Goal: Task Accomplishment & Management: Manage account settings

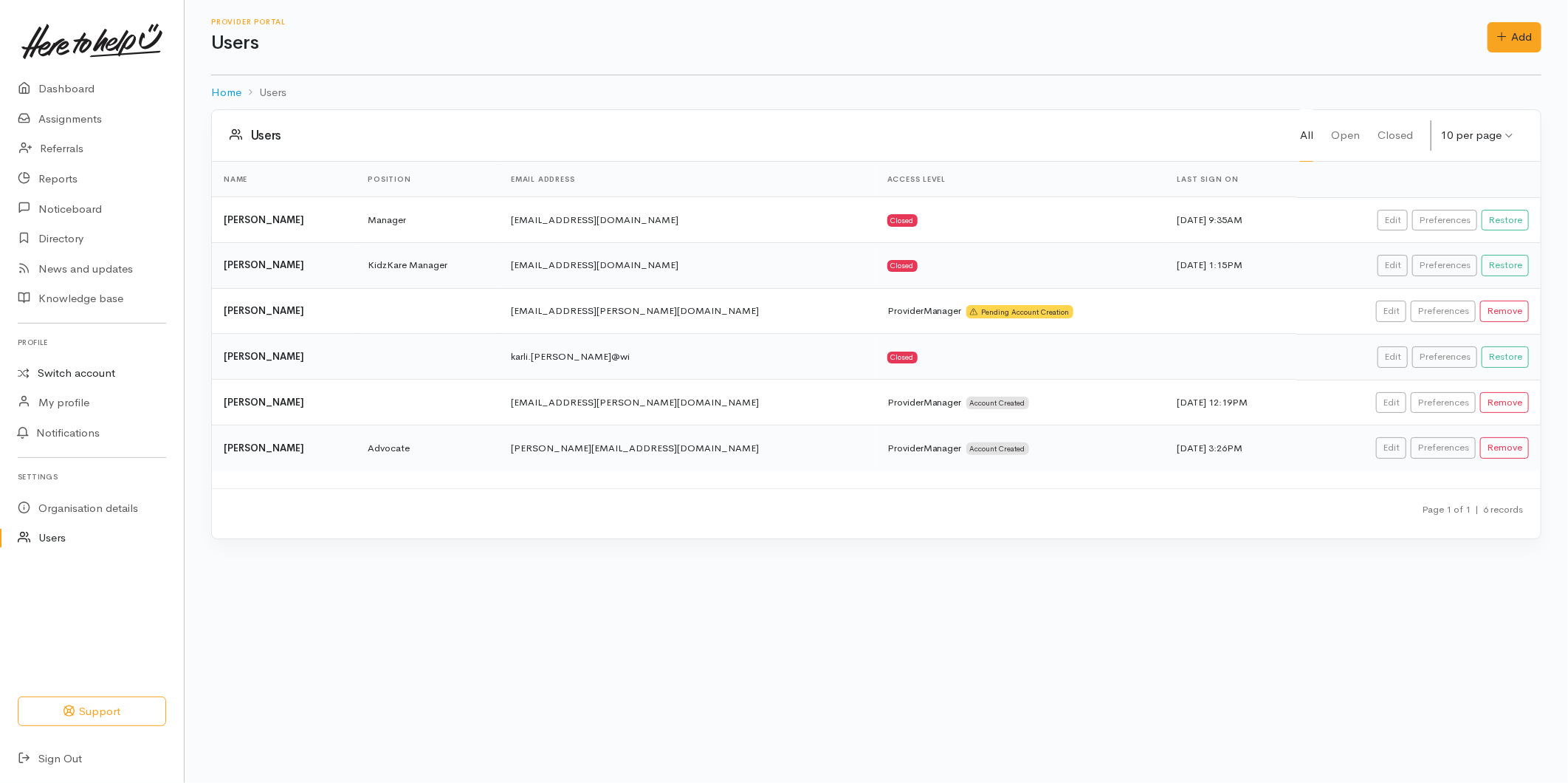
click at [54, 370] on link "Switch account" at bounding box center [92, 373] width 184 height 29
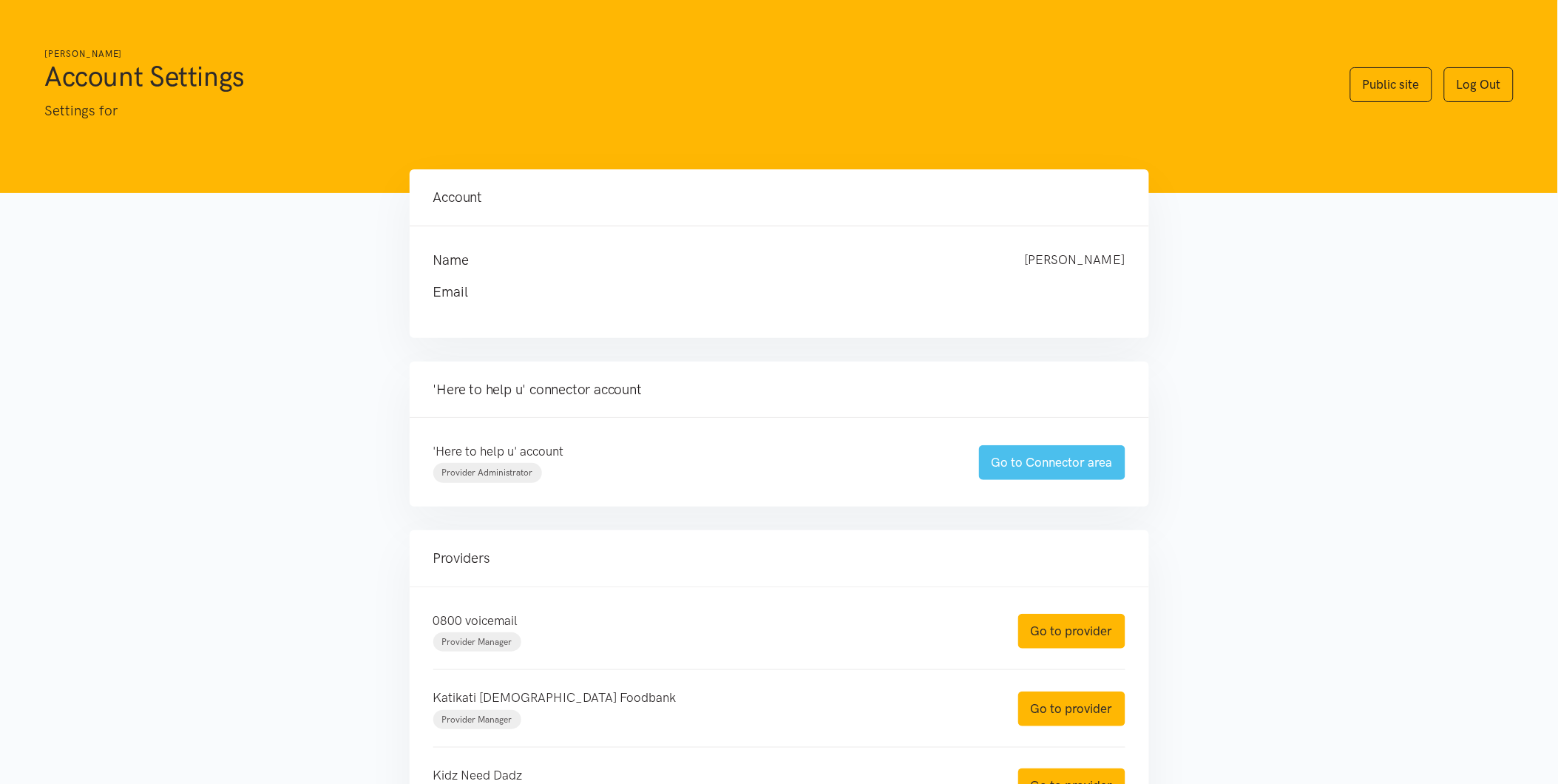
click at [1023, 476] on link "Go to Connector area" at bounding box center [1052, 462] width 147 height 35
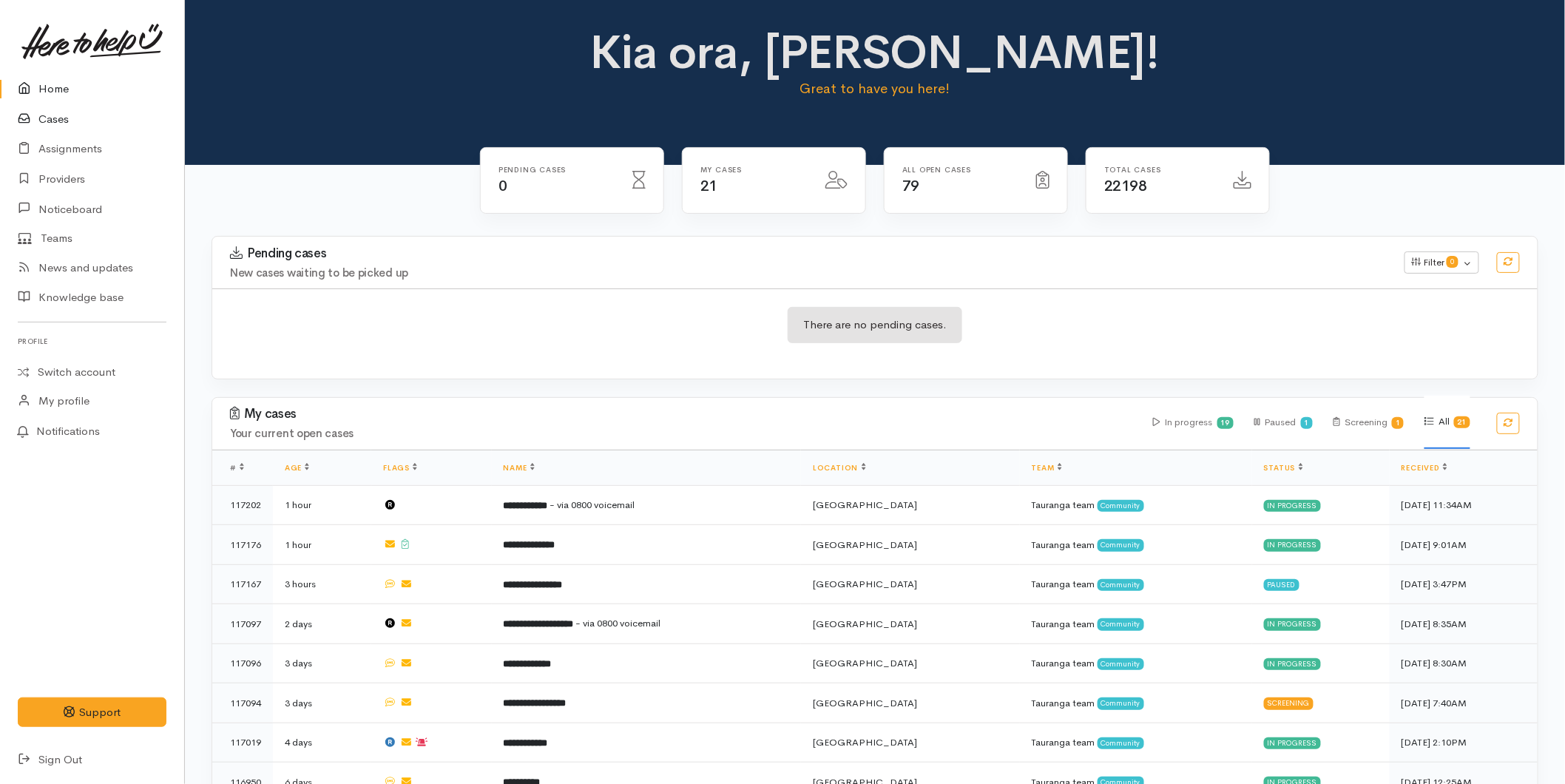
click at [46, 115] on link "Cases" at bounding box center [92, 120] width 185 height 30
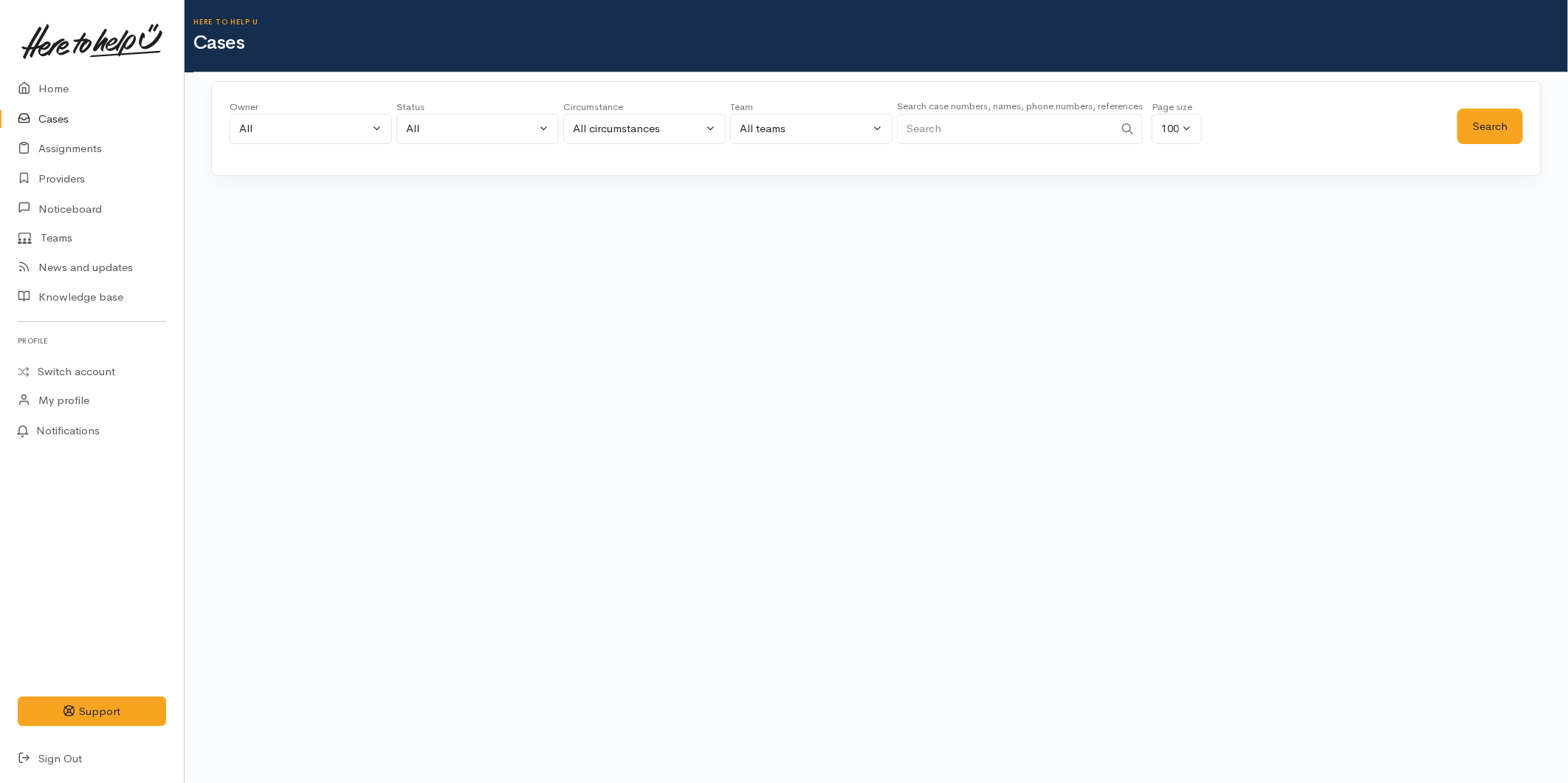
click at [927, 129] on input "Search" at bounding box center [1005, 129] width 217 height 30
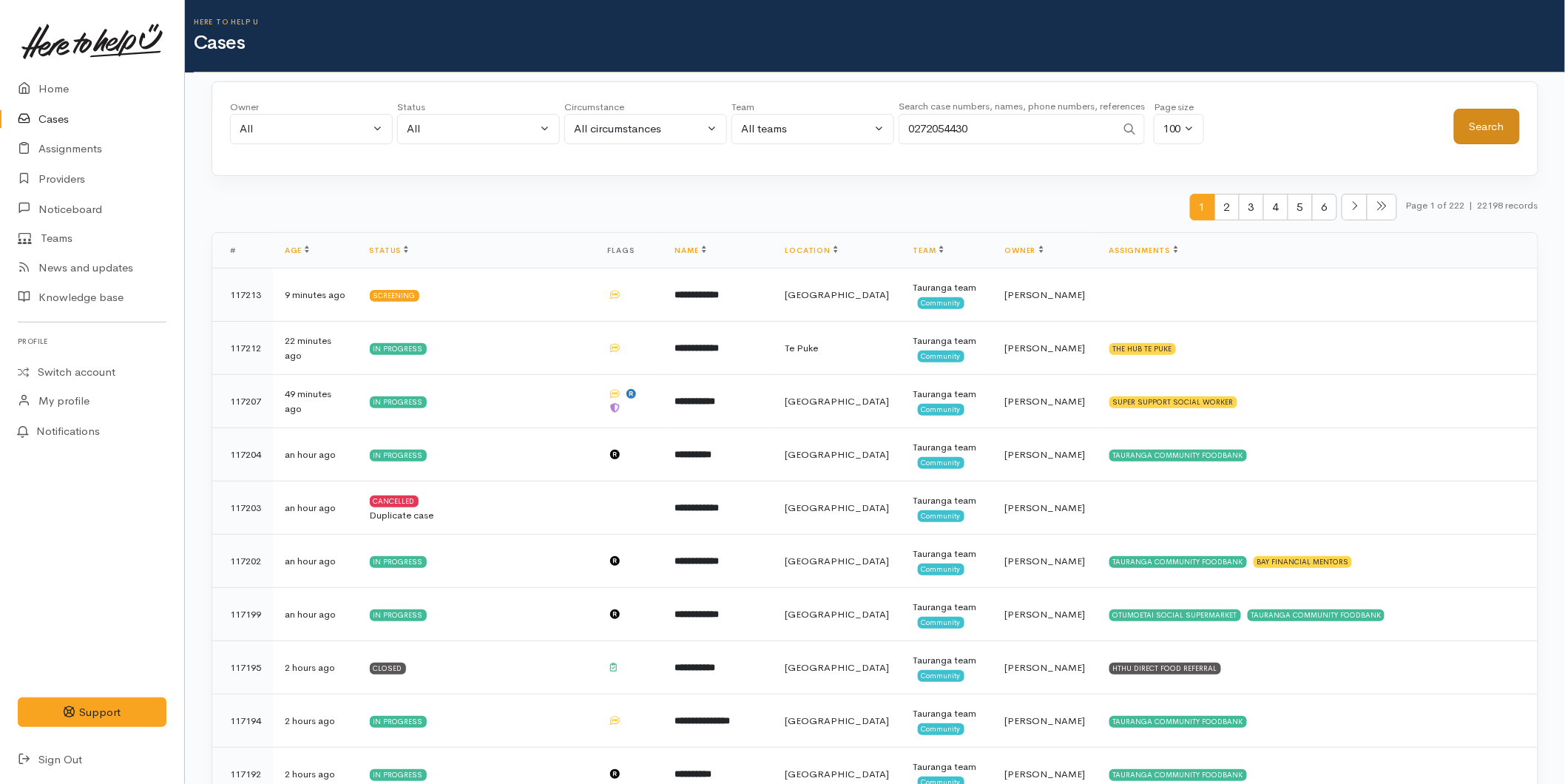
type input "0272054430"
drag, startPoint x: 1484, startPoint y: 127, endPoint x: 1253, endPoint y: 141, distance: 231.4
click at [1484, 128] on button "Search" at bounding box center [1488, 126] width 66 height 36
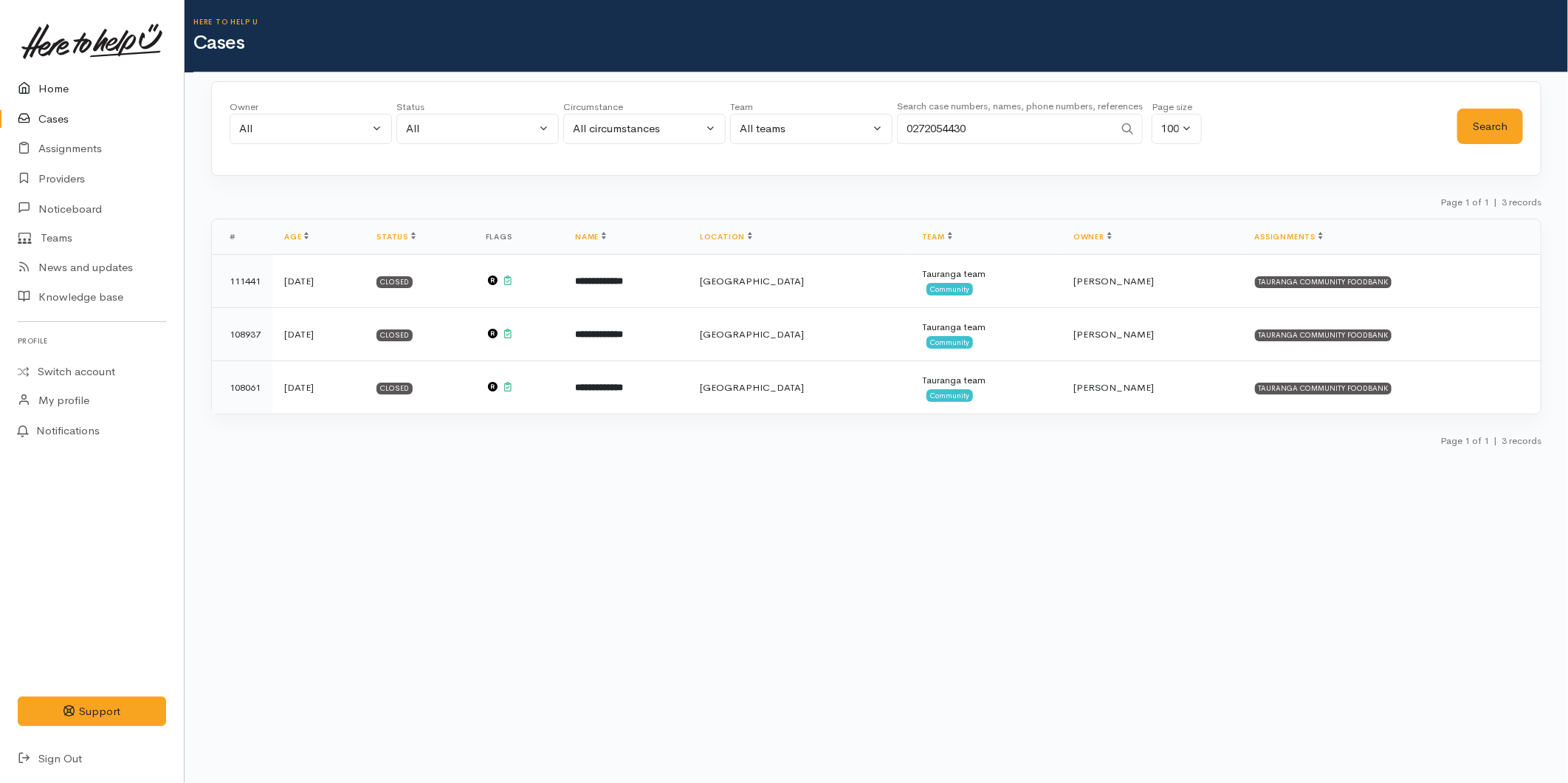
click at [57, 92] on link "Home" at bounding box center [92, 89] width 184 height 30
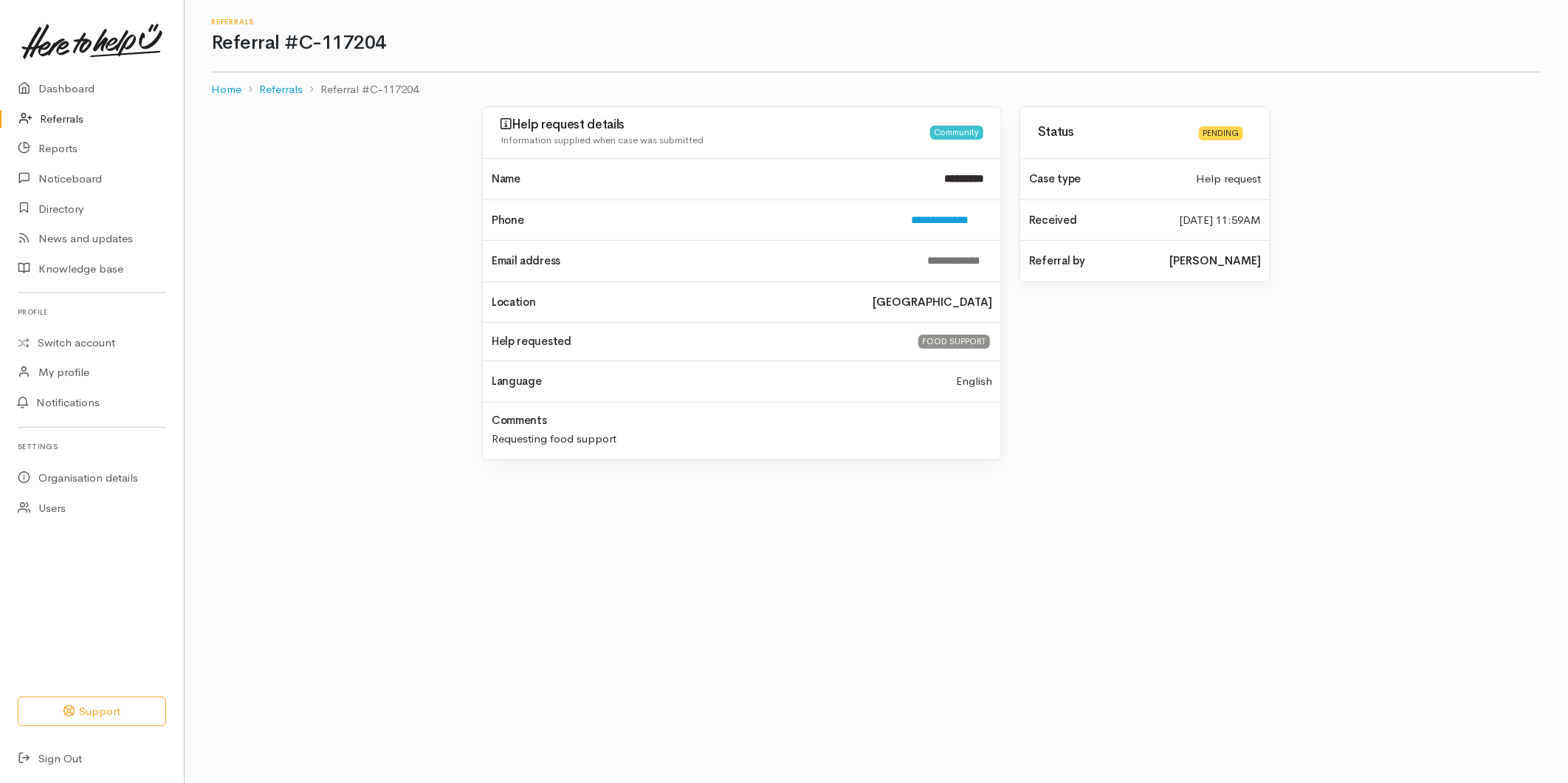
click at [67, 106] on link "Referrals" at bounding box center [92, 119] width 184 height 30
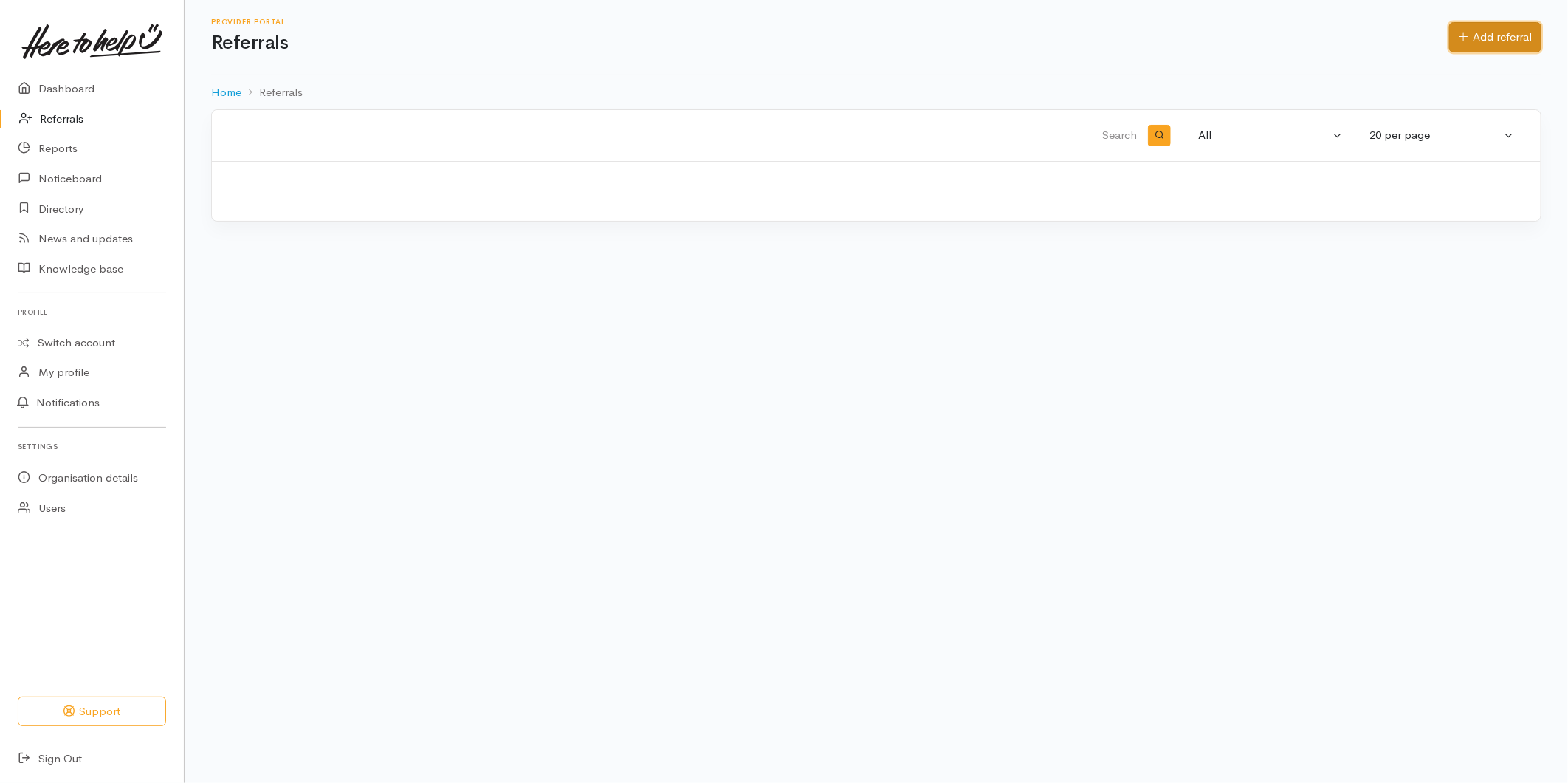
click at [1465, 38] on icon at bounding box center [1463, 37] width 9 height 11
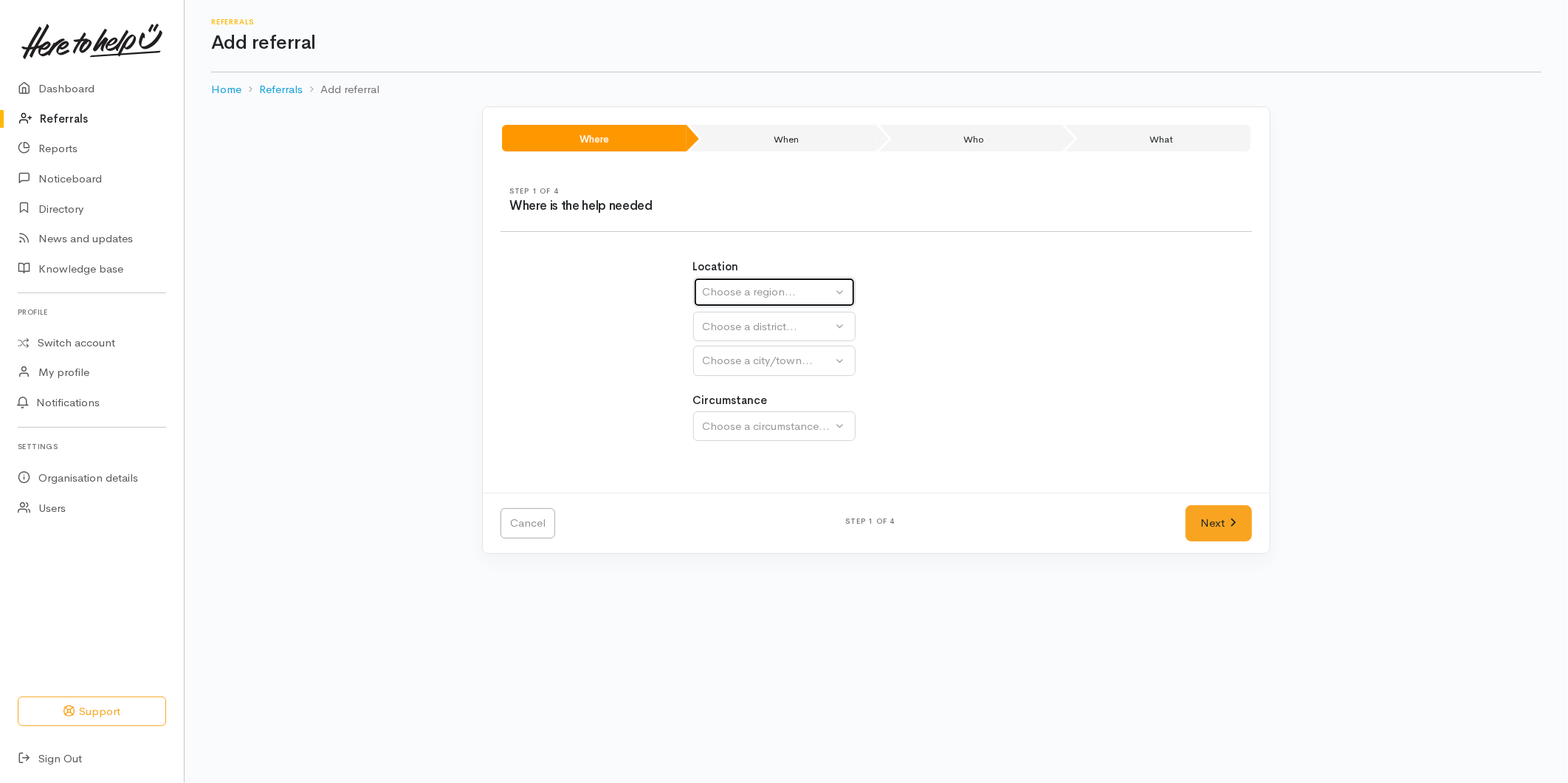
click at [754, 282] on button "Choose a region..." at bounding box center [774, 292] width 163 height 30
click at [736, 410] on span "Bay of Plenty" at bounding box center [744, 407] width 67 height 17
select select "4"
select select
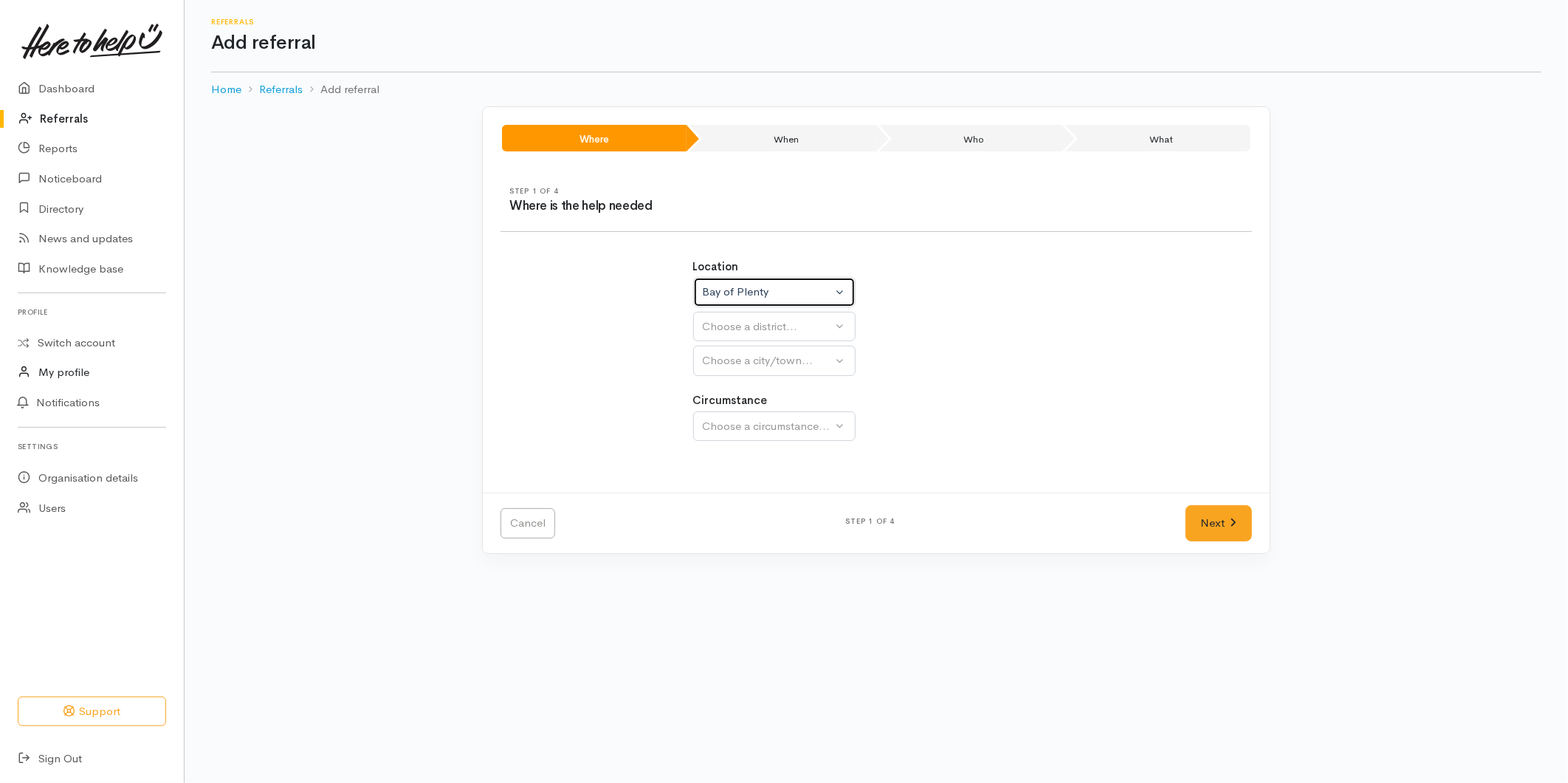
select select
click at [773, 322] on div "Choose a district..." at bounding box center [806, 327] width 208 height 17
click at [755, 397] on span "[GEOGRAPHIC_DATA]" at bounding box center [769, 396] width 116 height 17
select select "6"
click at [755, 399] on label "Circumstance" at bounding box center [730, 400] width 74 height 17
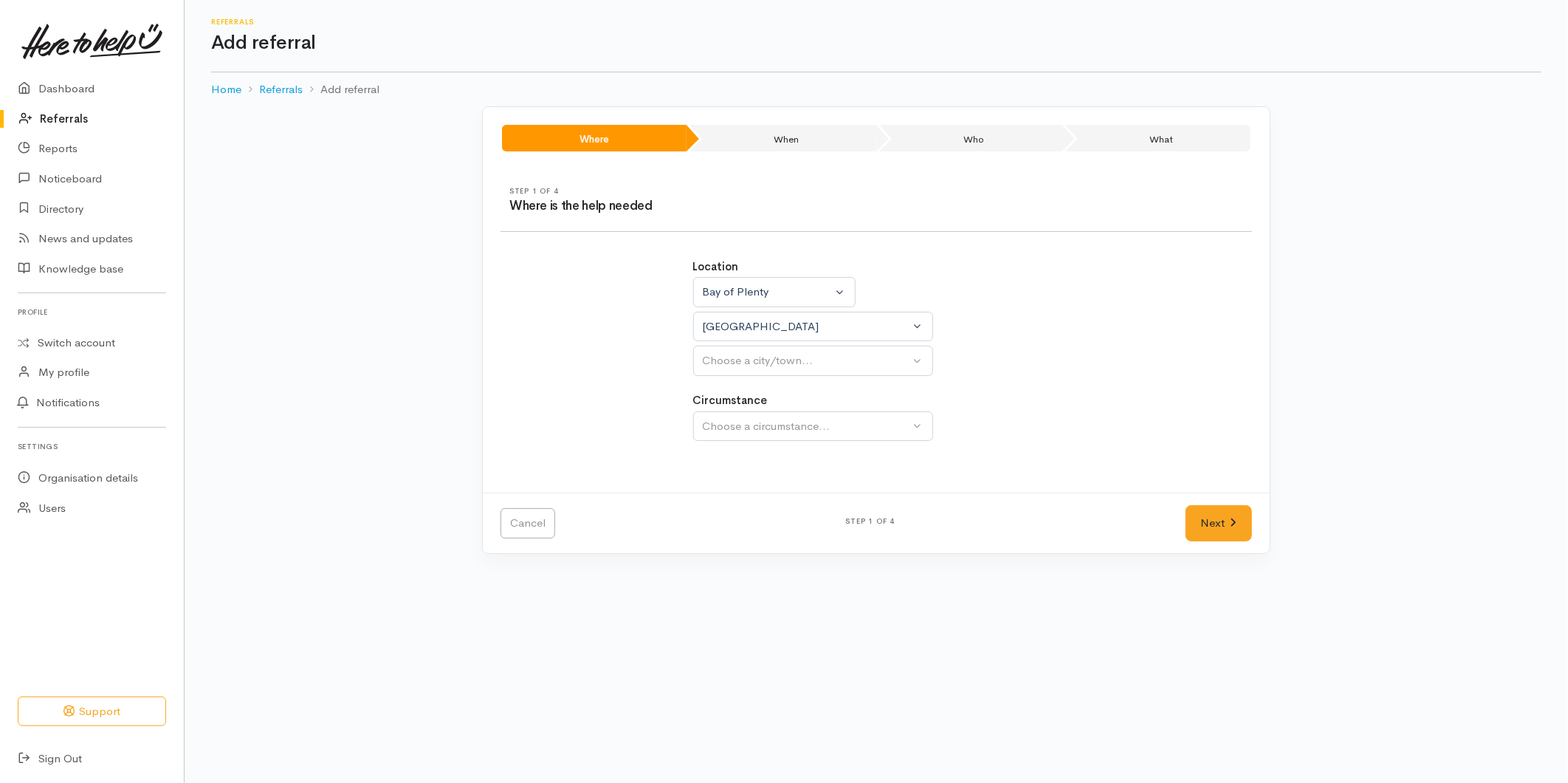
select select
click at [750, 359] on div "Choose a city/town..." at bounding box center [806, 361] width 208 height 17
click at [738, 432] on span "[GEOGRAPHIC_DATA]" at bounding box center [769, 431] width 116 height 17
select select "4"
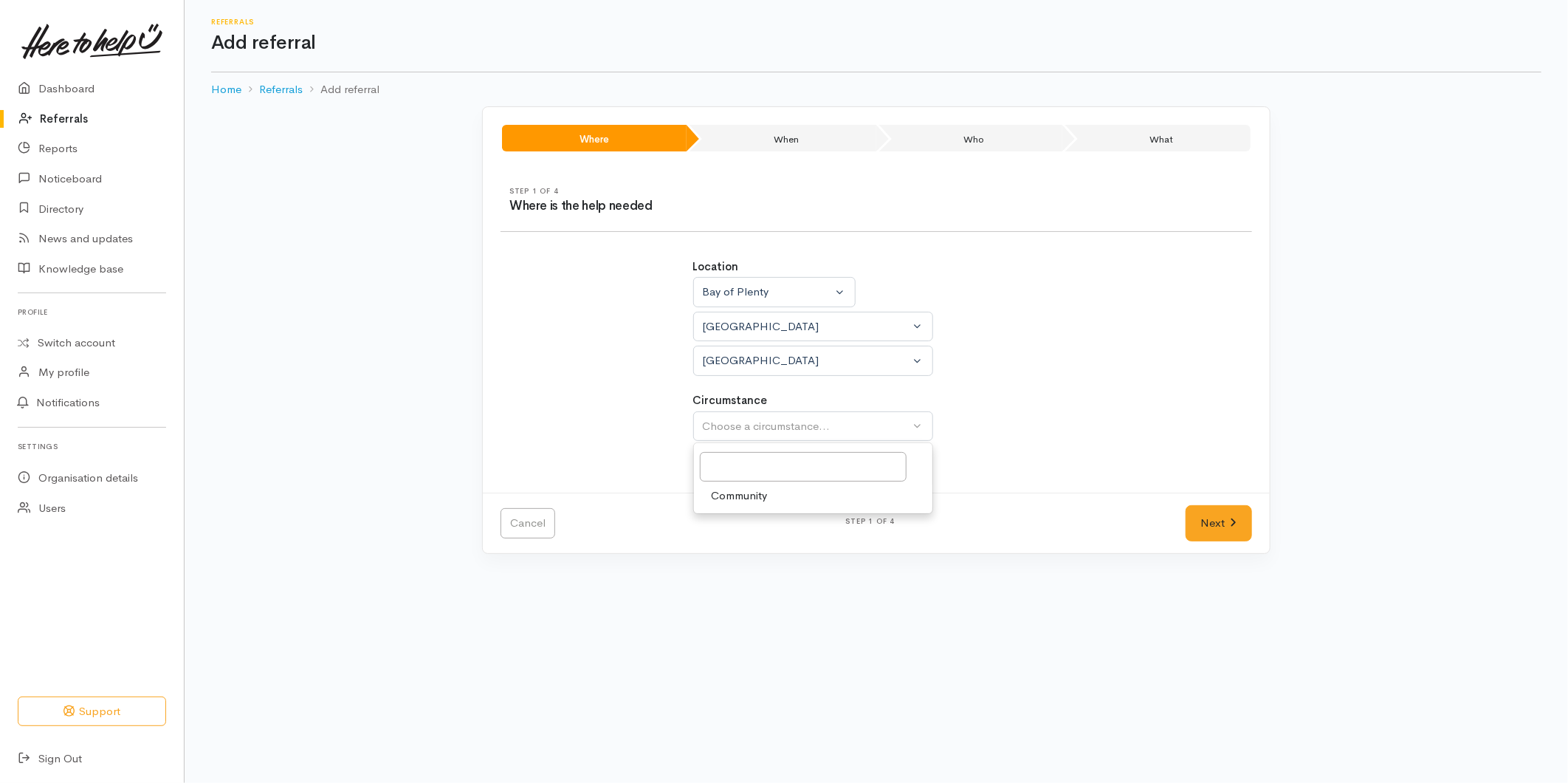
drag, startPoint x: 750, startPoint y: 493, endPoint x: 1219, endPoint y: 559, distance: 473.6
click at [751, 491] on span "Community" at bounding box center [739, 496] width 56 height 17
select select "2"
click at [1211, 522] on link "Next" at bounding box center [1219, 523] width 67 height 36
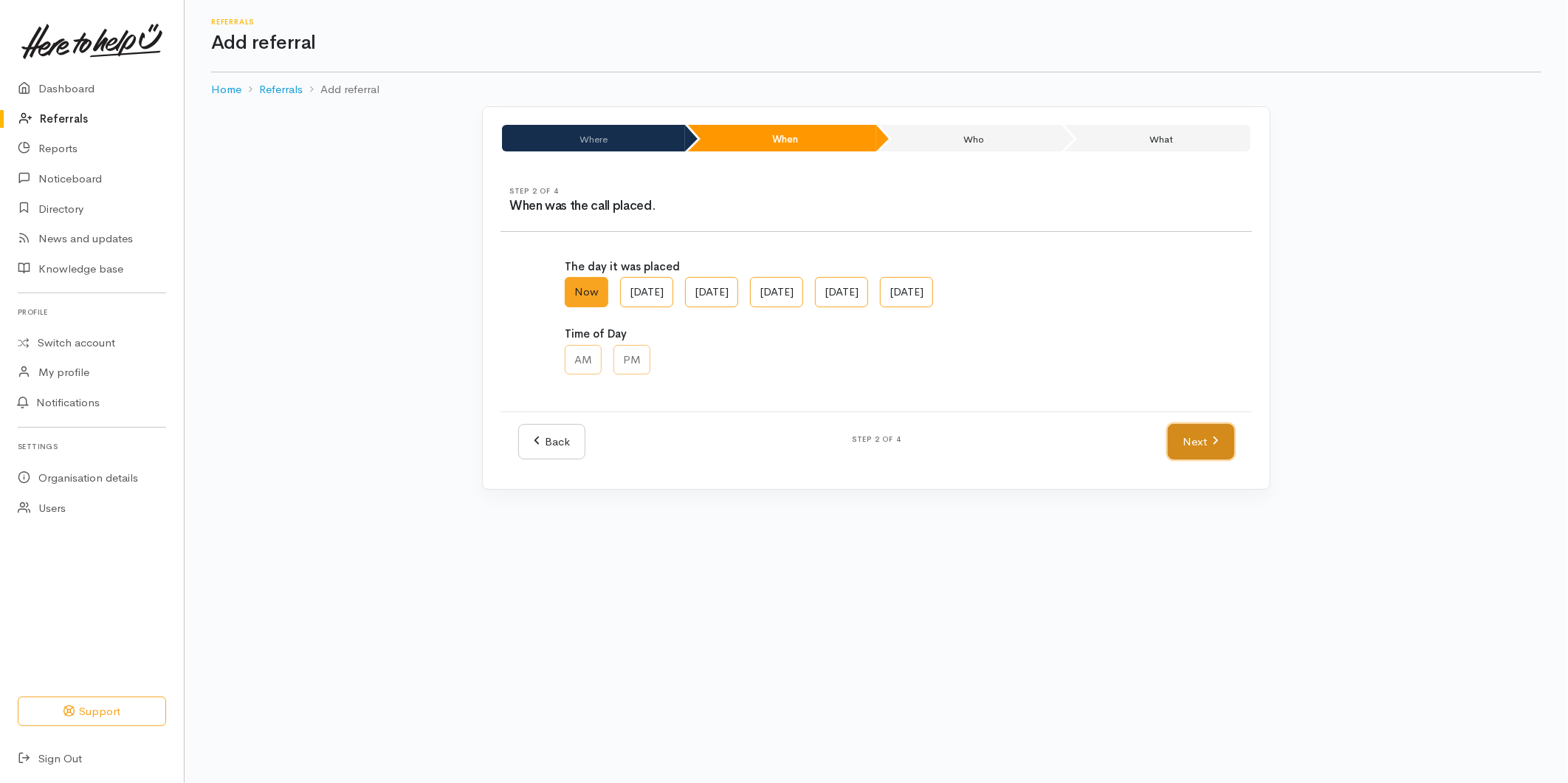
click at [1203, 439] on link "Next" at bounding box center [1201, 442] width 67 height 36
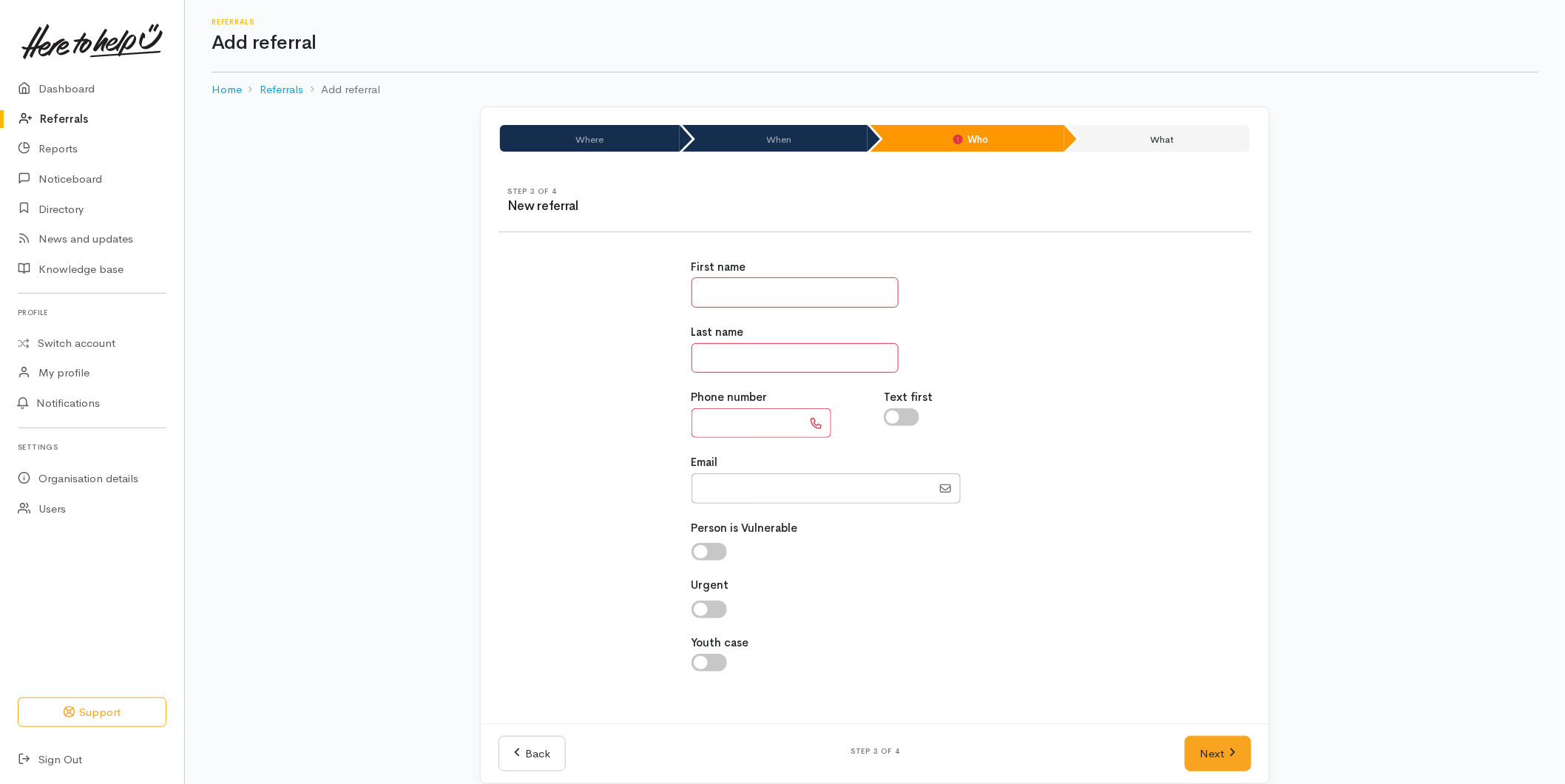
click at [705, 296] on input "text" at bounding box center [796, 293] width 207 height 30
type input "****"
type input "********"
click at [755, 410] on input "text" at bounding box center [748, 424] width 111 height 30
type input "**********"
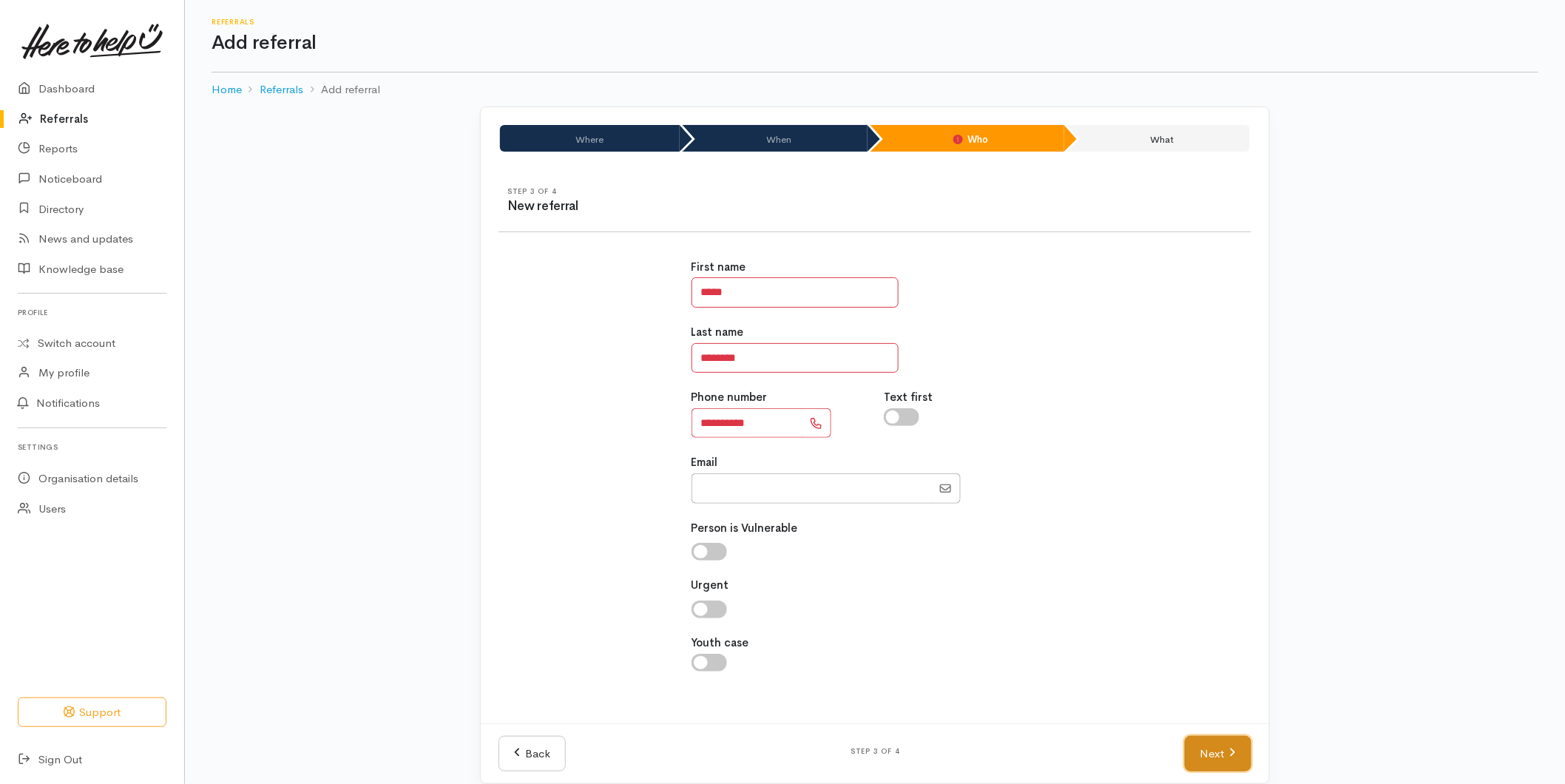
click at [1207, 742] on link "Next" at bounding box center [1218, 754] width 67 height 36
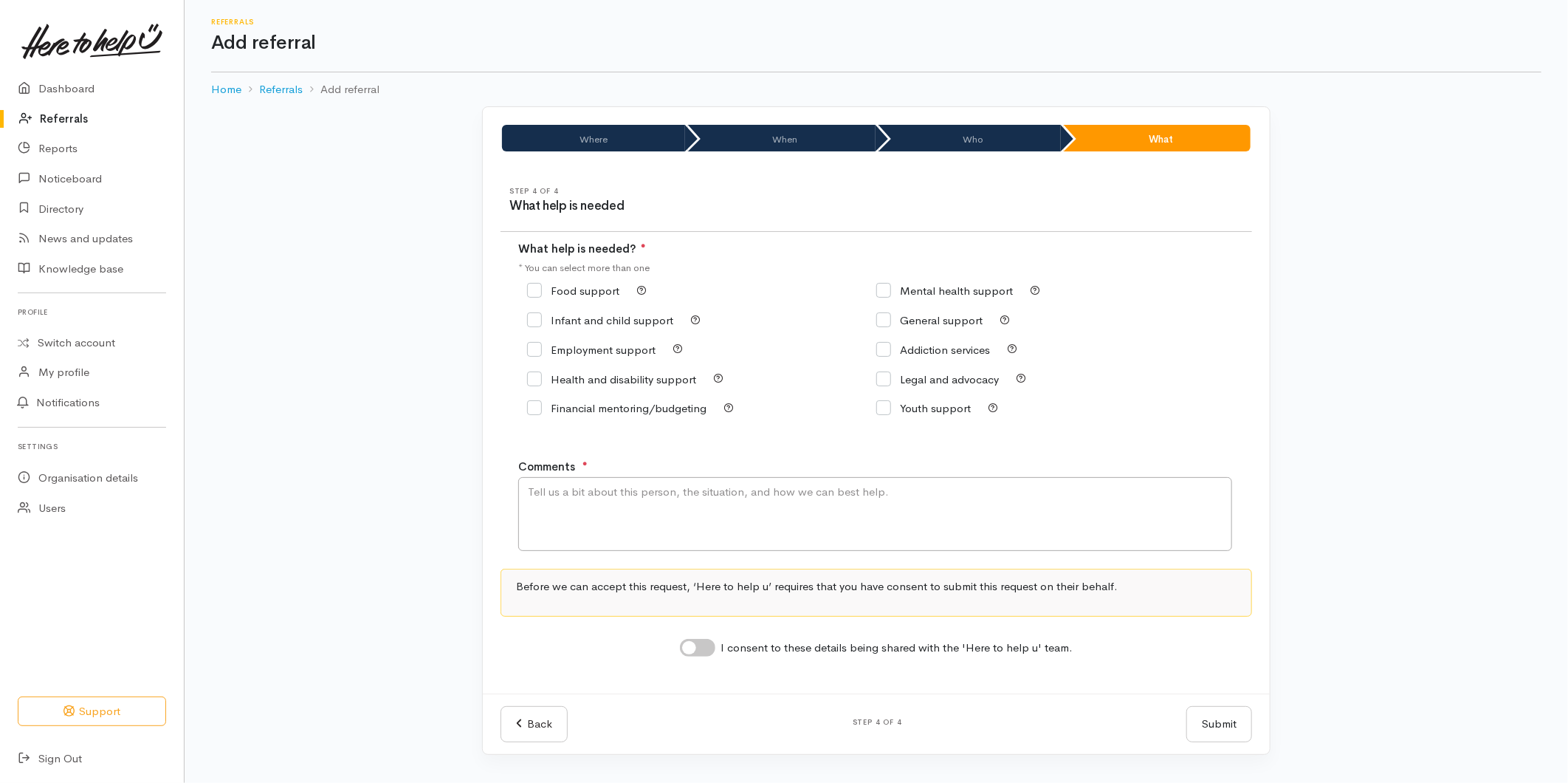
click at [532, 291] on input "Food support" at bounding box center [573, 290] width 92 height 11
checkbox input "true"
click at [614, 525] on textarea "Comments" at bounding box center [876, 514] width 714 height 74
type textarea "Mark has broken his back and also has emphysema - he is needing some kai support"
click at [708, 654] on input "I consent to these details being shared with the 'Here to help u' team." at bounding box center [698, 648] width 36 height 18
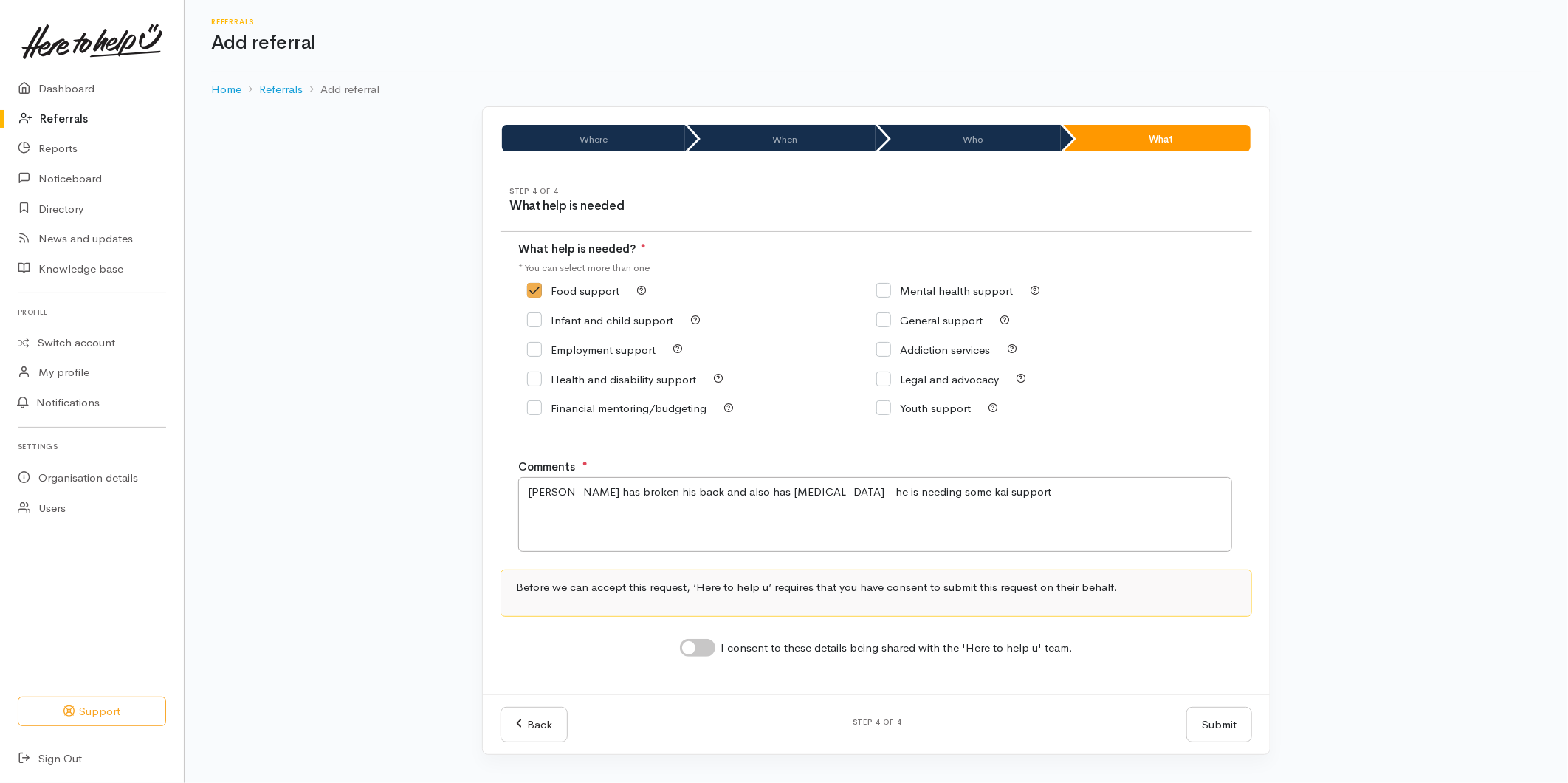
checkbox input "true"
click at [1208, 722] on button "Submit" at bounding box center [1219, 725] width 66 height 36
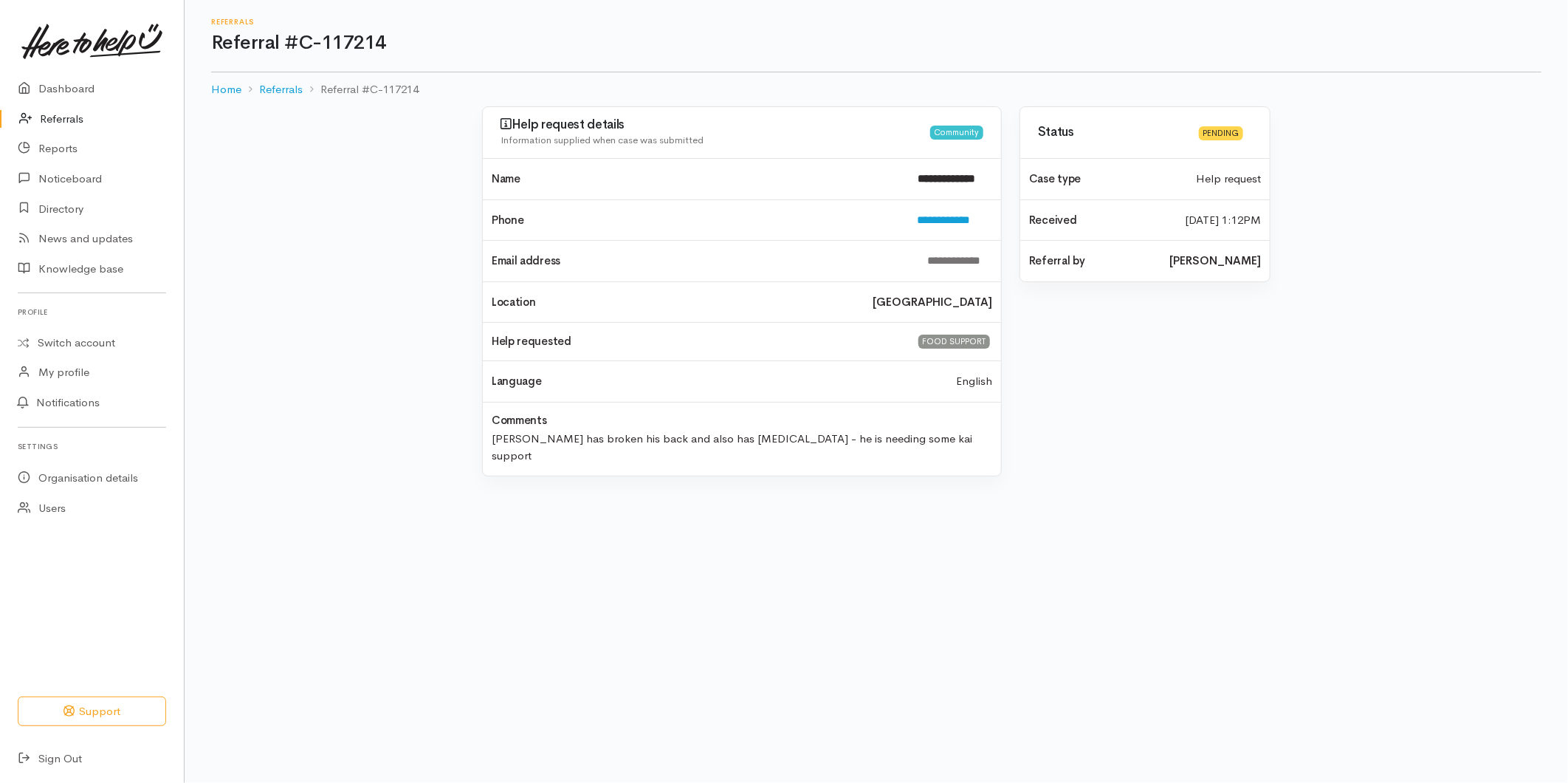
click at [68, 108] on link "Referrals" at bounding box center [92, 119] width 184 height 30
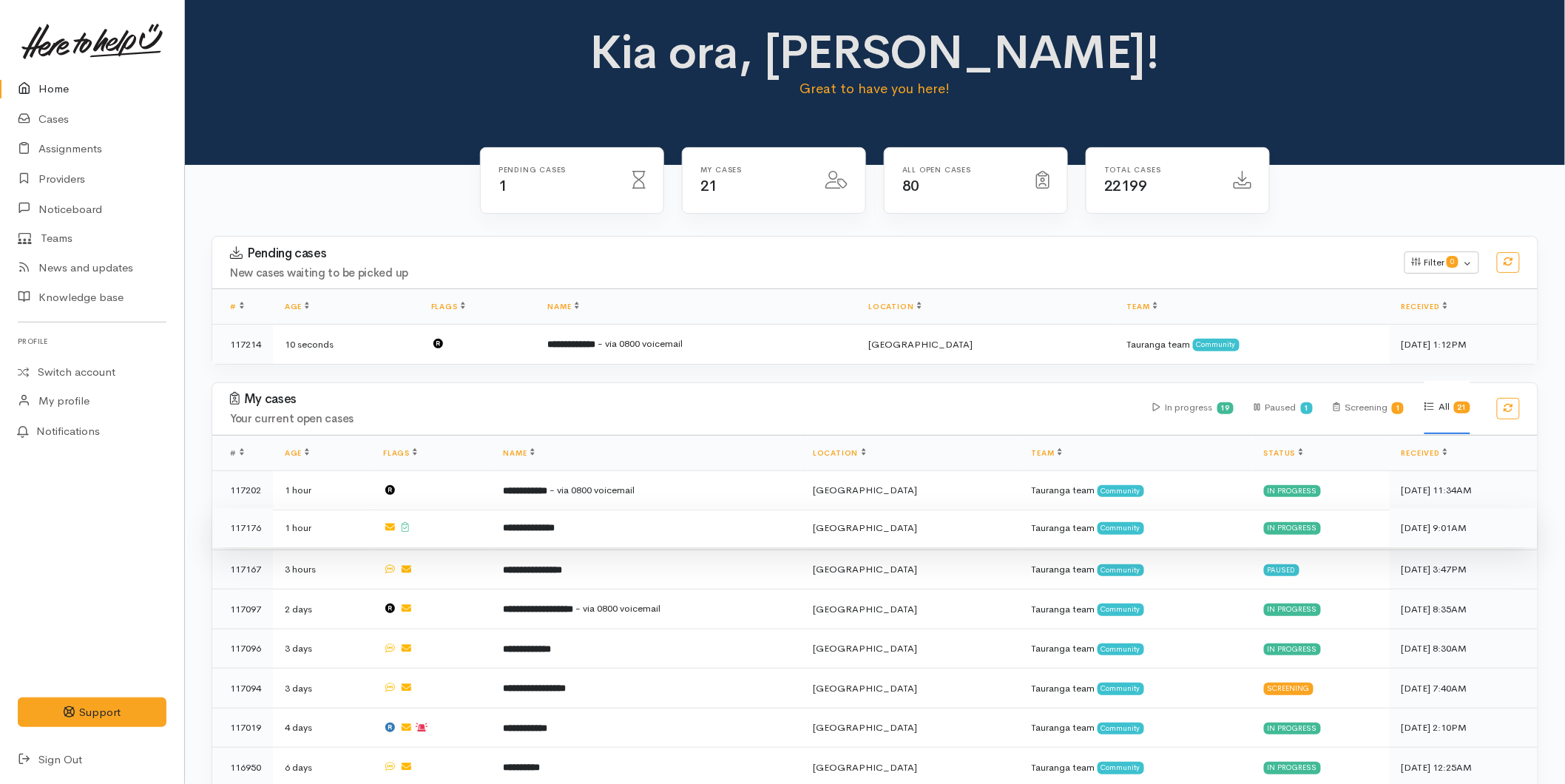
click at [588, 519] on td "**********" at bounding box center [646, 528] width 310 height 40
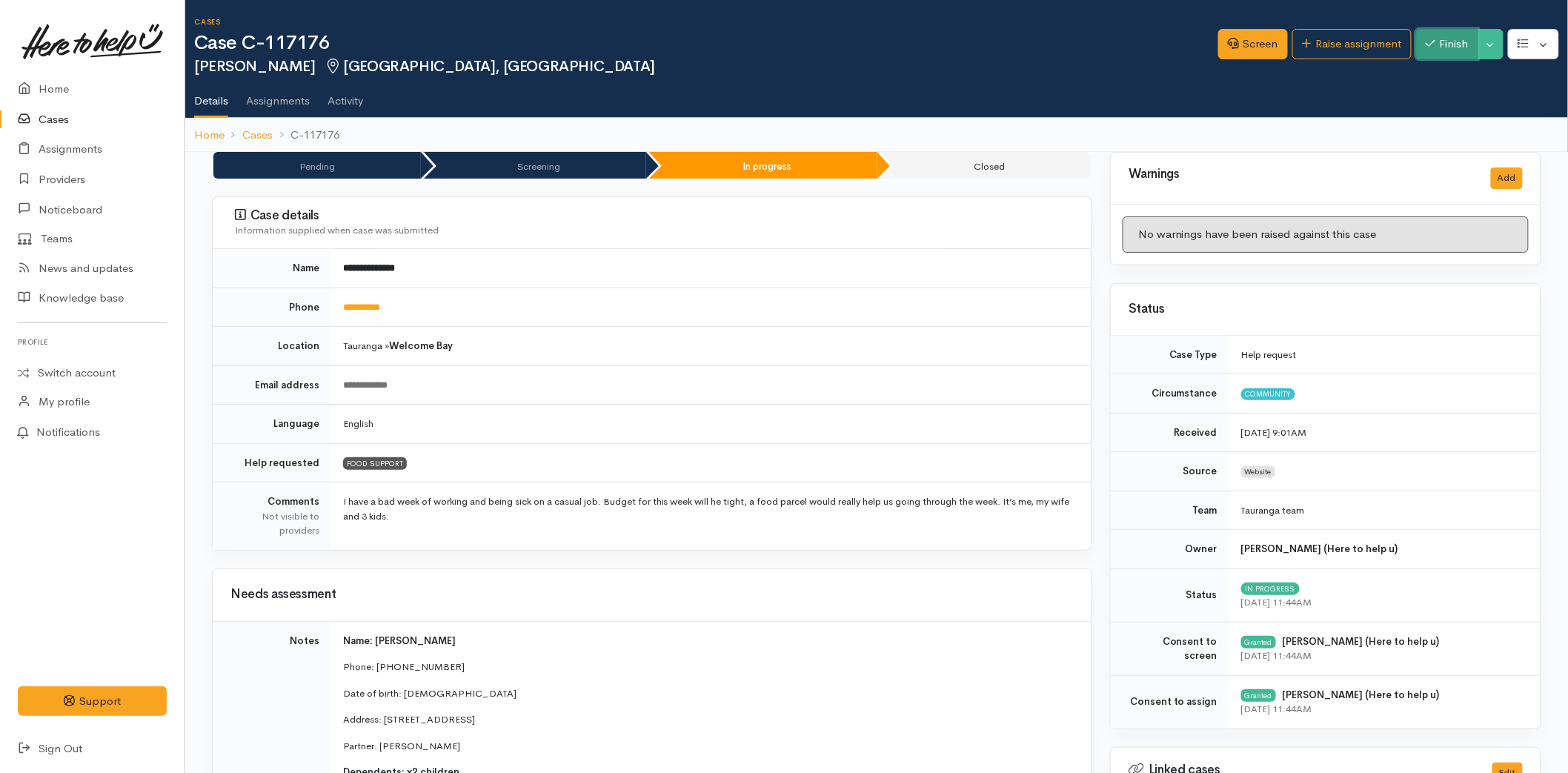
click at [1443, 55] on button "Finish" at bounding box center [1447, 44] width 62 height 30
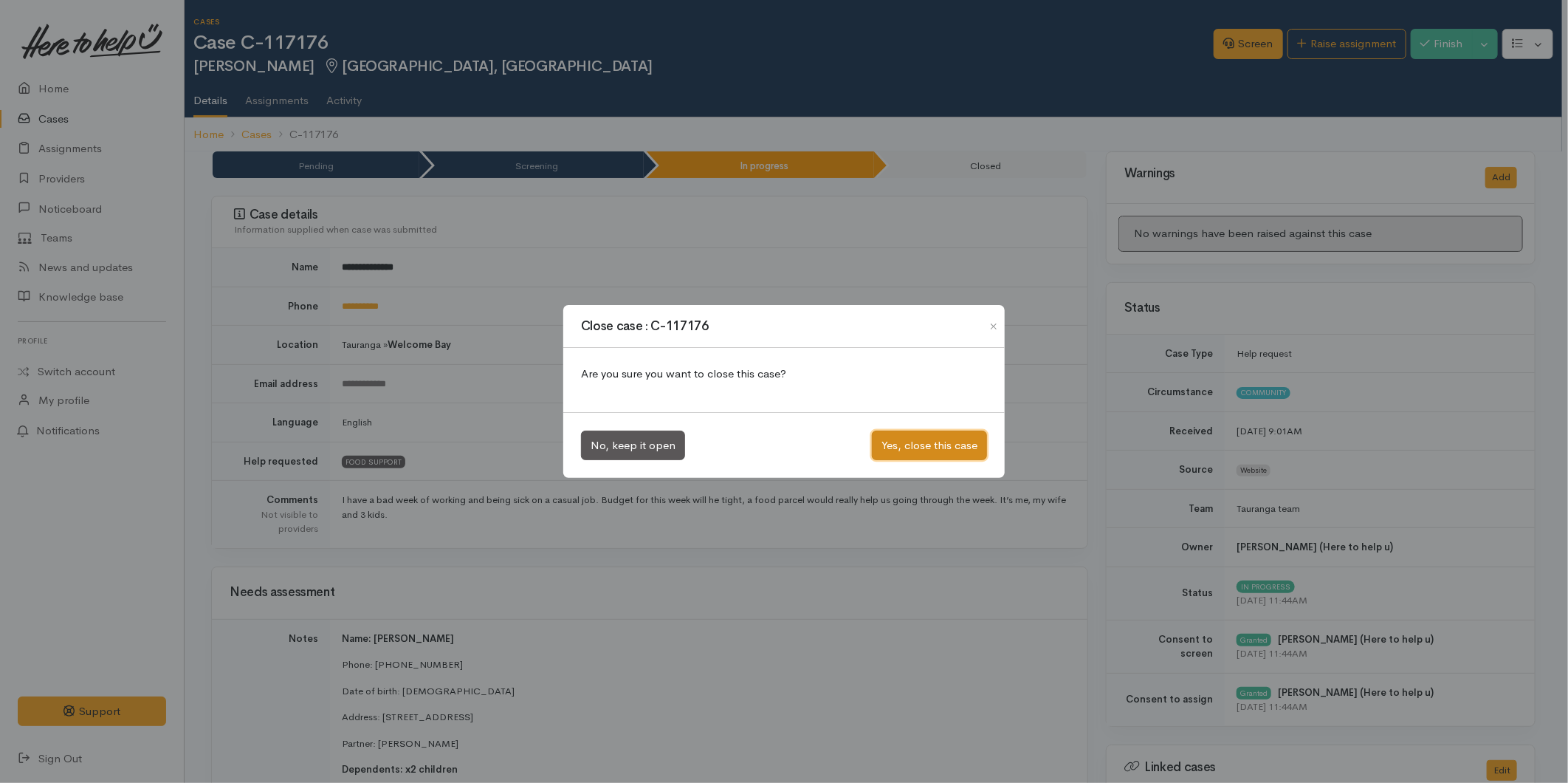
click at [928, 452] on button "Yes, close this case" at bounding box center [929, 446] width 116 height 30
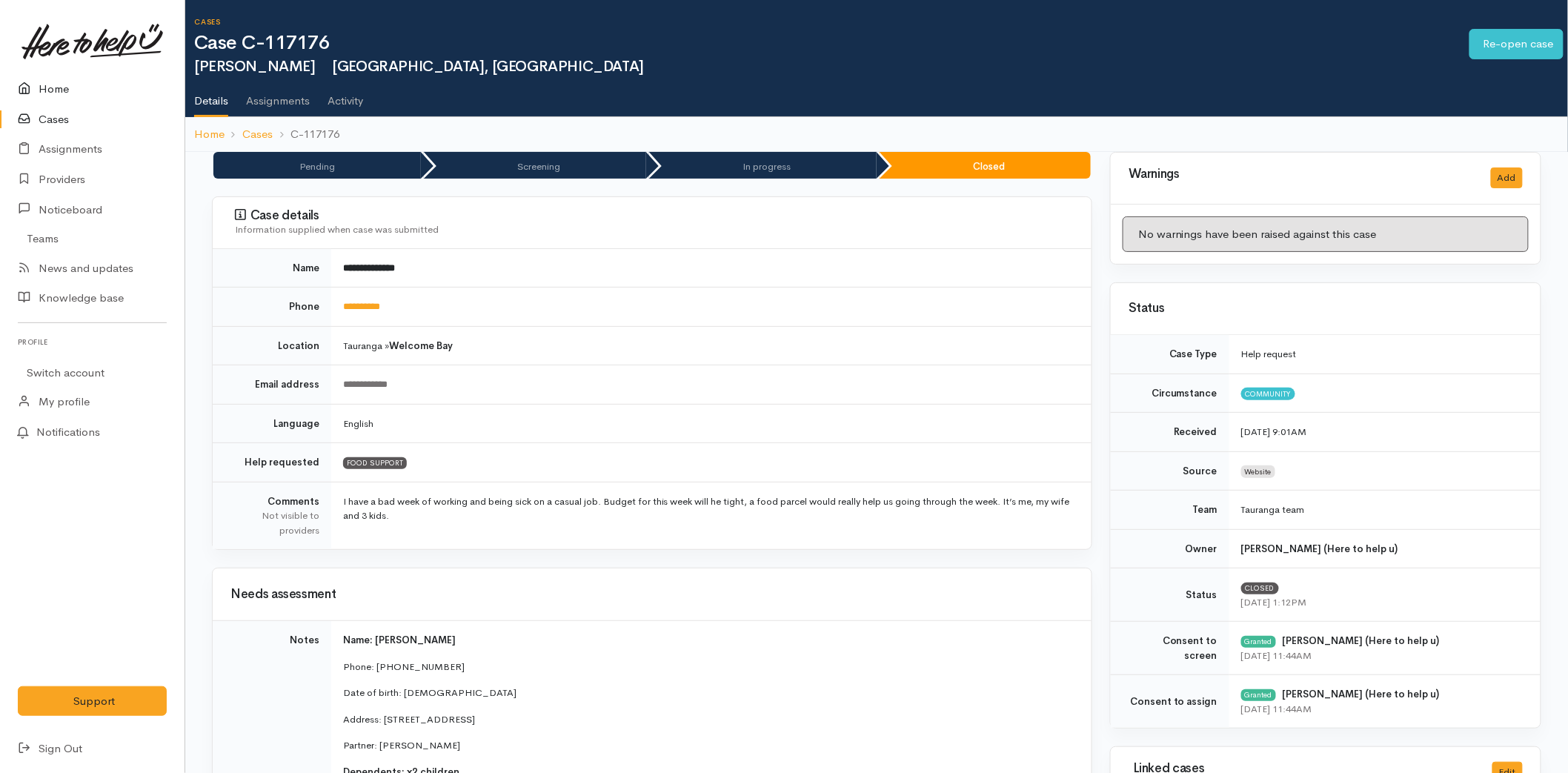
click at [54, 80] on link "Home" at bounding box center [92, 90] width 185 height 30
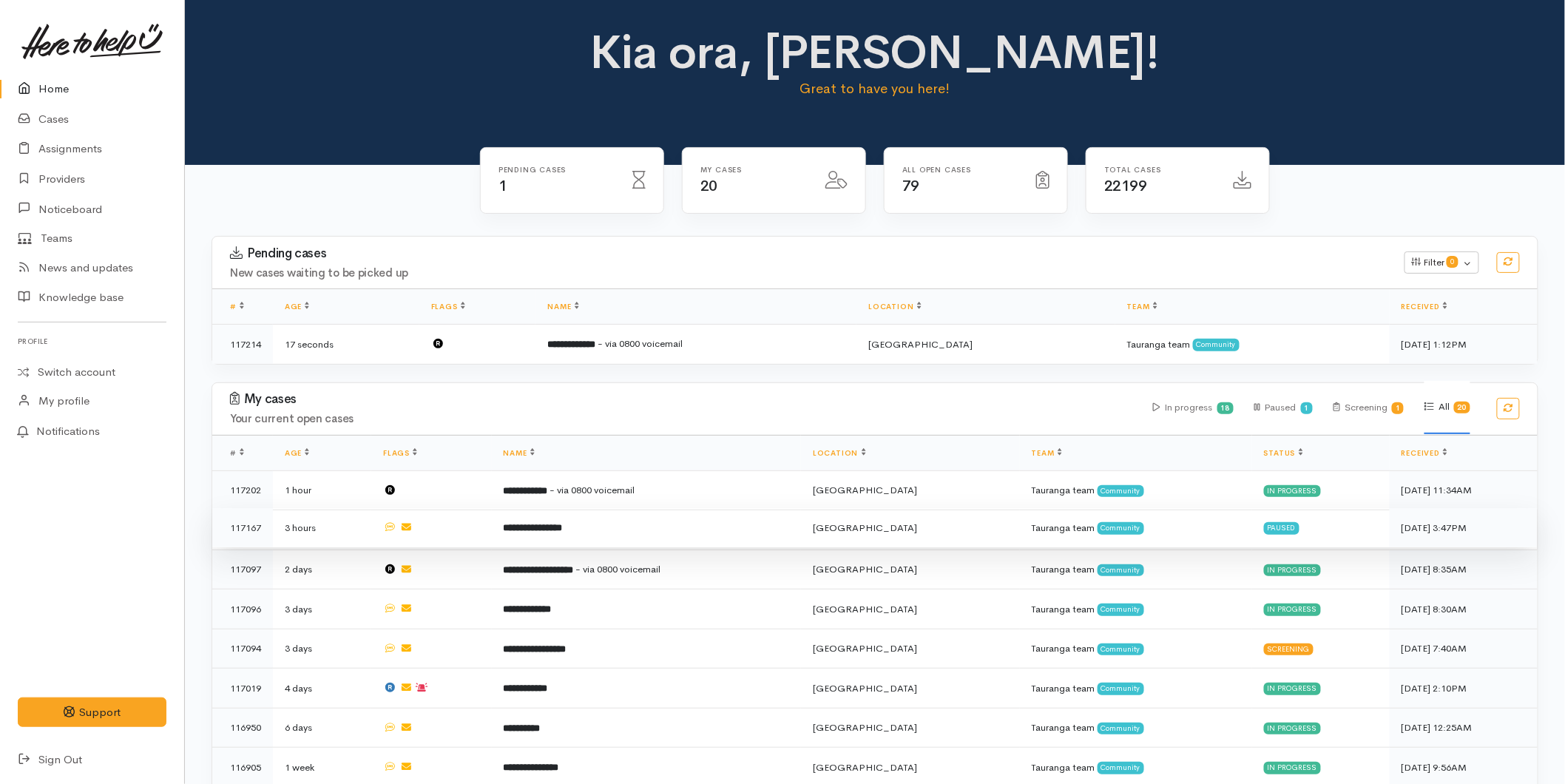
click at [563, 527] on b "**********" at bounding box center [533, 527] width 59 height 9
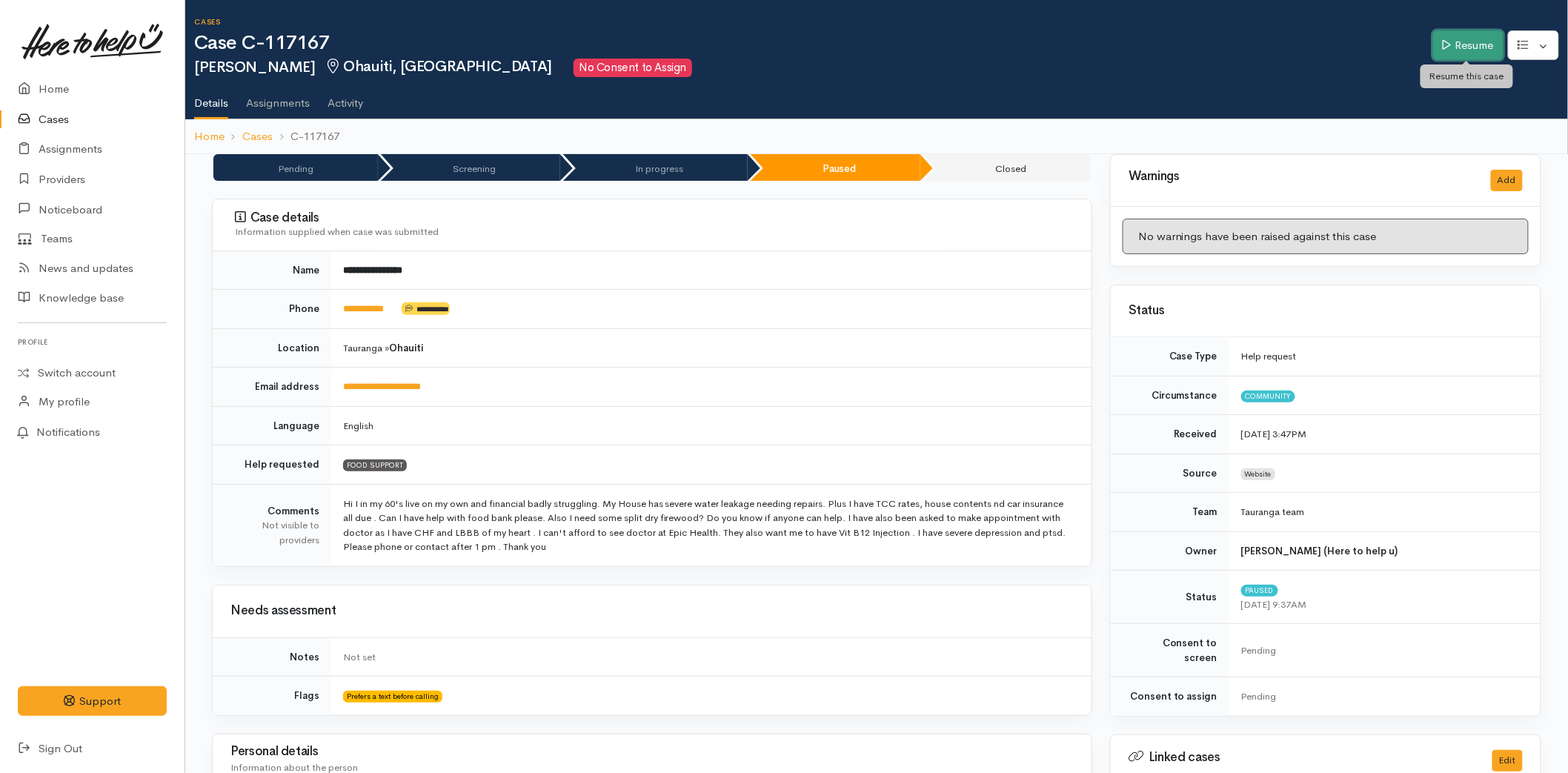
click at [1458, 46] on link "Resume" at bounding box center [1468, 45] width 71 height 30
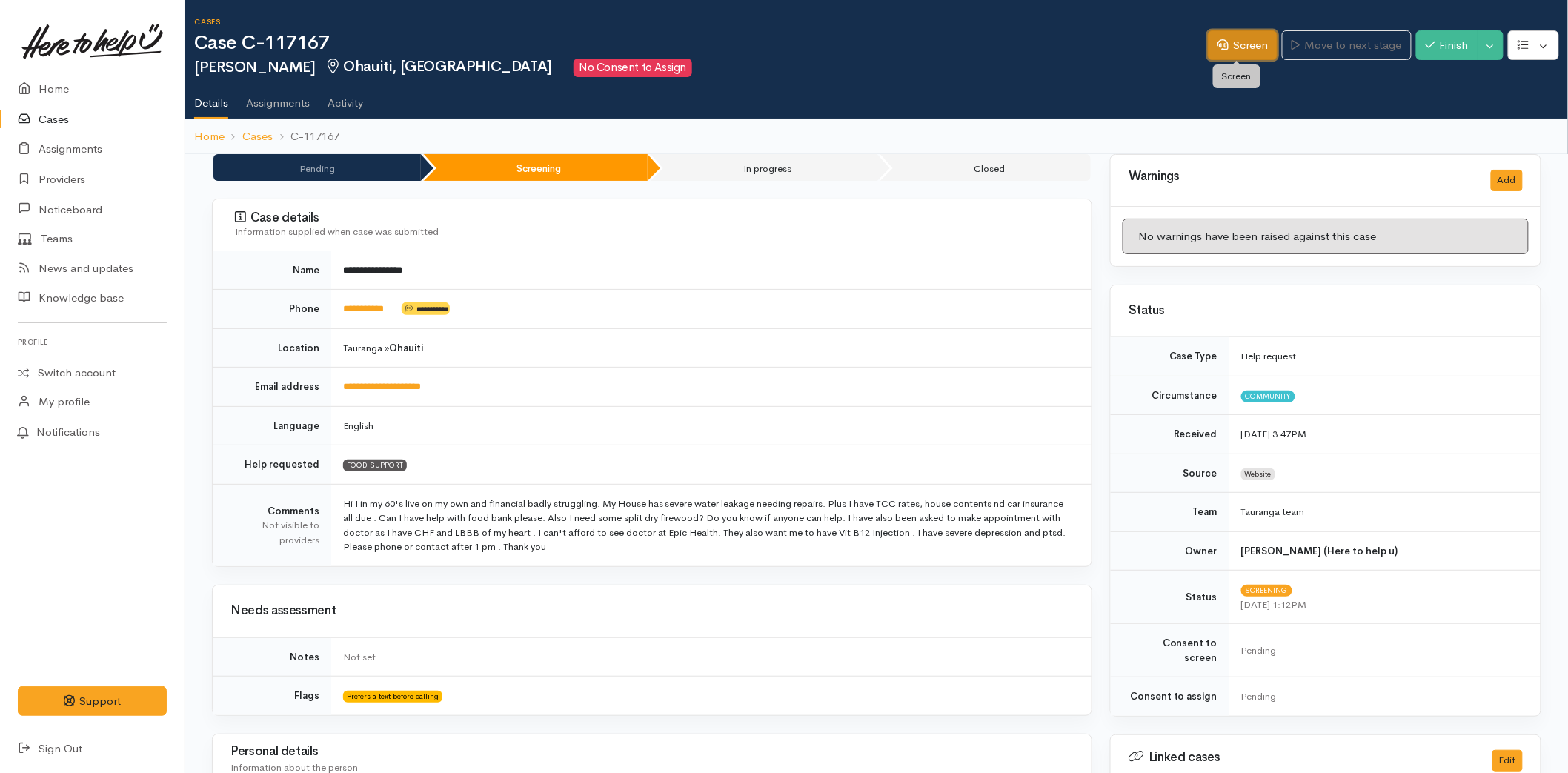
click at [1253, 44] on link "Screen" at bounding box center [1243, 45] width 70 height 30
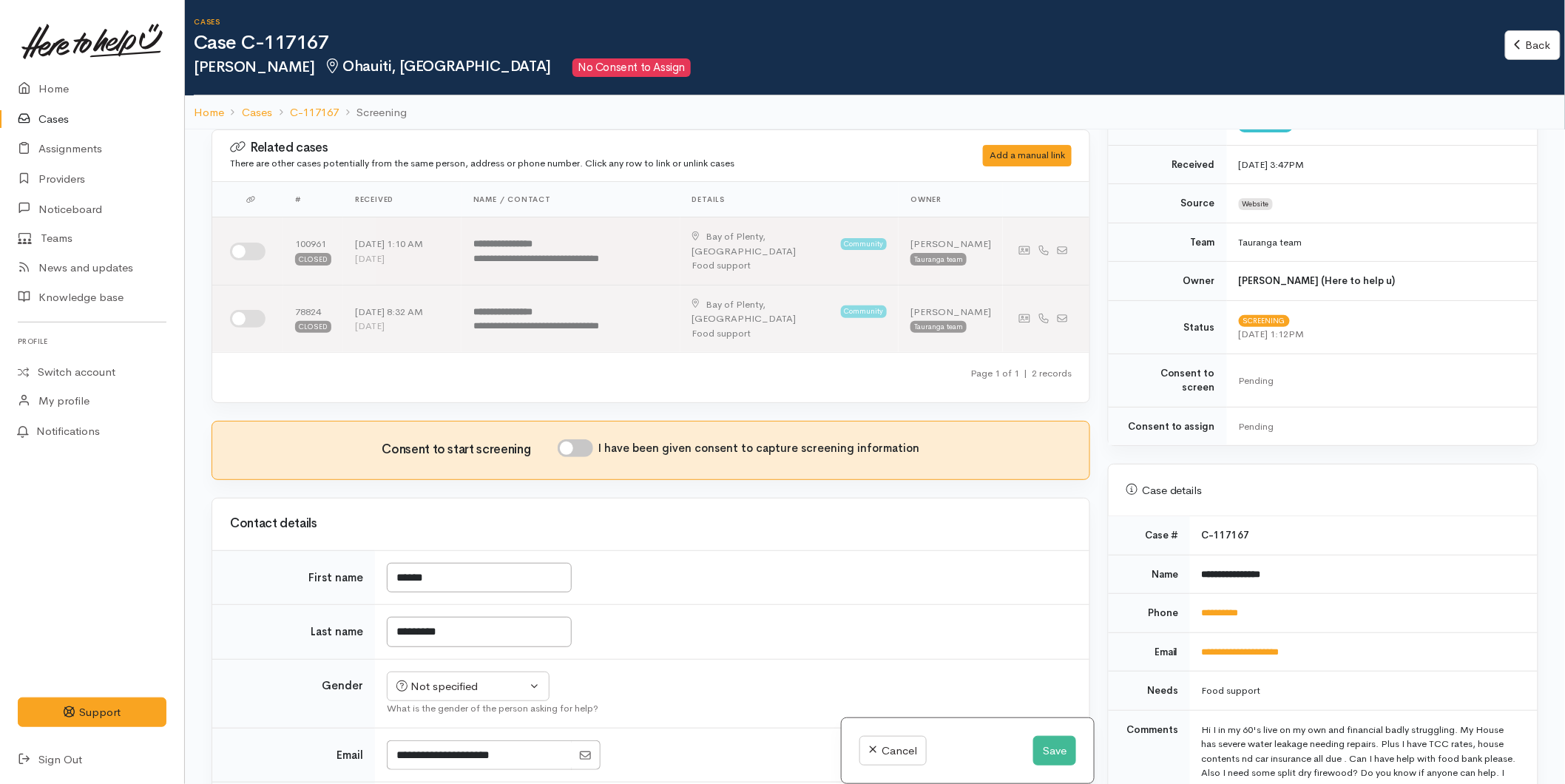
scroll to position [247, 0]
click at [1229, 604] on td "**********" at bounding box center [1363, 612] width 347 height 40
click at [1230, 592] on td "**********" at bounding box center [1363, 612] width 347 height 40
click at [1220, 606] on link "**********" at bounding box center [1220, 611] width 37 height 9
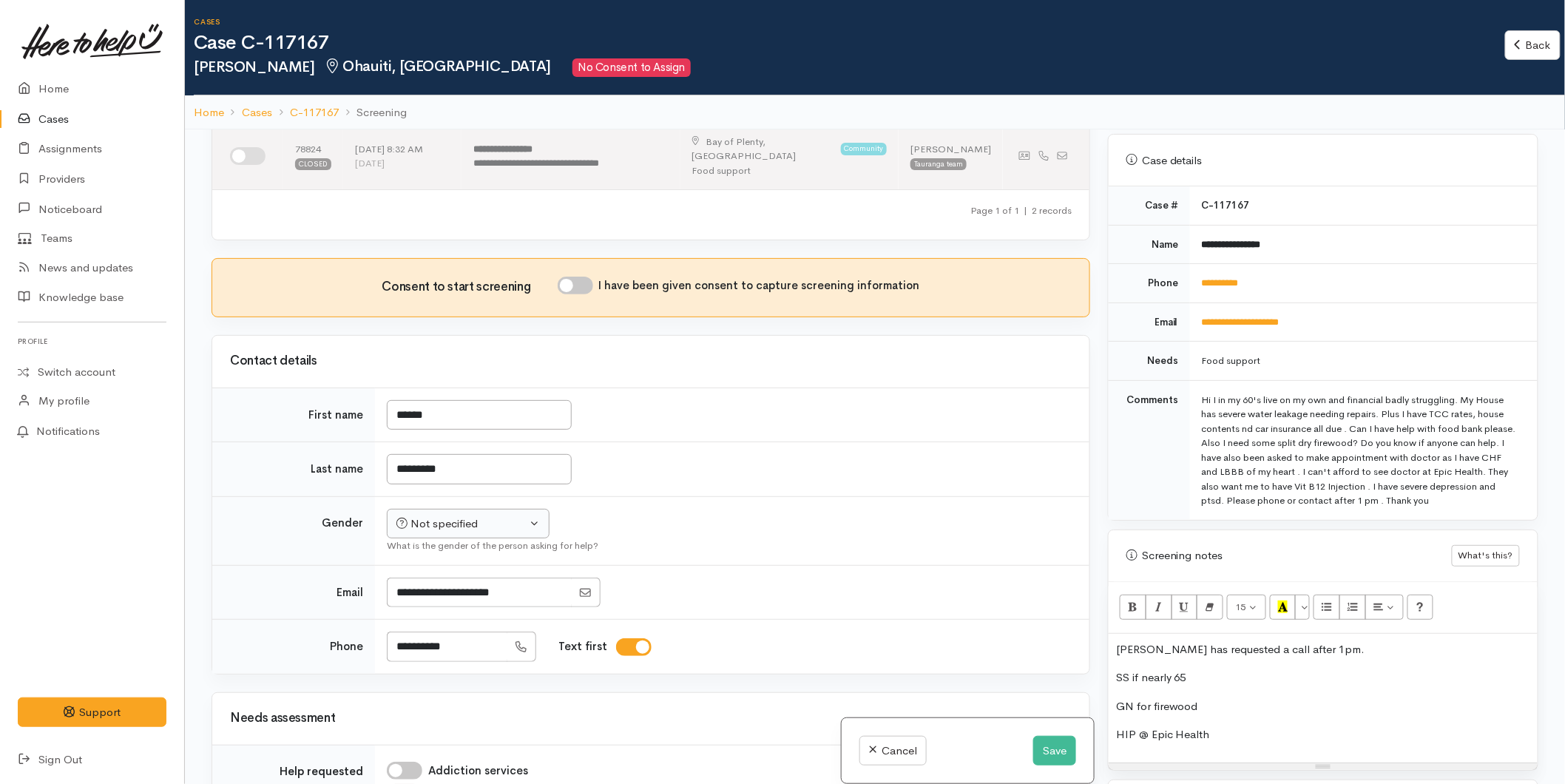
scroll to position [164, 0]
click at [435, 514] on div "Not specified" at bounding box center [461, 522] width 130 height 17
click at [432, 593] on span "Female" at bounding box center [479, 601] width 126 height 17
select select "Female"
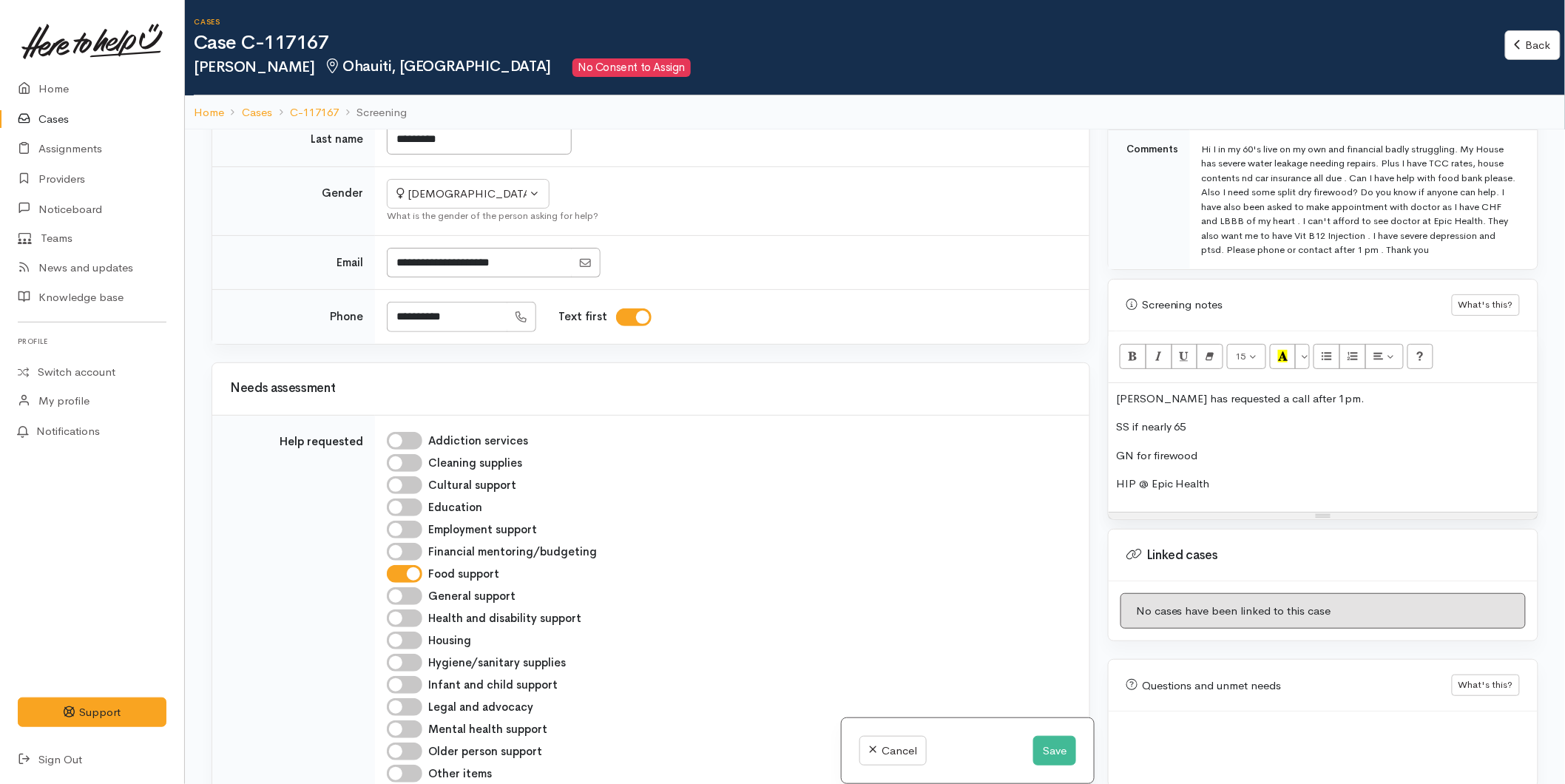
scroll to position [833, 0]
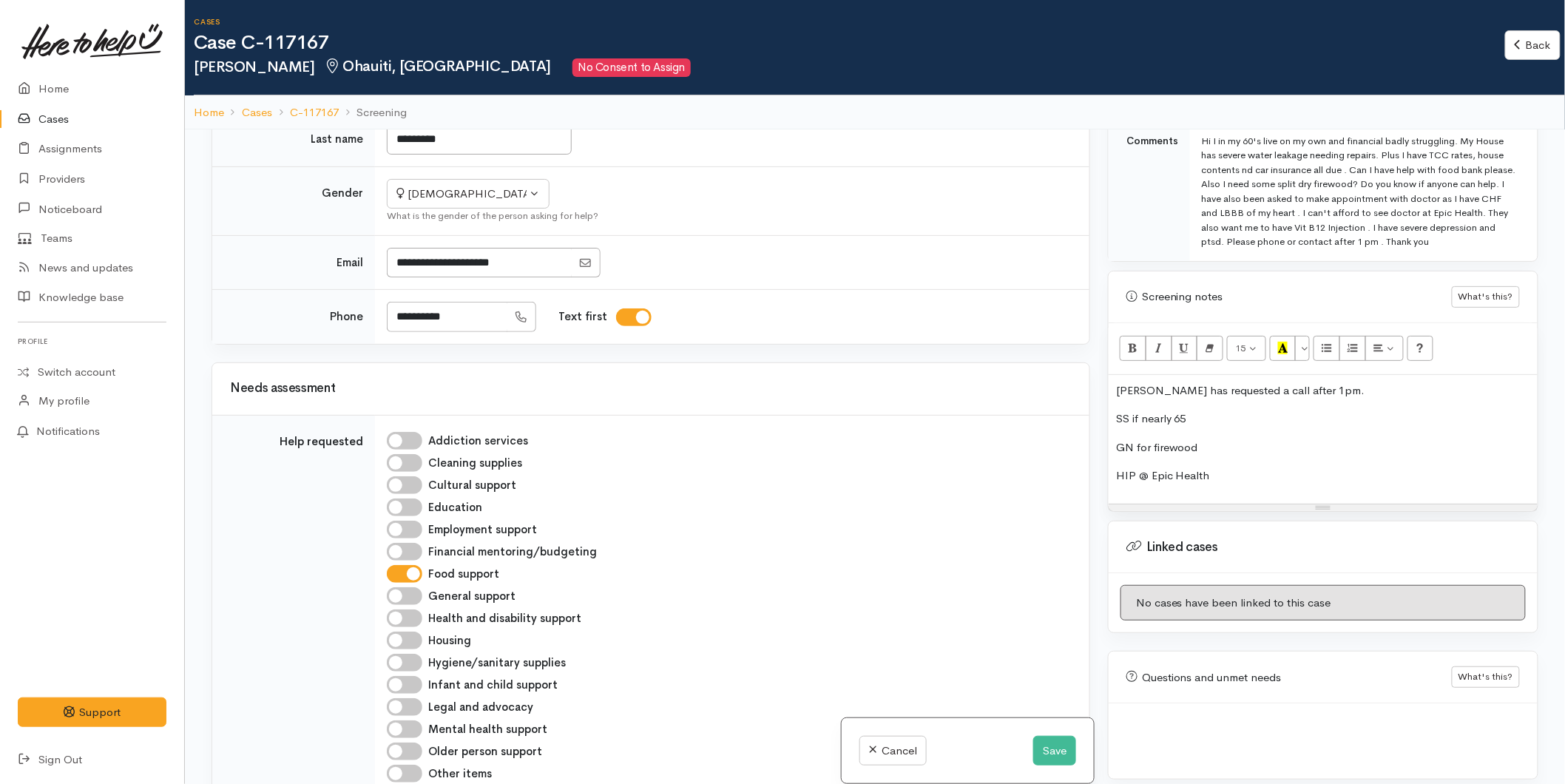
click at [1281, 474] on div "Judith has requested a call after 1pm. SS if nearly 65 GN for firewood HIP @ Ep…" at bounding box center [1324, 439] width 429 height 129
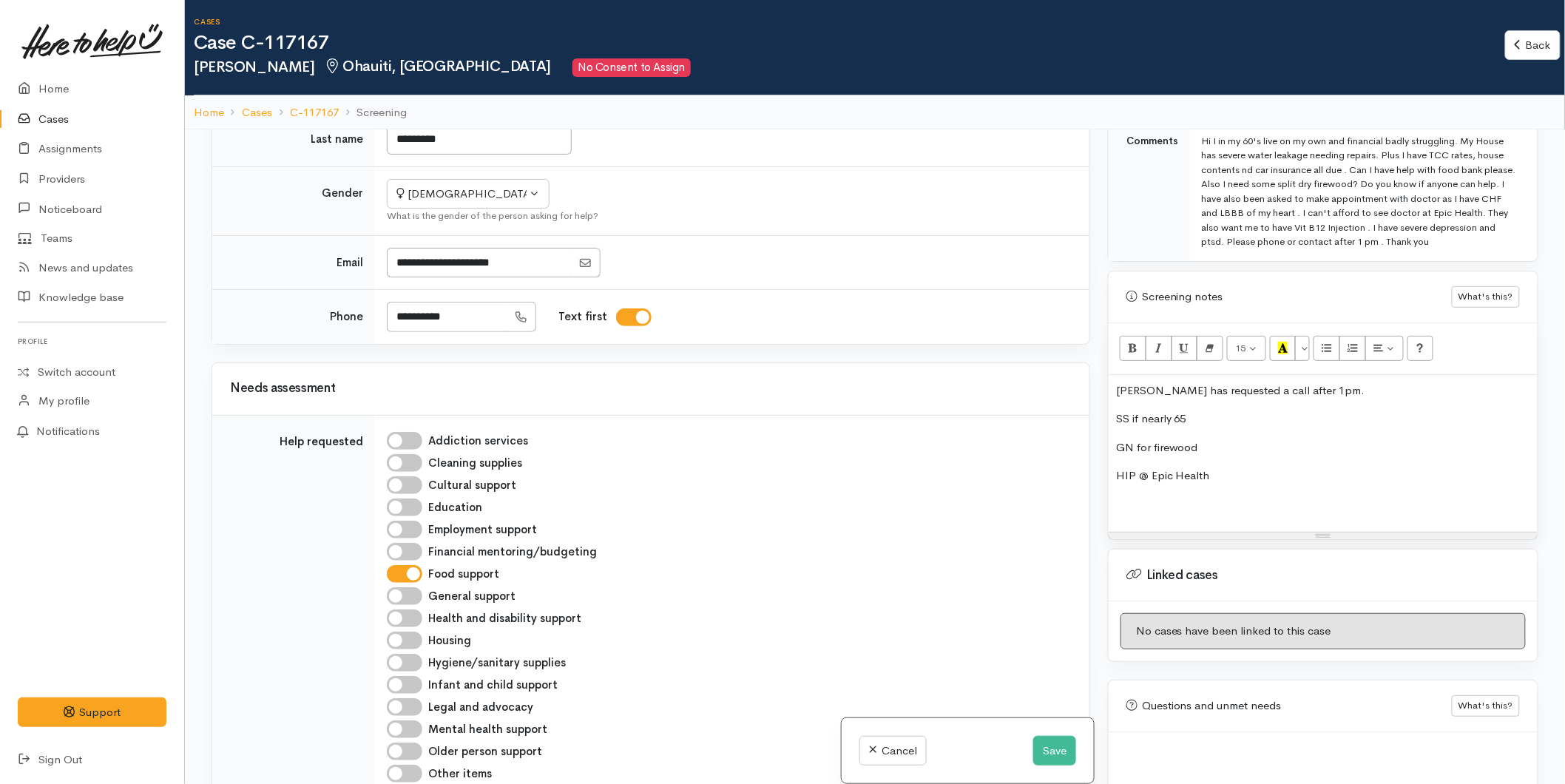
paste div
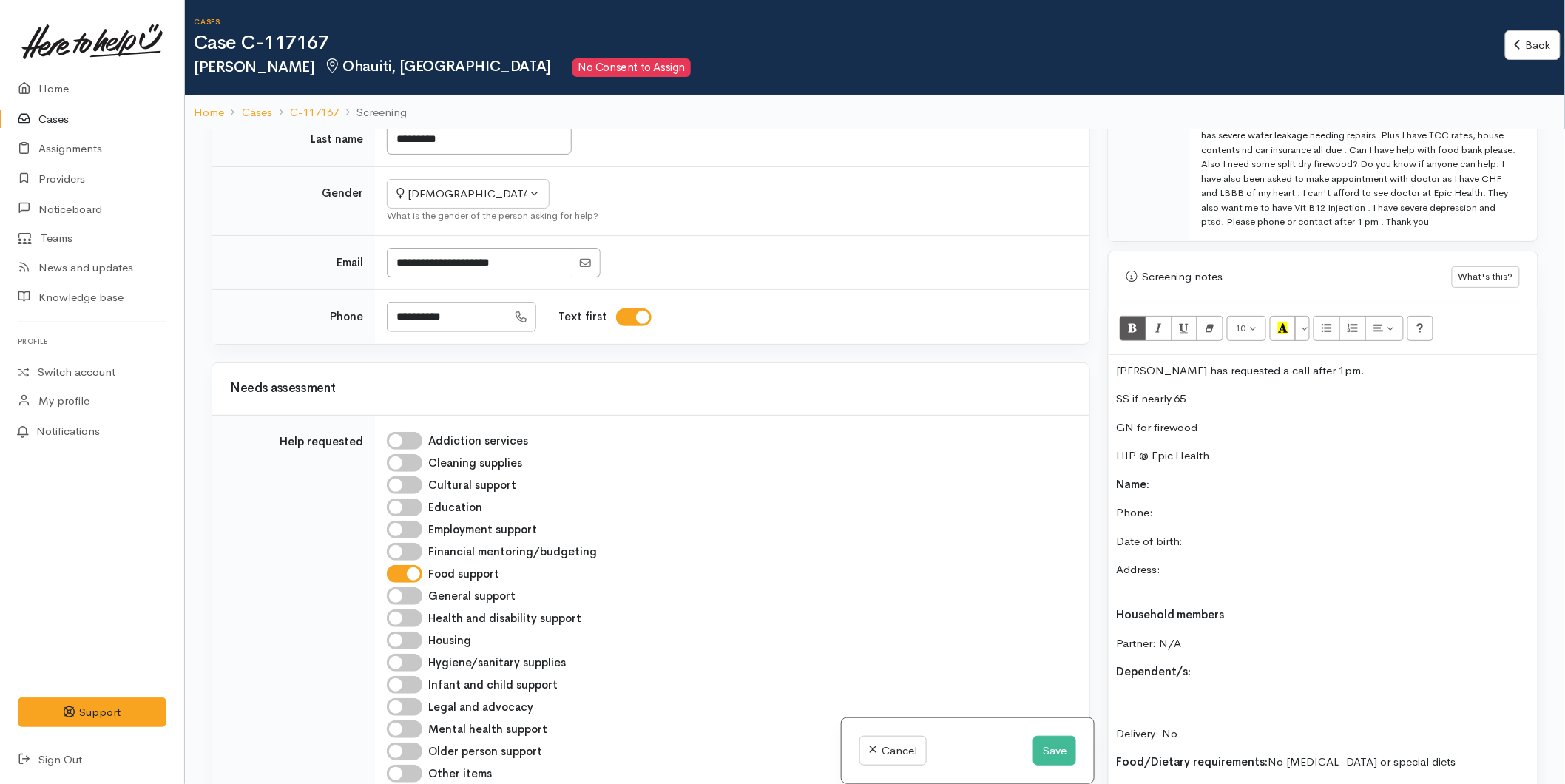
scroll to position [129, 0]
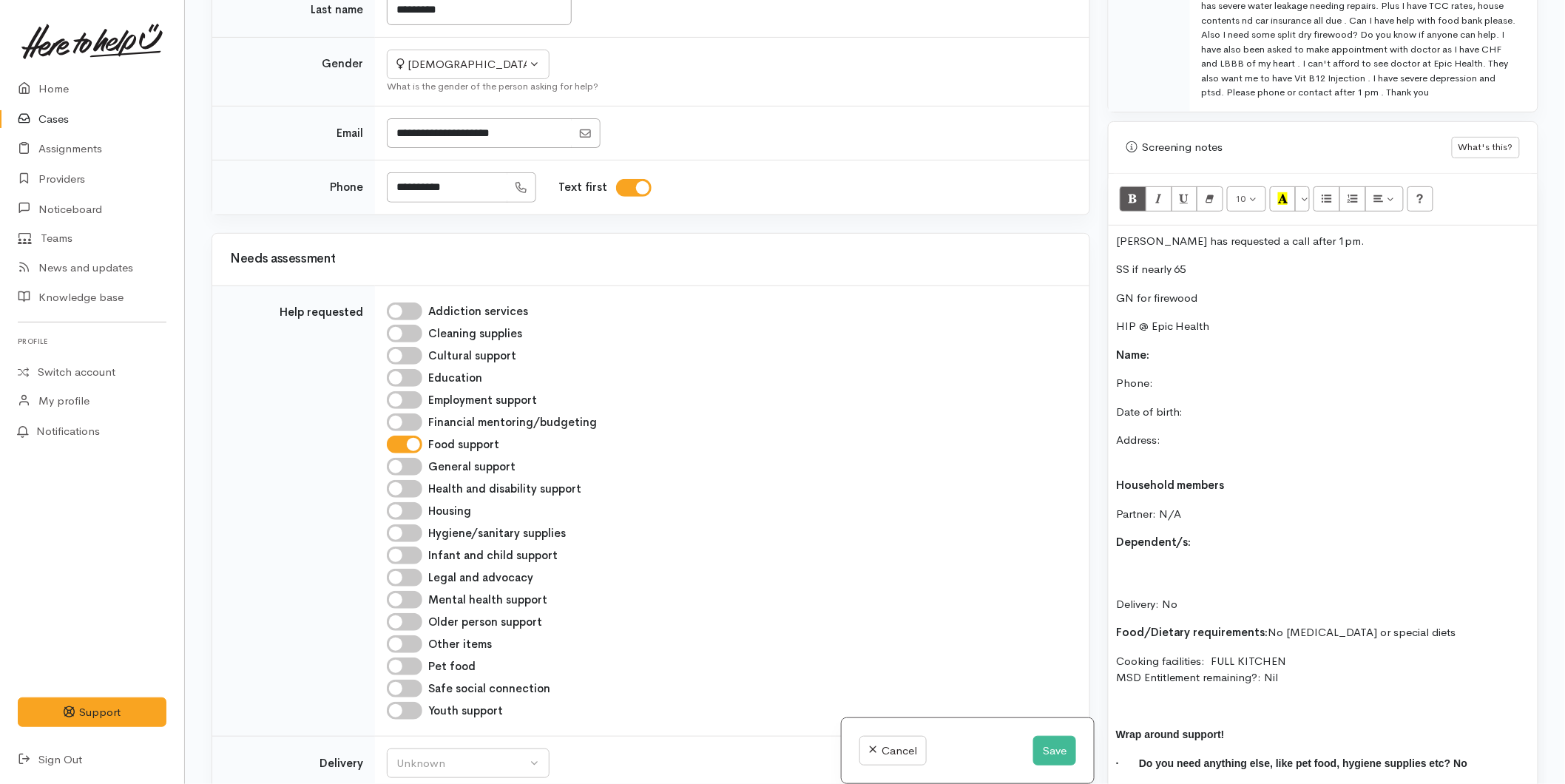
click at [1185, 456] on div "Judith has requested a call after 1pm. SS if nearly 65 GN for firewood HIP @ Ep…" at bounding box center [1324, 522] width 429 height 594
click at [1174, 442] on p "Address:" at bounding box center [1323, 448] width 414 height 33
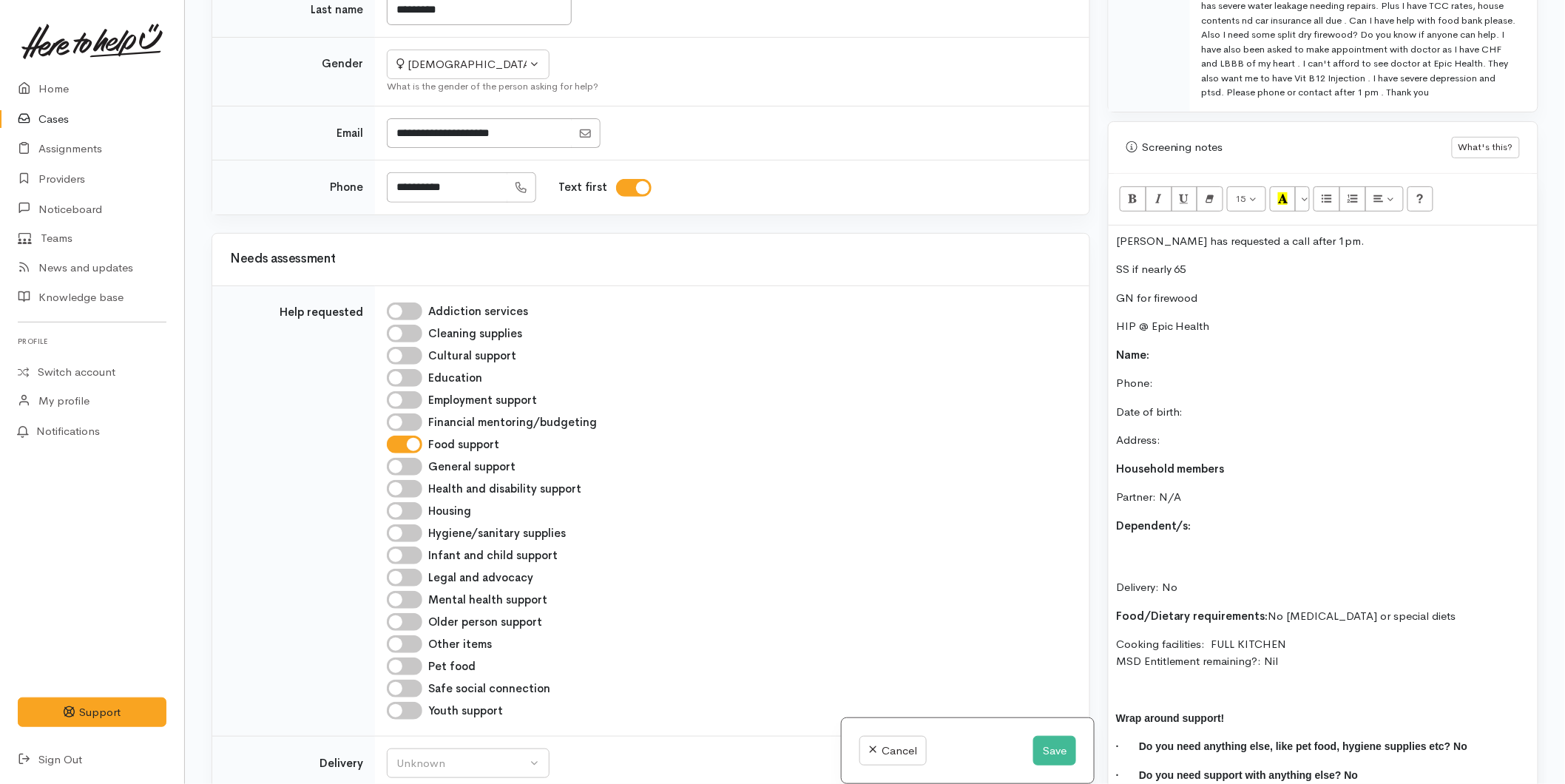
click at [1117, 347] on b "Name:" at bounding box center [1132, 354] width 33 height 14
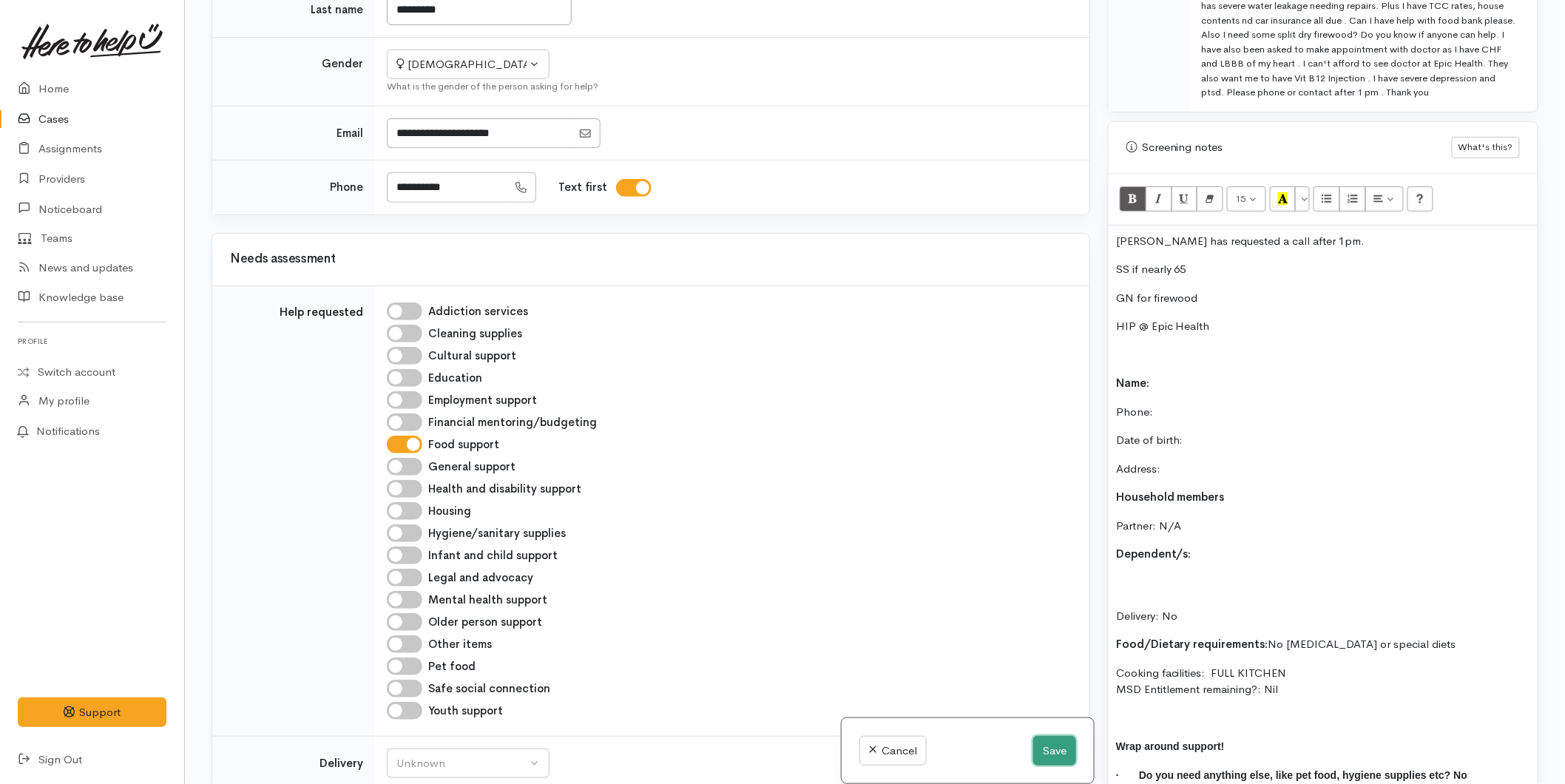
click at [1055, 749] on button "Save" at bounding box center [1056, 751] width 43 height 30
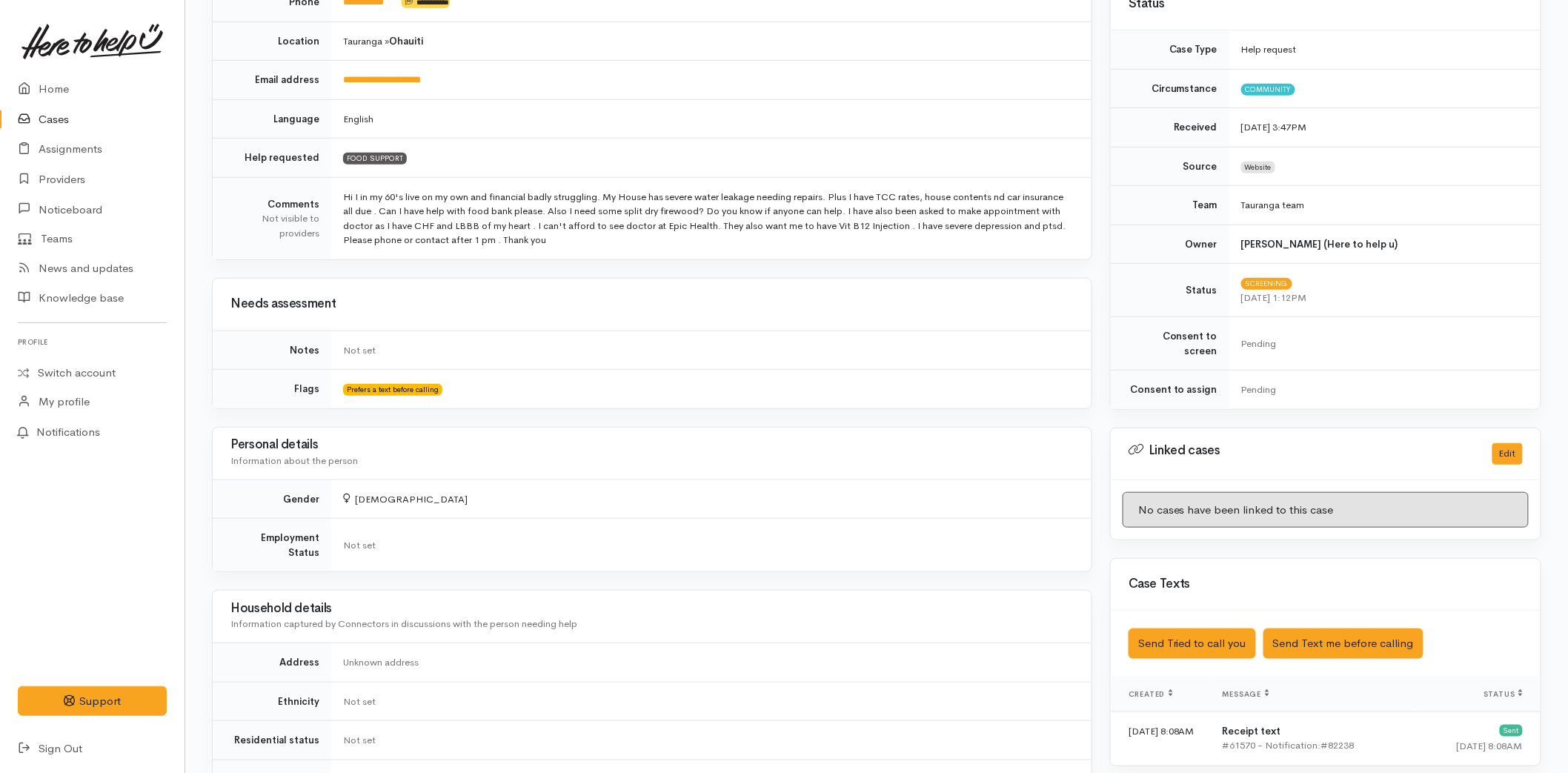
scroll to position [659, 0]
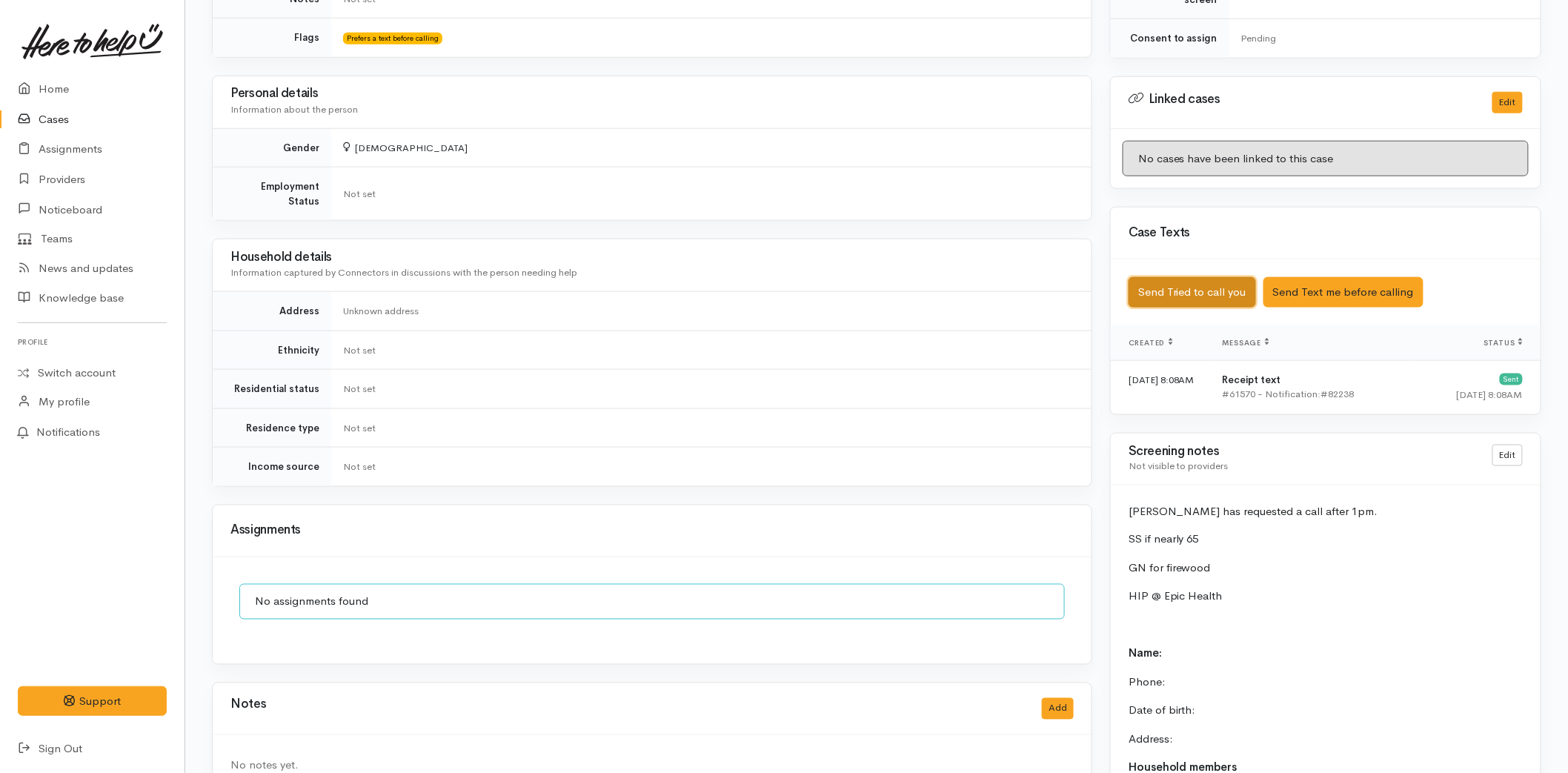
click at [1170, 277] on button "Send Tried to call you" at bounding box center [1192, 293] width 127 height 30
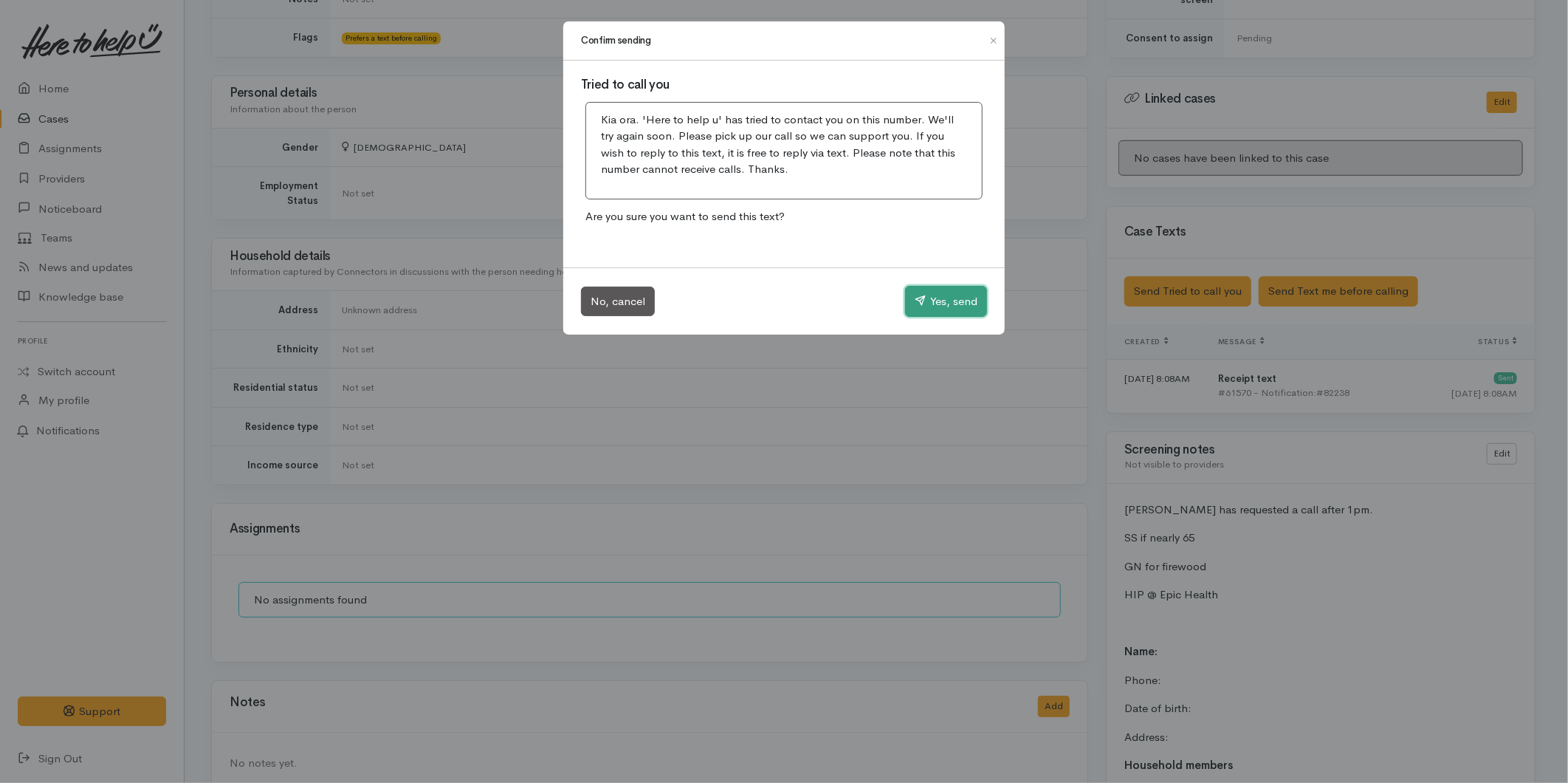
click at [935, 298] on button "Yes, send" at bounding box center [945, 301] width 82 height 31
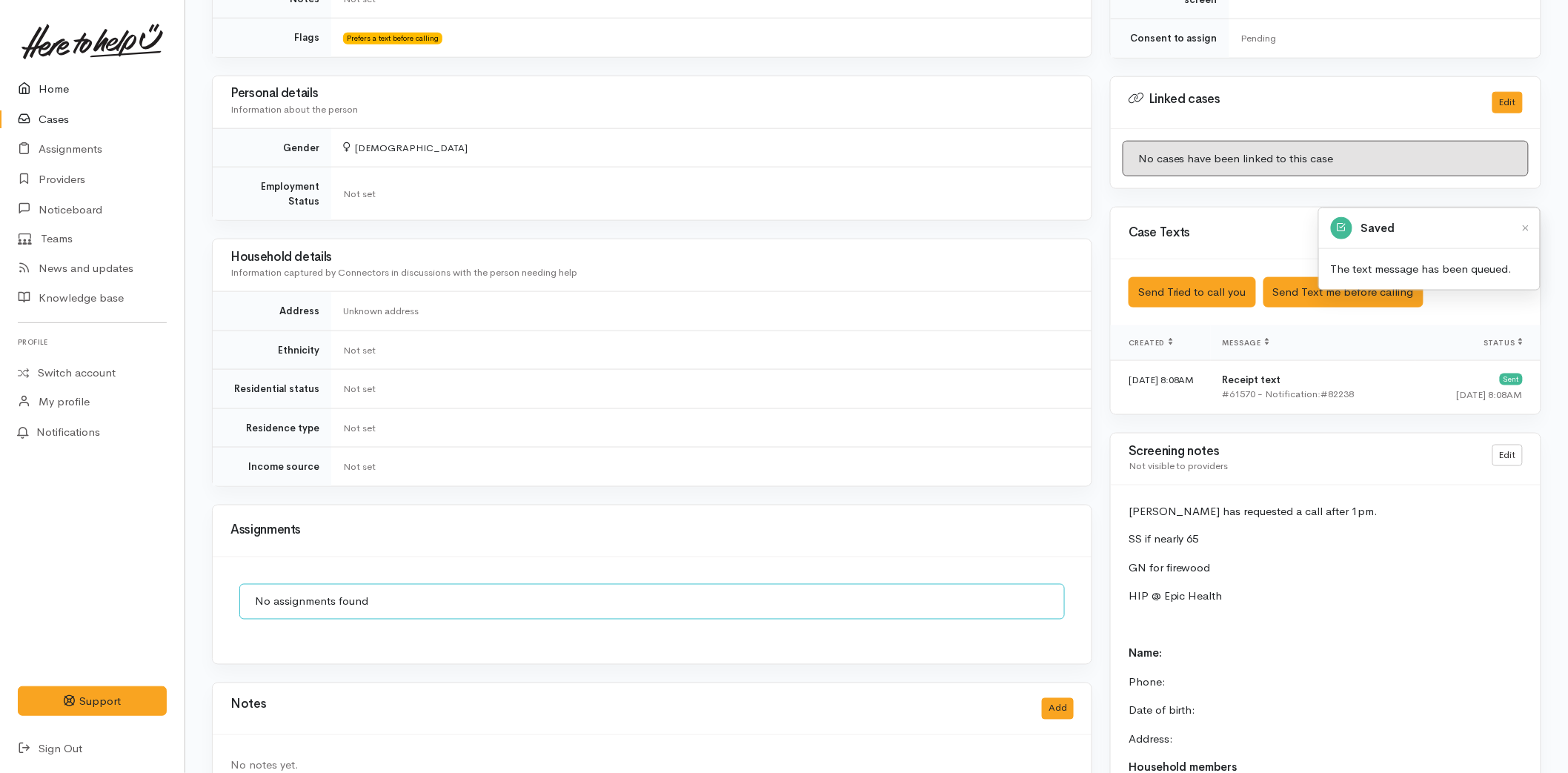
click at [46, 94] on link "Home" at bounding box center [92, 90] width 185 height 30
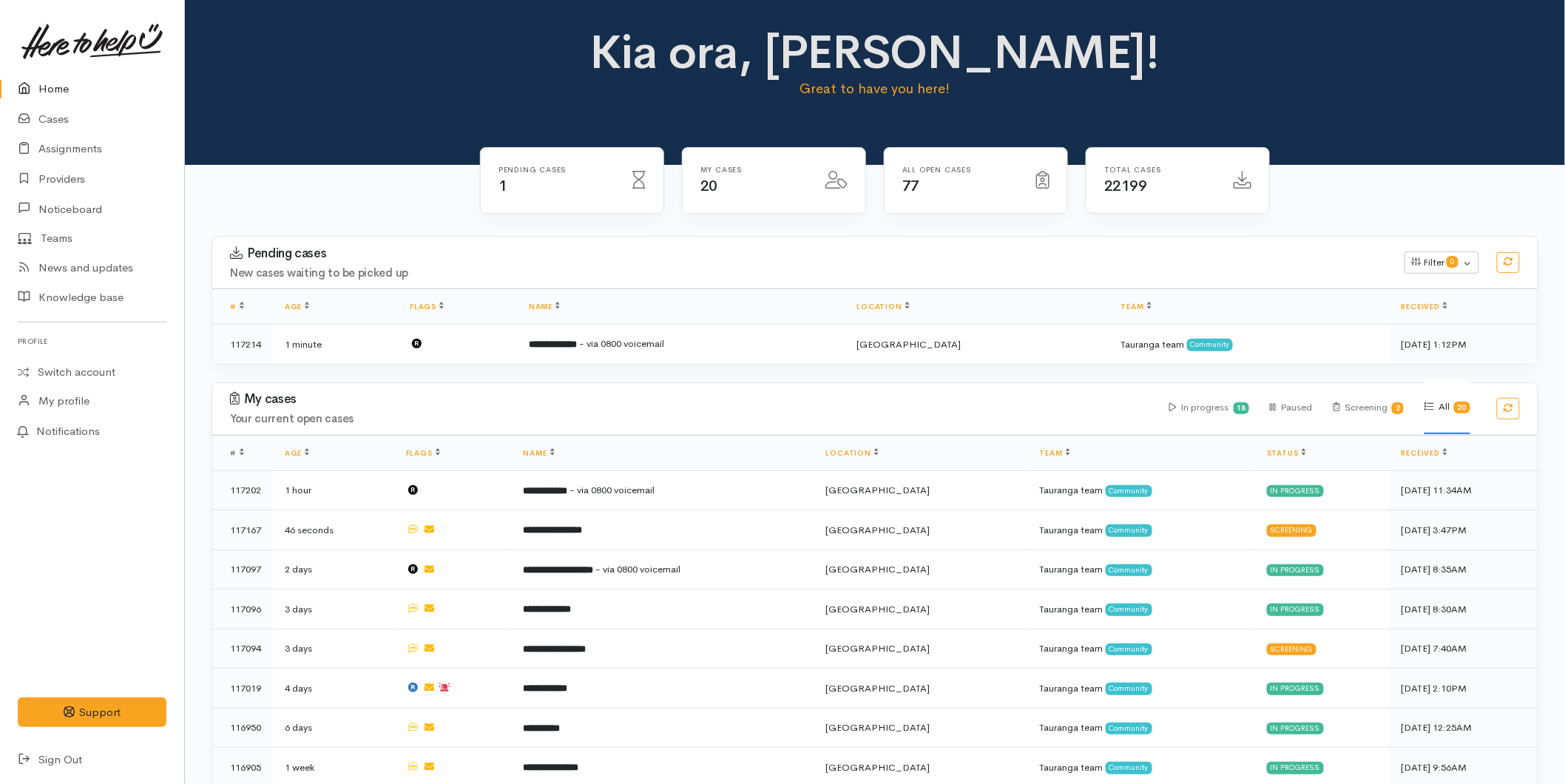
click at [55, 89] on link "Home" at bounding box center [92, 89] width 185 height 30
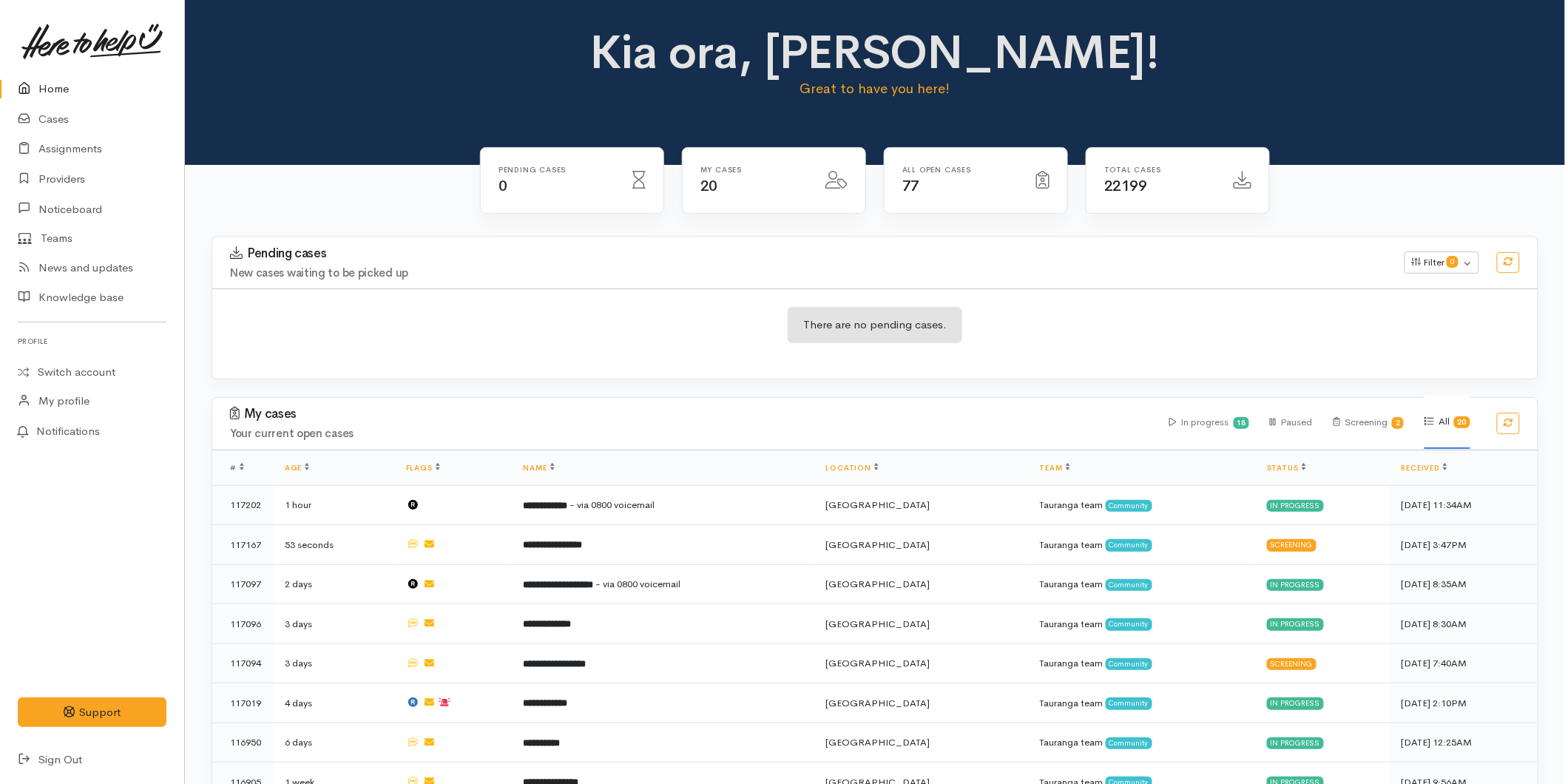
drag, startPoint x: 43, startPoint y: 85, endPoint x: 19, endPoint y: 87, distance: 24.1
click at [43, 85] on link "Home" at bounding box center [92, 89] width 185 height 30
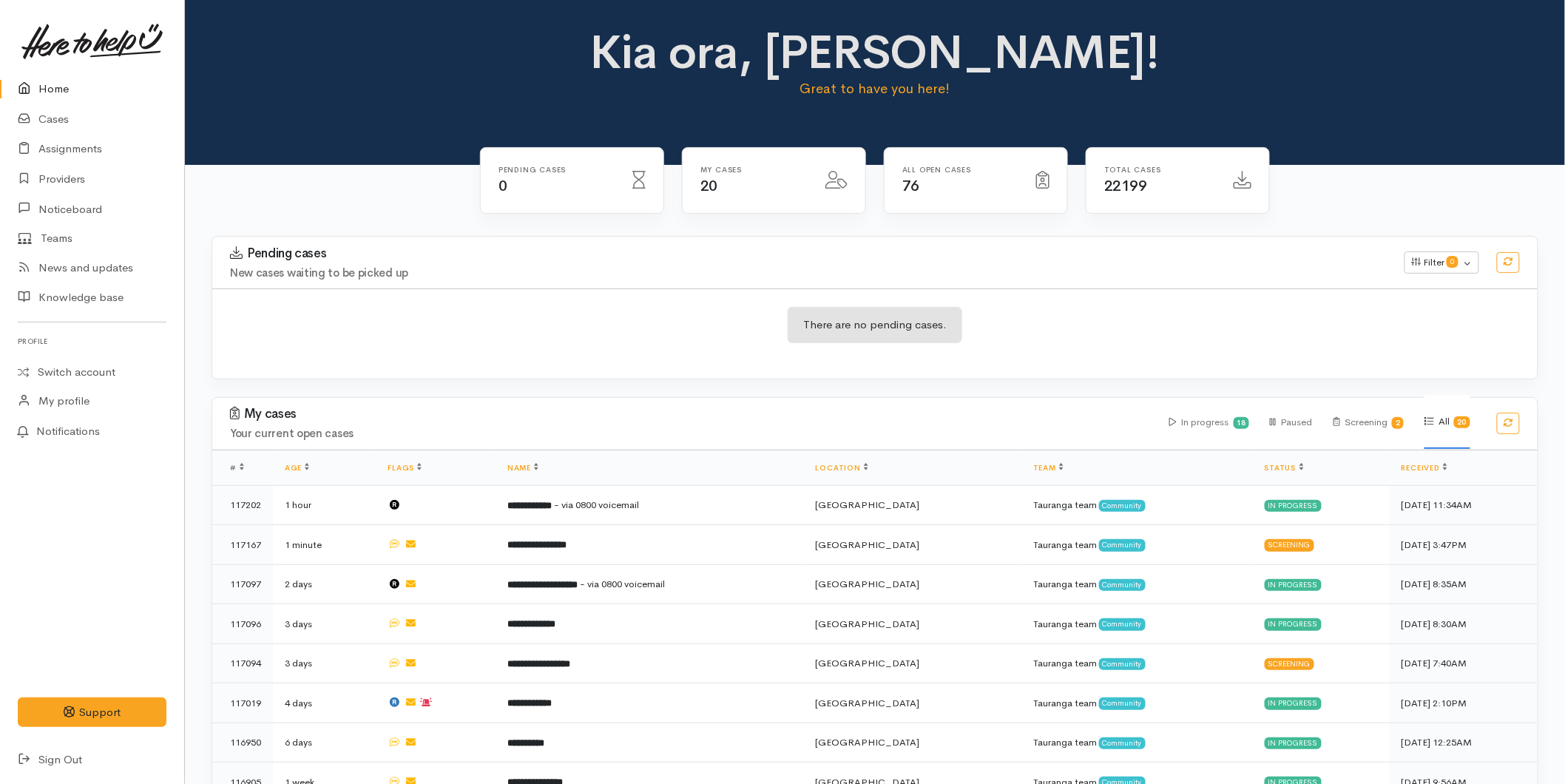
scroll to position [536, 0]
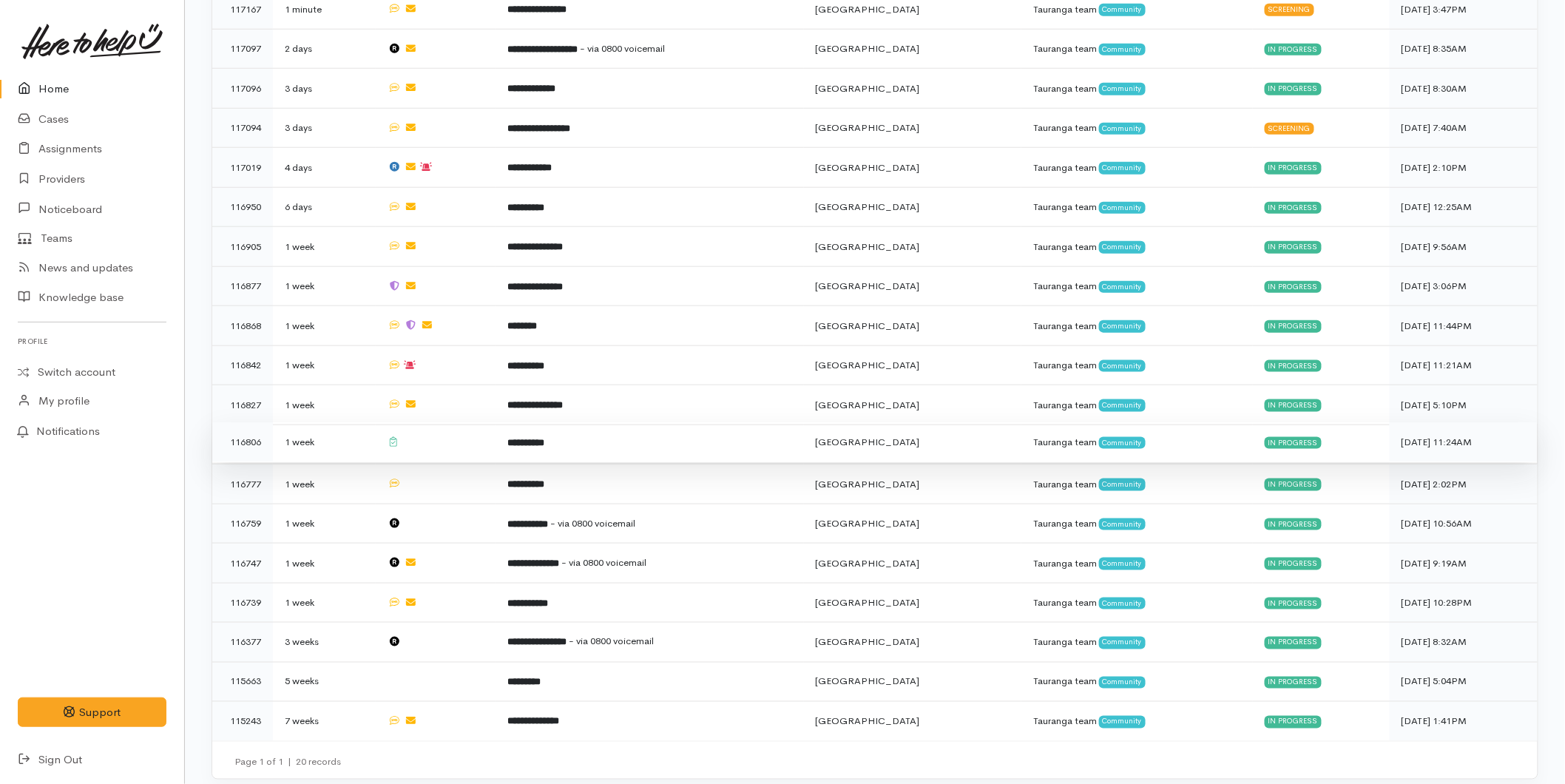
click at [592, 433] on td "**********" at bounding box center [650, 442] width 309 height 40
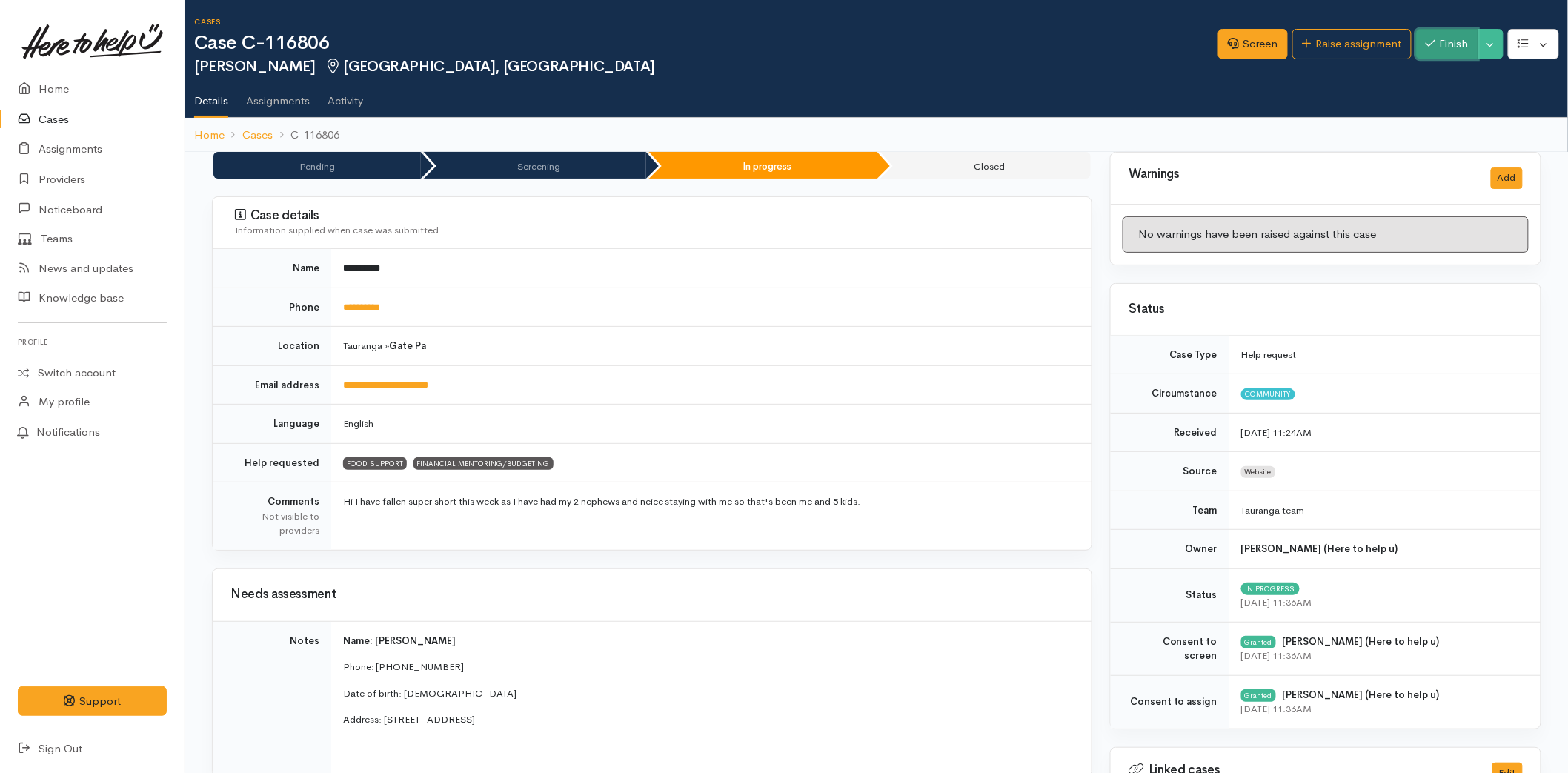
click at [1431, 40] on icon "button" at bounding box center [1431, 43] width 9 height 11
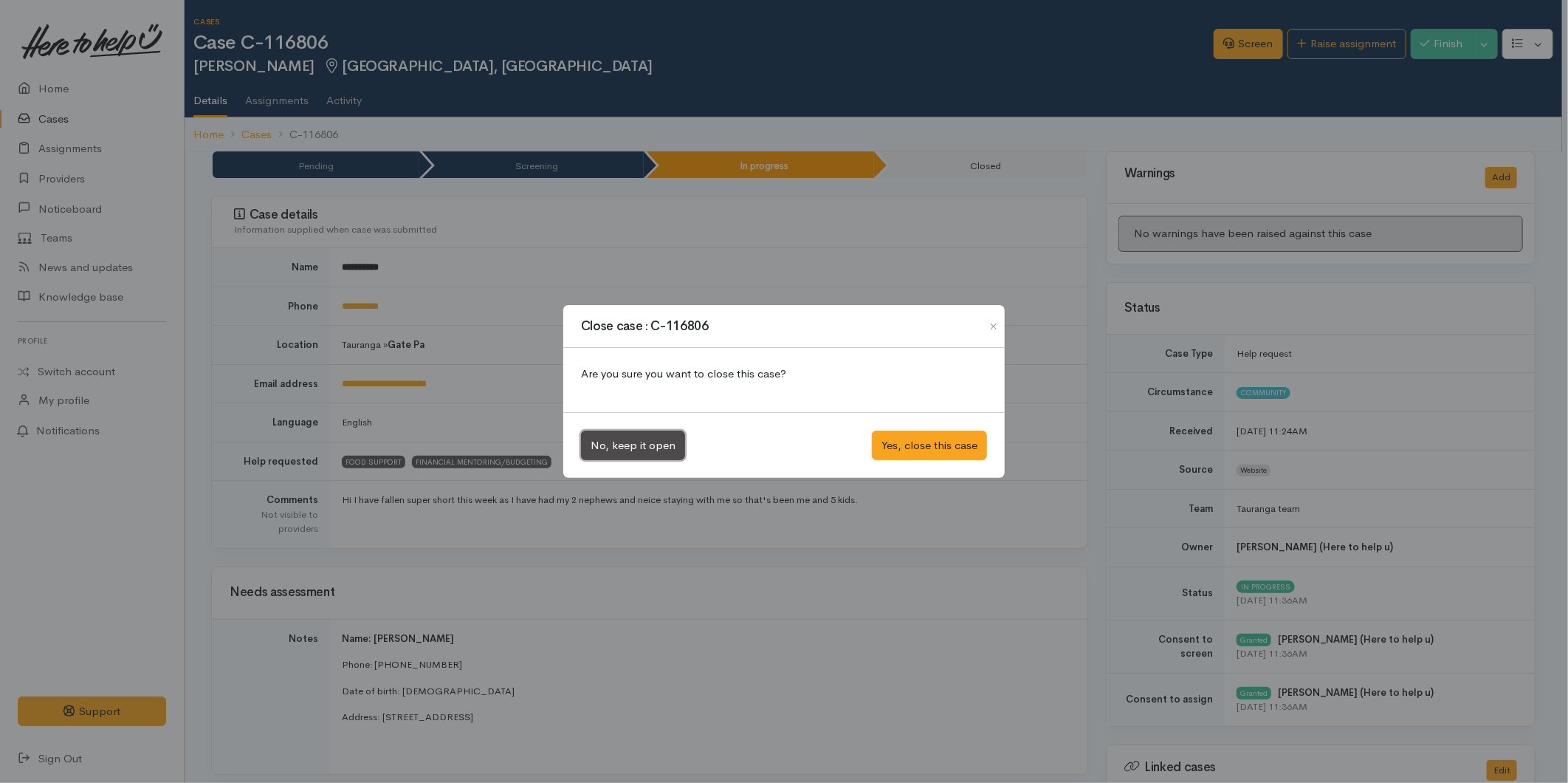
click at [658, 441] on button "No, keep it open" at bounding box center [632, 446] width 104 height 30
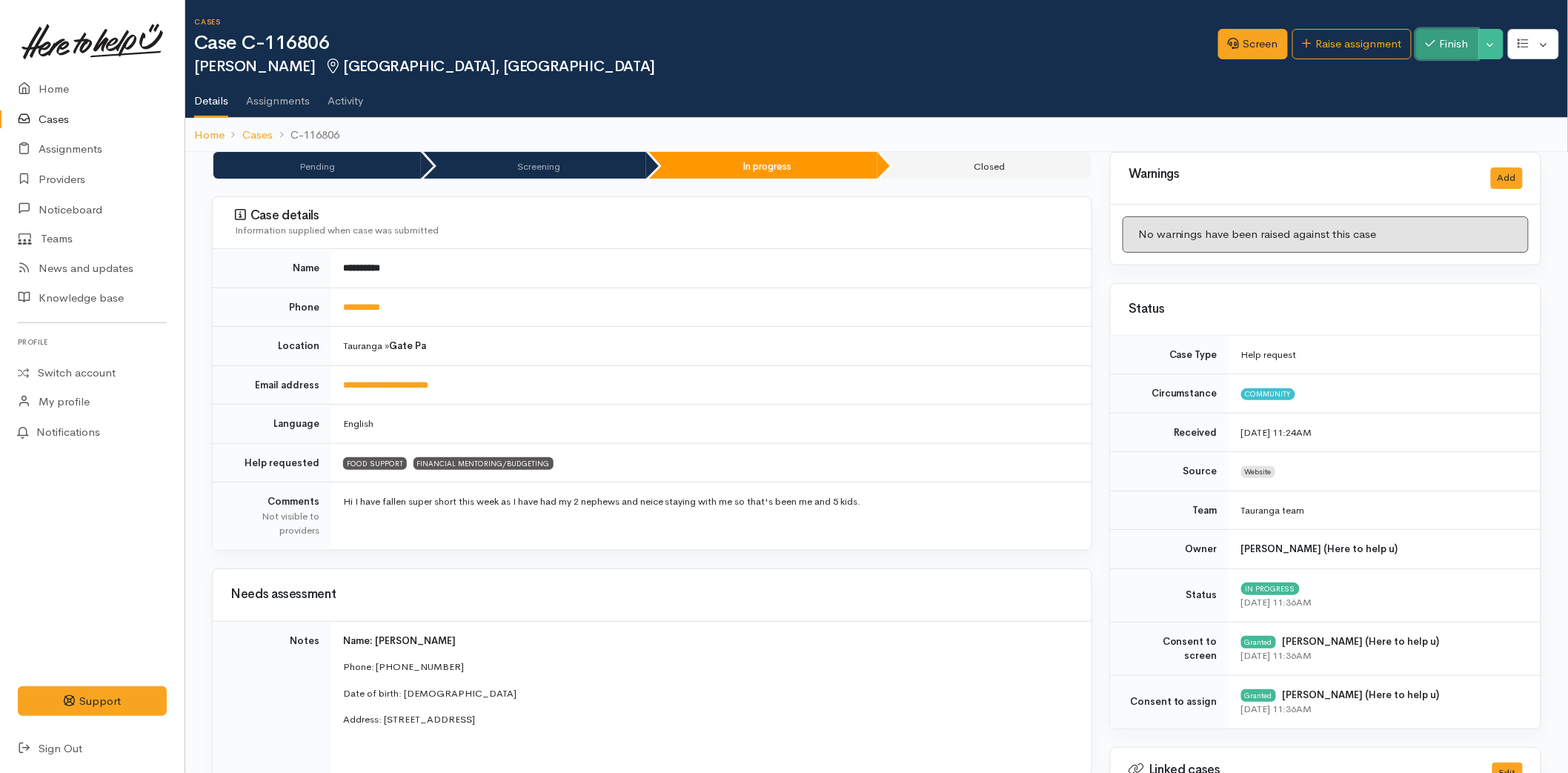
click at [1433, 50] on button "Finish" at bounding box center [1447, 44] width 62 height 30
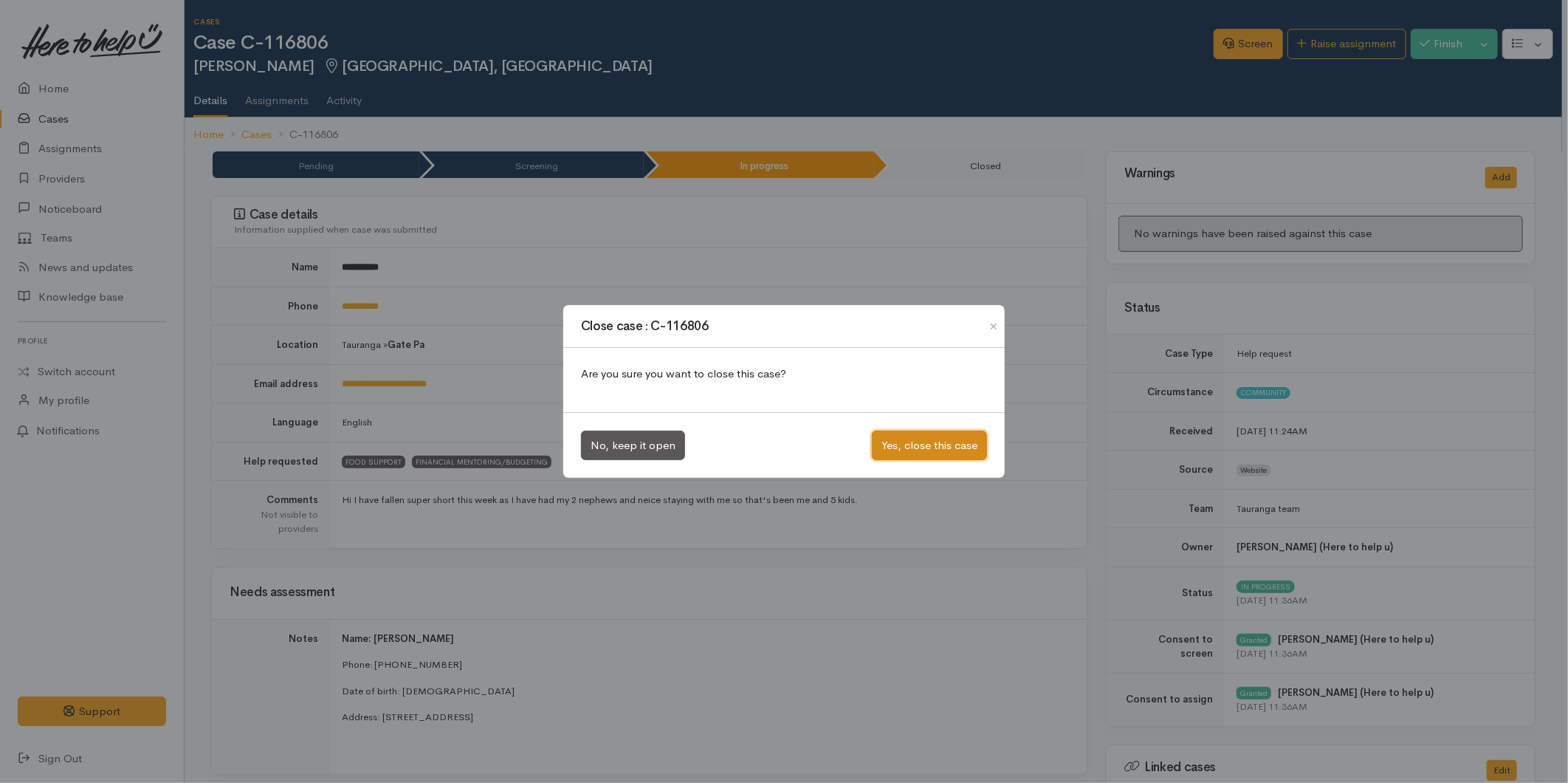
click at [939, 443] on button "Yes, close this case" at bounding box center [929, 446] width 116 height 30
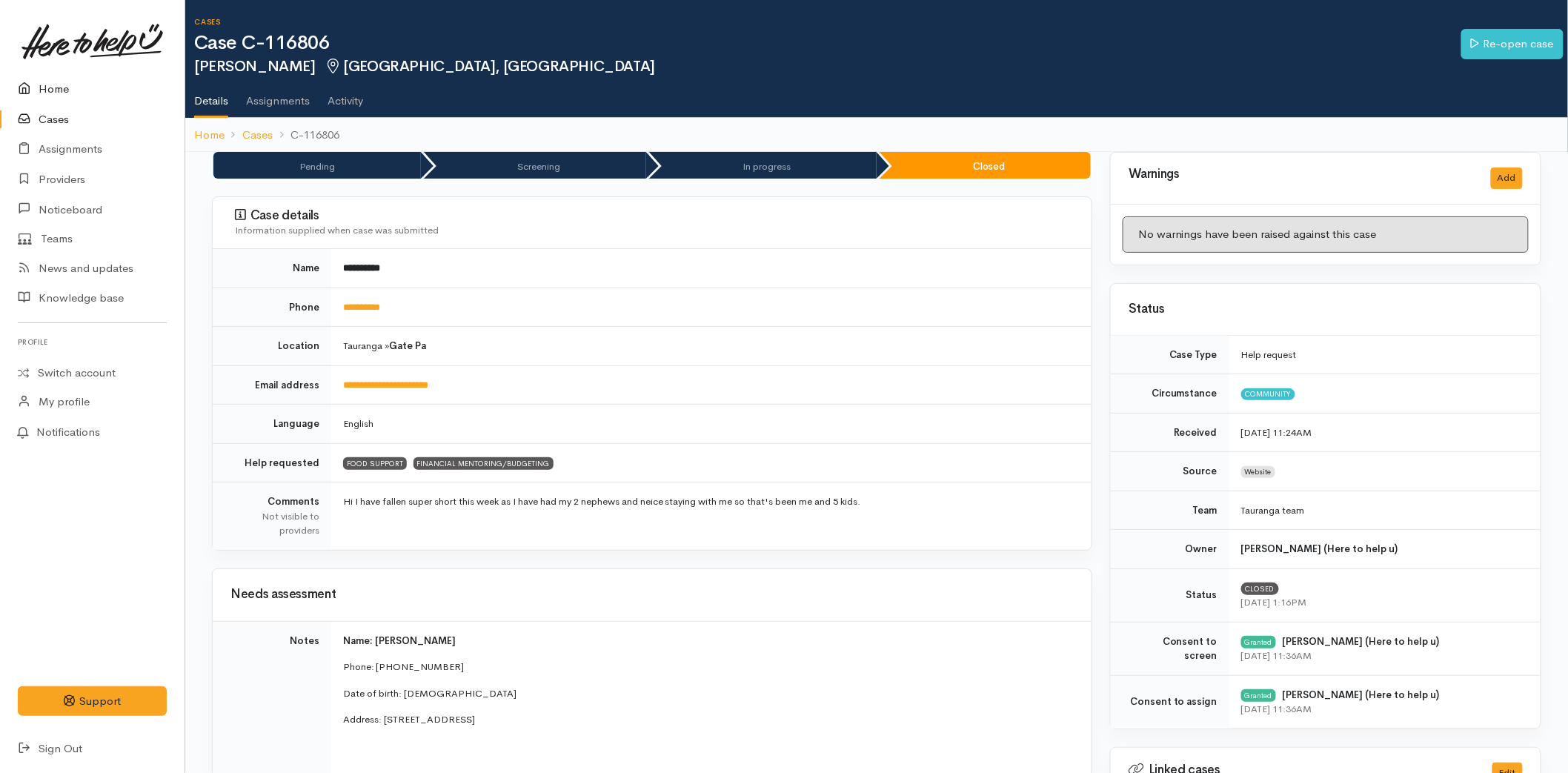
click at [80, 87] on link "Home" at bounding box center [92, 90] width 185 height 30
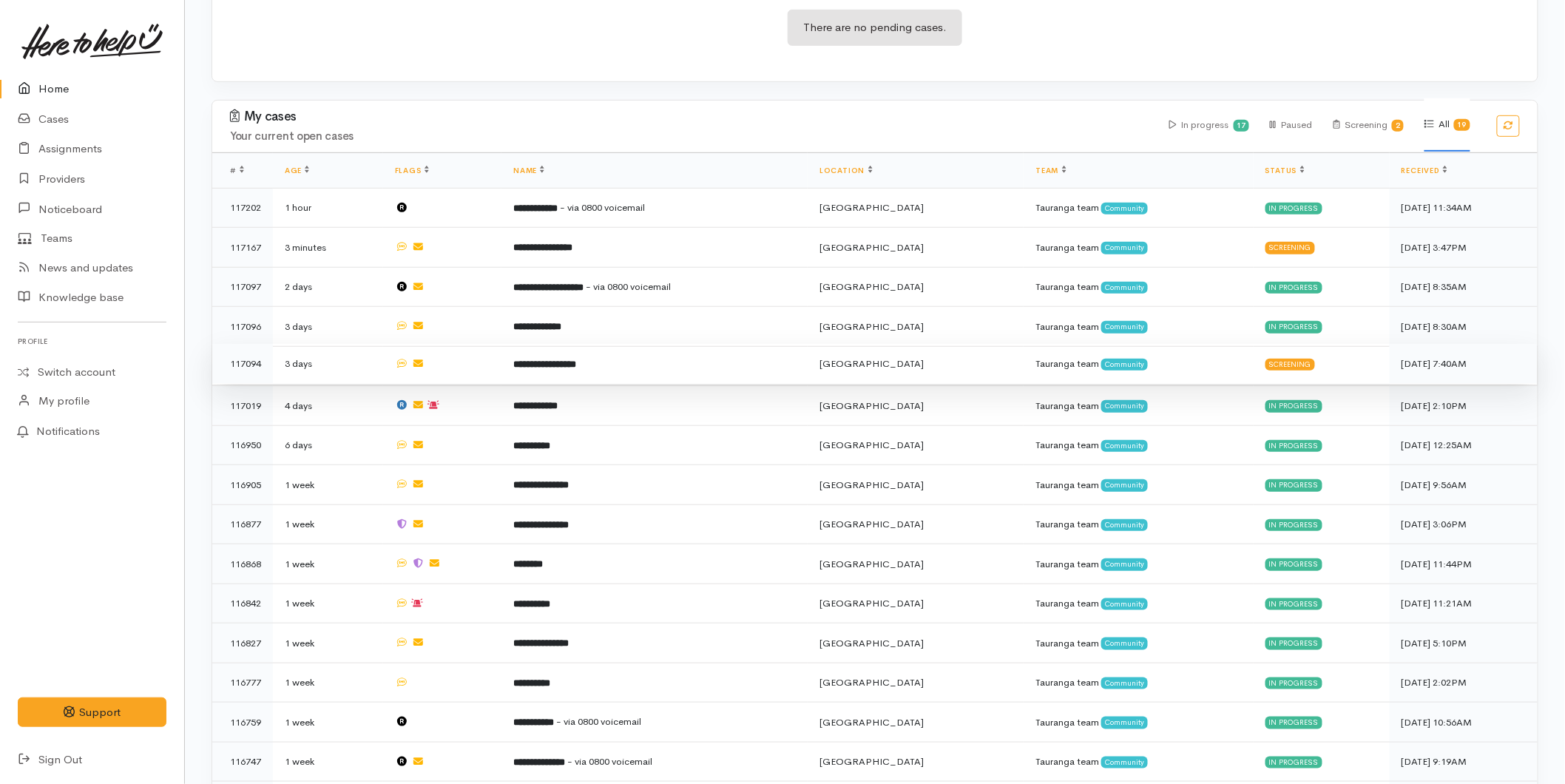
scroll to position [497, 0]
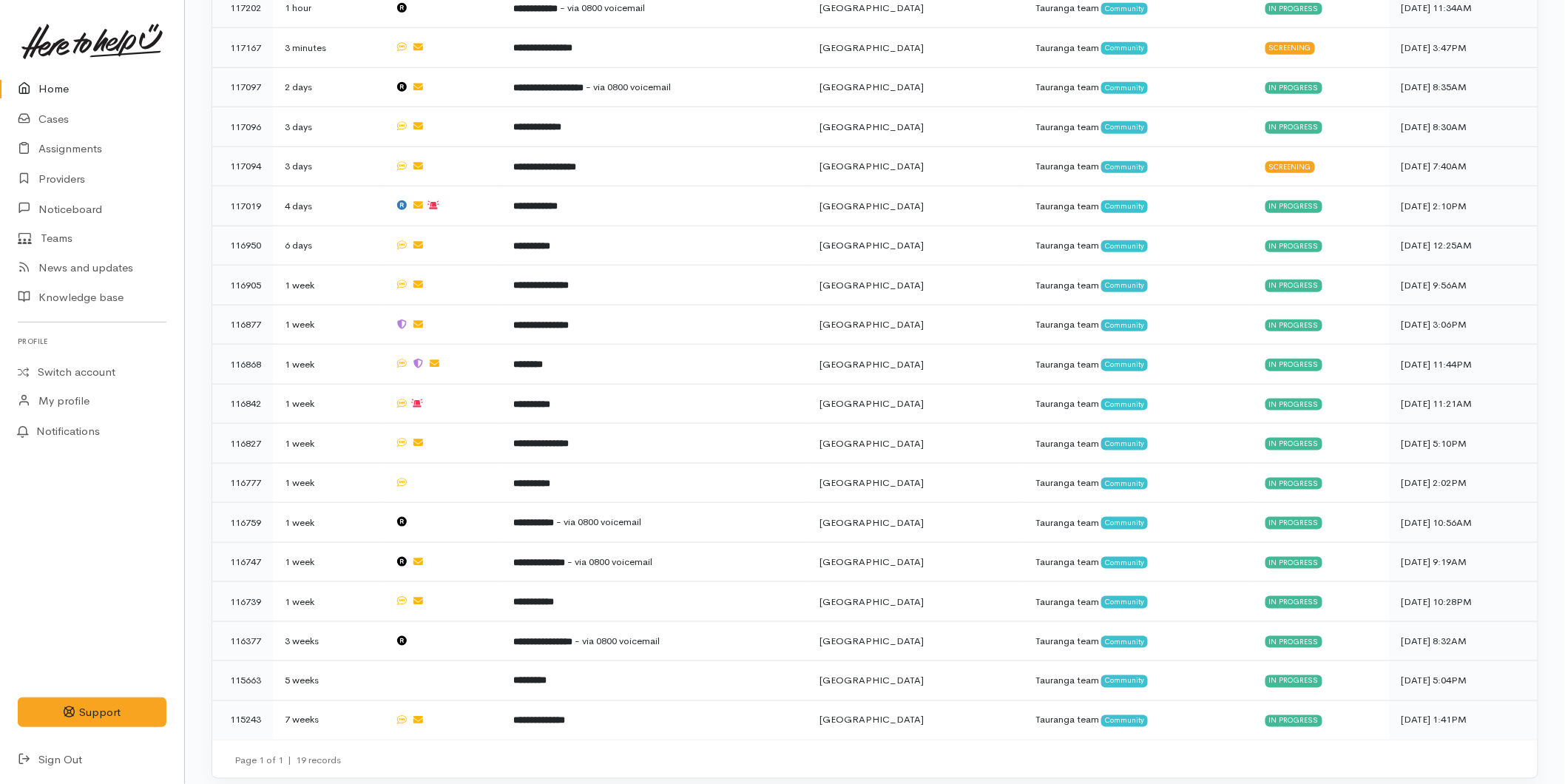
drag, startPoint x: 61, startPoint y: 87, endPoint x: 74, endPoint y: 85, distance: 13.2
click at [61, 87] on link "Home" at bounding box center [92, 89] width 185 height 30
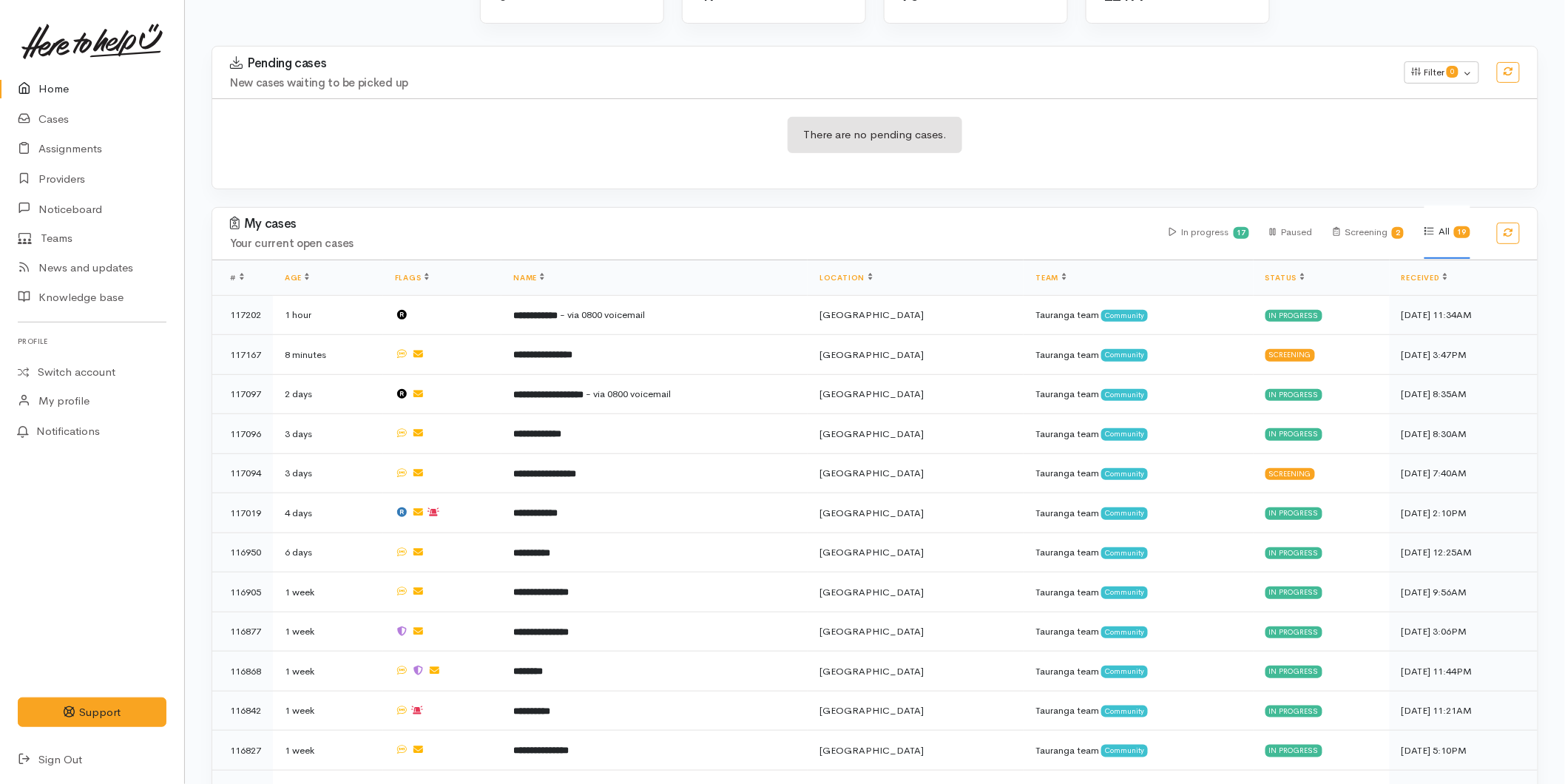
scroll to position [497, 0]
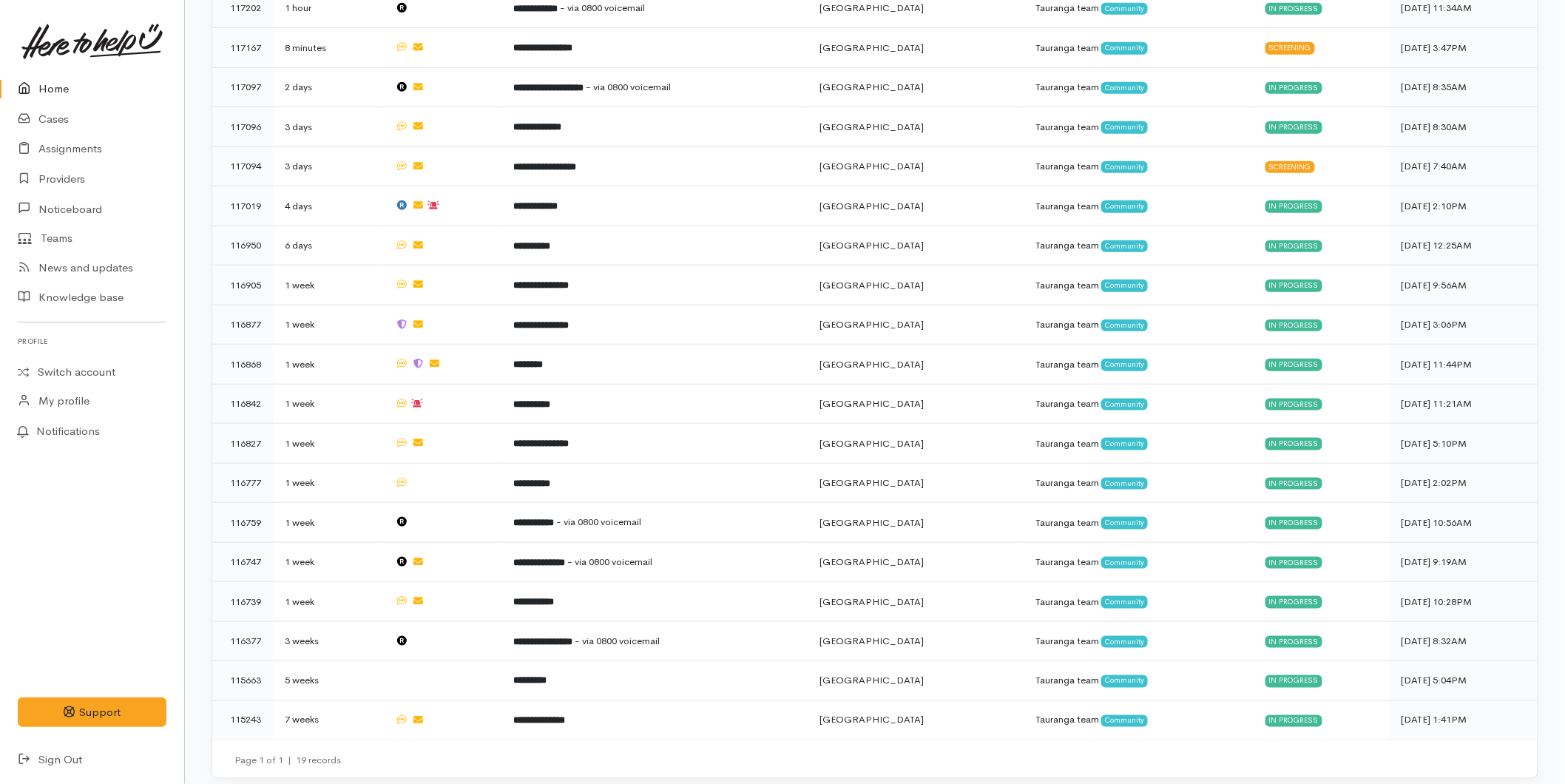
drag, startPoint x: 63, startPoint y: 79, endPoint x: 71, endPoint y: 82, distance: 8.5
click at [63, 79] on link "Home" at bounding box center [92, 89] width 185 height 30
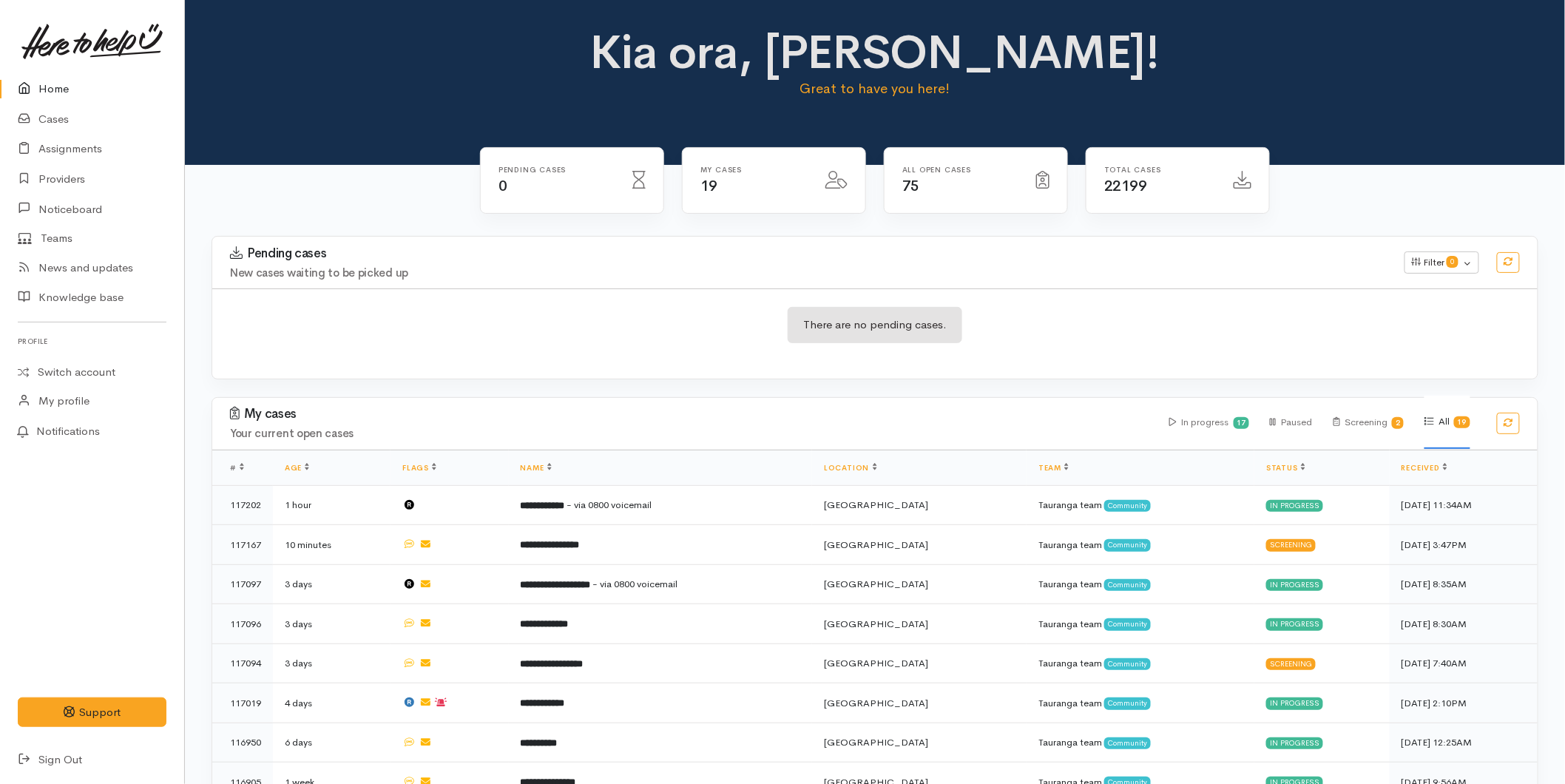
click at [52, 85] on link "Home" at bounding box center [92, 89] width 185 height 30
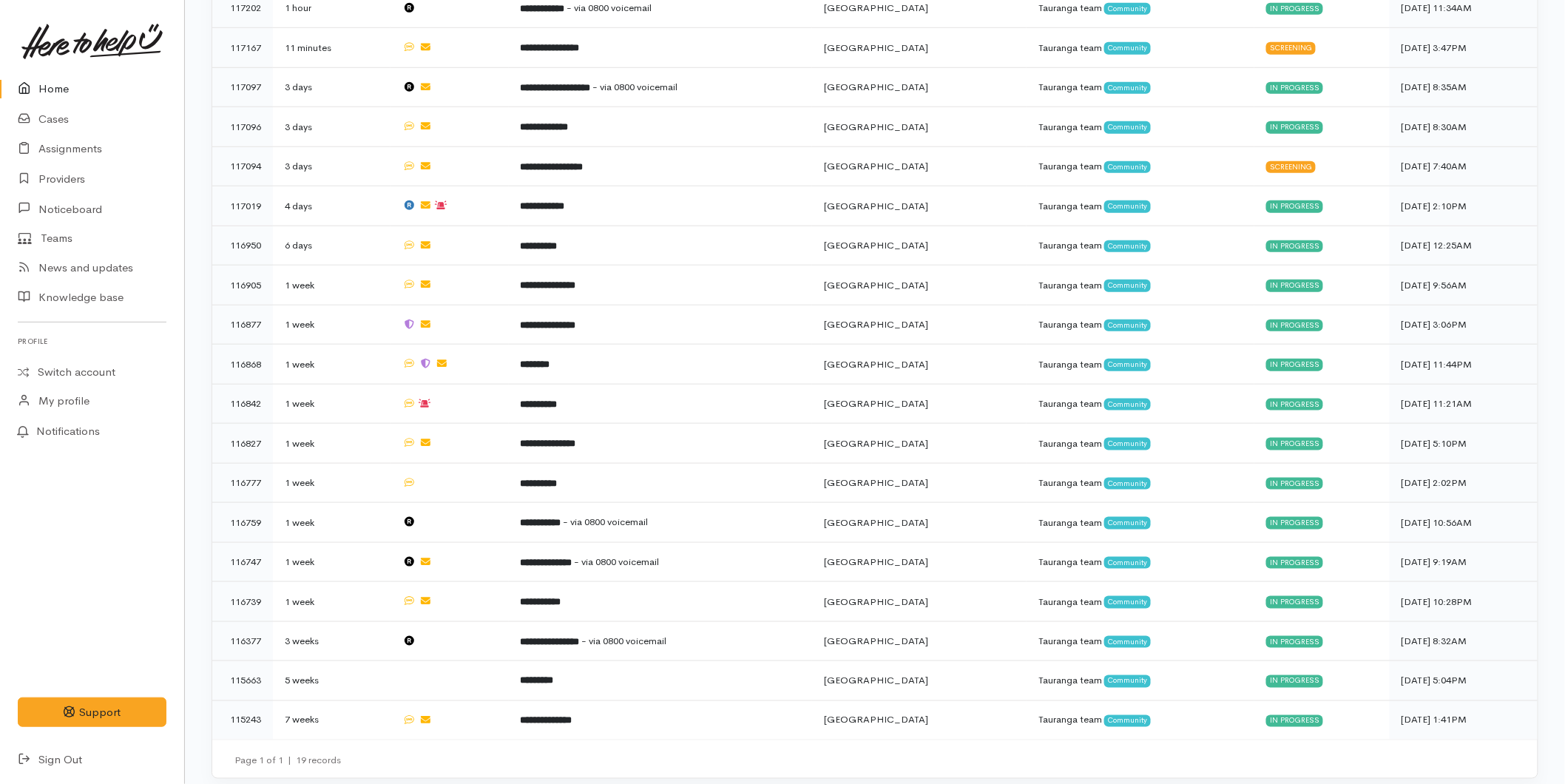
click at [48, 94] on link "Home" at bounding box center [92, 89] width 185 height 30
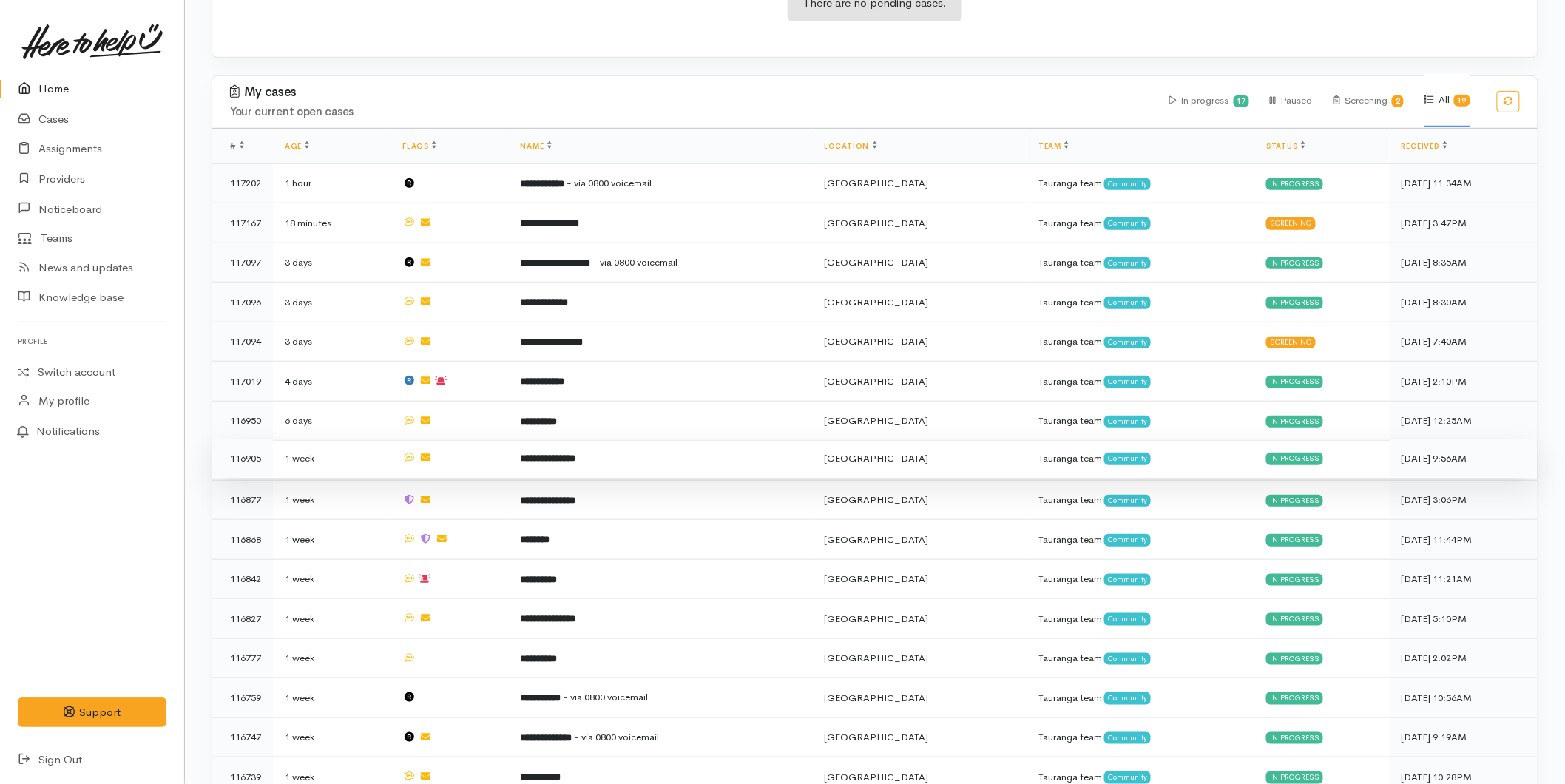
scroll to position [492, 0]
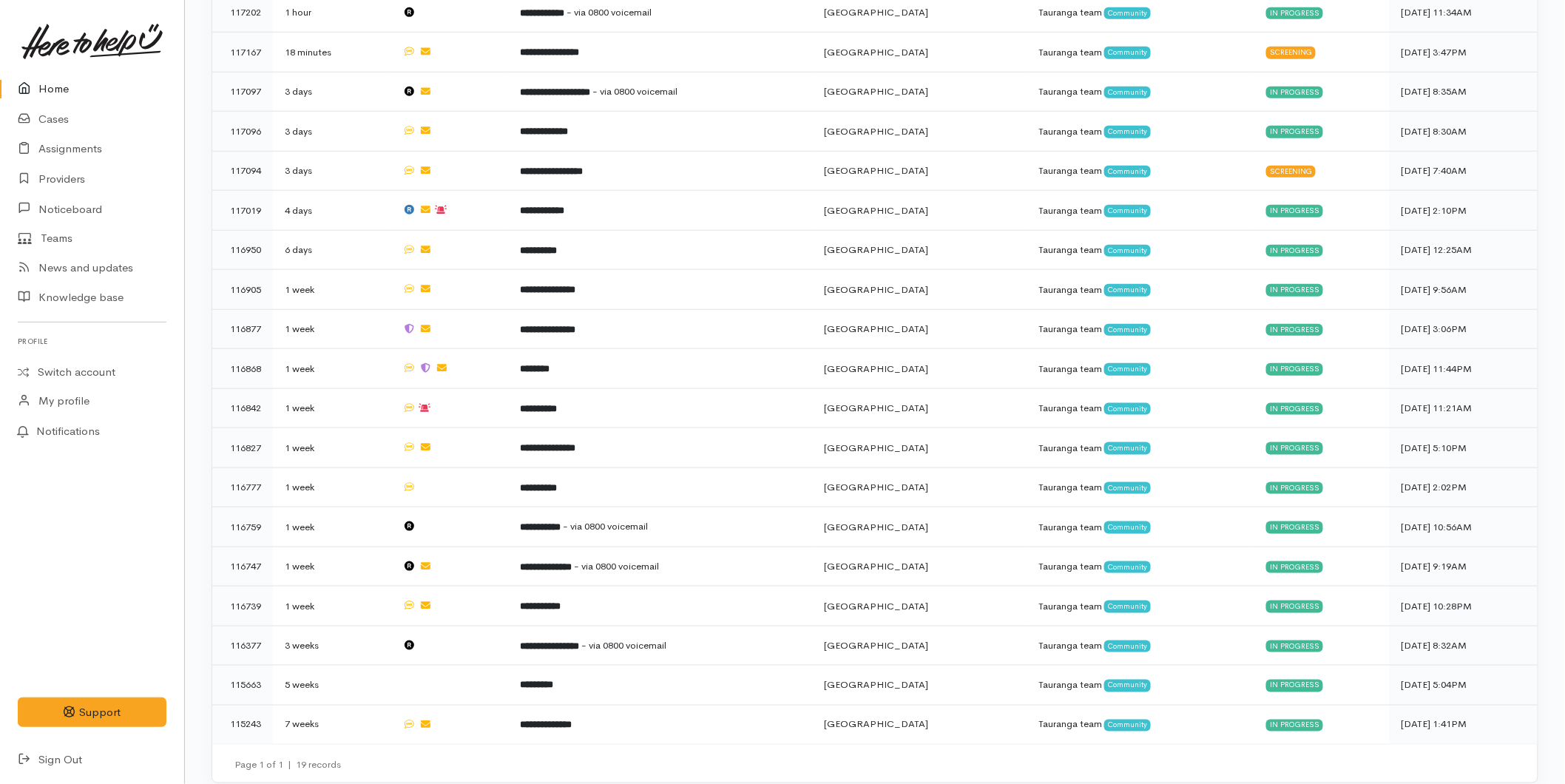
click at [48, 71] on link at bounding box center [92, 40] width 149 height 65
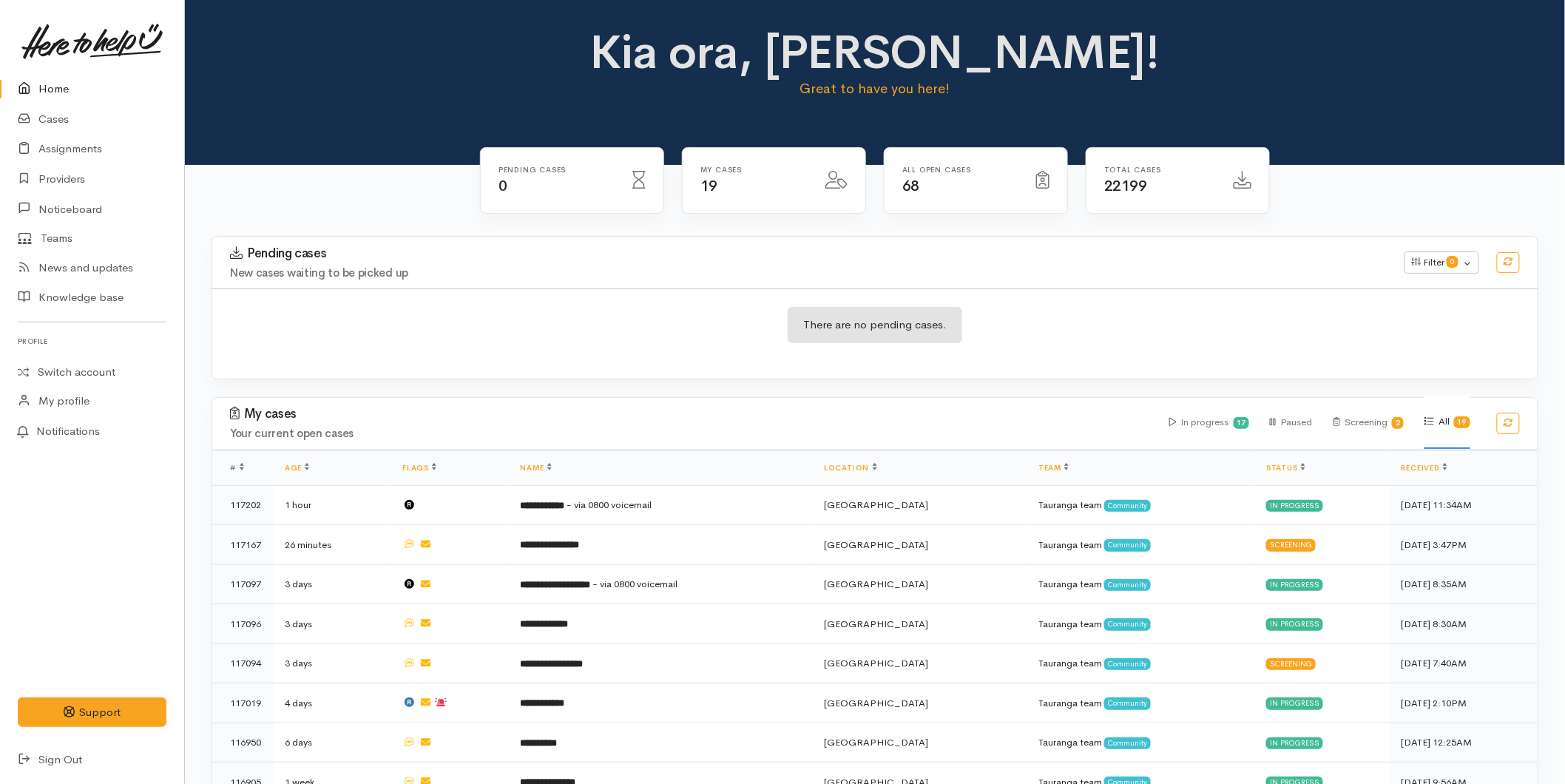
click at [74, 82] on link "Home" at bounding box center [92, 89] width 185 height 30
click at [57, 111] on link "Cases" at bounding box center [92, 120] width 185 height 30
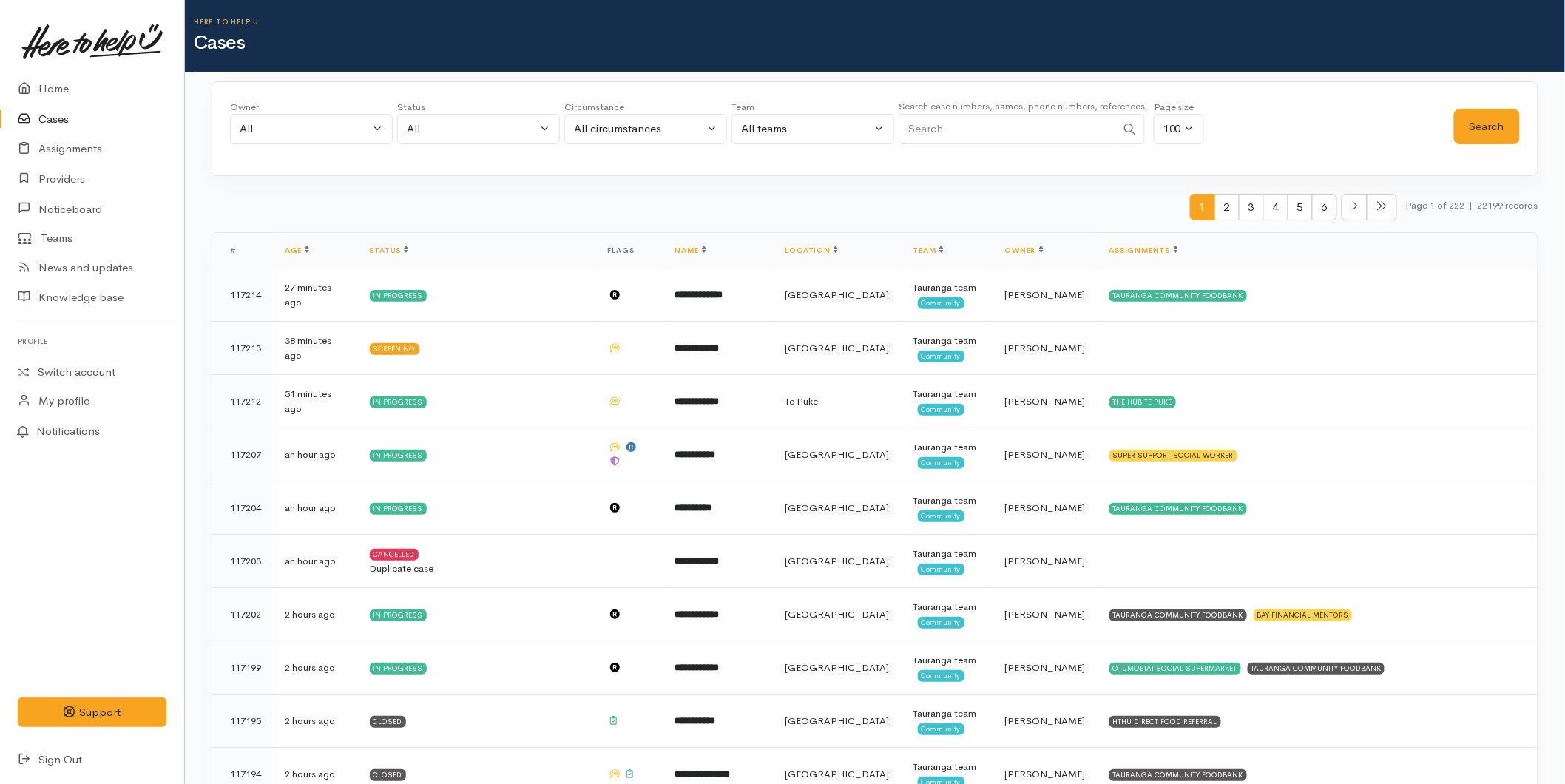
click at [923, 130] on input "Search" at bounding box center [1008, 129] width 218 height 30
type input "0211552116"
click at [1502, 120] on button "Search" at bounding box center [1488, 126] width 66 height 36
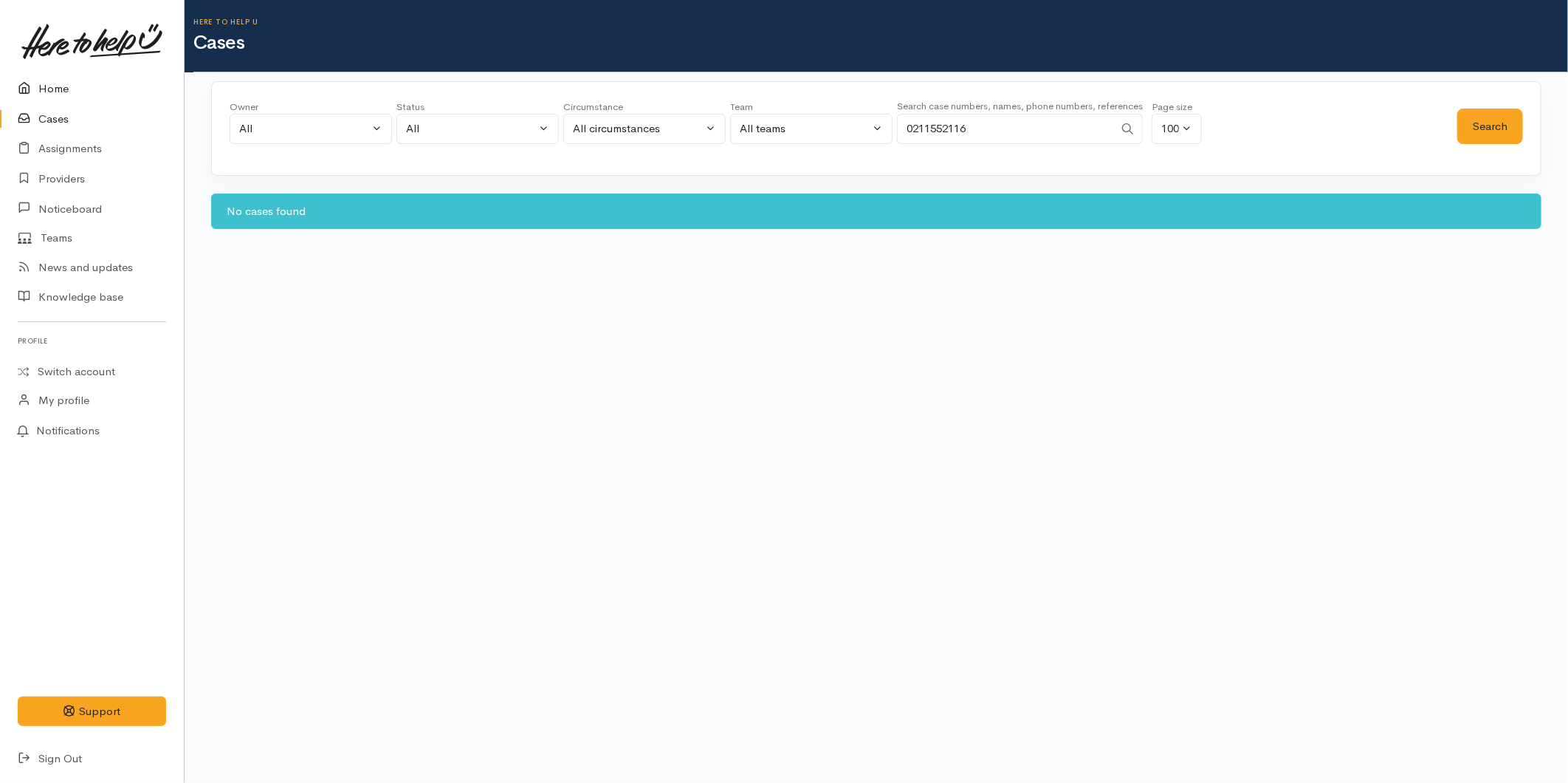
click at [30, 91] on icon at bounding box center [28, 89] width 21 height 19
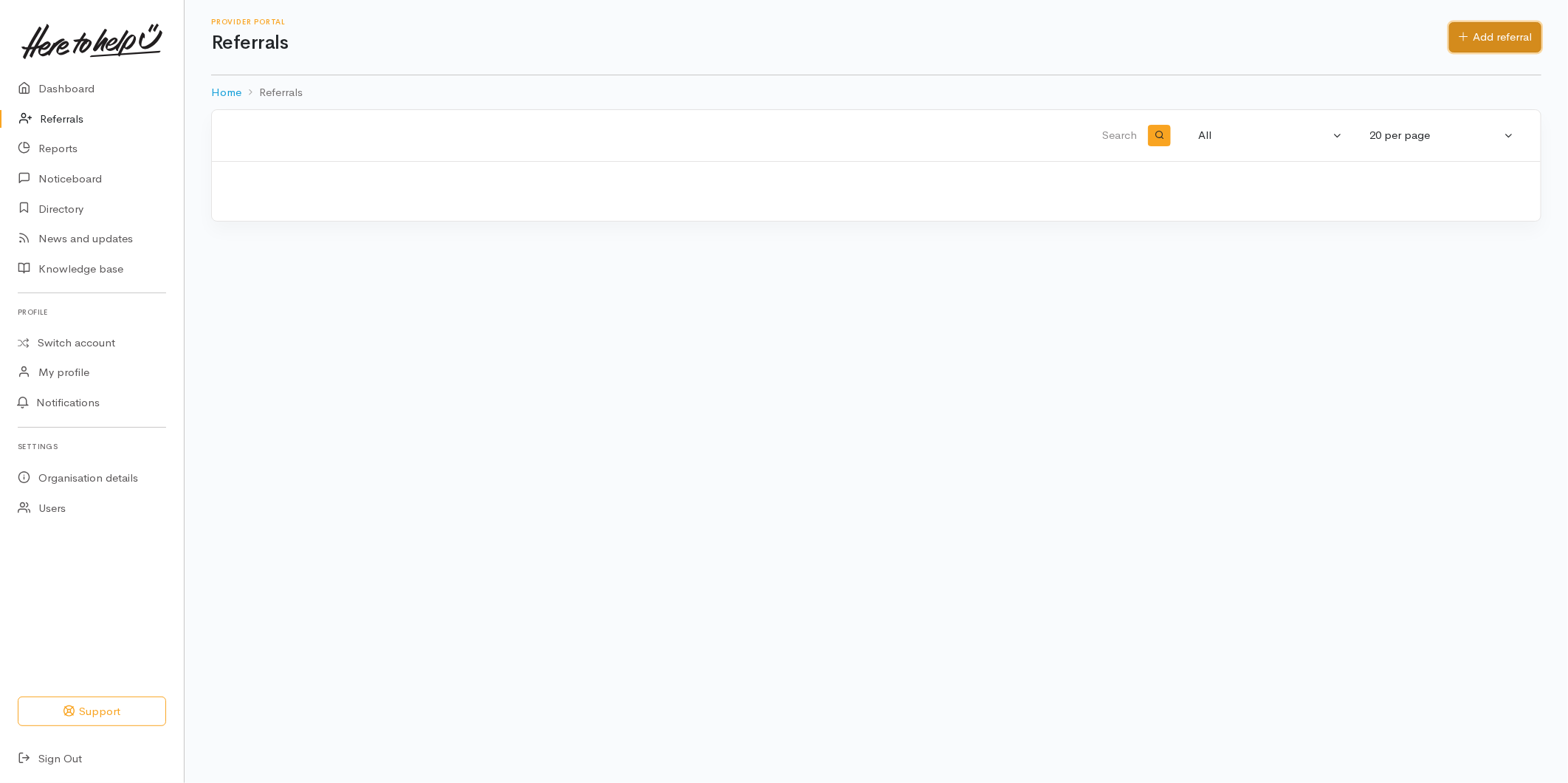
drag, startPoint x: 0, startPoint y: 0, endPoint x: 1364, endPoint y: 95, distance: 1367.3
click at [1471, 31] on link "Add referral" at bounding box center [1495, 38] width 92 height 30
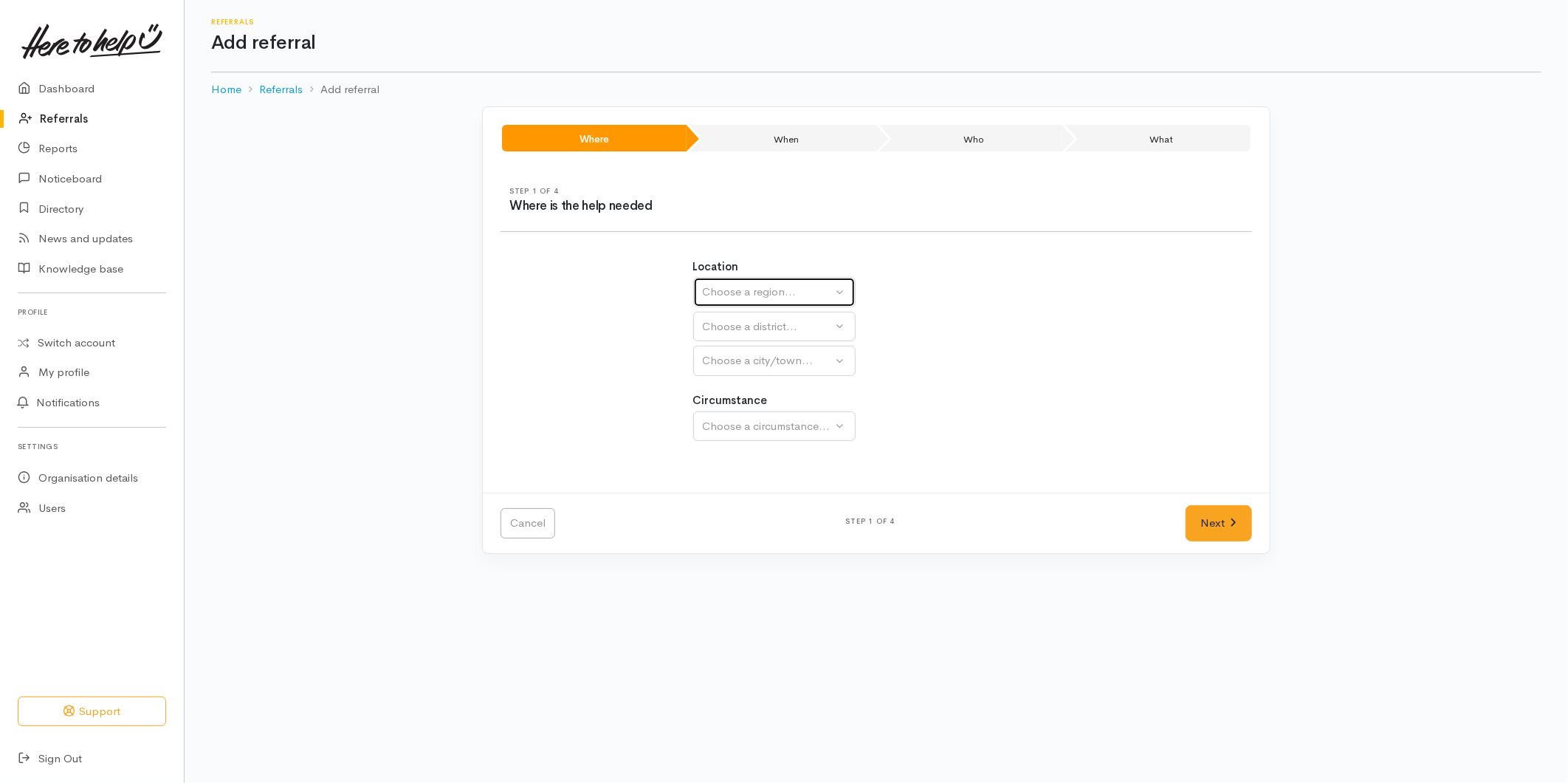
click at [743, 285] on div "Choose a region..." at bounding box center [768, 292] width 130 height 17
click at [733, 404] on span "Bay of Plenty" at bounding box center [744, 407] width 67 height 17
select select "4"
select select
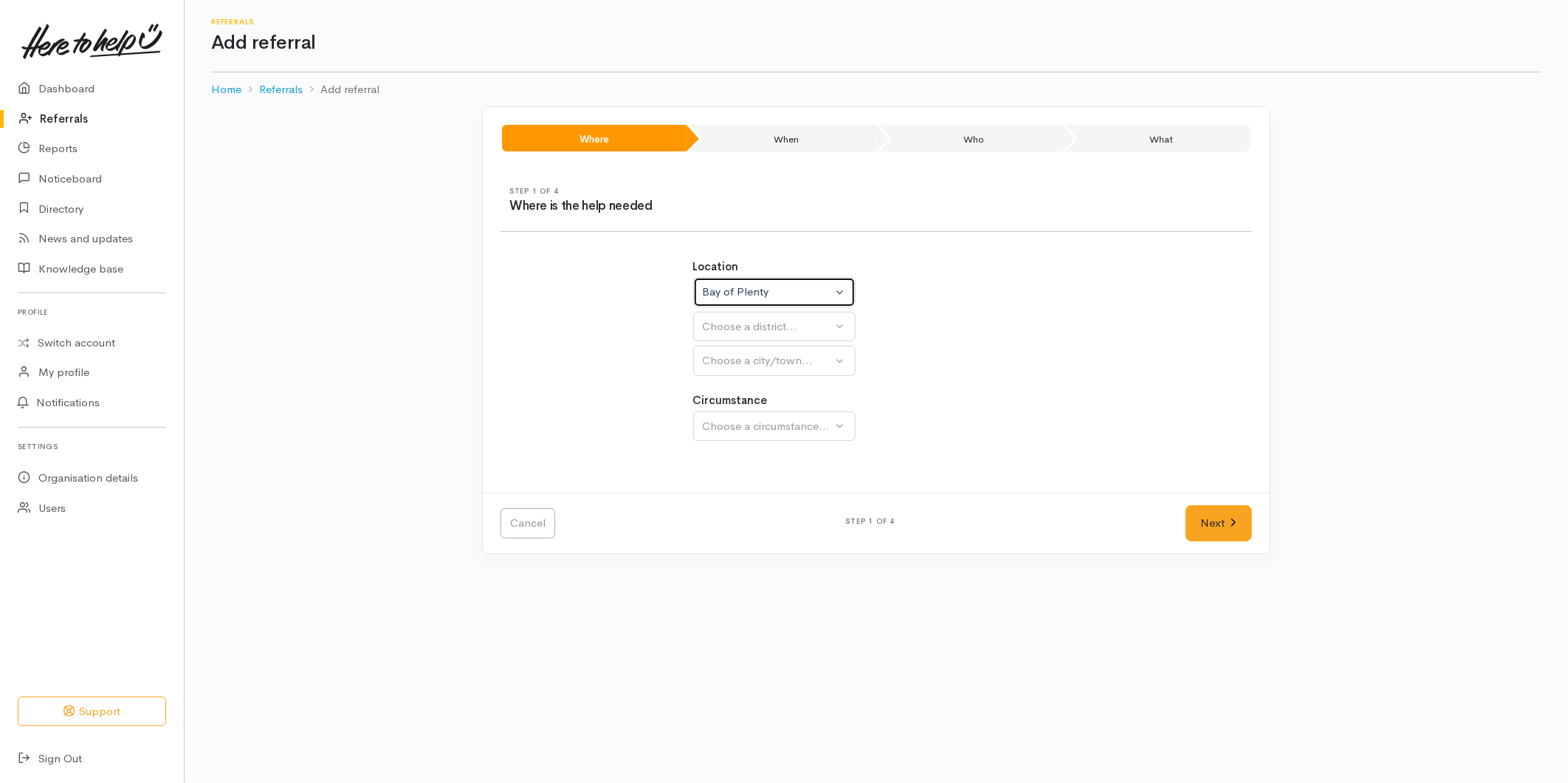
select select
click at [733, 329] on div "Choose a district..." at bounding box center [806, 327] width 208 height 17
click at [732, 385] on link "[GEOGRAPHIC_DATA]" at bounding box center [813, 396] width 239 height 23
select select "6"
select select
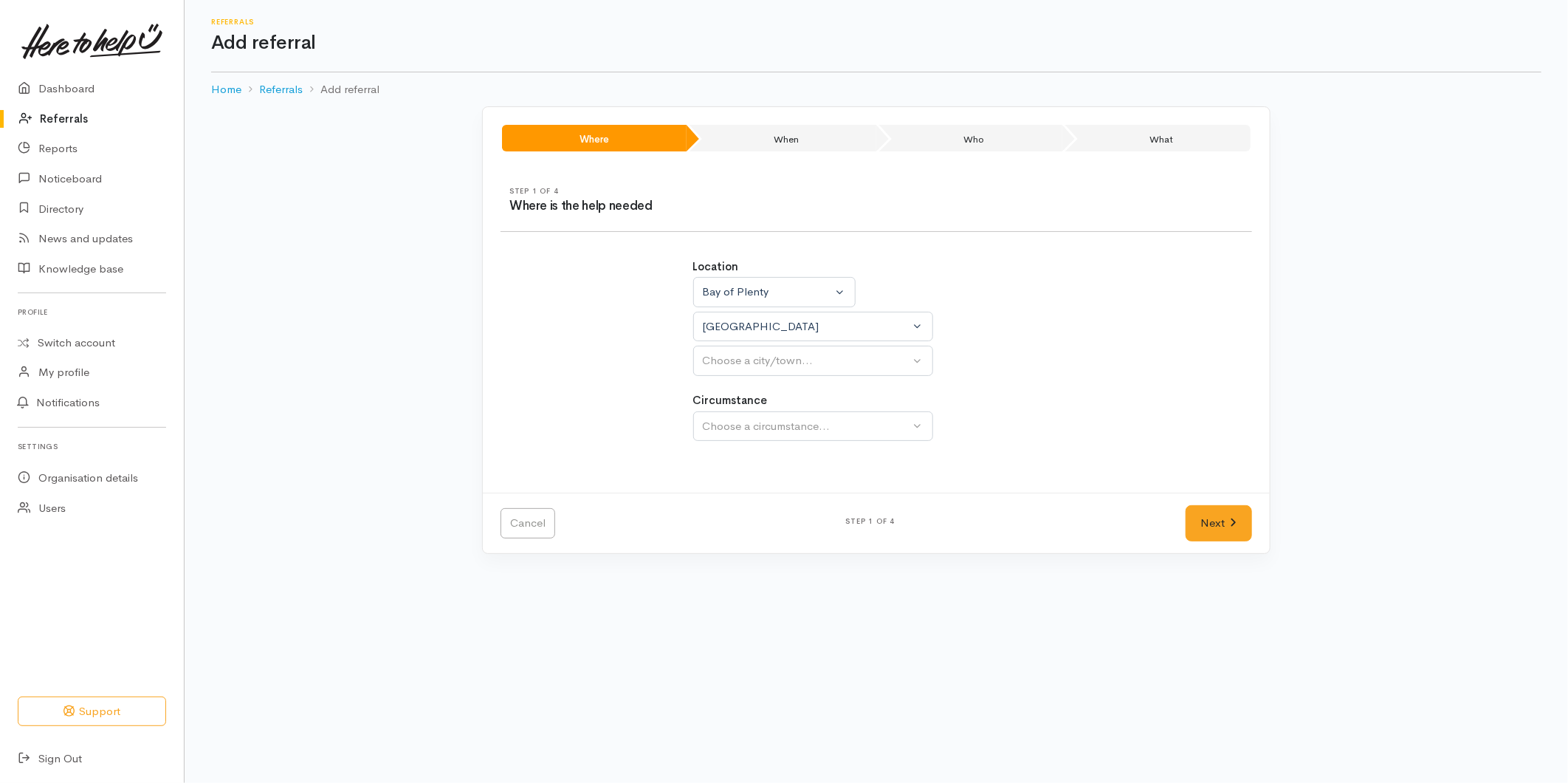
select select
click at [744, 366] on div "Choose a city/town..." at bounding box center [806, 361] width 208 height 17
click at [736, 432] on span "[GEOGRAPHIC_DATA]" at bounding box center [769, 431] width 116 height 17
select select "4"
drag, startPoint x: 747, startPoint y: 422, endPoint x: 748, endPoint y: 429, distance: 7.1
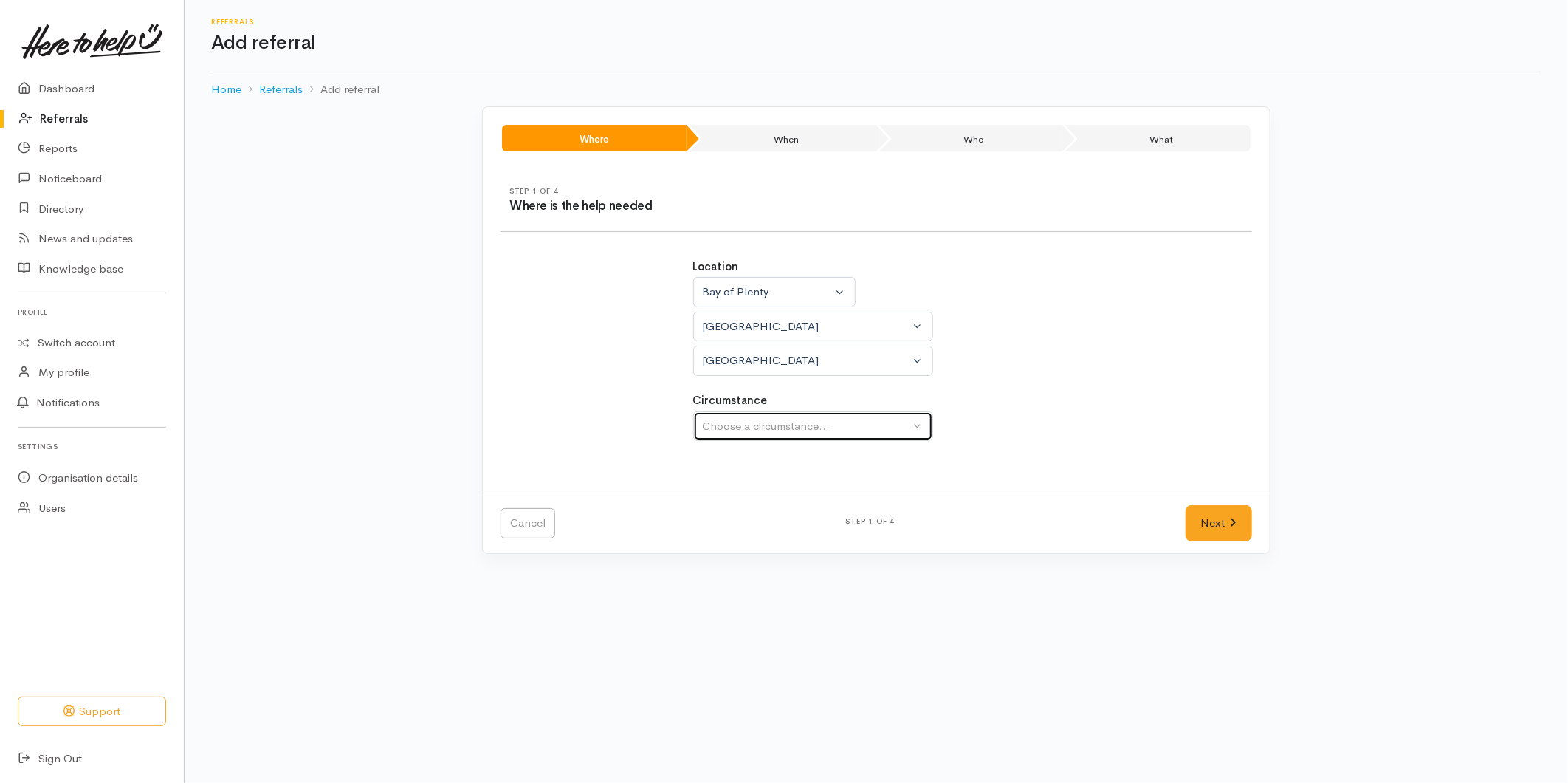
click at [747, 421] on div "Choose a circumstance..." at bounding box center [806, 427] width 208 height 17
click at [753, 433] on div "Choose a circumstance..." at bounding box center [806, 427] width 208 height 17
drag, startPoint x: 739, startPoint y: 495, endPoint x: 1267, endPoint y: 523, distance: 528.7
click at [747, 498] on span "Community" at bounding box center [739, 496] width 56 height 17
select select "2"
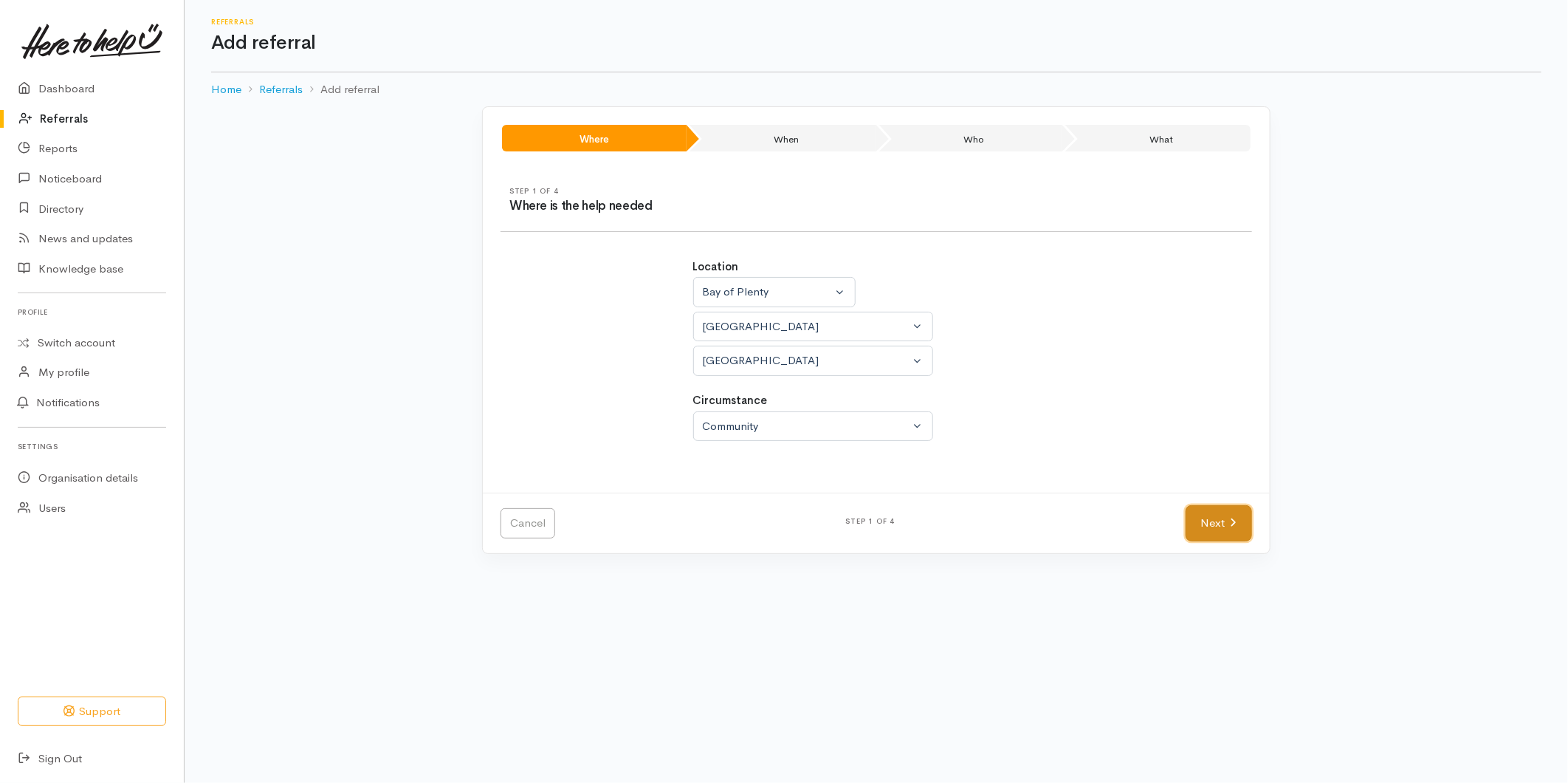
click at [1241, 520] on link "Next" at bounding box center [1219, 523] width 67 height 36
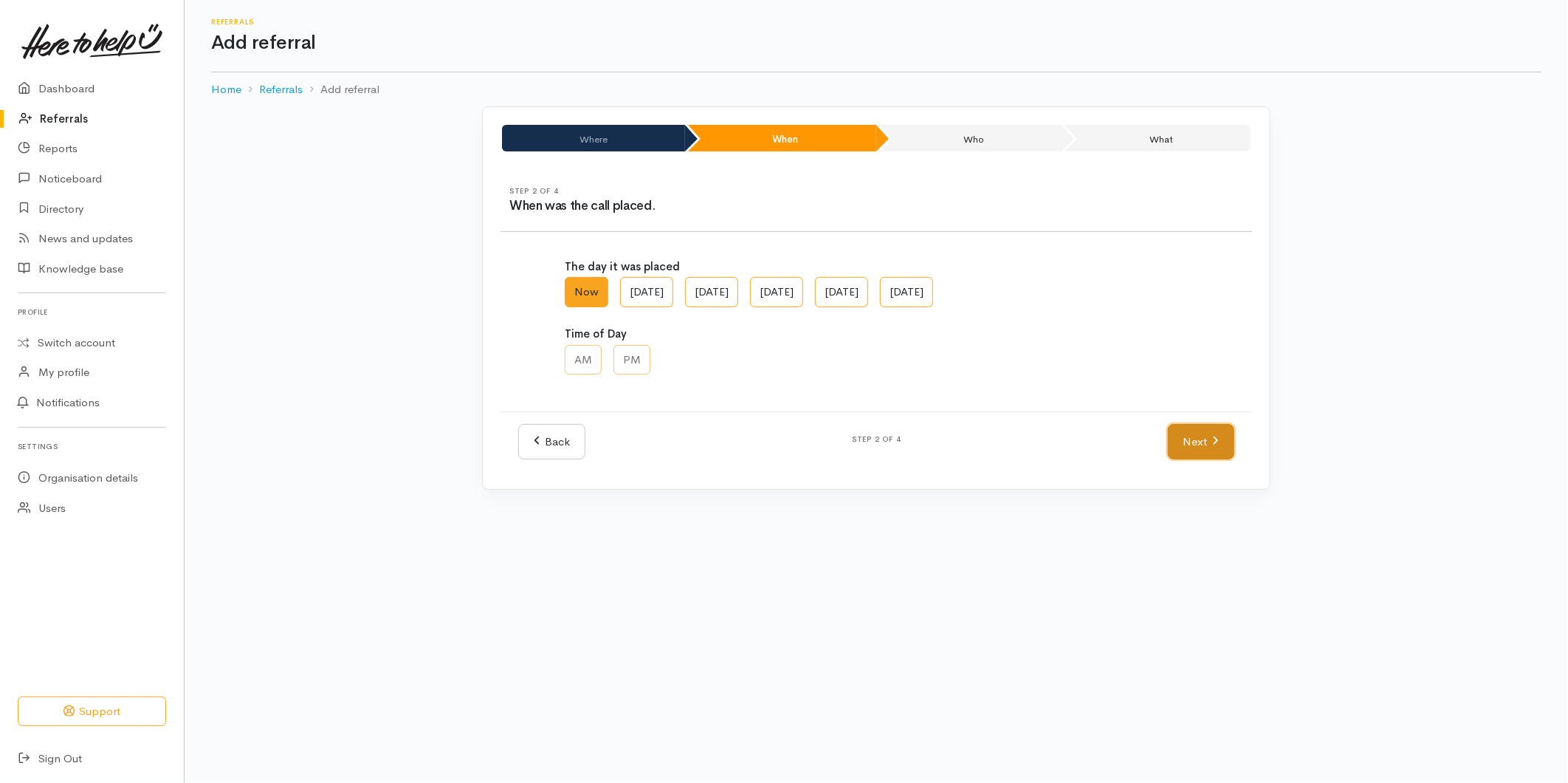
click at [1207, 444] on link "Next" at bounding box center [1201, 442] width 67 height 36
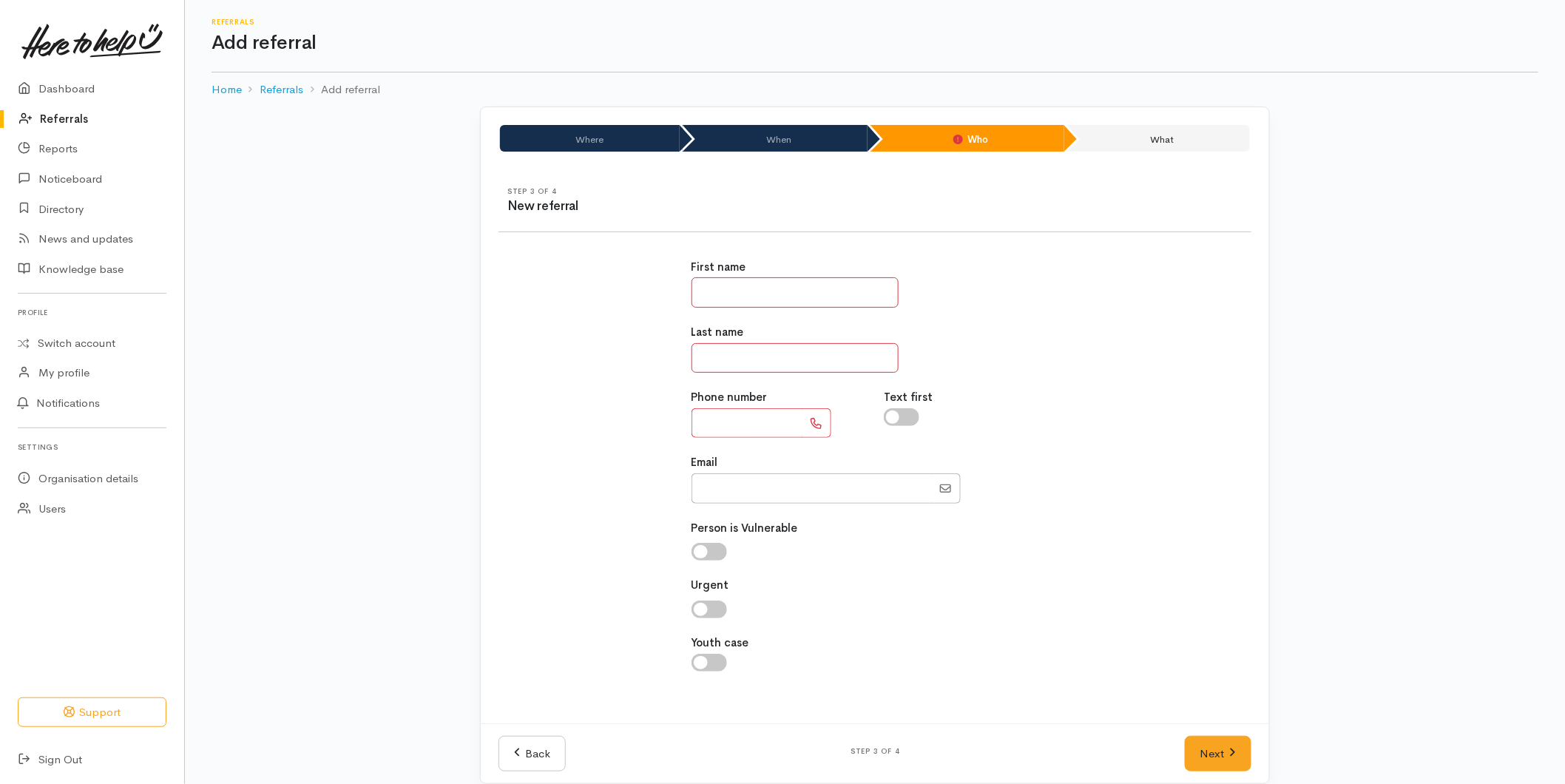
click at [745, 287] on input "text" at bounding box center [796, 293] width 207 height 30
type input "*******"
type input "**"
type input "**********"
drag, startPoint x: 1237, startPoint y: 744, endPoint x: 1202, endPoint y: 715, distance: 45.5
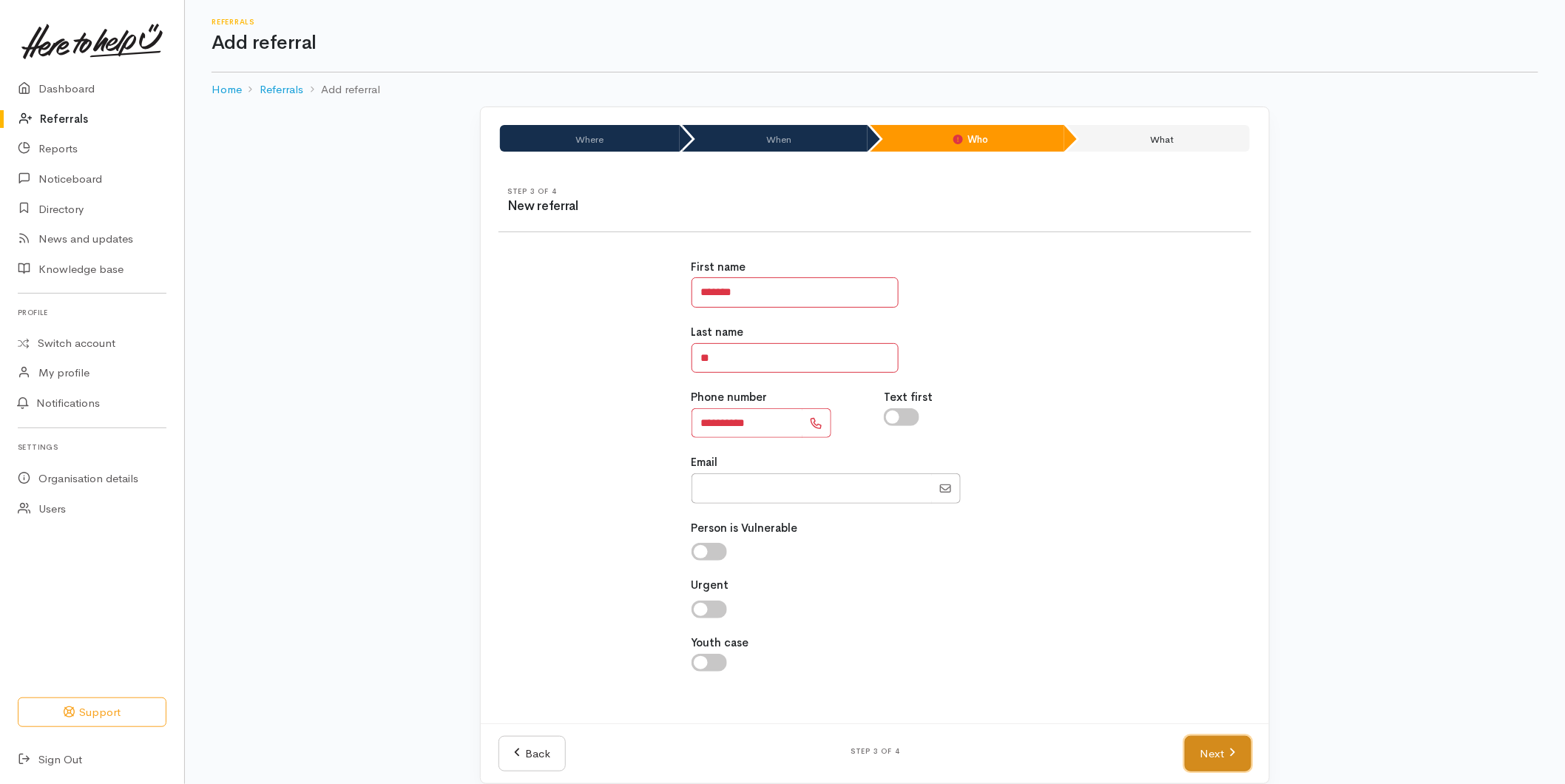
click at [1237, 744] on link "Next" at bounding box center [1218, 754] width 67 height 36
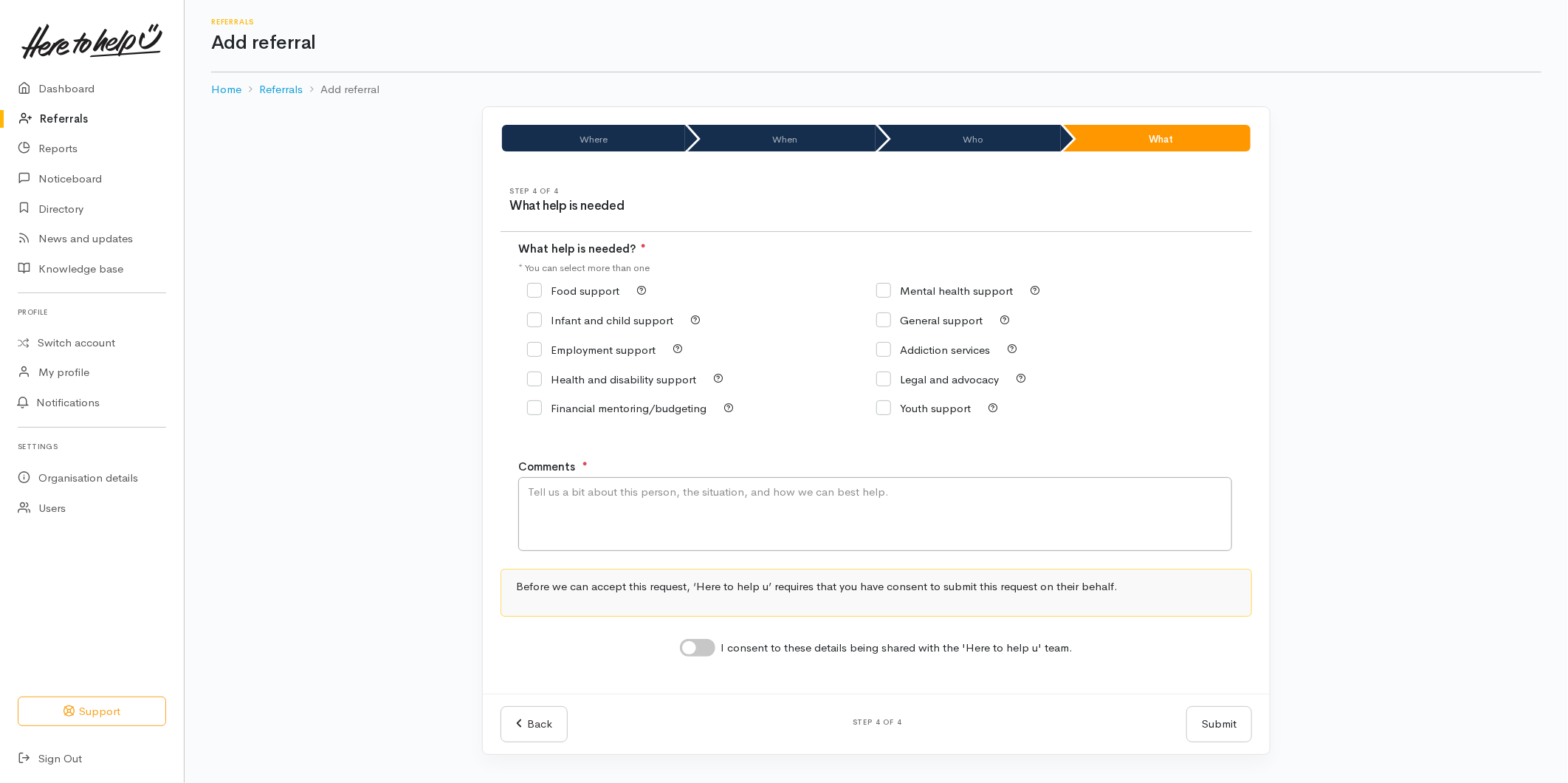
click at [550, 291] on input "Food support" at bounding box center [573, 290] width 92 height 11
checkbox input "true"
click at [636, 522] on textarea "Comments" at bounding box center [876, 514] width 714 height 74
type textarea "Requesting food support - has just moved into a new rental and has no kai left …"
click at [704, 649] on input "I consent to these details being shared with the 'Here to help u' team." at bounding box center [698, 648] width 36 height 18
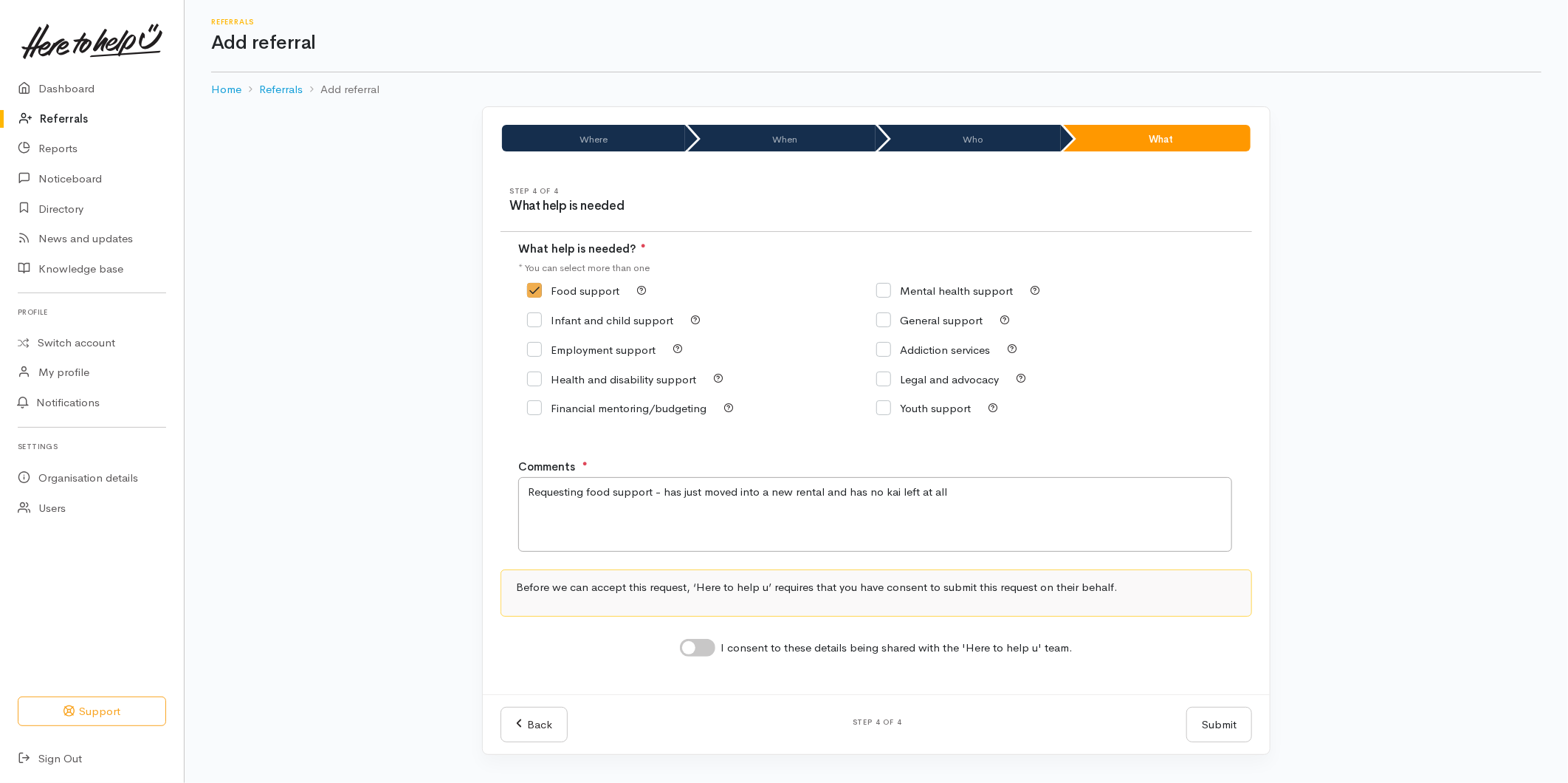
checkbox input "true"
click at [1199, 718] on button "Submit" at bounding box center [1219, 725] width 66 height 36
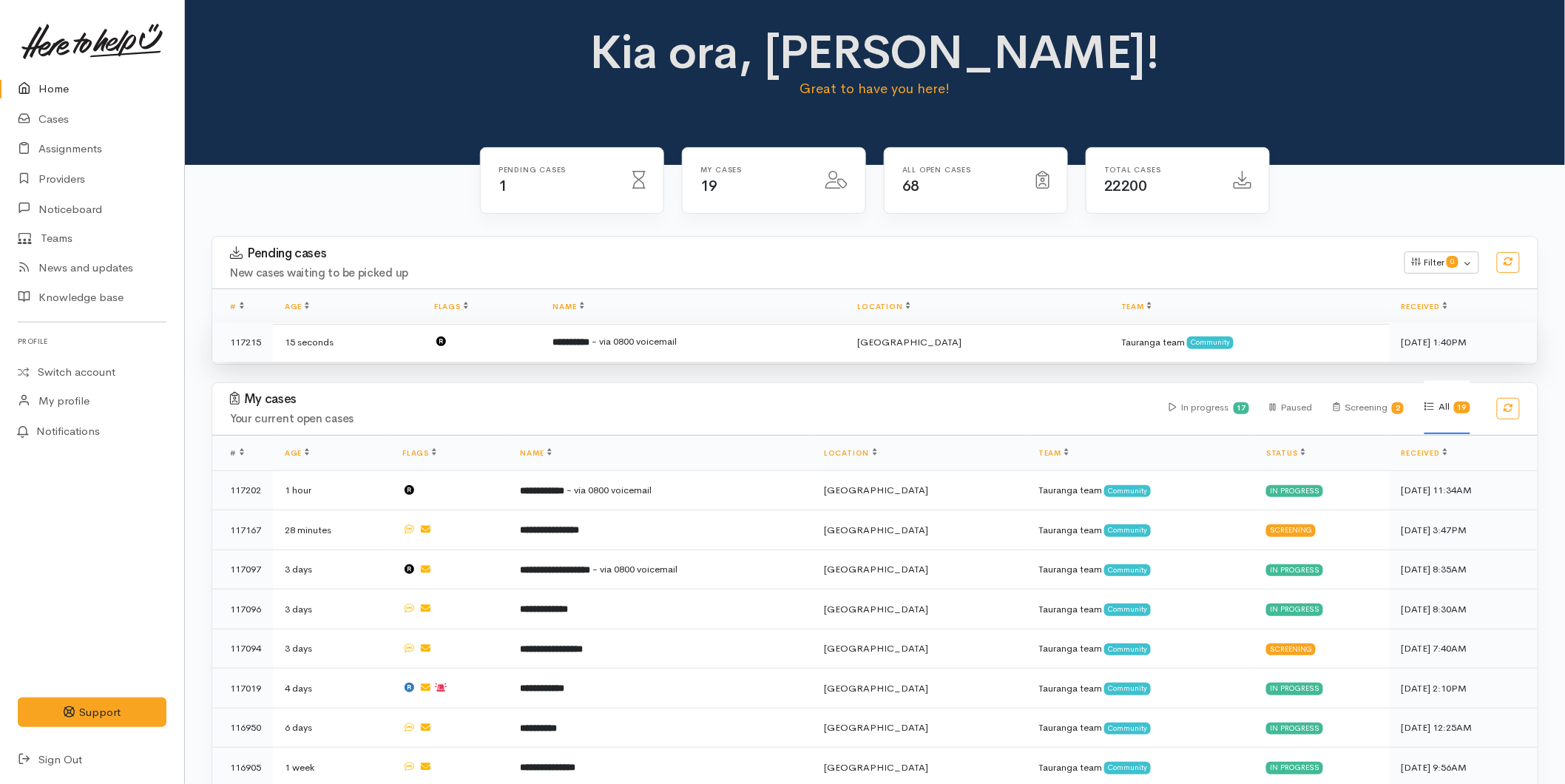
click at [541, 340] on td at bounding box center [482, 343] width 119 height 40
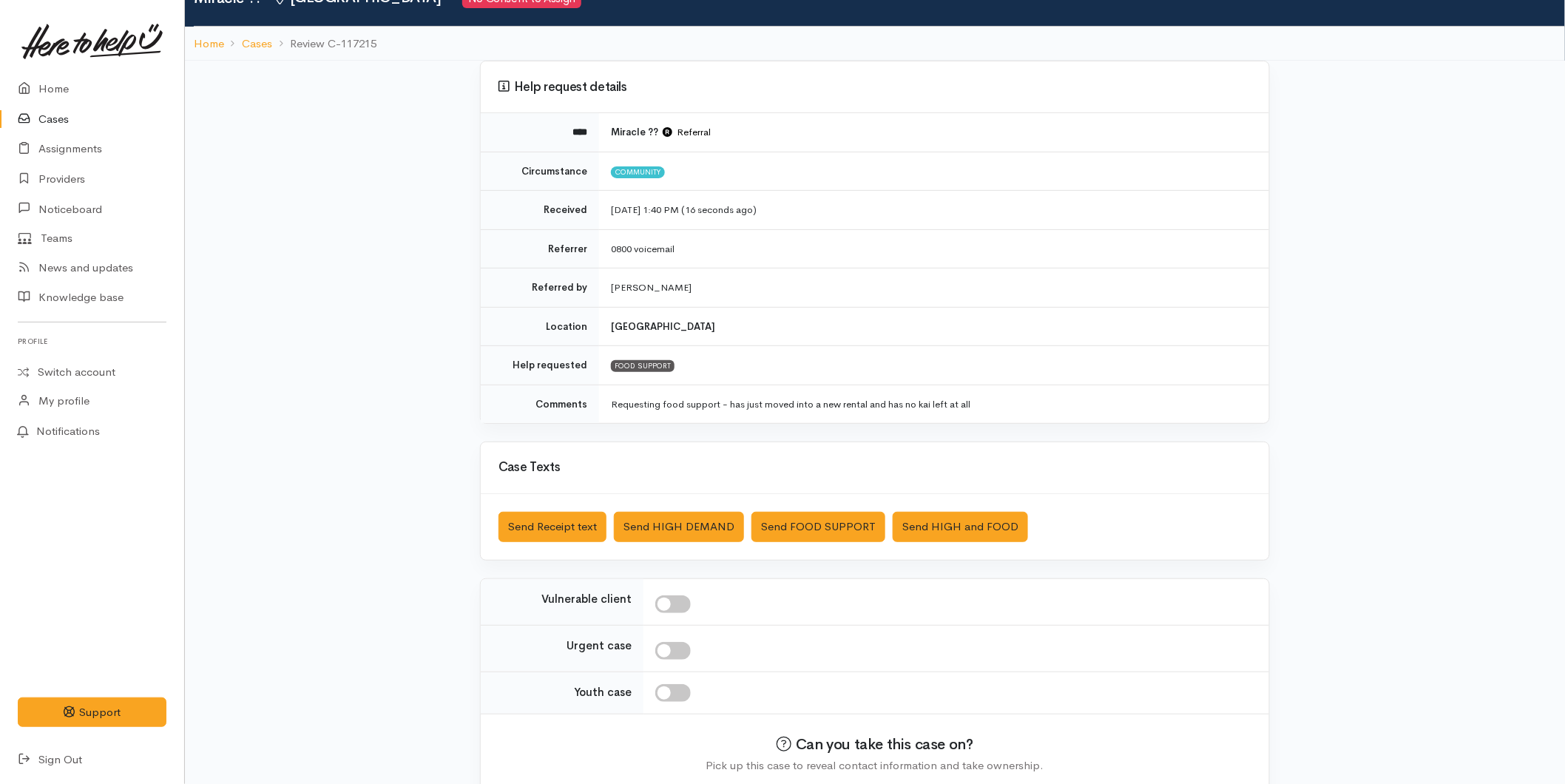
scroll to position [136, 0]
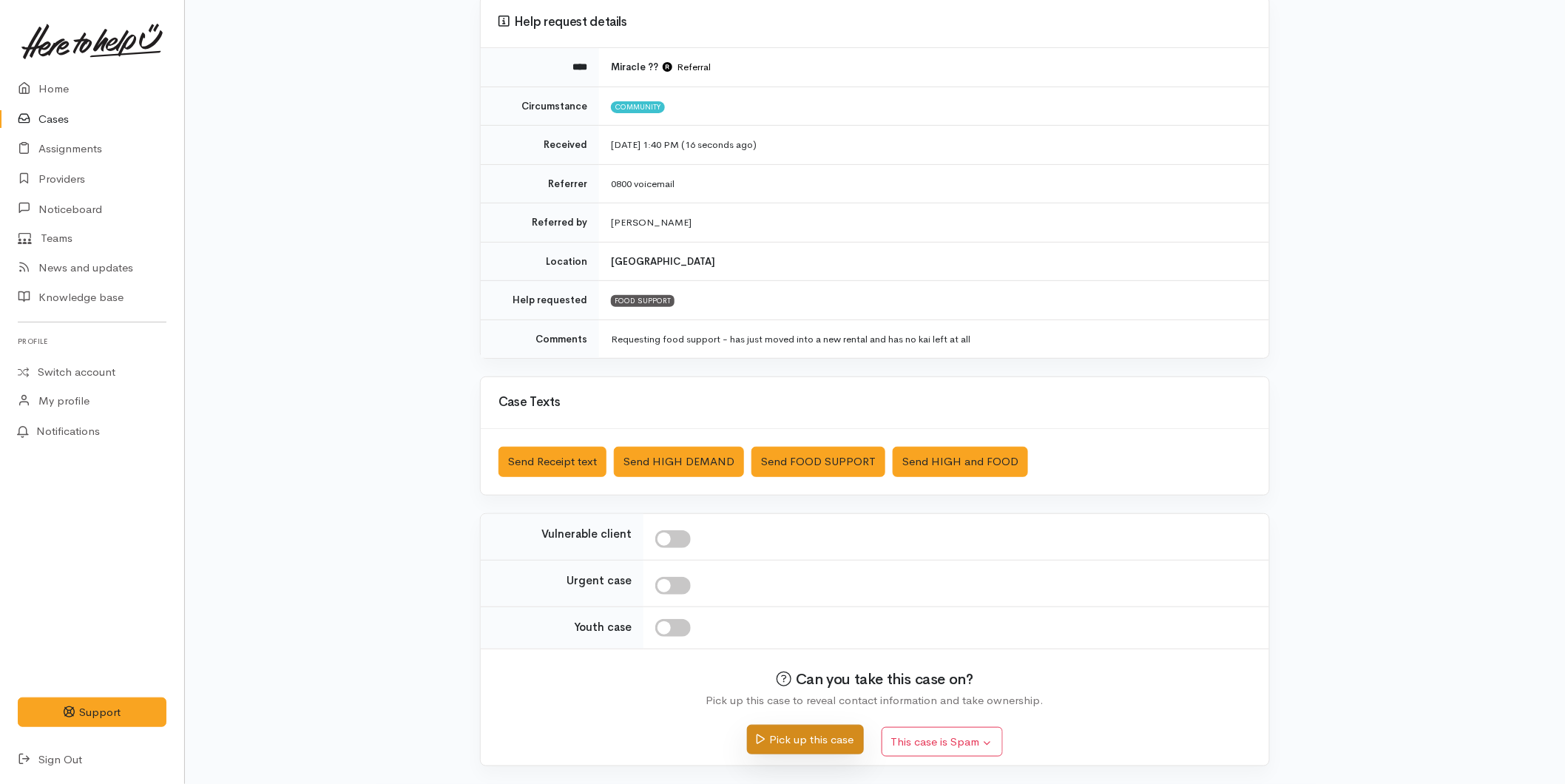
click at [765, 733] on button "Pick up this case" at bounding box center [804, 740] width 116 height 30
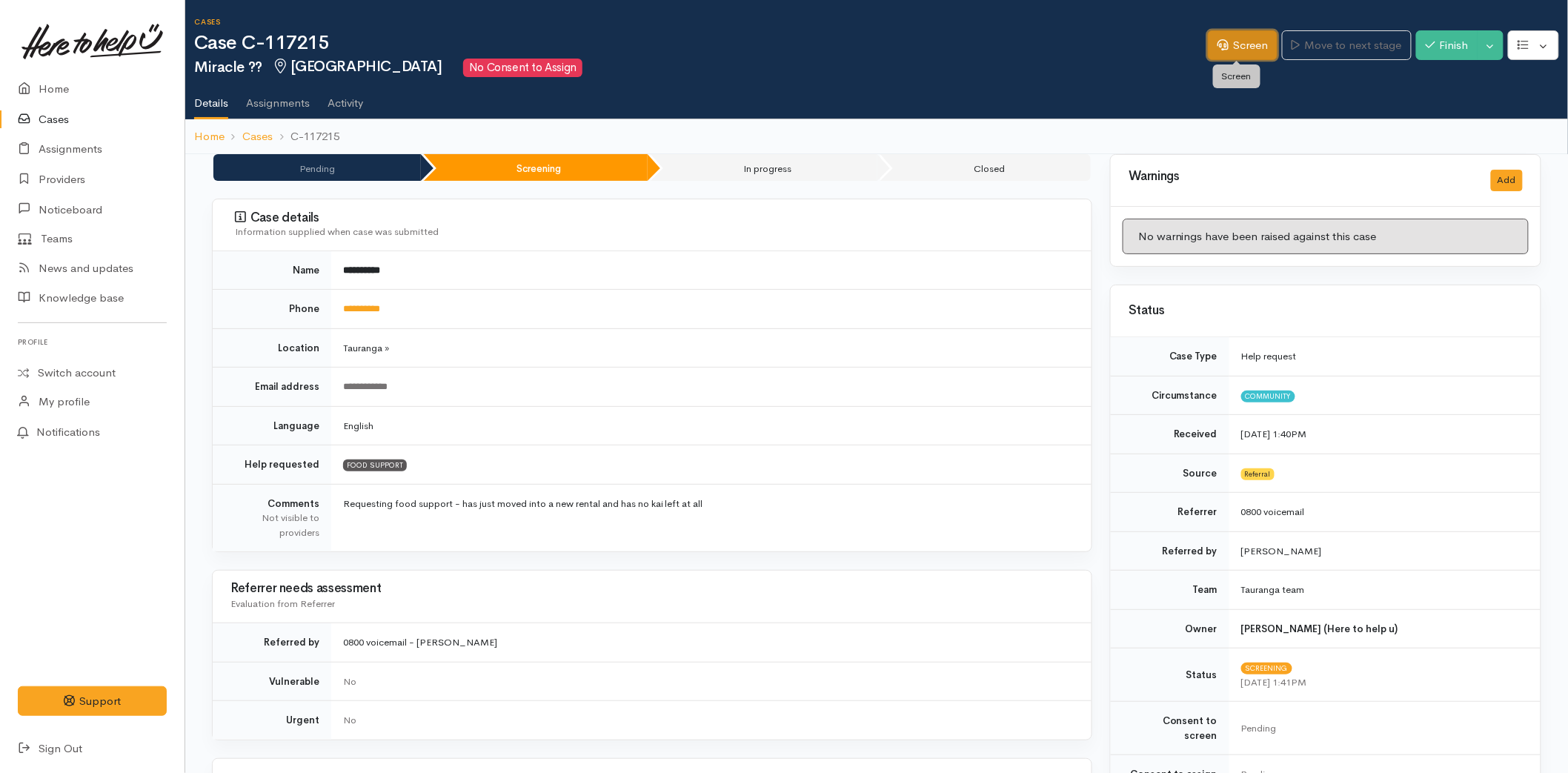
click at [1221, 35] on link "Screen" at bounding box center [1243, 45] width 70 height 30
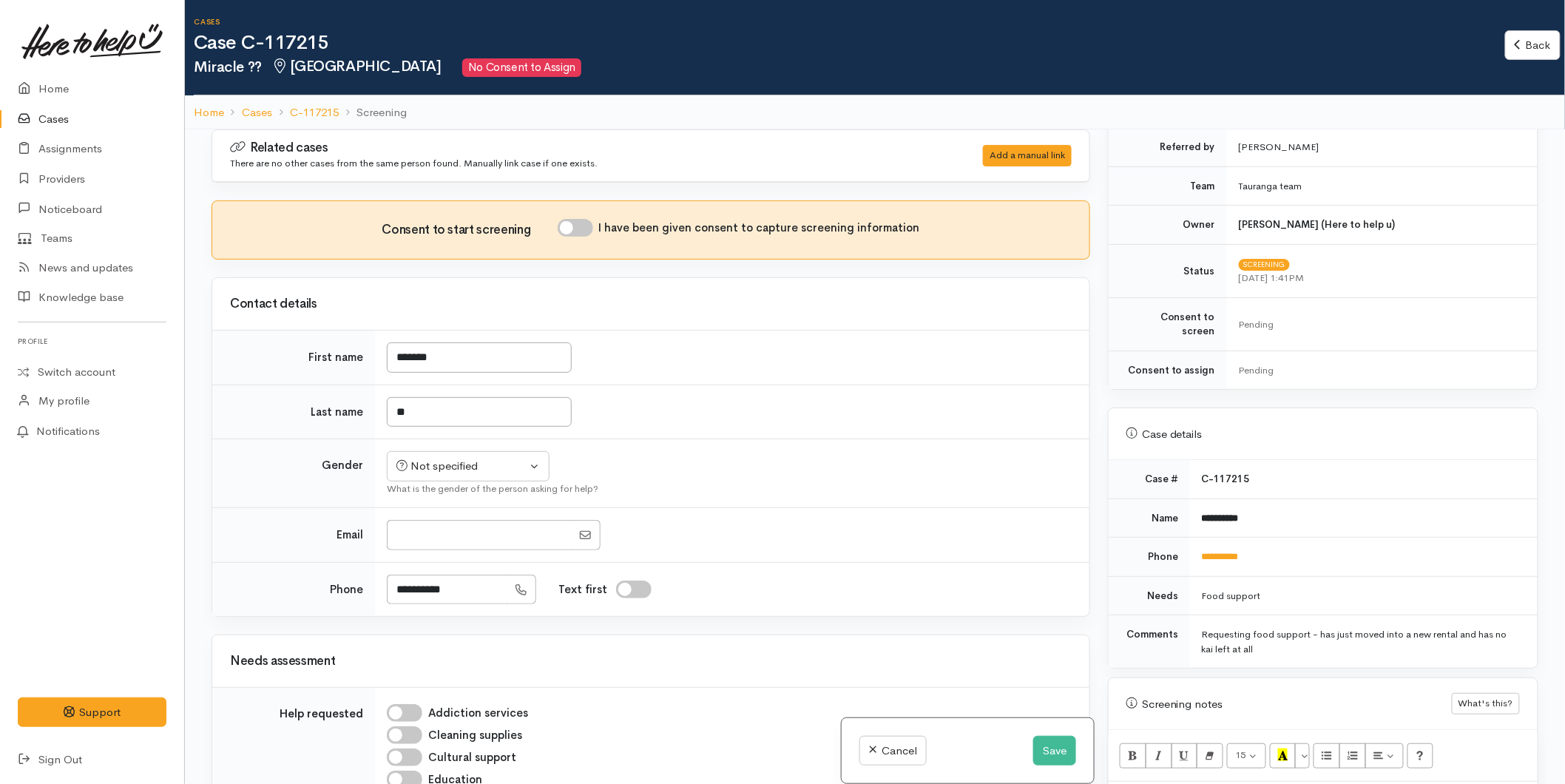
scroll to position [657, 0]
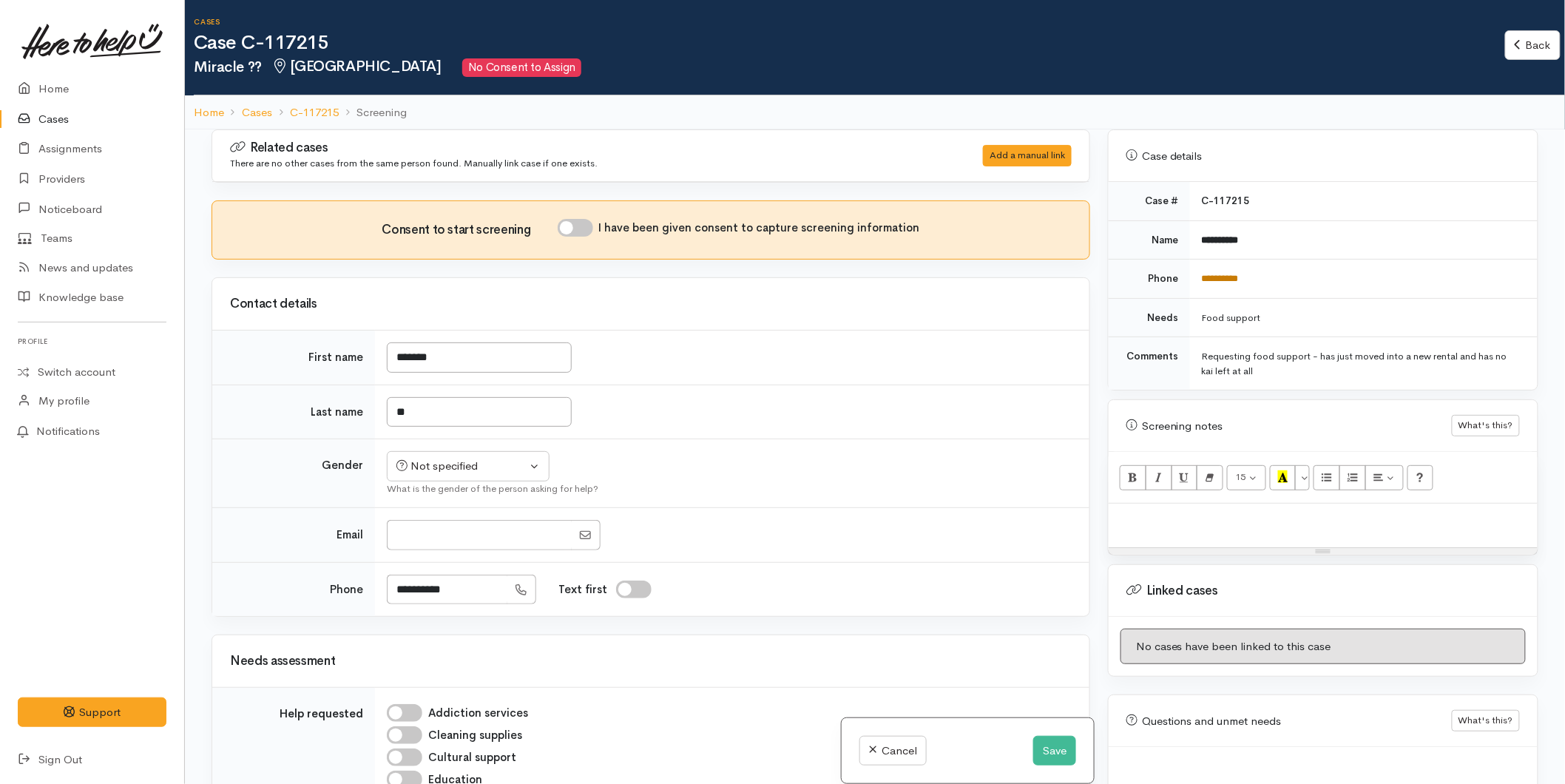
click at [1230, 274] on link "**********" at bounding box center [1220, 279] width 37 height 9
click at [1188, 513] on p at bounding box center [1323, 520] width 414 height 17
paste div
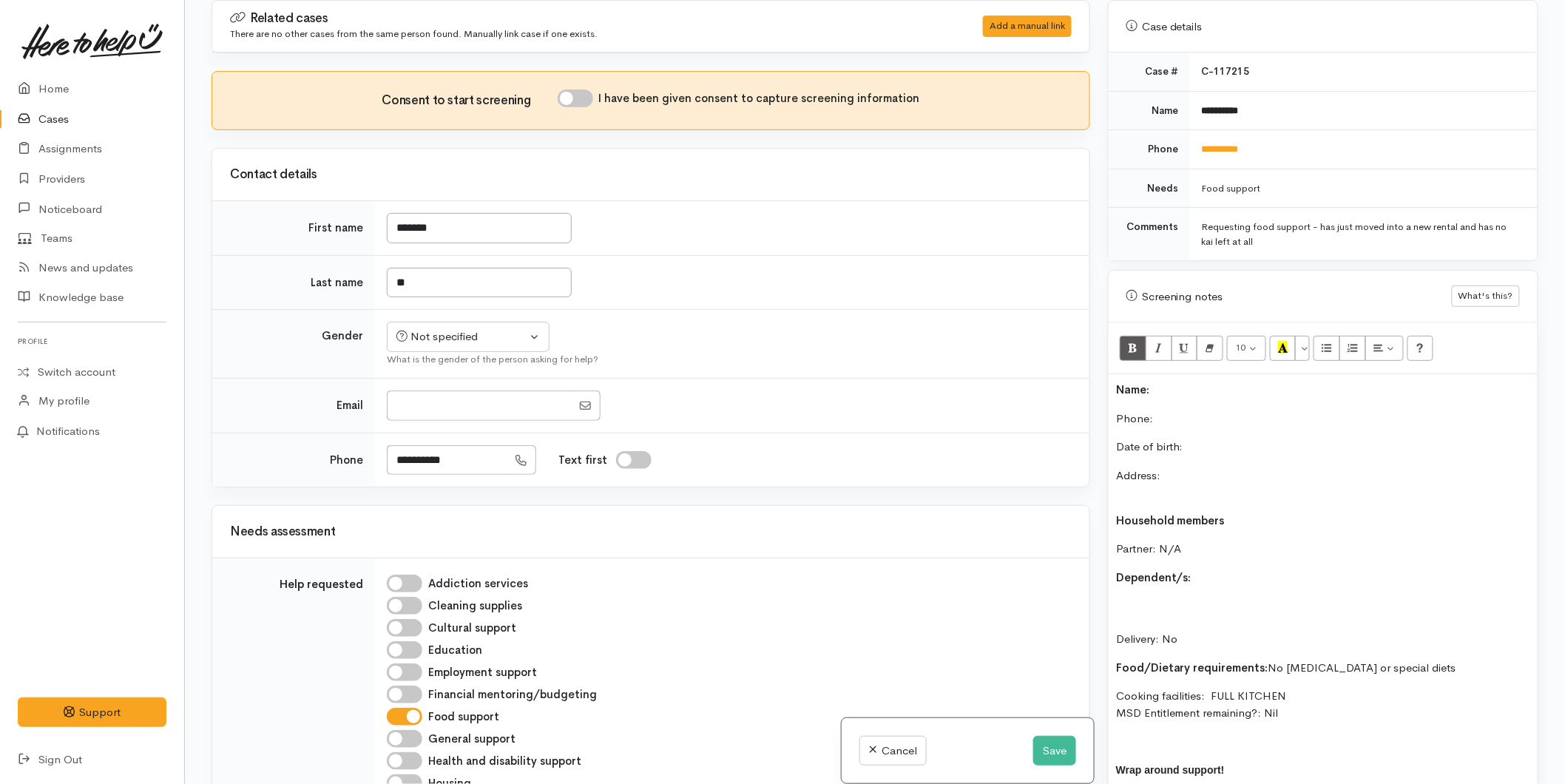
scroll to position [692, 0]
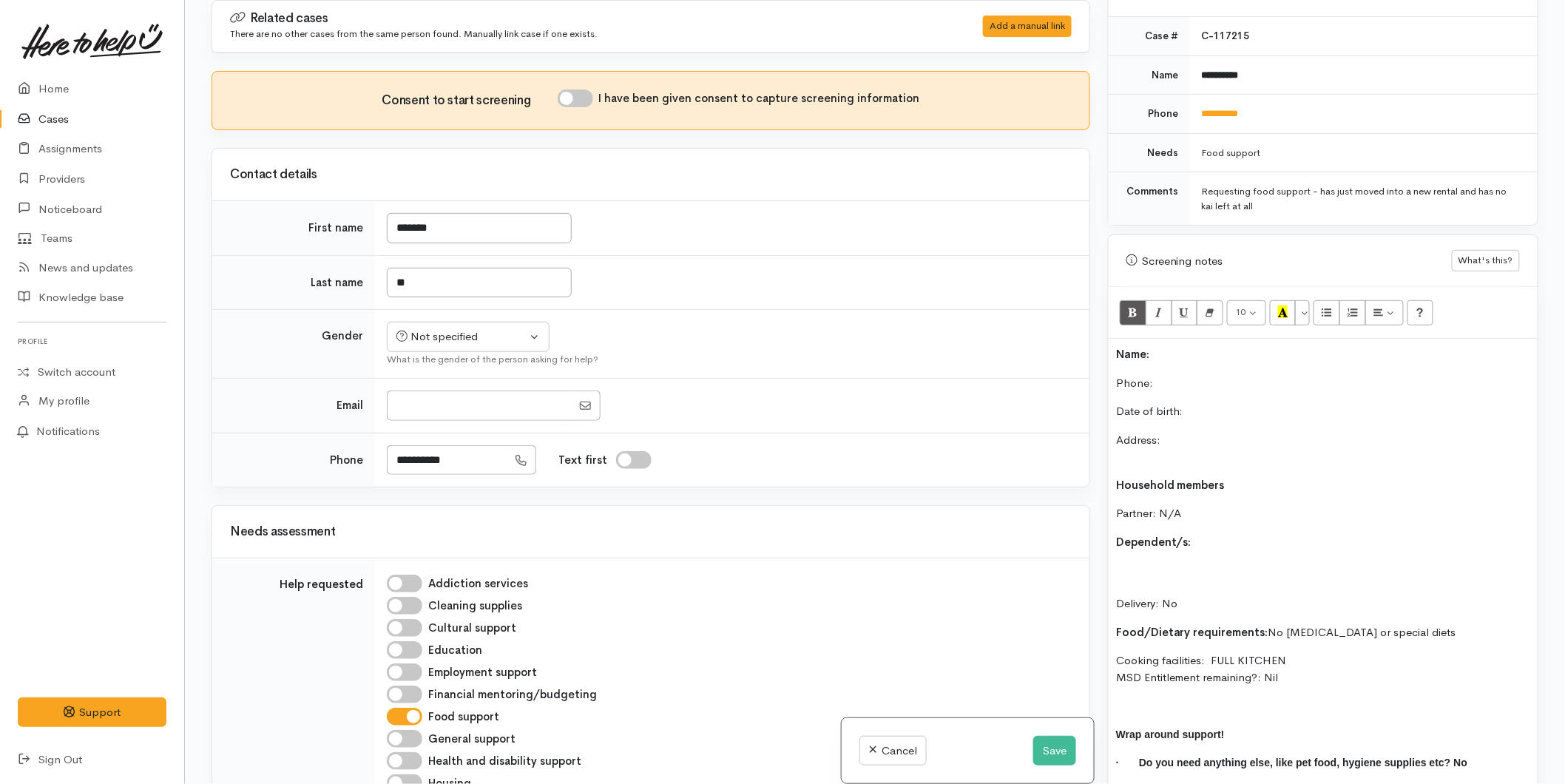
click at [1106, 329] on div "Warnings Add No warnings have been raised against this case Add Warning Title ●…" at bounding box center [1323, 392] width 448 height 784
click at [1109, 340] on div "Name: Phone:  Date of birth: Address: Household members Partner: N/A Dependent/…" at bounding box center [1324, 579] width 429 height 480
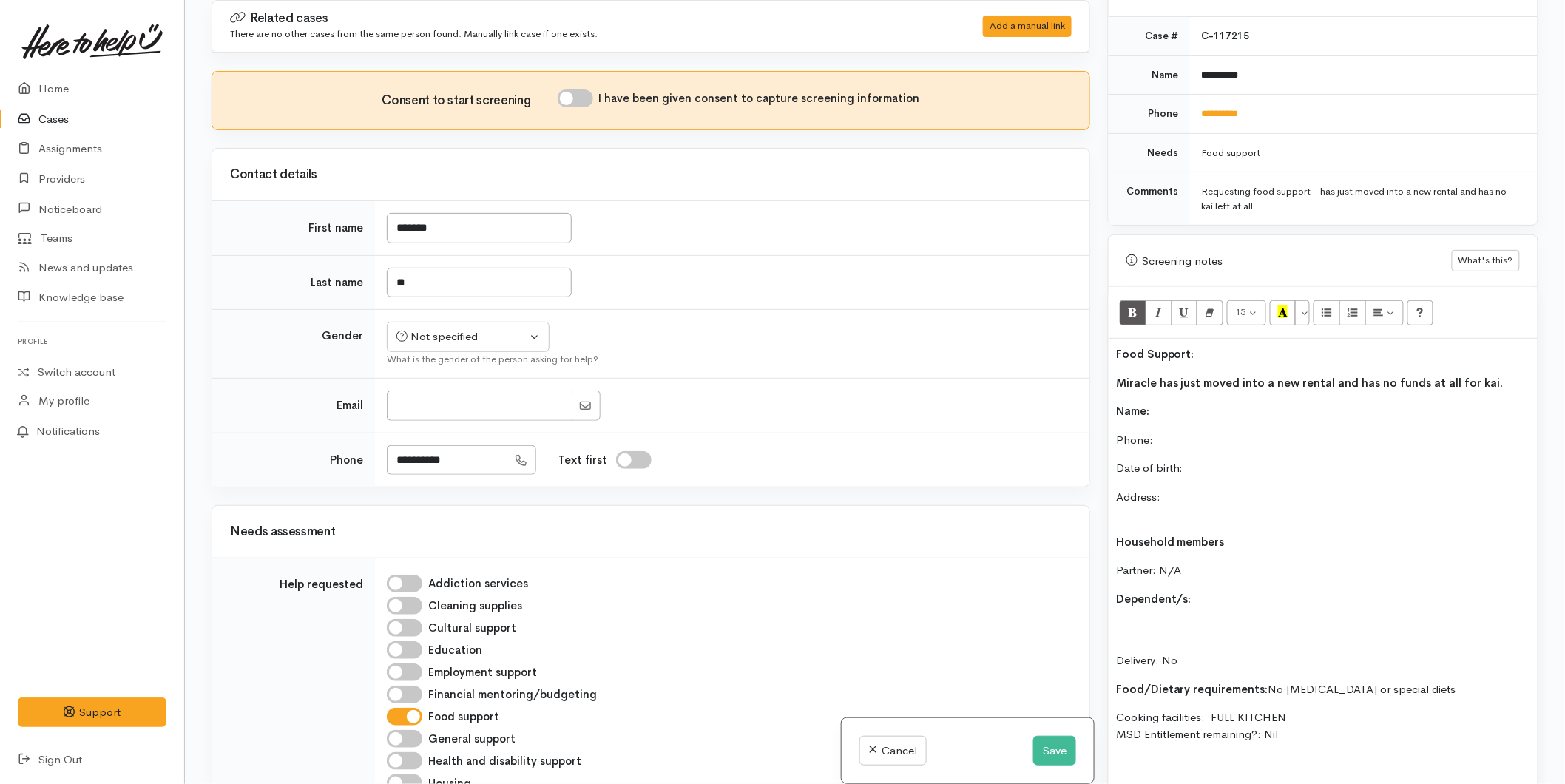
click at [1182, 647] on p "Delivery: No" at bounding box center [1323, 644] width 414 height 50
click at [1439, 681] on p "Food/Dietary requirements: No Food allergies or special diets" at bounding box center [1323, 690] width 414 height 17
click at [1326, 305] on icon "Unordered list (CTRL+SHIFT+NUM7)" at bounding box center [1328, 311] width 9 height 12
click at [585, 95] on input "I have been given consent to capture screening information" at bounding box center [575, 98] width 36 height 18
checkbox input "true"
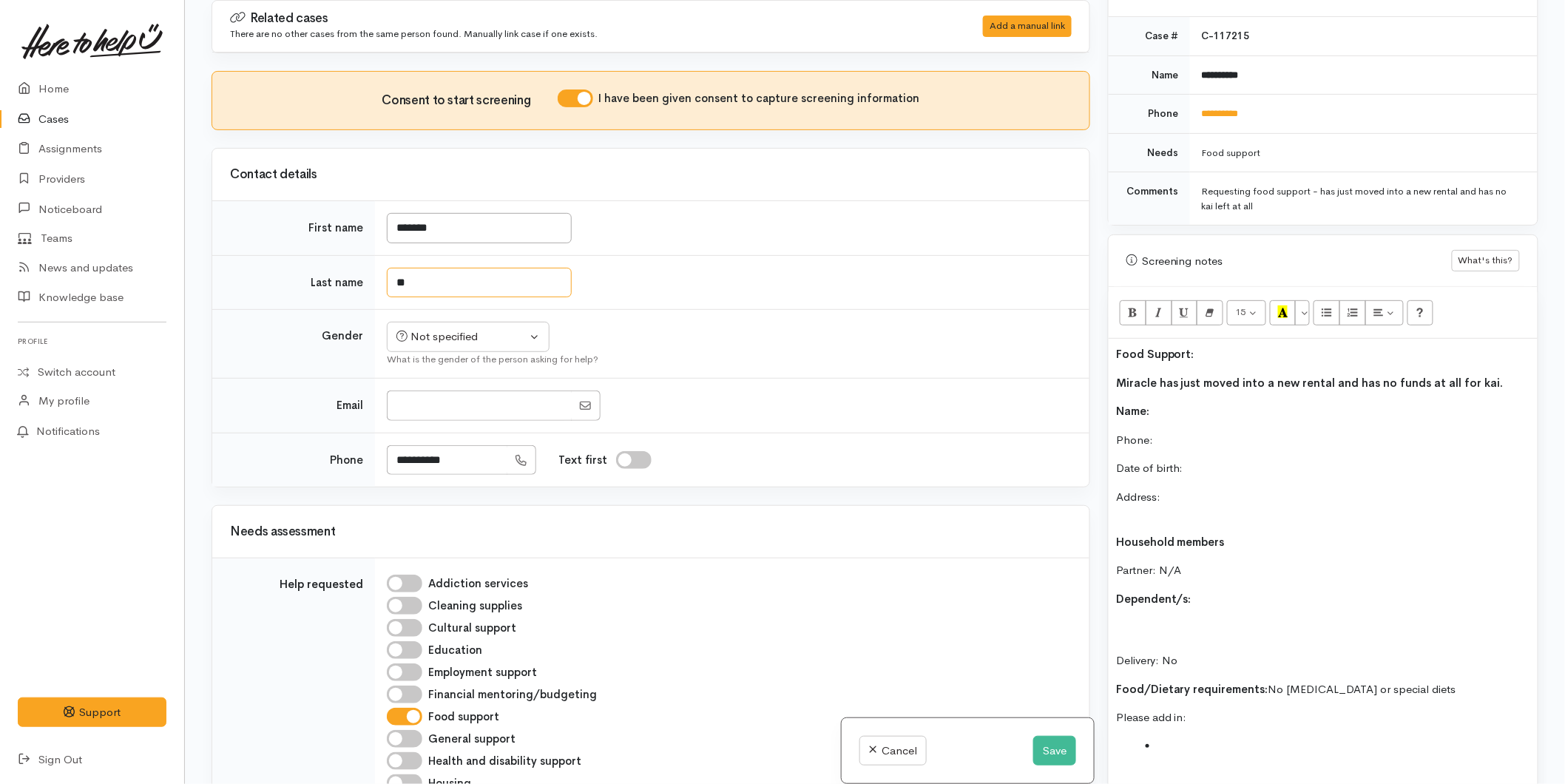
click at [437, 284] on input "**" at bounding box center [479, 282] width 185 height 30
type input "*"
type input "*****"
click at [466, 330] on div "Not specified" at bounding box center [461, 337] width 130 height 17
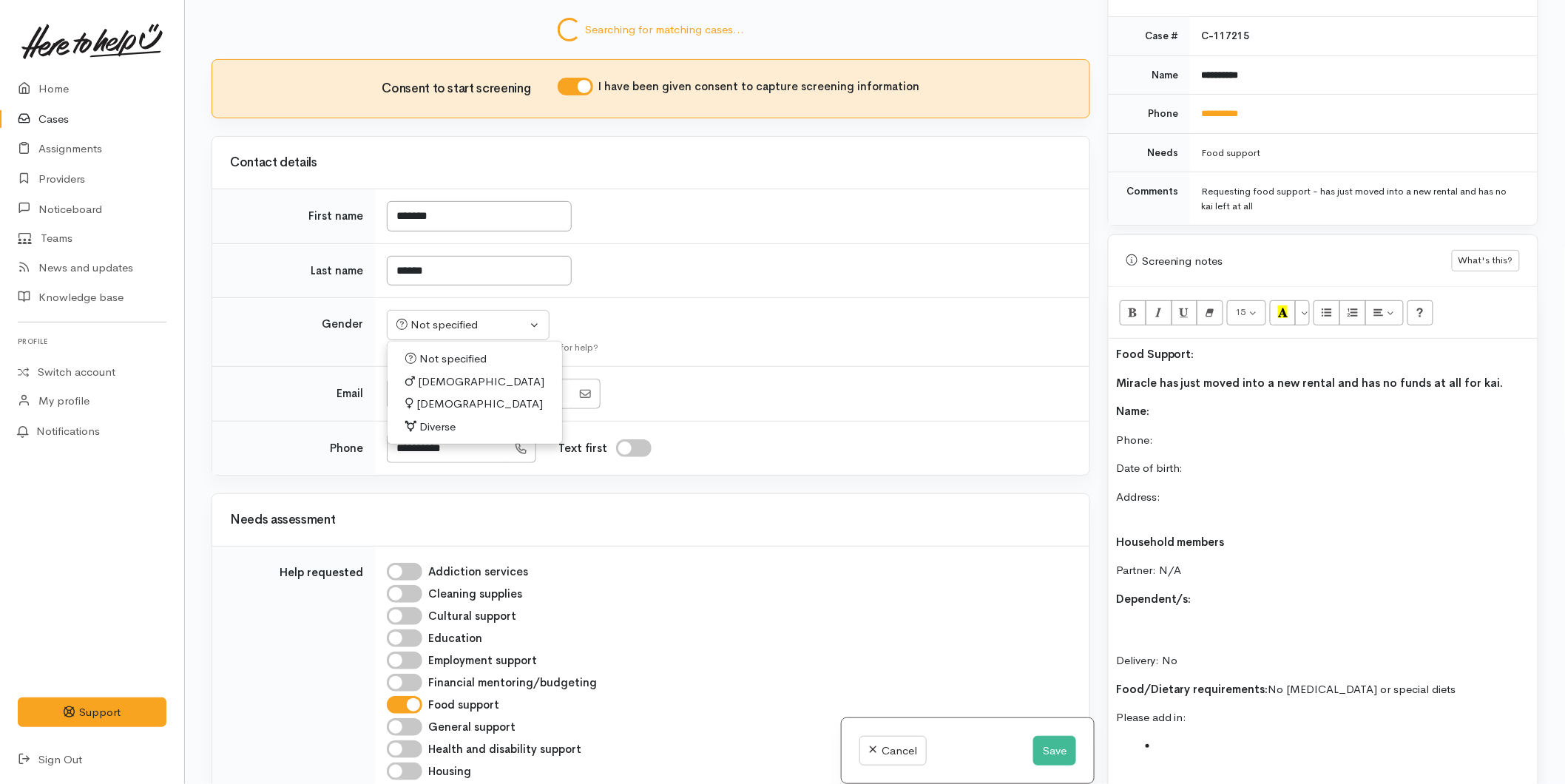
scroll to position [112, 0]
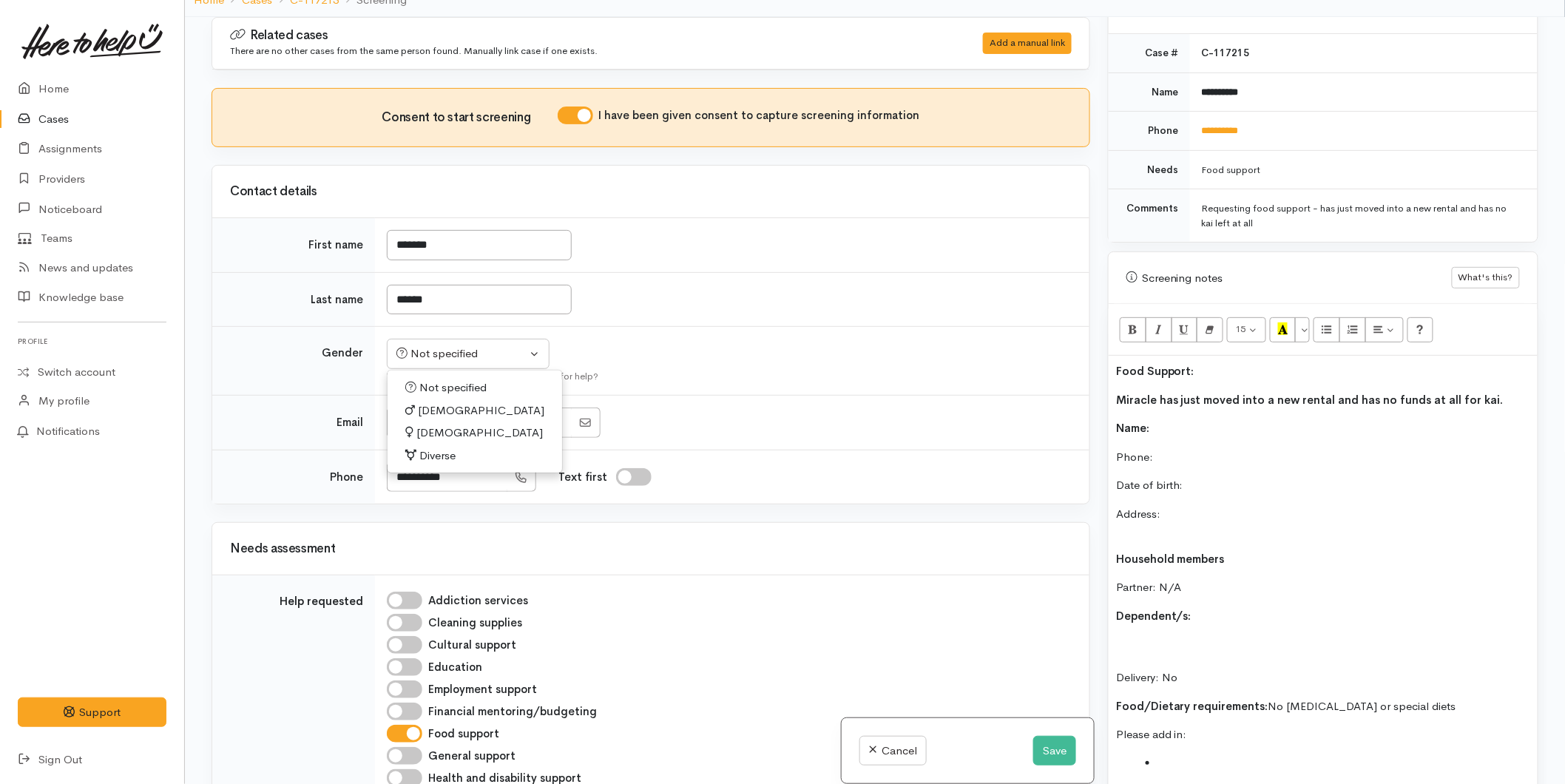
drag, startPoint x: 433, startPoint y: 402, endPoint x: 463, endPoint y: 426, distance: 38.4
click at [433, 405] on span "Male" at bounding box center [481, 410] width 126 height 17
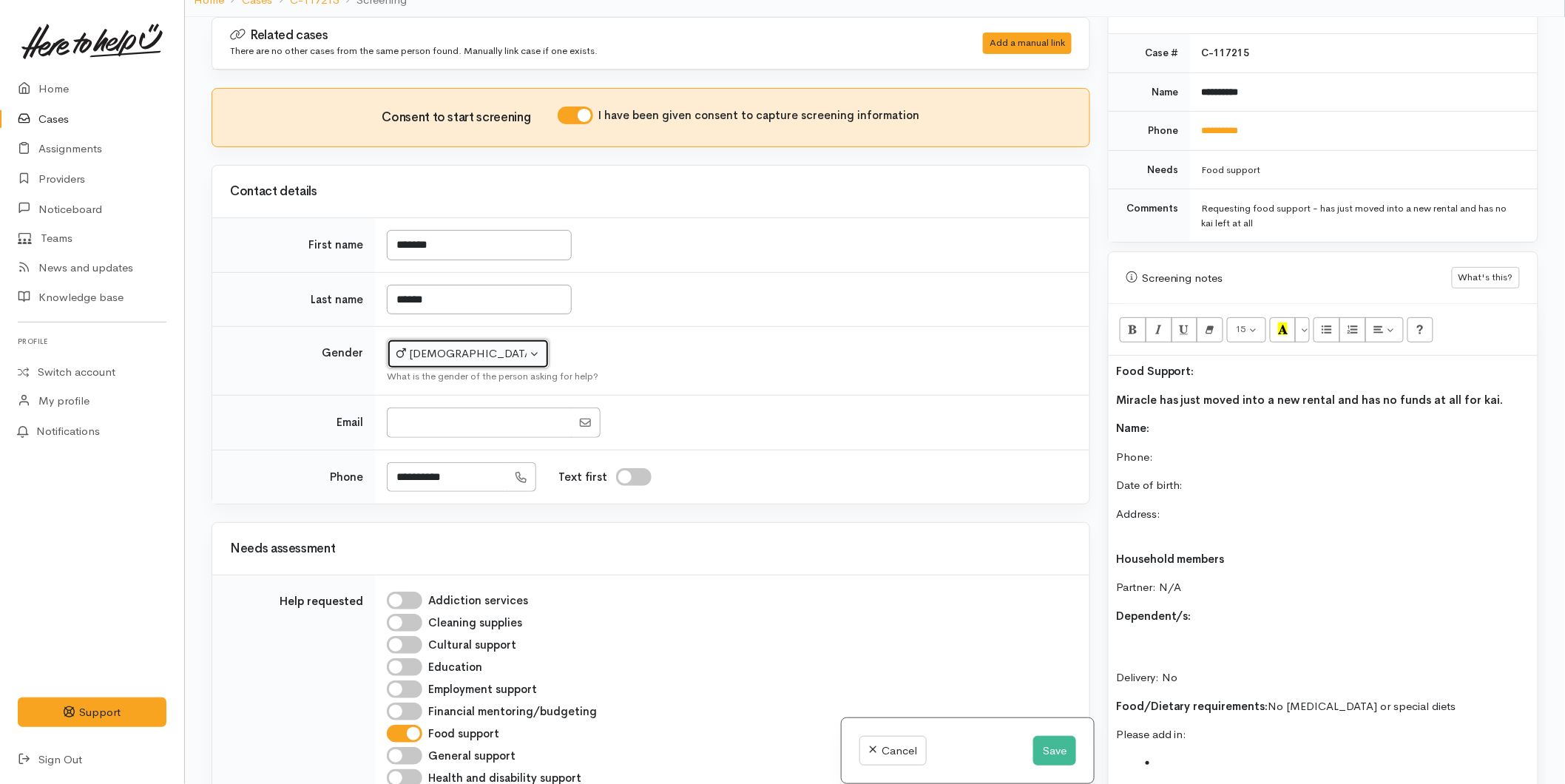
click at [424, 360] on div "Male" at bounding box center [461, 354] width 130 height 17
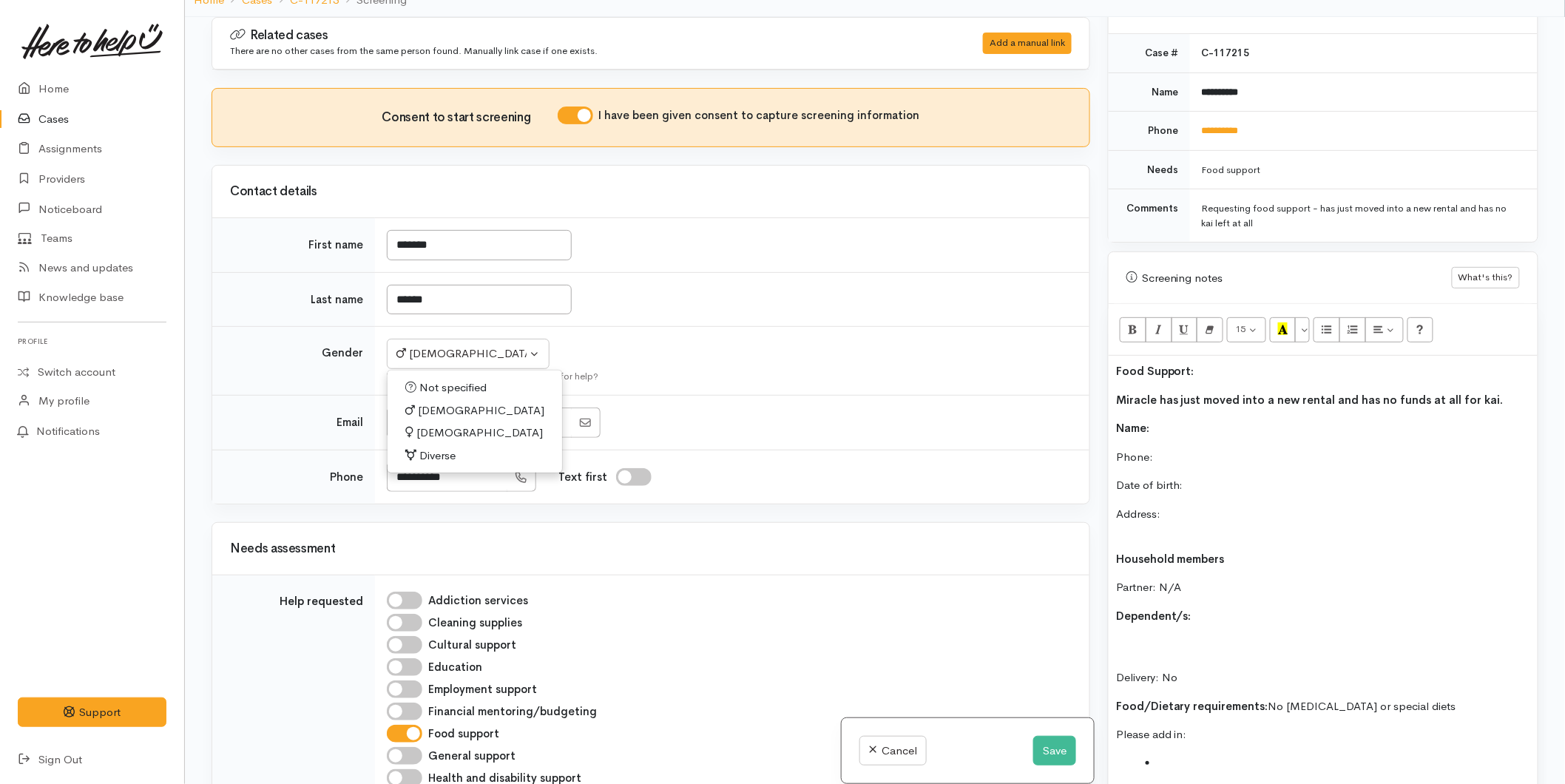
drag, startPoint x: 440, startPoint y: 437, endPoint x: 529, endPoint y: 440, distance: 89.1
click at [442, 433] on span "[DEMOGRAPHIC_DATA]" at bounding box center [479, 433] width 126 height 17
select select "[DEMOGRAPHIC_DATA]"
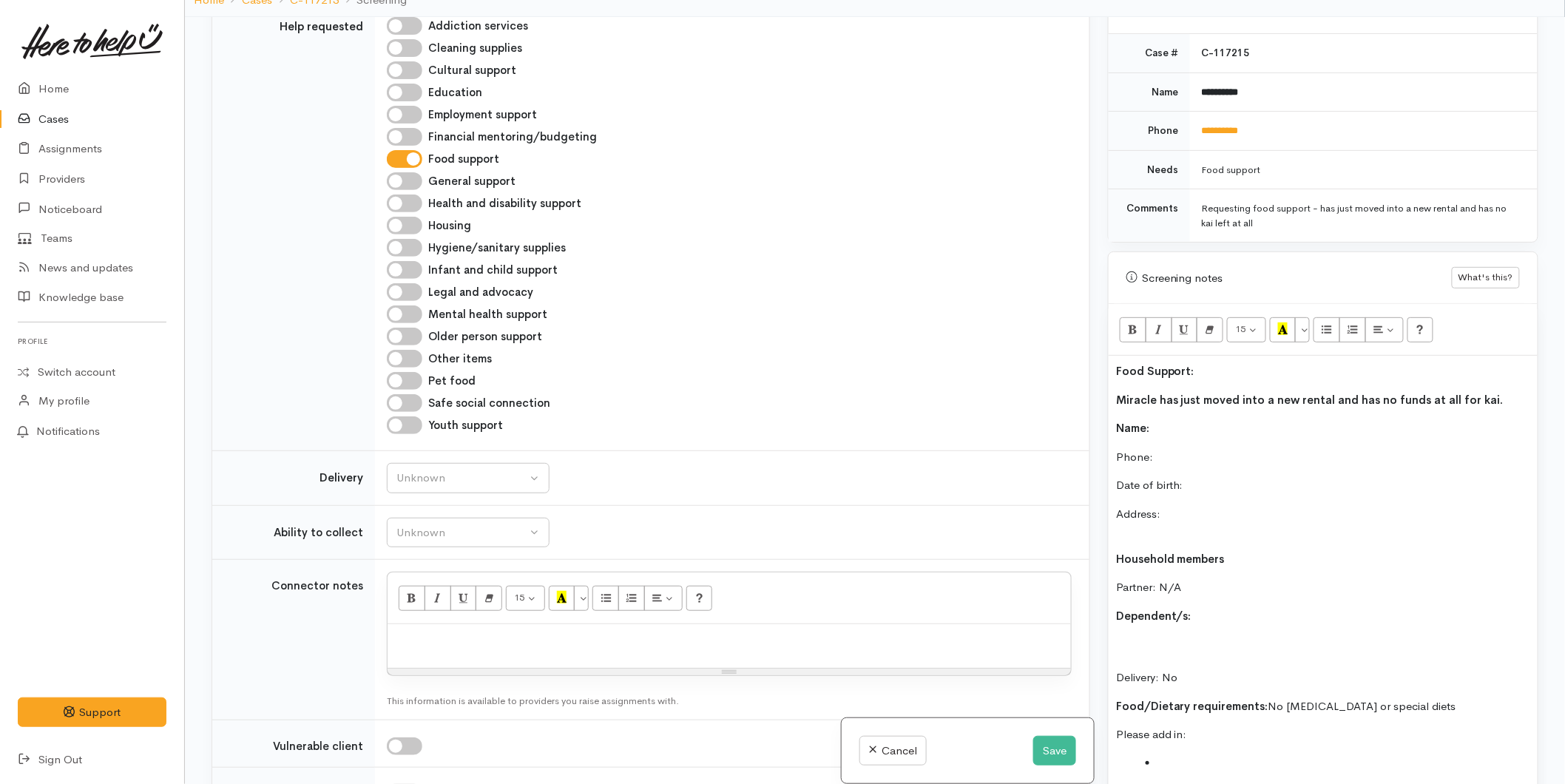
scroll to position [1150, 0]
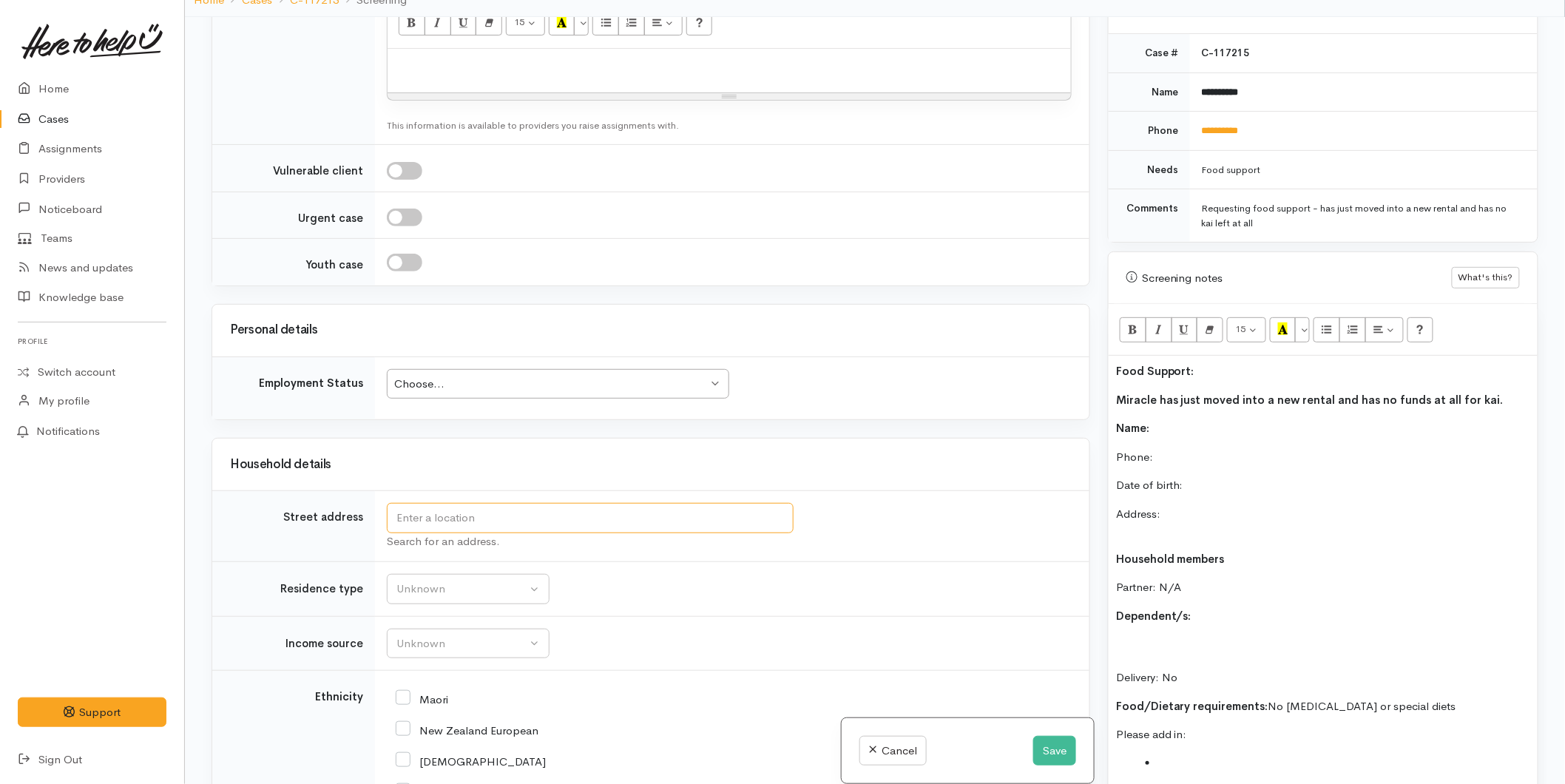
click at [419, 526] on input "text" at bounding box center [590, 518] width 407 height 30
type input "85 Oteki Park Drive, Welcome Bay, Tauranga, New Zealand"
drag, startPoint x: 709, startPoint y: 514, endPoint x: 247, endPoint y: 498, distance: 462.3
click at [247, 498] on tr "Street address 85 Oteki Park Drive, Welcome Bay, Tauranga, New Zealand Search f…" at bounding box center [651, 526] width 878 height 71
click at [1171, 505] on p "Address:" at bounding box center [1323, 521] width 414 height 33
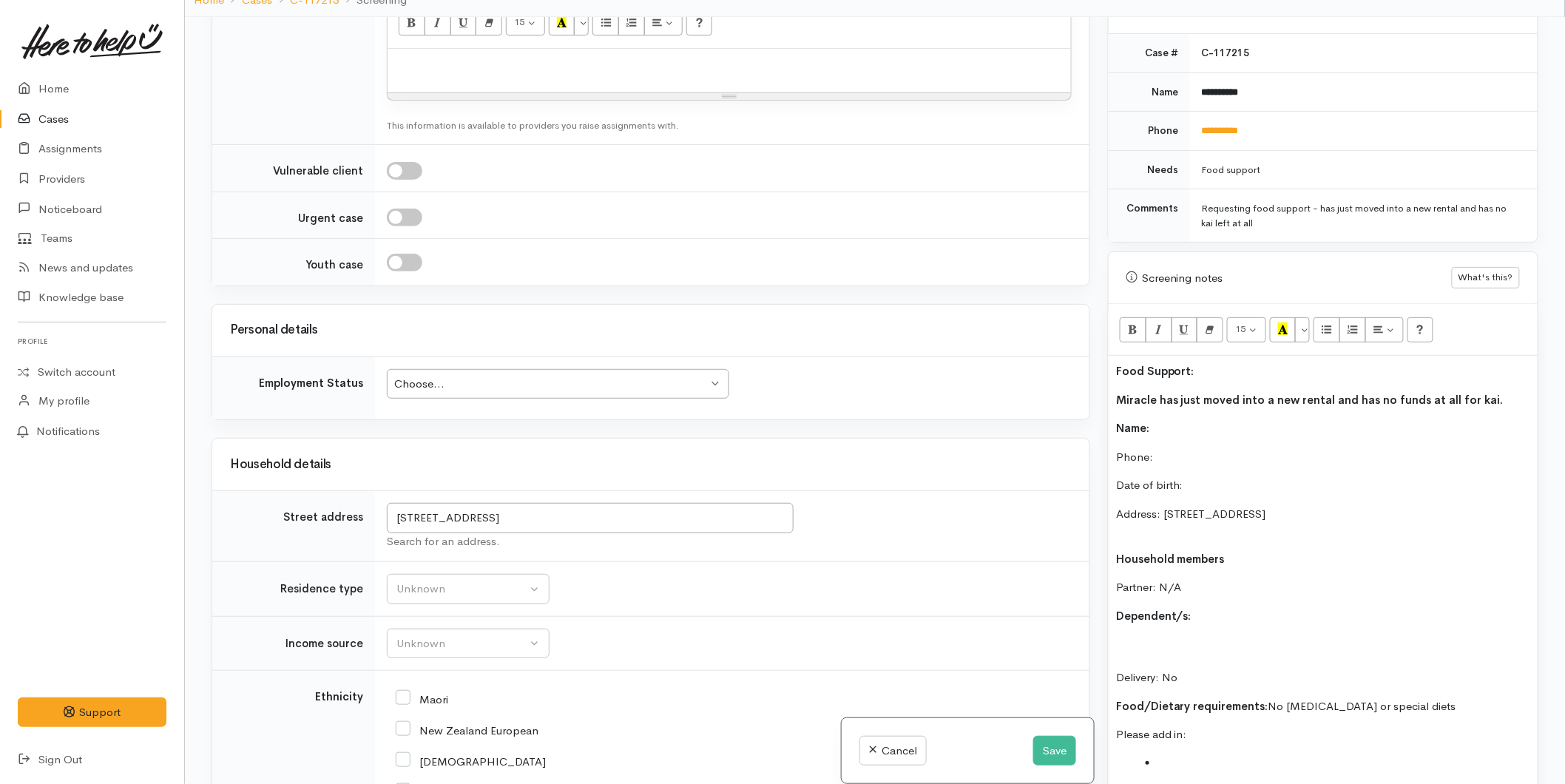
click at [1492, 392] on p "Miracle has just moved into a new rental and has no funds at all for kai." at bounding box center [1323, 400] width 414 height 17
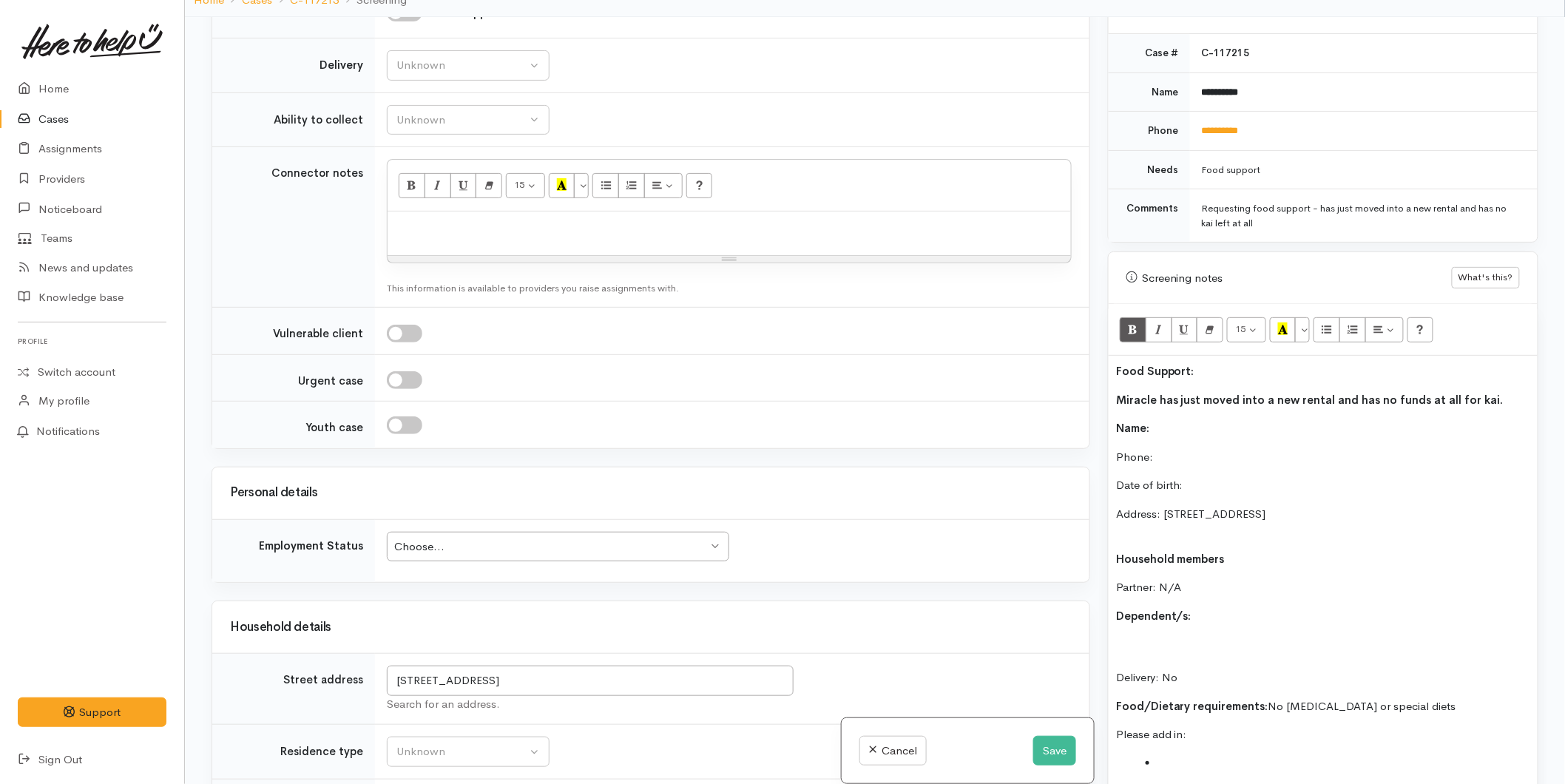
scroll to position [740, 0]
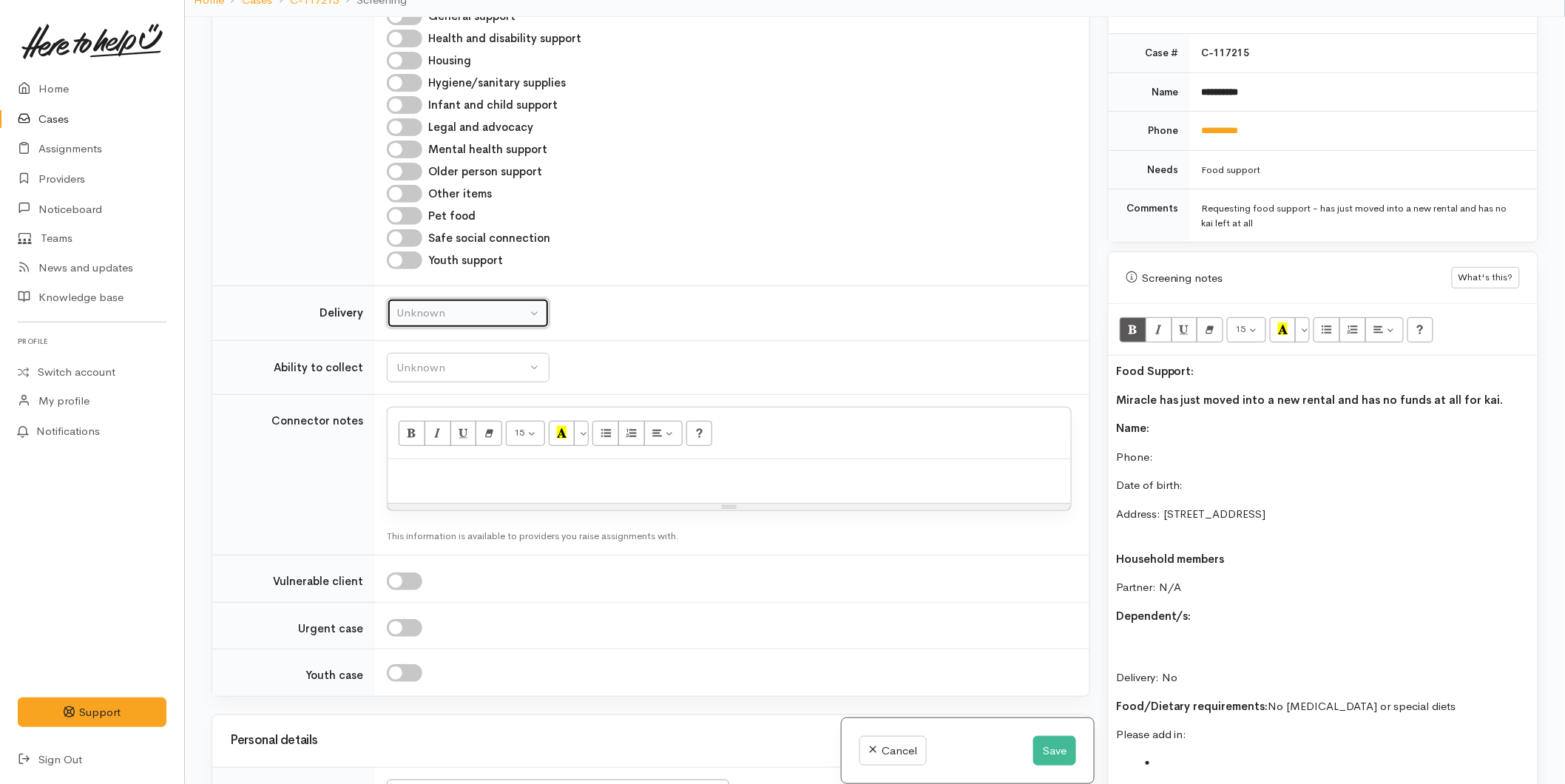
click at [429, 328] on button "Unknown" at bounding box center [468, 313] width 163 height 30
click at [437, 408] on span "Delivery needed" at bounding box center [445, 406] width 80 height 17
select select "3"
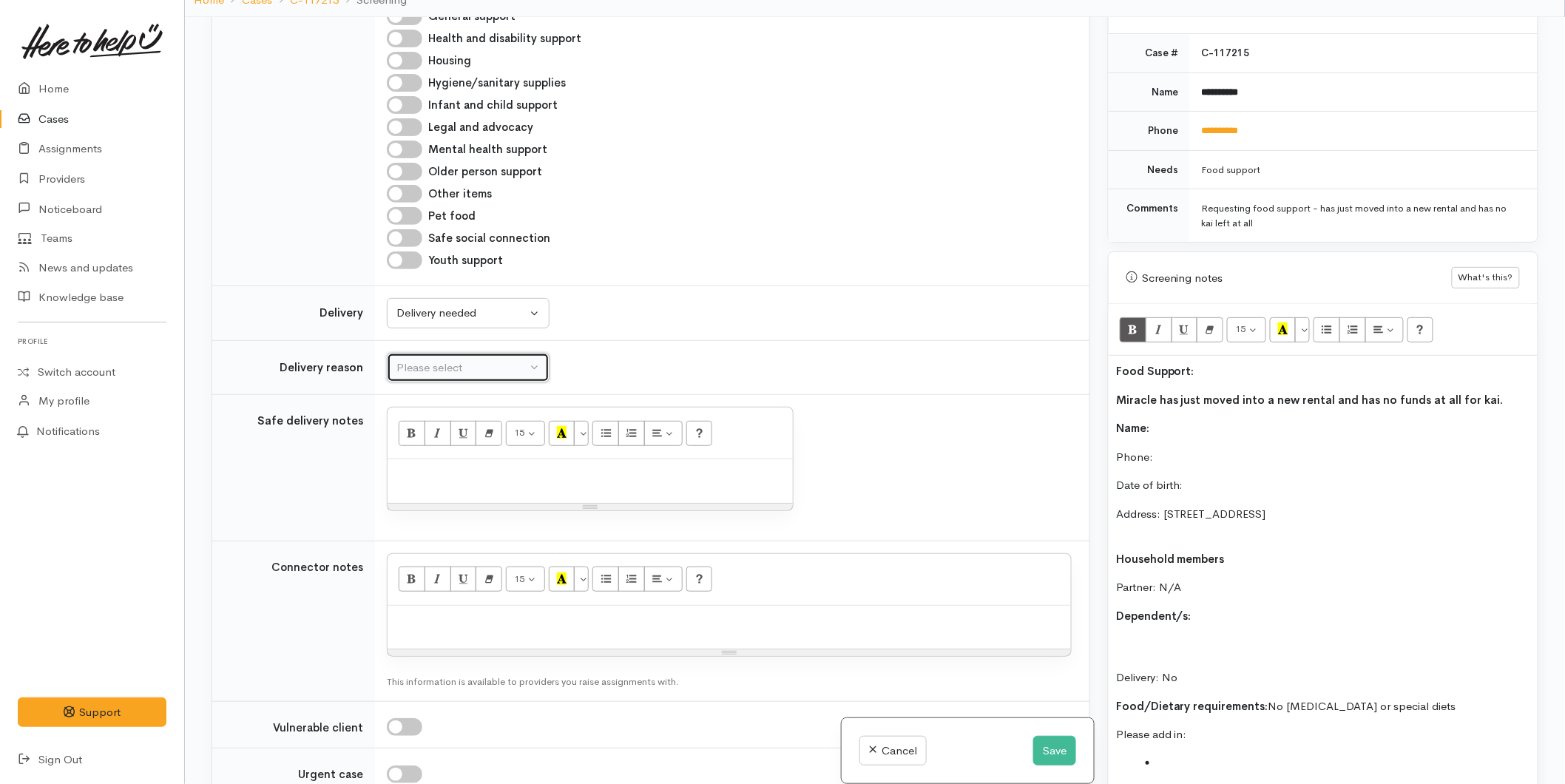
click at [445, 367] on div "Please select" at bounding box center [461, 368] width 130 height 17
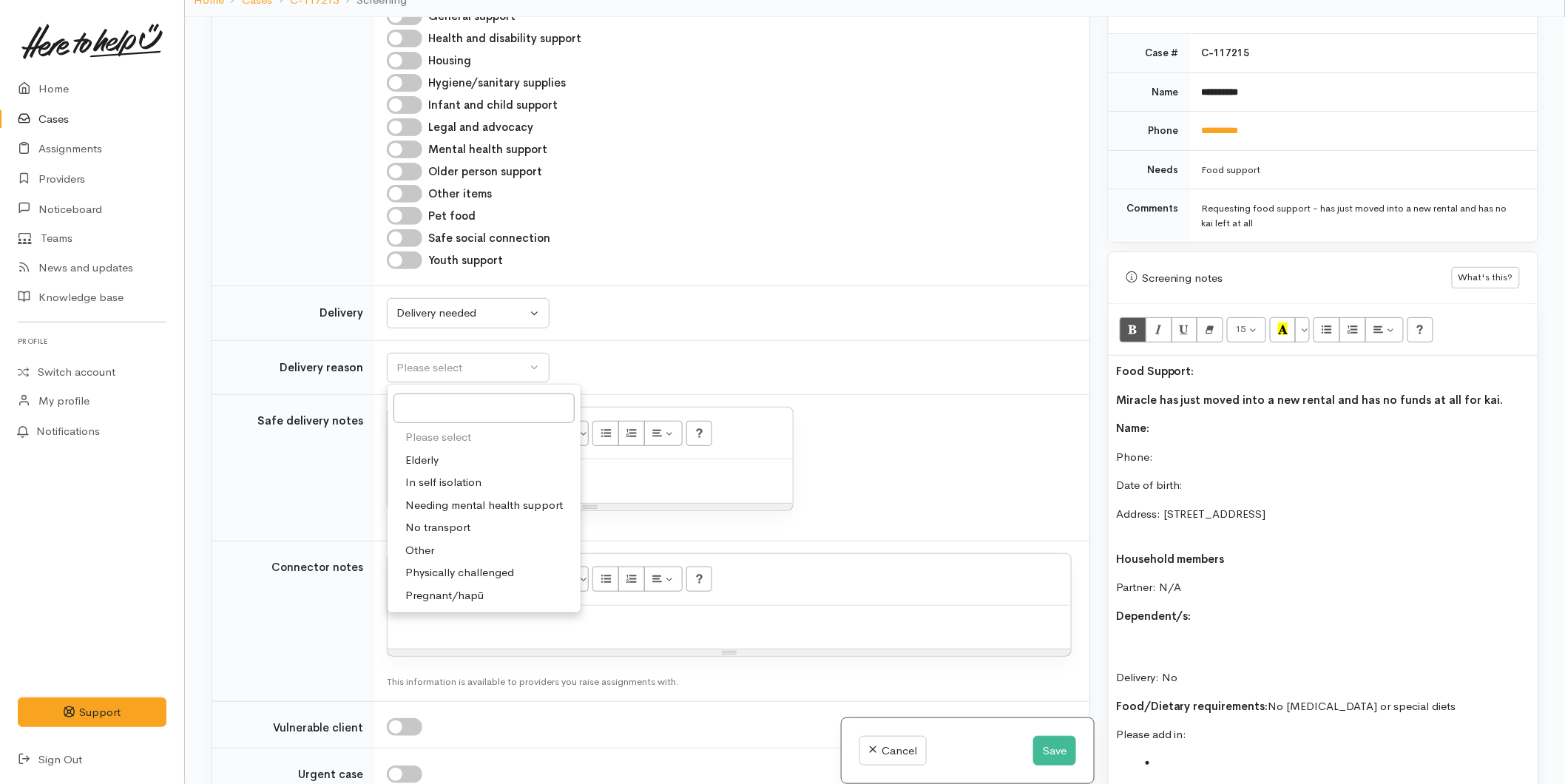
click at [427, 543] on span "Other" at bounding box center [420, 551] width 29 height 17
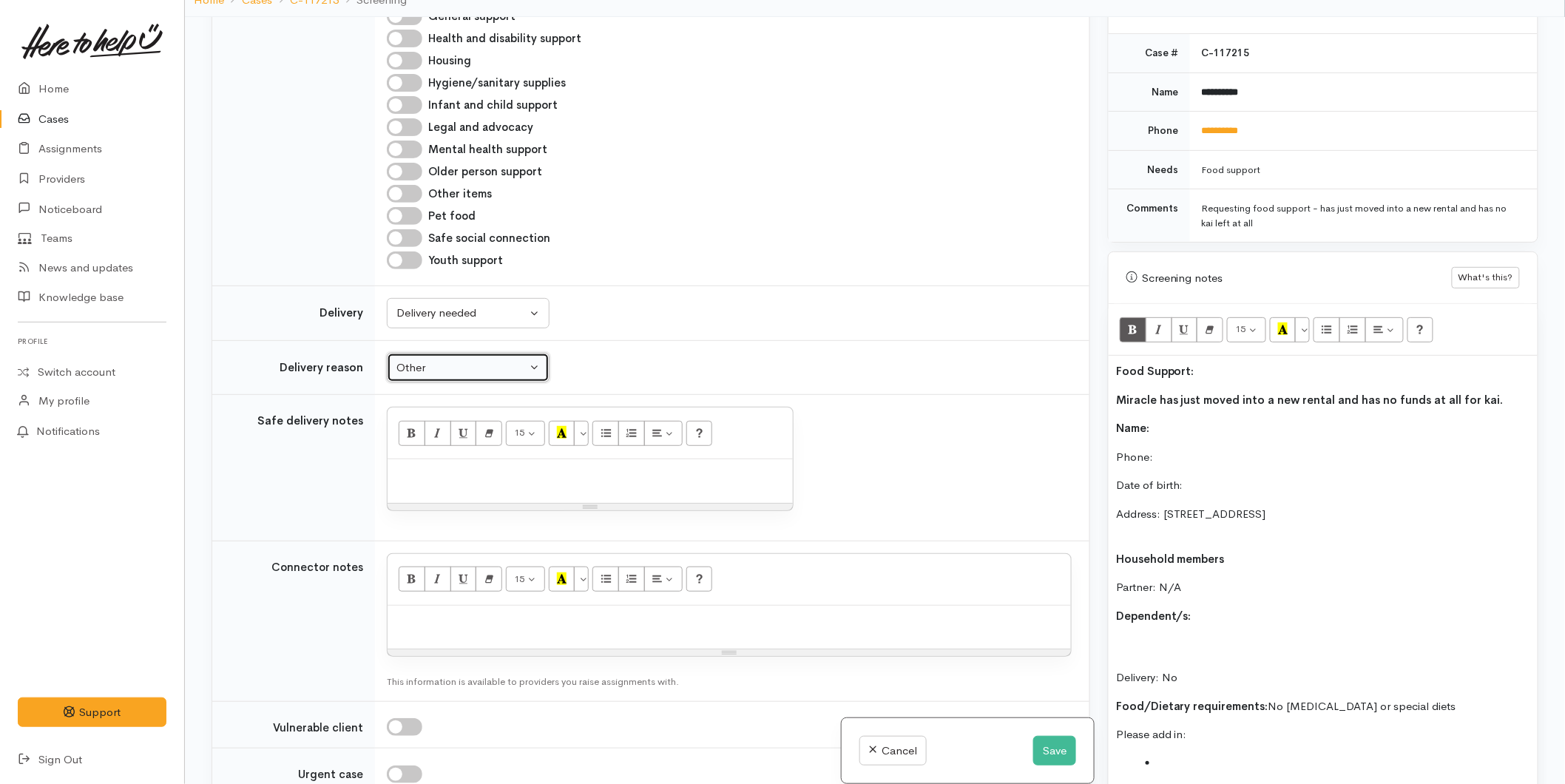
click at [447, 365] on div "Other" at bounding box center [461, 368] width 130 height 17
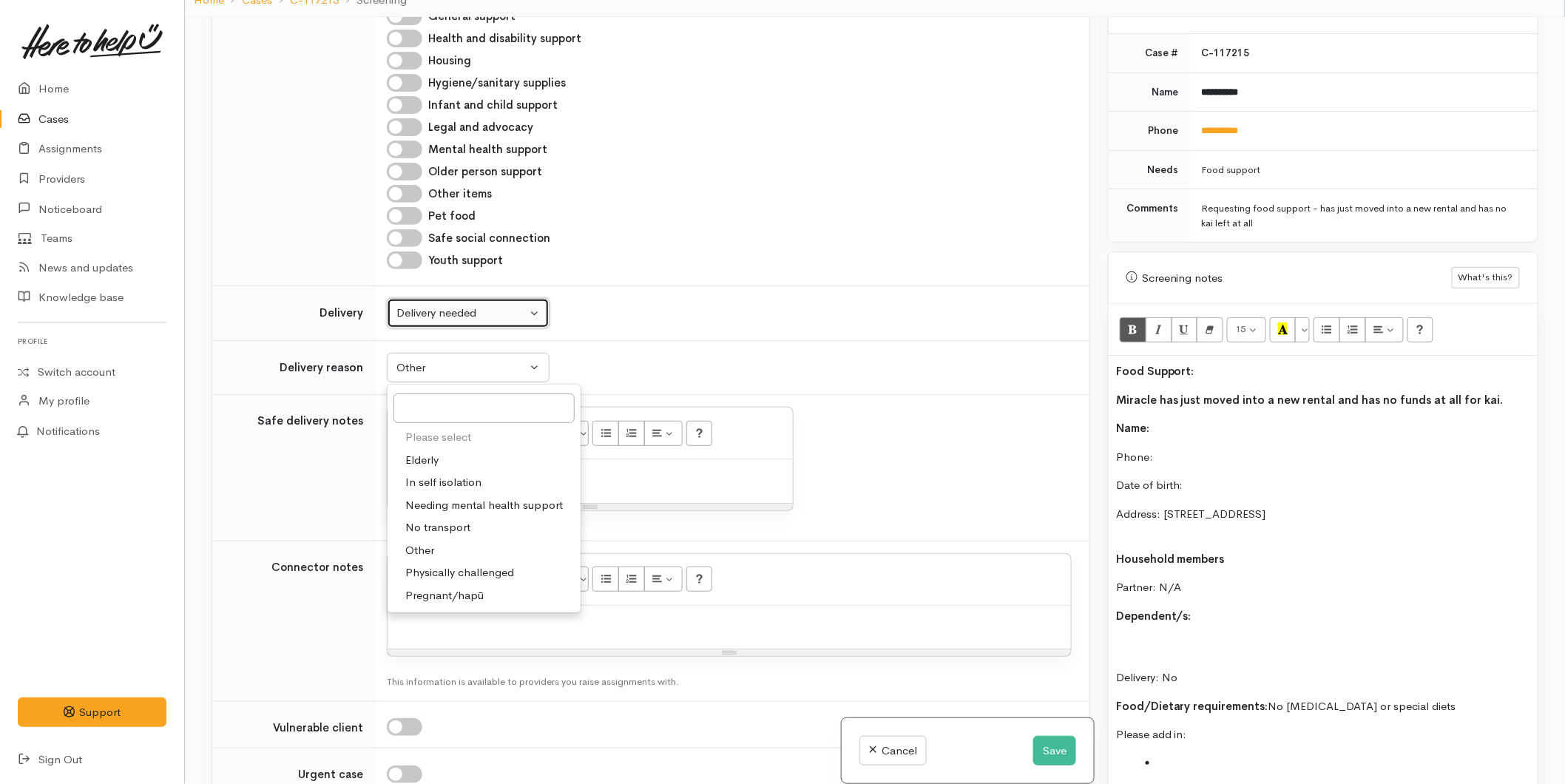
click at [468, 313] on div "Delivery needed" at bounding box center [461, 313] width 130 height 17
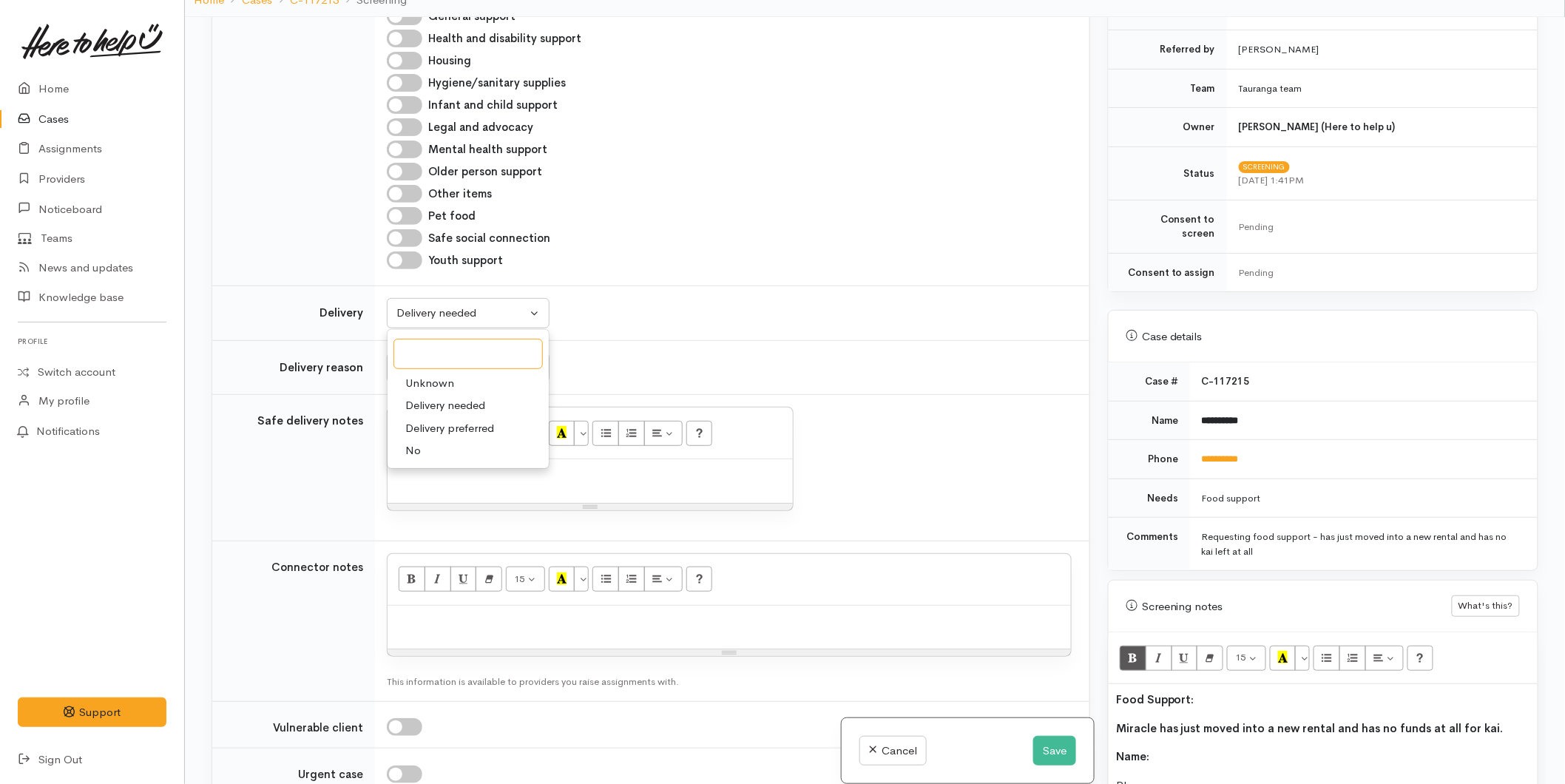
scroll to position [856, 0]
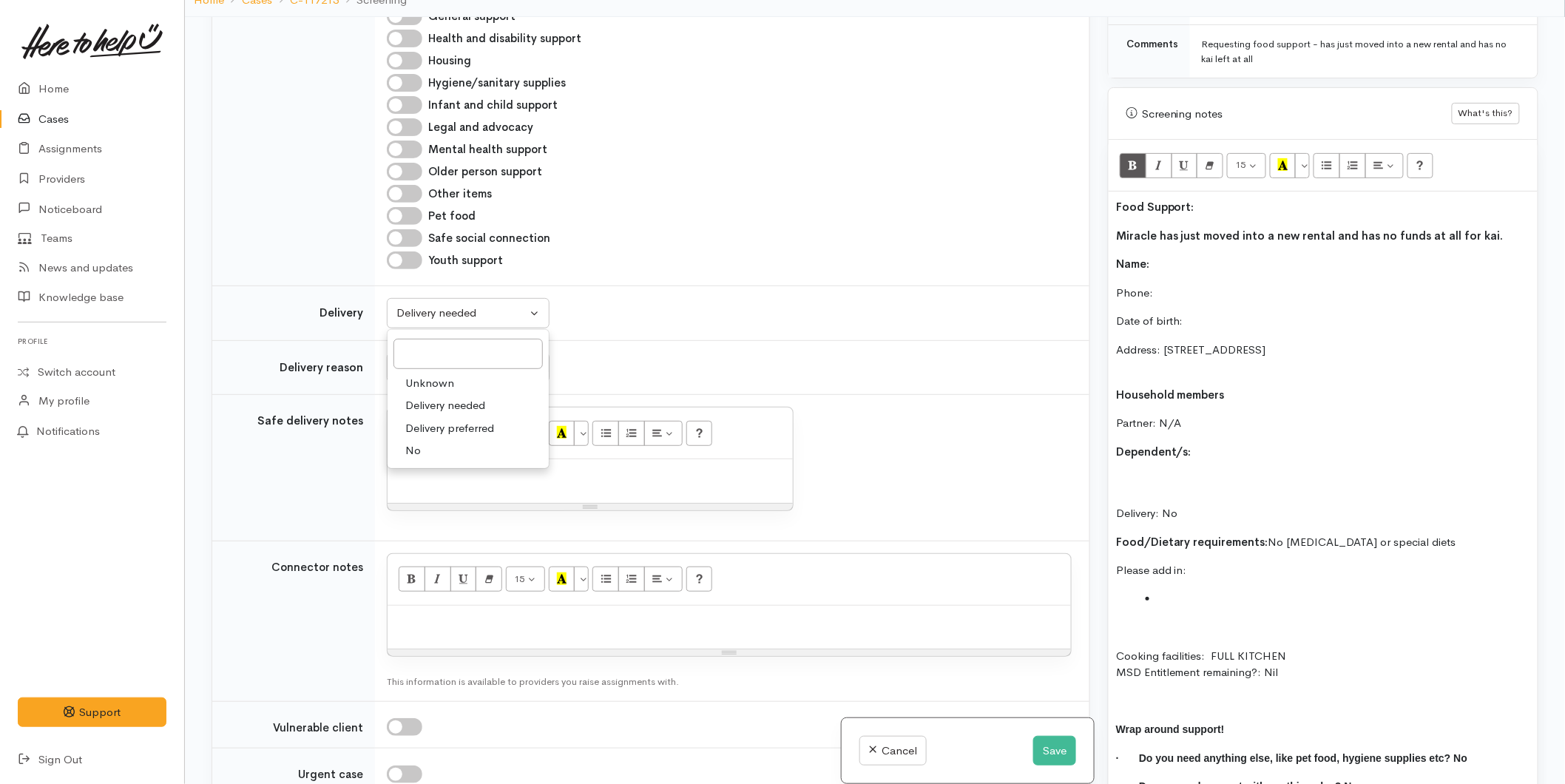
click at [1170, 256] on p "Name:" at bounding box center [1323, 264] width 414 height 17
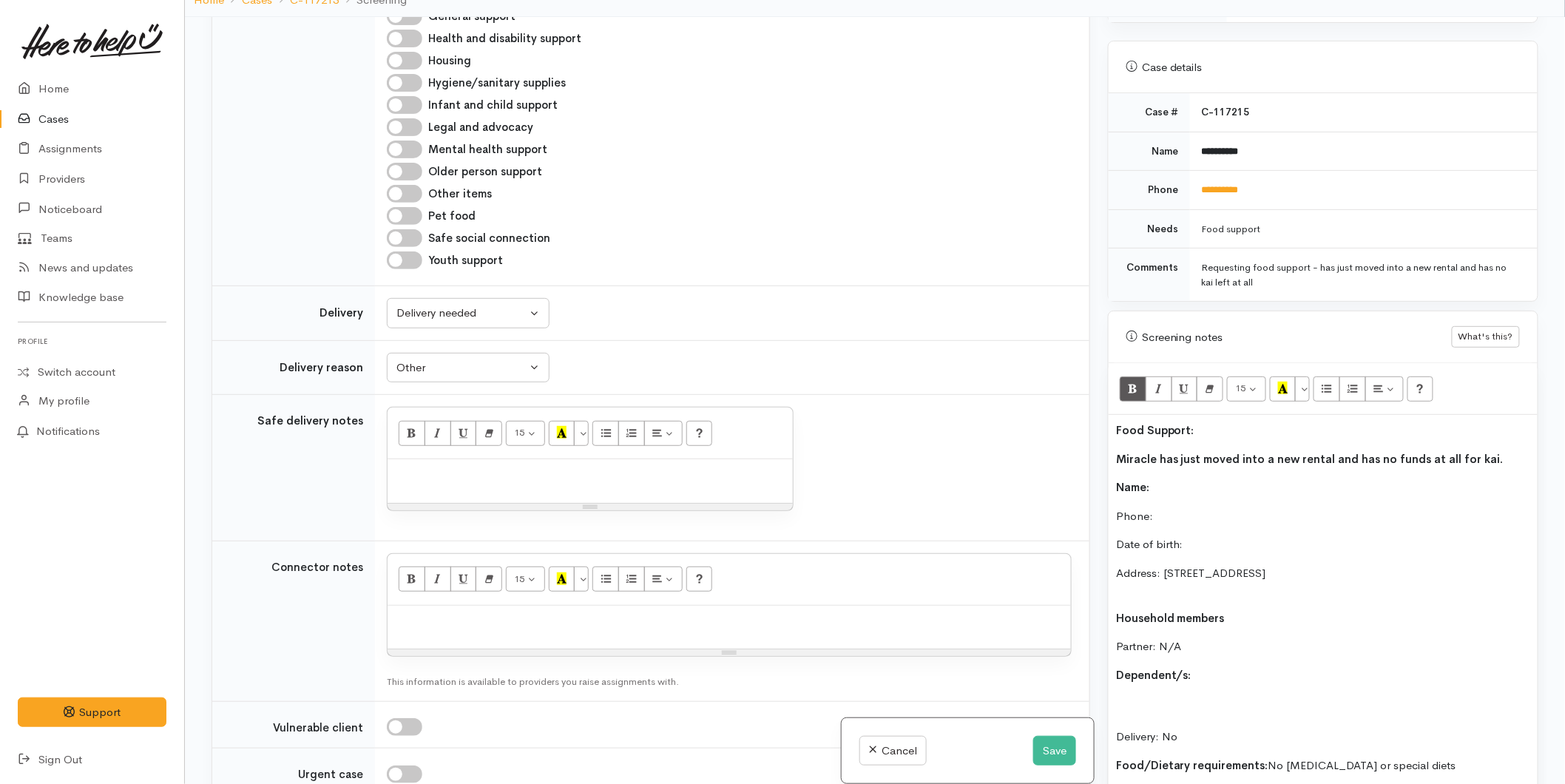
scroll to position [610, 0]
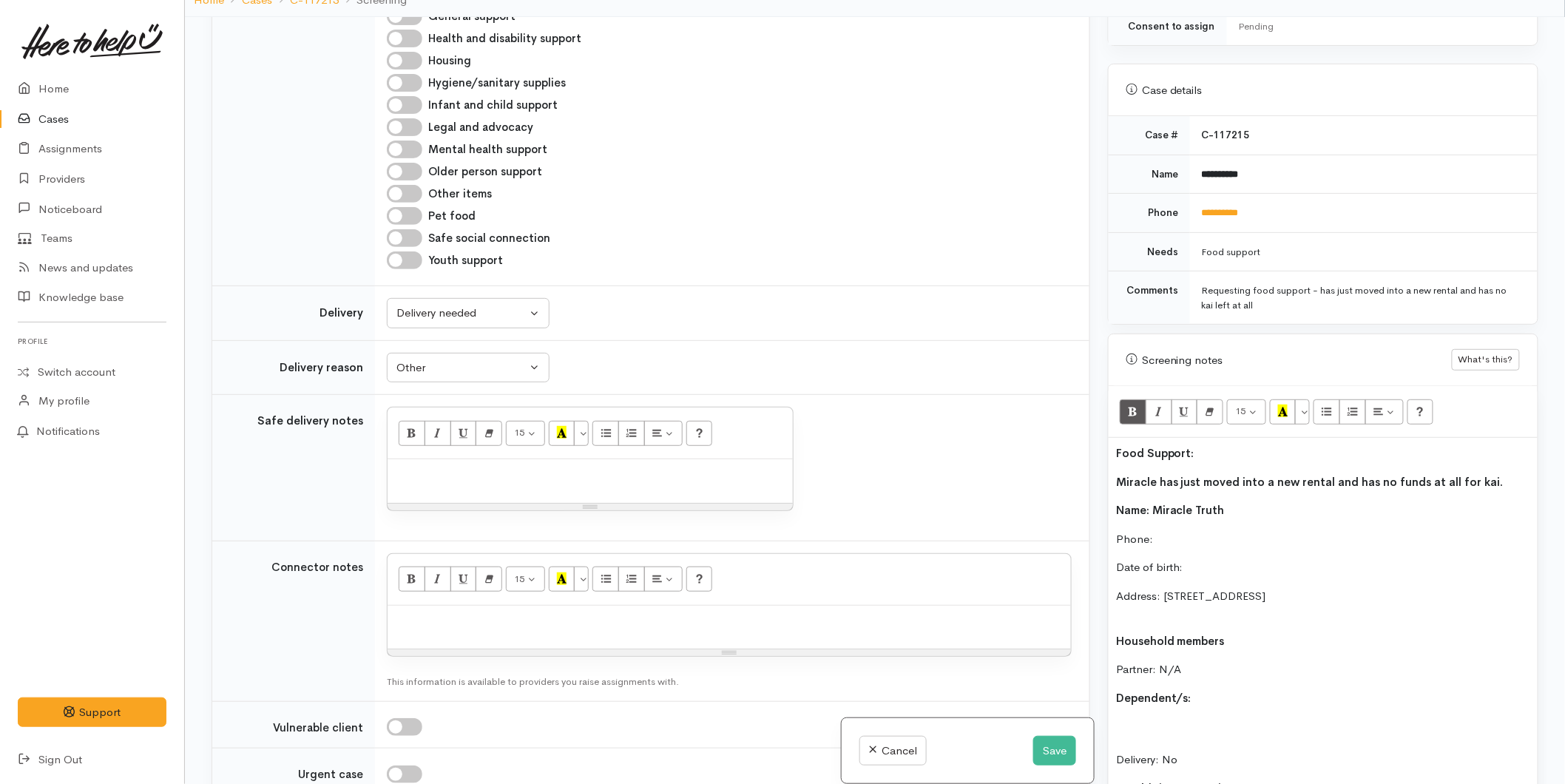
click at [1170, 531] on p "Phone:" at bounding box center [1323, 539] width 414 height 17
click at [1261, 559] on p "Date of birth:" at bounding box center [1323, 568] width 414 height 17
click at [1154, 599] on p "Address: 85 Oteki Park Drive, Welcome Bay, Tauranga, New Zealand" at bounding box center [1323, 604] width 414 height 33
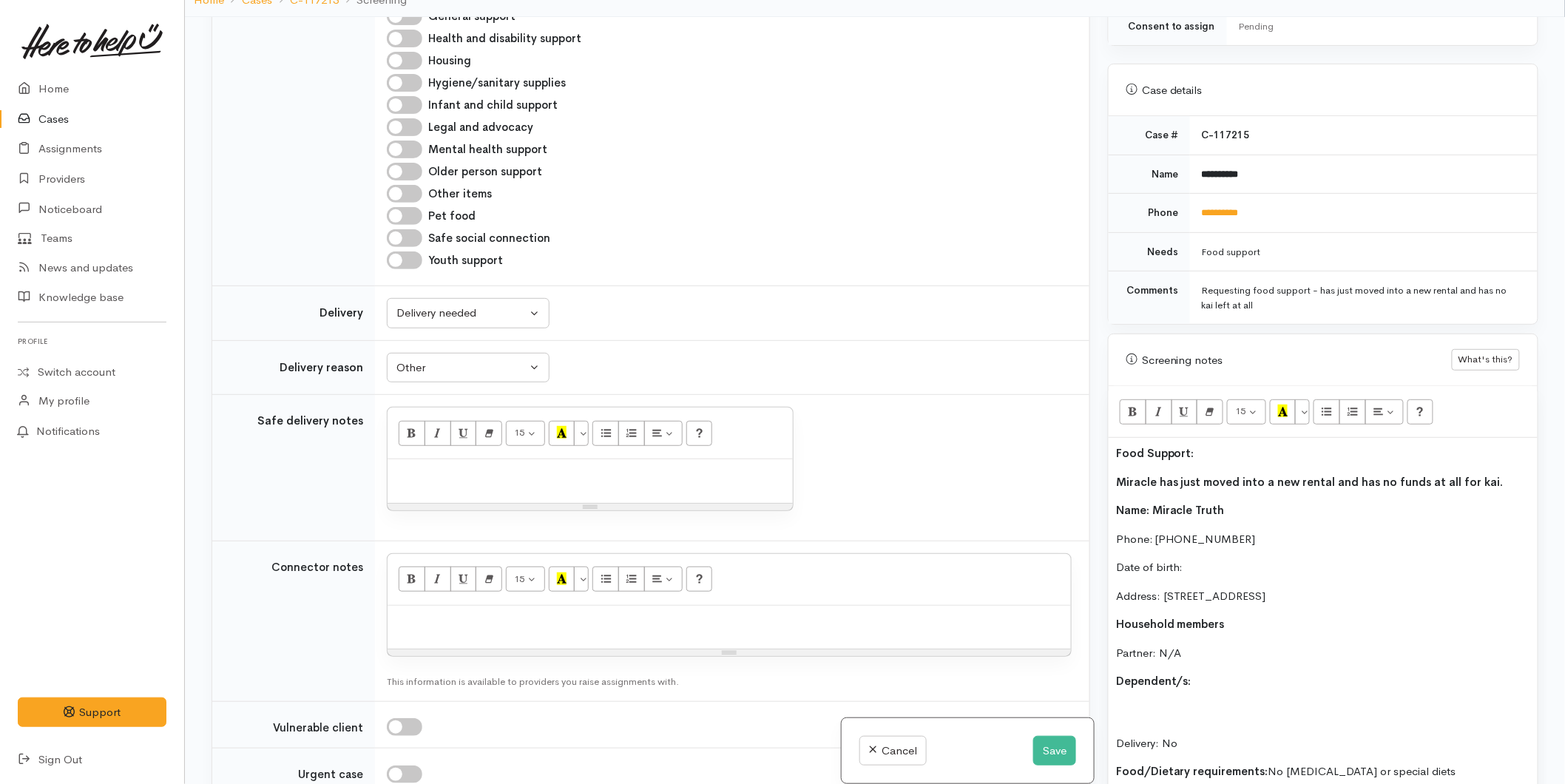
click at [1201, 559] on p "Date of birth:" at bounding box center [1323, 568] width 414 height 17
drag, startPoint x: 1186, startPoint y: 551, endPoint x: 1207, endPoint y: 557, distance: 21.8
click at [1186, 559] on p "Date of birth: 1984" at bounding box center [1323, 568] width 414 height 17
click at [1239, 673] on p "Dependent/s:" at bounding box center [1323, 681] width 414 height 17
click at [1178, 702] on p "Delivery: No" at bounding box center [1323, 727] width 414 height 50
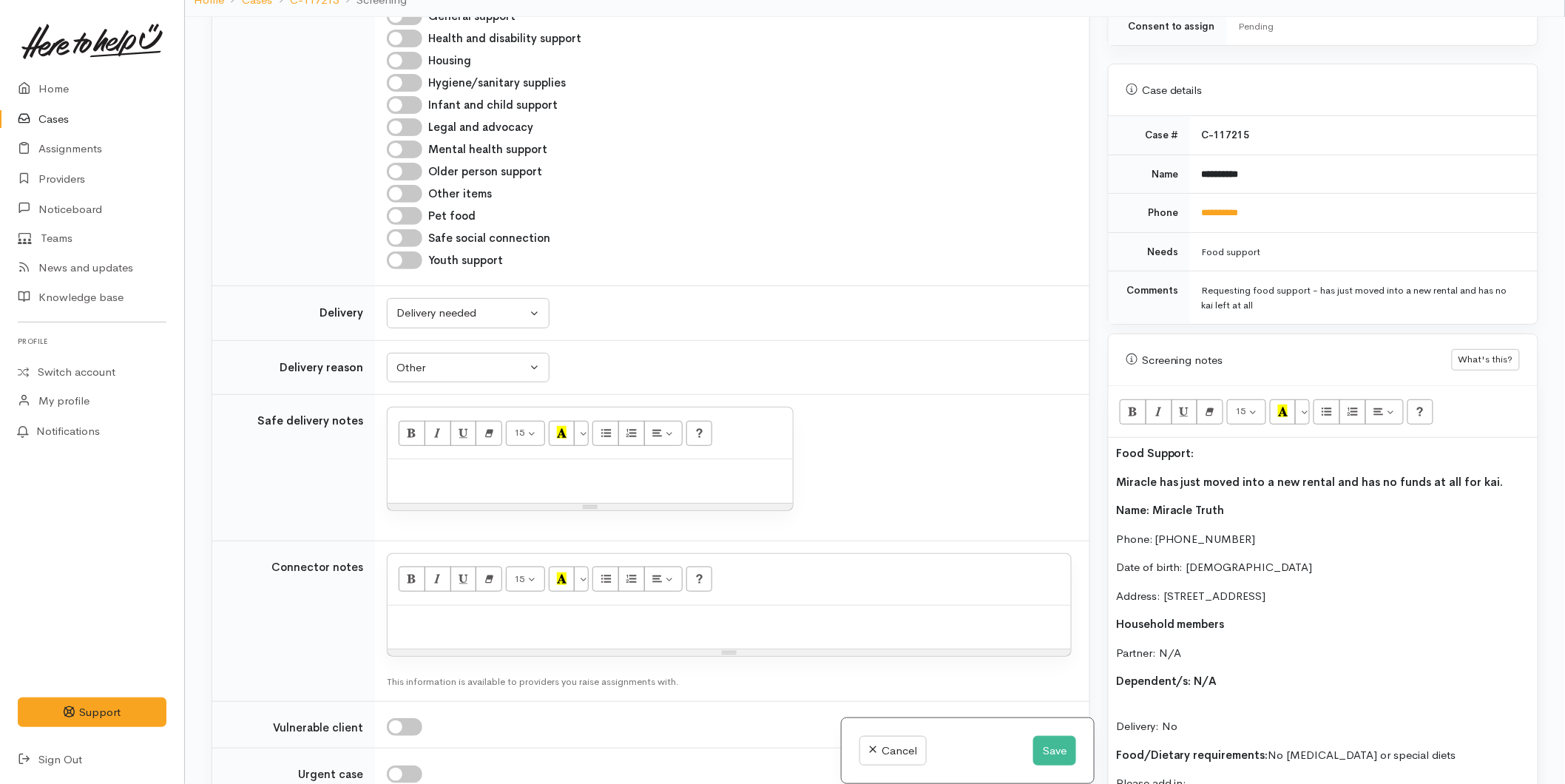
click at [1204, 702] on p "Delivery: No" at bounding box center [1323, 718] width 414 height 33
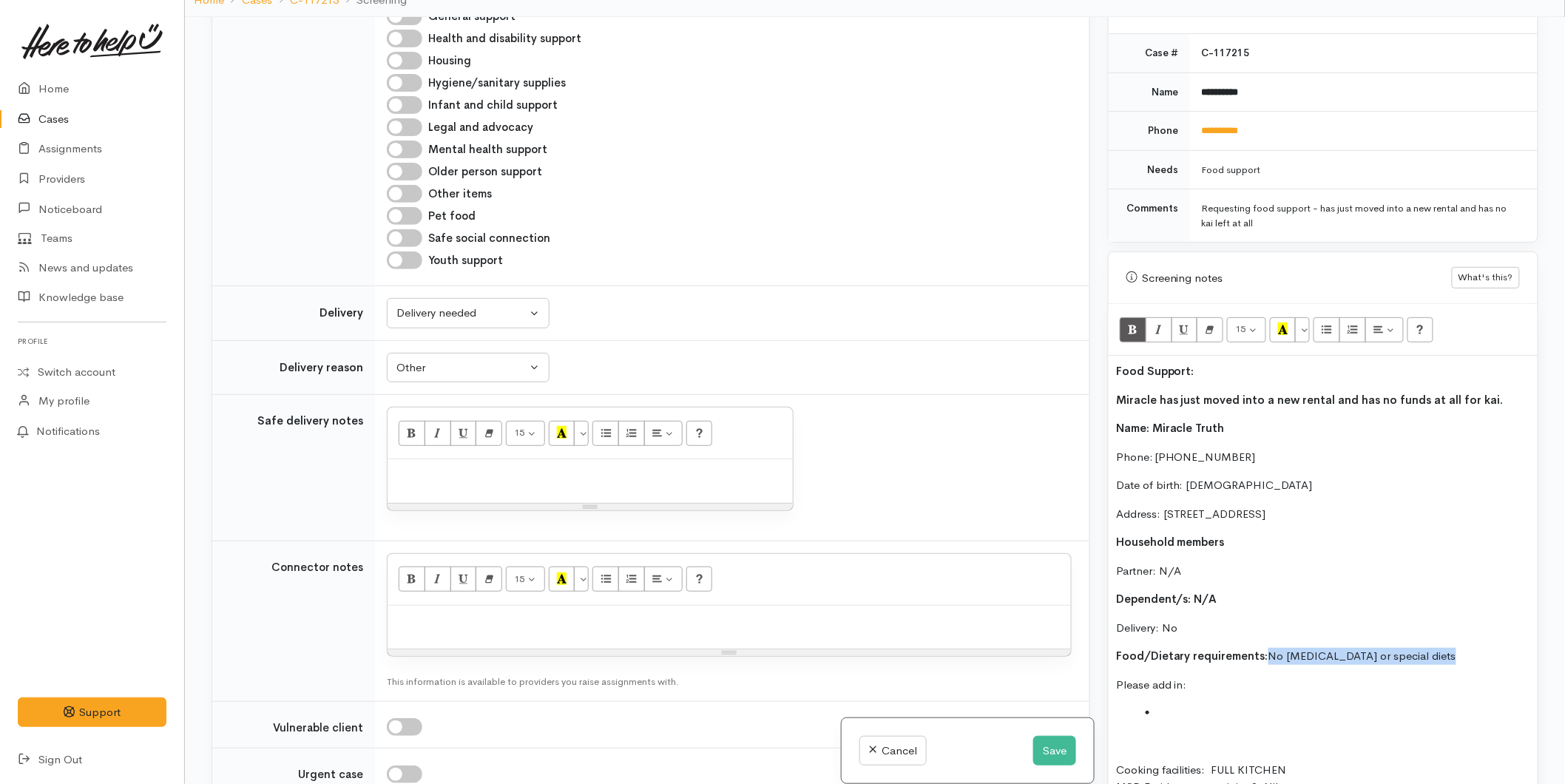
drag, startPoint x: 1444, startPoint y: 639, endPoint x: 1268, endPoint y: 644, distance: 176.1
click at [1268, 648] on p "Food/Dietary requirements: No Food allergies or special diets" at bounding box center [1323, 656] width 414 height 17
click at [442, 373] on div "Other" at bounding box center [461, 368] width 130 height 17
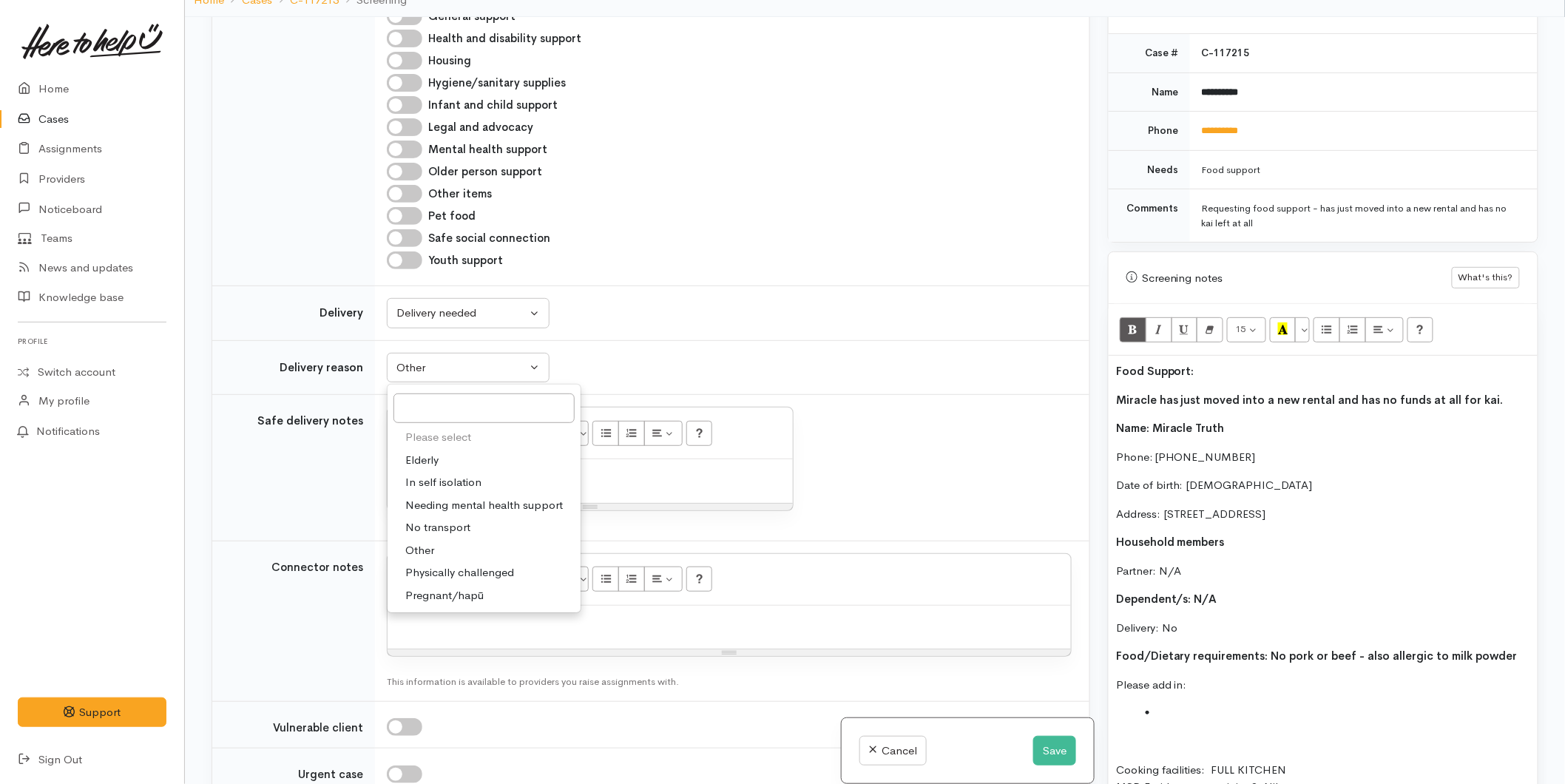
click at [445, 527] on span "No transport" at bounding box center [438, 528] width 65 height 17
select select "2"
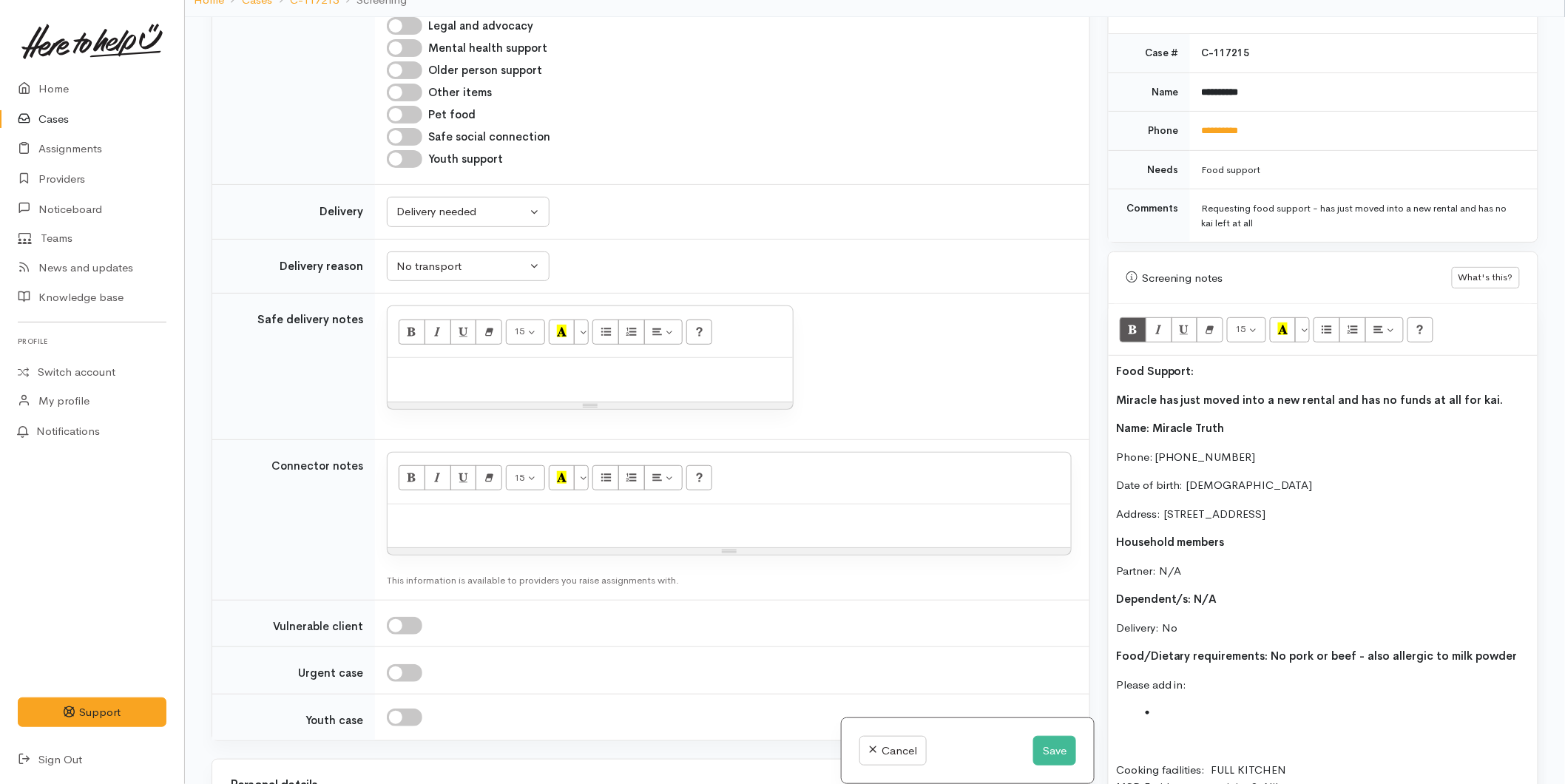
scroll to position [822, 0]
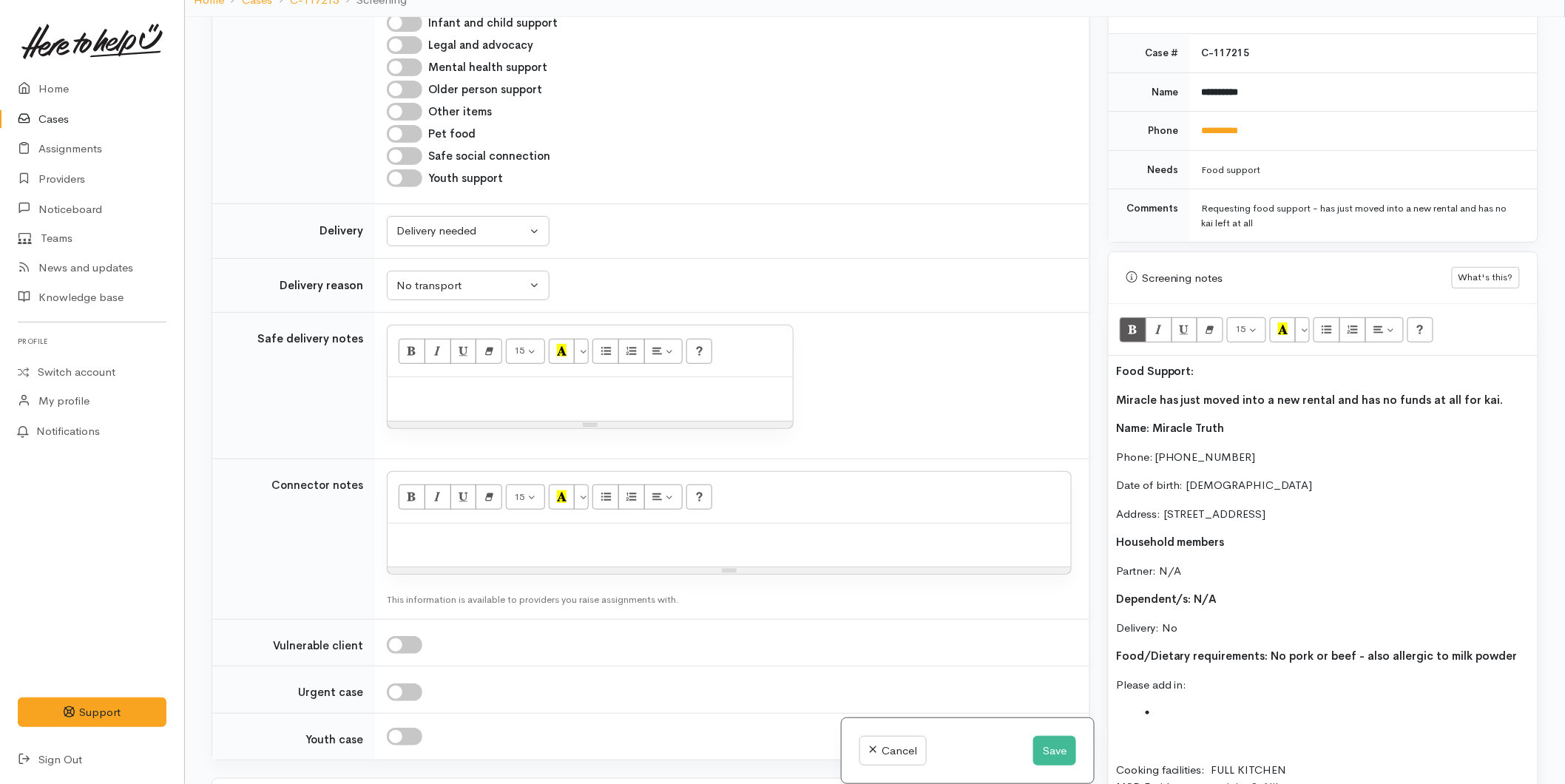
click at [460, 389] on p at bounding box center [590, 393] width 391 height 17
paste div
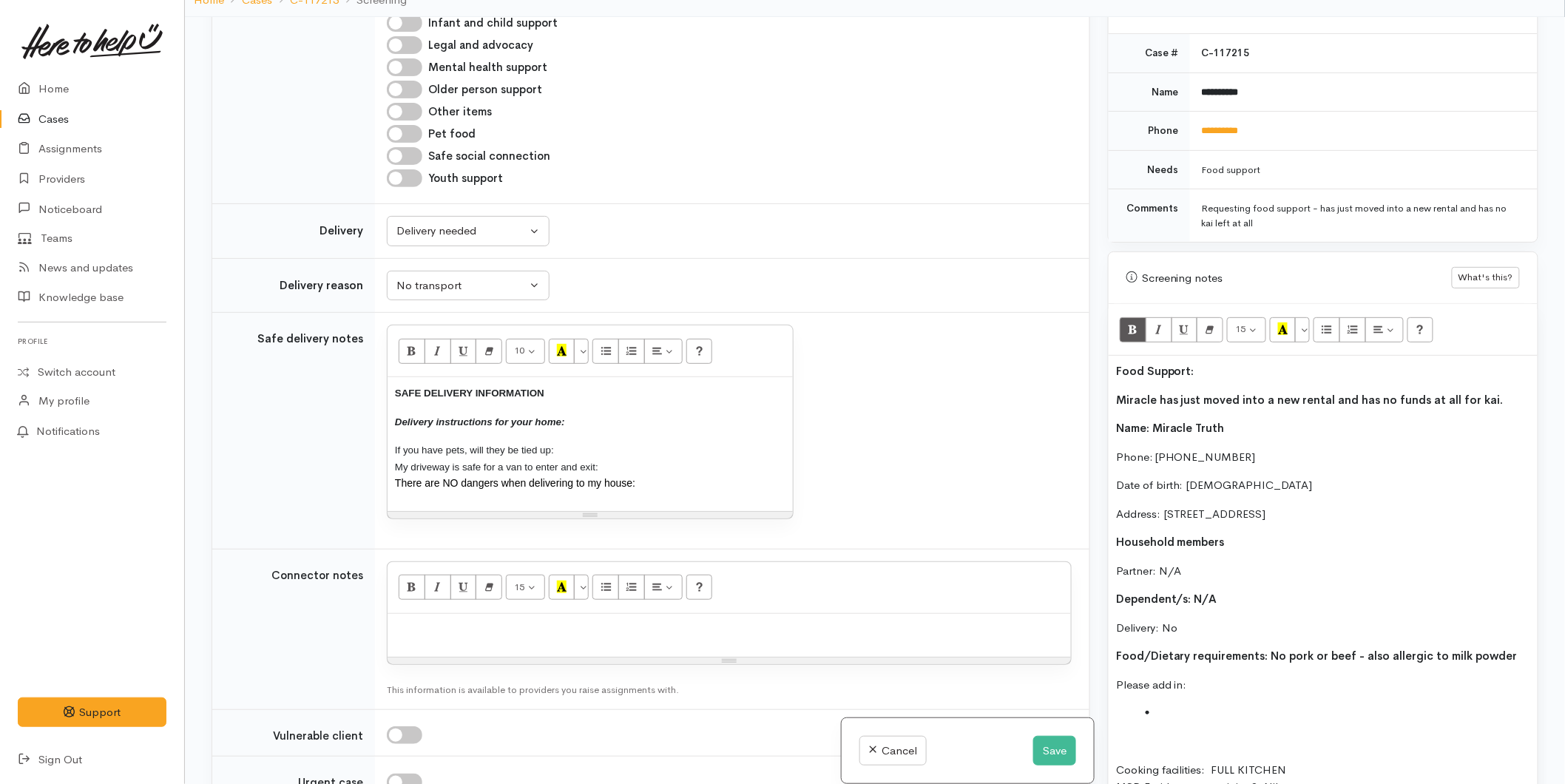
drag, startPoint x: 637, startPoint y: 485, endPoint x: 363, endPoint y: 381, distance: 293.1
click at [363, 381] on tr "Safe delivery notes 10 8 9 10 11 12 14 18 24 36 Background Color Transparent Se…" at bounding box center [651, 430] width 878 height 236
click at [585, 355] on button "More Color" at bounding box center [582, 351] width 15 height 25
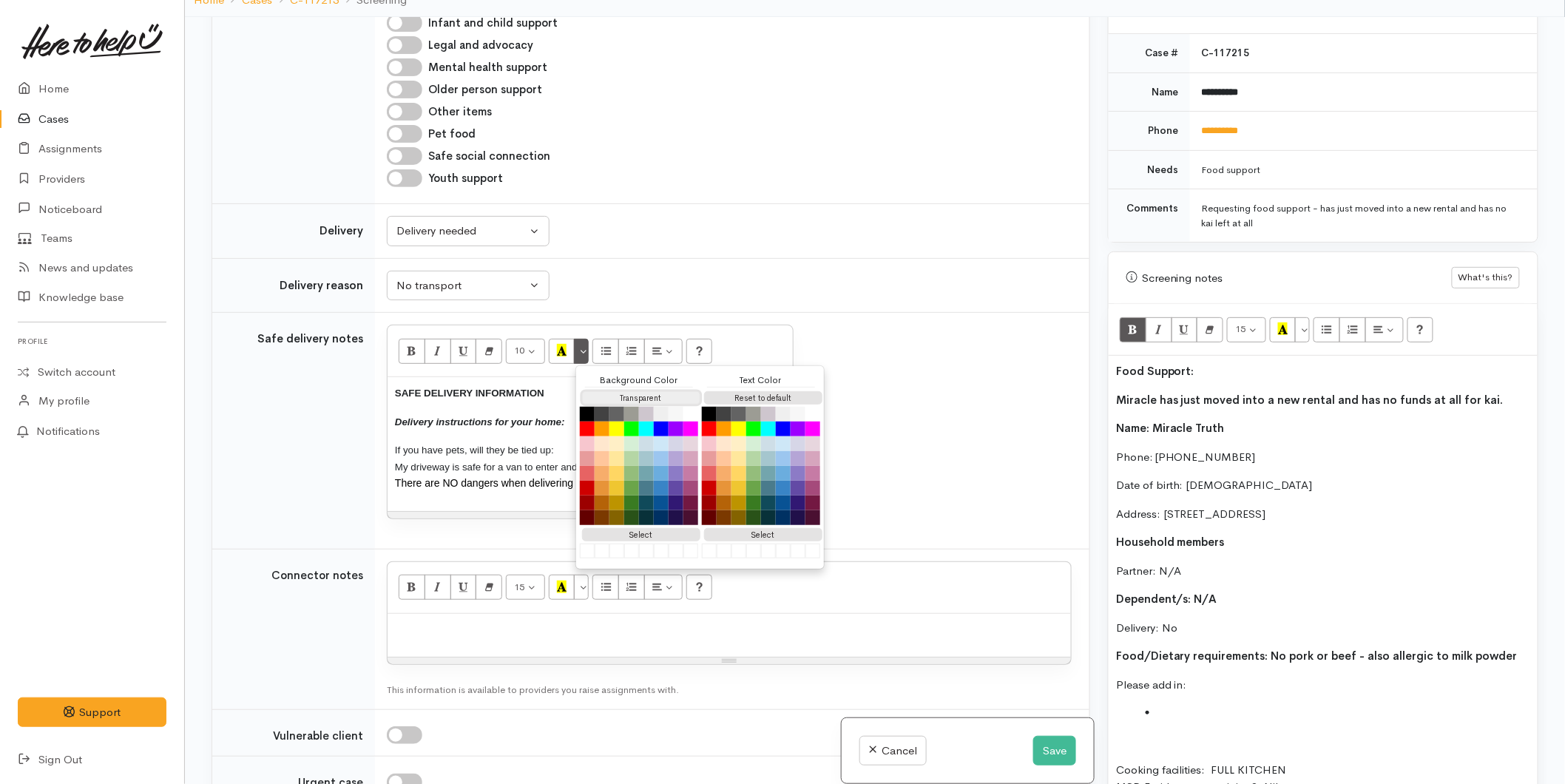
click at [655, 395] on button "Transparent" at bounding box center [641, 398] width 119 height 14
click at [778, 398] on button "Reset to default" at bounding box center [764, 398] width 119 height 14
click at [548, 403] on div "SAFE DELIVERY INFORMATION Delivery instructions for your home: If you have pets…" at bounding box center [590, 444] width 406 height 134
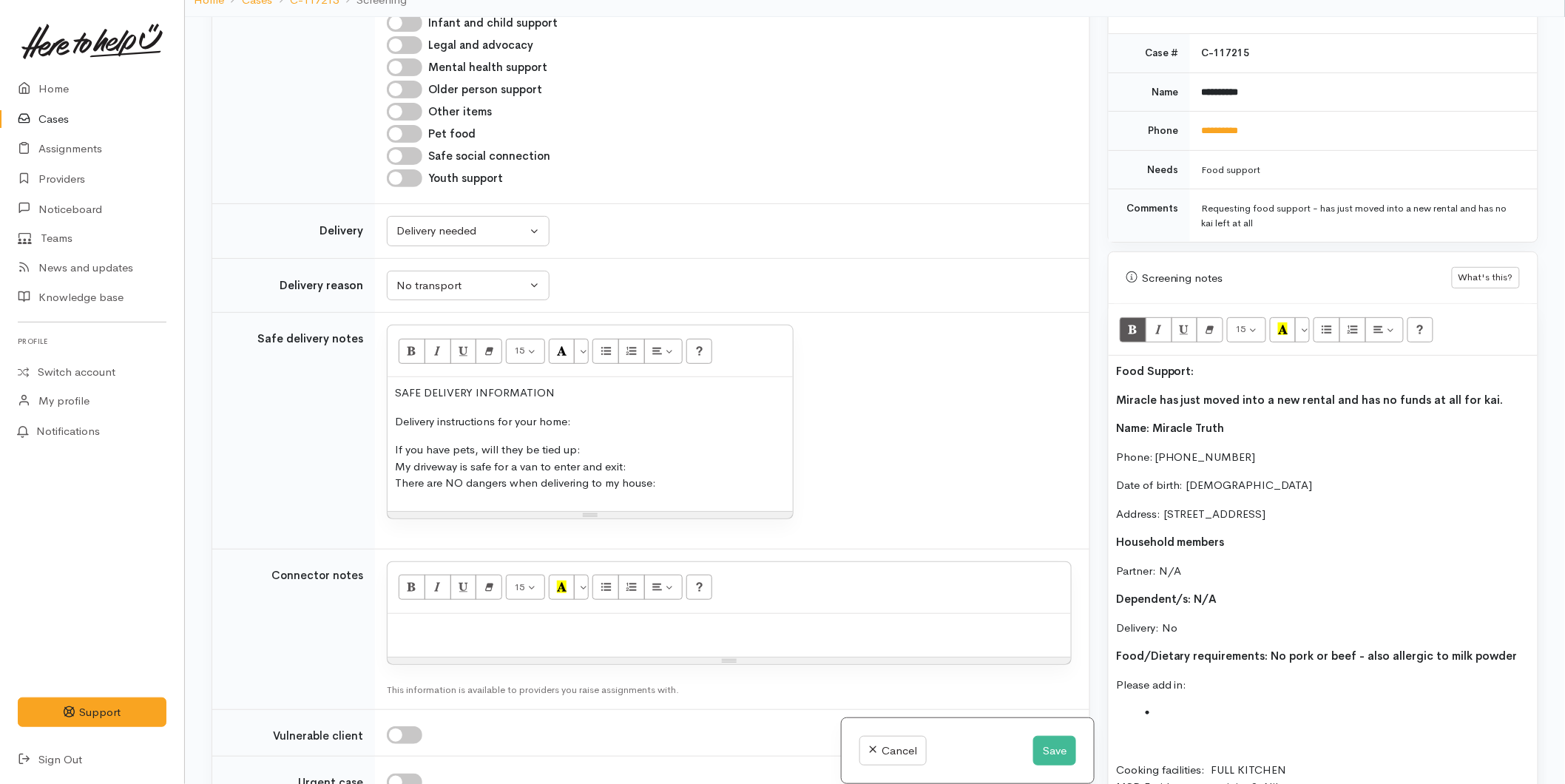
click at [565, 388] on p "SAFE DELIVERY INFORMATION" at bounding box center [590, 393] width 391 height 17
drag, startPoint x: 235, startPoint y: 392, endPoint x: 388, endPoint y: 363, distance: 155.7
click at [250, 387] on tr "Safe delivery notes 15 8 9 10 11 12 14 18 24 36 Background Color Transparent Se…" at bounding box center [651, 430] width 878 height 236
click at [411, 348] on icon "Bold (CTRL+B)" at bounding box center [411, 349] width 9 height 12
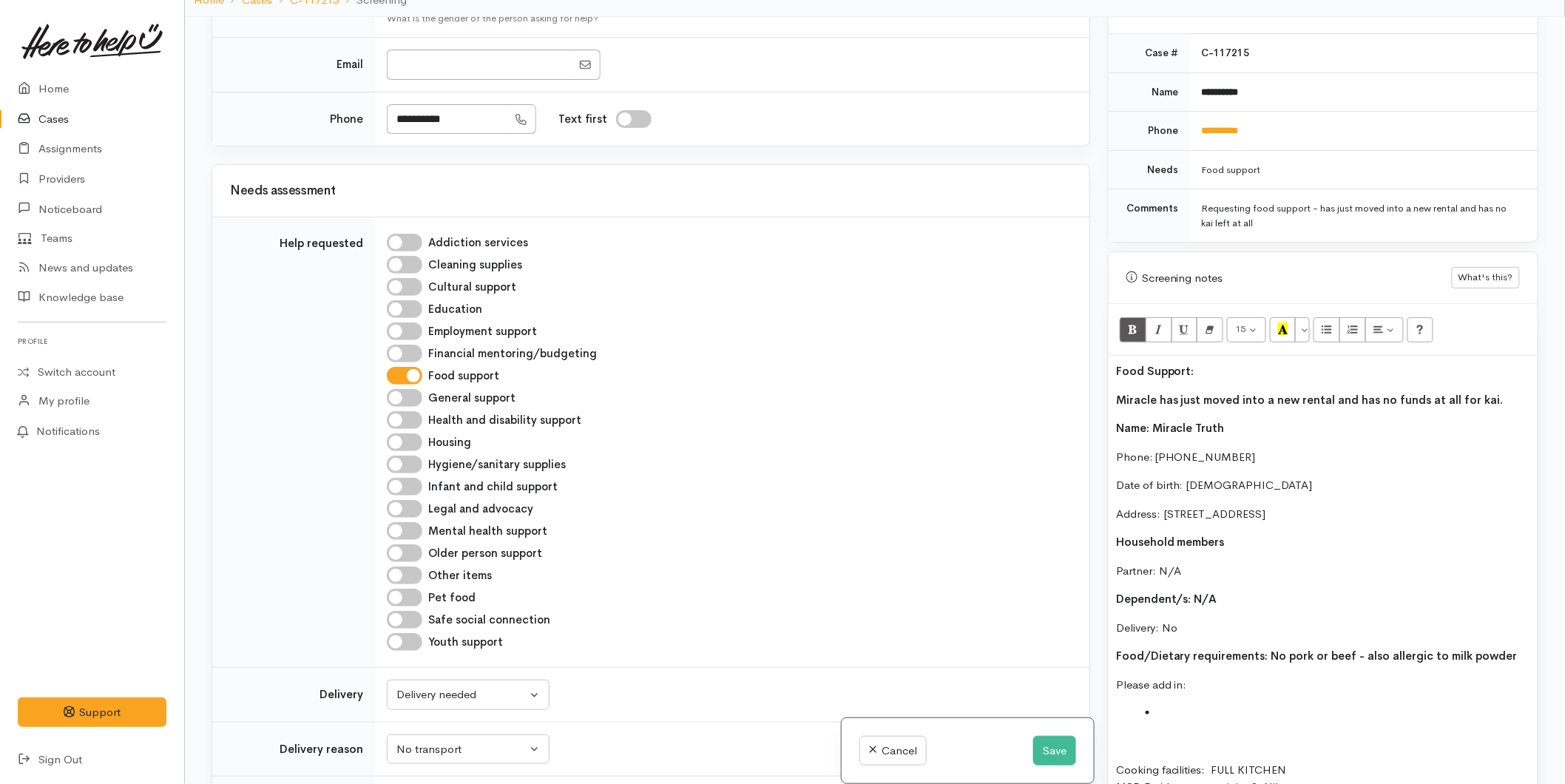
scroll to position [492, 0]
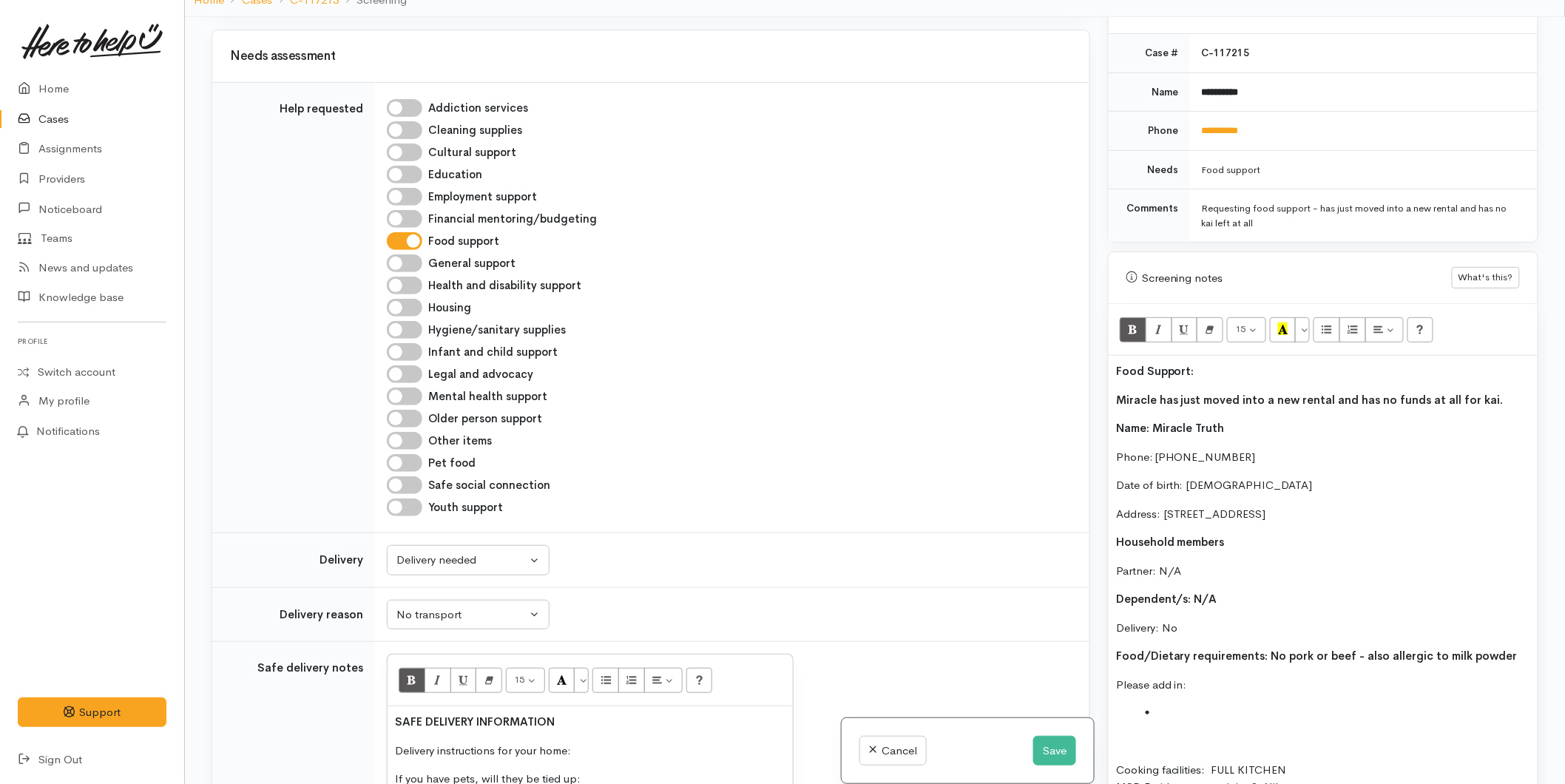
drag, startPoint x: 410, startPoint y: 335, endPoint x: 440, endPoint y: 344, distance: 31.3
click at [410, 334] on input "Hygiene/sanitary supplies" at bounding box center [405, 329] width 36 height 18
checkbox input "true"
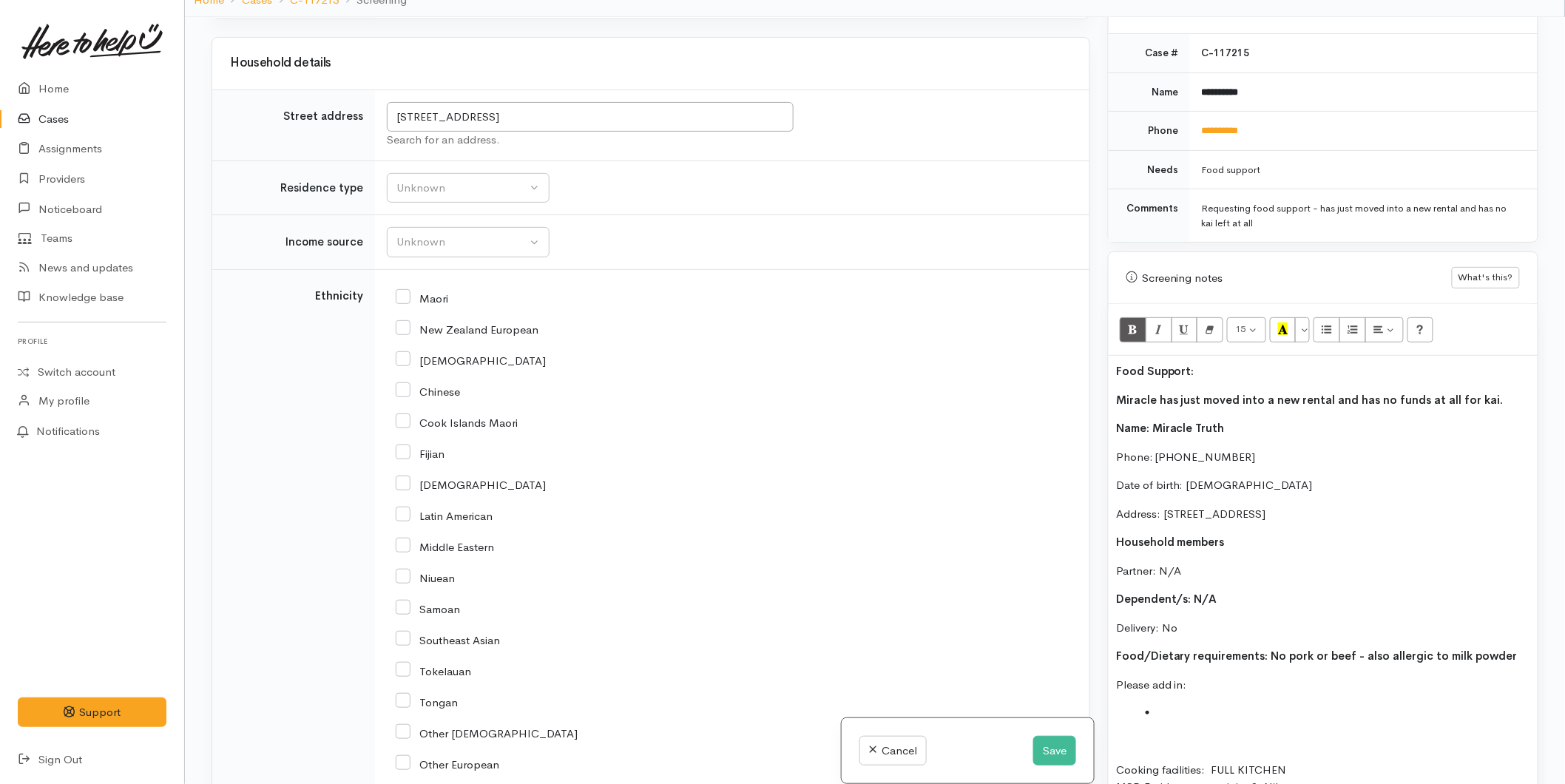
scroll to position [1643, 0]
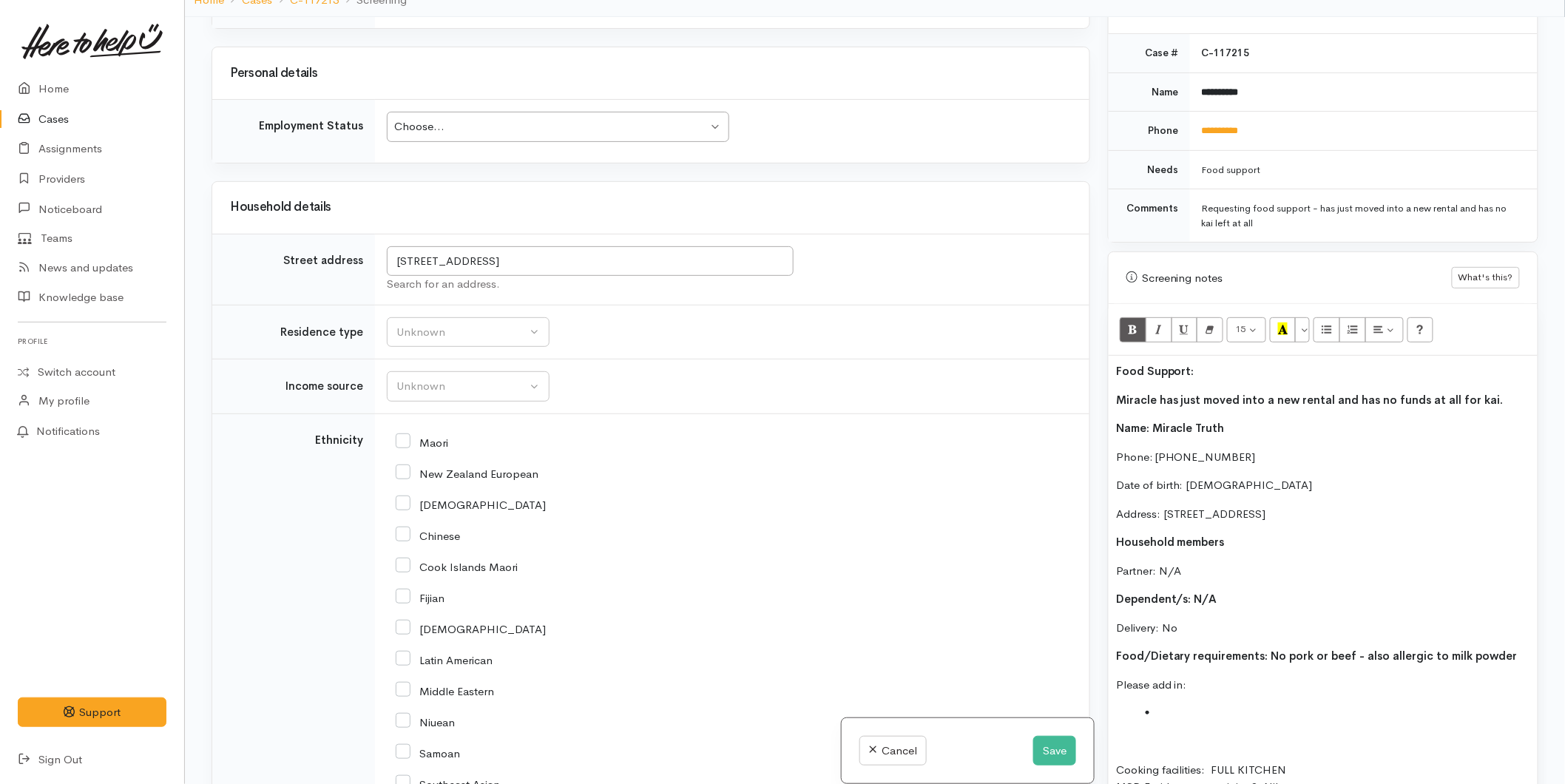
click at [437, 130] on div "Choose..." at bounding box center [551, 127] width 314 height 17
click at [427, 328] on div "Unknown" at bounding box center [461, 332] width 130 height 17
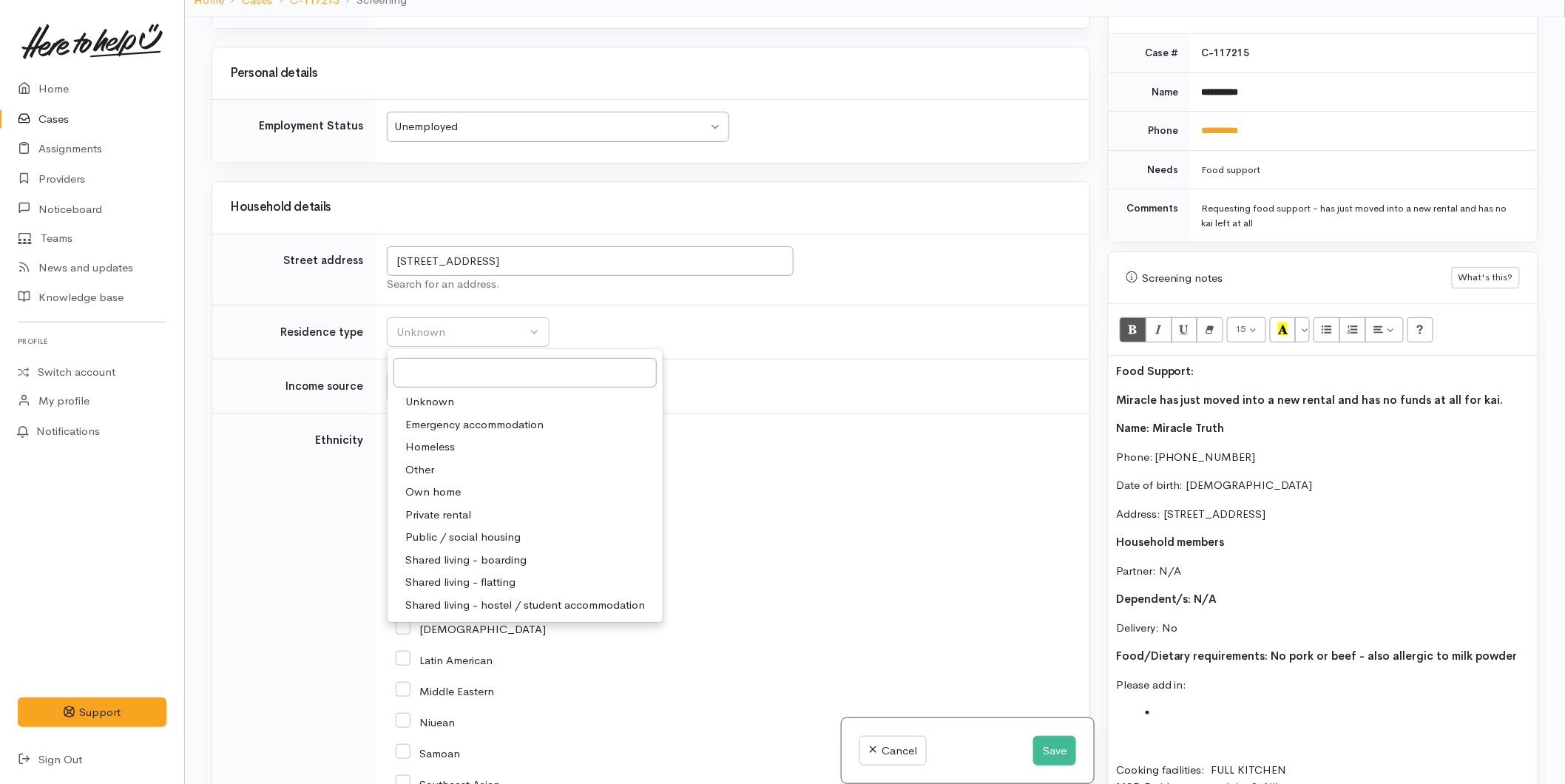
click at [442, 518] on span "Private rental" at bounding box center [439, 515] width 66 height 17
select select "2"
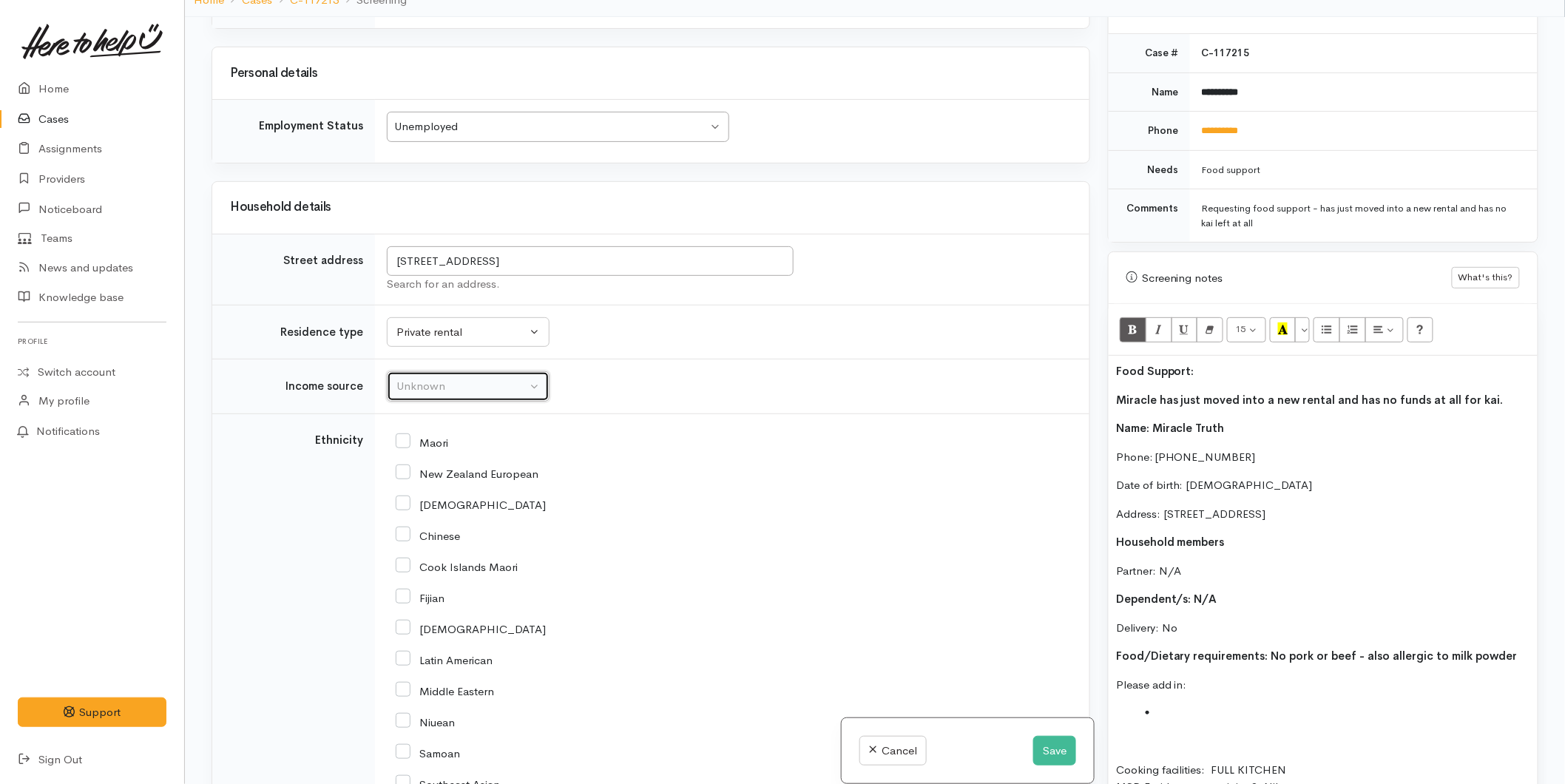
click at [442, 390] on div "Unknown" at bounding box center [461, 386] width 130 height 17
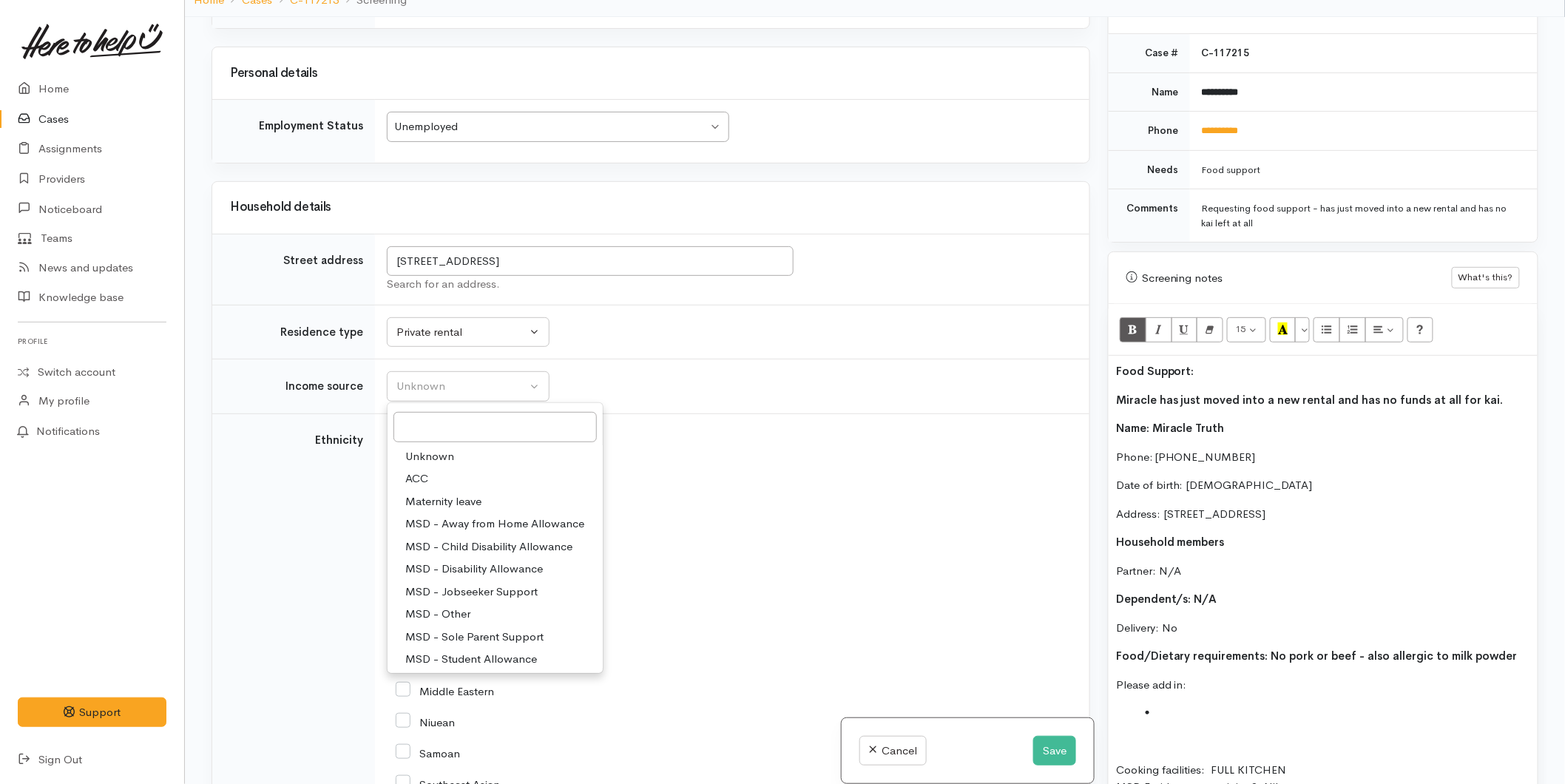
click at [476, 590] on span "MSD - Jobseeker Support" at bounding box center [472, 592] width 133 height 17
select select "4"
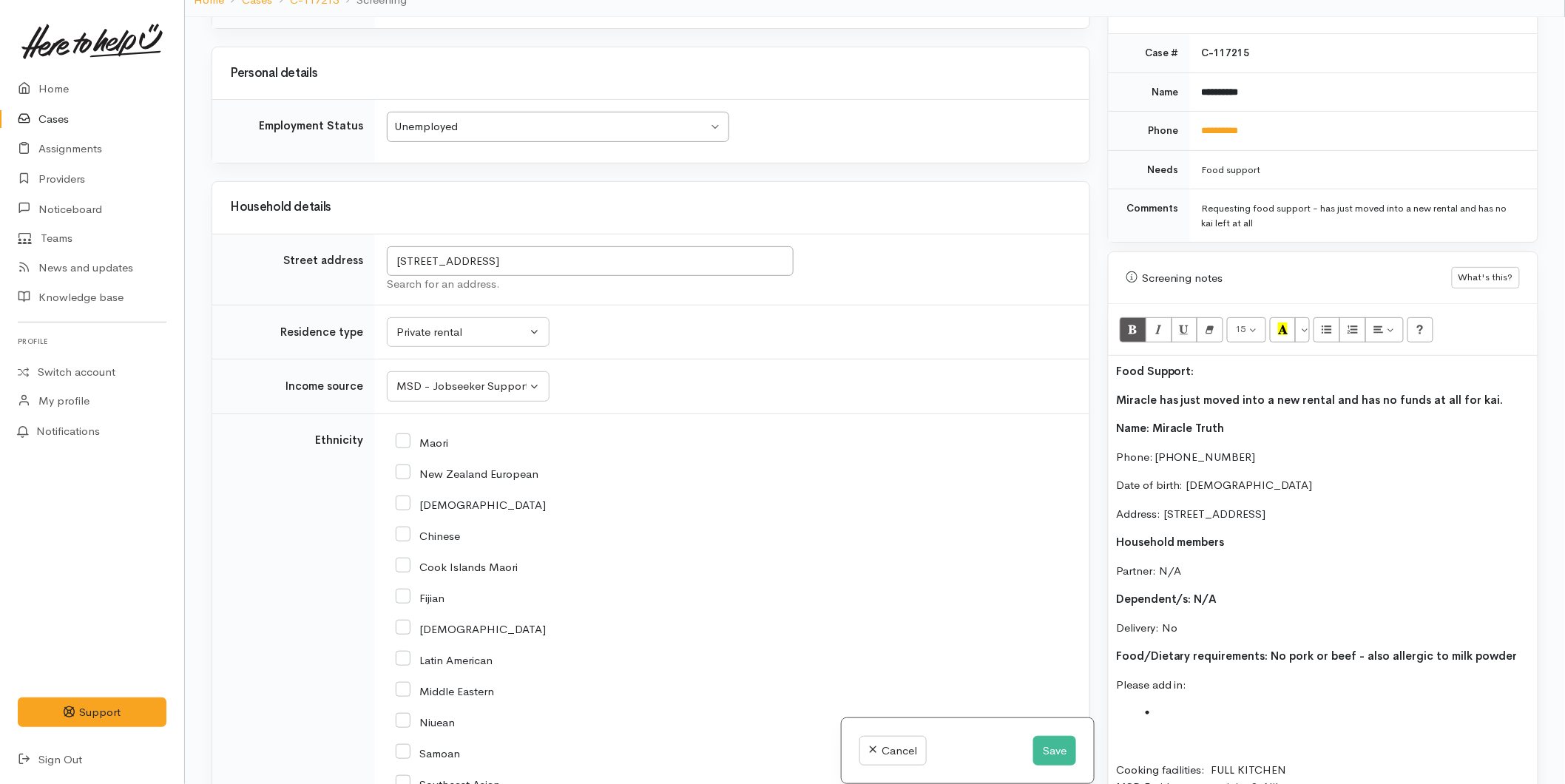
click at [412, 474] on input "New Zealand European" at bounding box center [467, 472] width 143 height 13
checkbox input "true"
click at [435, 334] on div "Private rental" at bounding box center [461, 332] width 130 height 17
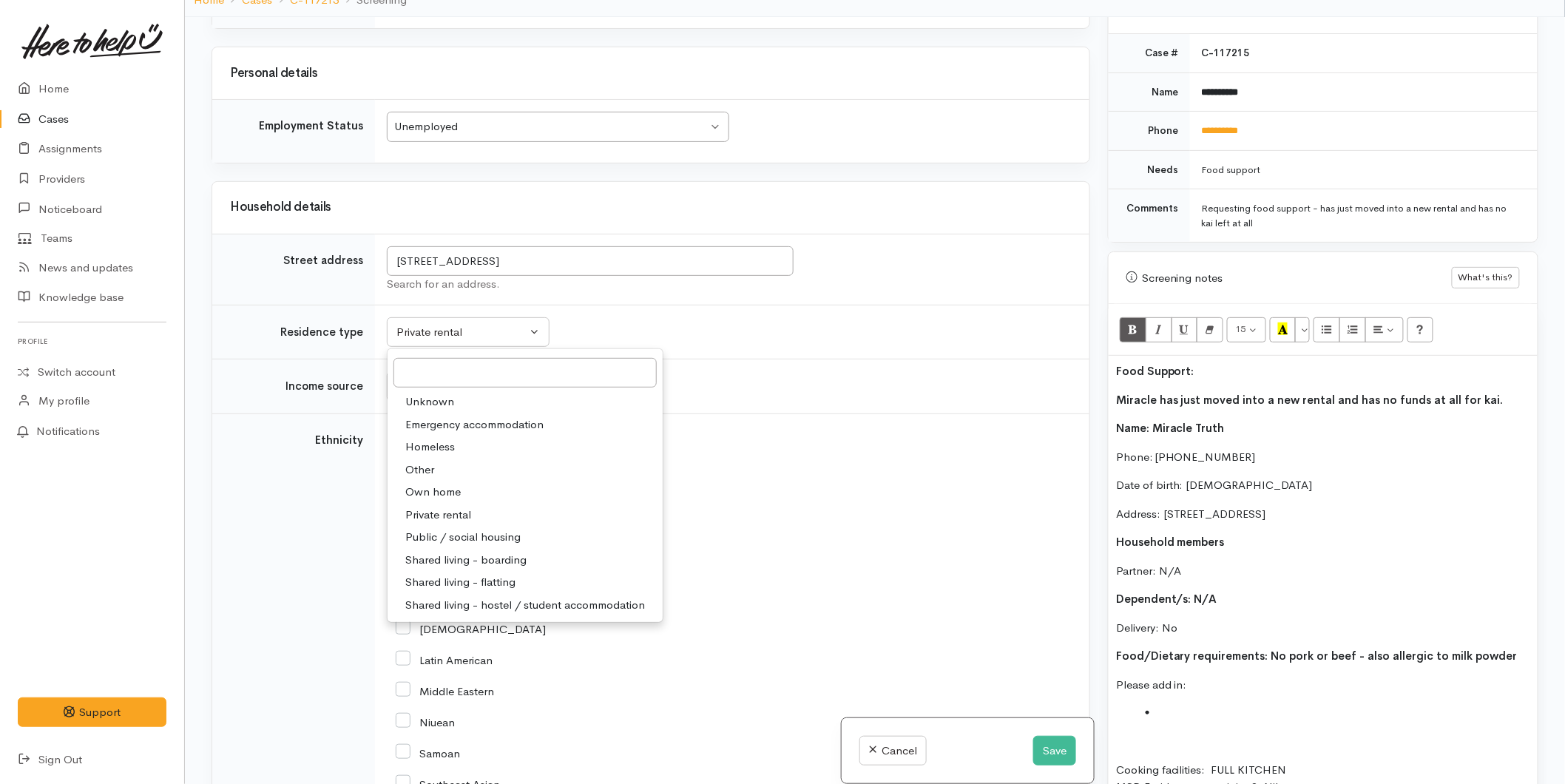
click at [639, 661] on div "Latin American" at bounding box center [729, 659] width 668 height 13
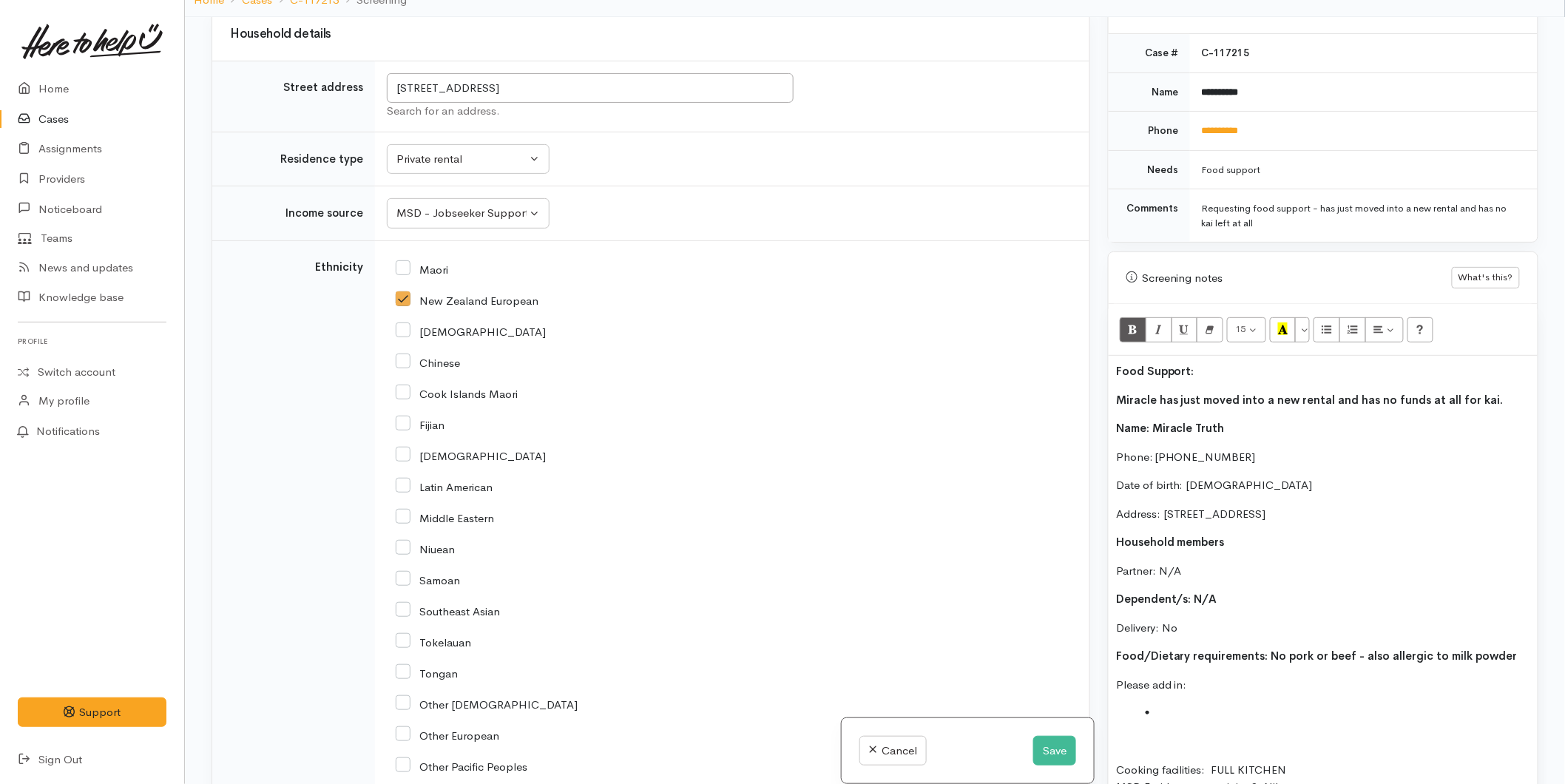
scroll to position [2054, 0]
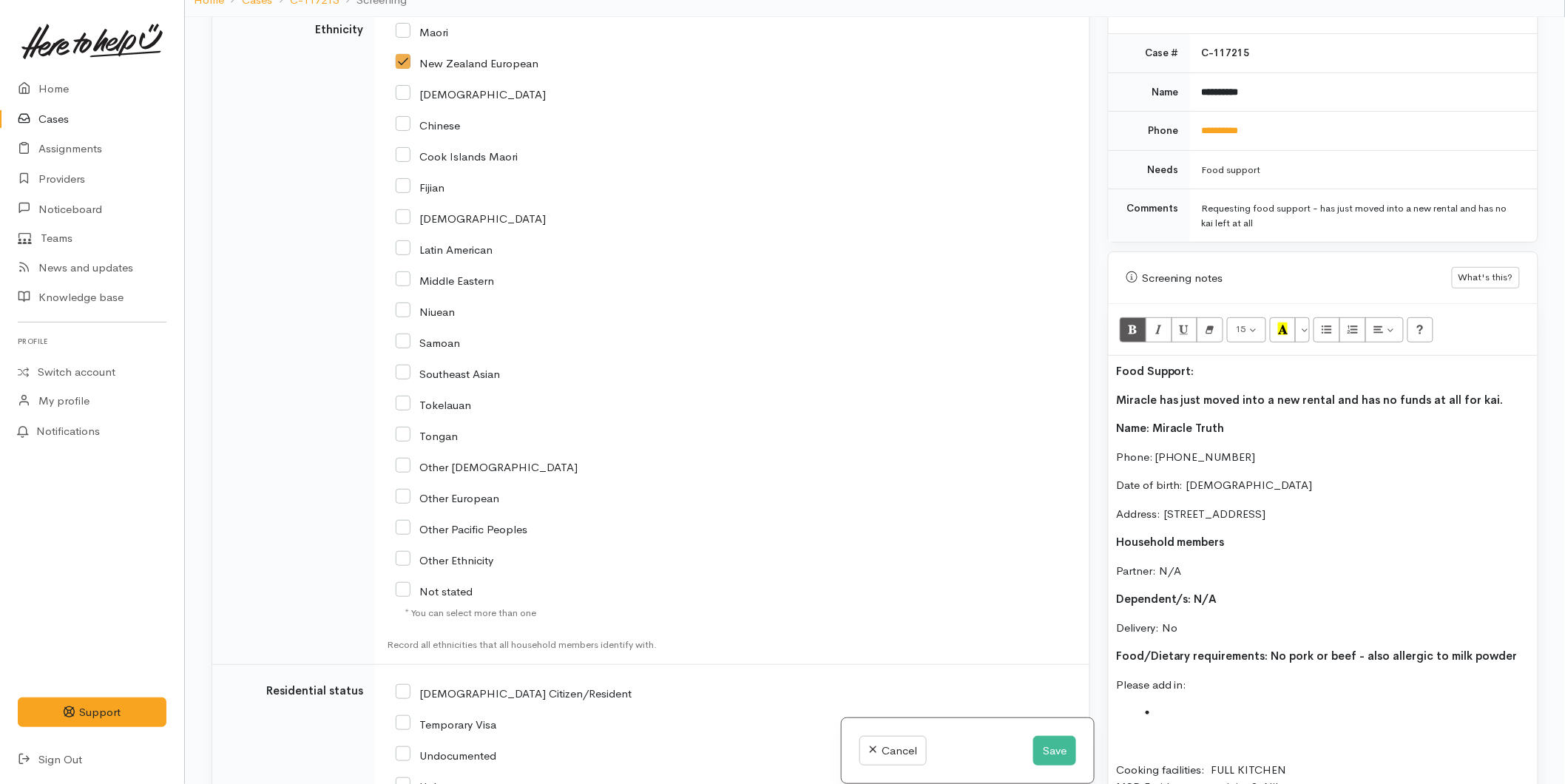
click at [409, 691] on input "NZ Citizen/Resident" at bounding box center [513, 692] width 236 height 13
checkbox input "true"
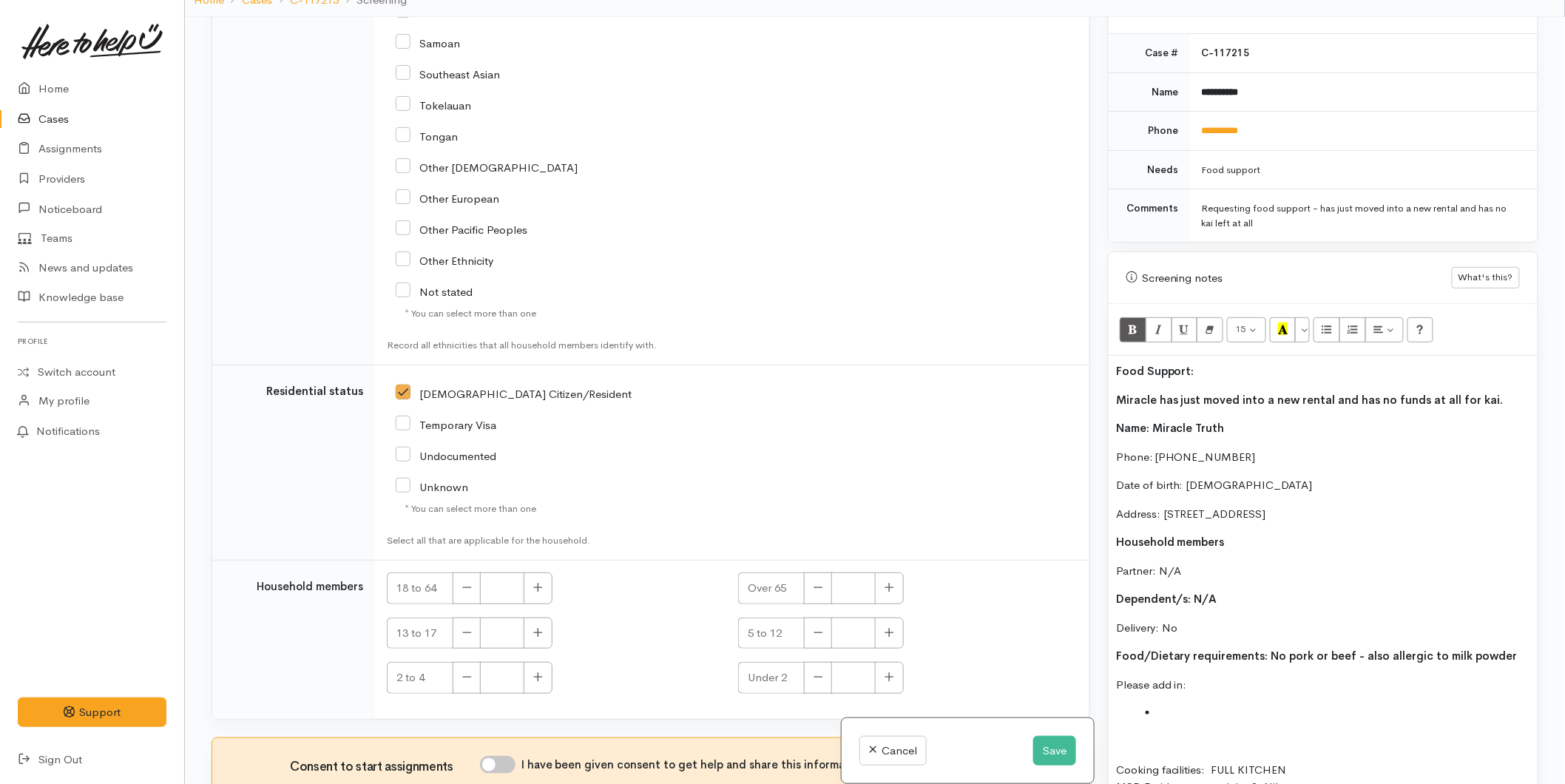
scroll to position [2443, 0]
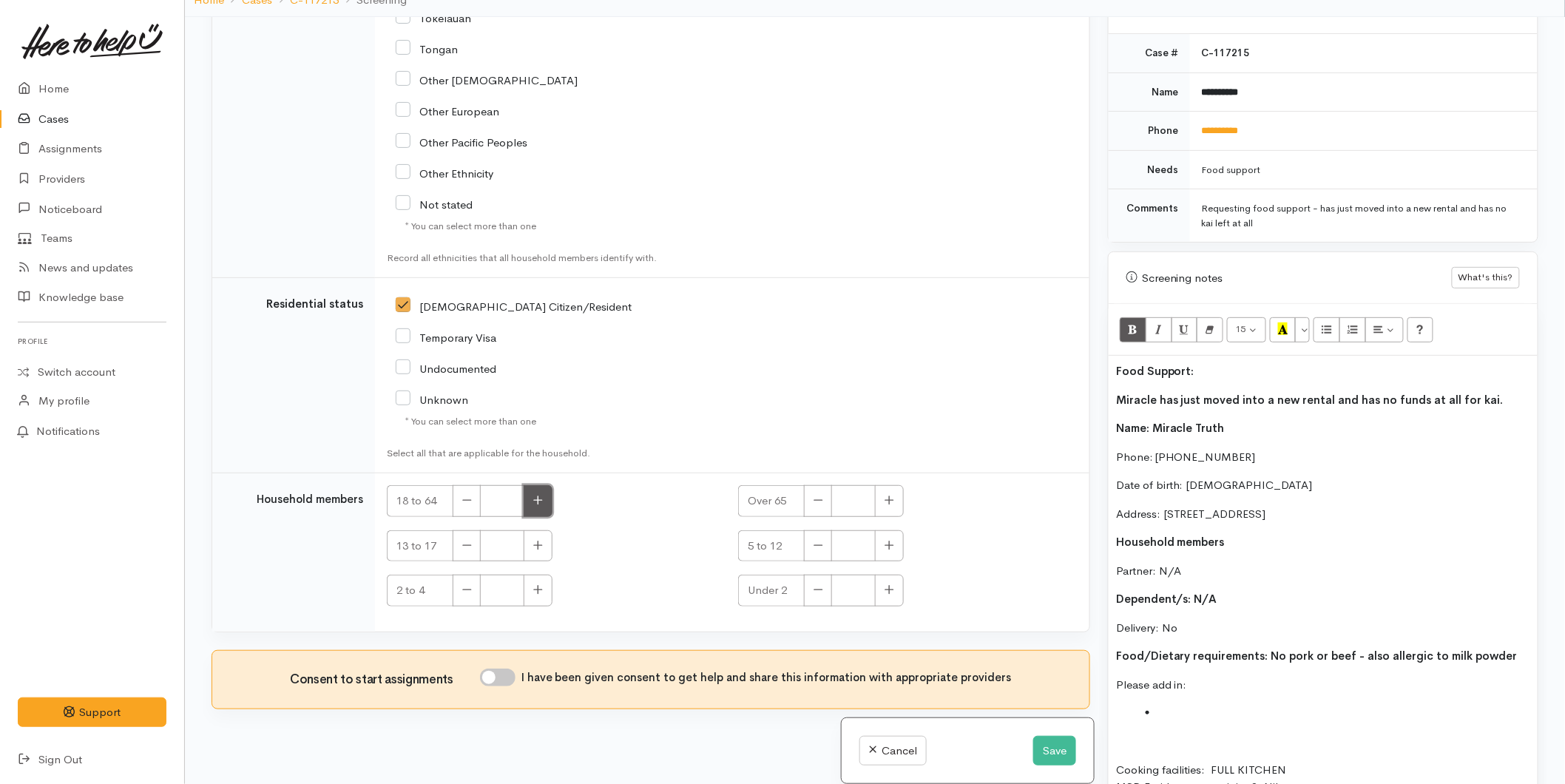
click at [530, 496] on button "button" at bounding box center [538, 501] width 29 height 32
type input "1"
click at [508, 674] on input "I have been given consent to get help and share this information with appropria…" at bounding box center [498, 677] width 36 height 18
checkbox input "true"
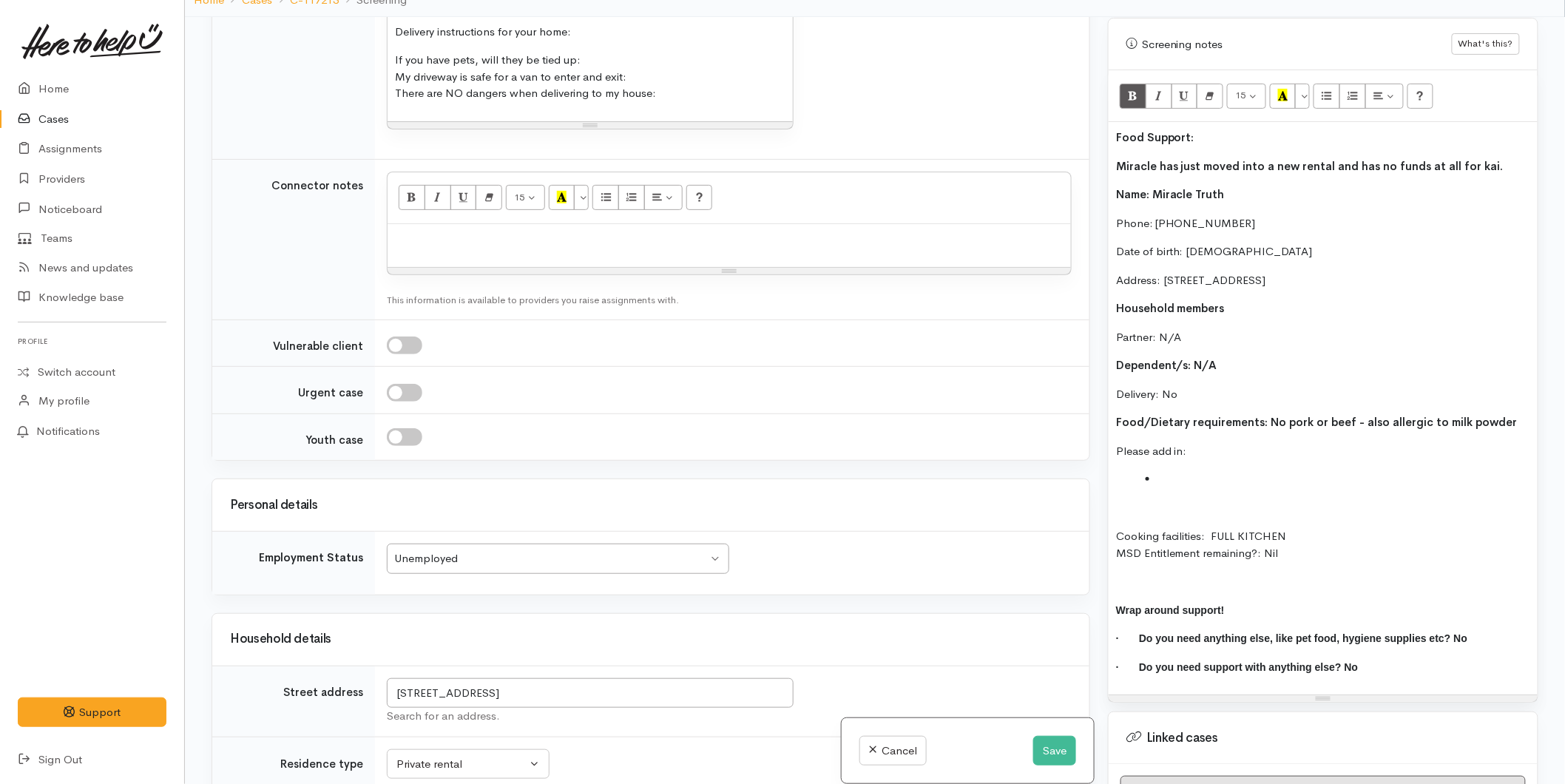
scroll to position [939, 0]
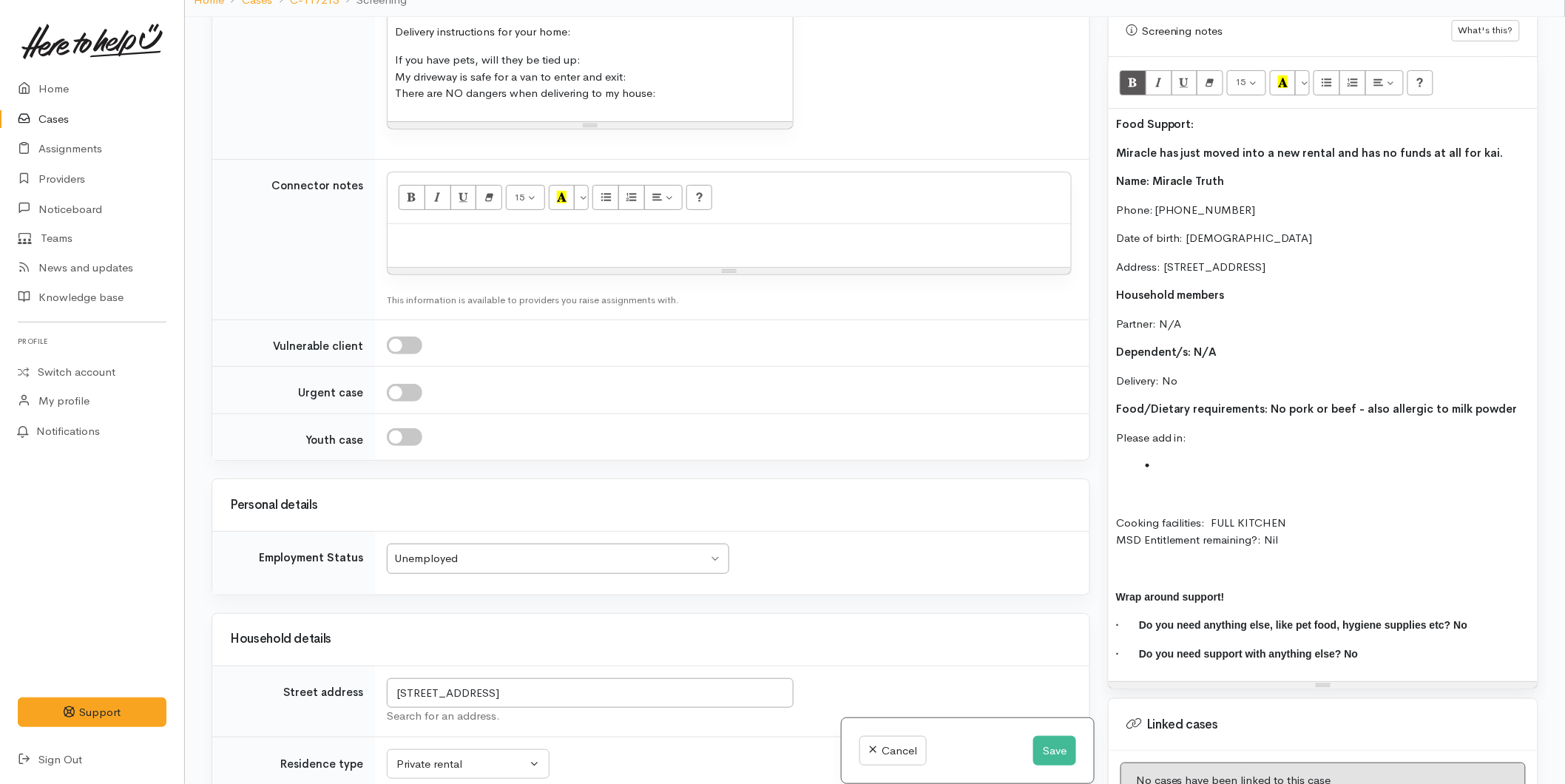
click at [1188, 373] on p "Delivery: No" at bounding box center [1323, 381] width 414 height 17
click at [1182, 440] on div "Food Support: Miracle has just moved into a new rental and has no funds at all …" at bounding box center [1324, 394] width 429 height 572
drag, startPoint x: 1197, startPoint y: 424, endPoint x: 1078, endPoint y: 409, distance: 119.9
click at [1078, 409] on div "Related cases There are no other cases from the same person found. Manually lin…" at bounding box center [875, 408] width 1345 height 784
click at [1121, 77] on button "Bold (CTRL+B)" at bounding box center [1133, 83] width 26 height 25
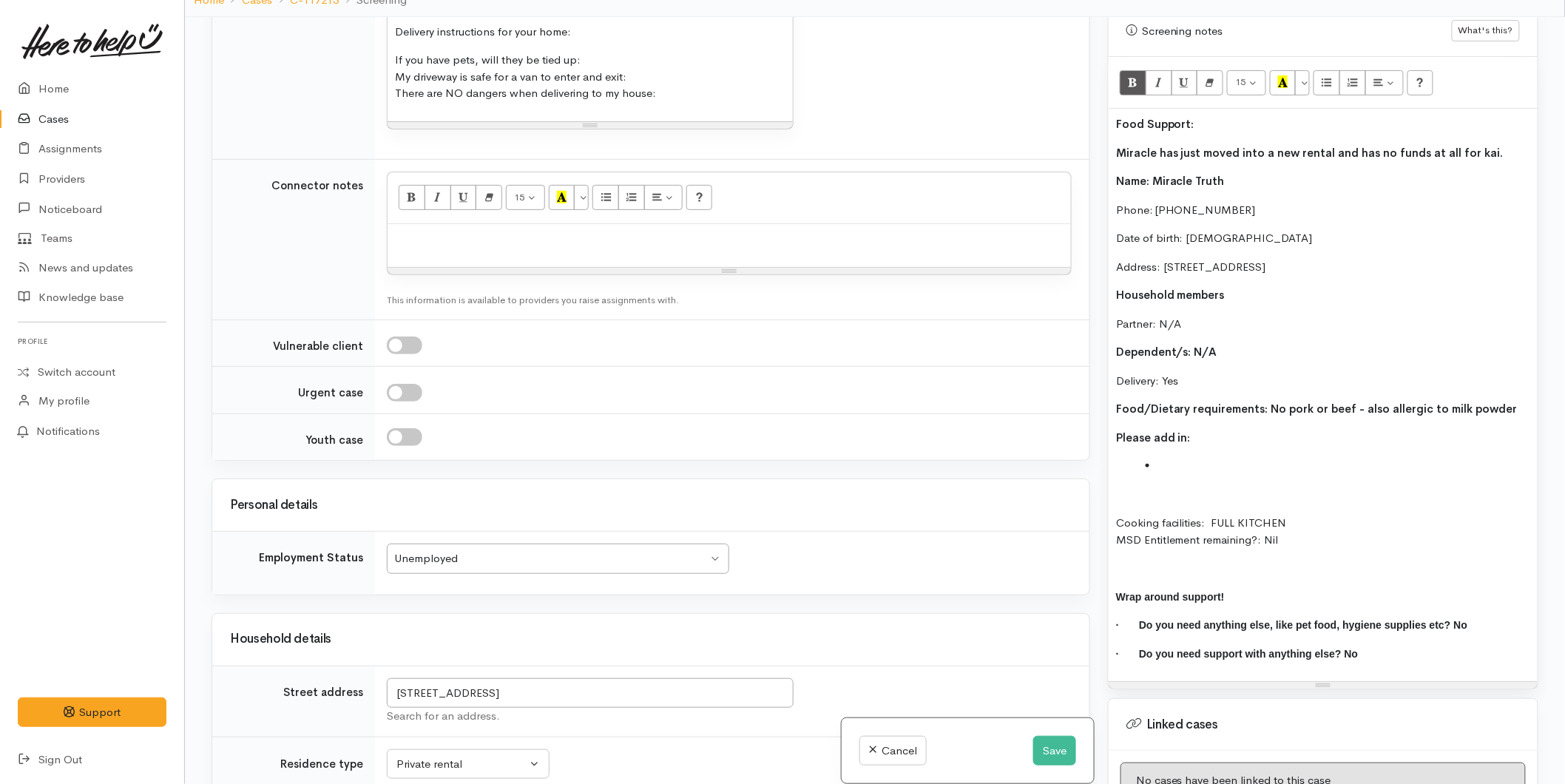
click at [1208, 437] on div "Food Support: Miracle has just moved into a new rental and has no funds at all …" at bounding box center [1324, 394] width 429 height 572
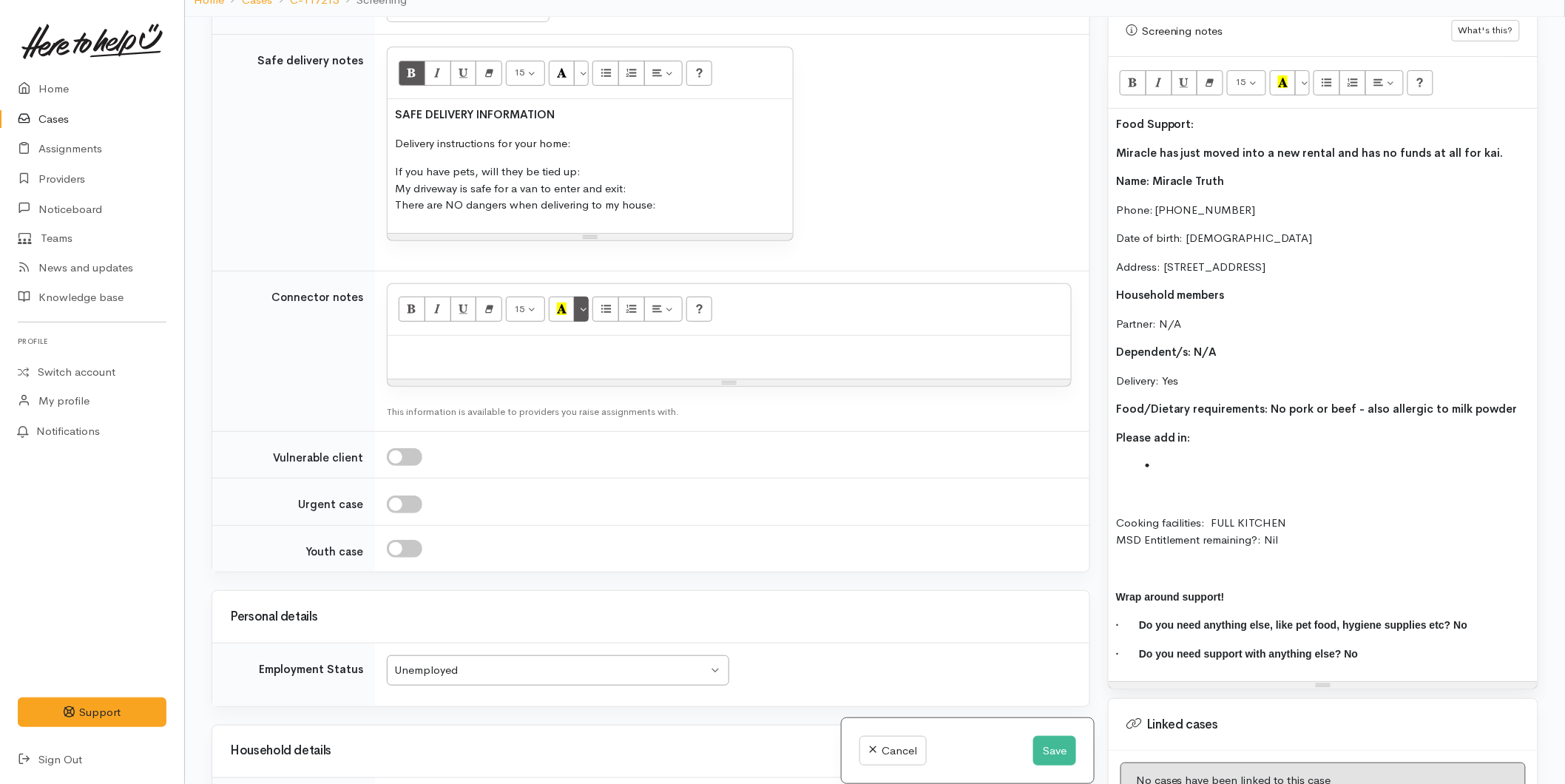
scroll to position [965, 0]
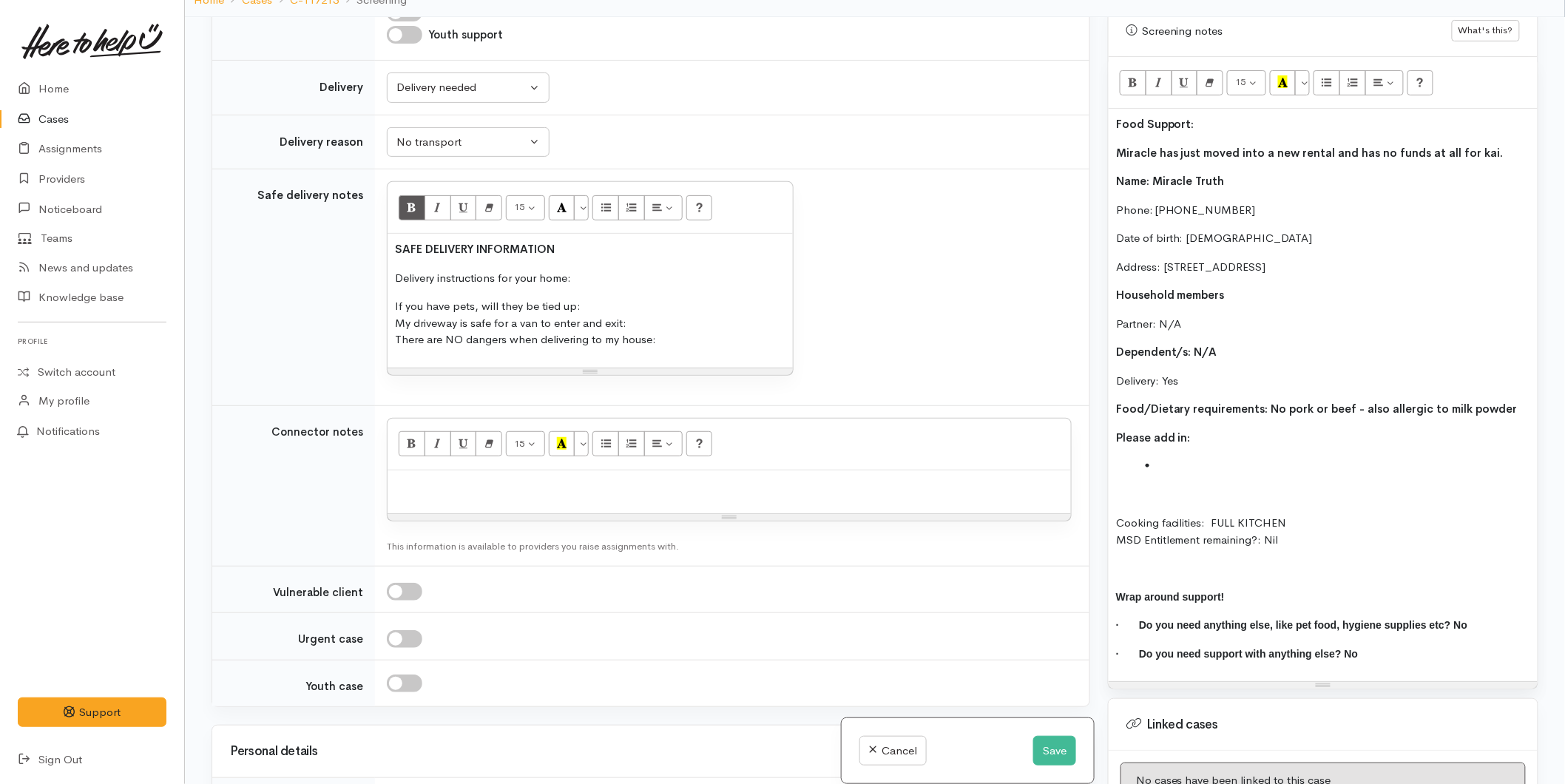
click at [605, 270] on div "SAFE DELIVERY INFORMATION Delivery instructions for your home: If you have pets…" at bounding box center [590, 300] width 406 height 134
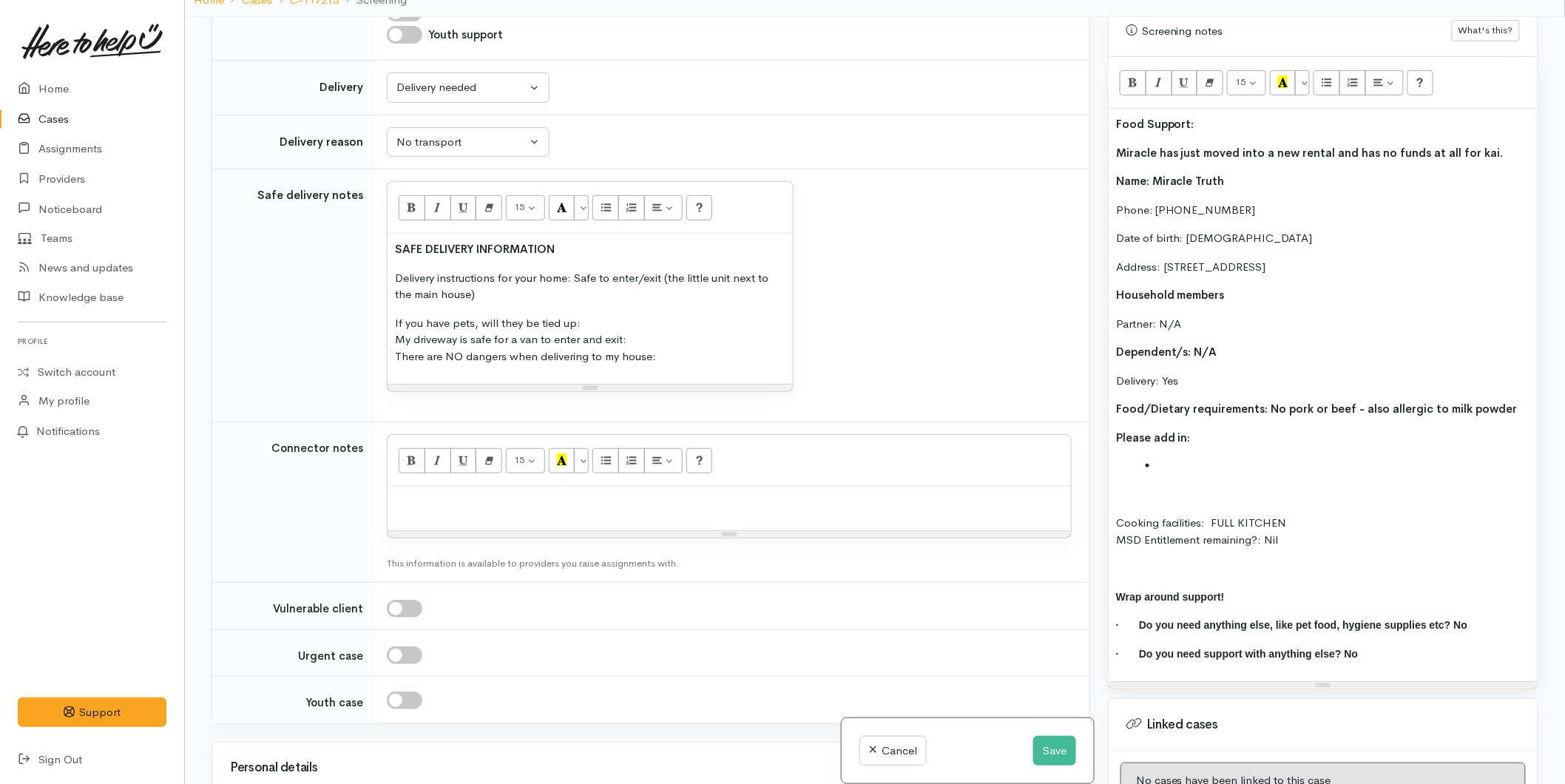
click at [630, 318] on p "If you have pets, will they be tied up: My driveway is safe for a van to enter …" at bounding box center [590, 340] width 391 height 50
click at [646, 338] on p "If you have pets, will they be tied up: Yes My driveway is safe for a van to en…" at bounding box center [590, 340] width 391 height 50
click at [702, 353] on p "If you have pets, will they be tied up: Yes My driveway is safe for a van to en…" at bounding box center [590, 340] width 391 height 50
click at [605, 323] on p "If you have pets, will they be tied up: Yes My driveway is safe for a van to en…" at bounding box center [590, 340] width 391 height 50
click at [705, 352] on p "If you have pets, will they be tied up: N/A My driveway is safe for a van to en…" at bounding box center [590, 340] width 391 height 50
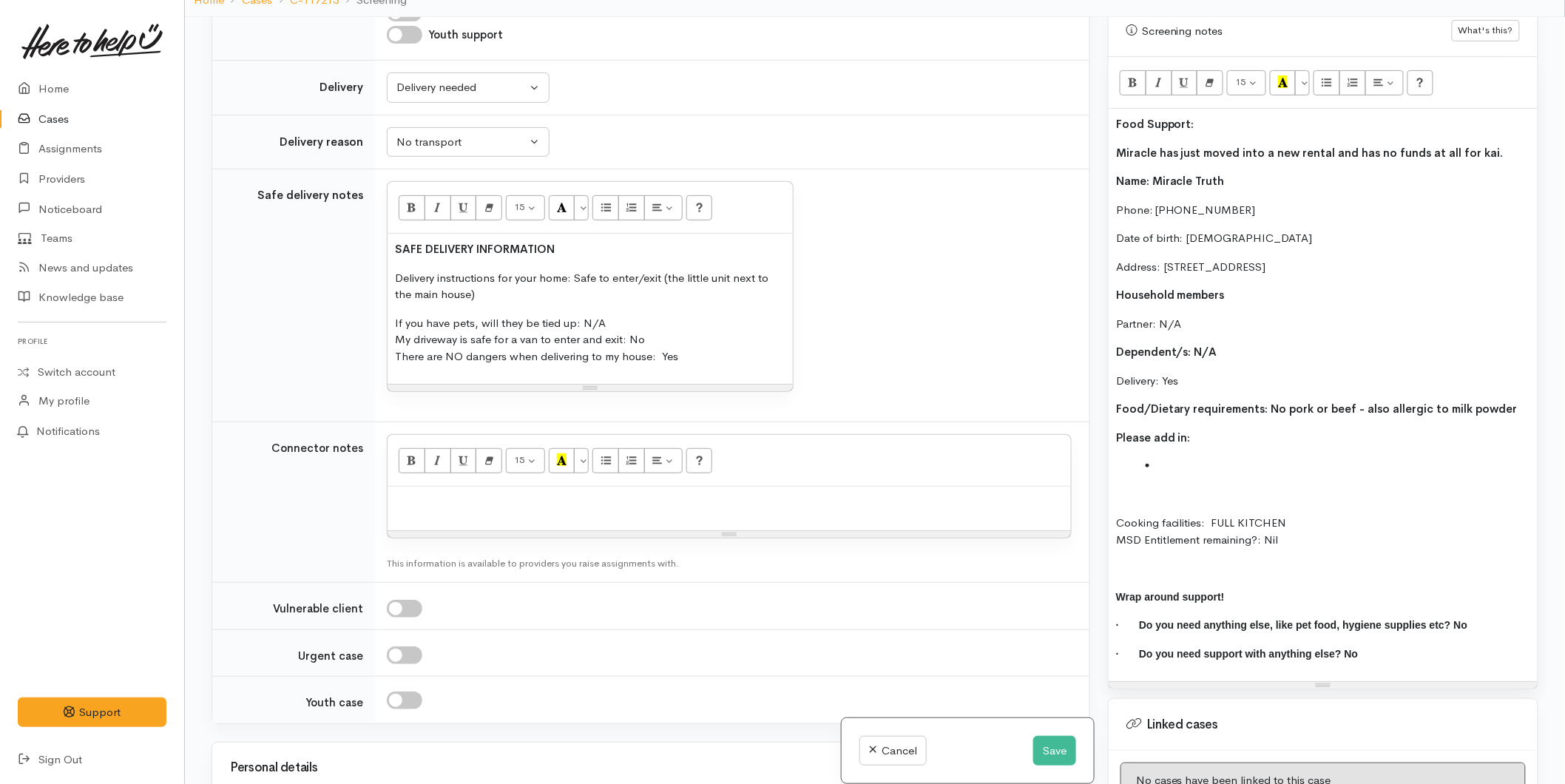
click at [1181, 457] on li at bounding box center [1338, 466] width 385 height 17
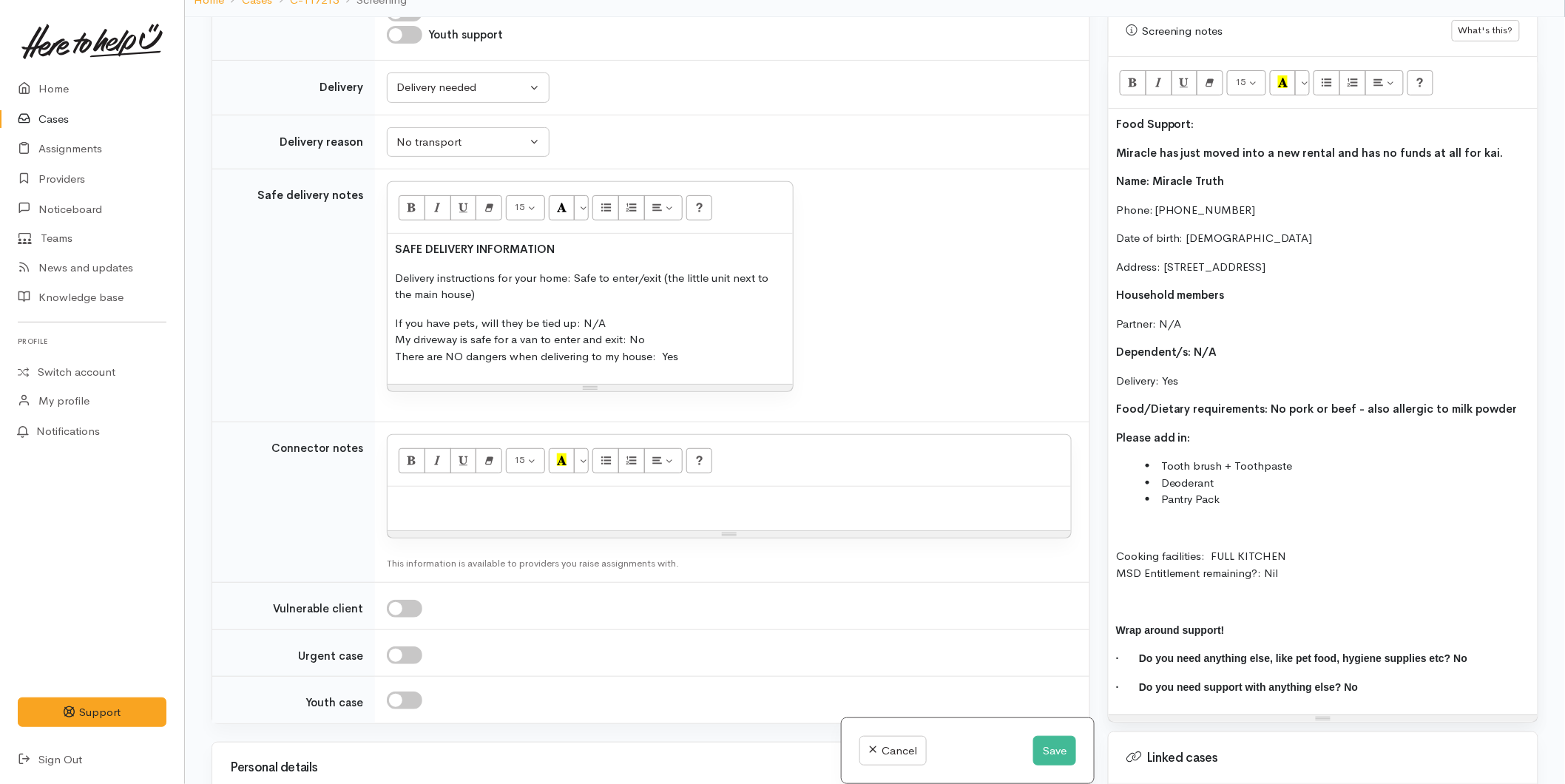
click at [1157, 520] on p at bounding box center [1323, 528] width 414 height 17
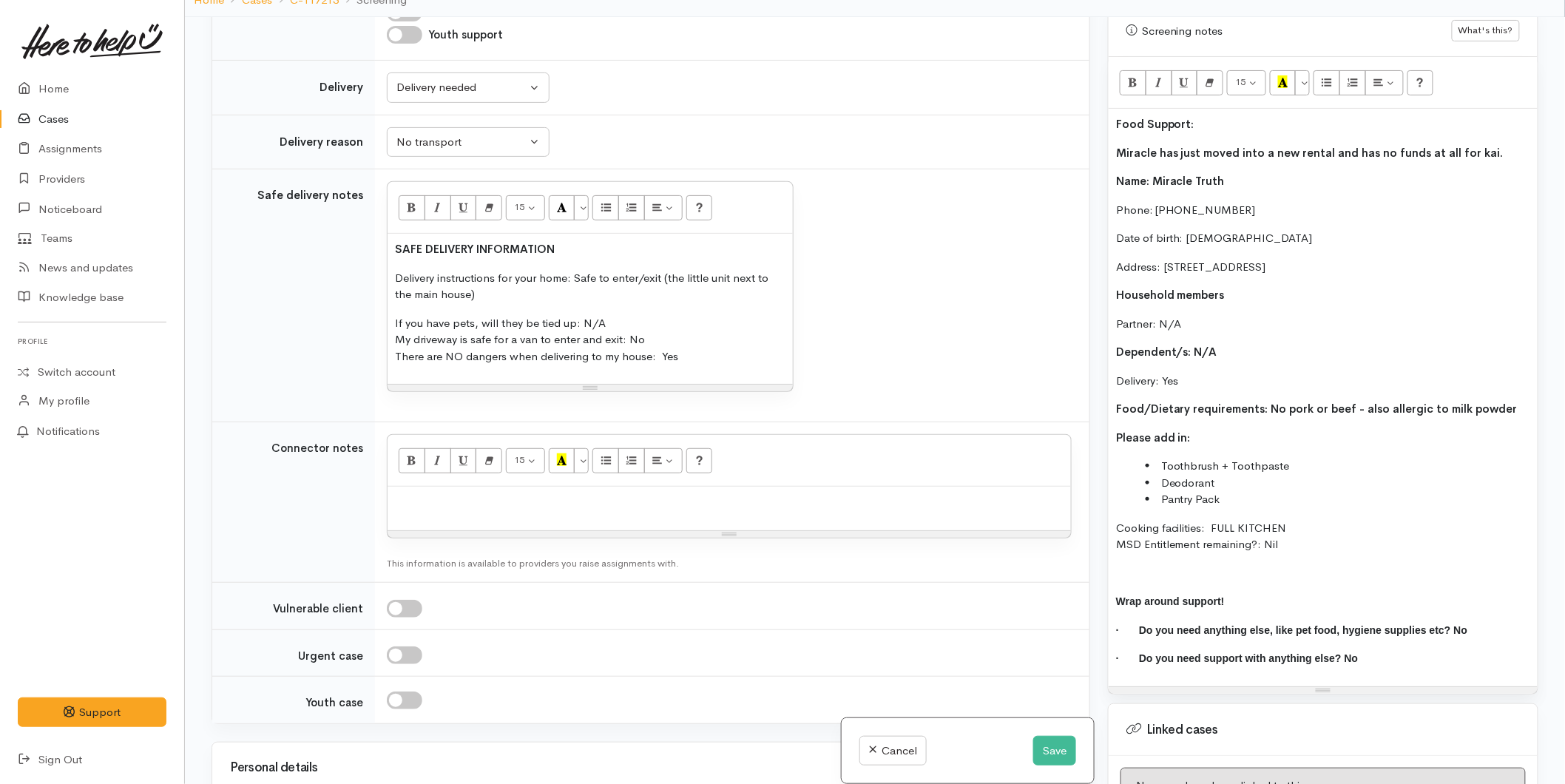
drag, startPoint x: 1297, startPoint y: 534, endPoint x: 1110, endPoint y: 160, distance: 418.1
click at [1110, 160] on div "Food Support: Miracle has just moved into a new rental and has no funds at all …" at bounding box center [1324, 397] width 429 height 578
copy div "Name: Miracle Truth Phone: 0211552116 Date of birth: 19/04/1984 Address: 85 Ote…"
click at [523, 508] on p at bounding box center [730, 503] width 669 height 17
paste div
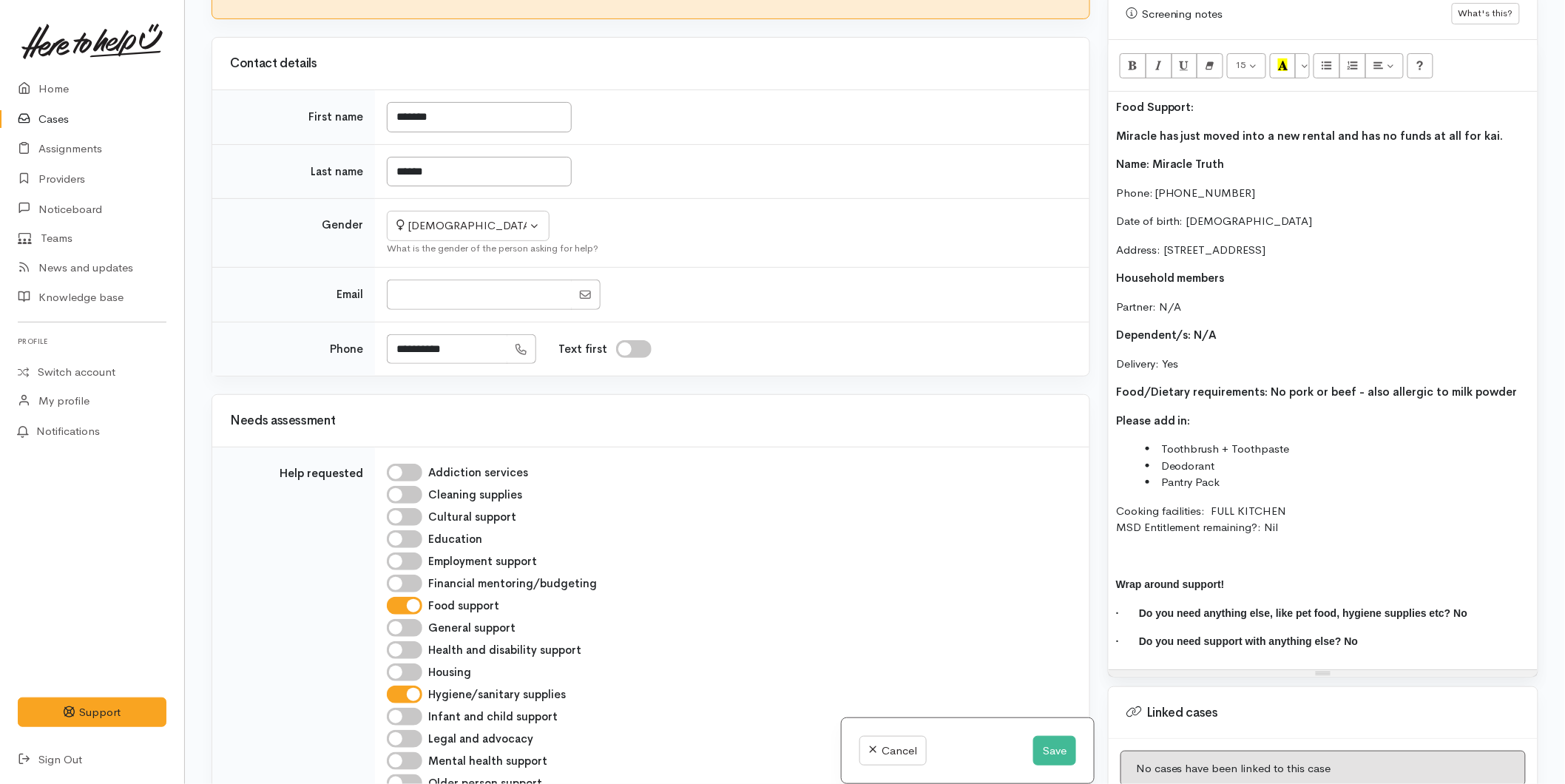
scroll to position [0, 0]
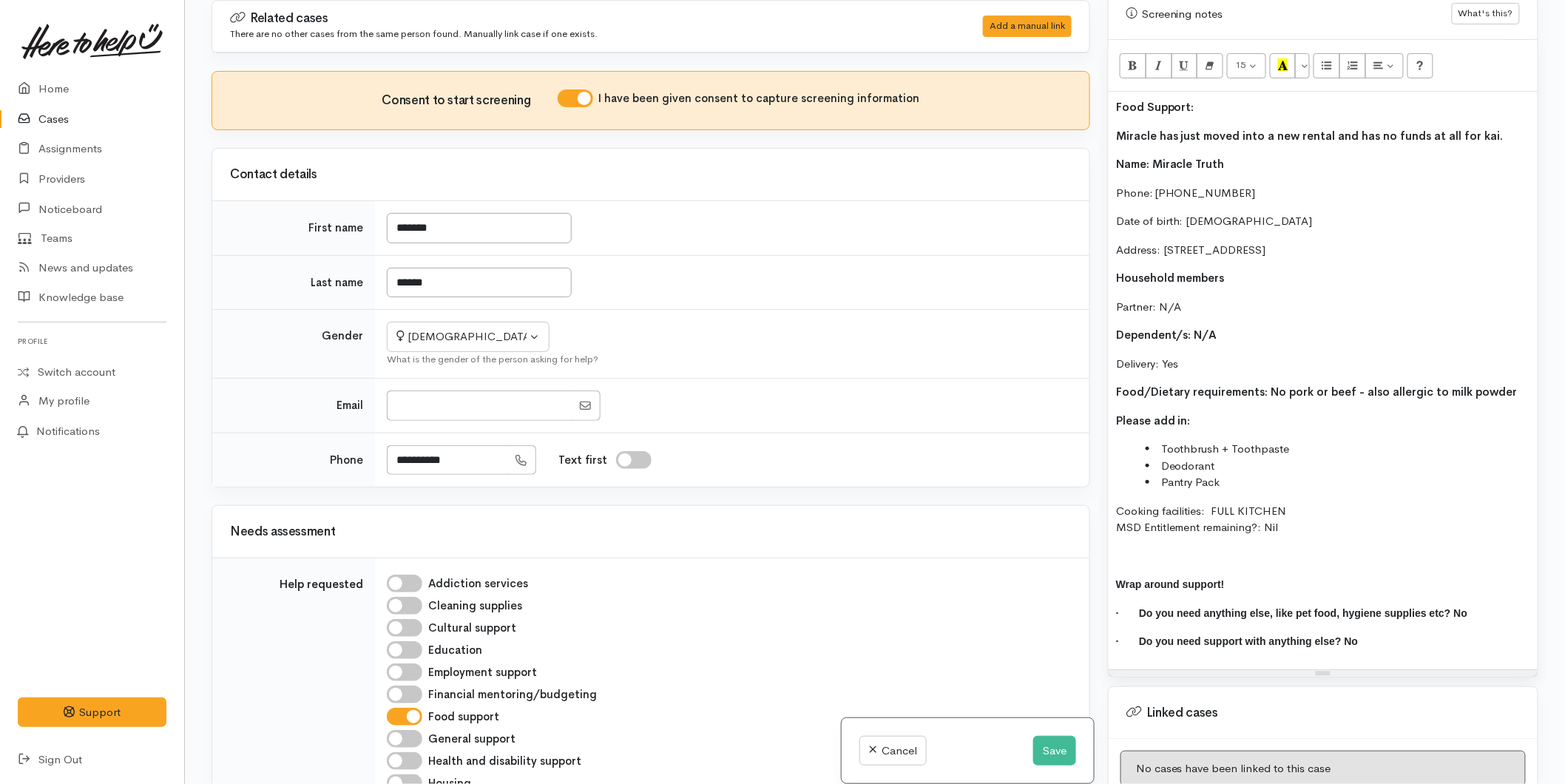
click at [1492, 128] on p "Miracle has just moved into a new rental and has no funds at all for kai." at bounding box center [1323, 136] width 414 height 17
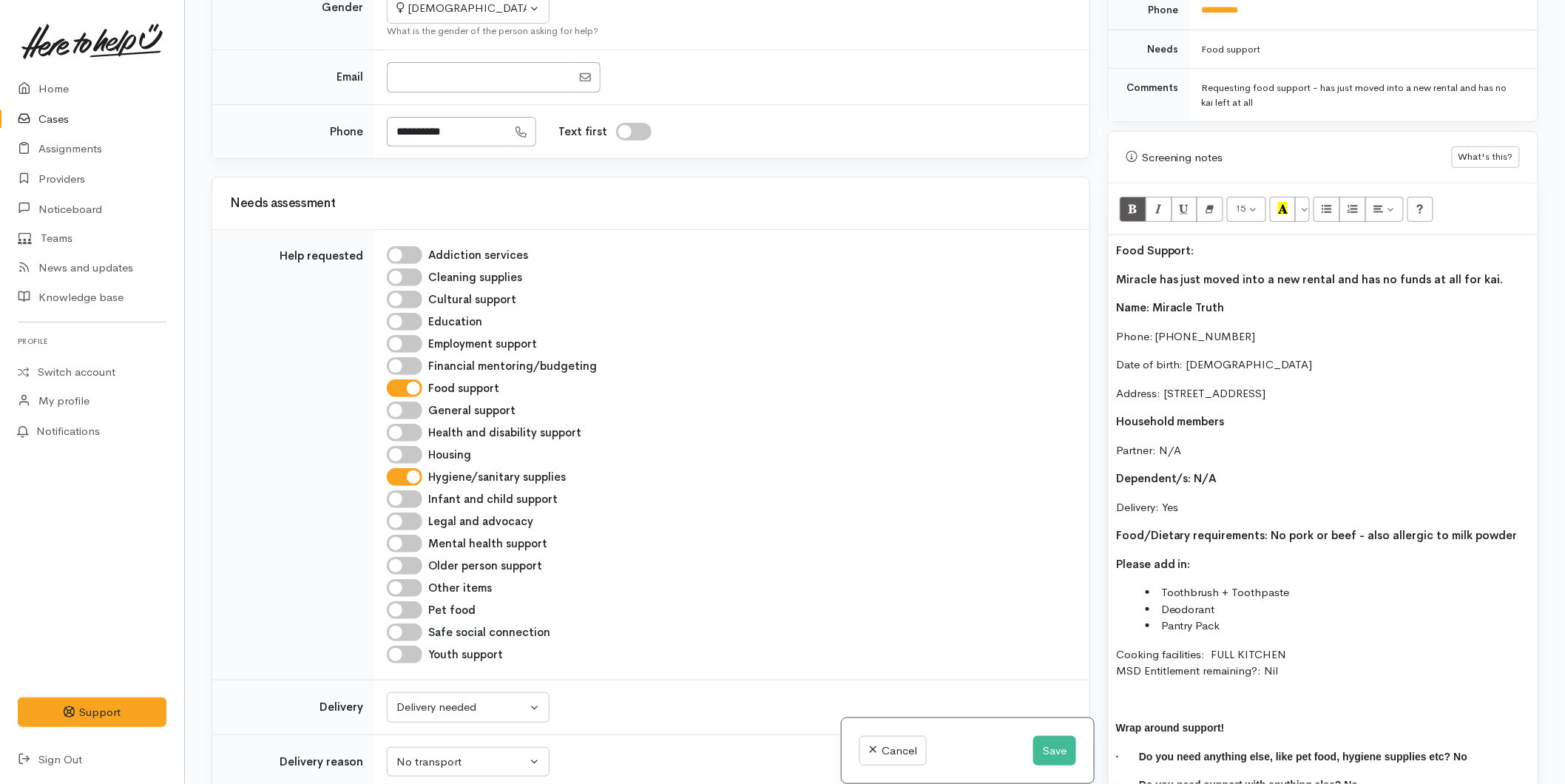
scroll to position [528, 0]
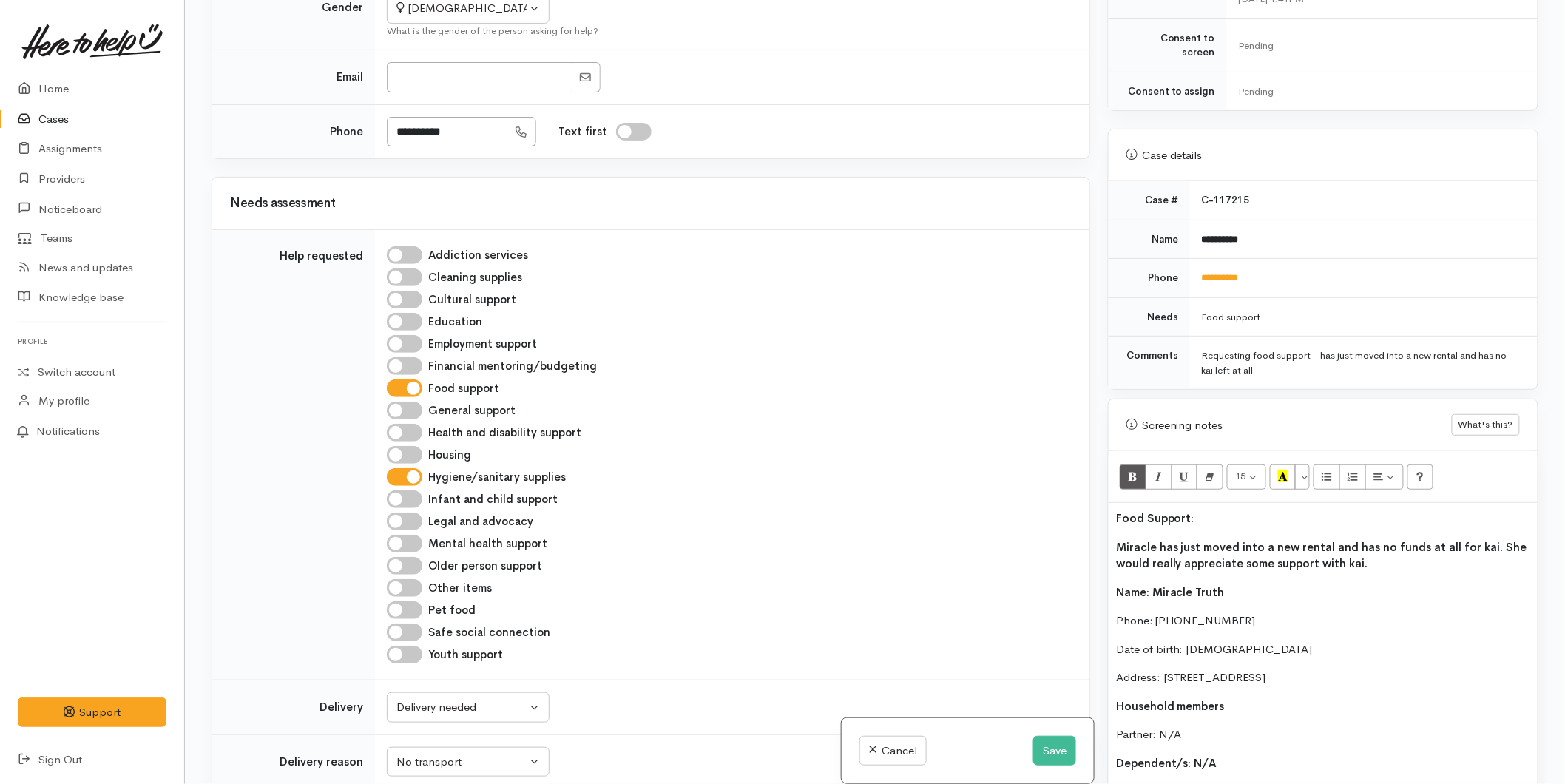
drag, startPoint x: 1181, startPoint y: 501, endPoint x: 1106, endPoint y: 500, distance: 75.0
click at [1106, 500] on div "Warnings Add No warnings have been raised against this case Add Warning Title ●…" at bounding box center [1323, 392] width 448 height 784
click at [1283, 470] on icon "Recent Color" at bounding box center [1283, 475] width 9 height 12
click at [1300, 540] on b "Miracle has just moved into a new rental and has no funds at all for kai. She w…" at bounding box center [1321, 555] width 411 height 31
drag, startPoint x: 1195, startPoint y: 534, endPoint x: 1100, endPoint y: 530, distance: 95.1
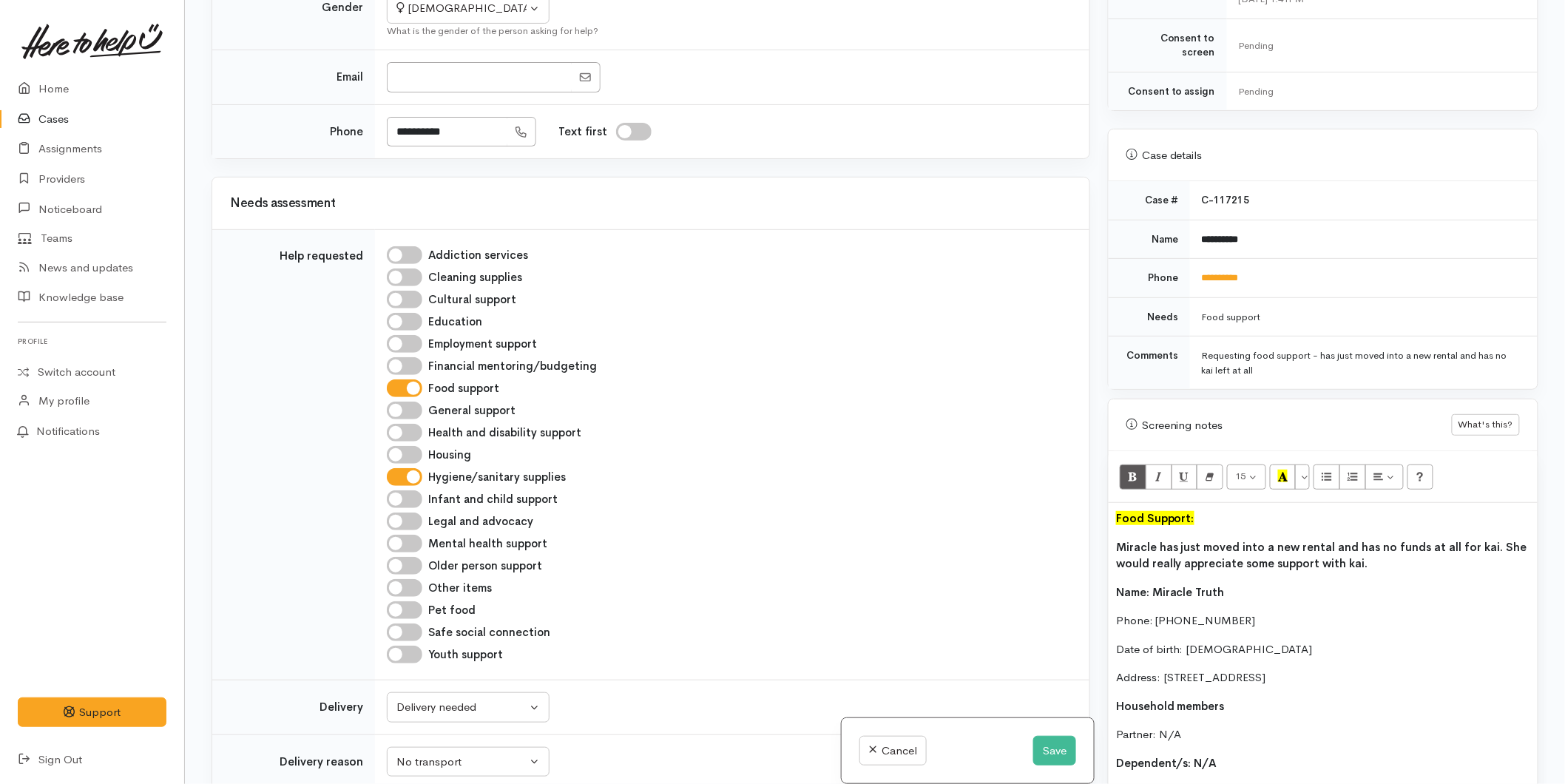
click at [1100, 530] on div "Warnings Add No warnings have been raised against this case Add Warning Title ●…" at bounding box center [1323, 392] width 448 height 784
drag, startPoint x: 1140, startPoint y: 461, endPoint x: 1142, endPoint y: 470, distance: 9.2
click at [1139, 464] on button "Bold (CTRL+B)" at bounding box center [1133, 476] width 26 height 25
click at [1158, 641] on p "Date of birth: 19/04/1984" at bounding box center [1323, 649] width 414 height 17
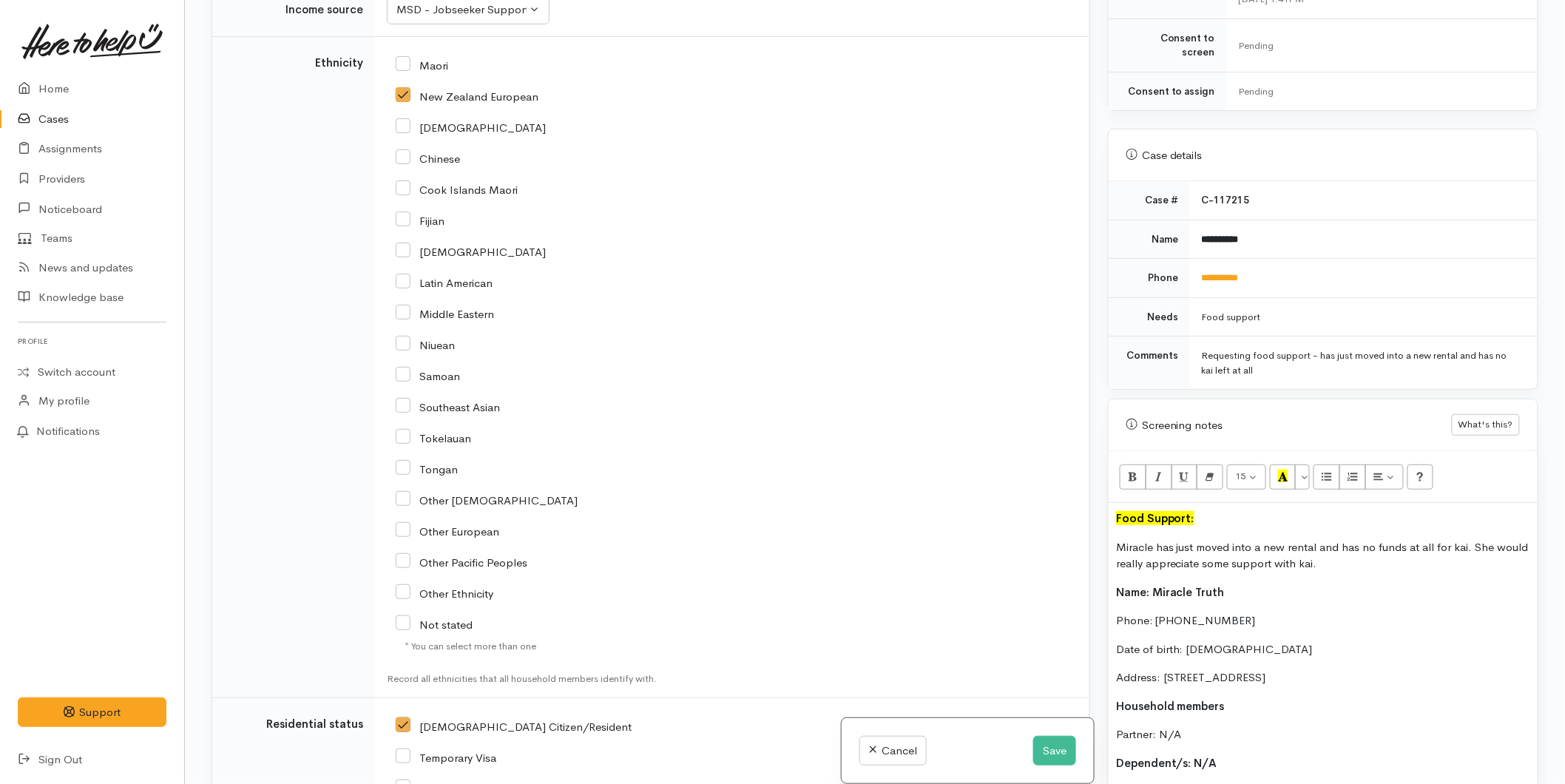
scroll to position [2823, 0]
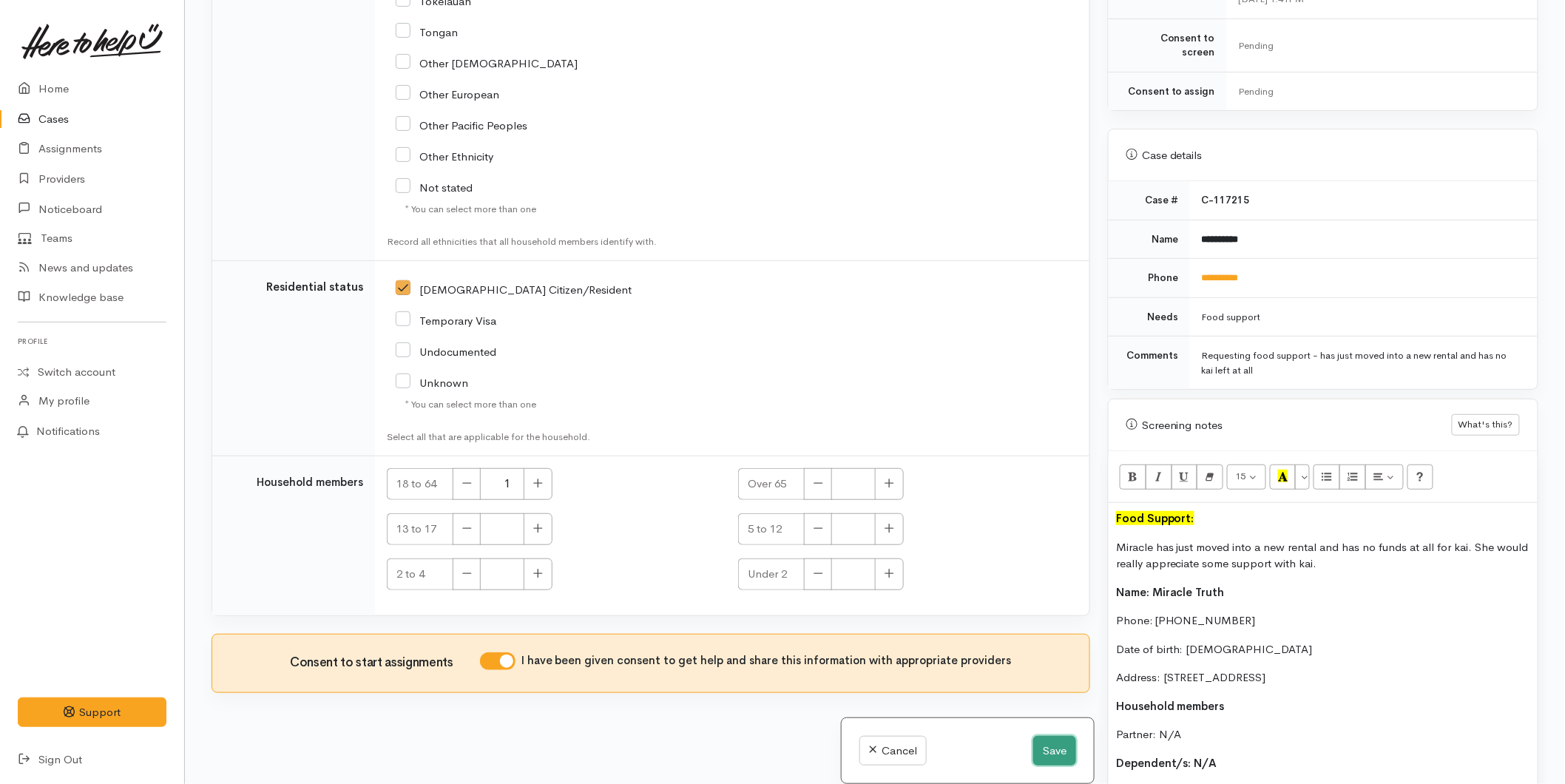
click at [1064, 754] on button "Save" at bounding box center [1056, 751] width 43 height 30
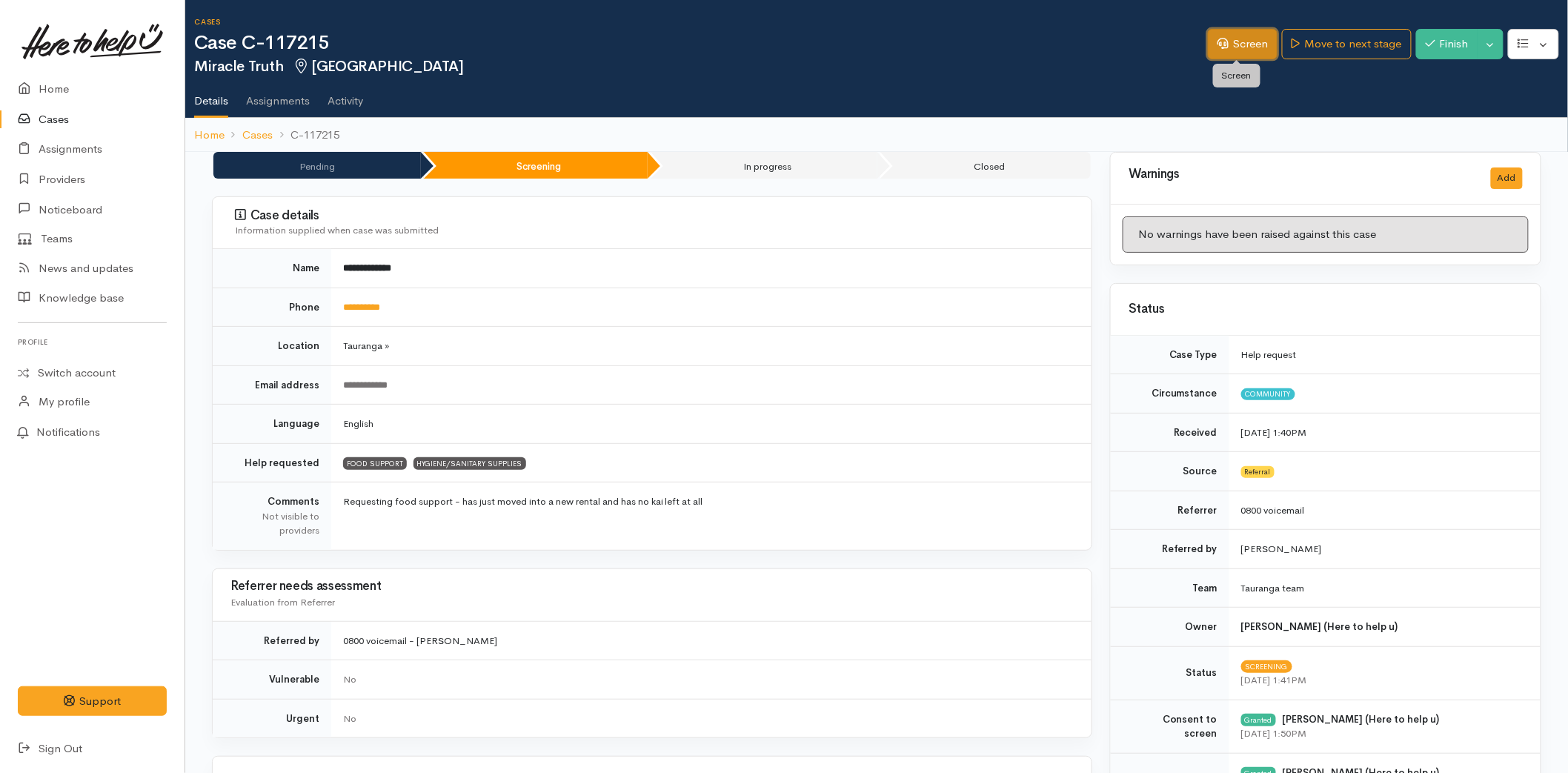
click at [1224, 37] on link "Screen" at bounding box center [1243, 44] width 70 height 30
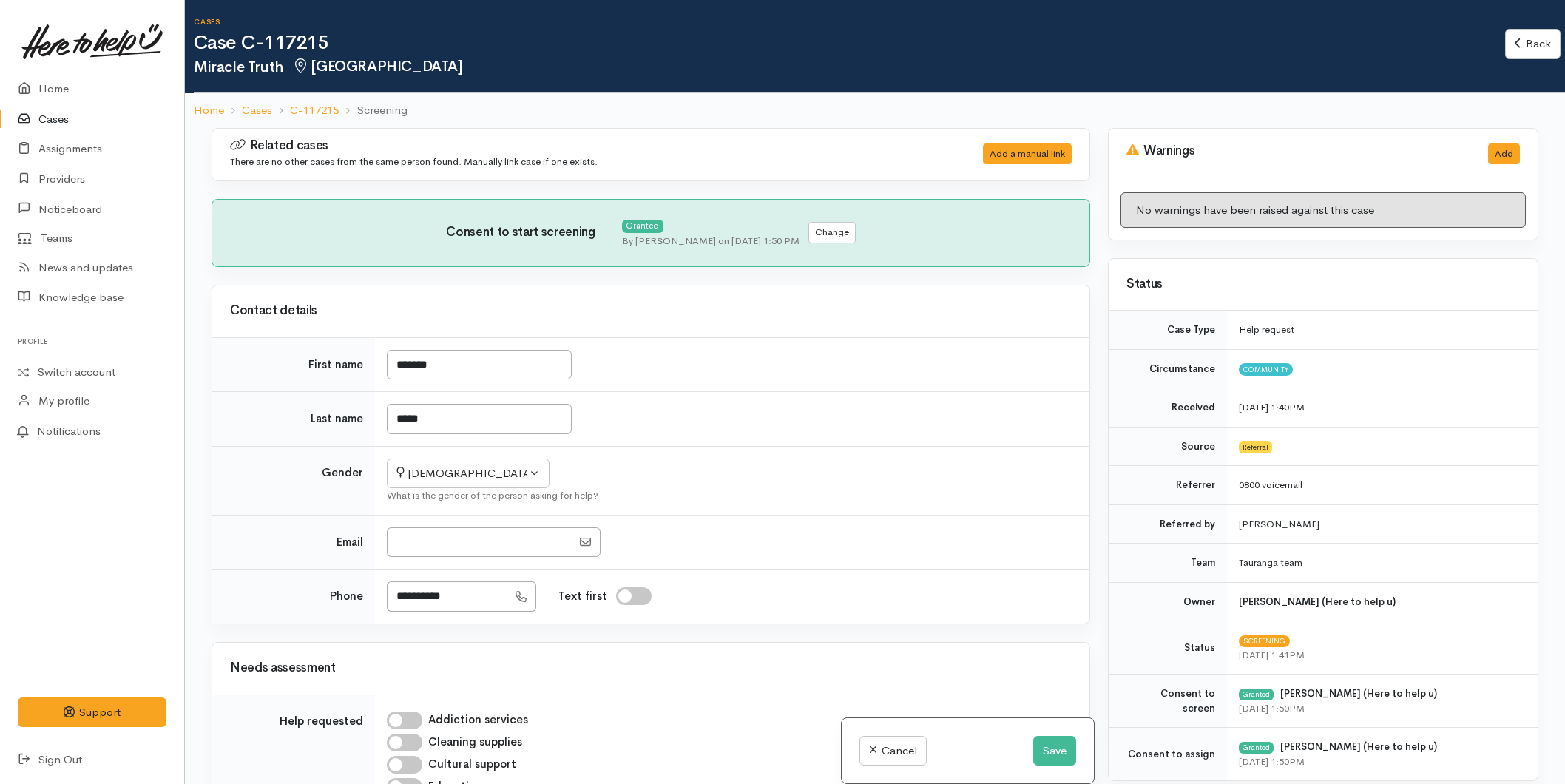
select select "2"
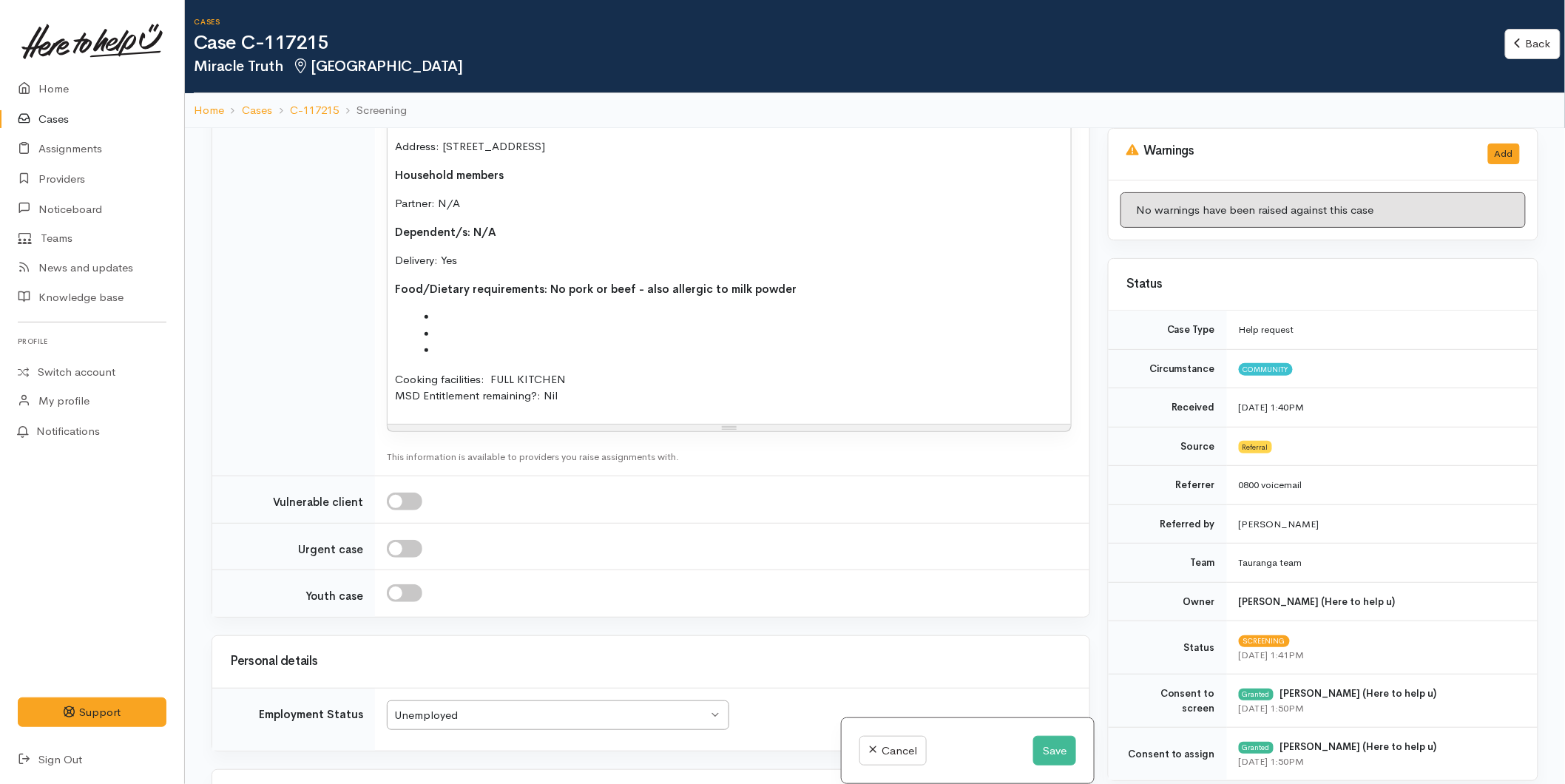
scroll to position [1314, 0]
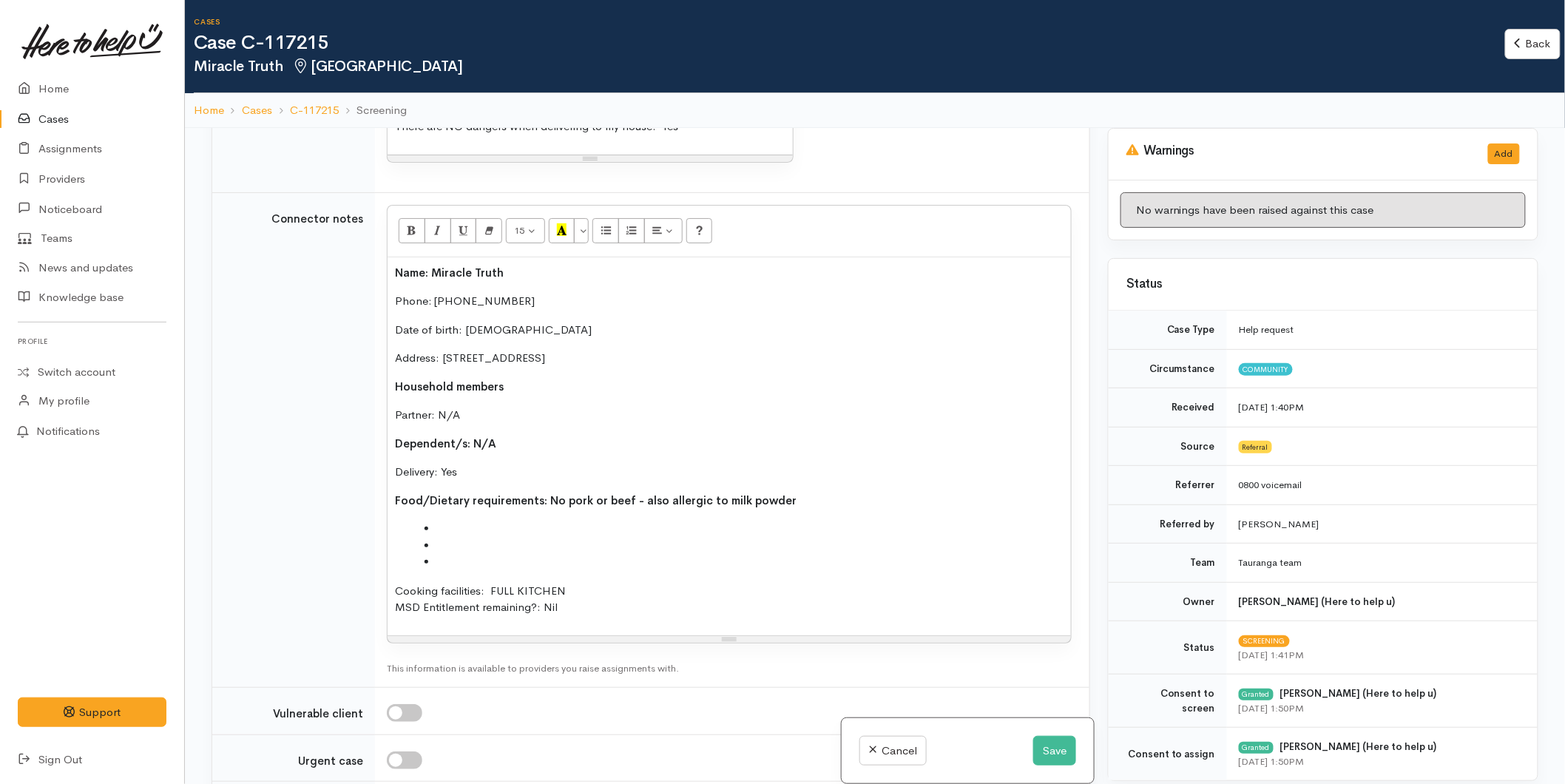
click at [458, 530] on li at bounding box center [744, 529] width 639 height 17
drag, startPoint x: 439, startPoint y: 566, endPoint x: 414, endPoint y: 525, distance: 48.0
click at [417, 526] on ul at bounding box center [730, 545] width 669 height 50
click at [444, 551] on li at bounding box center [744, 546] width 639 height 17
click at [444, 560] on li at bounding box center [744, 562] width 639 height 17
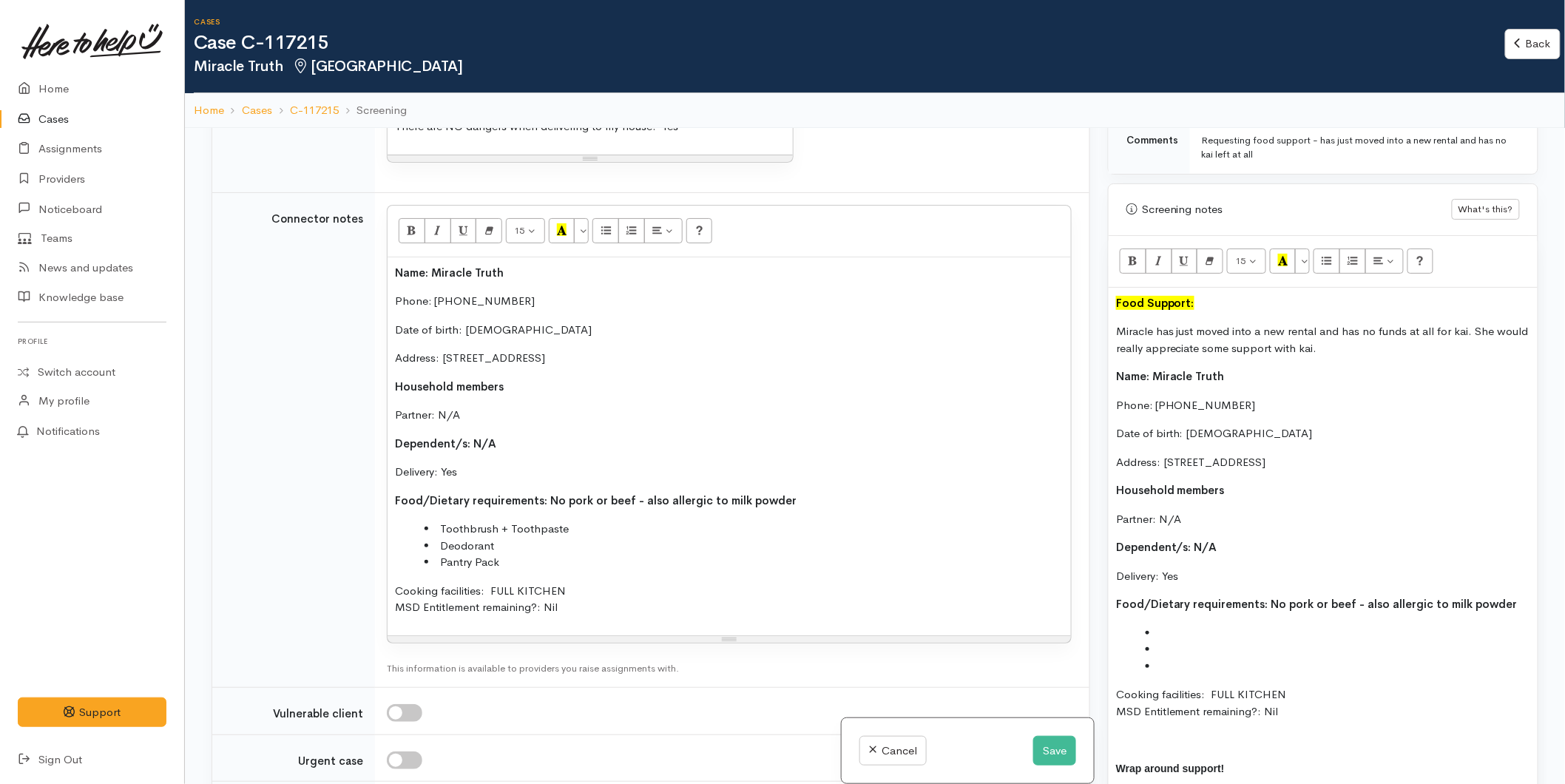
scroll to position [1067, 0]
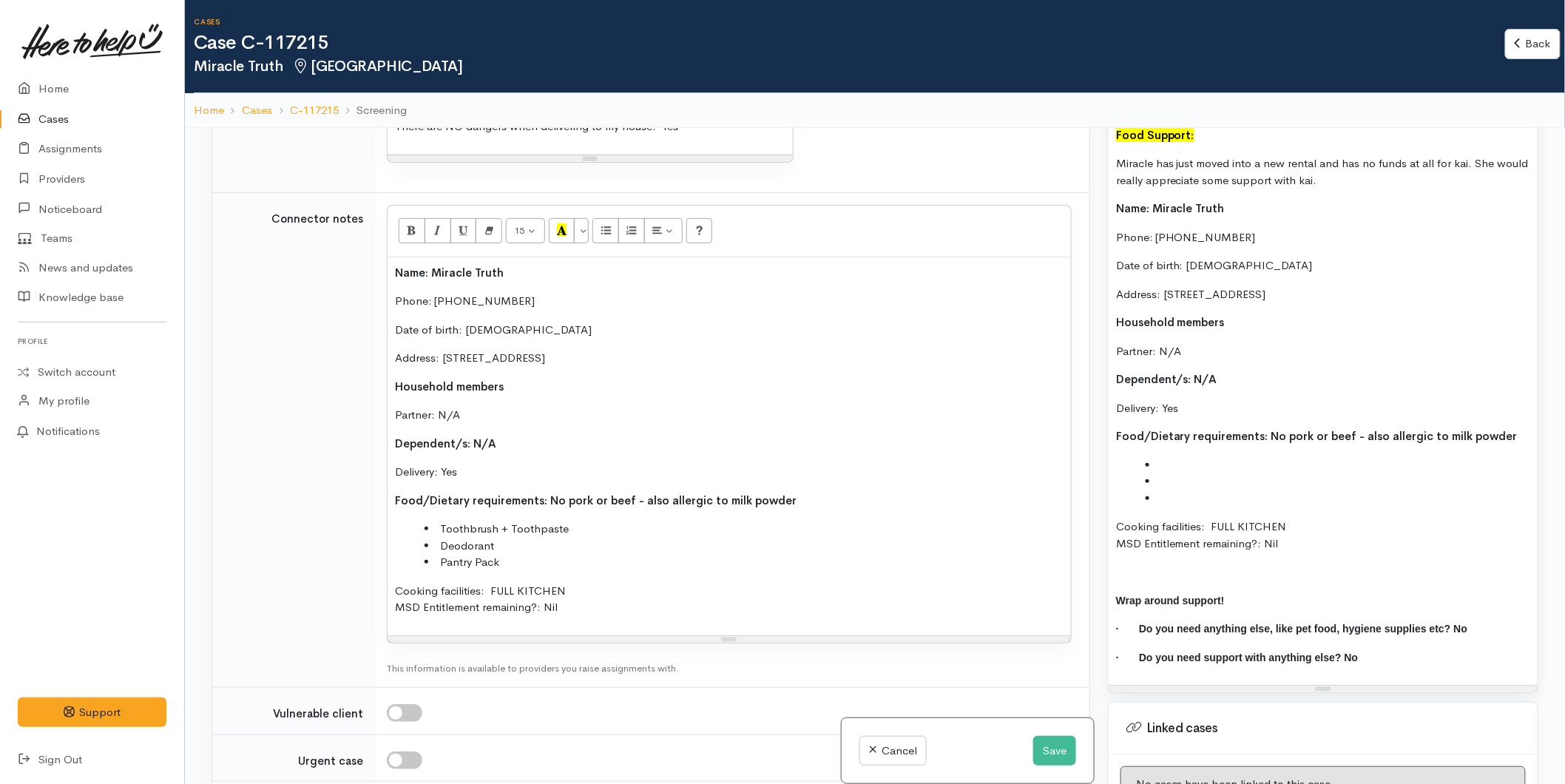
drag, startPoint x: 1195, startPoint y: 500, endPoint x: 1135, endPoint y: 500, distance: 60.0
click at [1135, 500] on ul at bounding box center [1323, 482] width 414 height 50
click at [1515, 432] on p "Food/Dietary requirements: No pork or beef - also allergic to milk powder" at bounding box center [1323, 437] width 414 height 17
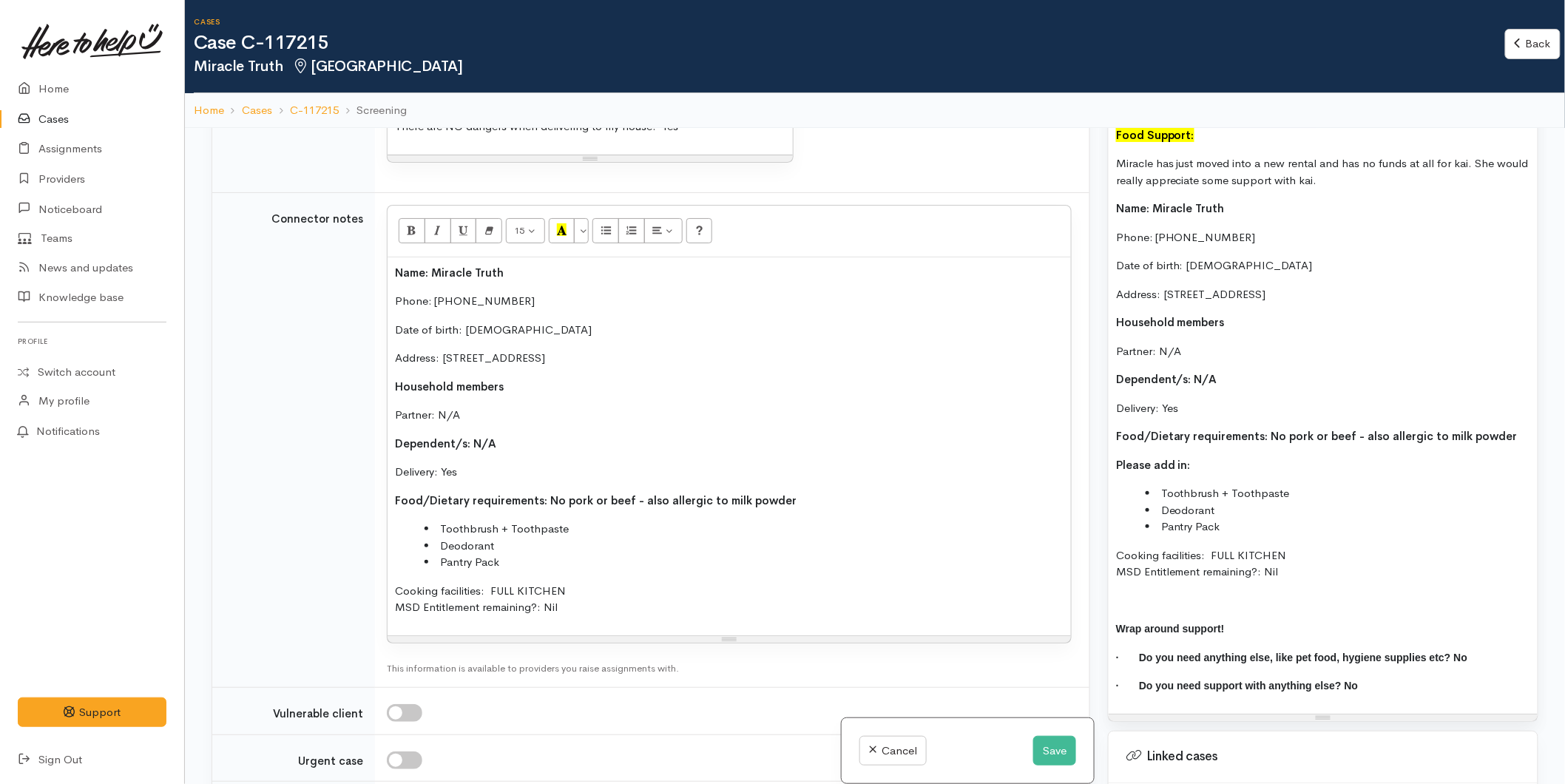
click at [822, 496] on p "Food/Dietary requirements: No pork or beef - also allergic to milk powder" at bounding box center [730, 501] width 669 height 17
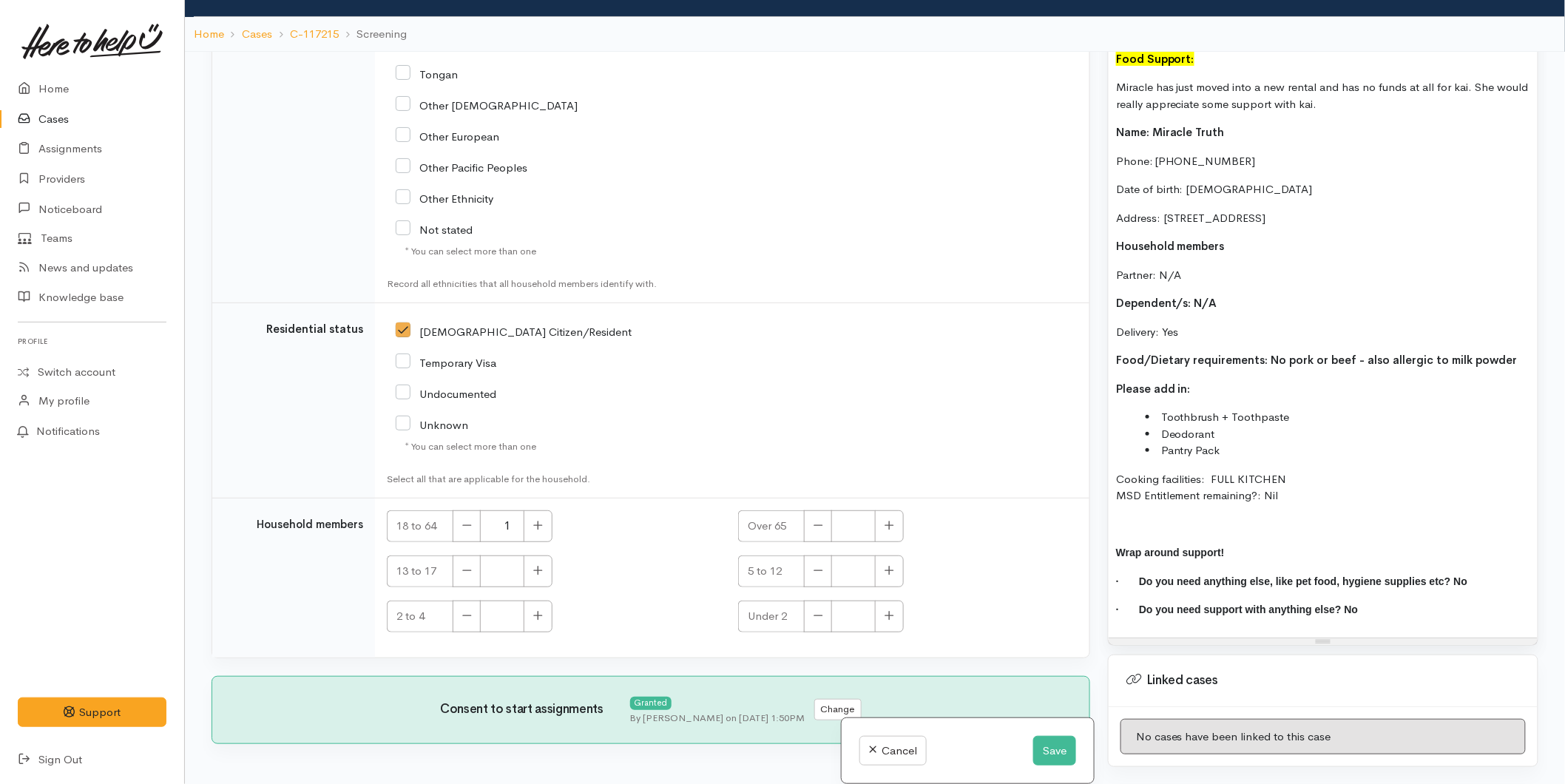
scroll to position [128, 0]
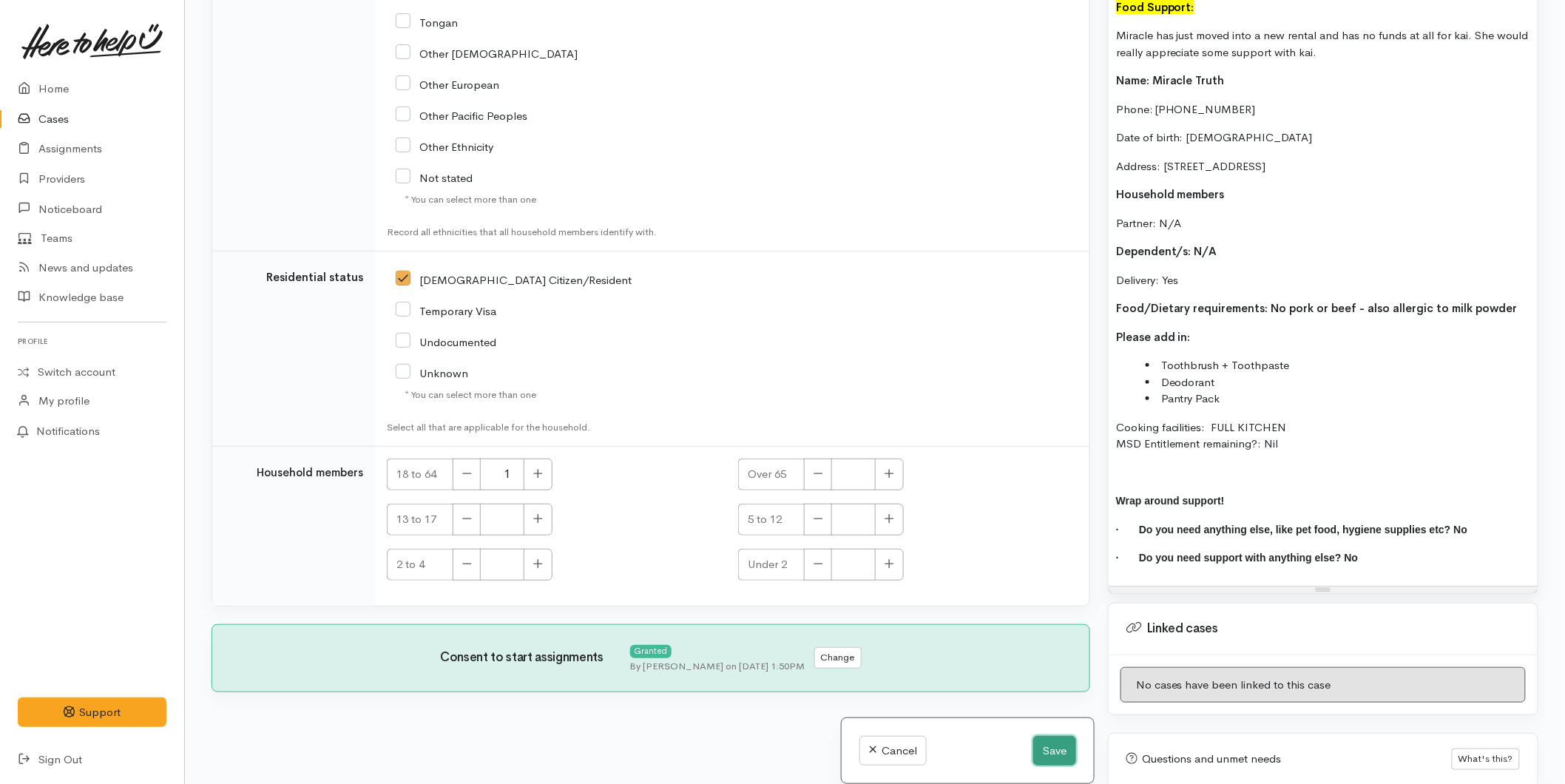
click at [1057, 736] on button "Save" at bounding box center [1056, 751] width 43 height 30
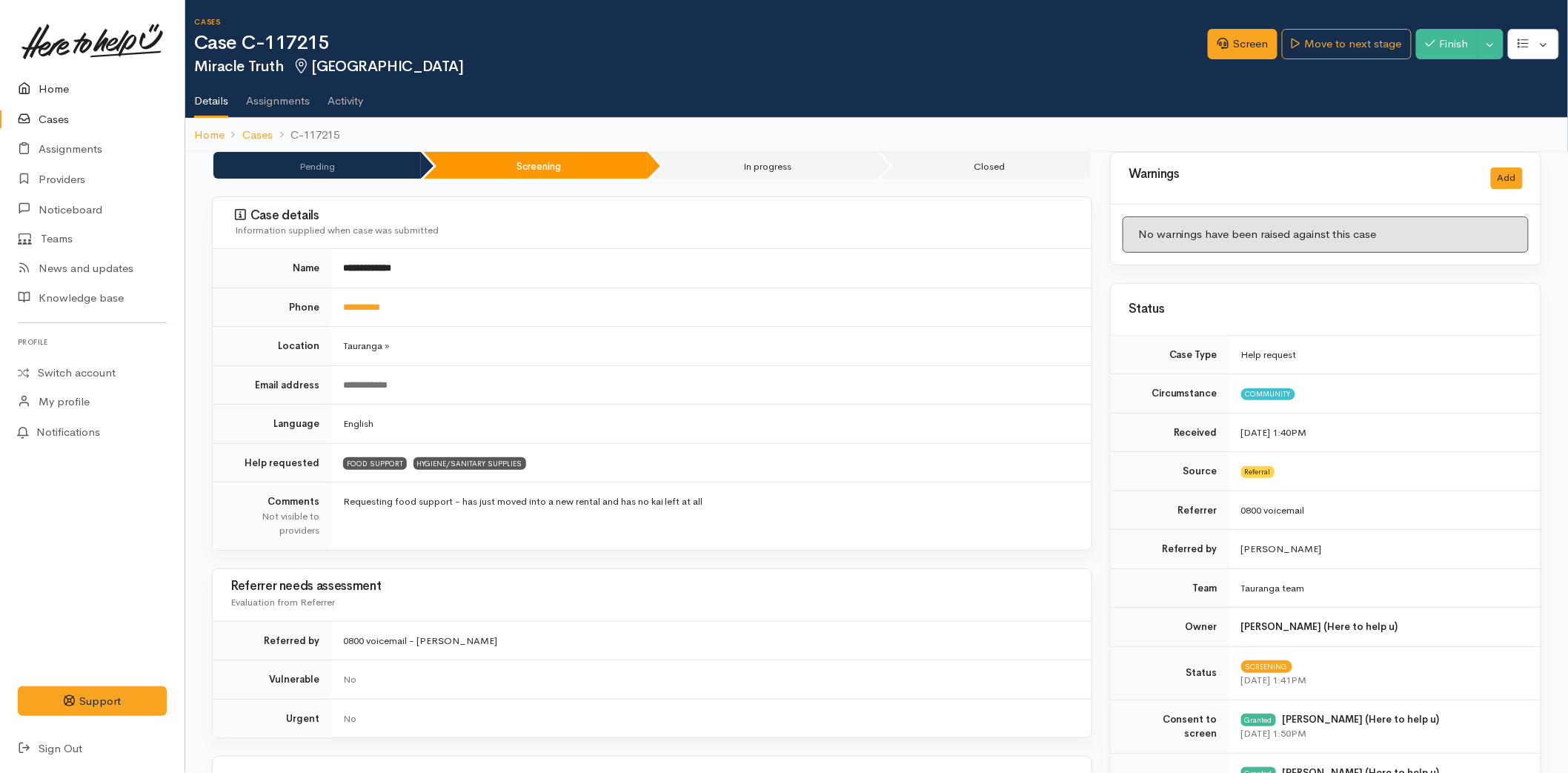
click at [60, 84] on link "Home" at bounding box center [92, 90] width 185 height 30
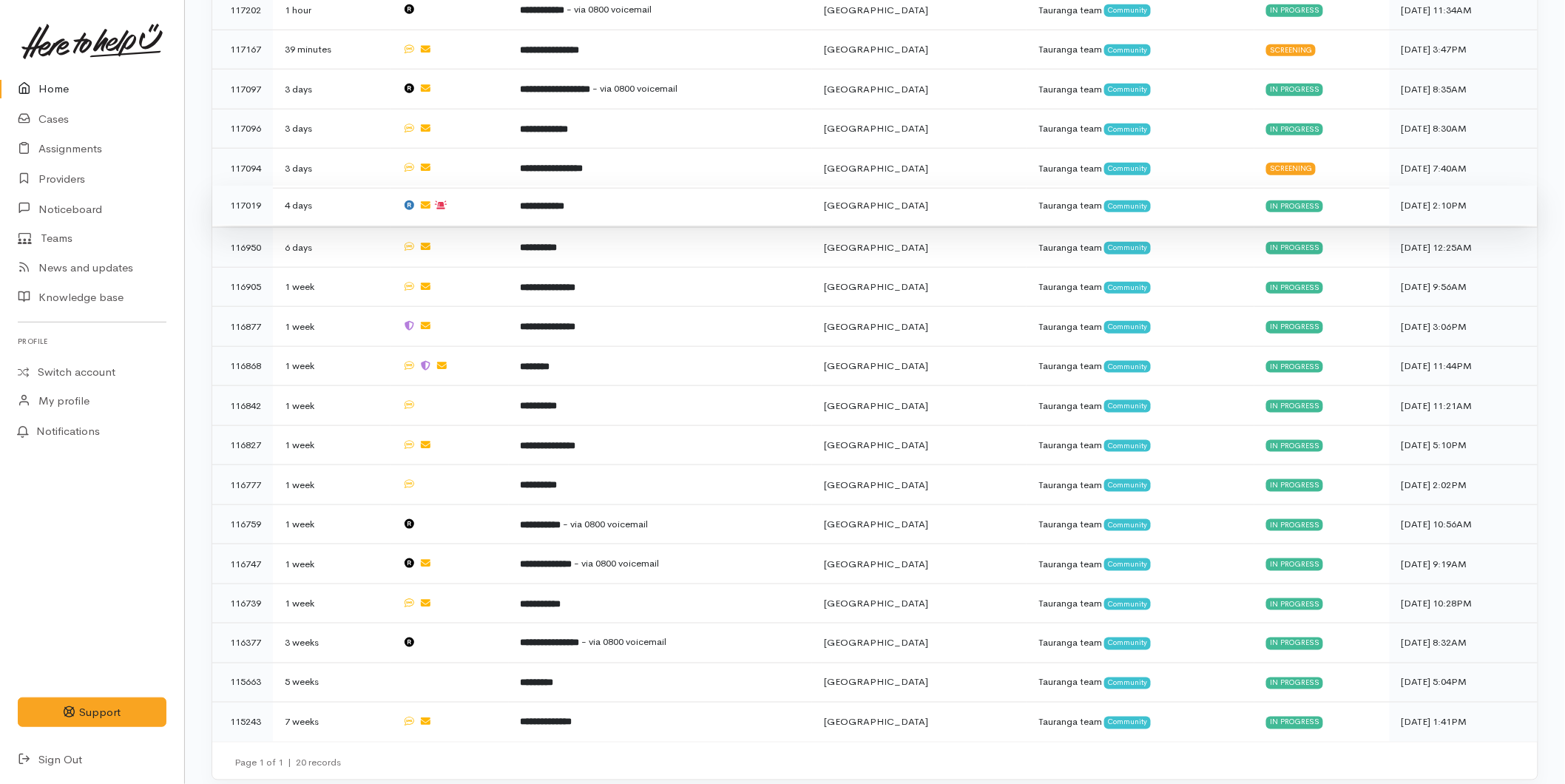
scroll to position [536, 0]
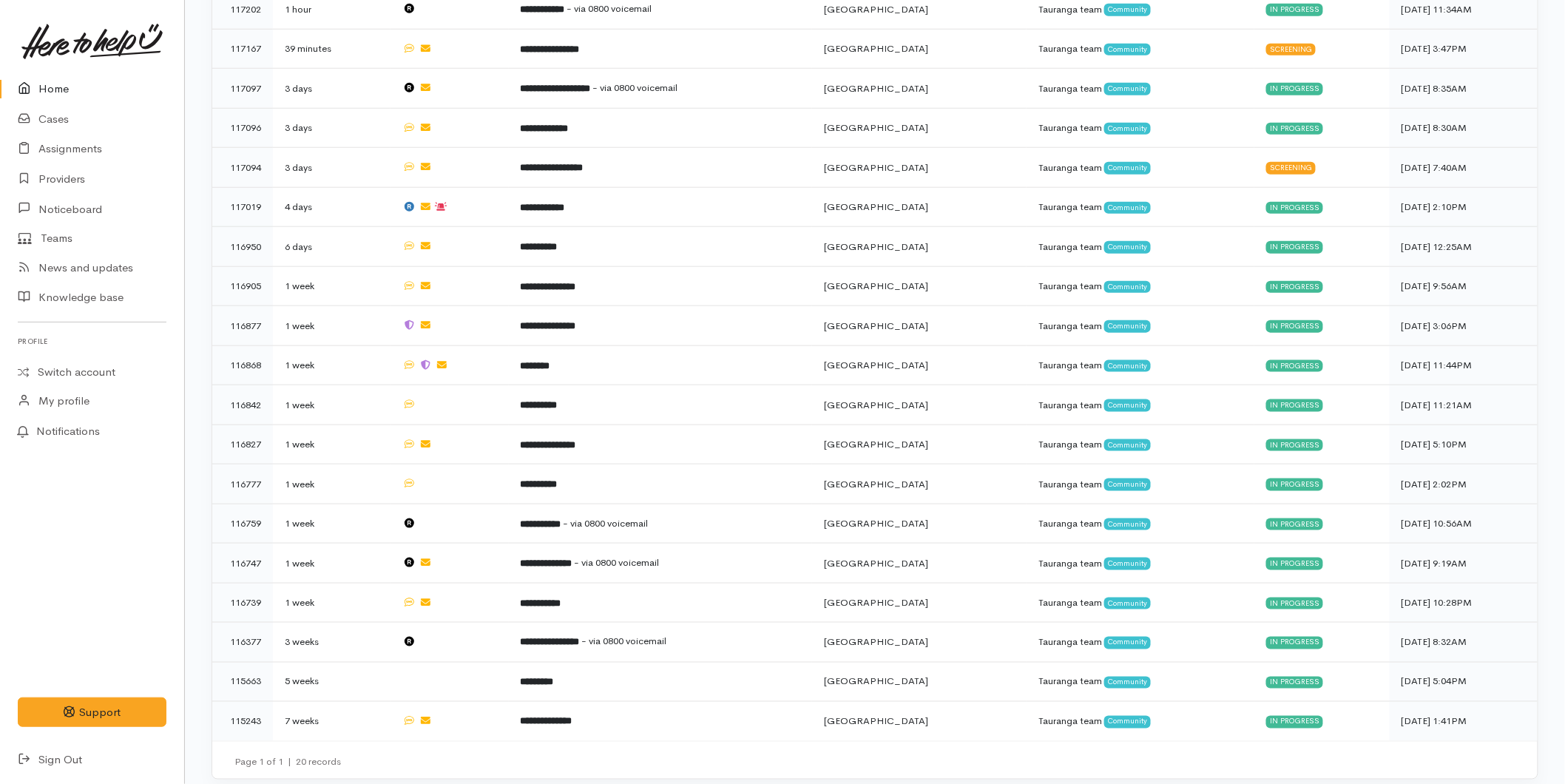
click at [43, 85] on link "Home" at bounding box center [92, 89] width 185 height 30
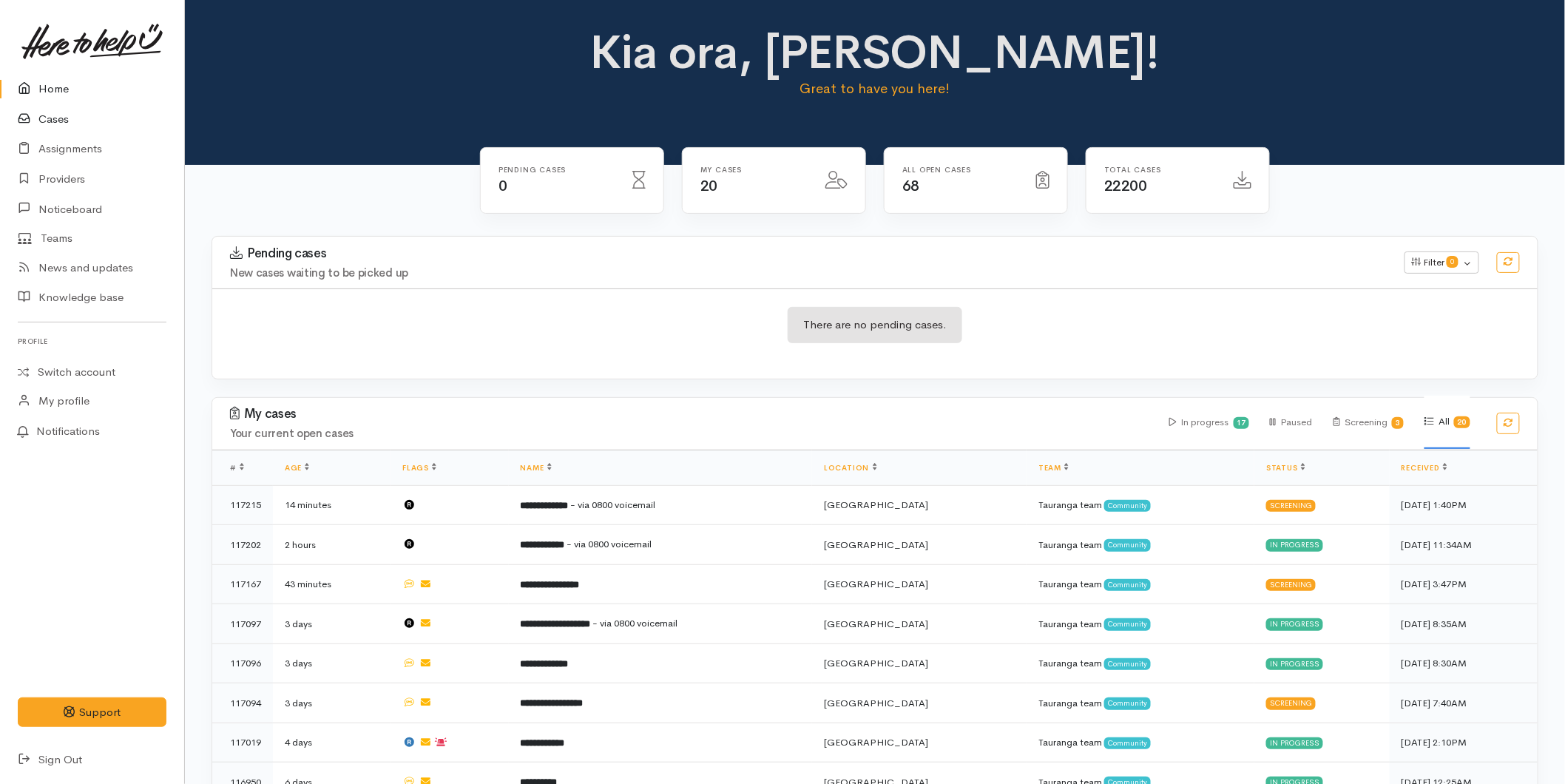
drag, startPoint x: 64, startPoint y: 91, endPoint x: 83, endPoint y: 112, distance: 28.3
click at [64, 91] on link "Home" at bounding box center [92, 89] width 185 height 30
click at [41, 92] on link "Home" at bounding box center [92, 89] width 185 height 30
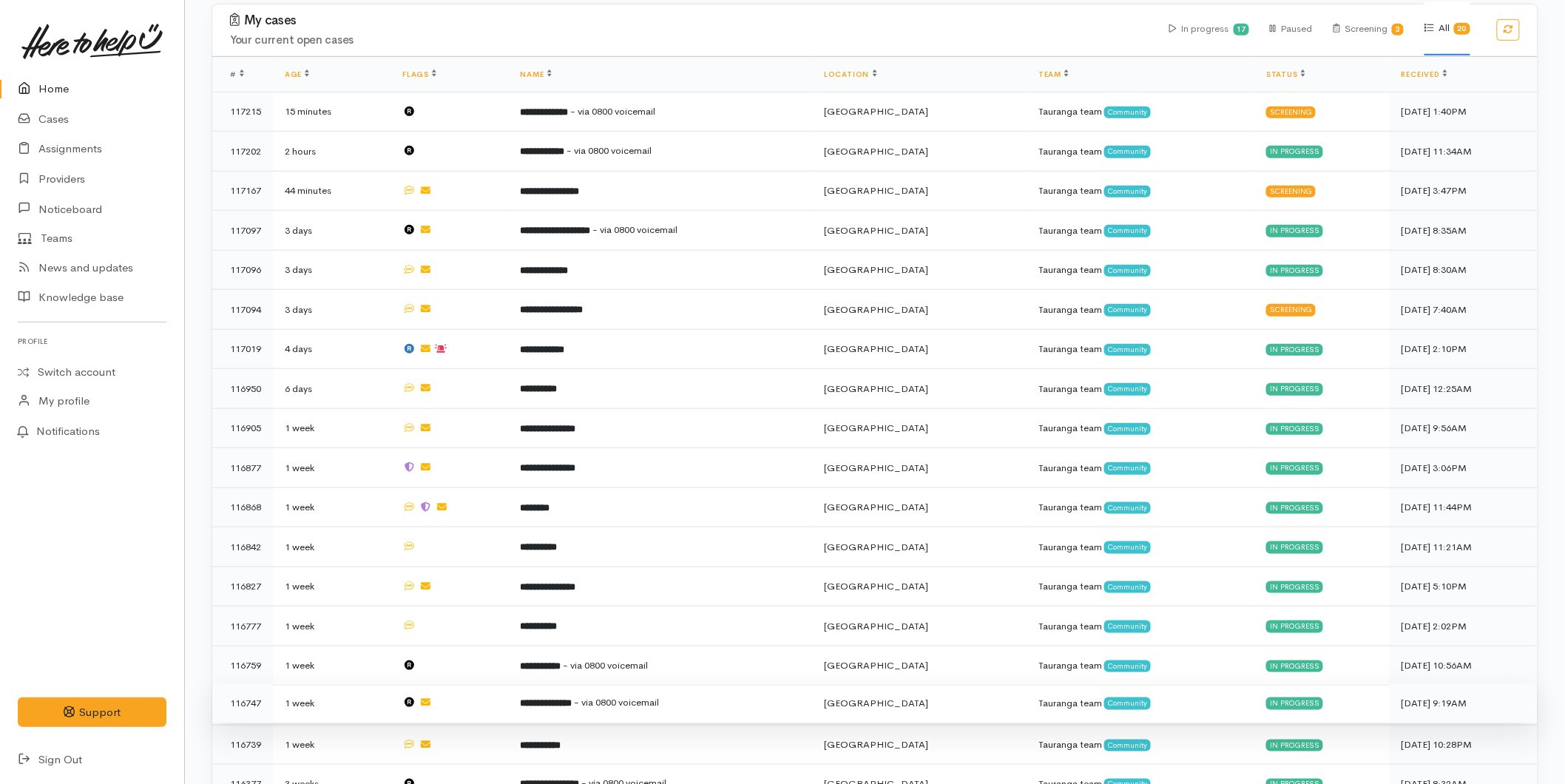
scroll to position [536, 0]
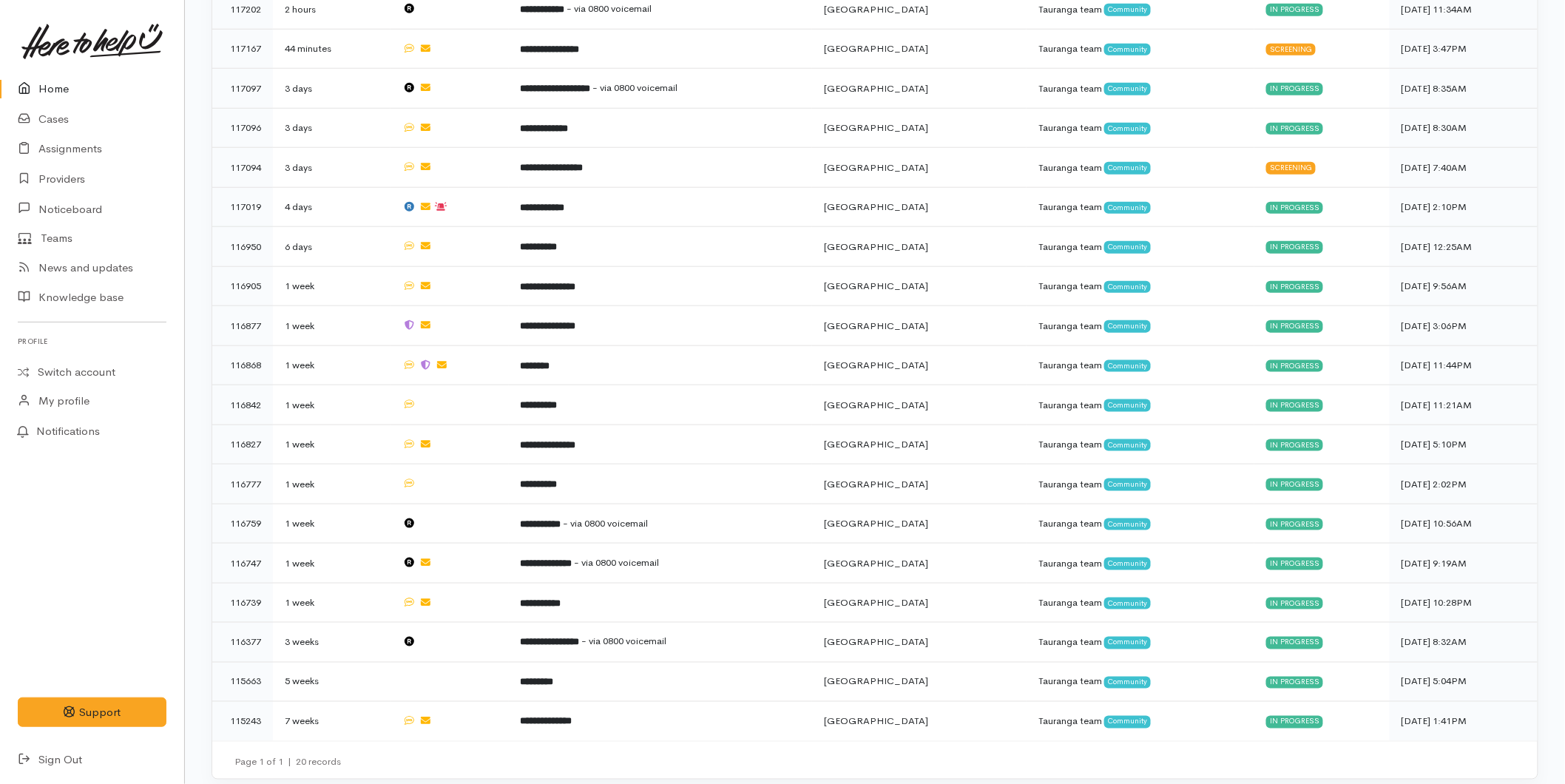
click at [54, 78] on link "Home" at bounding box center [92, 89] width 185 height 30
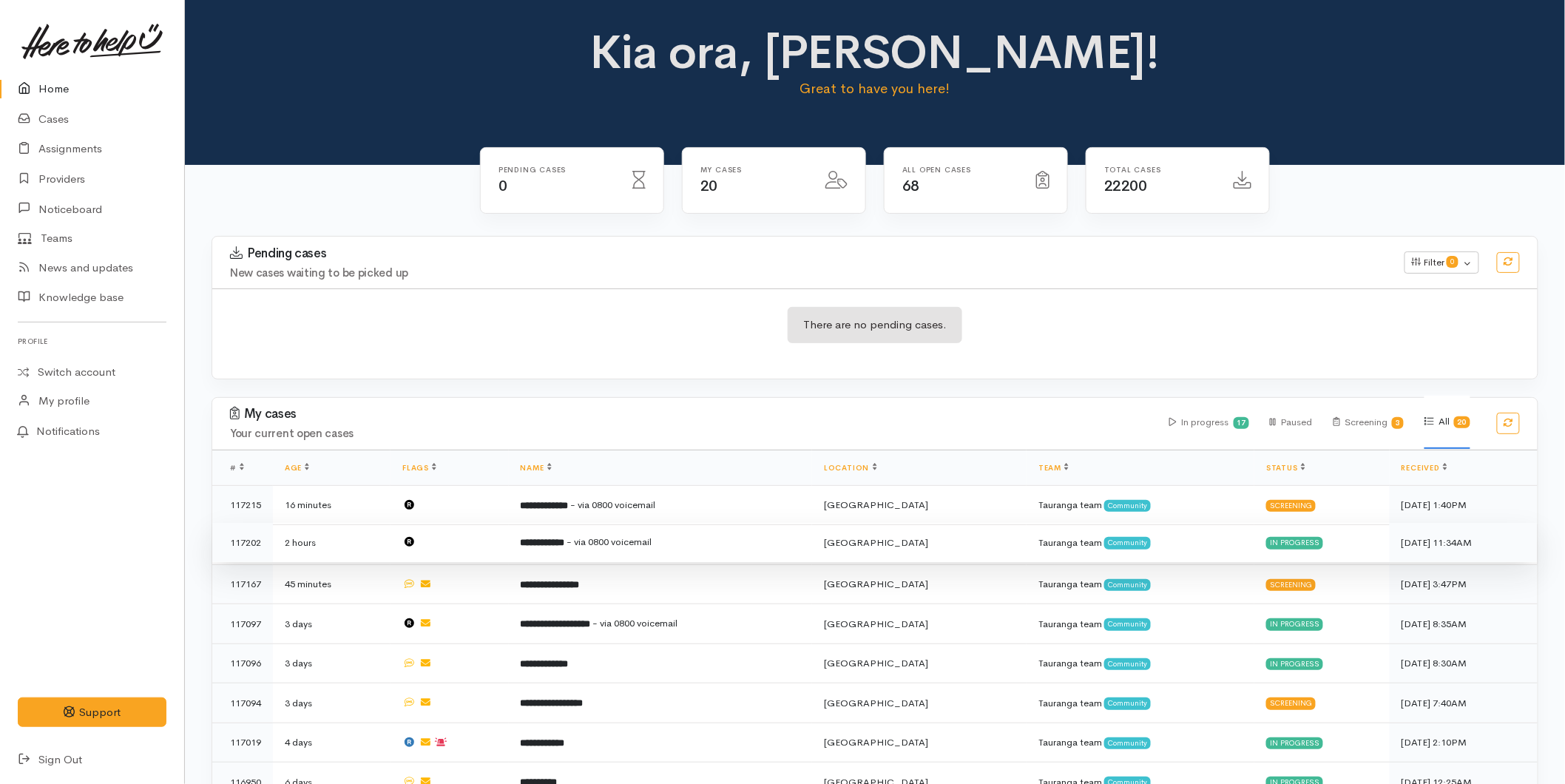
drag, startPoint x: 562, startPoint y: 497, endPoint x: 568, endPoint y: 554, distance: 57.3
click at [562, 501] on b "**********" at bounding box center [544, 505] width 48 height 9
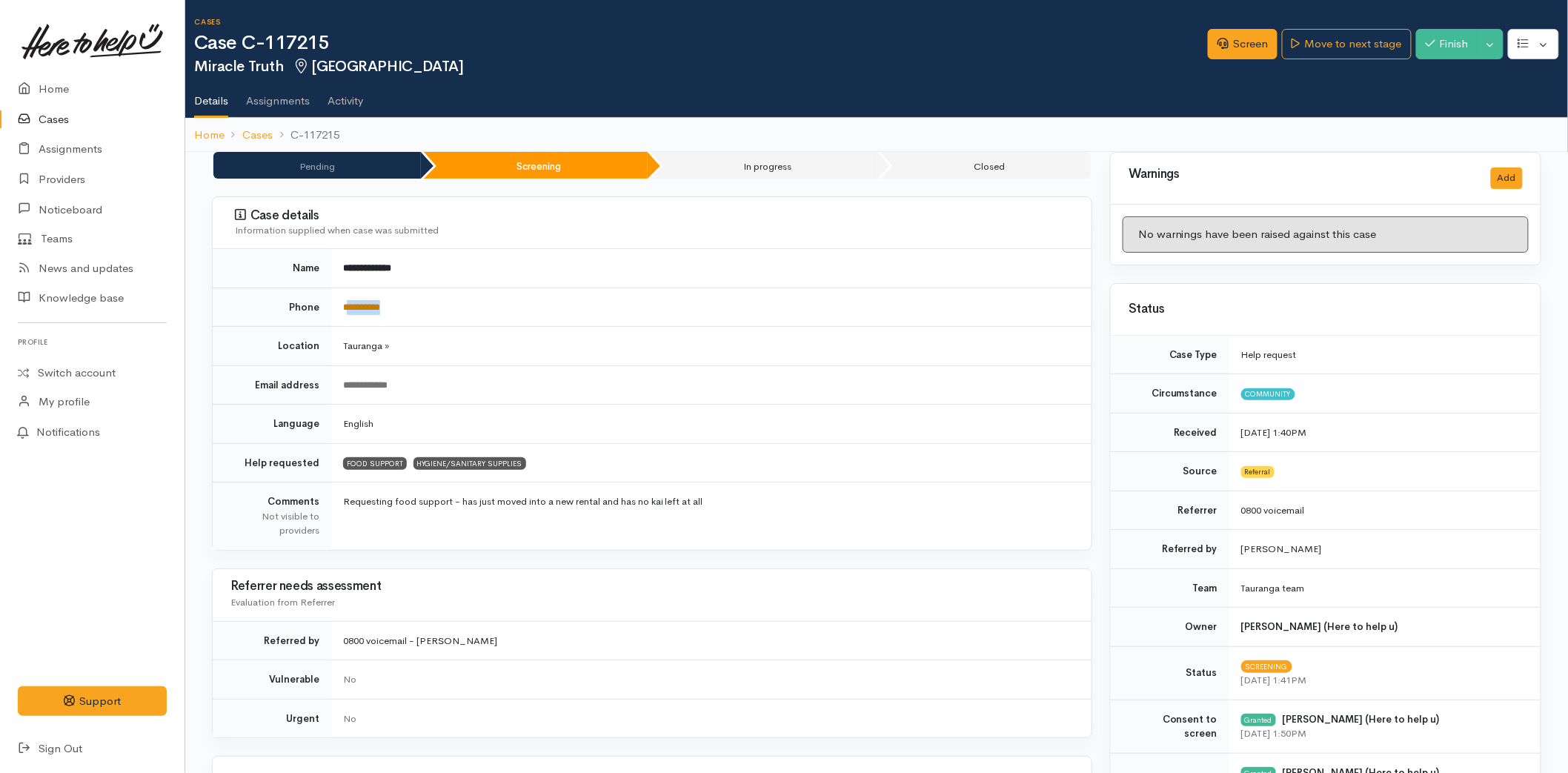
drag, startPoint x: 409, startPoint y: 305, endPoint x: 346, endPoint y: 306, distance: 63.0
click at [346, 306] on td "**********" at bounding box center [711, 308] width 760 height 40
copy link "*********"
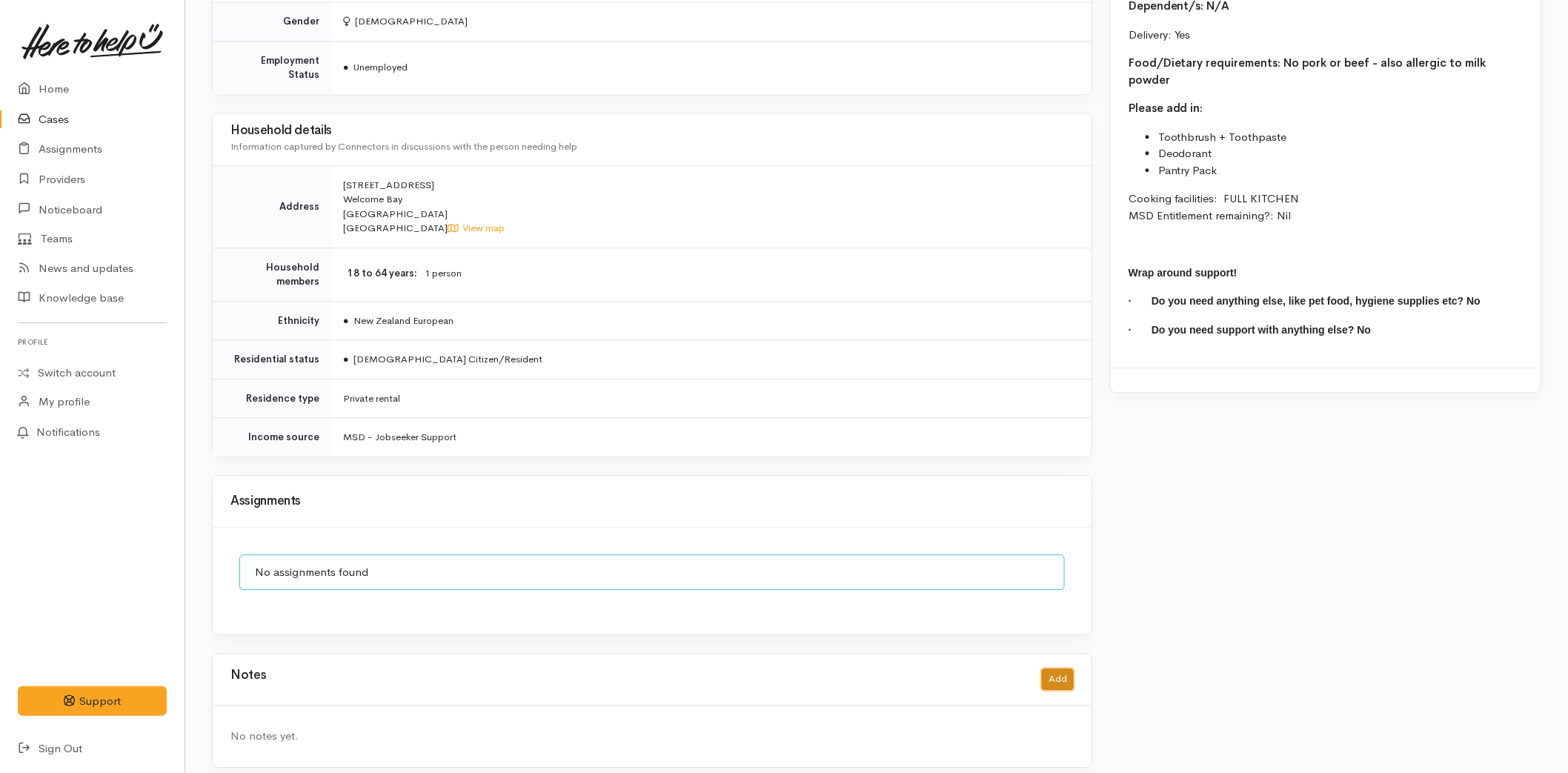
click at [1053, 669] on button "Add" at bounding box center [1059, 680] width 32 height 22
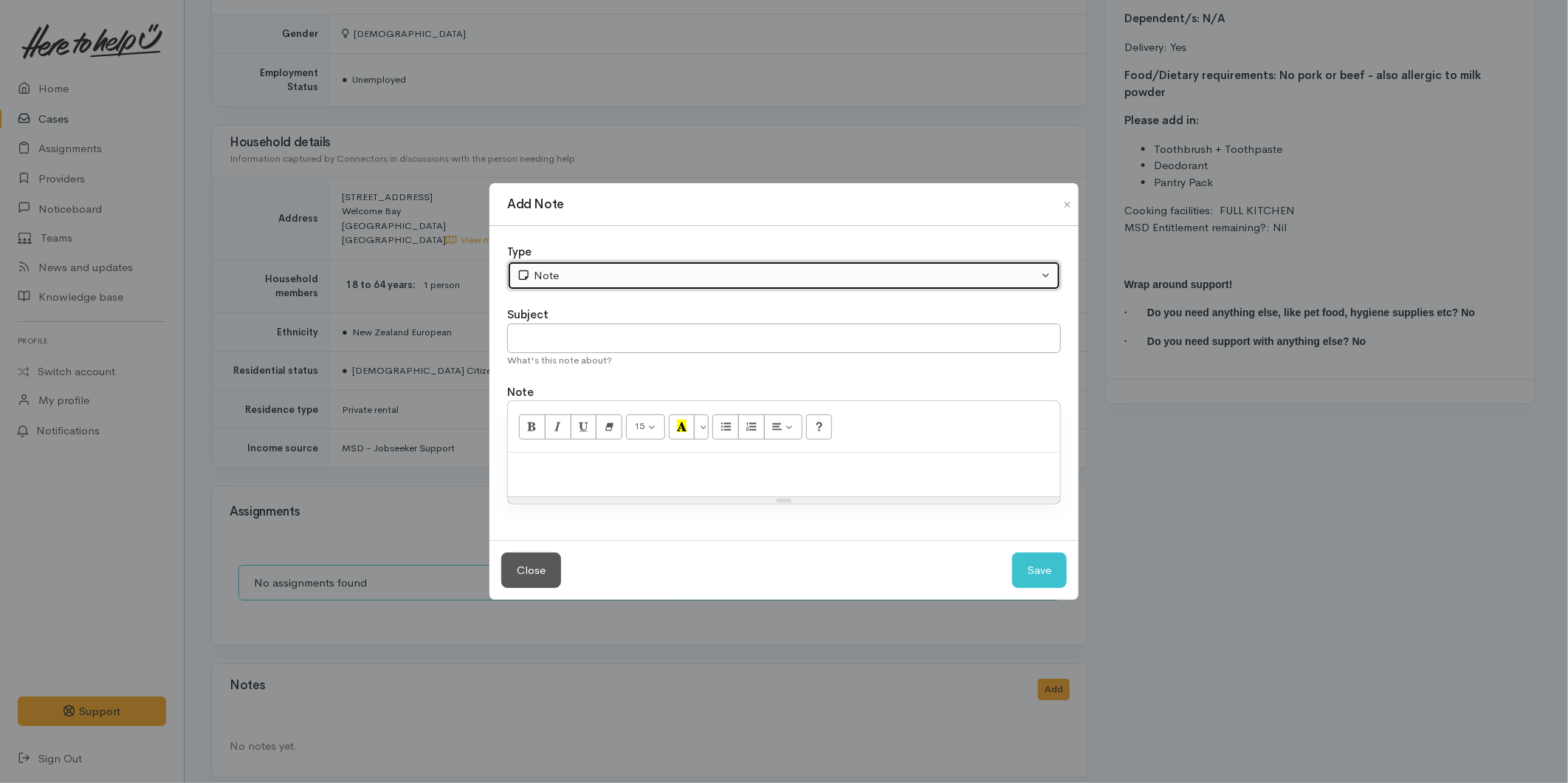
click at [571, 276] on div "Note" at bounding box center [777, 275] width 521 height 17
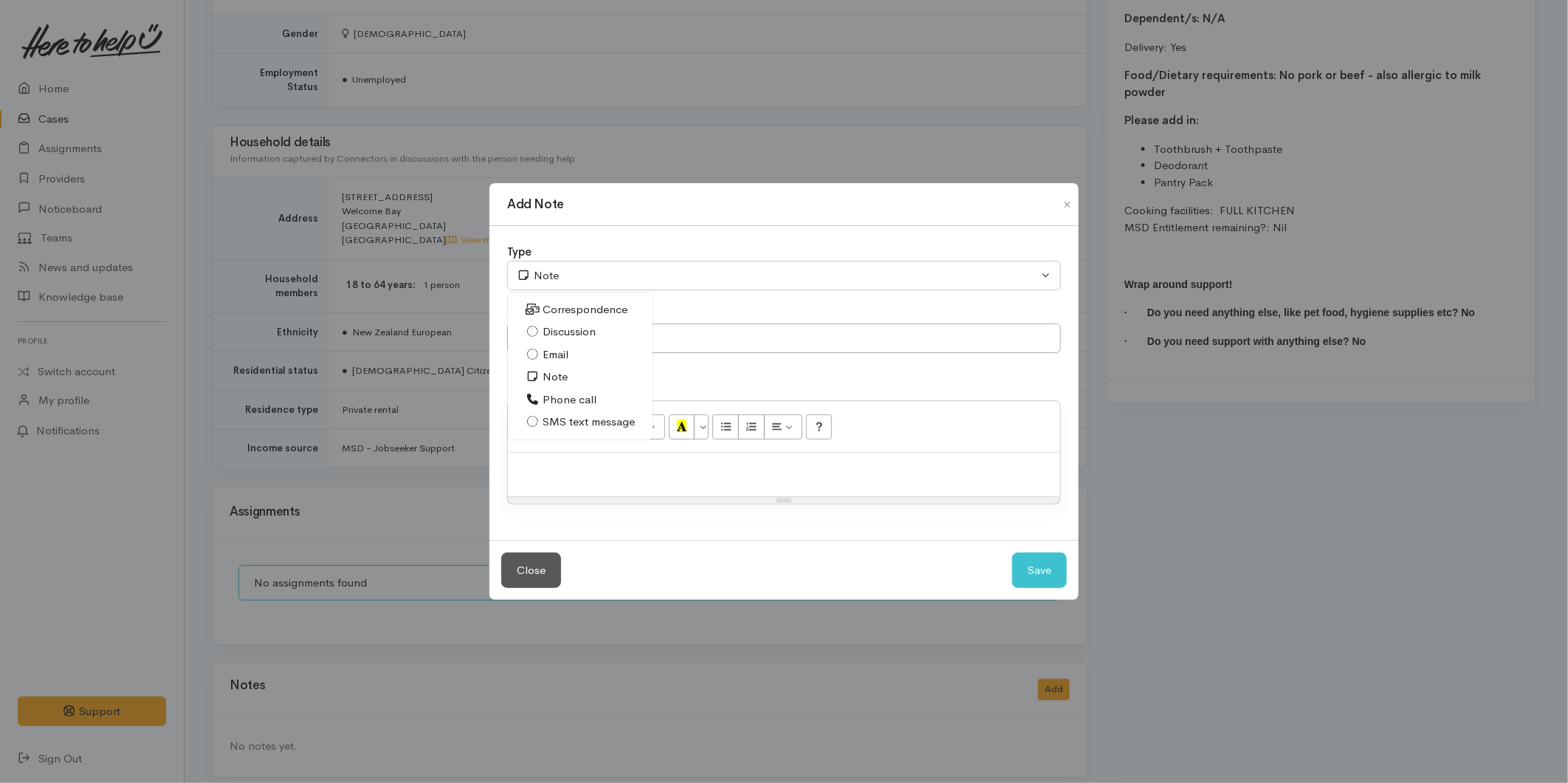
click at [577, 422] on span "SMS text message" at bounding box center [588, 422] width 92 height 17
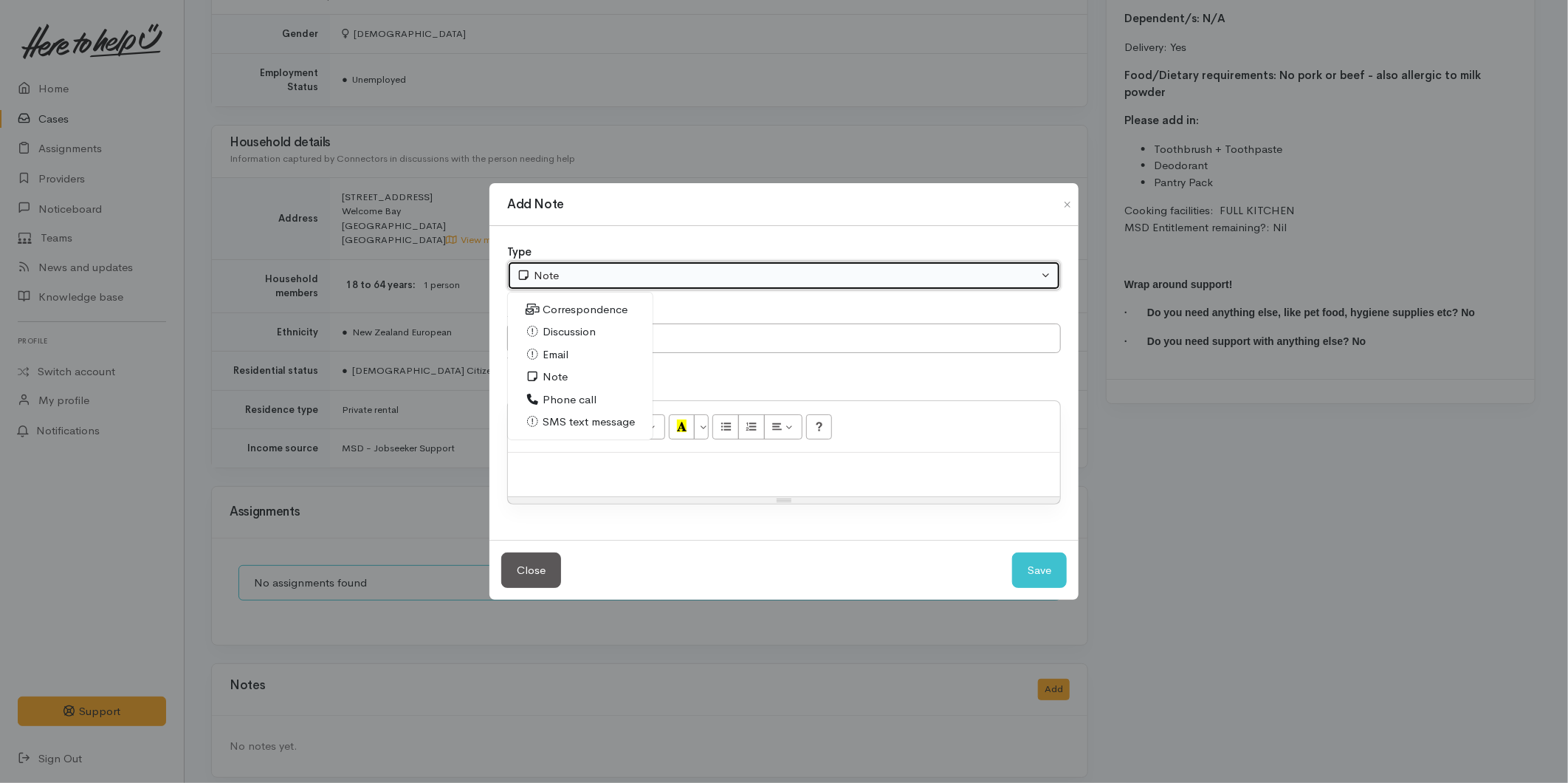
select select "5"
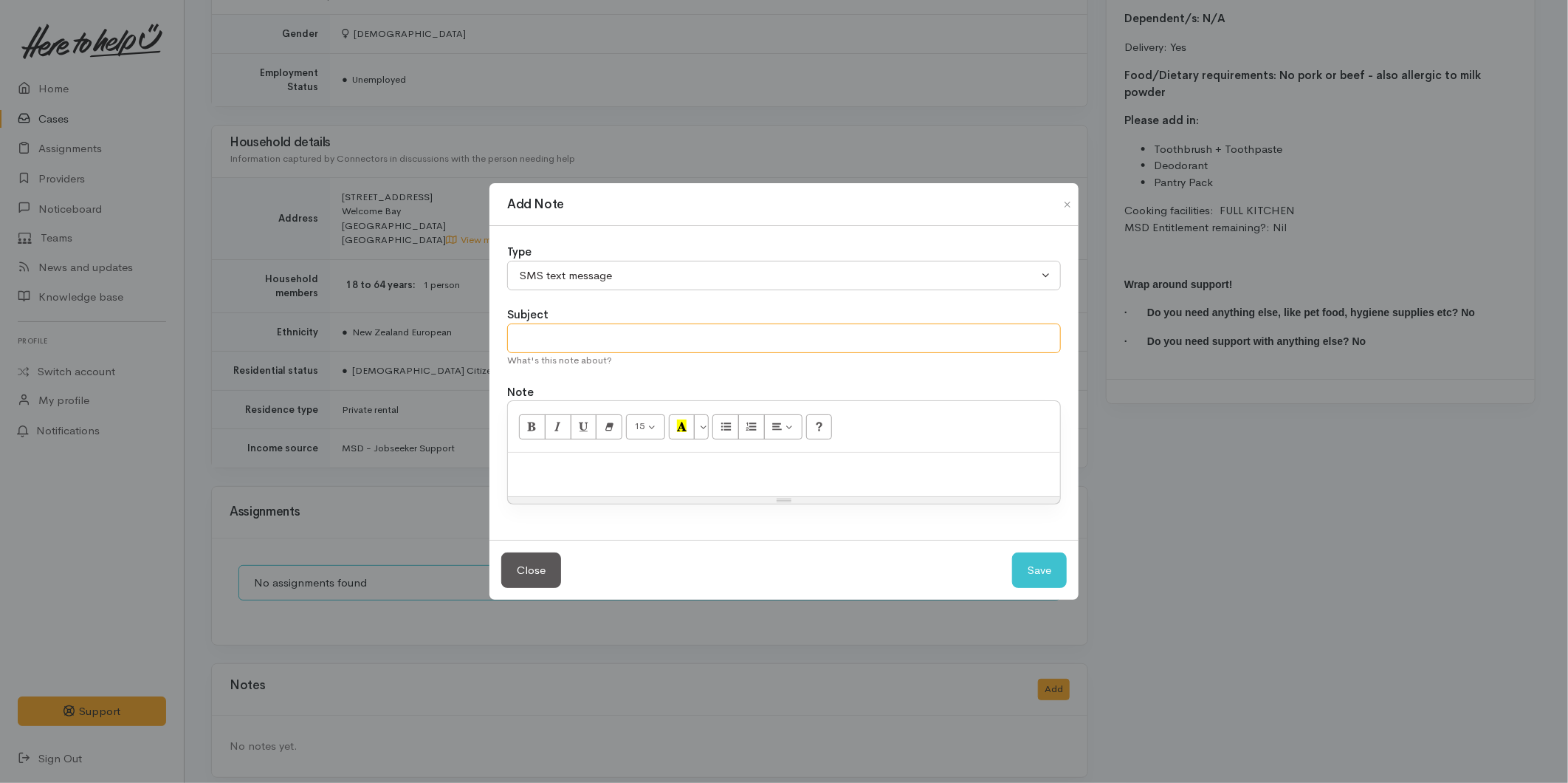
drag, startPoint x: 572, startPoint y: 342, endPoint x: 583, endPoint y: 336, distance: 12.5
click at [571, 342] on input "text" at bounding box center [784, 338] width 553 height 30
type input "Provider details"
paste div
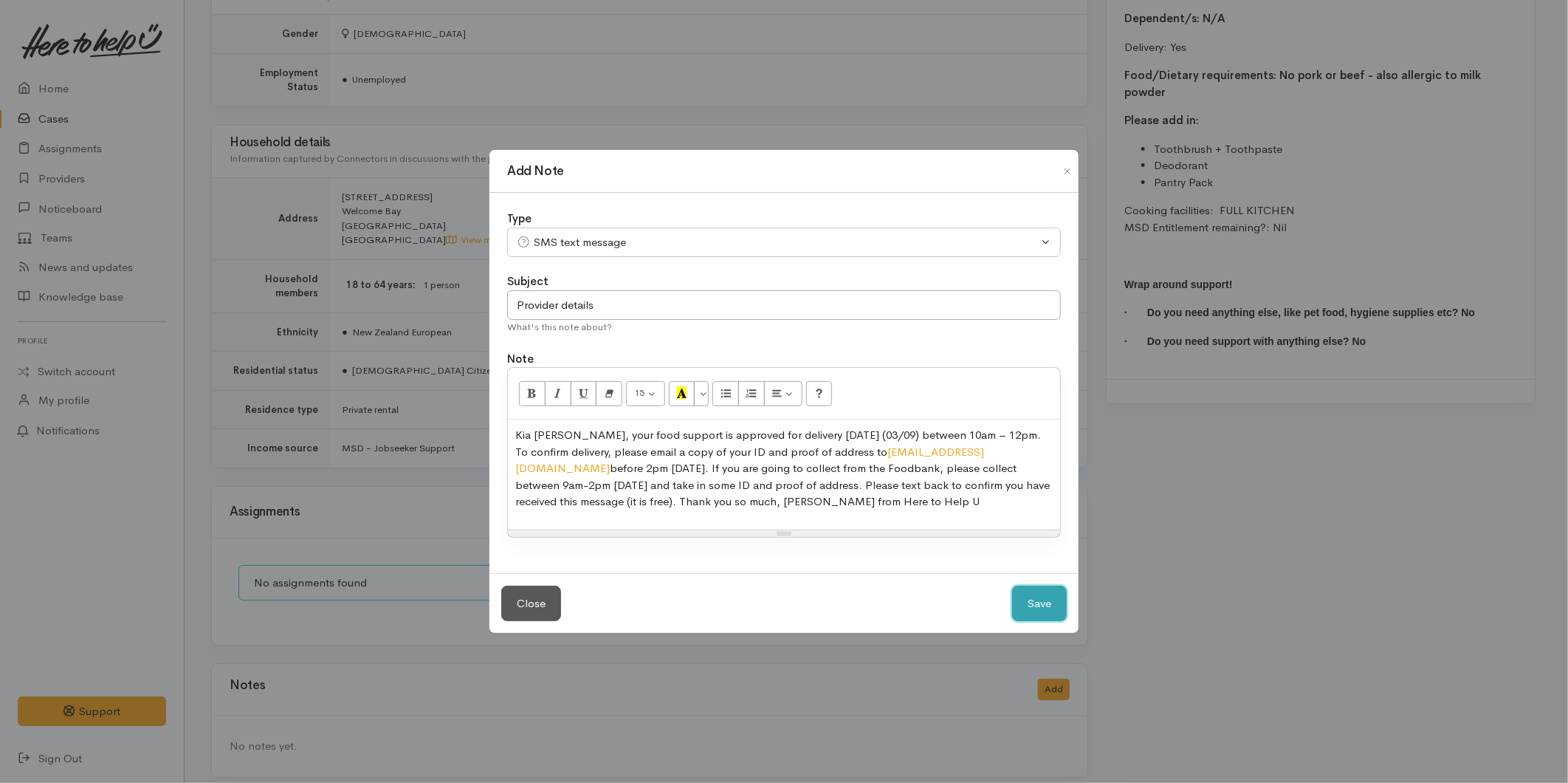
click at [1033, 601] on button "Save" at bounding box center [1039, 603] width 54 height 36
select select "1"
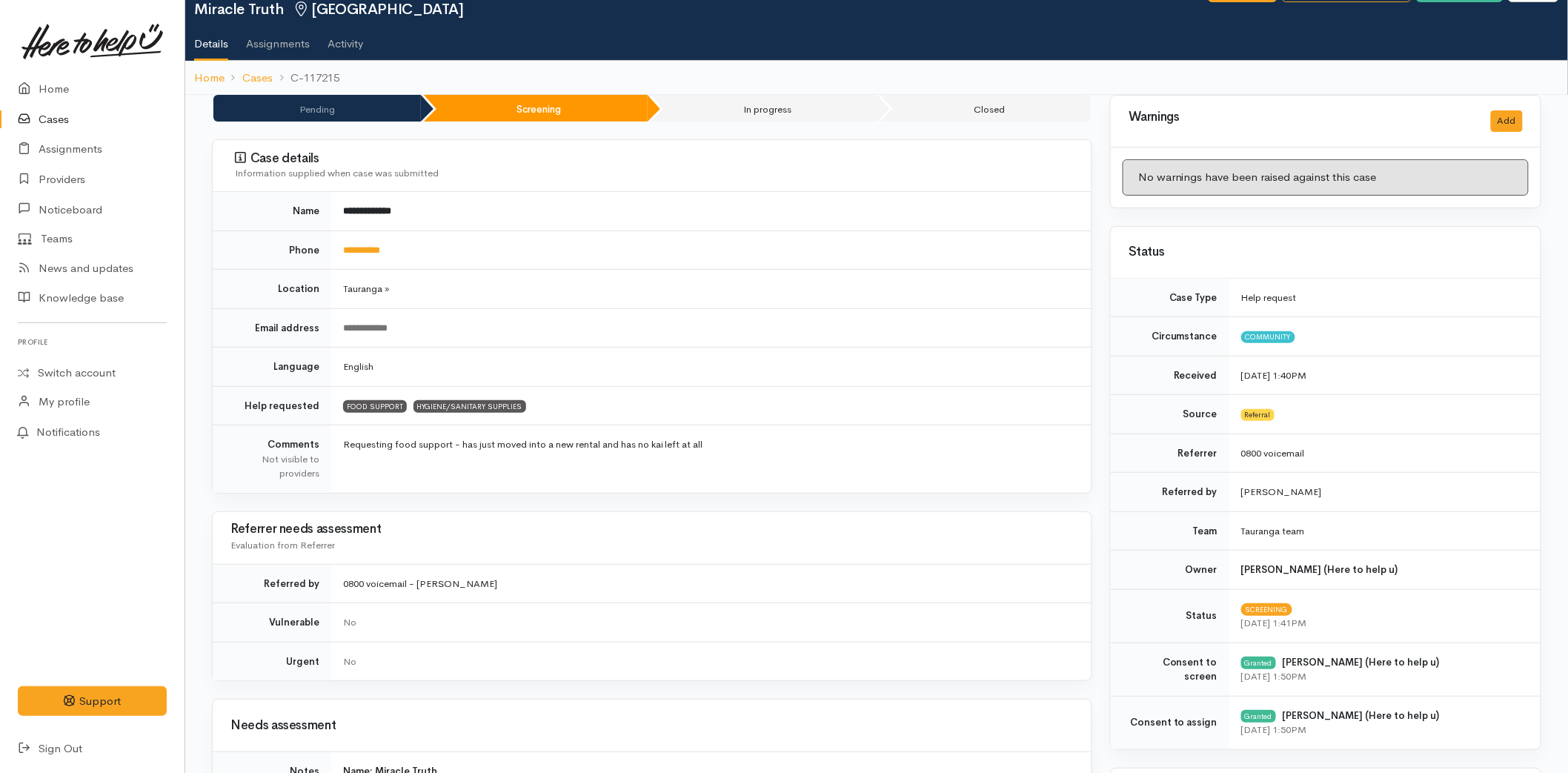
scroll to position [0, 0]
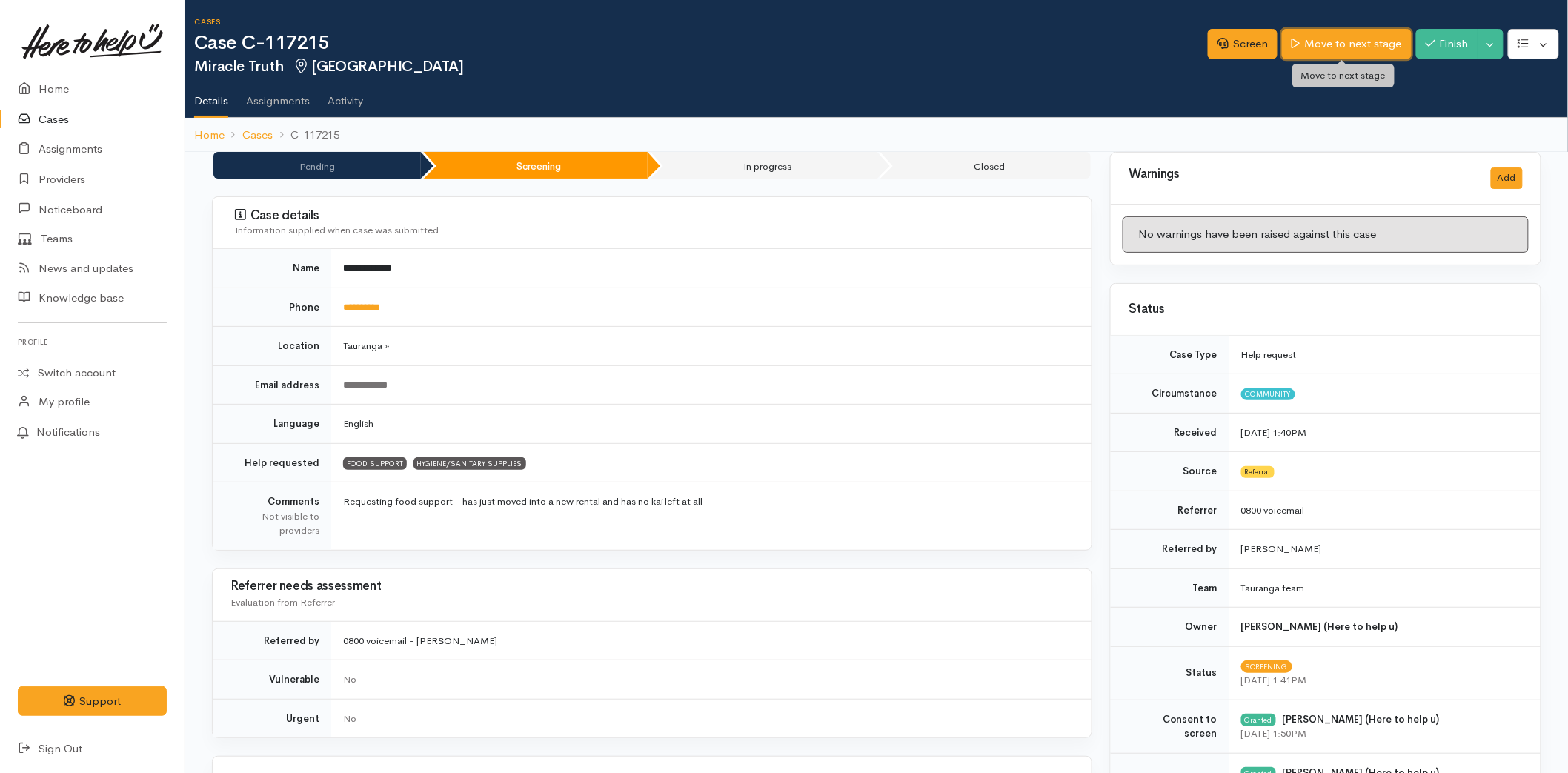
click at [1322, 46] on link "Move to next stage" at bounding box center [1346, 44] width 129 height 30
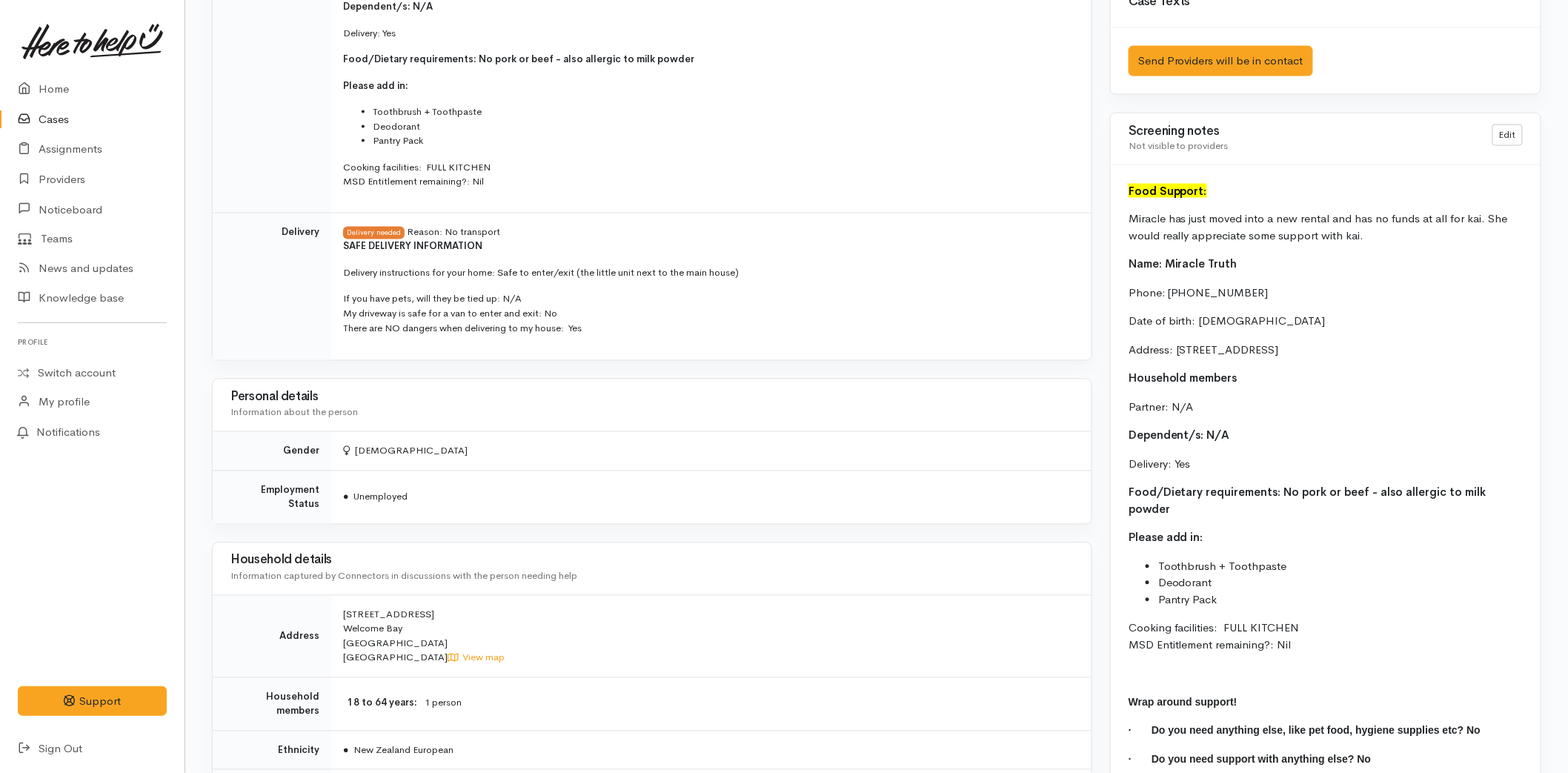
scroll to position [988, 0]
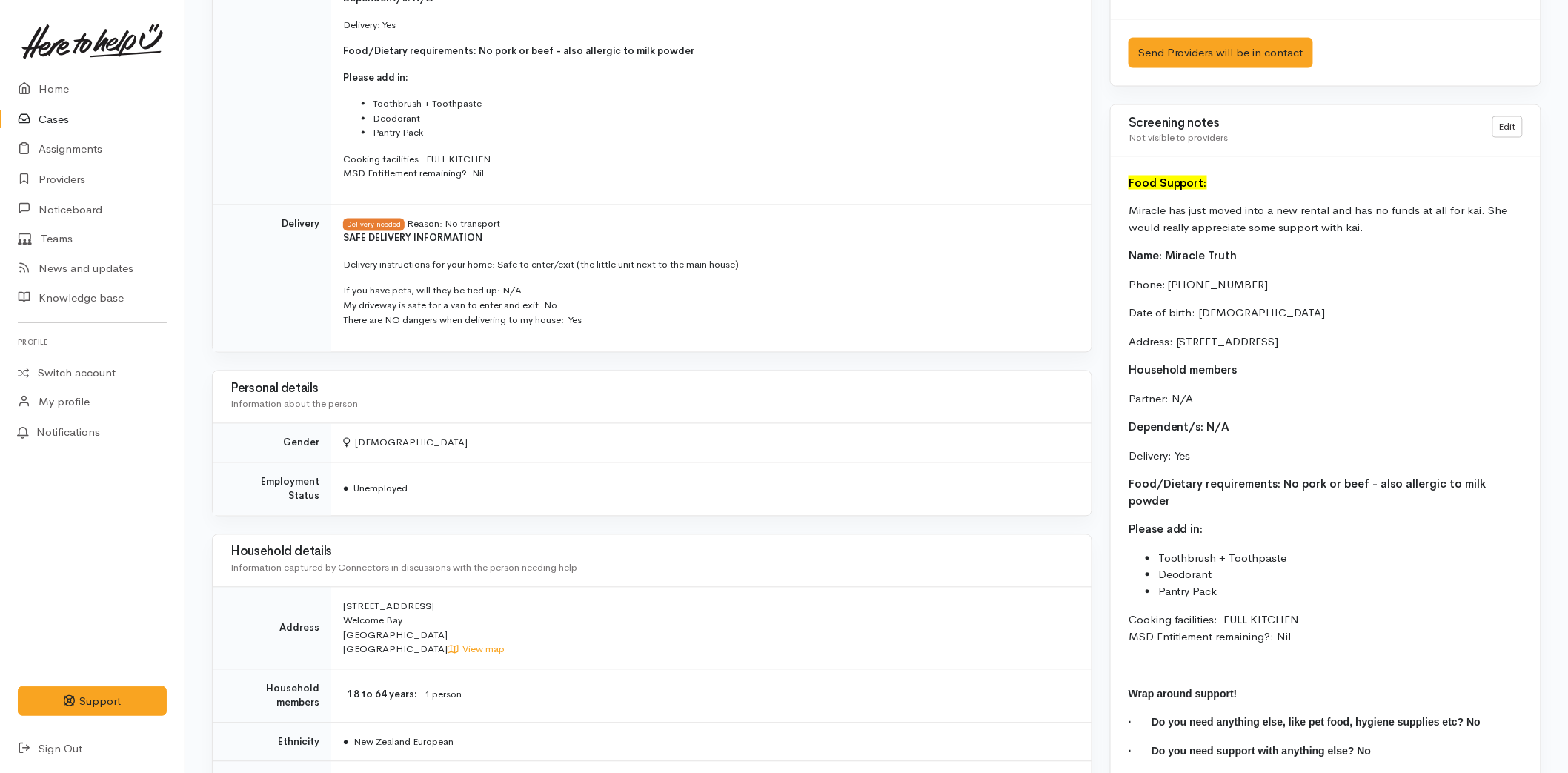
drag, startPoint x: 1209, startPoint y: 545, endPoint x: 1123, endPoint y: 208, distance: 347.8
click at [1123, 208] on div "Food Support: Miracle has just moved into a new rental and has no funds at all …" at bounding box center [1326, 474] width 430 height 633
copy div "Miracle has just moved into a new rental and has no funds at all for kai. She w…"
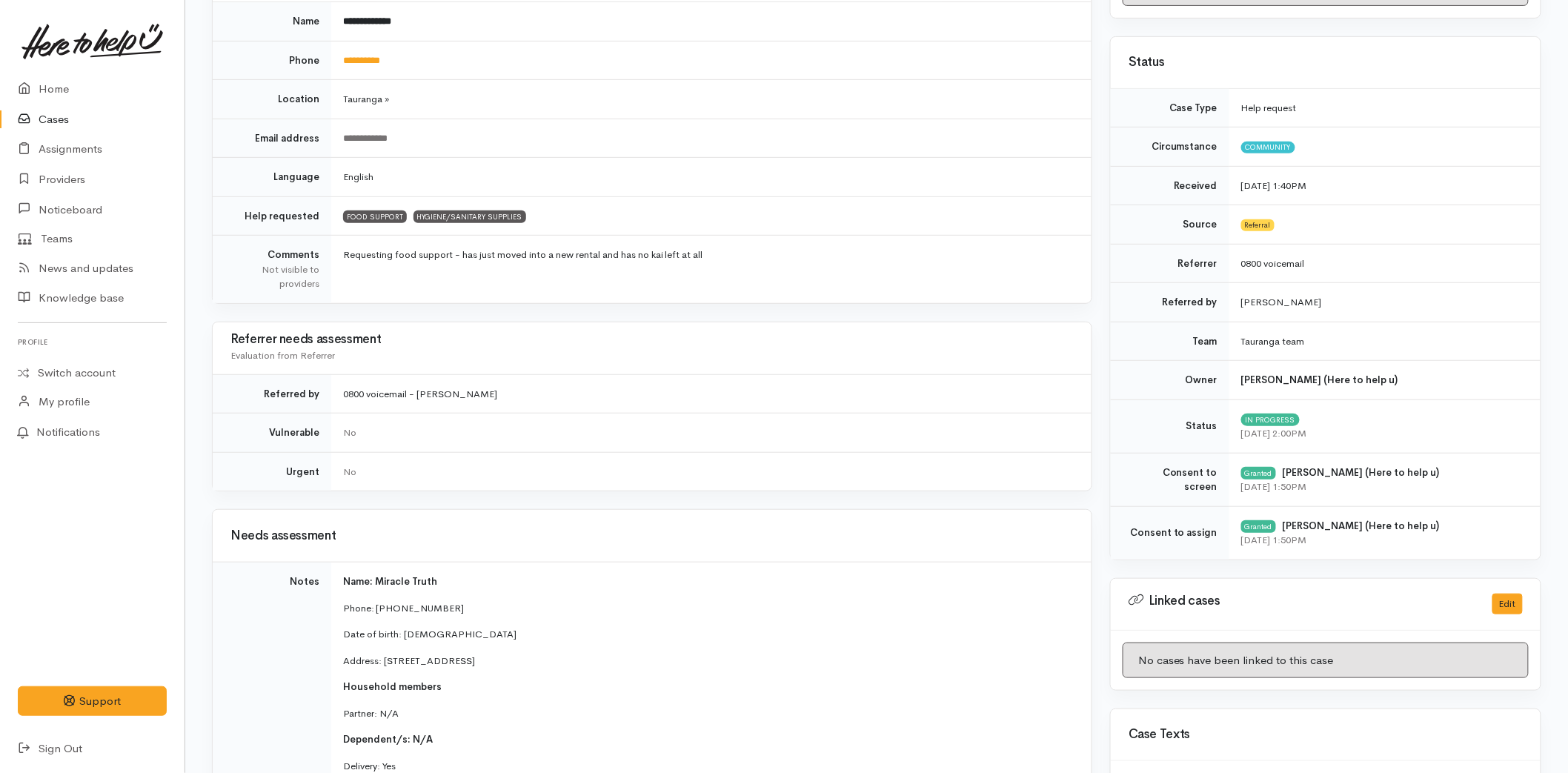
scroll to position [0, 0]
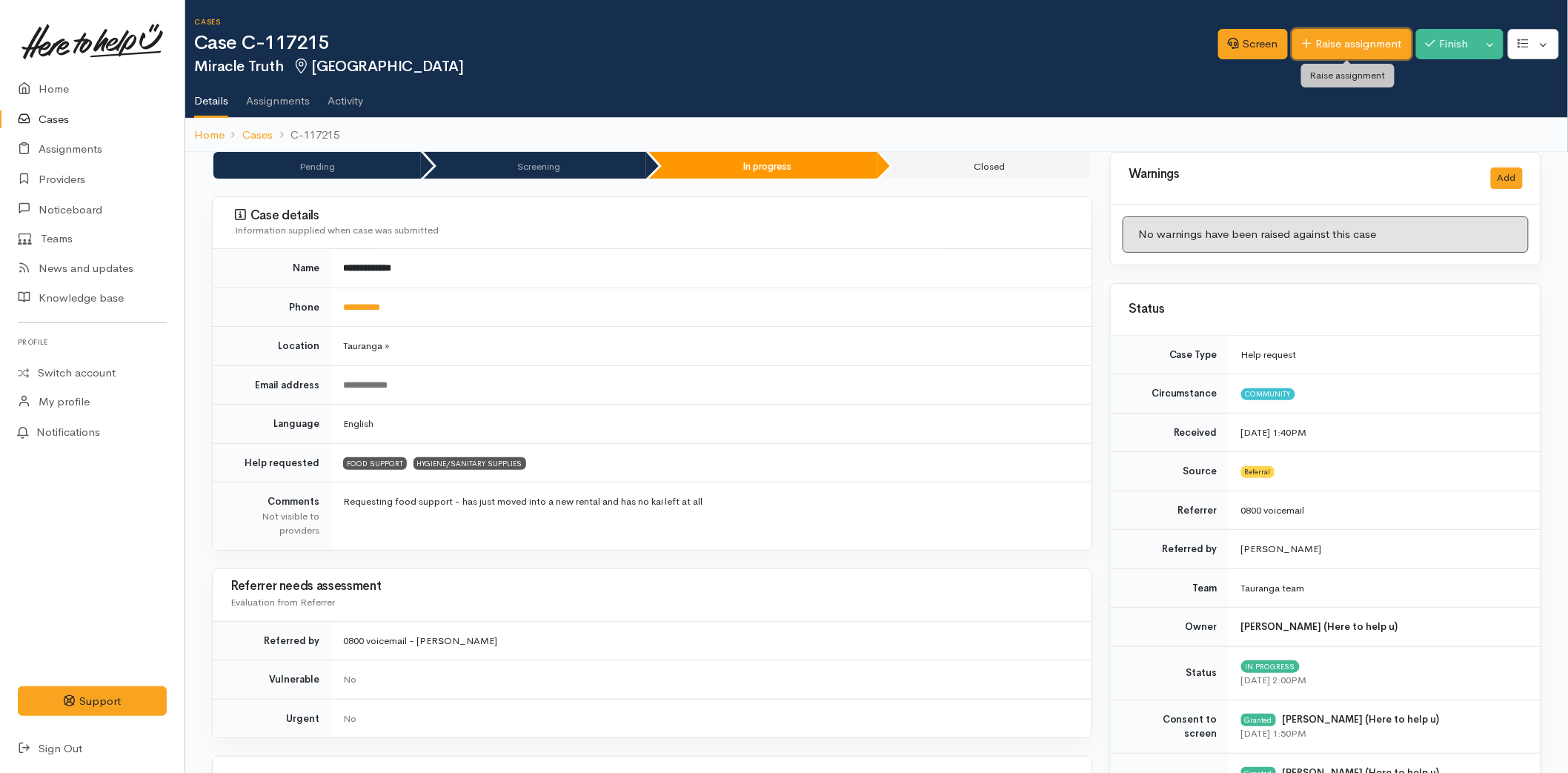
click at [1324, 39] on link "Raise assignment" at bounding box center [1352, 44] width 119 height 30
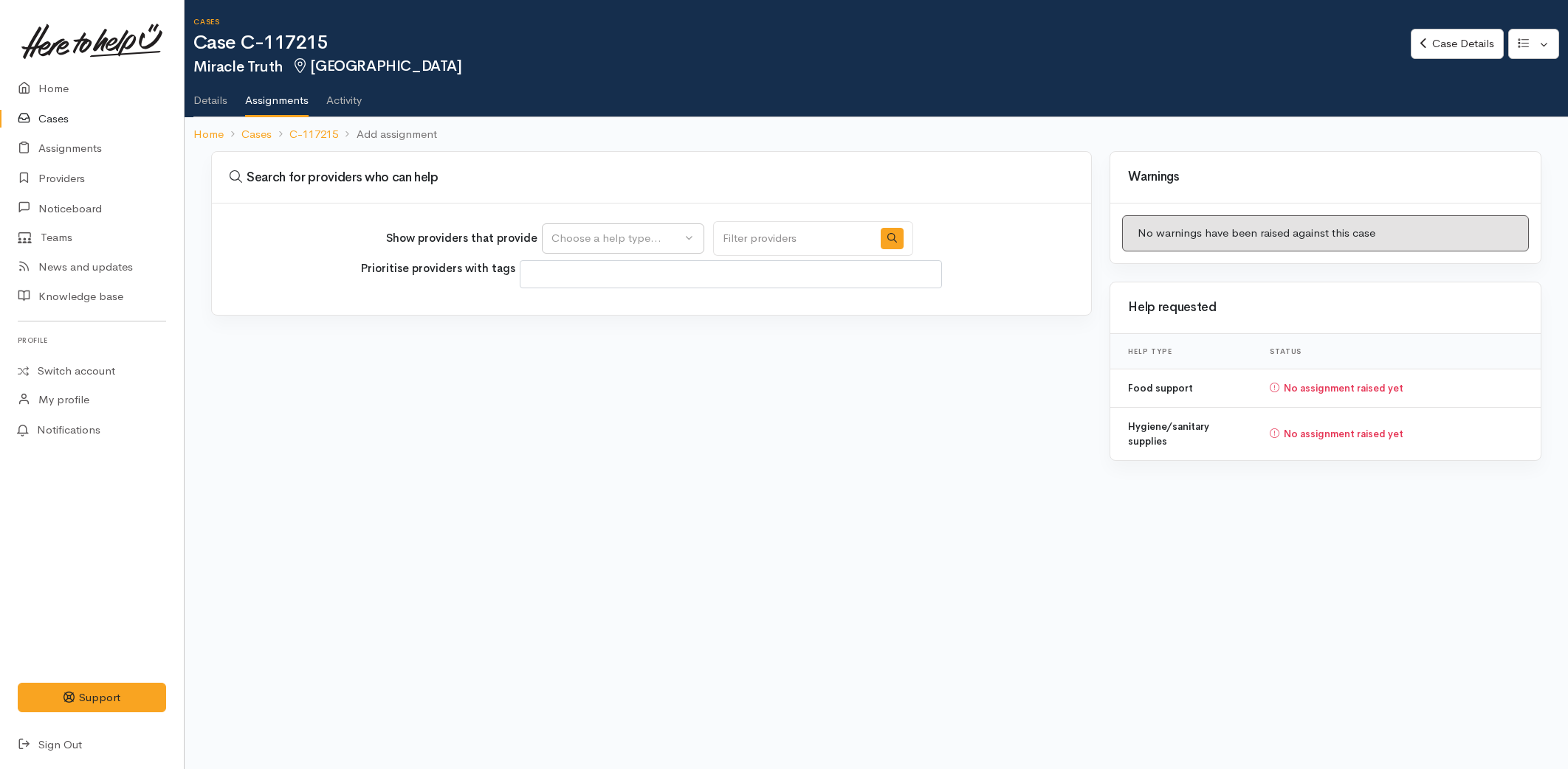
select select
click at [618, 239] on div "Choose a help type..." at bounding box center [616, 238] width 130 height 17
click at [598, 308] on span "Food support" at bounding box center [594, 309] width 69 height 17
select select "3"
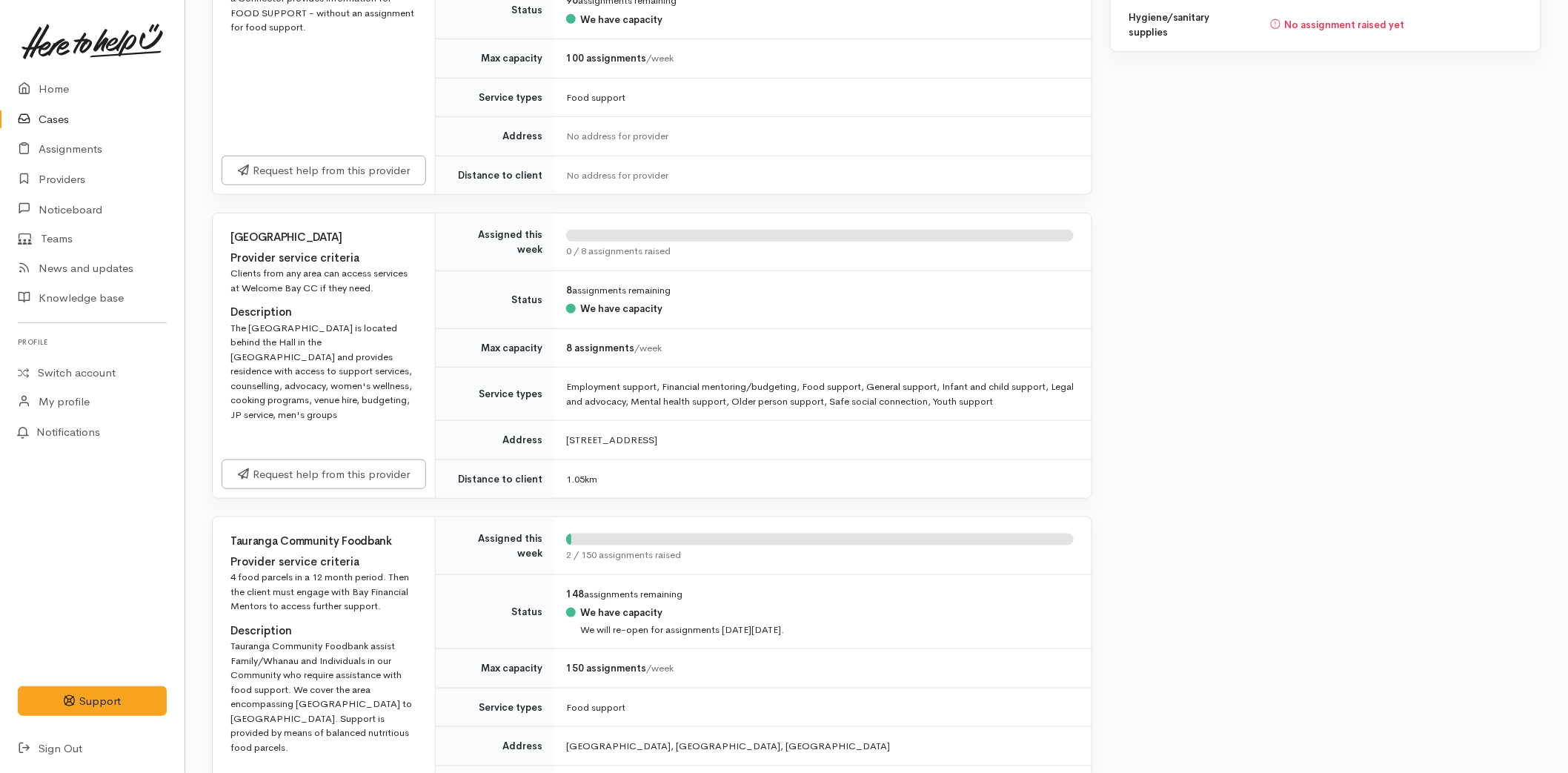
scroll to position [824, 0]
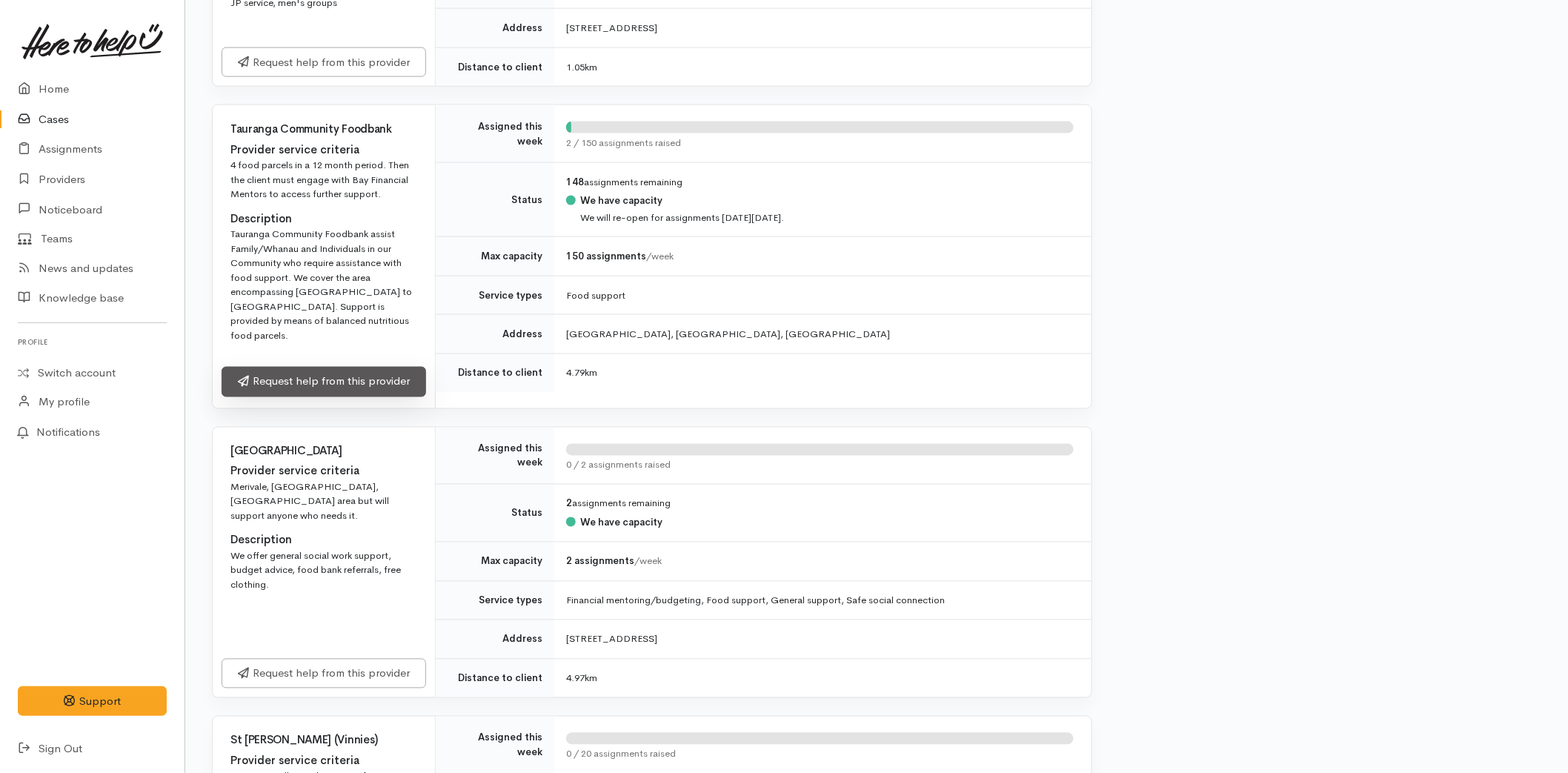
click at [314, 367] on link "Request help from this provider" at bounding box center [324, 382] width 205 height 30
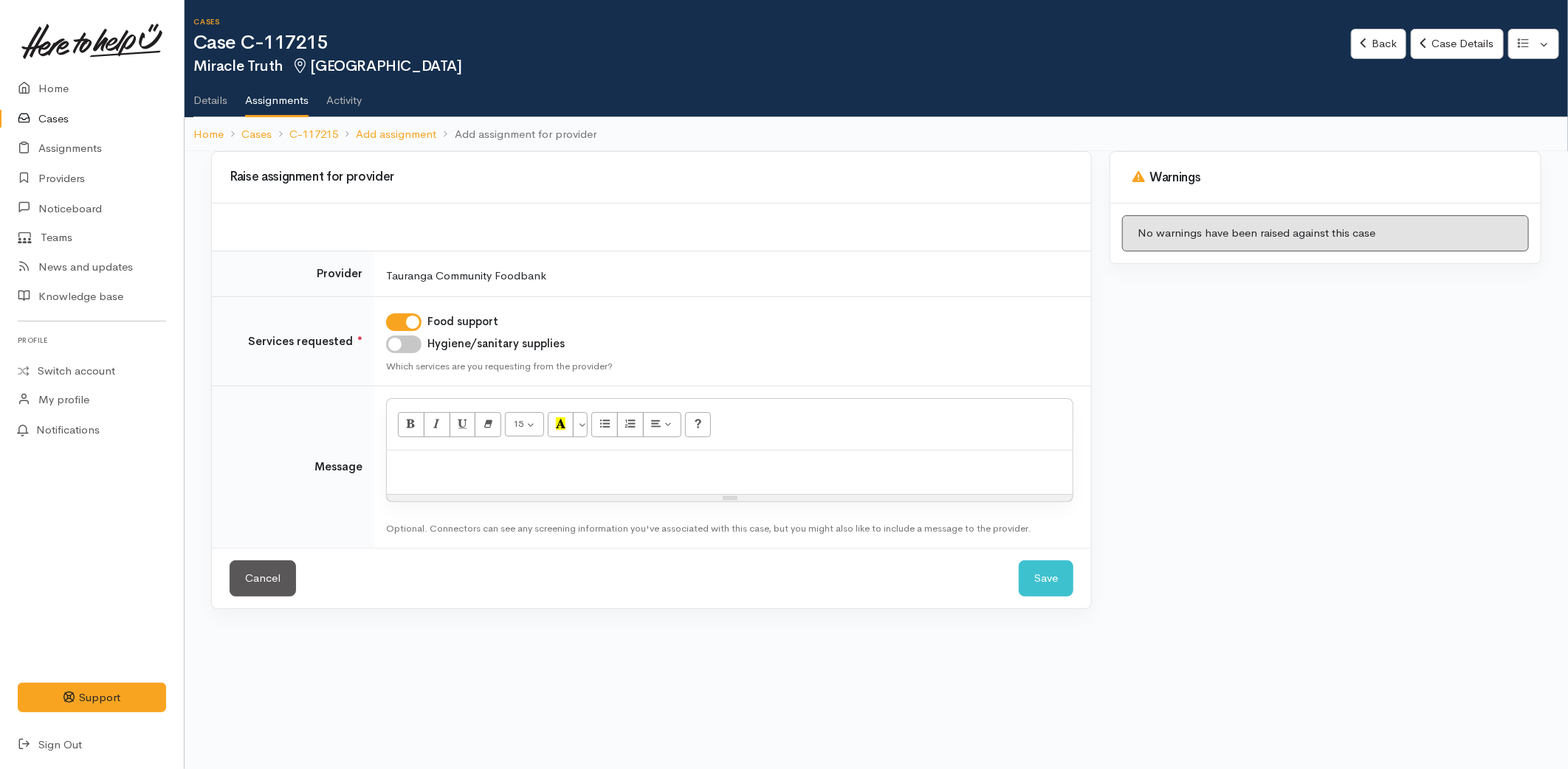
click at [405, 350] on input "Hygiene/sanitary supplies" at bounding box center [404, 344] width 36 height 18
checkbox input "true"
click at [455, 477] on div at bounding box center [730, 472] width 686 height 43
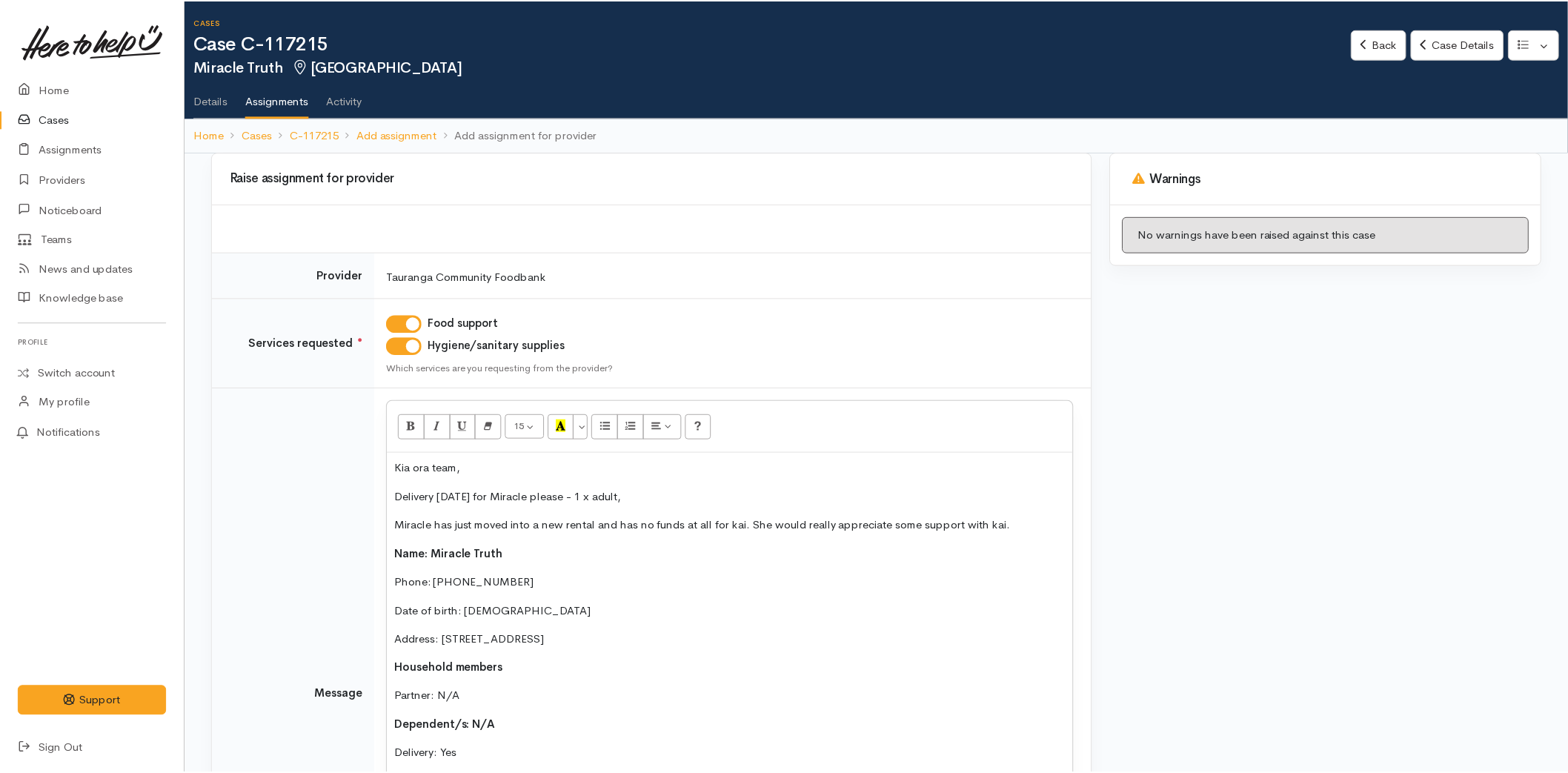
scroll to position [151, 0]
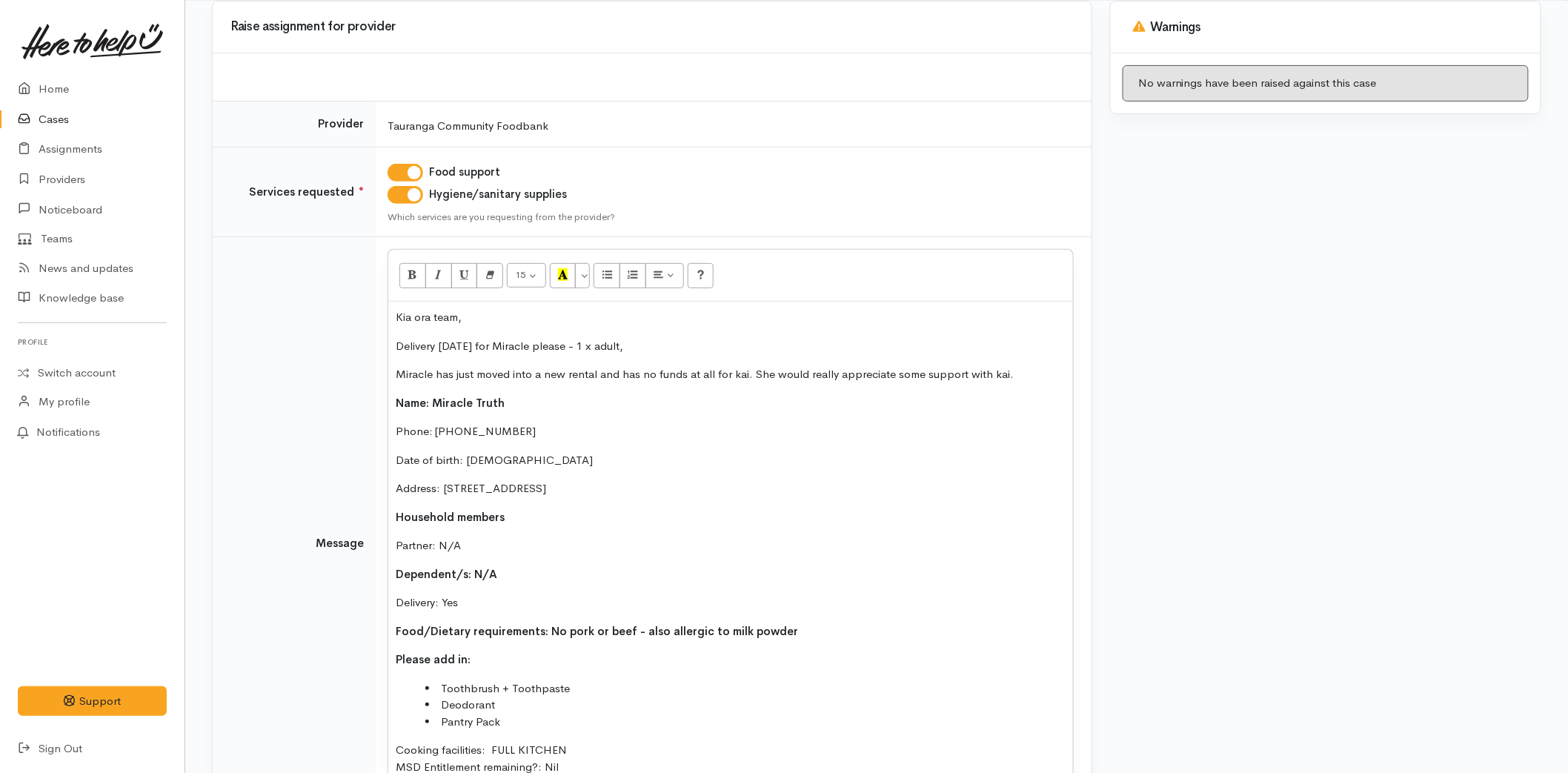
drag, startPoint x: 728, startPoint y: 626, endPoint x: 330, endPoint y: 612, distance: 398.2
click at [330, 612] on tr "Message 15 8 9 10 11 12 14 18 24 36 Background Color Transparent Select #ffff00…" at bounding box center [652, 543] width 879 height 613
copy span "Food/Dietary requirements: No pork or beef - also allergic to milk powder"
click at [660, 348] on p "Delivery [DATE] for Miracle please - 1 x adult," at bounding box center [731, 346] width 670 height 17
drag, startPoint x: 1025, startPoint y: 337, endPoint x: 651, endPoint y: 344, distance: 374.1
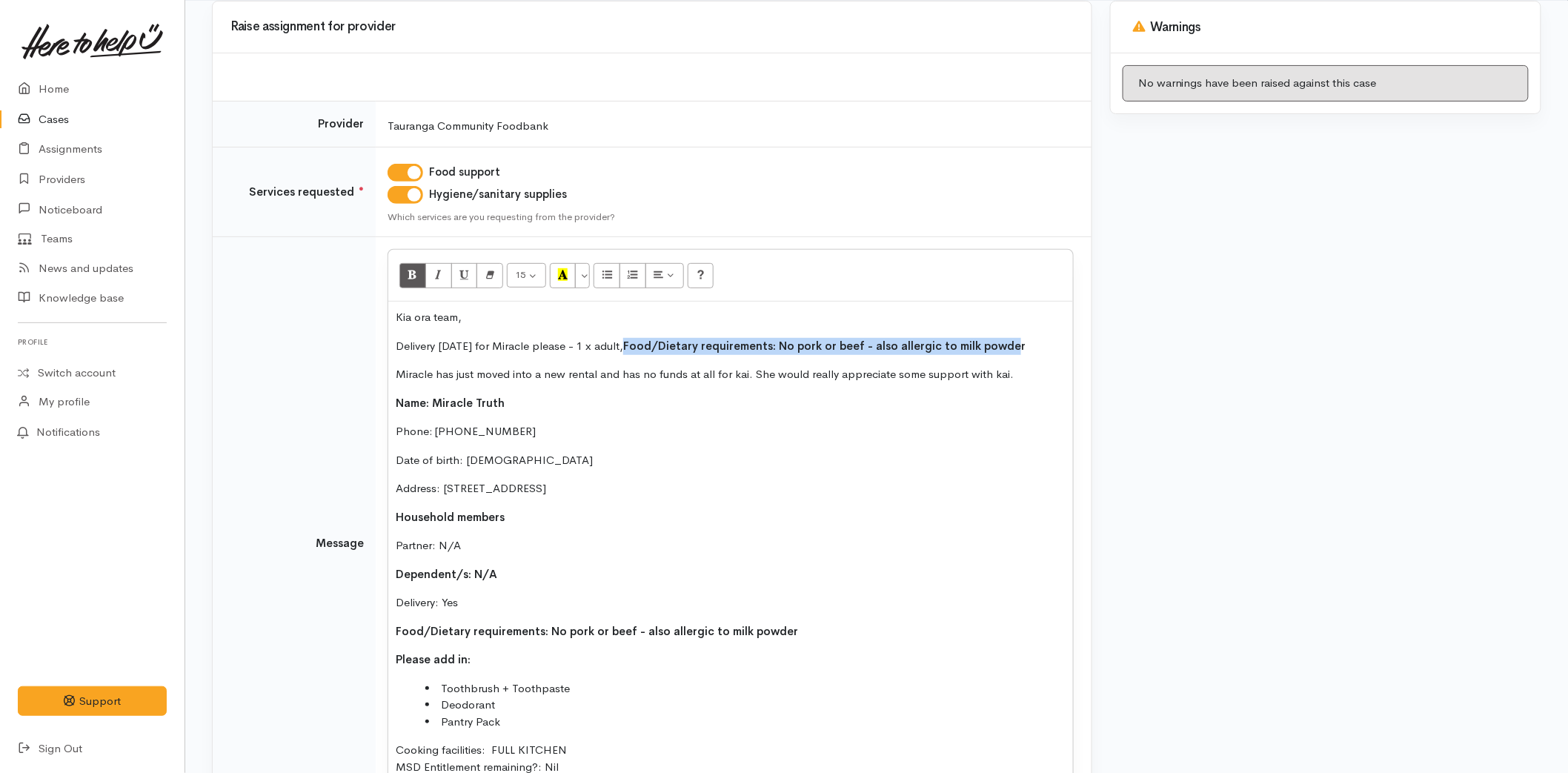
click at [651, 344] on span "Food/Dietary requirements: No pork or beef - also allergic to milk powder" at bounding box center [825, 345] width 403 height 14
click at [568, 275] on icon "Recent Color" at bounding box center [563, 274] width 9 height 12
click at [522, 471] on div "Kia ora team, Delivery Wednesday for Miracle please - 1 x adult, Food/Dietary r…" at bounding box center [731, 548] width 685 height 493
drag, startPoint x: 554, startPoint y: 593, endPoint x: 388, endPoint y: 388, distance: 263.8
click at [389, 388] on div "Kia ora team, Delivery Wednesday for Miracle please - 1 x adult, Food/Dietary r…" at bounding box center [731, 548] width 685 height 493
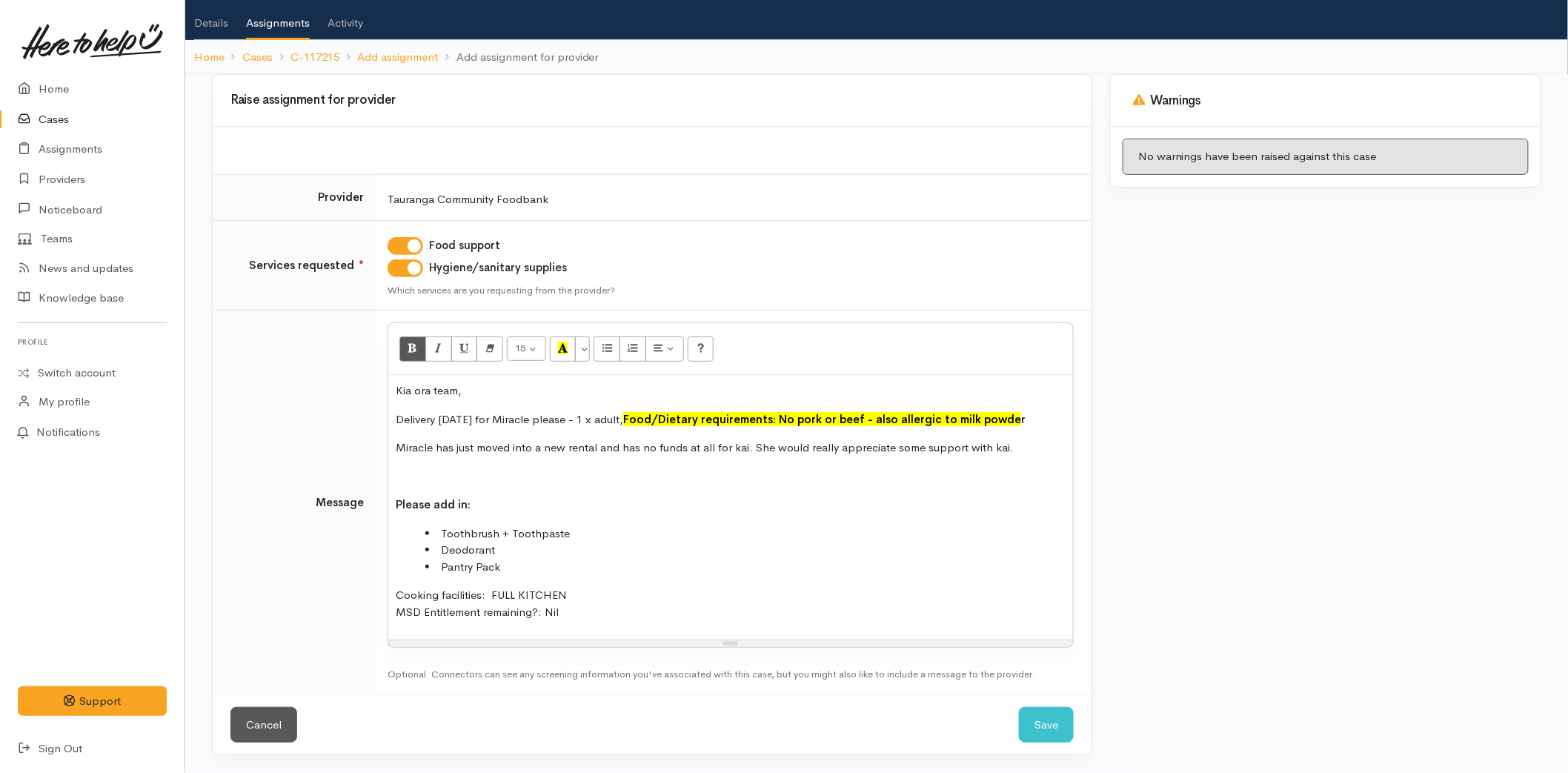
scroll to position [49, 0]
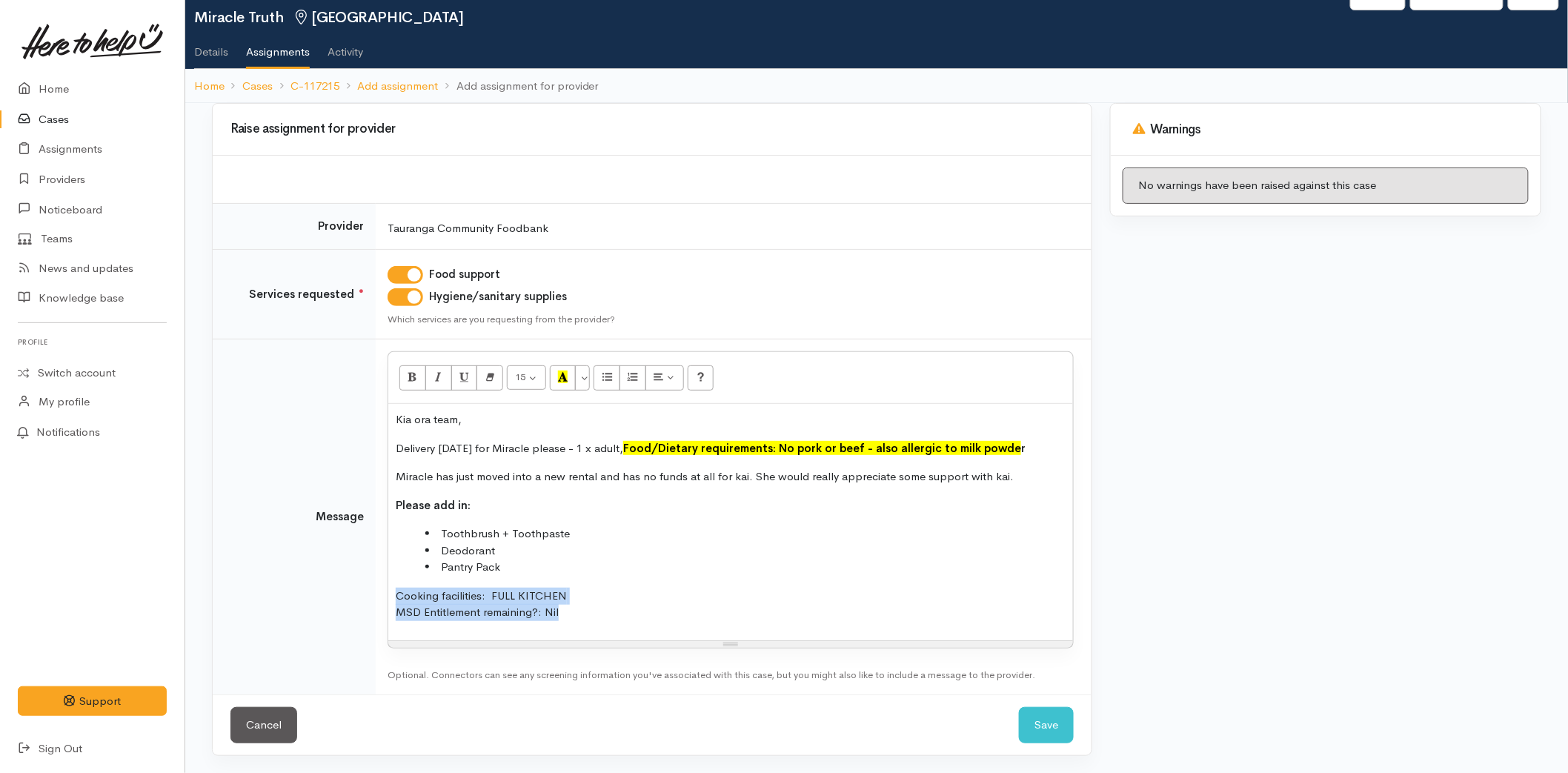
drag, startPoint x: 586, startPoint y: 615, endPoint x: 382, endPoint y: 591, distance: 205.4
click at [382, 591] on td "<p>Kia ora team,</p><p>Delivery Wednesday for Miracle please - 1 x adult,&nbsp;…" at bounding box center [733, 517] width 716 height 356
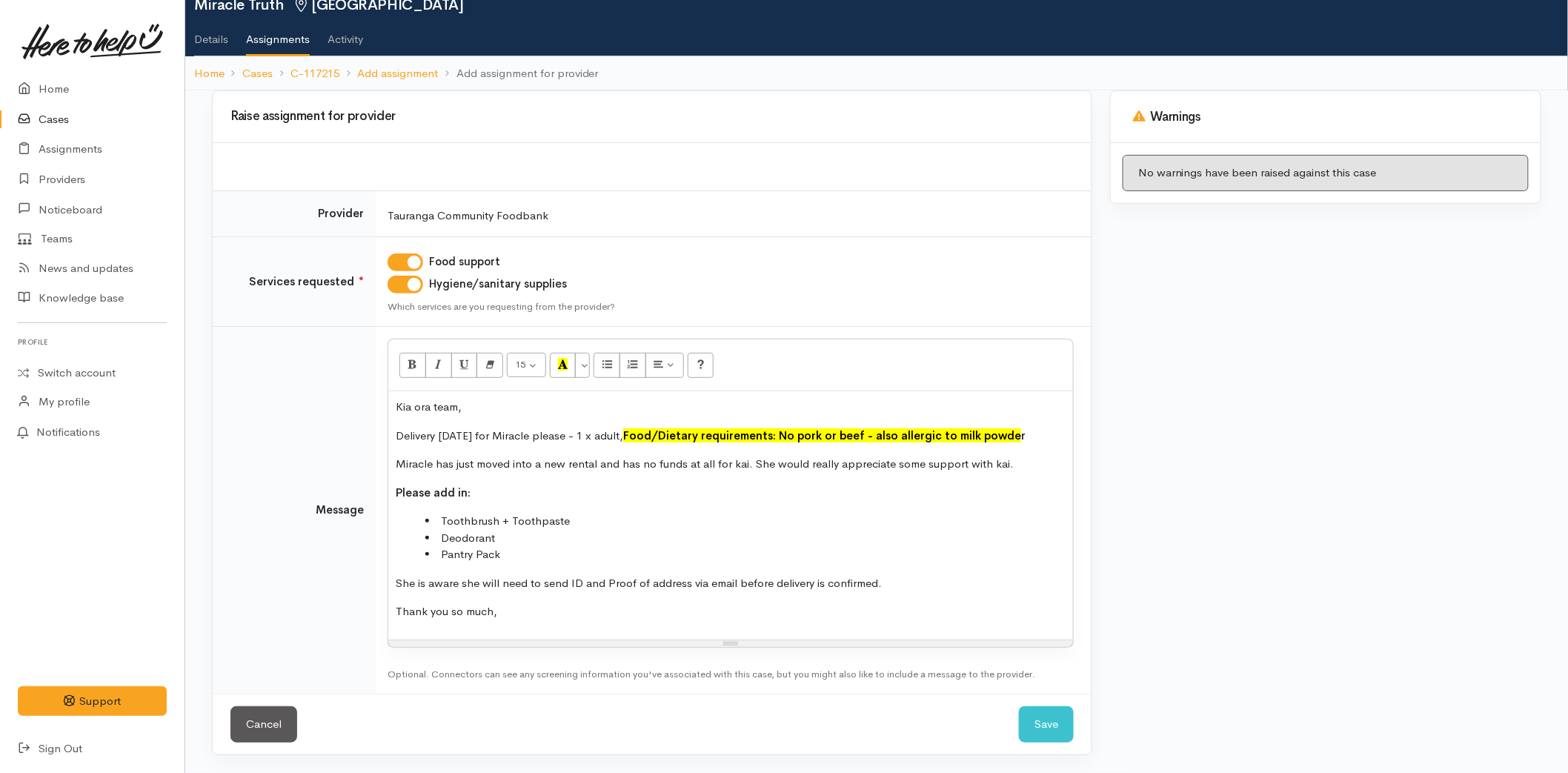
scroll to position [90, 0]
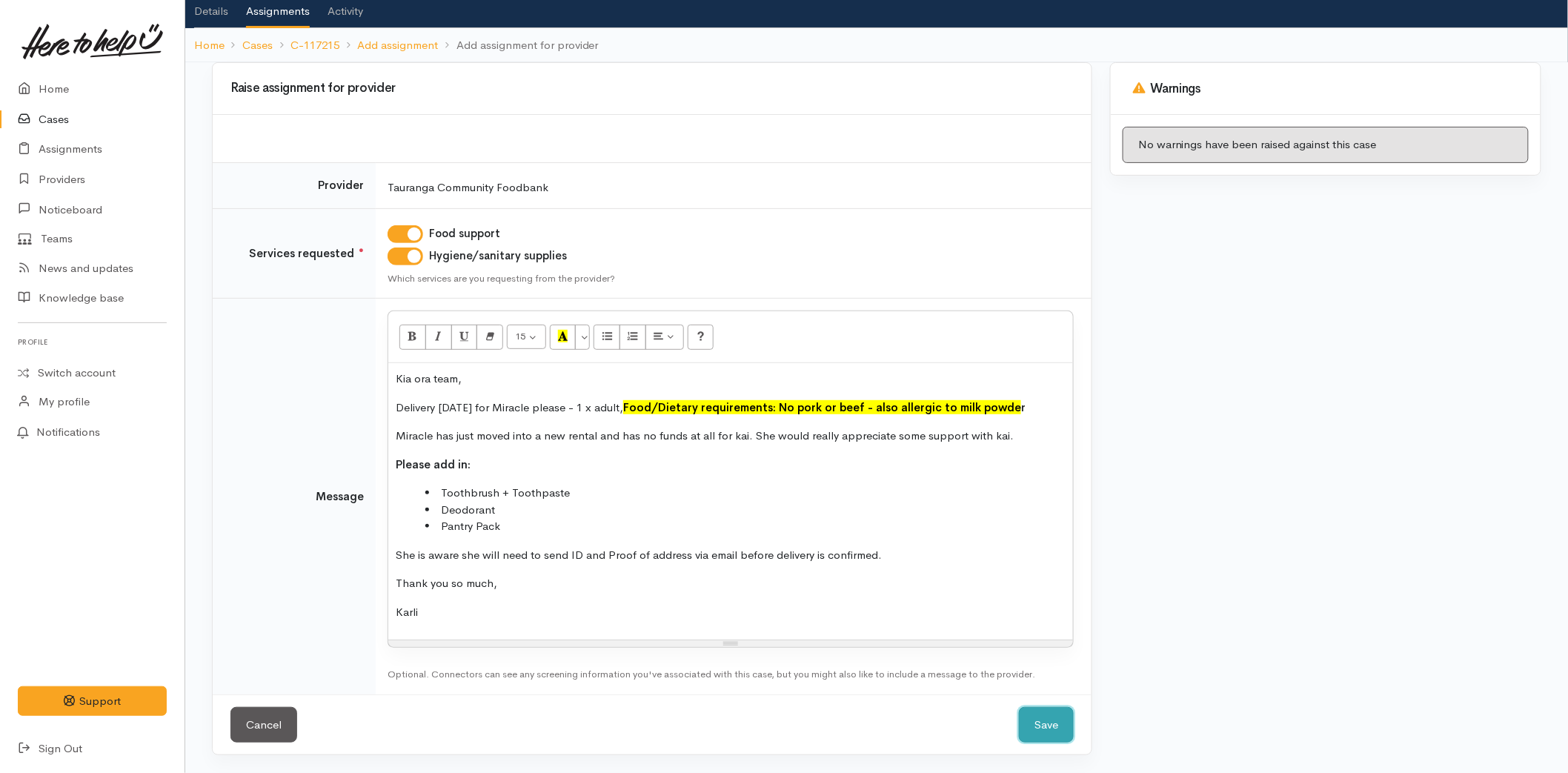
click at [1041, 731] on button "Save" at bounding box center [1046, 725] width 55 height 36
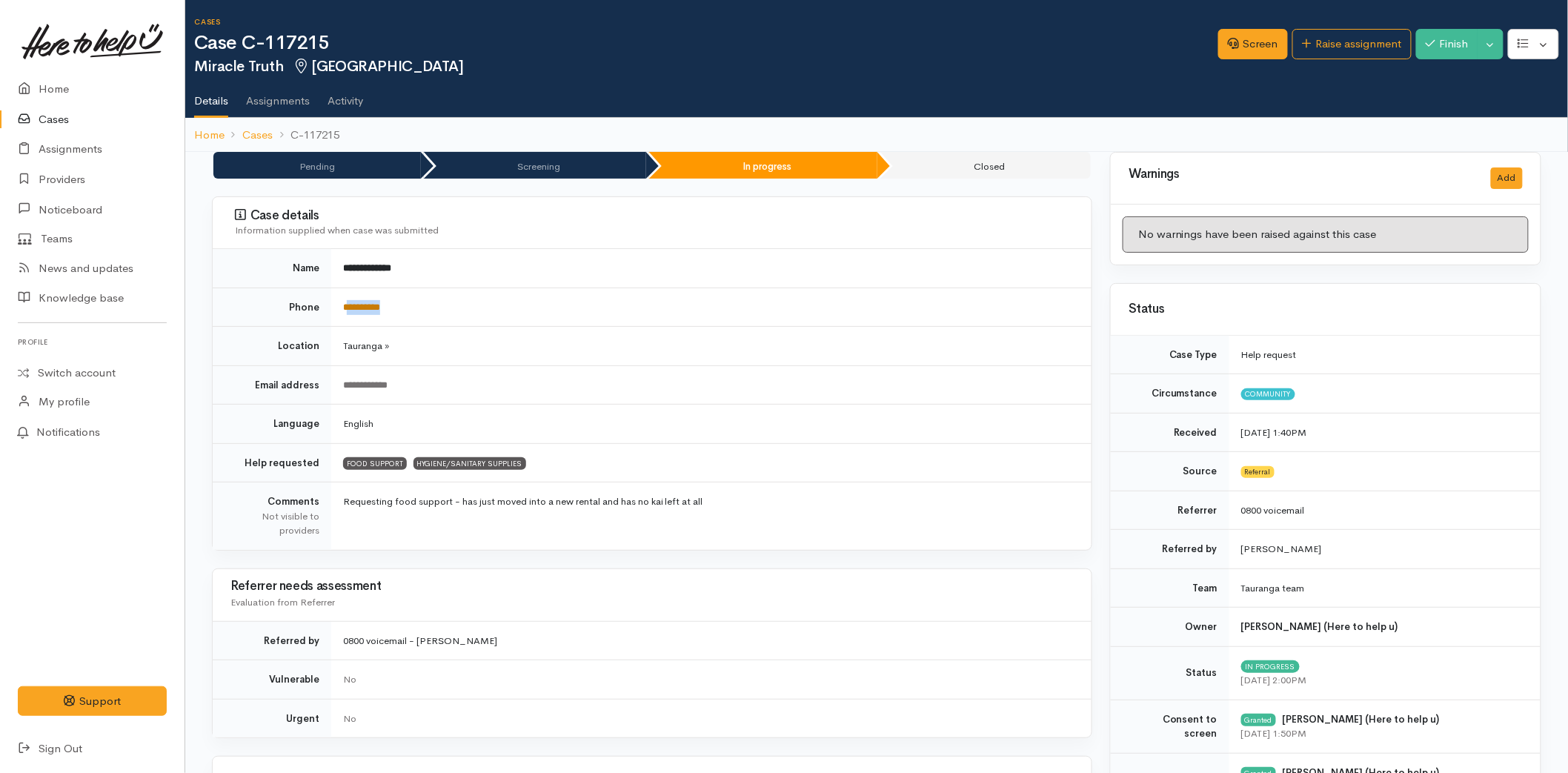
drag, startPoint x: 407, startPoint y: 303, endPoint x: 350, endPoint y: 308, distance: 57.2
click at [350, 308] on td "**********" at bounding box center [711, 308] width 760 height 40
copy link "*********"
click at [73, 93] on link "Home" at bounding box center [92, 90] width 185 height 30
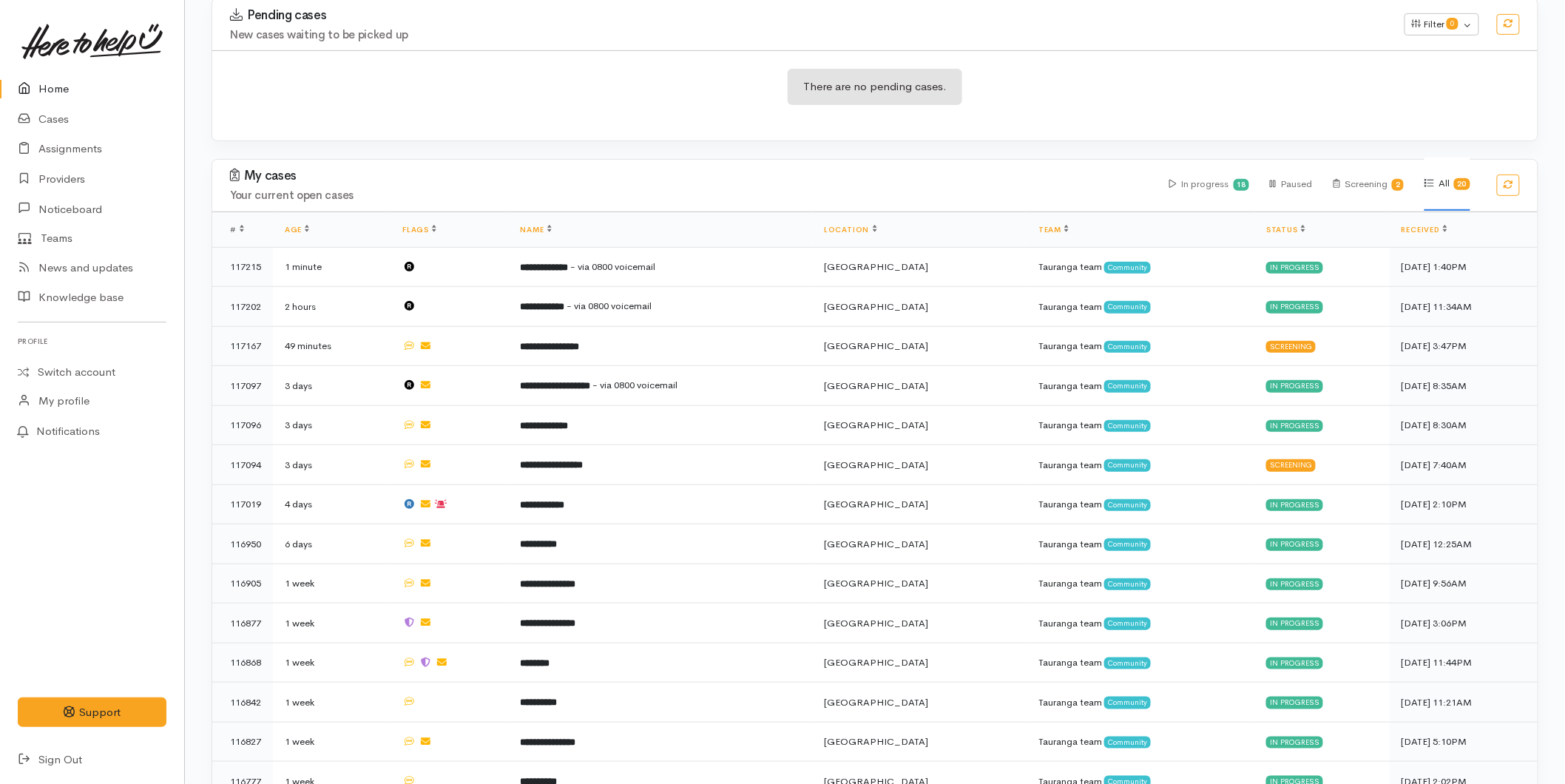
scroll to position [247, 0]
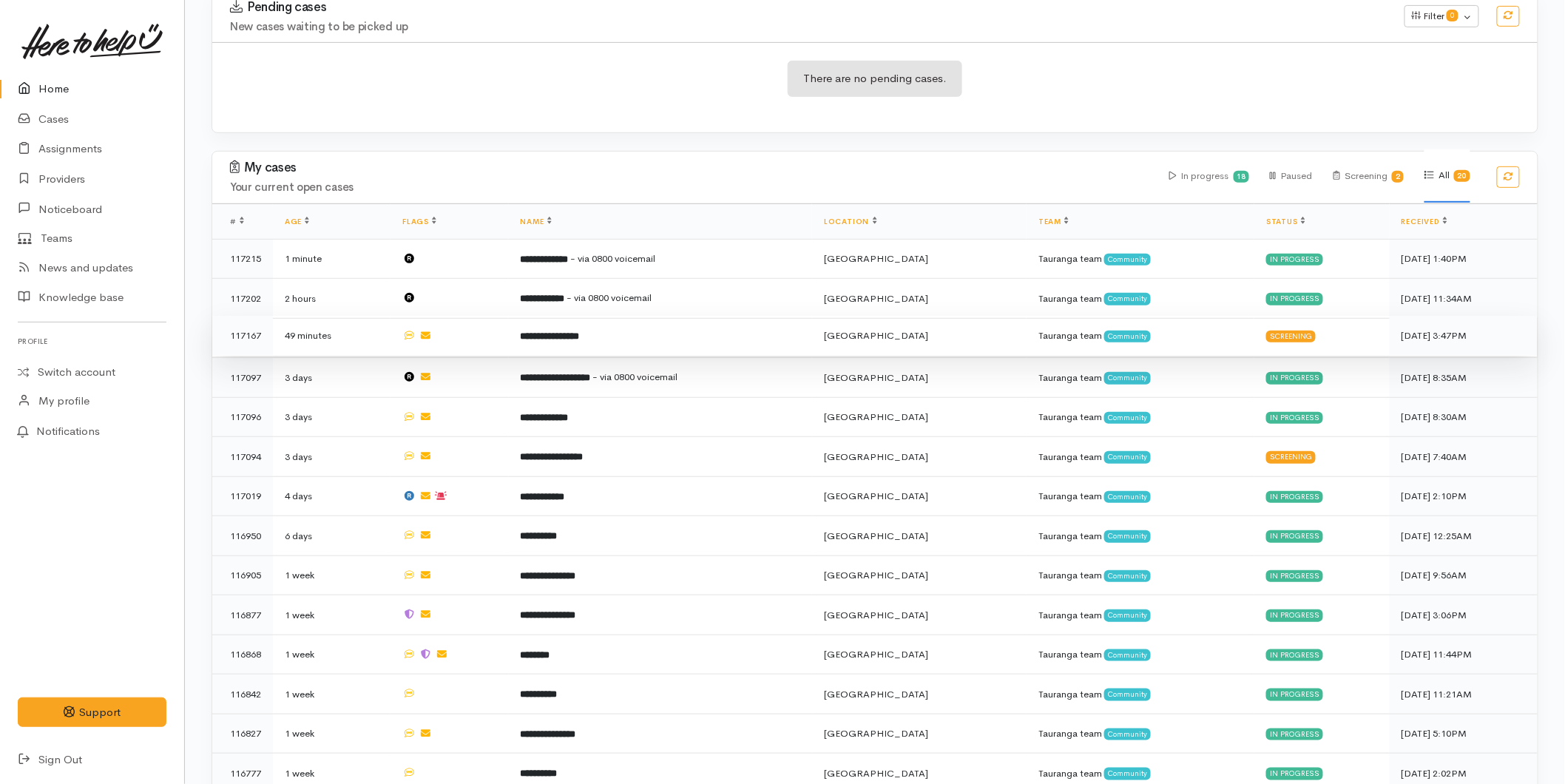
click at [575, 326] on td "**********" at bounding box center [661, 335] width 304 height 40
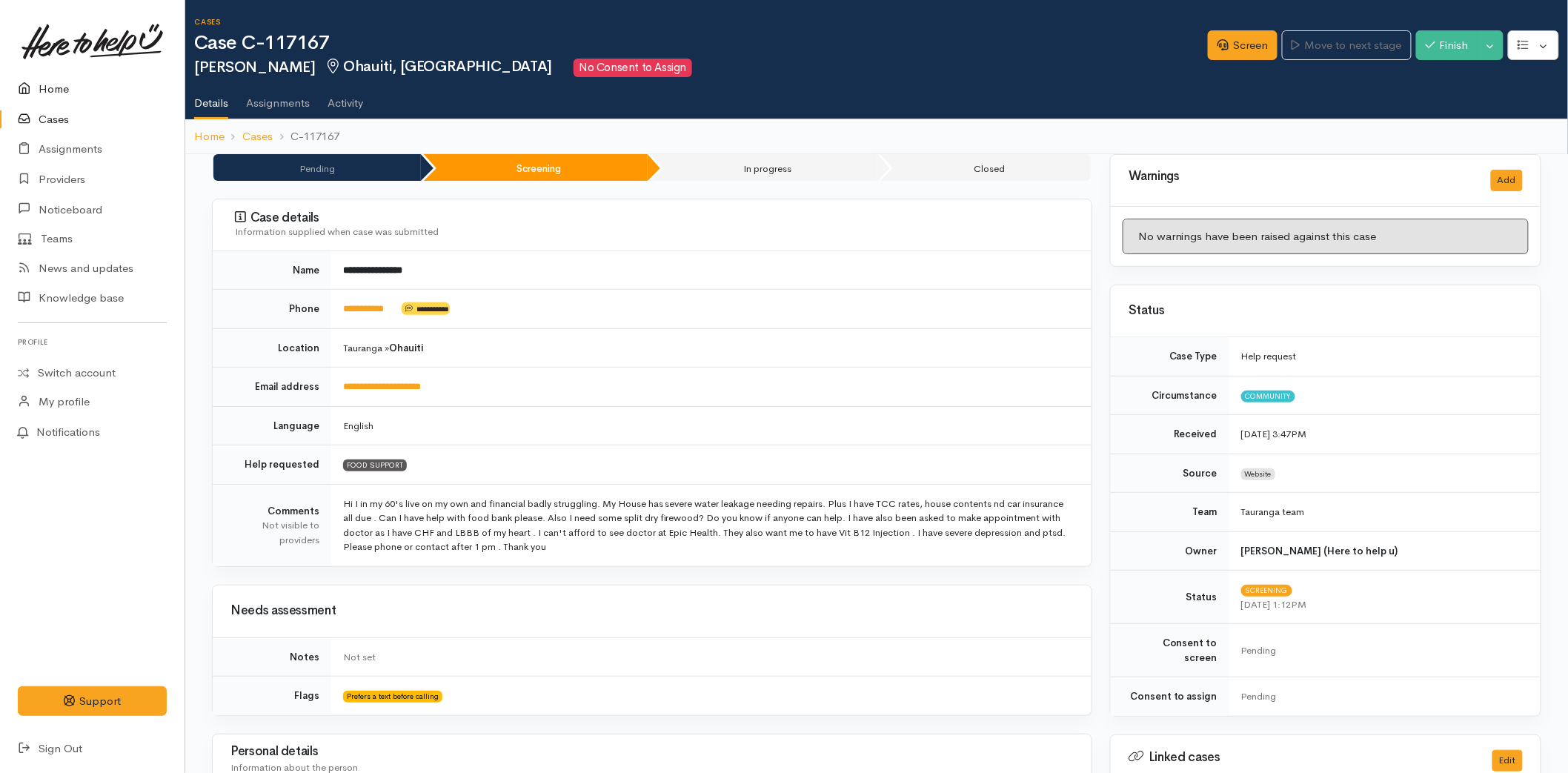
click at [60, 83] on link "Home" at bounding box center [92, 90] width 185 height 30
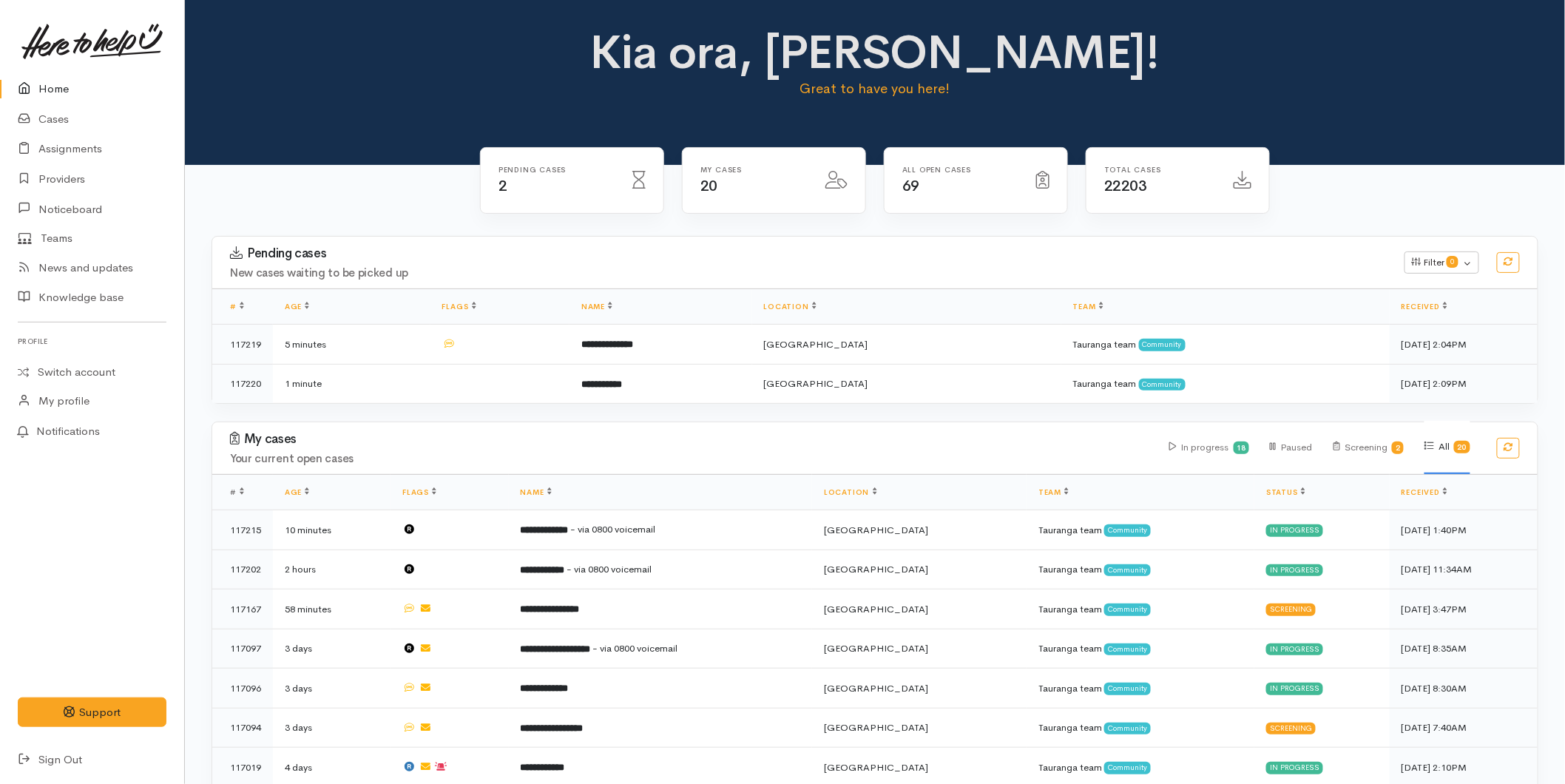
click at [42, 91] on link "Home" at bounding box center [92, 89] width 185 height 30
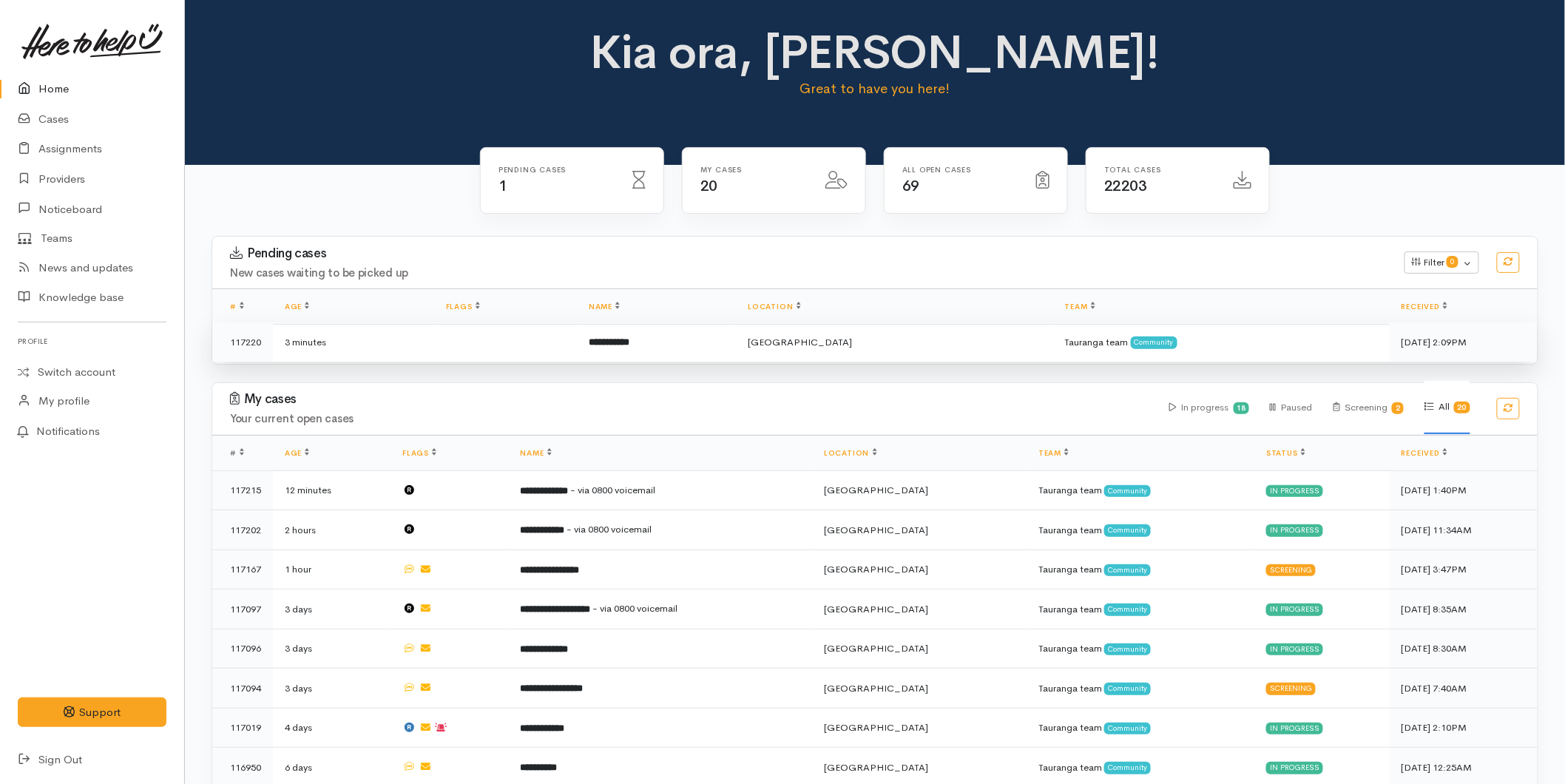
click at [686, 343] on td "**********" at bounding box center [656, 343] width 159 height 40
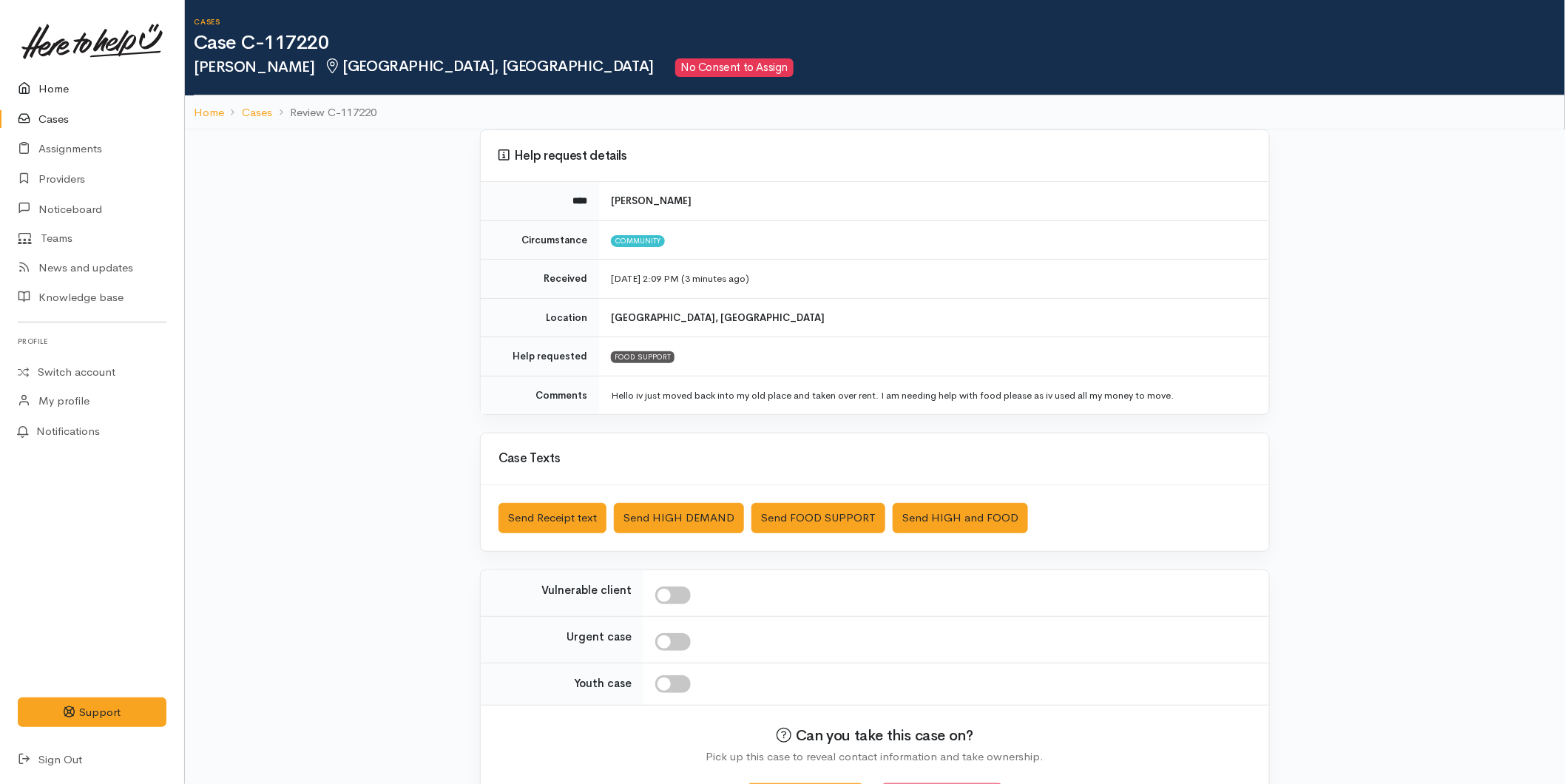
click at [54, 82] on link "Home" at bounding box center [92, 89] width 185 height 30
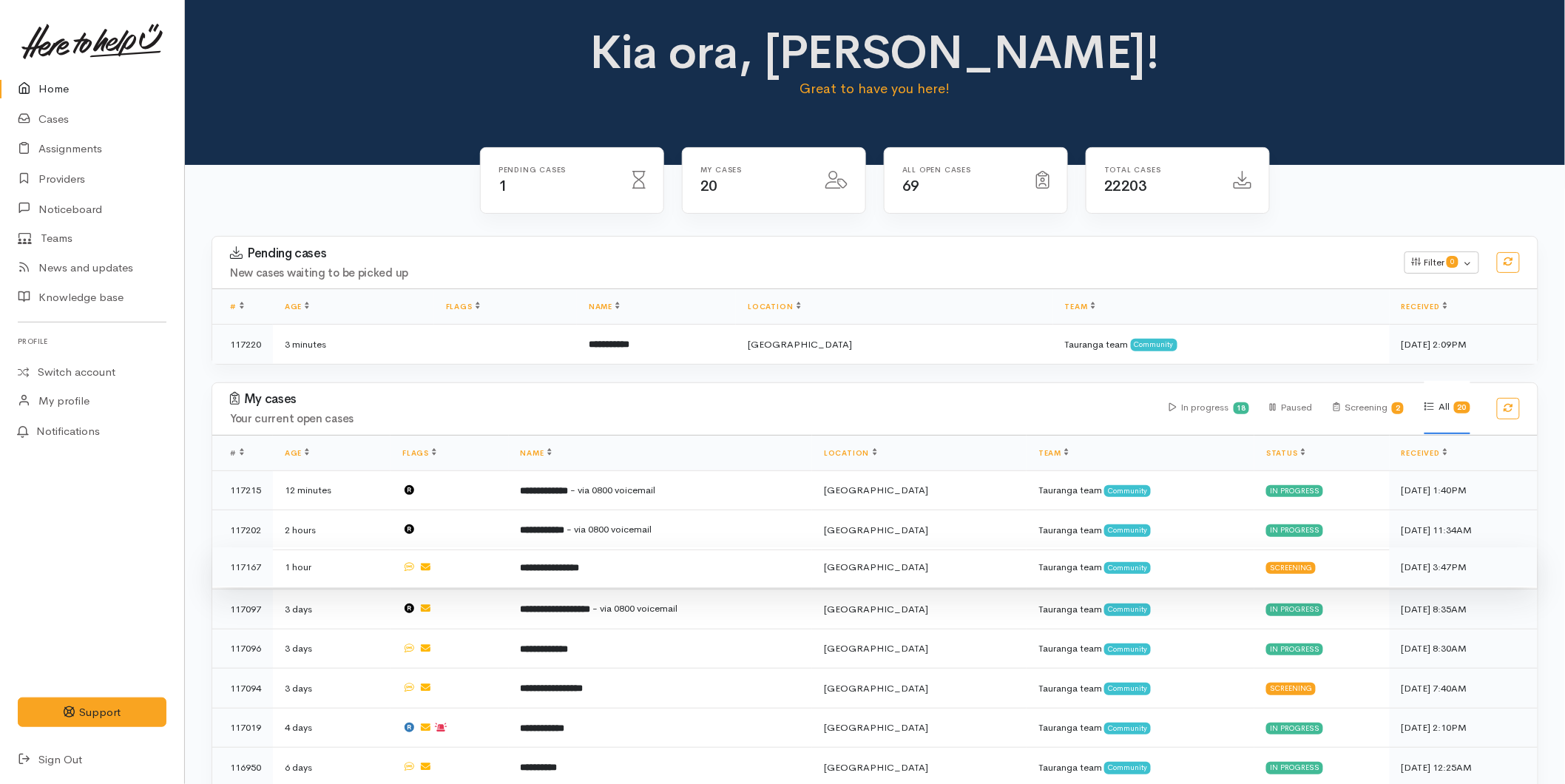
click at [767, 578] on td "**********" at bounding box center [661, 567] width 304 height 40
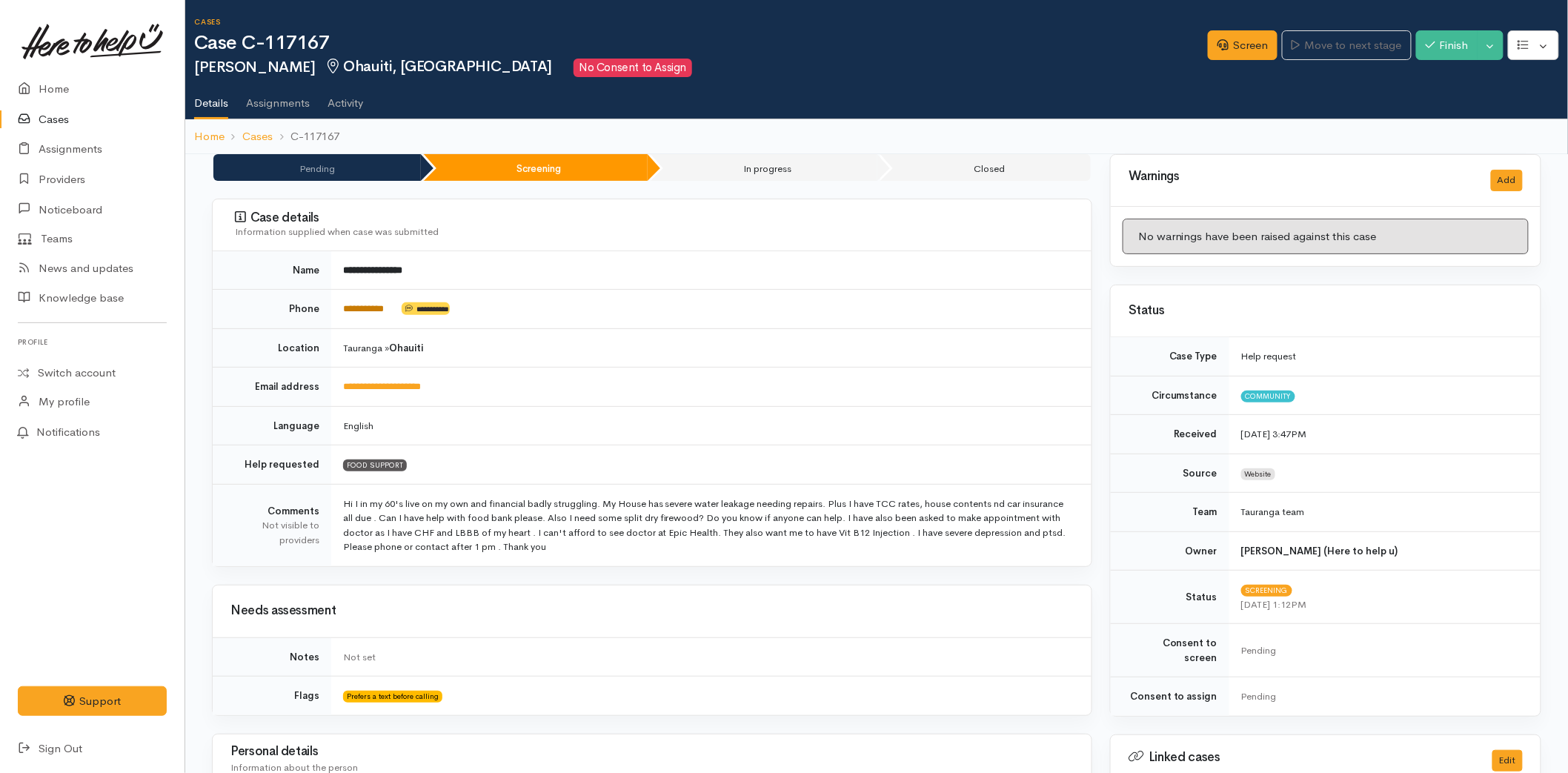
click at [374, 307] on link "**********" at bounding box center [363, 309] width 41 height 9
click at [1240, 34] on link "Screen" at bounding box center [1243, 45] width 70 height 30
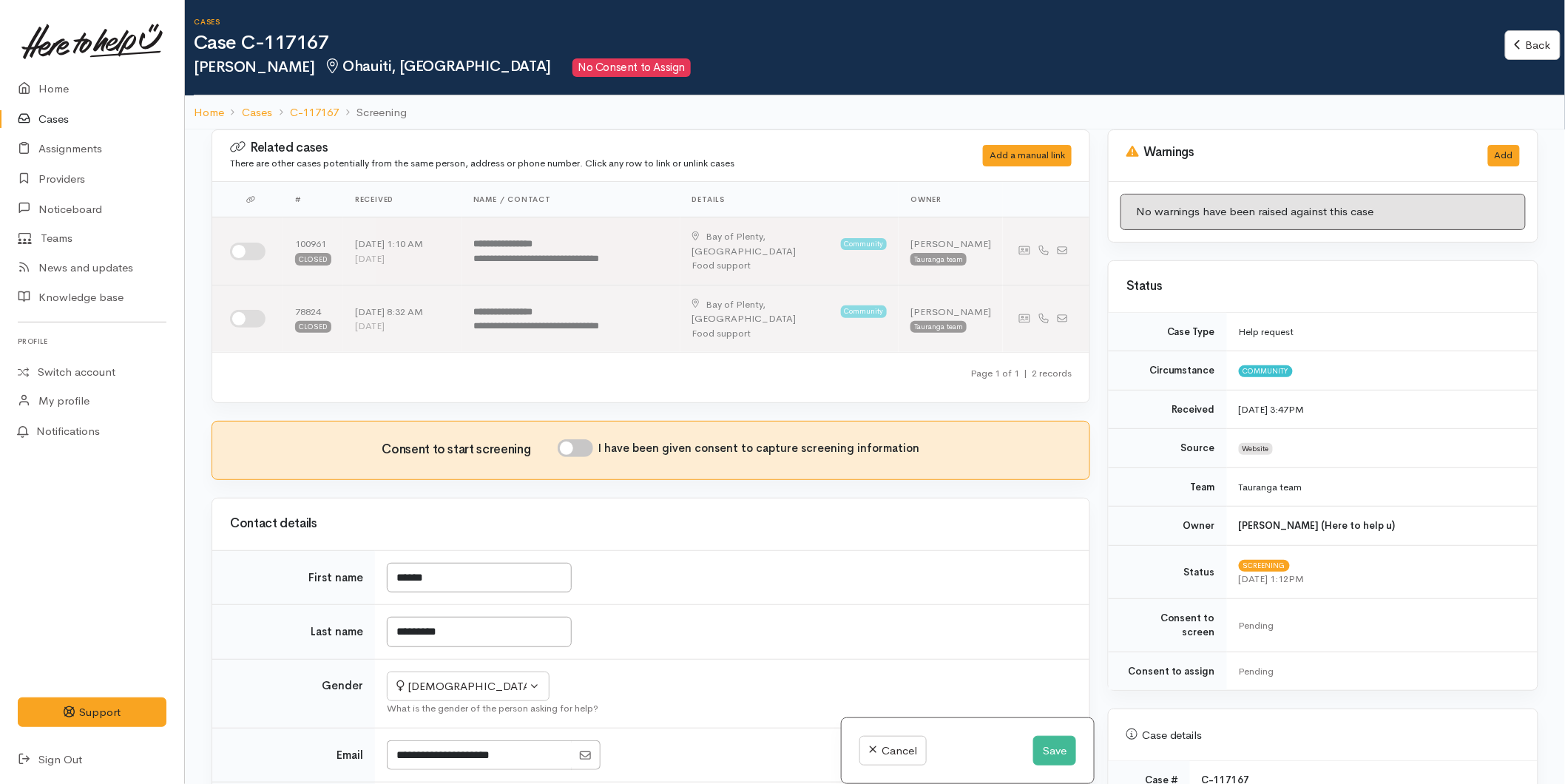
scroll to position [82, 0]
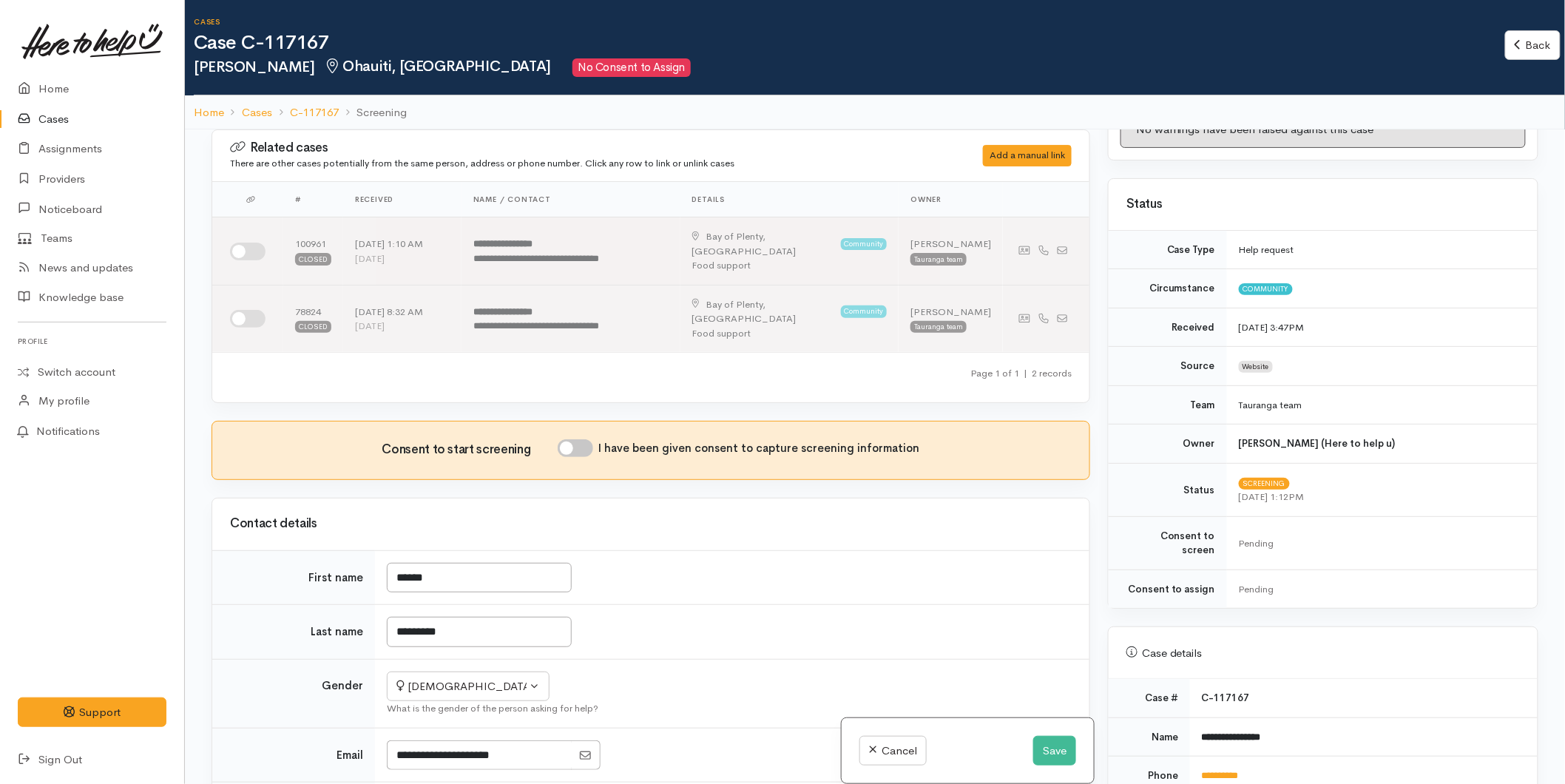
click at [575, 440] on input "I have been given consent to capture screening information" at bounding box center [575, 448] width 36 height 18
checkbox input "true"
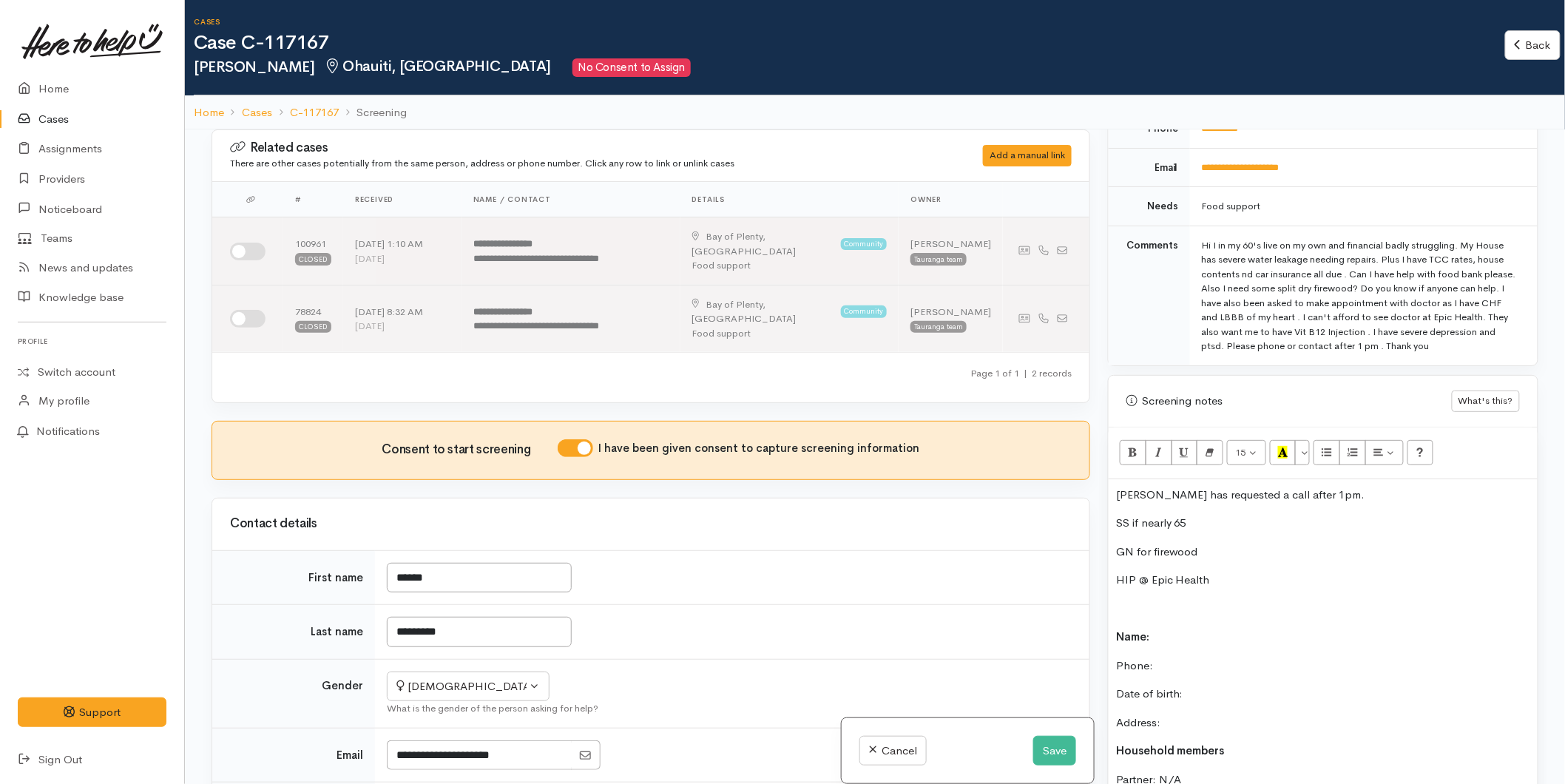
scroll to position [904, 0]
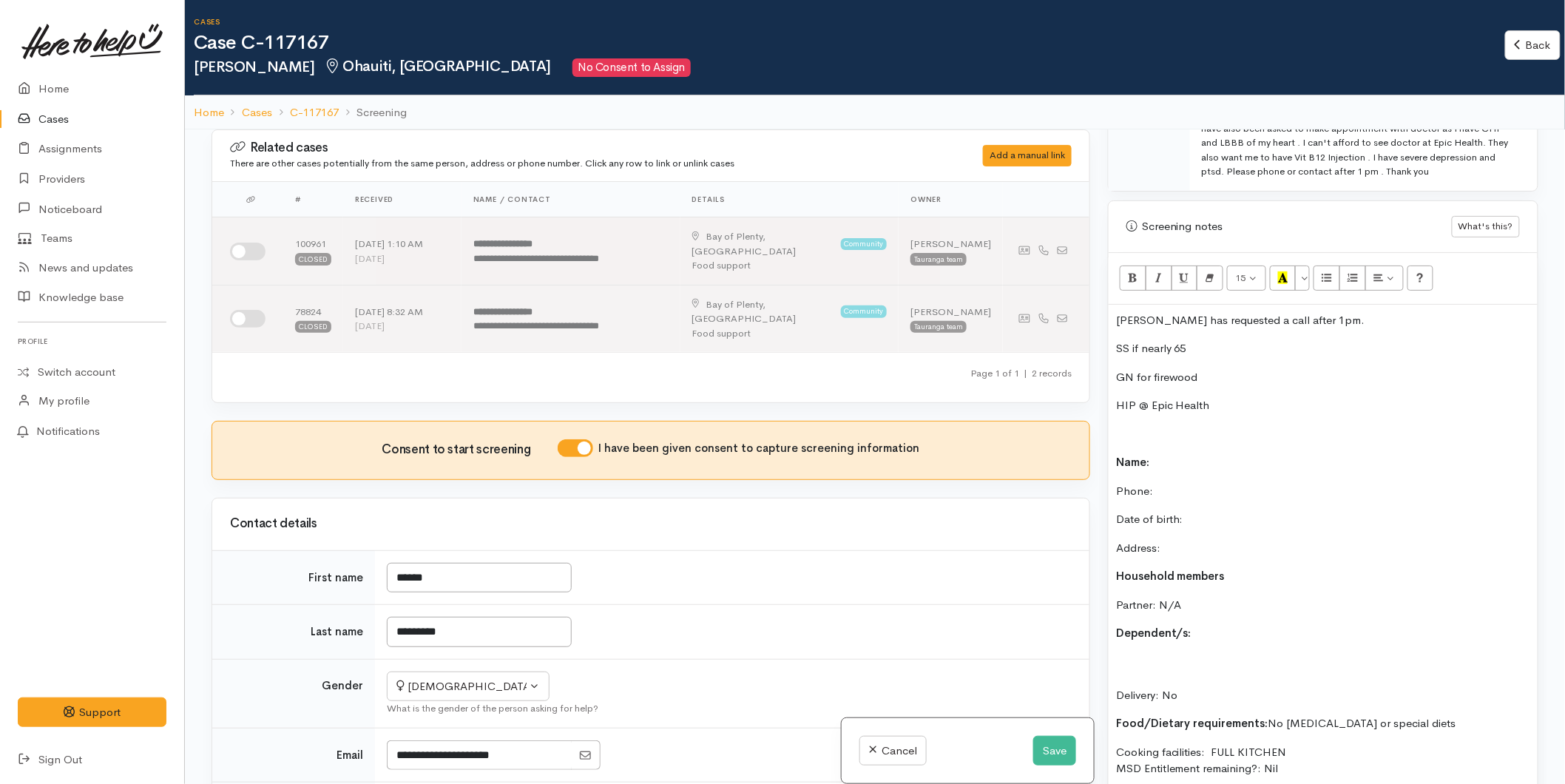
click at [1235, 397] on p "HIP @ Epic Health" at bounding box center [1323, 406] width 414 height 17
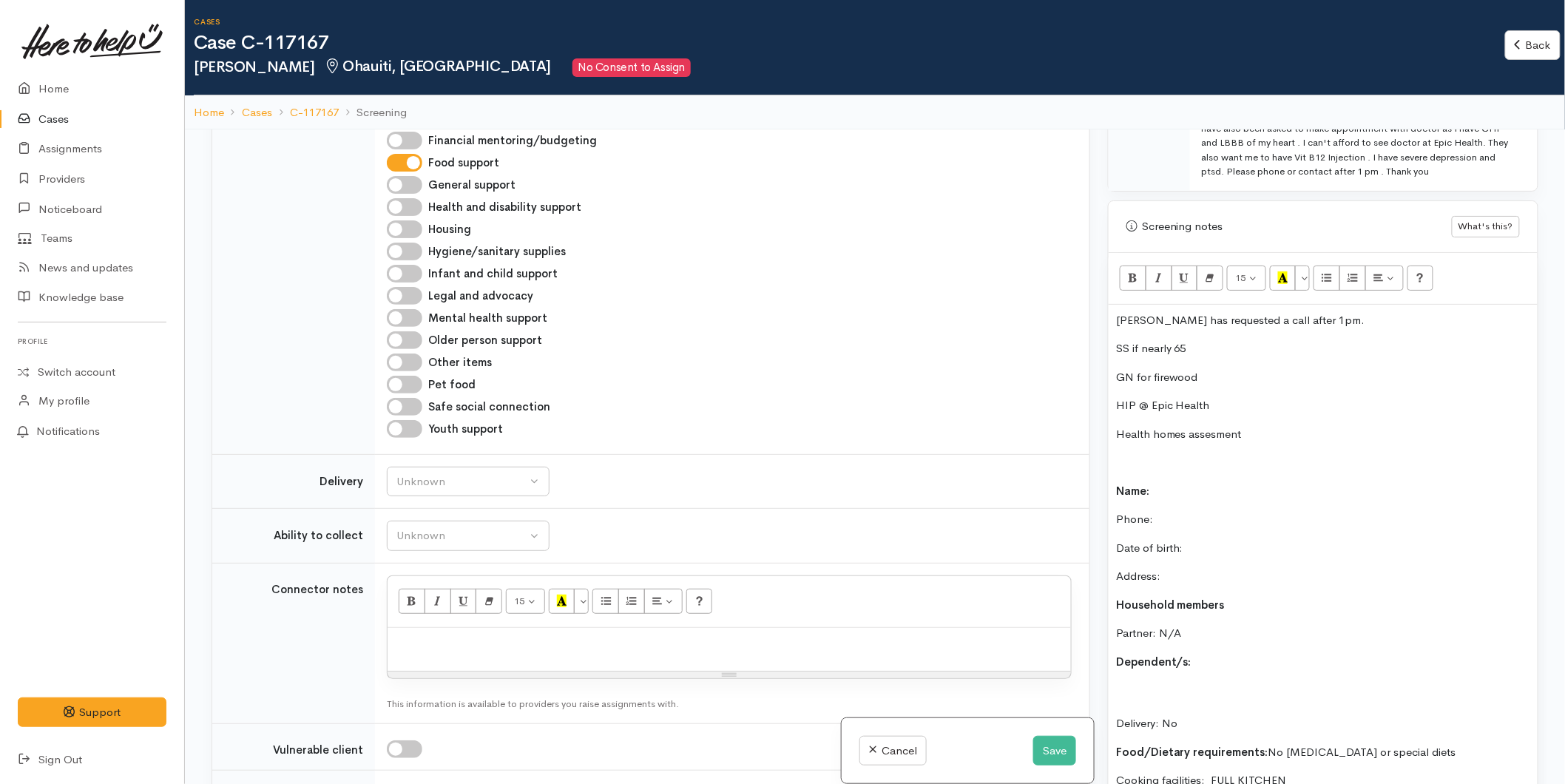
click at [1222, 540] on p "Date of birth:" at bounding box center [1323, 549] width 414 height 17
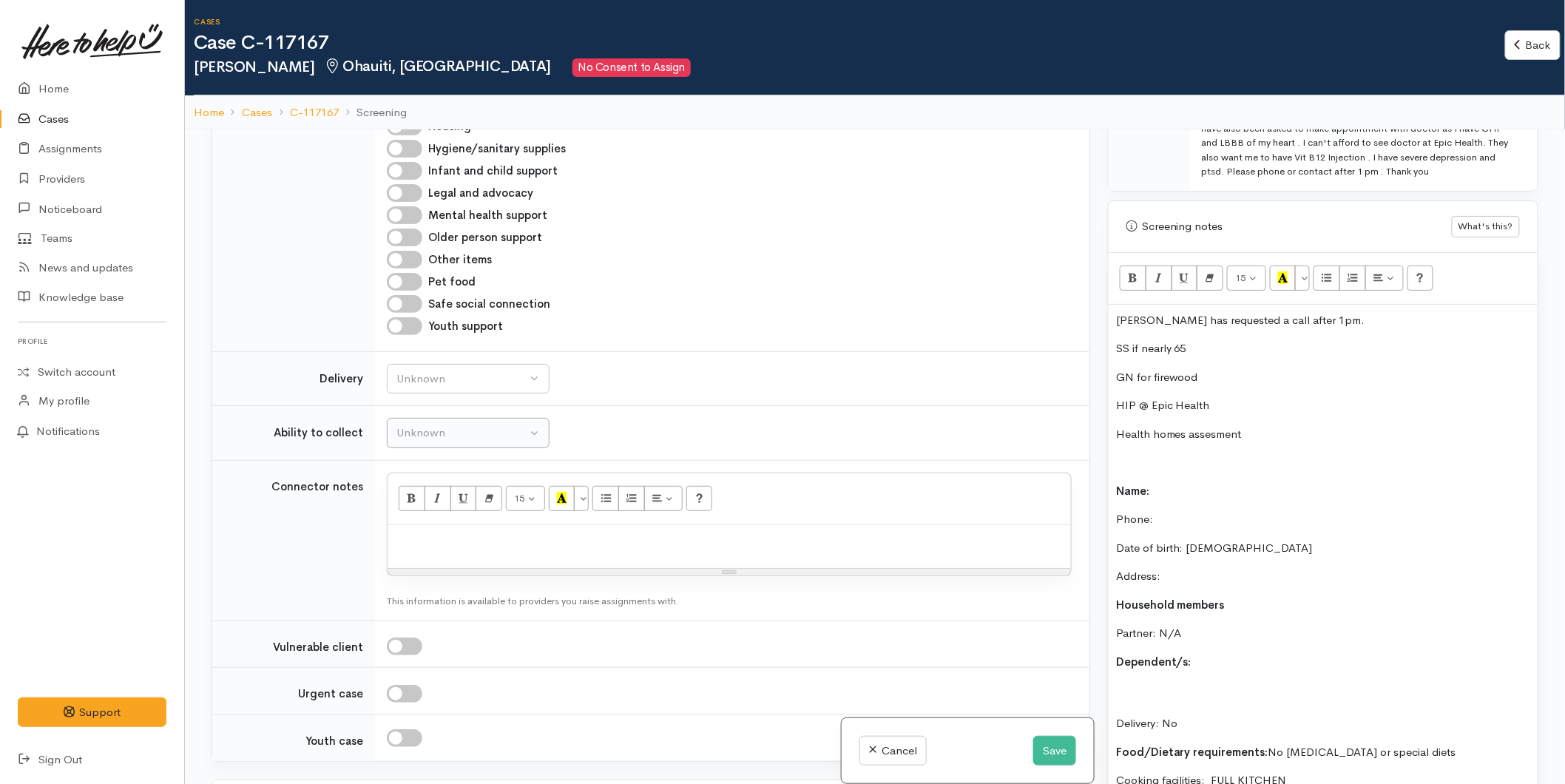
scroll to position [1150, 0]
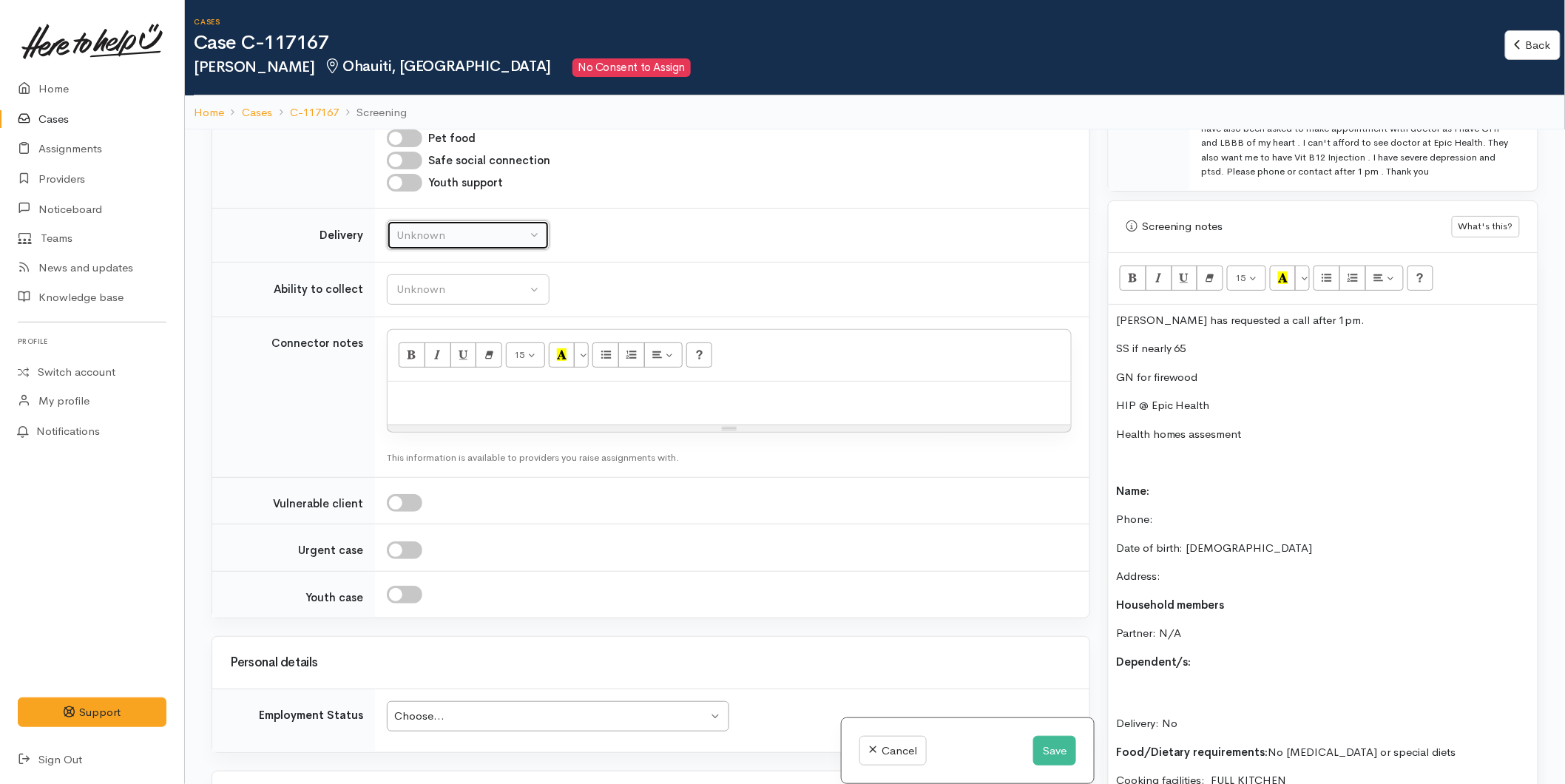
click at [412, 227] on div "Unknown" at bounding box center [461, 235] width 130 height 17
click at [426, 361] on link "No" at bounding box center [468, 373] width 161 height 23
select select "1"
click at [453, 281] on div "Unknown" at bounding box center [461, 290] width 130 height 17
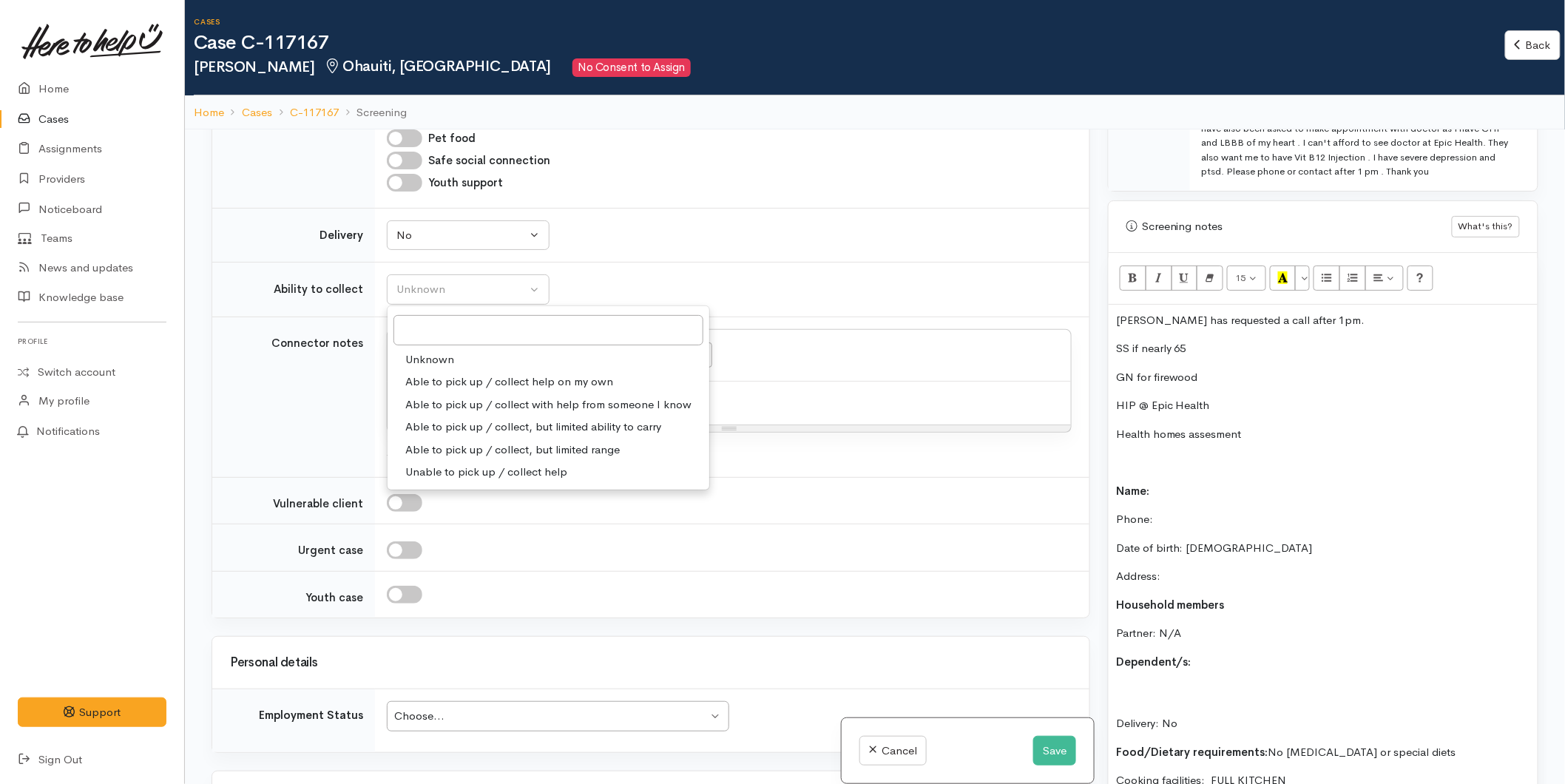
click at [460, 374] on span "Able to pick up / collect help on my own" at bounding box center [509, 382] width 208 height 17
select select "2"
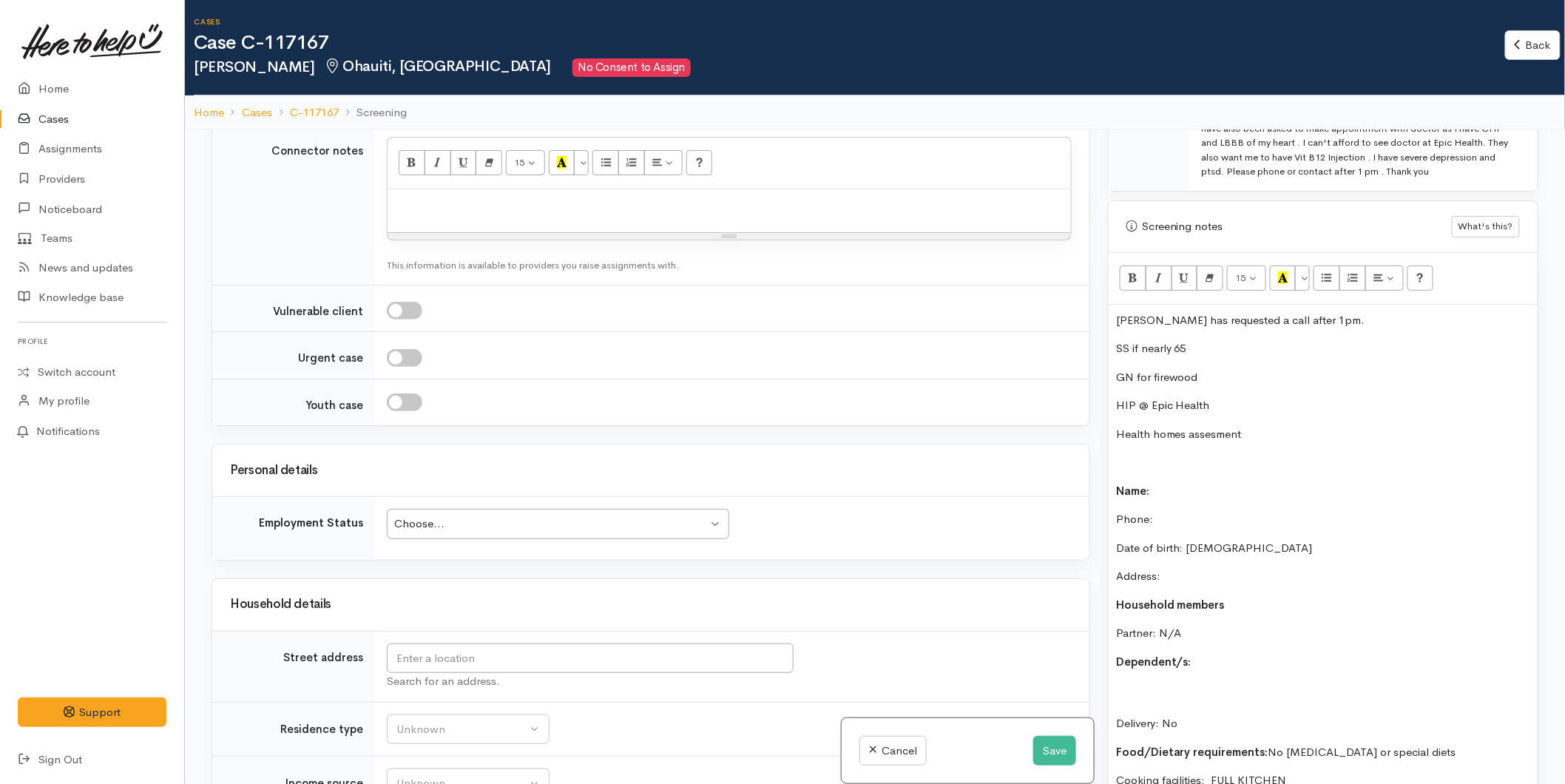
scroll to position [1396, 0]
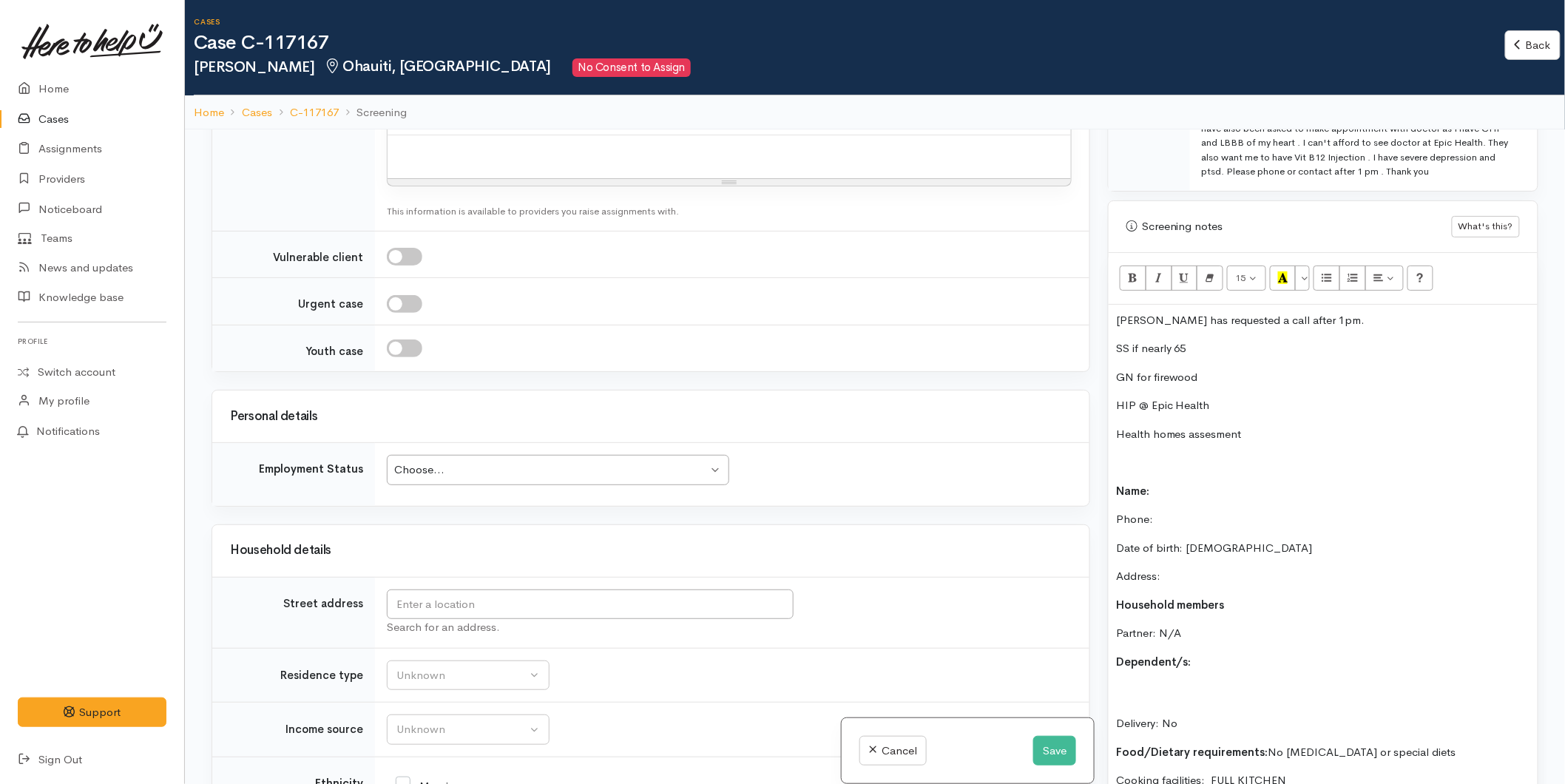
click at [476, 461] on div "Choose..." at bounding box center [551, 470] width 314 height 17
click at [905, 443] on td "Choose... Choose... Choose... Unknown Employed casually Employed full-time Empl…" at bounding box center [732, 474] width 715 height 63
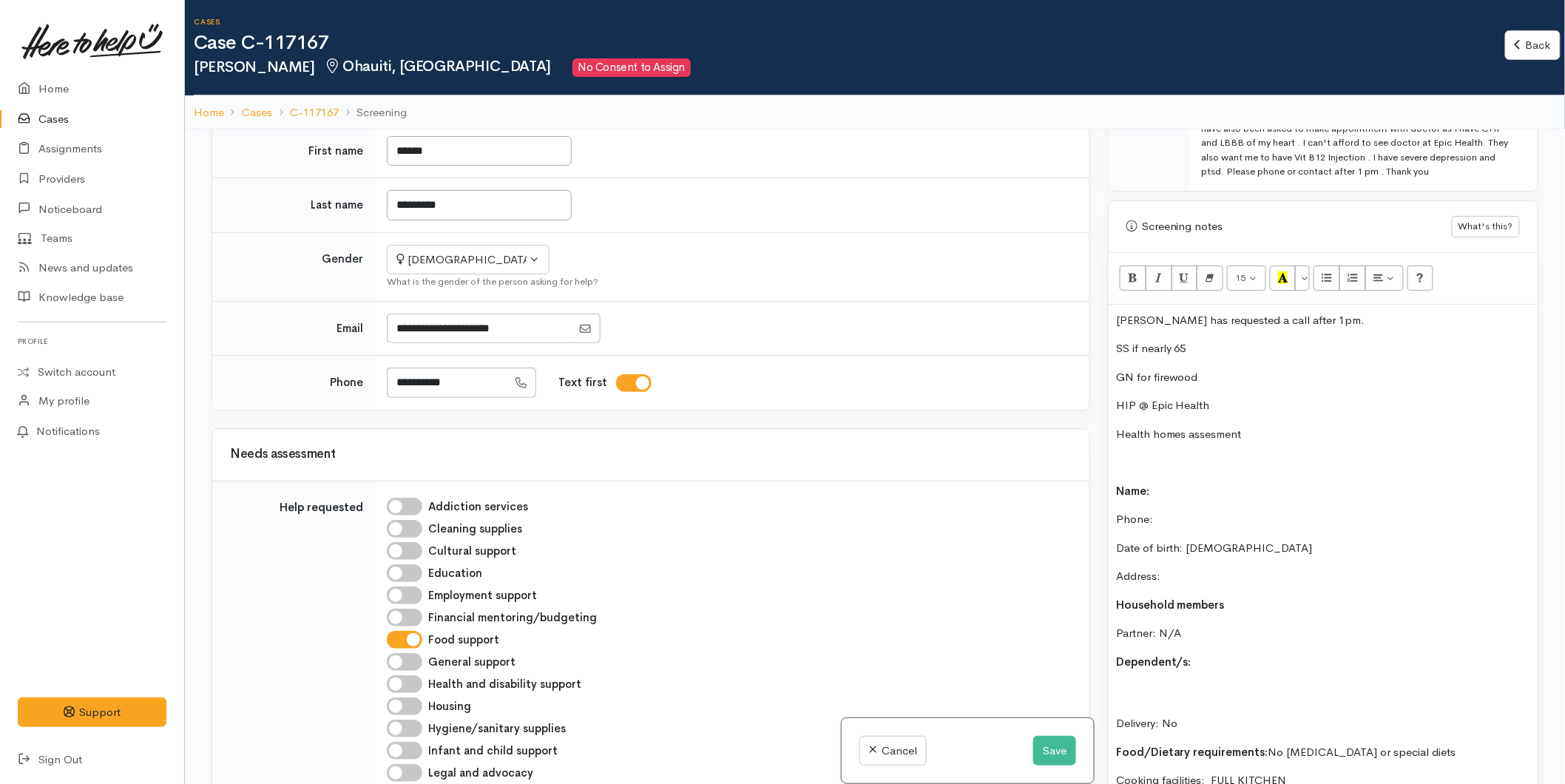
scroll to position [410, 0]
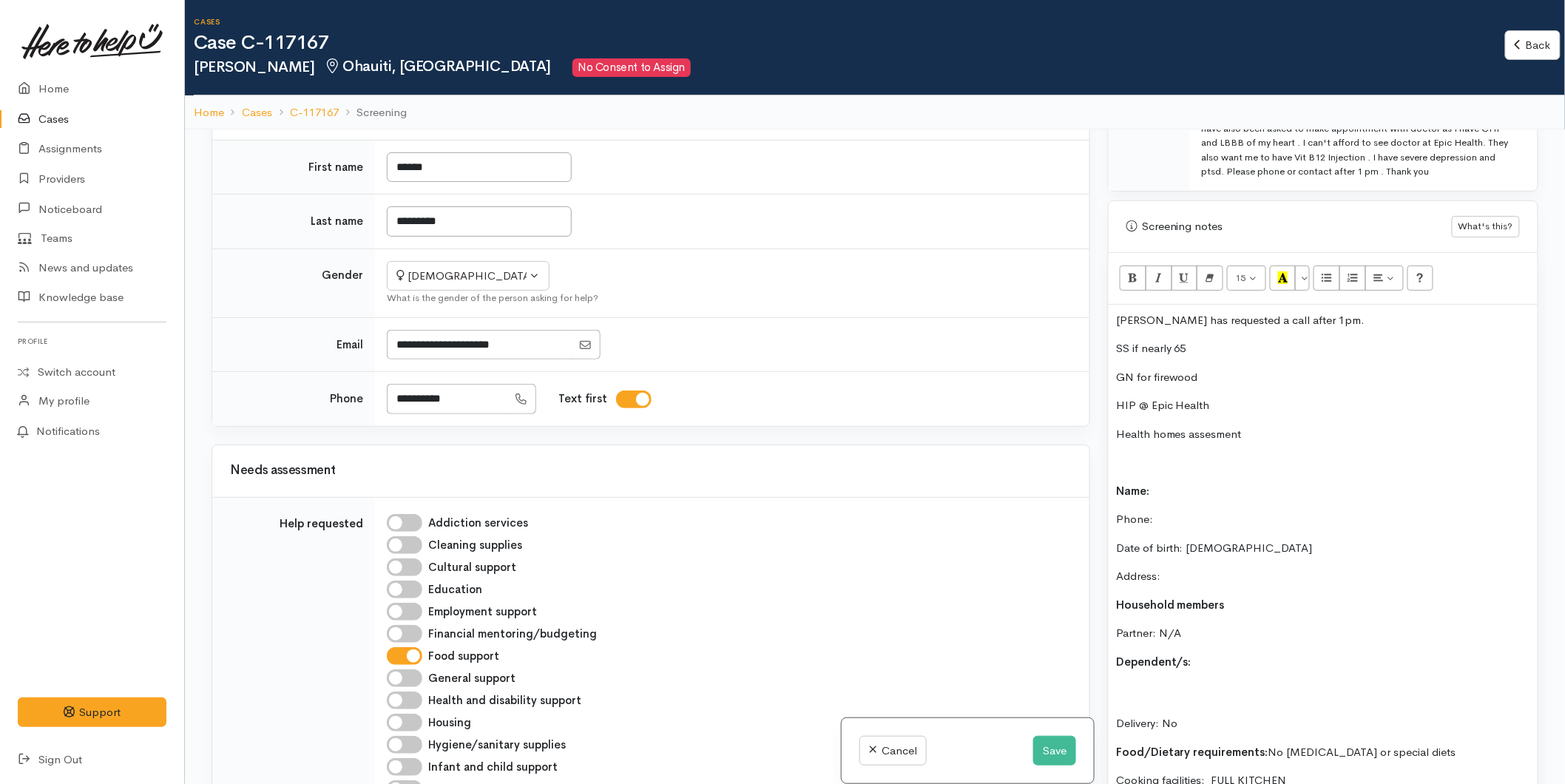
click at [1192, 467] on div "Judith has requested a call after 1pm. SS if nearly 65 GN for firewood HIP @ Ep…" at bounding box center [1324, 622] width 429 height 634
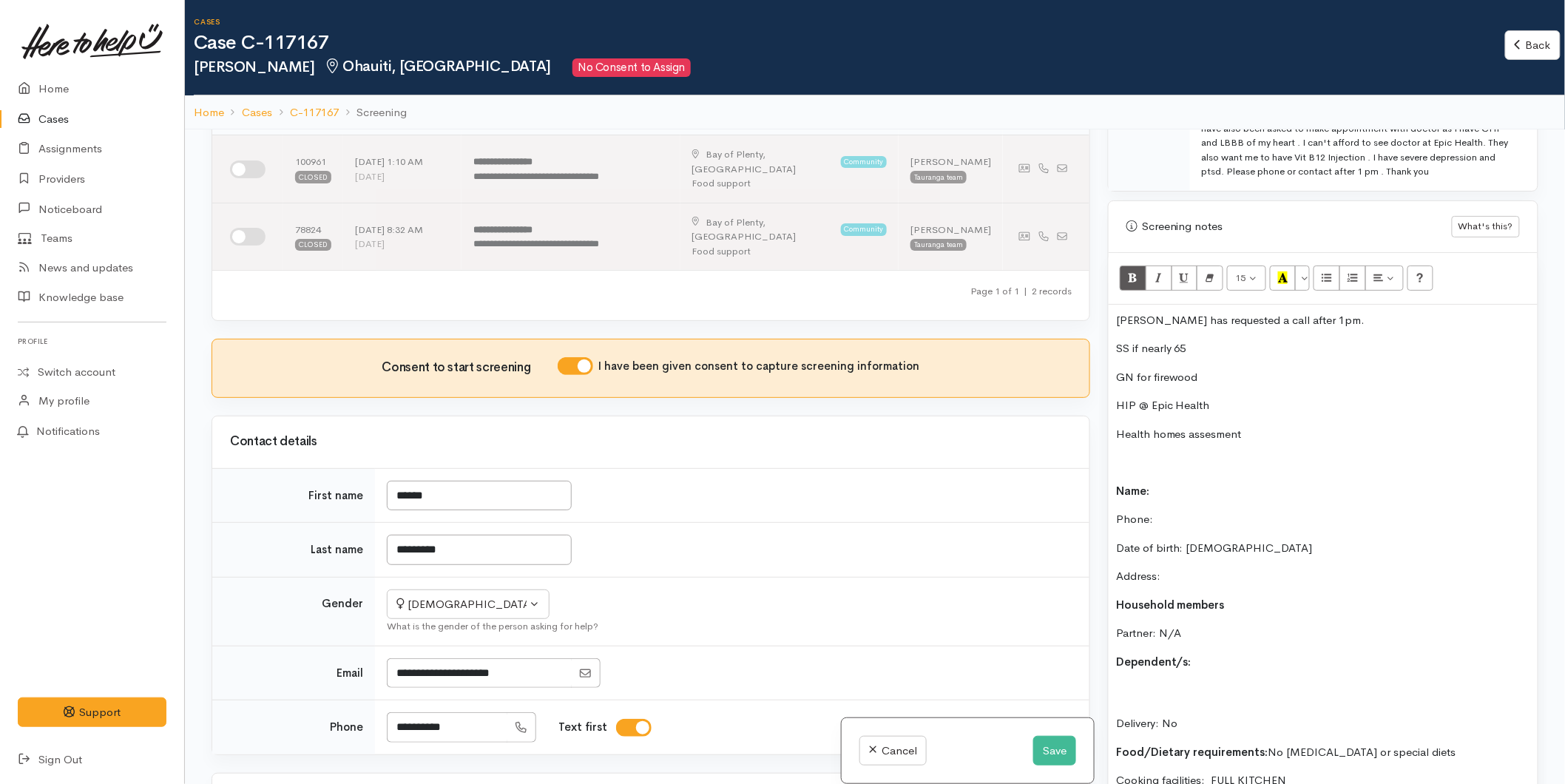
scroll to position [985, 0]
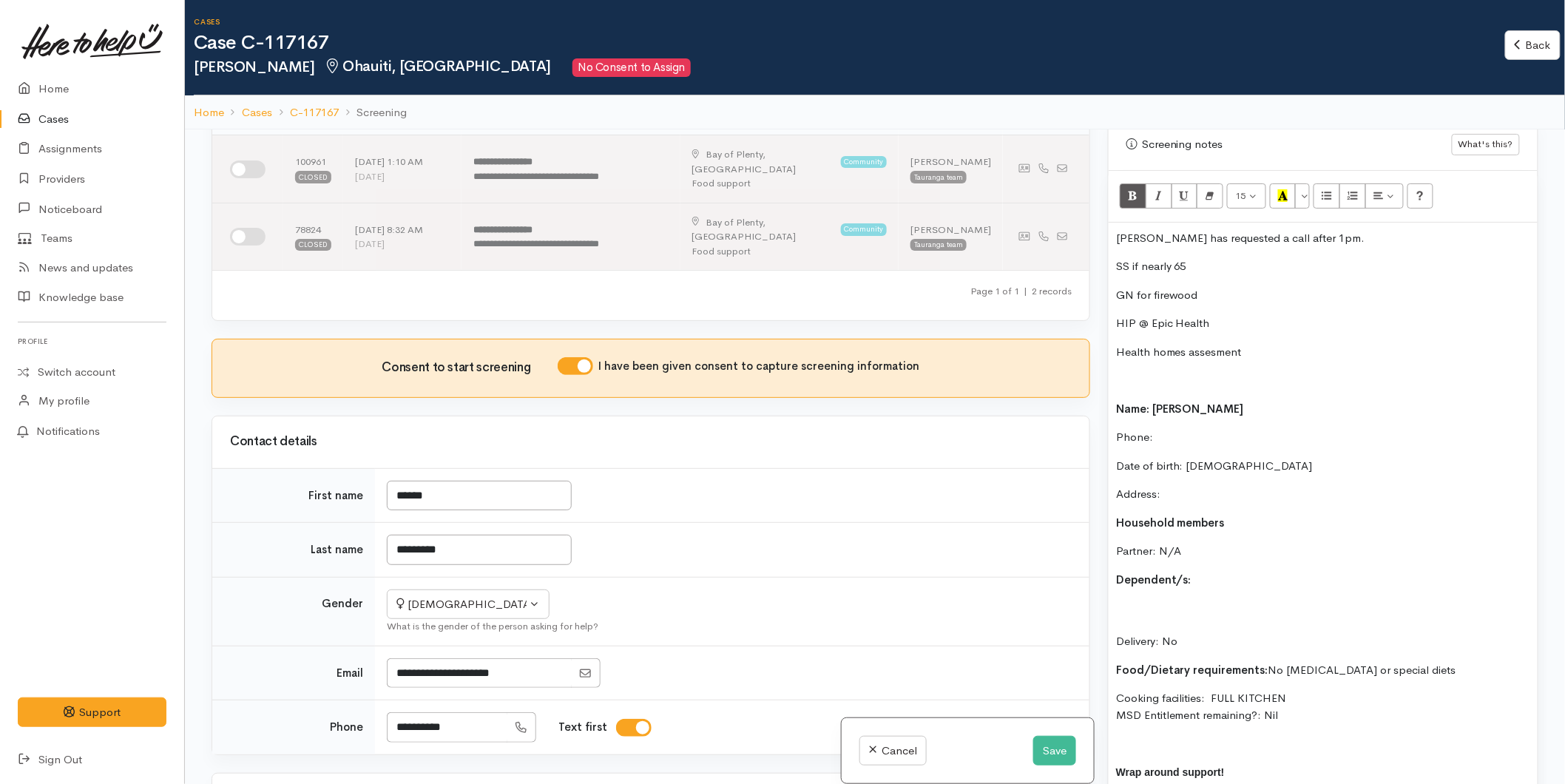
click at [1157, 429] on p "Phone:" at bounding box center [1323, 438] width 414 height 17
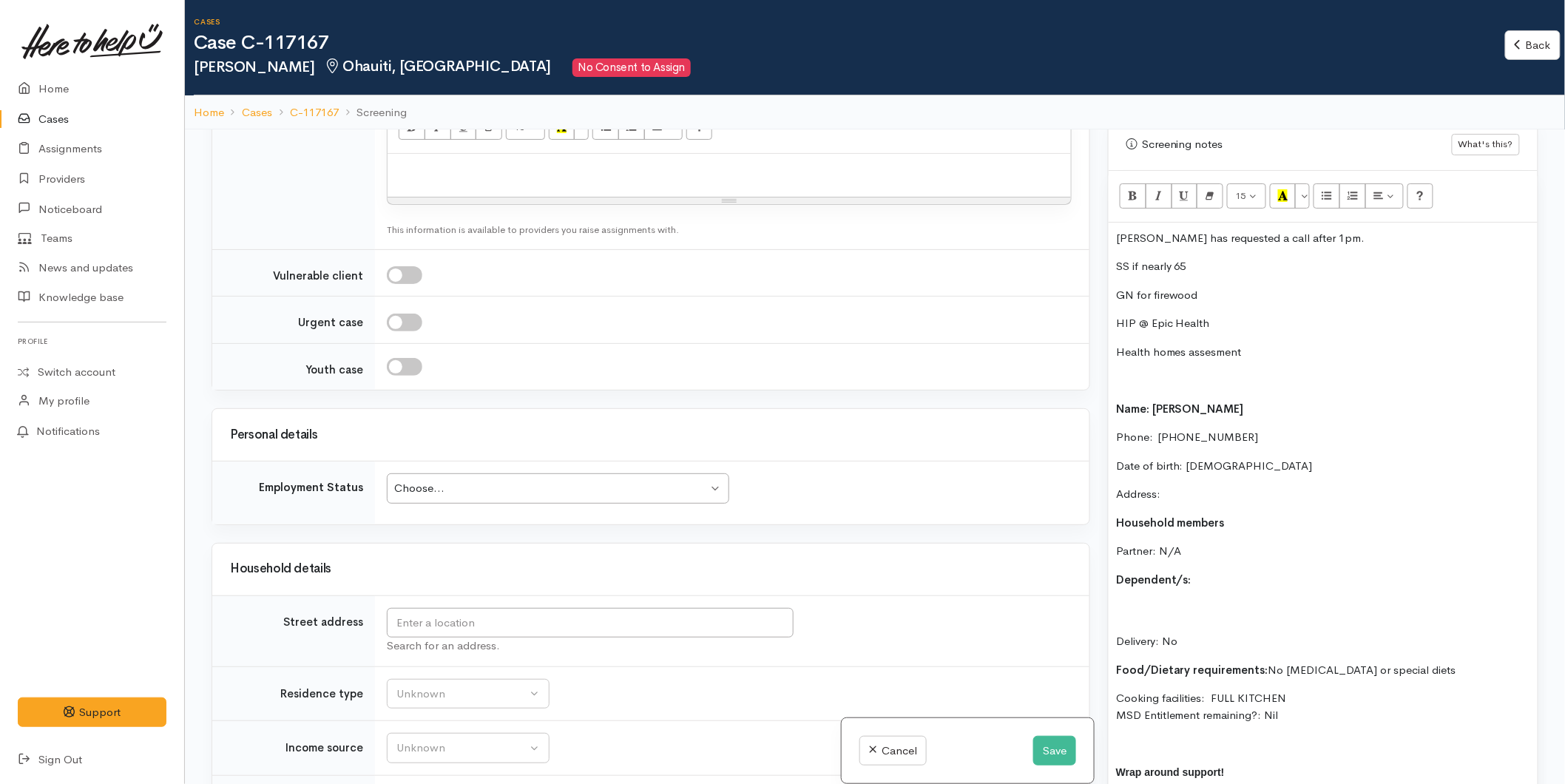
scroll to position [1560, 0]
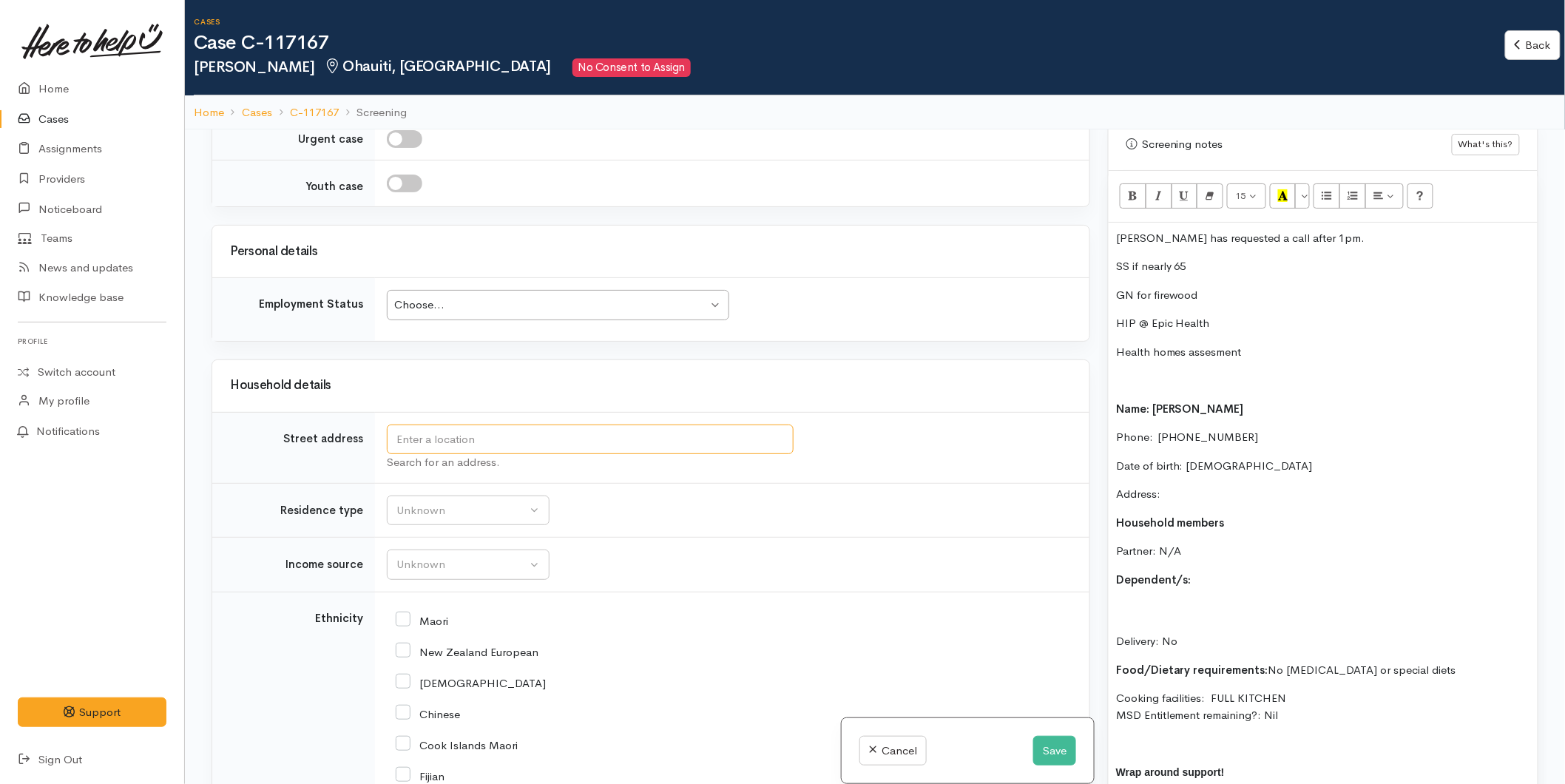
click at [437, 424] on input "text" at bounding box center [590, 440] width 407 height 30
type input "58 Hollister Lane, Ohauiti, New Zealand"
drag, startPoint x: 392, startPoint y: 408, endPoint x: 208, endPoint y: 389, distance: 185.0
click at [208, 389] on div "Related cases There are other cases potentially from the same person, address o…" at bounding box center [651, 520] width 896 height 784
click at [1199, 486] on p "Address:" at bounding box center [1323, 494] width 414 height 17
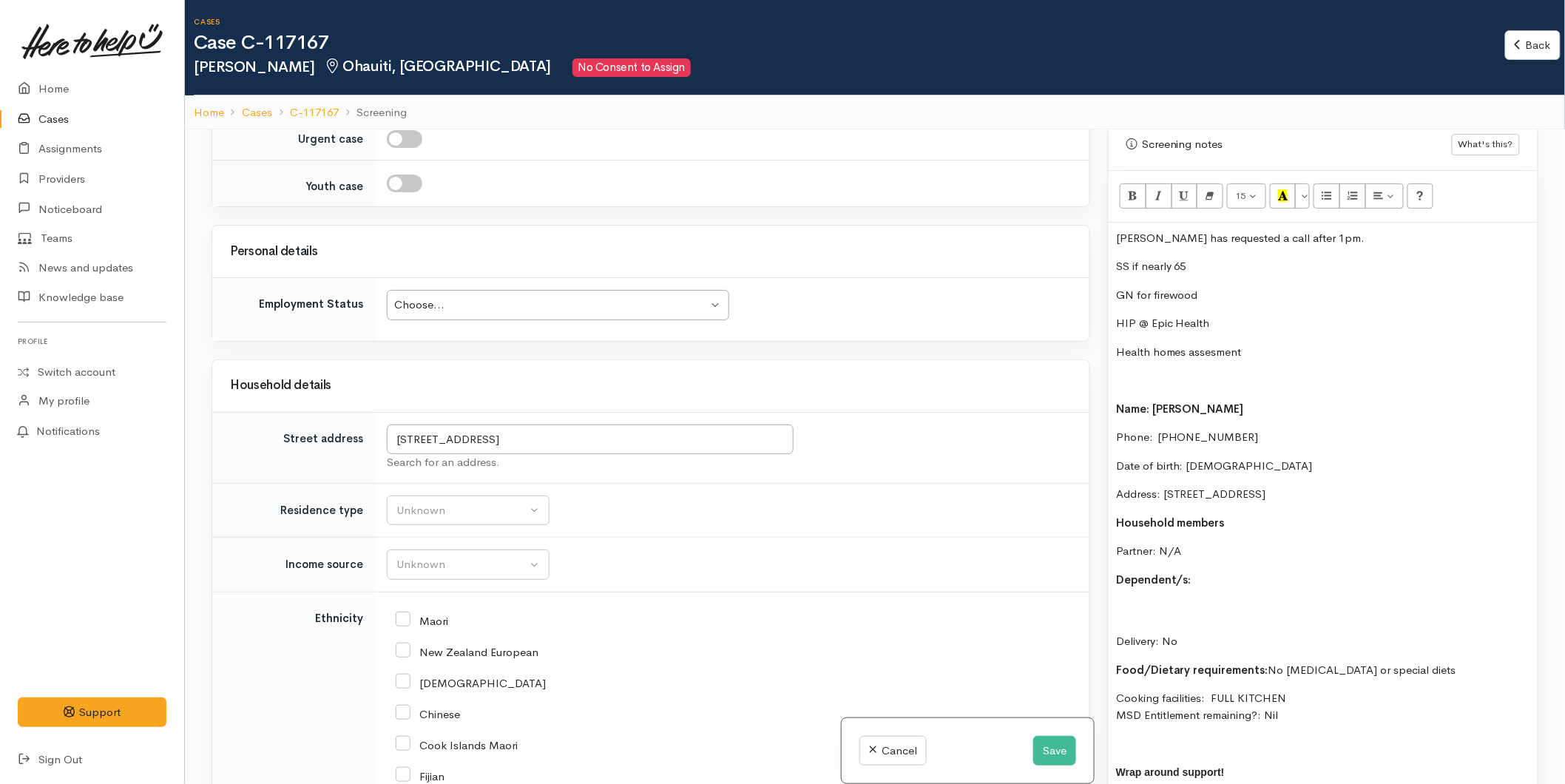
click at [1218, 571] on p "Dependent/s:" at bounding box center [1323, 580] width 414 height 17
click at [1135, 602] on p "Delivery: No" at bounding box center [1323, 624] width 414 height 50
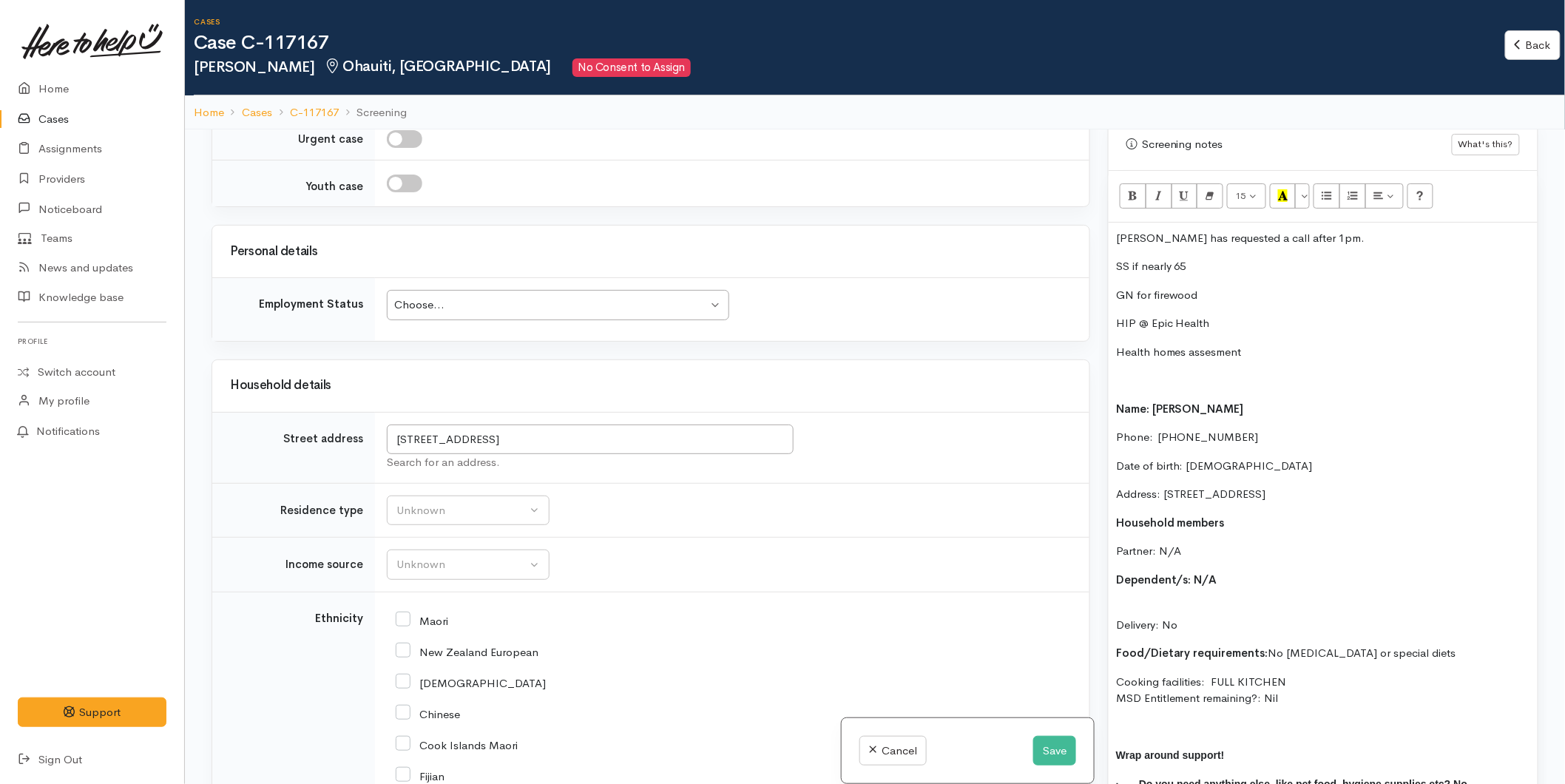
click at [1135, 600] on p "Delivery: No" at bounding box center [1323, 616] width 414 height 33
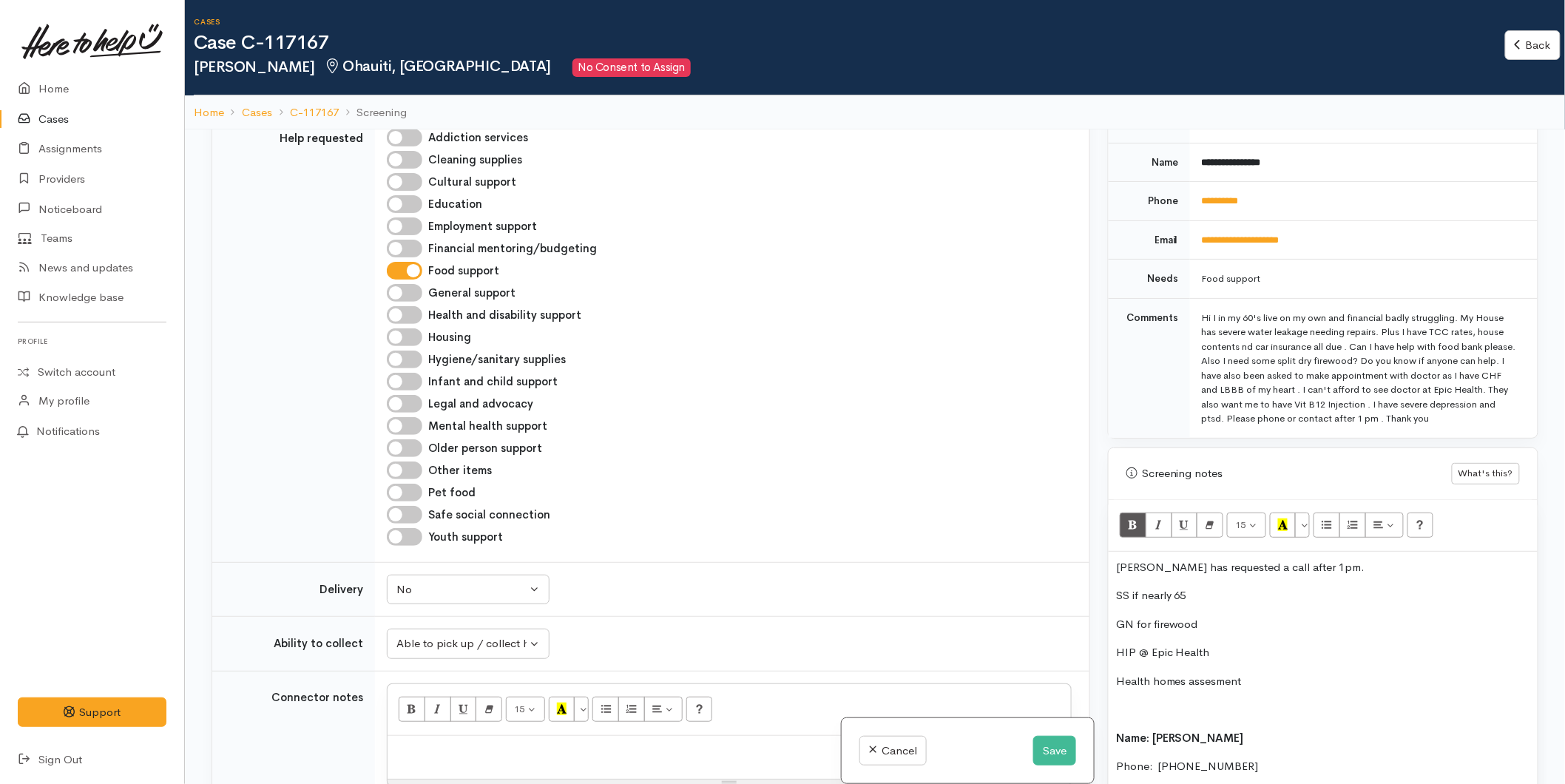
scroll to position [904, 0]
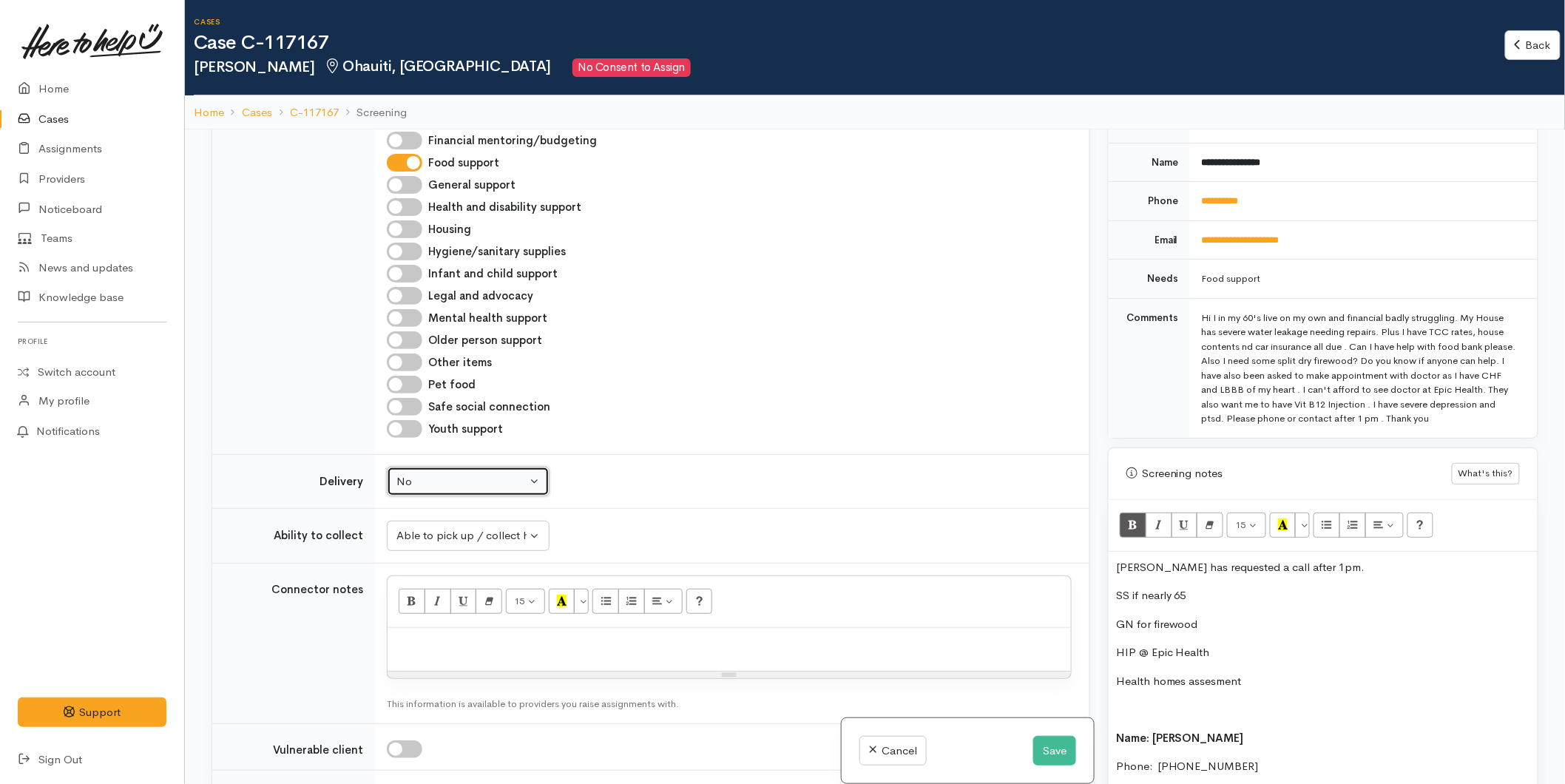
click at [441, 473] on div "No" at bounding box center [461, 482] width 130 height 17
click at [456, 566] on span "Delivery needed" at bounding box center [445, 574] width 80 height 17
select select "3"
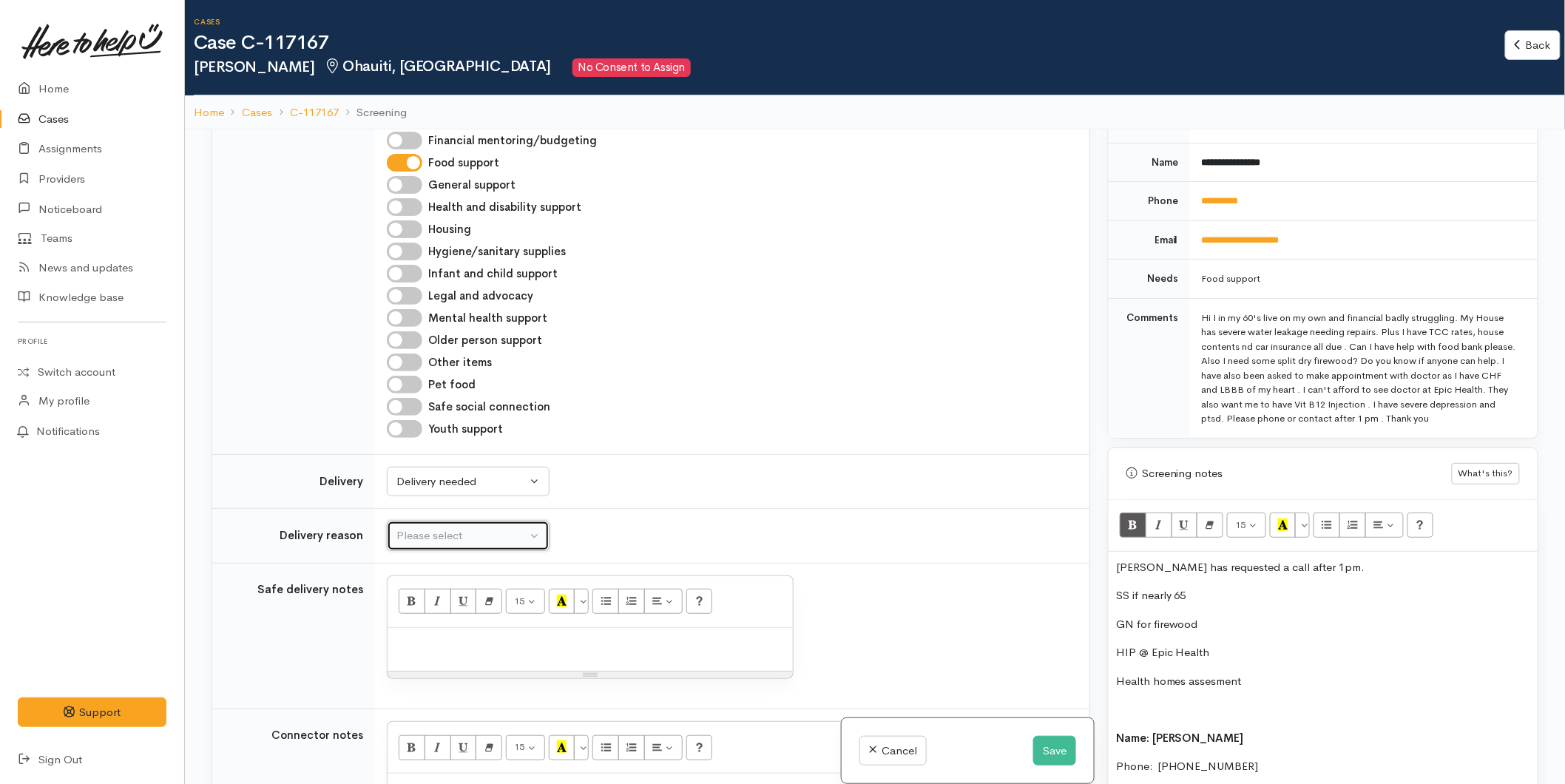
click at [454, 527] on div "Please select" at bounding box center [461, 536] width 130 height 17
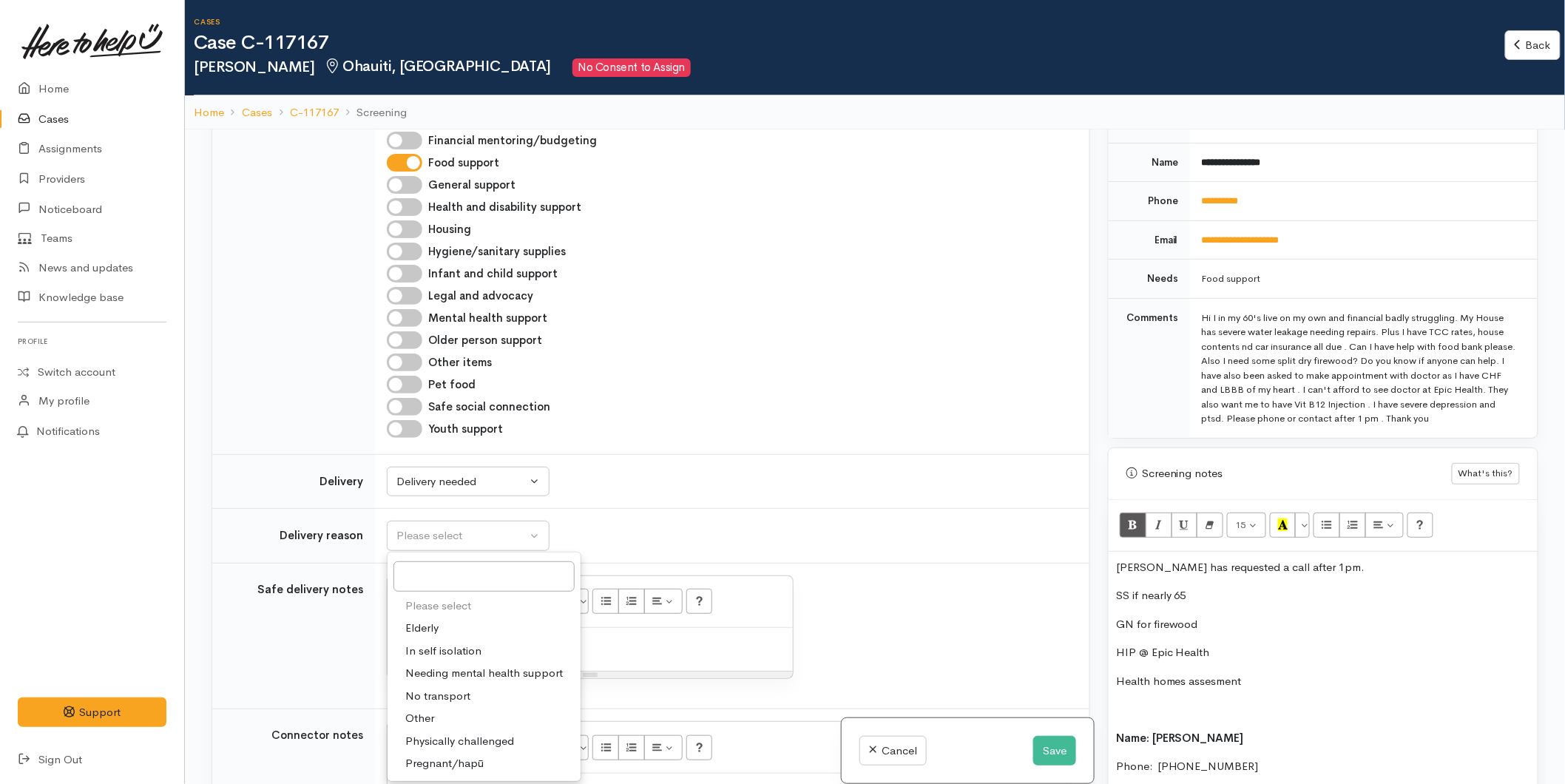
click at [454, 688] on span "No transport" at bounding box center [438, 696] width 65 height 17
select select "2"
click at [415, 635] on p at bounding box center [590, 644] width 391 height 17
paste div
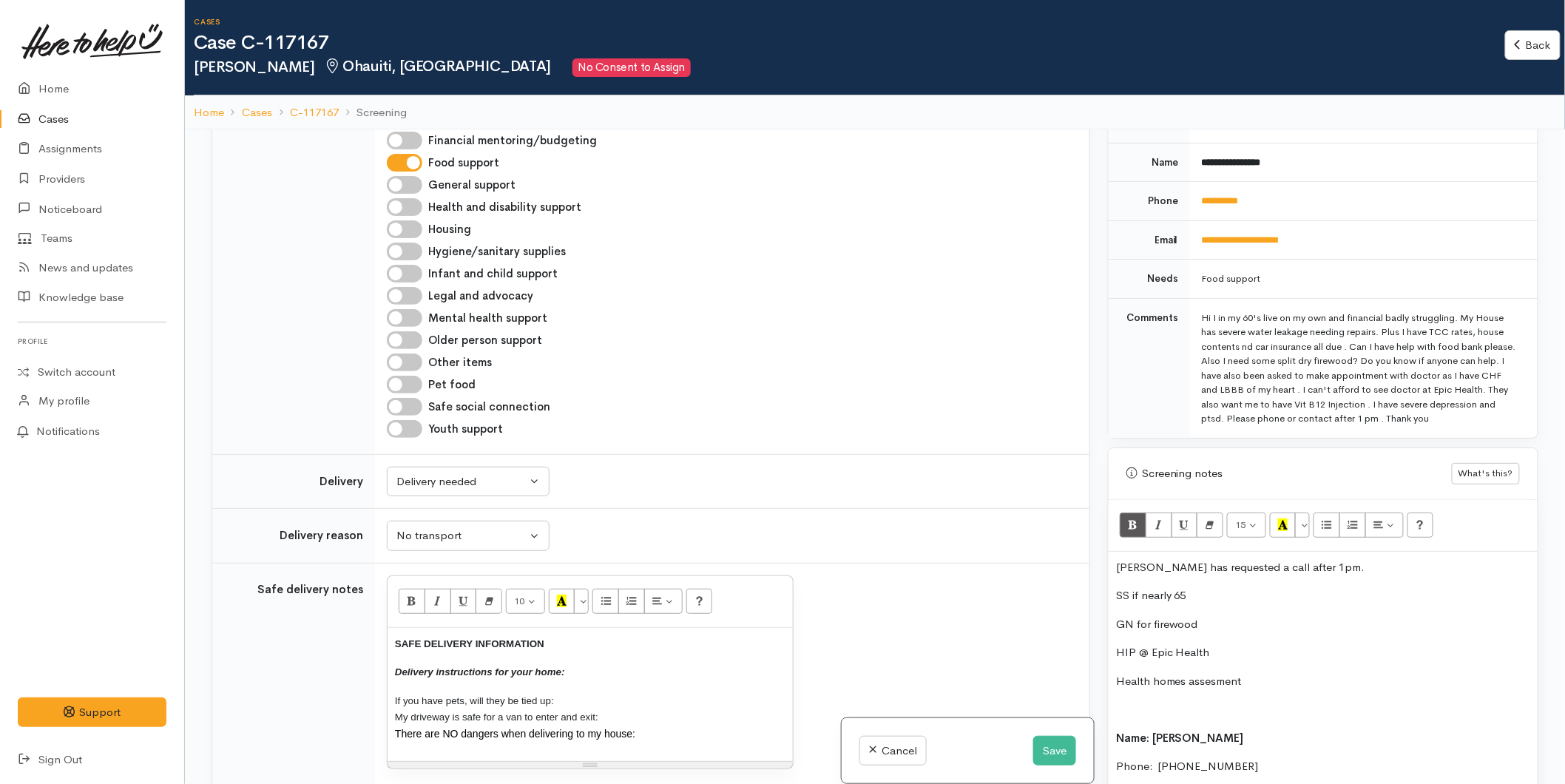
click at [578, 664] on p "Delivery instructions for your home:" at bounding box center [590, 672] width 391 height 17
drag, startPoint x: 631, startPoint y: 707, endPoint x: 262, endPoint y: 526, distance: 411.0
click at [239, 529] on tbody "Help requested Addiction services Cleaning supplies Cultural support Education …" at bounding box center [651, 552] width 878 height 1096
click at [586, 588] on button "More Color" at bounding box center [582, 600] width 15 height 25
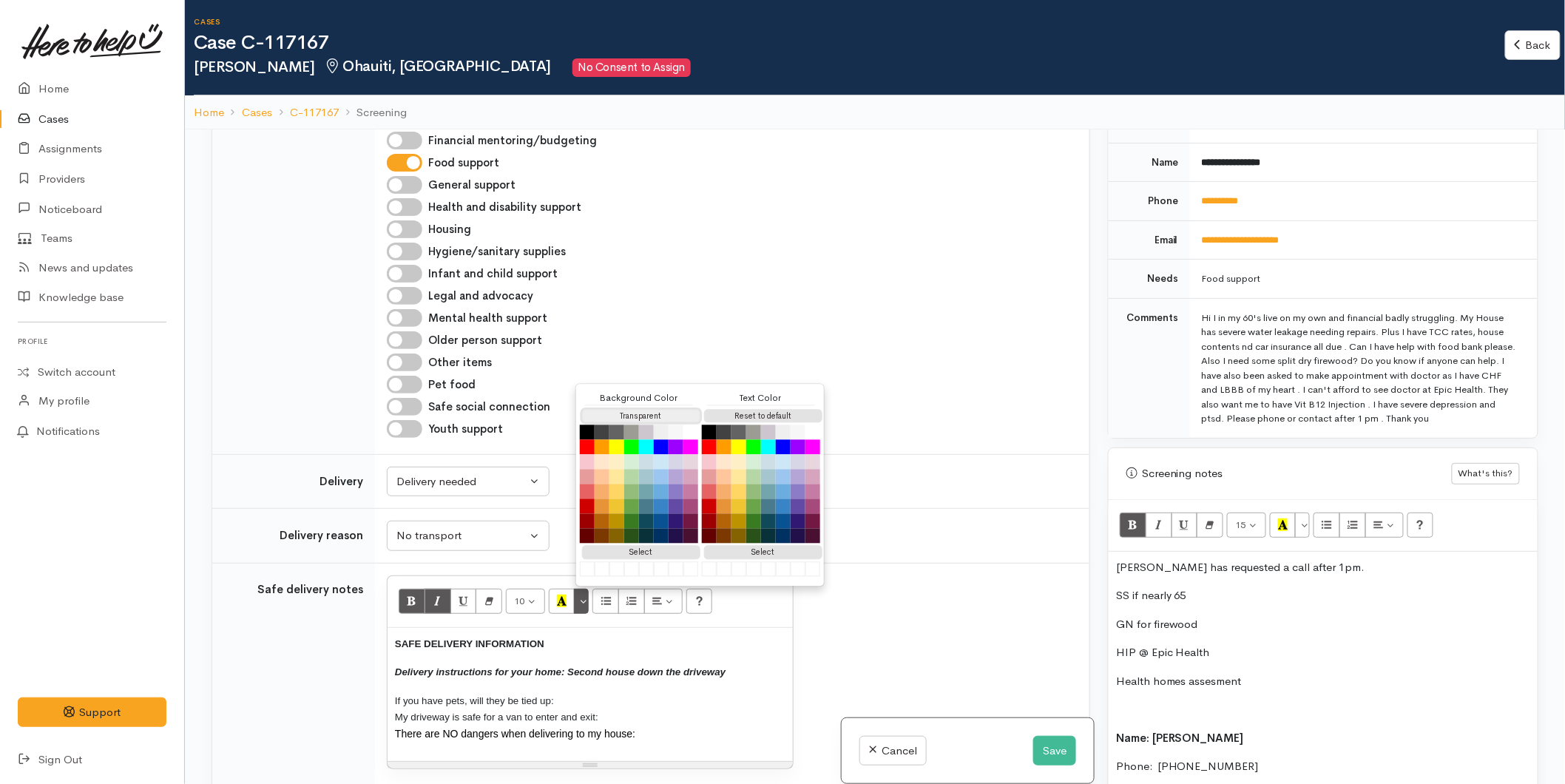
click at [633, 408] on button "Transparent" at bounding box center [641, 415] width 119 height 14
click at [748, 408] on button "Reset to default" at bounding box center [764, 415] width 119 height 14
drag, startPoint x: 529, startPoint y: 640, endPoint x: 544, endPoint y: 640, distance: 15.0
click at [530, 664] on p "Delivery instructions for your home: Second house down the driveway" at bounding box center [590, 672] width 391 height 17
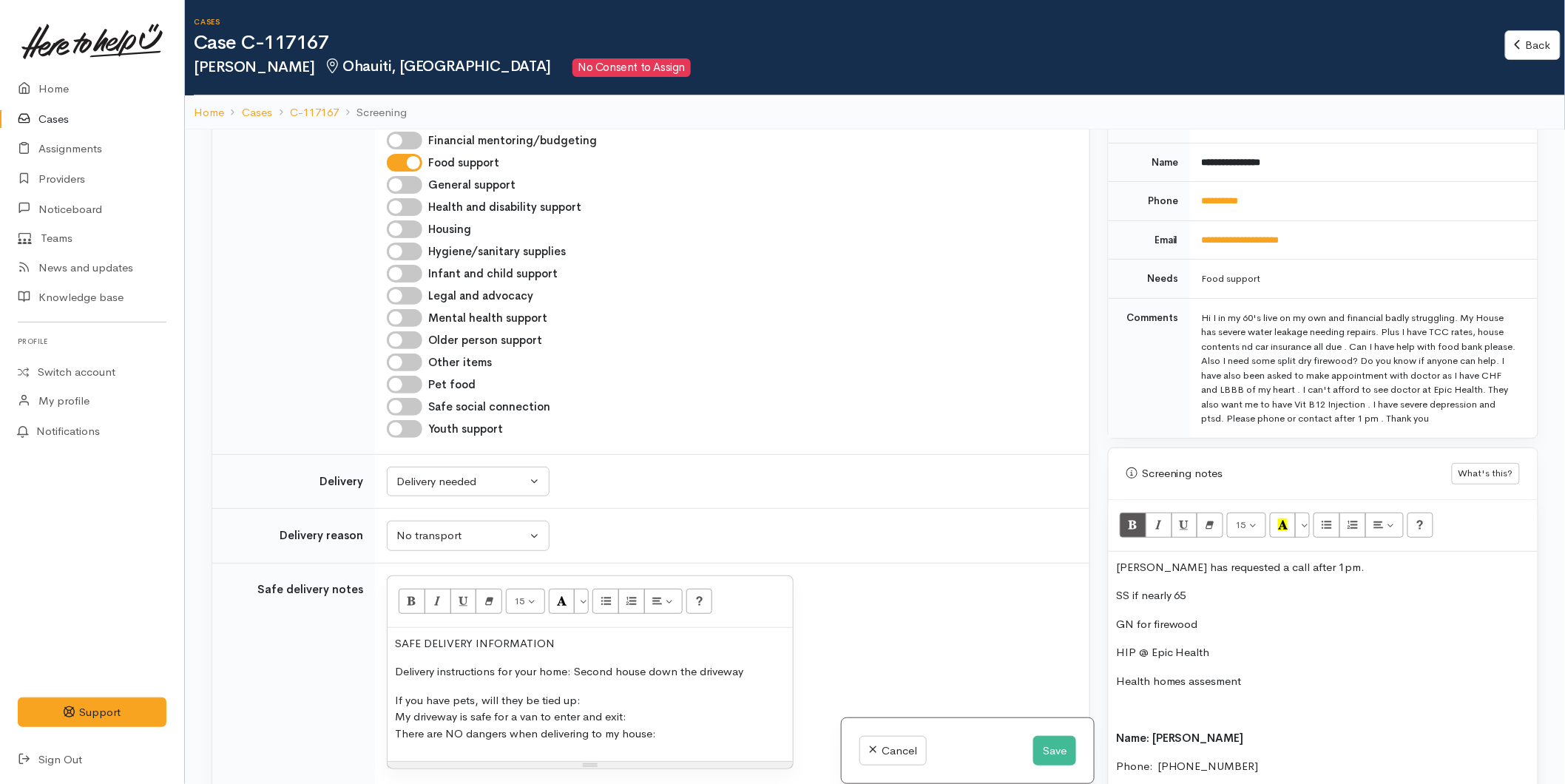
click at [583, 628] on div "SAFE DELIVERY INFORMATION Delivery instructions for your home: Second house dow…" at bounding box center [590, 695] width 406 height 134
click at [581, 635] on p "SAFE DELIVERY INFORMATION" at bounding box center [590, 644] width 391 height 17
click at [548, 664] on p "Delivery instructions for your home: Second house down the driveway" at bounding box center [590, 672] width 391 height 17
drag, startPoint x: 568, startPoint y: 614, endPoint x: 418, endPoint y: 578, distance: 154.3
click at [354, 602] on tr "Safe delivery notes 15 8 9 10 11 12 14 18 24 36 Background Color Transparent Se…" at bounding box center [651, 680] width 878 height 236
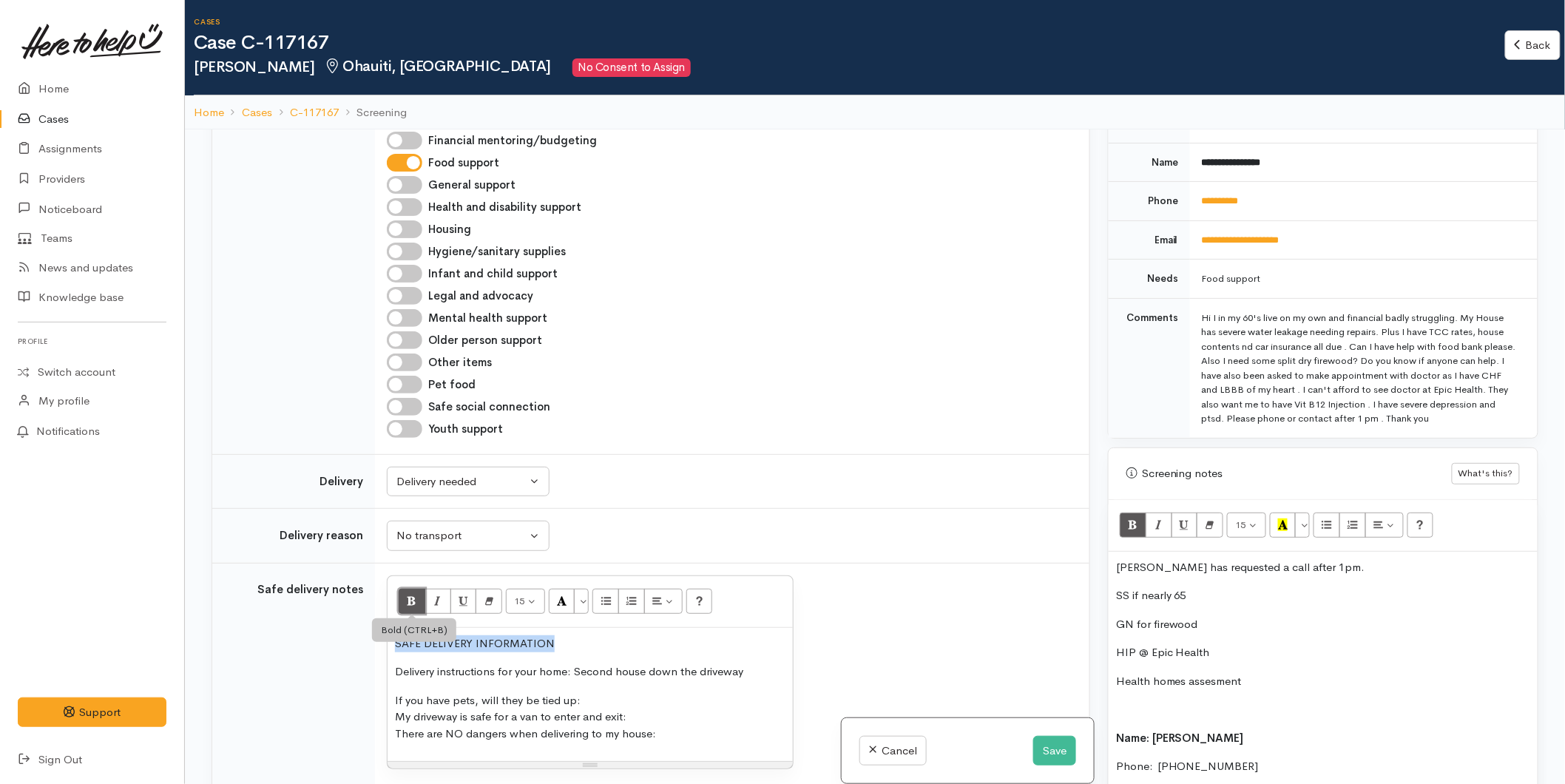
click at [412, 595] on icon "Bold (CTRL+B)" at bounding box center [411, 600] width 9 height 12
click at [630, 692] on p "If you have pets, will they be tied up: My driveway is safe for a van to enter …" at bounding box center [590, 716] width 391 height 50
click at [642, 692] on p "If you have pets, will they be tied up: N/A My driveway is safe for a van to en…" at bounding box center [590, 716] width 391 height 50
click at [662, 710] on p "If you have pets, will they be tied up: N/A My driveway is safe for a van to en…" at bounding box center [590, 716] width 391 height 50
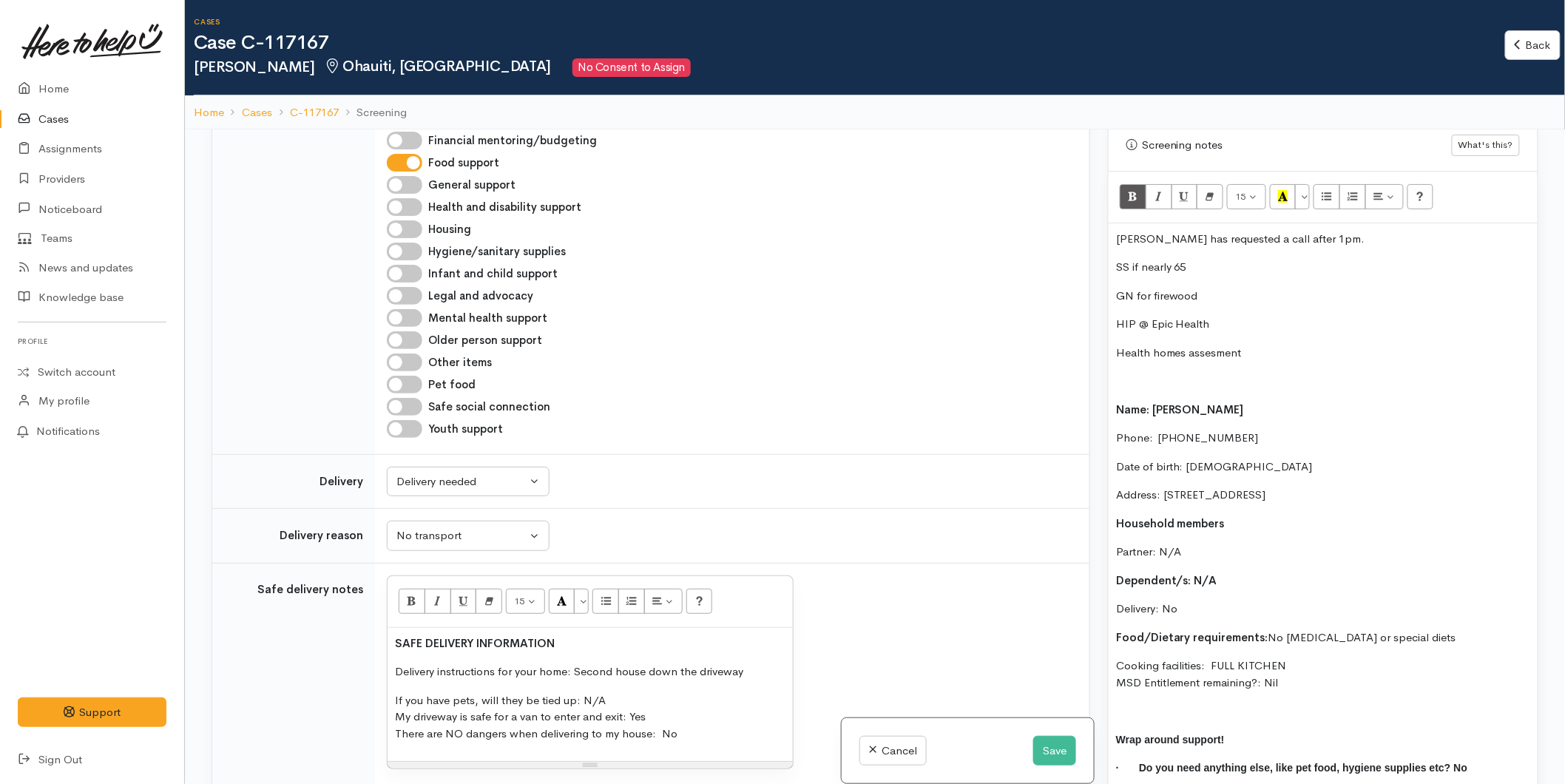
scroll to position [985, 0]
click at [1144, 372] on p at bounding box center [1323, 380] width 414 height 17
click at [1221, 600] on p "Delivery: No" at bounding box center [1323, 608] width 414 height 17
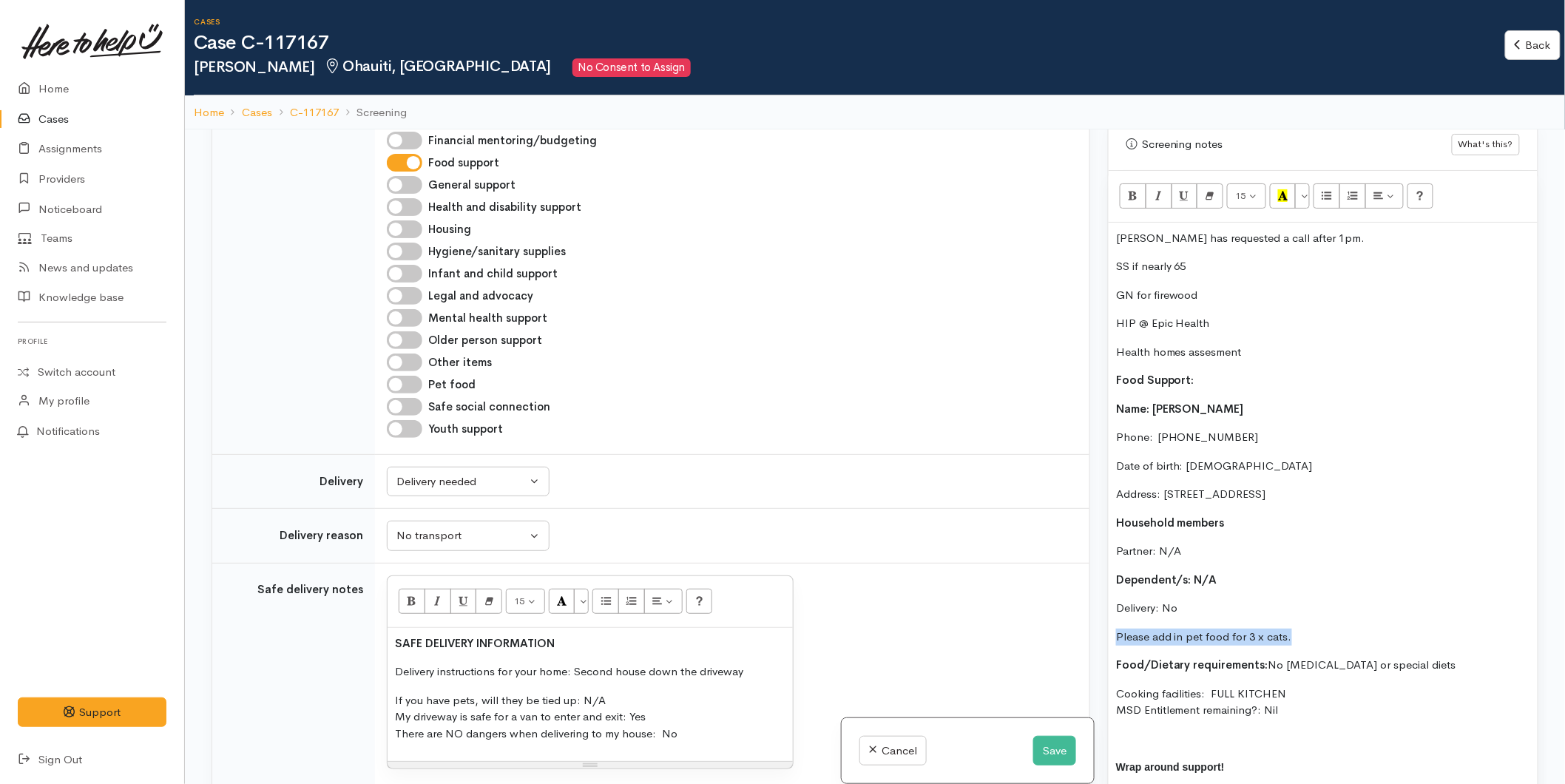
drag, startPoint x: 1283, startPoint y: 617, endPoint x: 958, endPoint y: 603, distance: 325.3
click at [958, 603] on div "Related cases There are other cases potentially from the same person, address o…" at bounding box center [875, 520] width 1345 height 784
click at [1127, 185] on button "Bold (CTRL+B)" at bounding box center [1133, 196] width 26 height 25
click at [1284, 189] on icon "Recent Color" at bounding box center [1283, 195] width 9 height 12
click at [1315, 551] on div "Judith has requested a call after 1pm. SS if nearly 65 GN for firewood HIP @ Ep…" at bounding box center [1324, 536] width 429 height 630
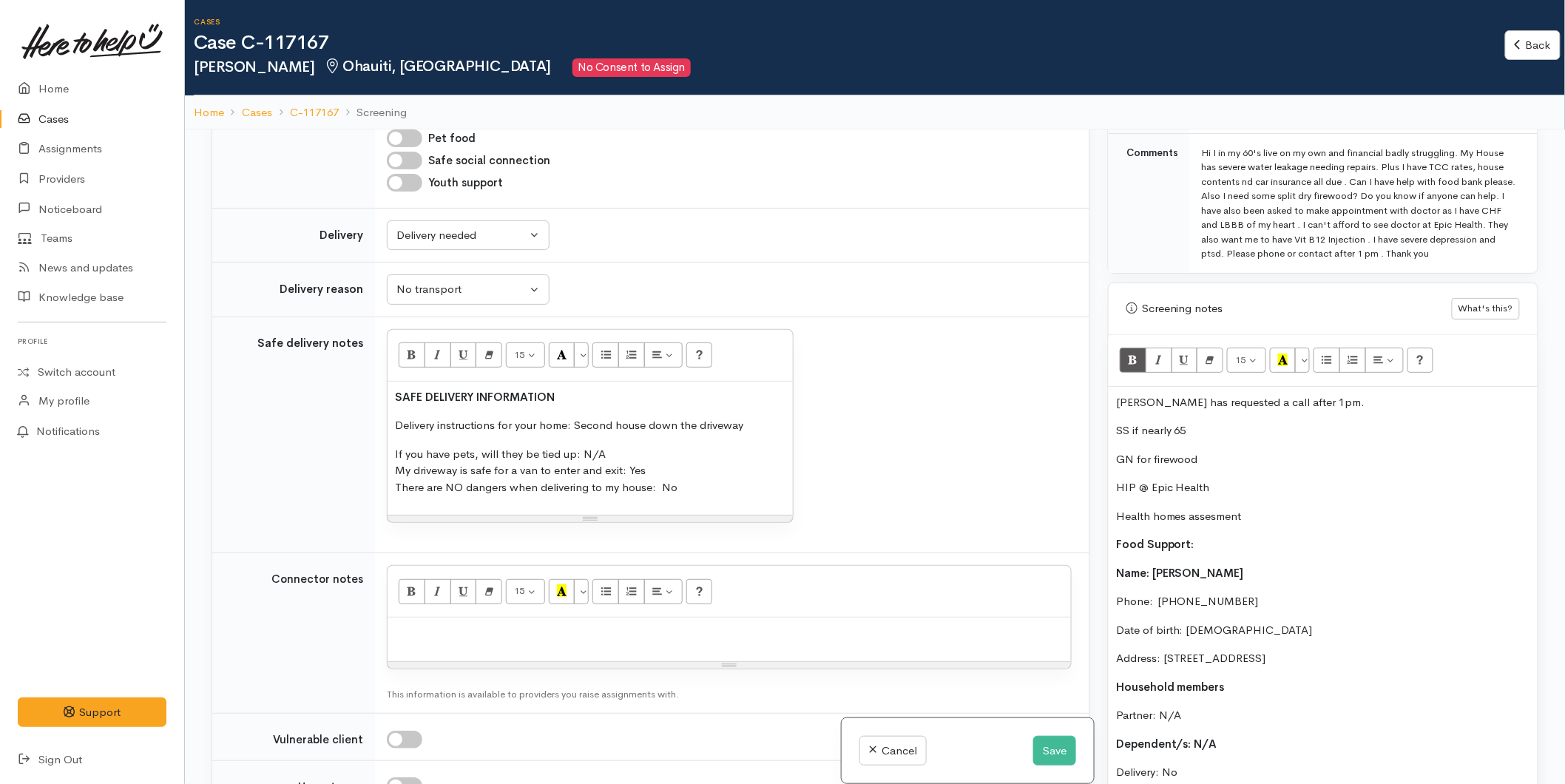
scroll to position [904, 0]
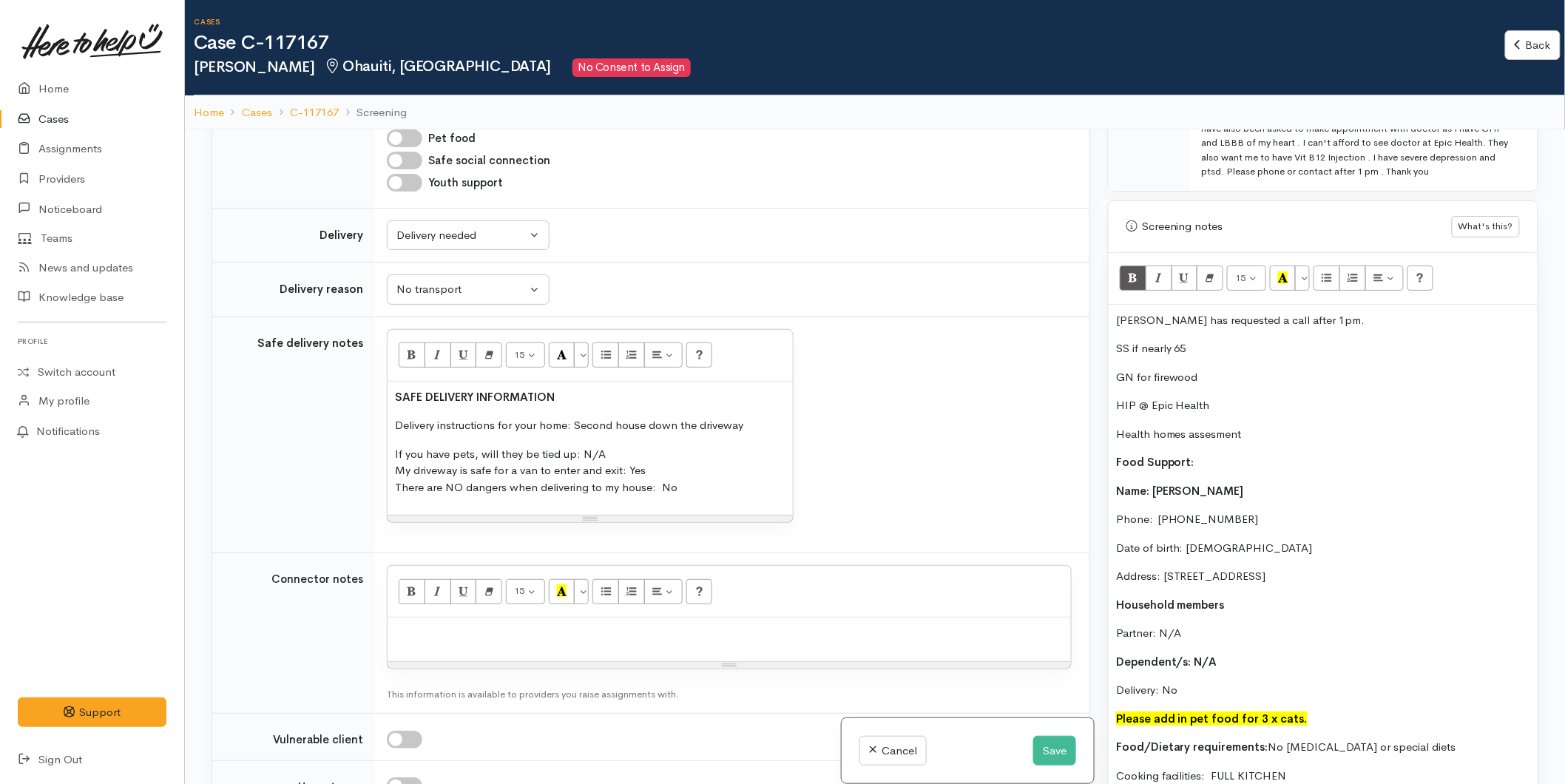
drag, startPoint x: 1292, startPoint y: 563, endPoint x: 1109, endPoint y: 477, distance: 202.2
click at [1109, 477] on div "Judith has requested a call after 1pm. SS if nearly 65 GN for firewood HIP @ Ep…" at bounding box center [1324, 619] width 429 height 630
copy div "Name: Judith Dombroski Phone:  0274284074 Date of birth: 13/10/1961 Address: 58…"
click at [489, 617] on div at bounding box center [730, 639] width 684 height 43
paste div
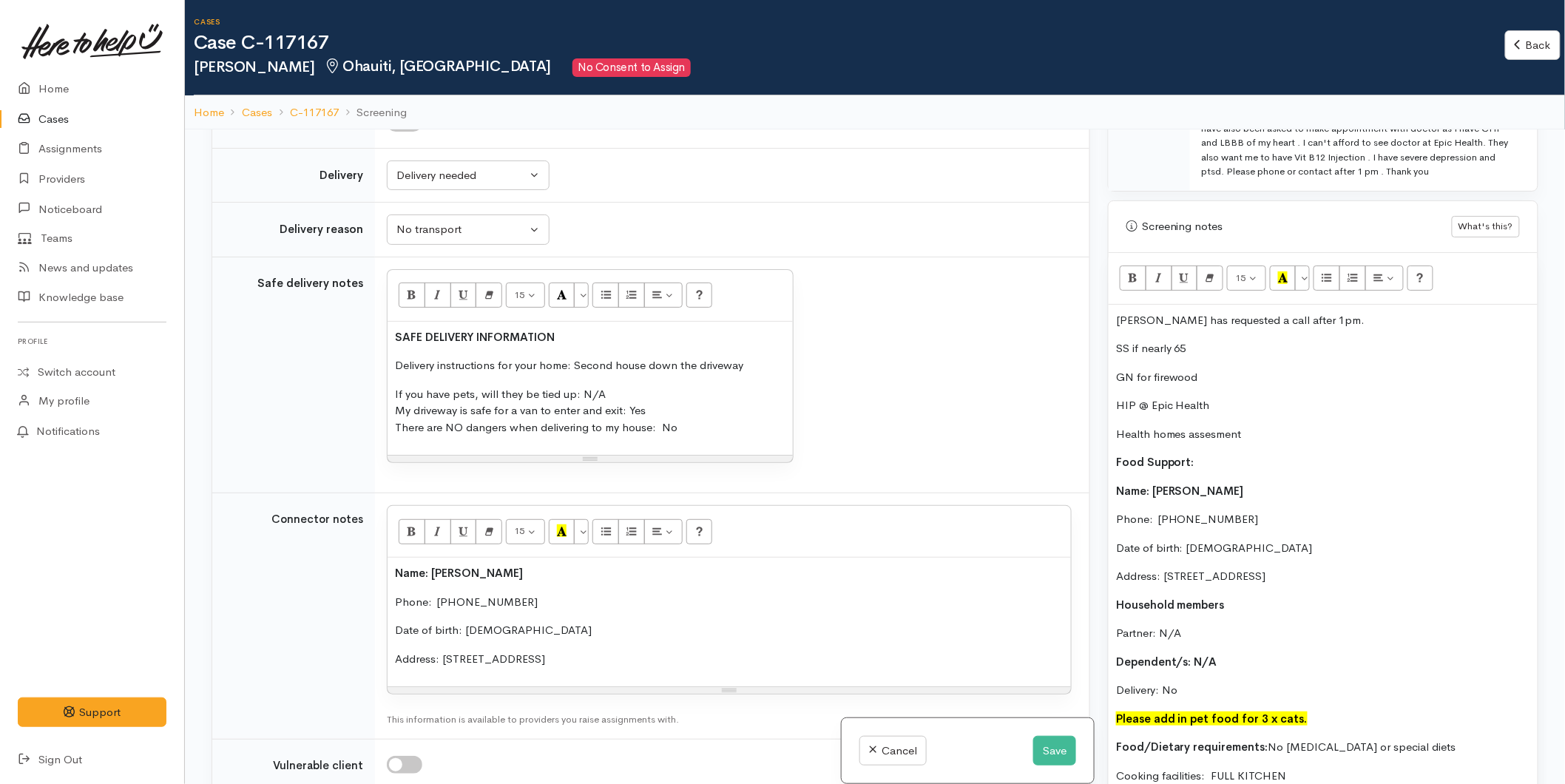
scroll to position [1643, 0]
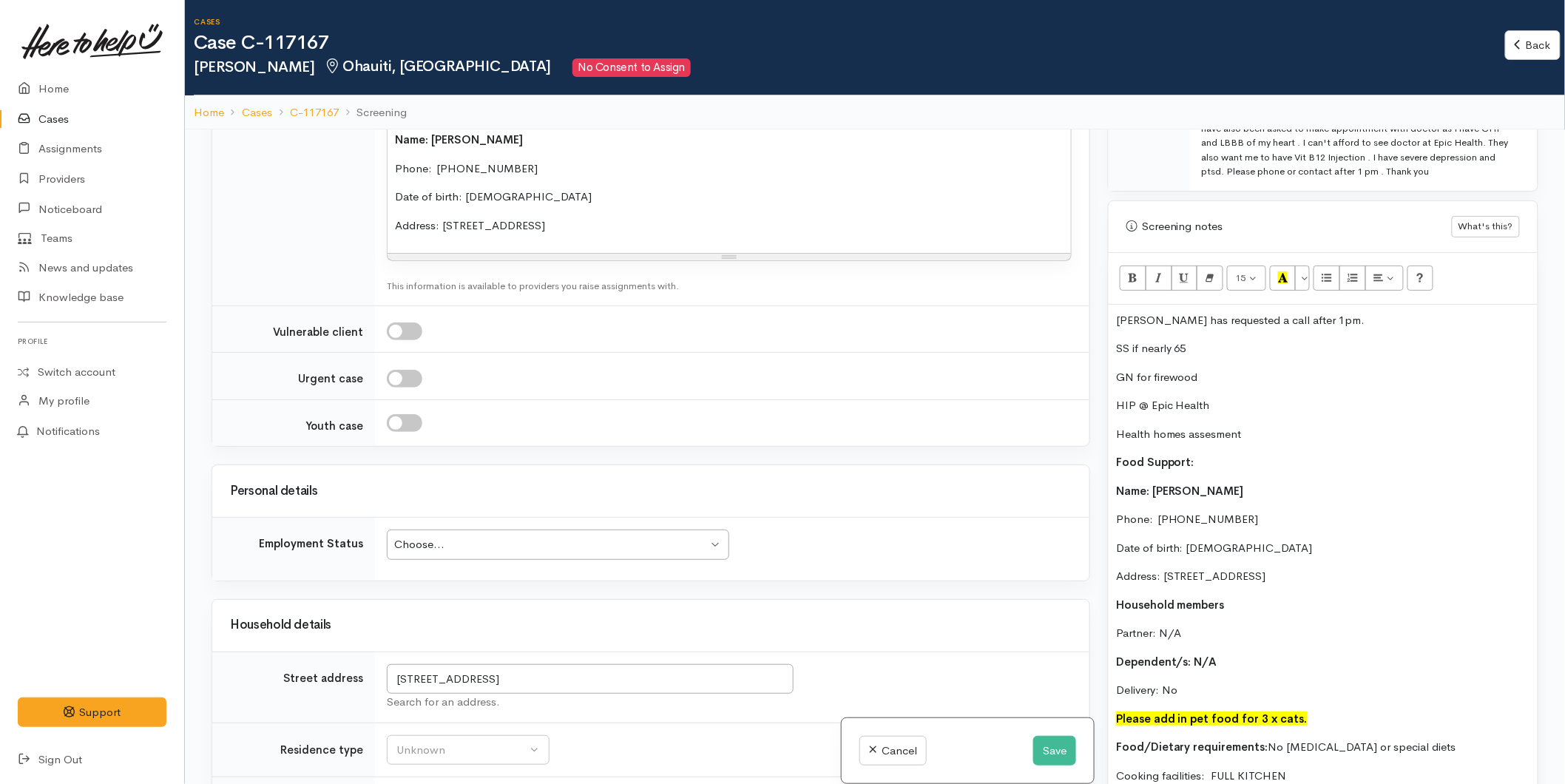
click at [472, 536] on div "Choose..." at bounding box center [551, 545] width 314 height 17
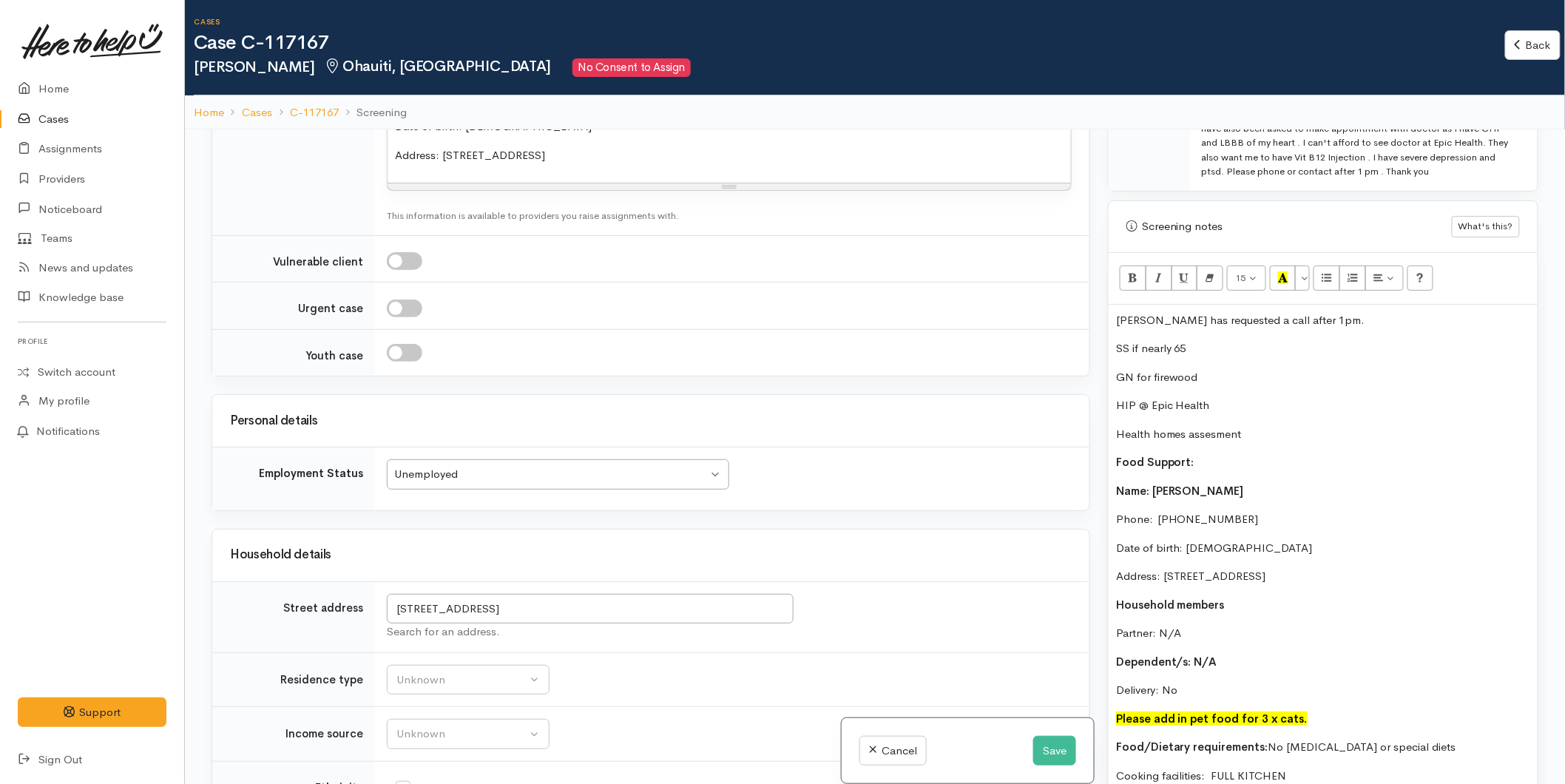
scroll to position [1807, 0]
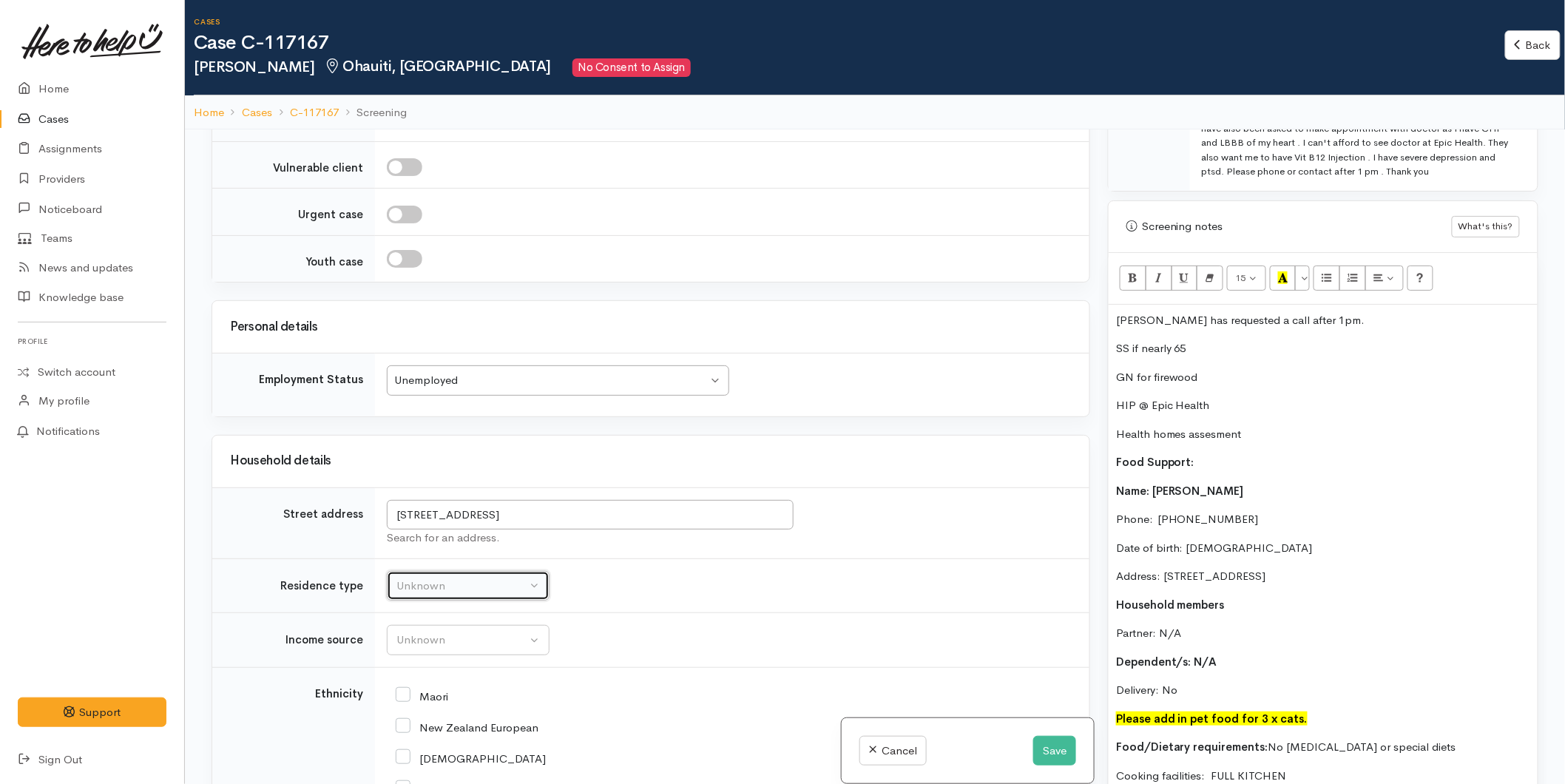
click at [434, 578] on div "Unknown" at bounding box center [461, 586] width 130 height 17
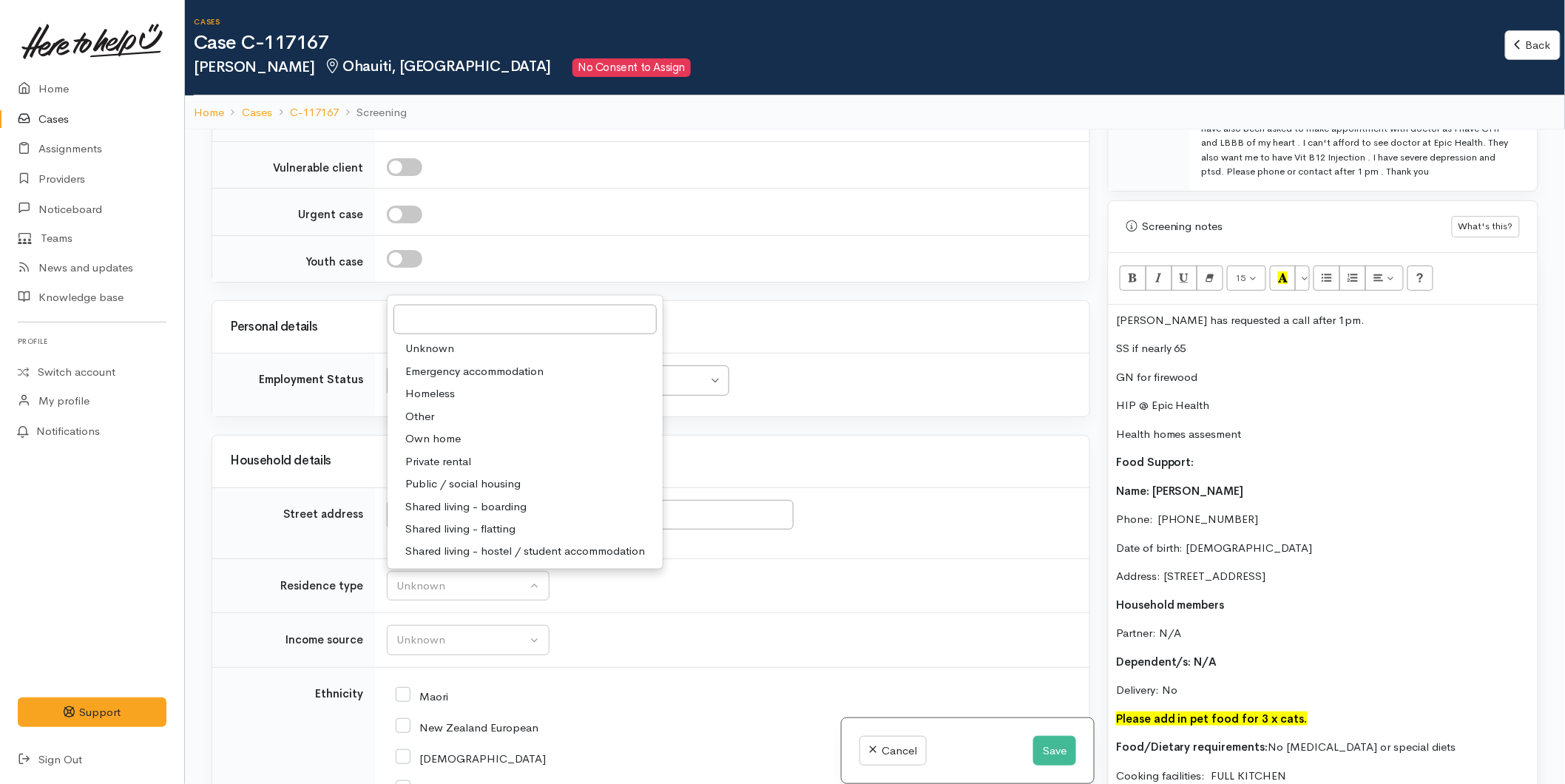
drag, startPoint x: 439, startPoint y: 410, endPoint x: 440, endPoint y: 447, distance: 37.0
click at [439, 430] on span "Own home" at bounding box center [433, 439] width 56 height 17
select select "1"
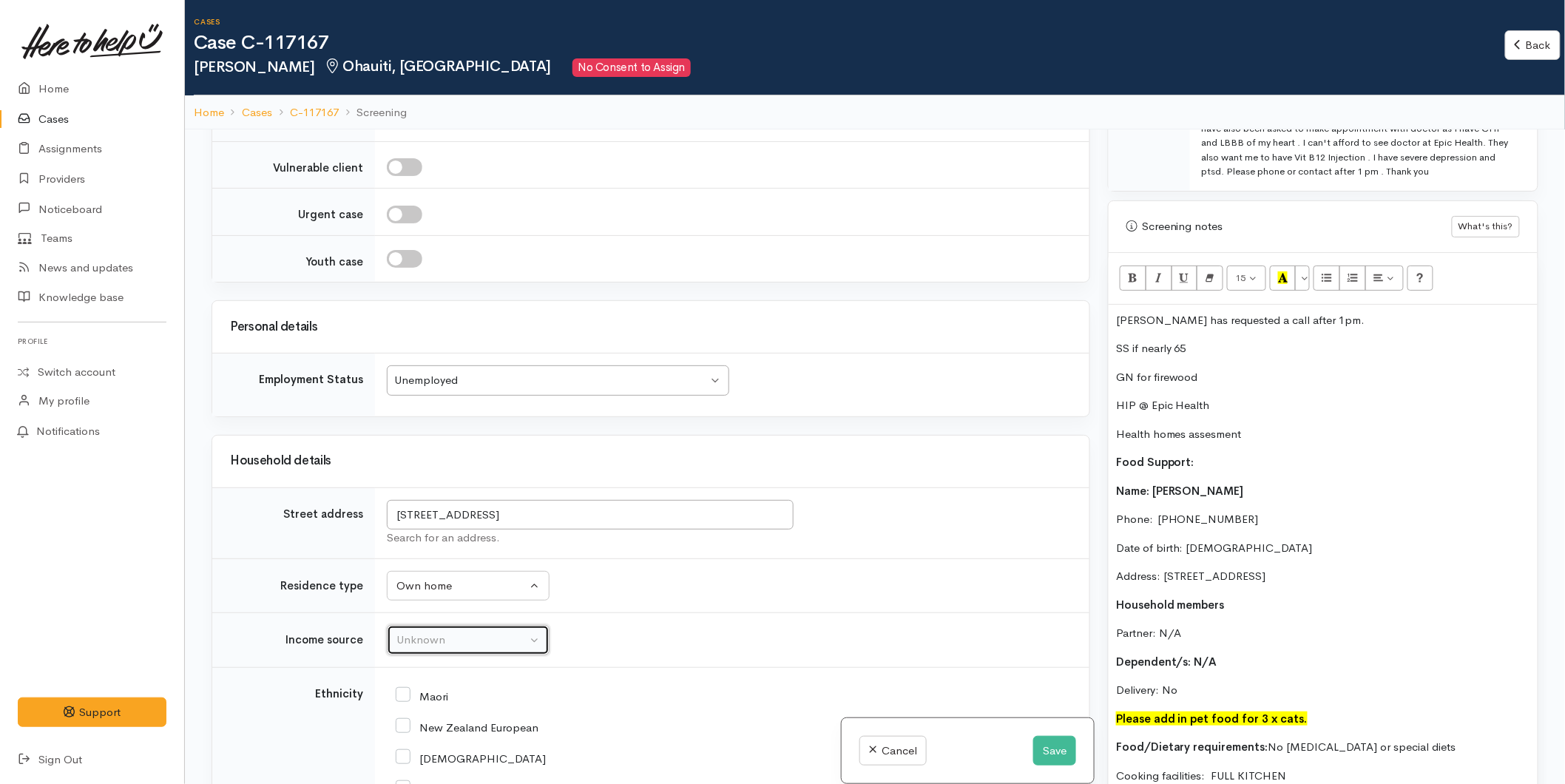
click at [419, 632] on div "Unknown" at bounding box center [461, 640] width 130 height 17
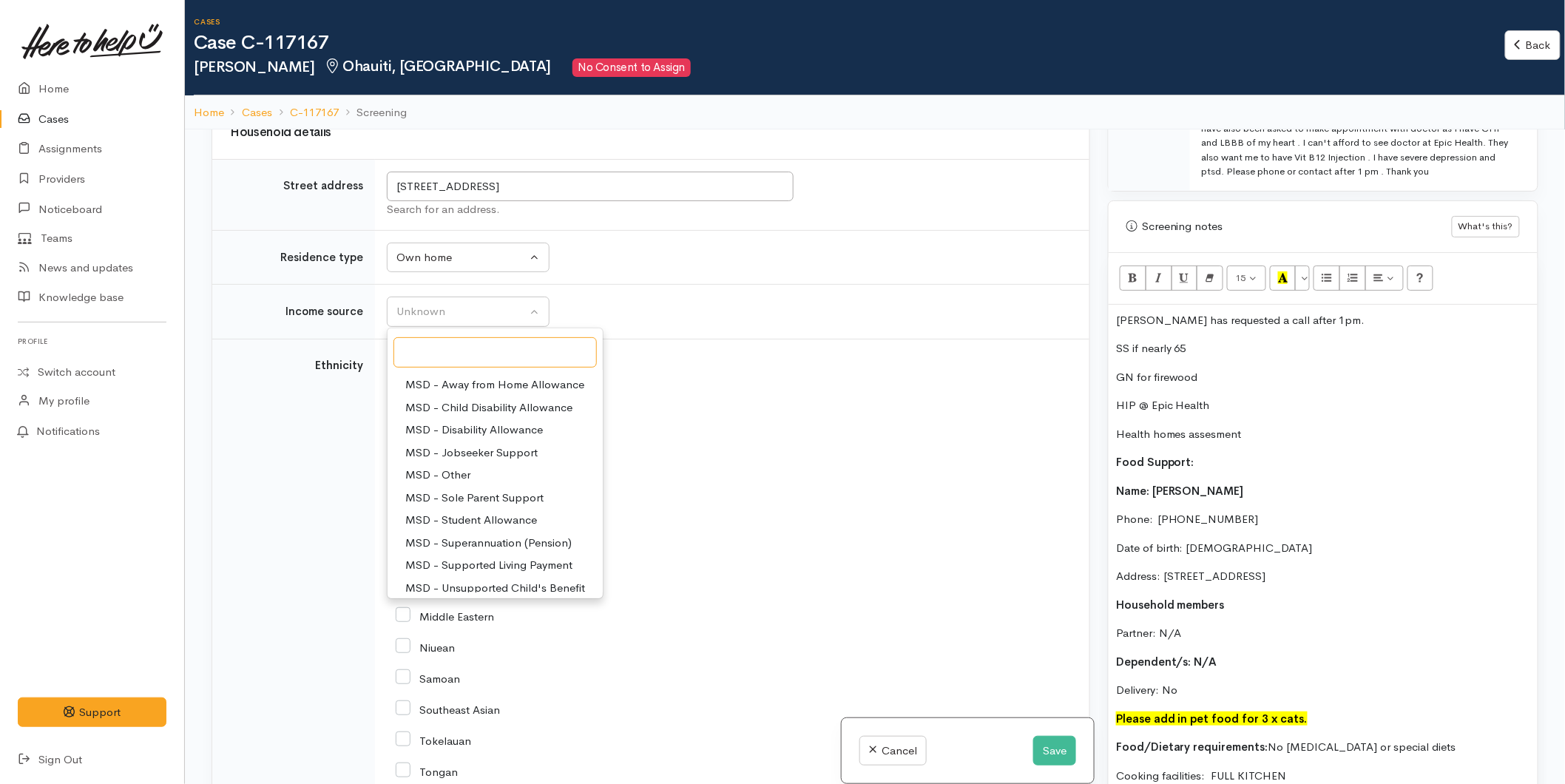
scroll to position [147, 0]
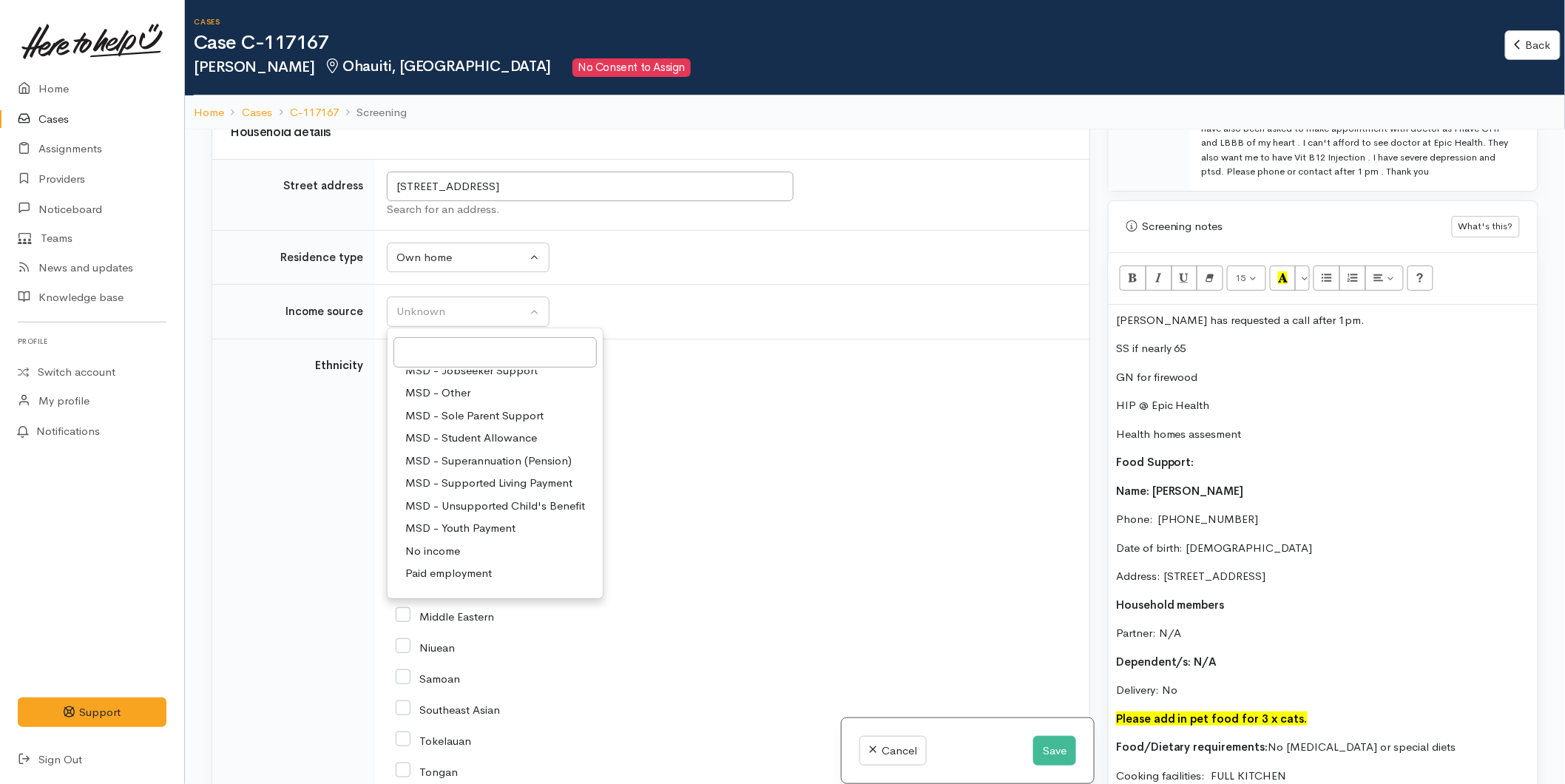
click at [472, 453] on span "MSD - Superannuation (Pension)" at bounding box center [489, 461] width 167 height 17
select select "2"
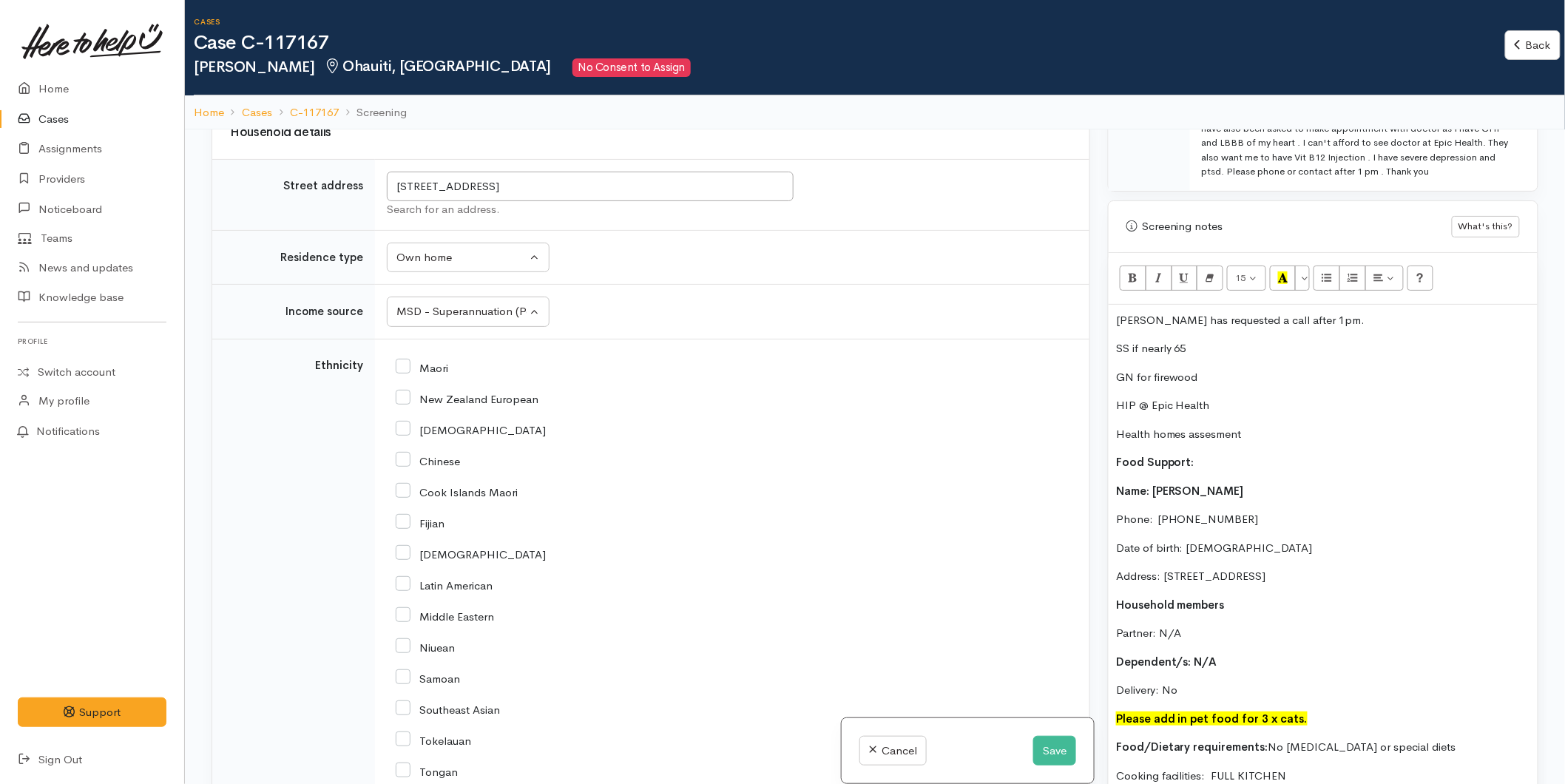
click at [410, 392] on input "New Zealand European" at bounding box center [467, 398] width 143 height 13
checkbox input "true"
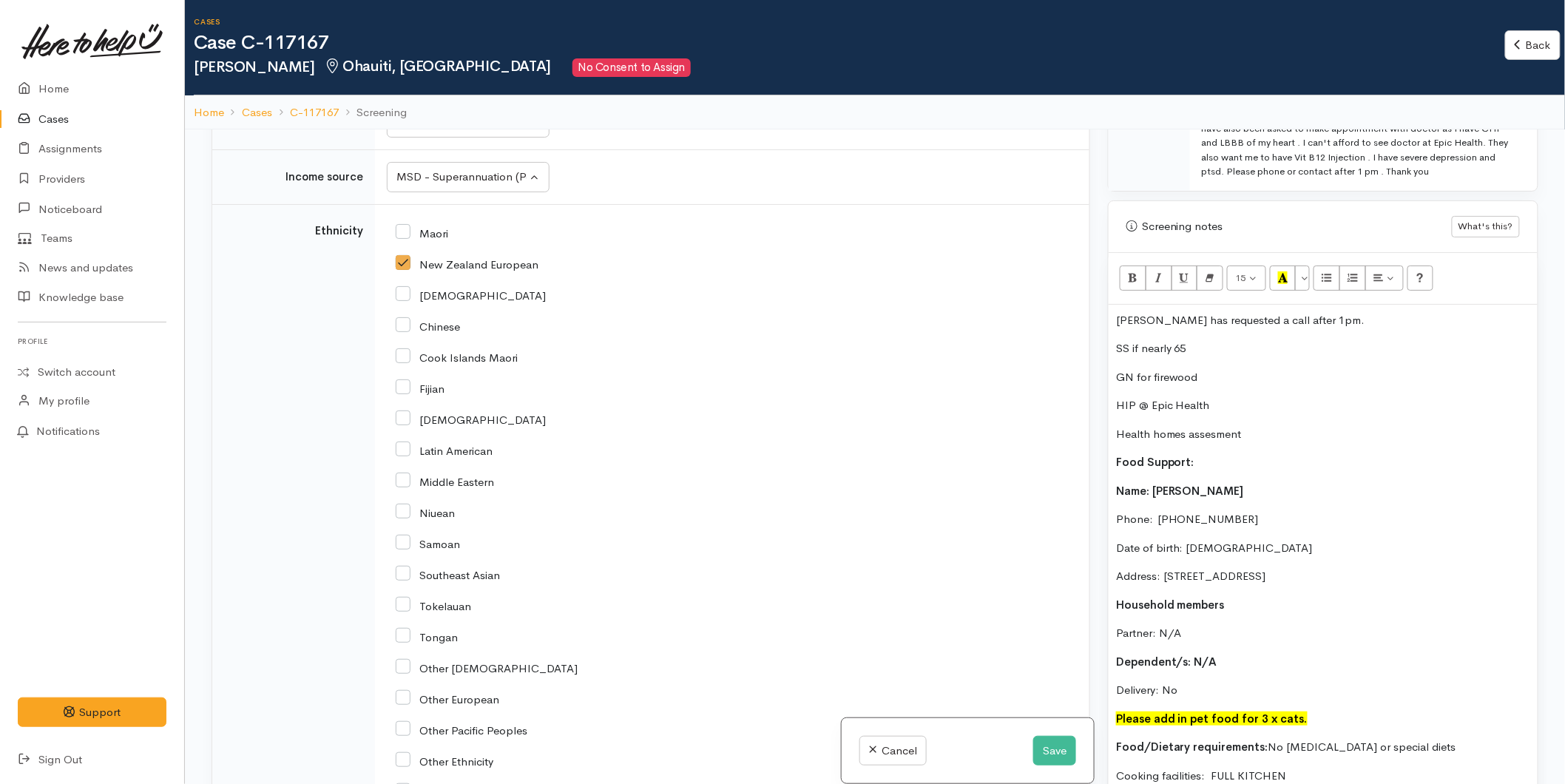
scroll to position [2711, 0]
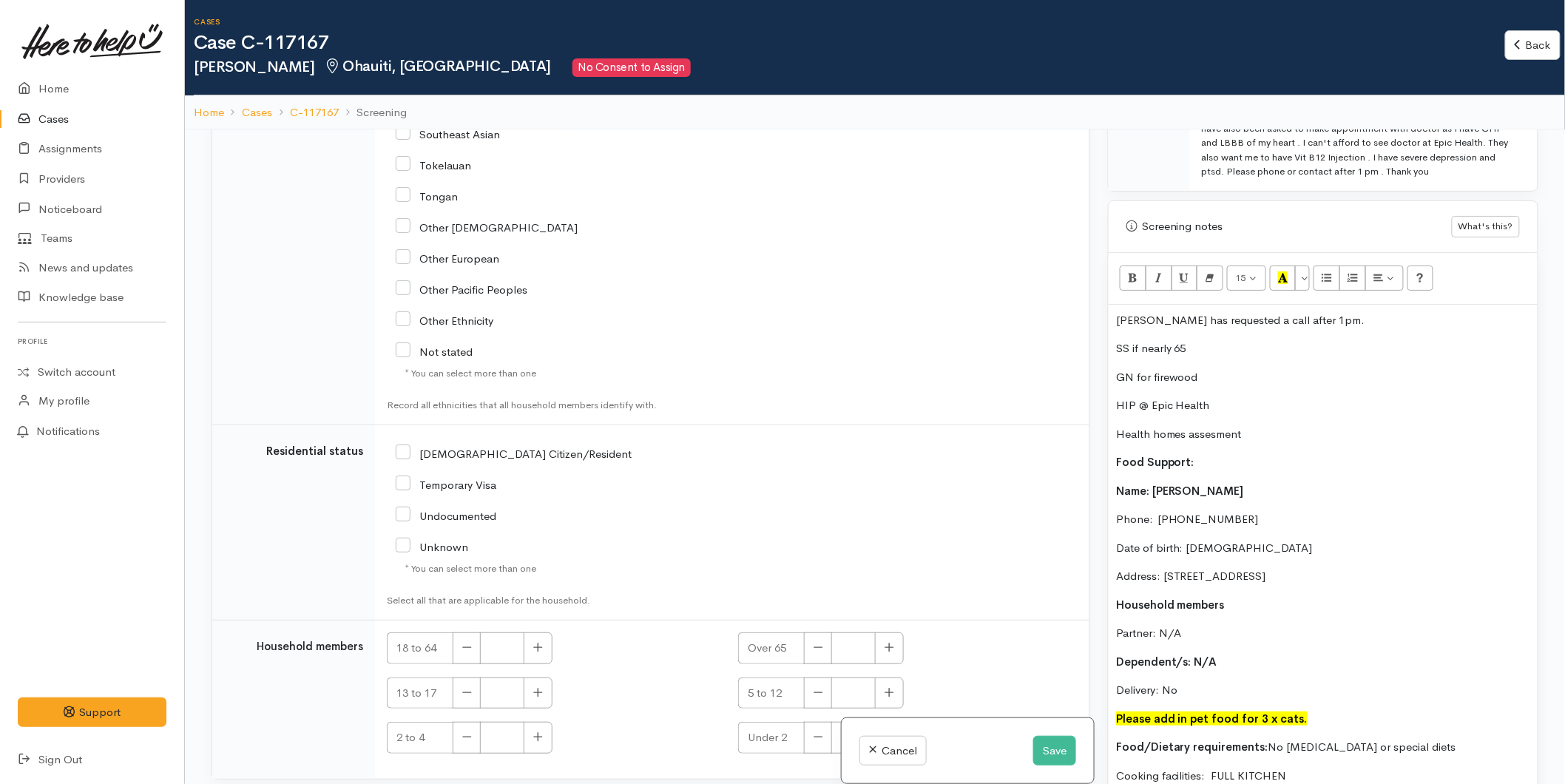
click at [402, 446] on input "NZ Citizen/Resident" at bounding box center [513, 453] width 236 height 13
checkbox input "true"
click at [879, 623] on button "button" at bounding box center [889, 639] width 29 height 32
type input "1"
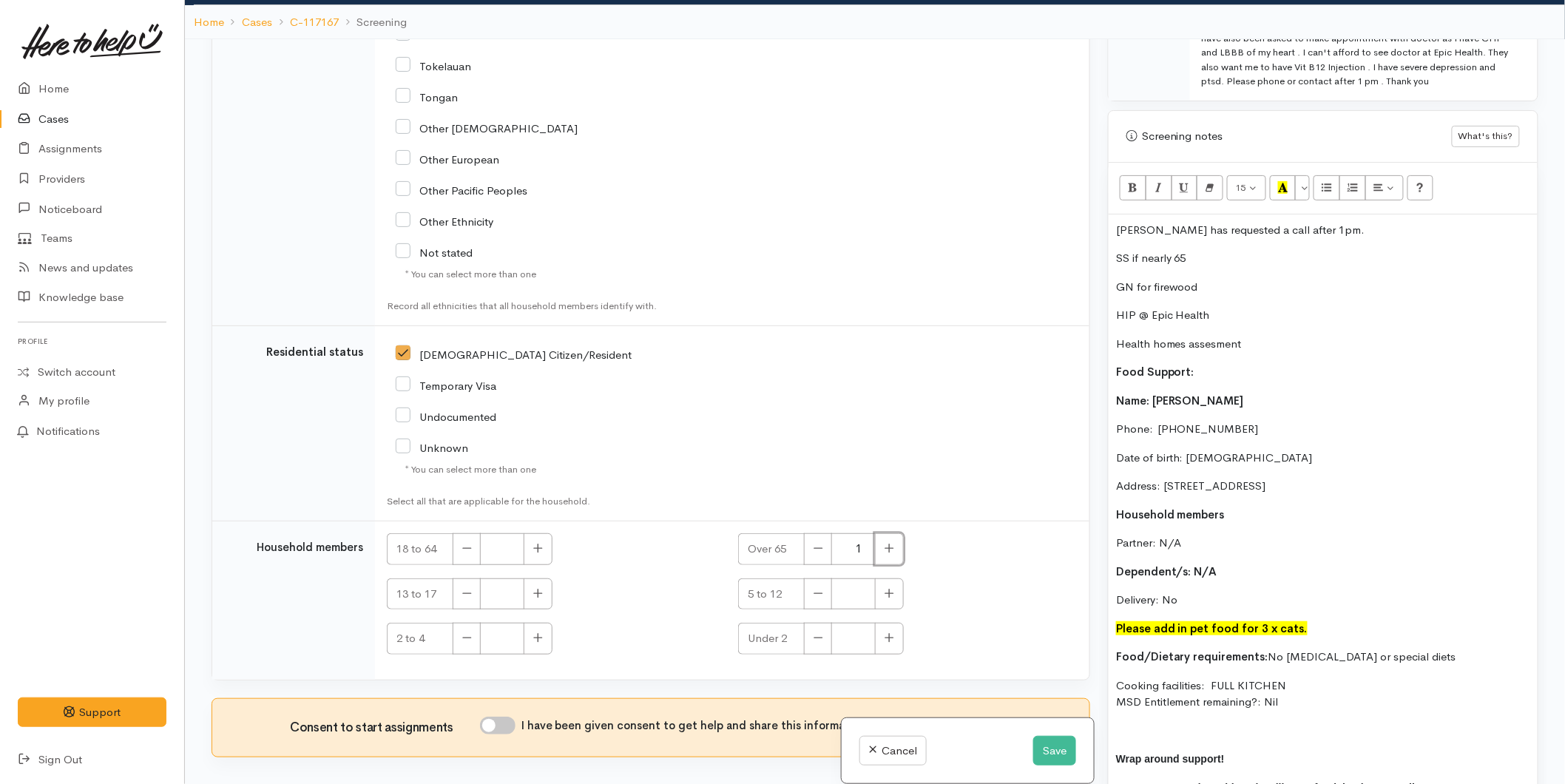
scroll to position [129, 0]
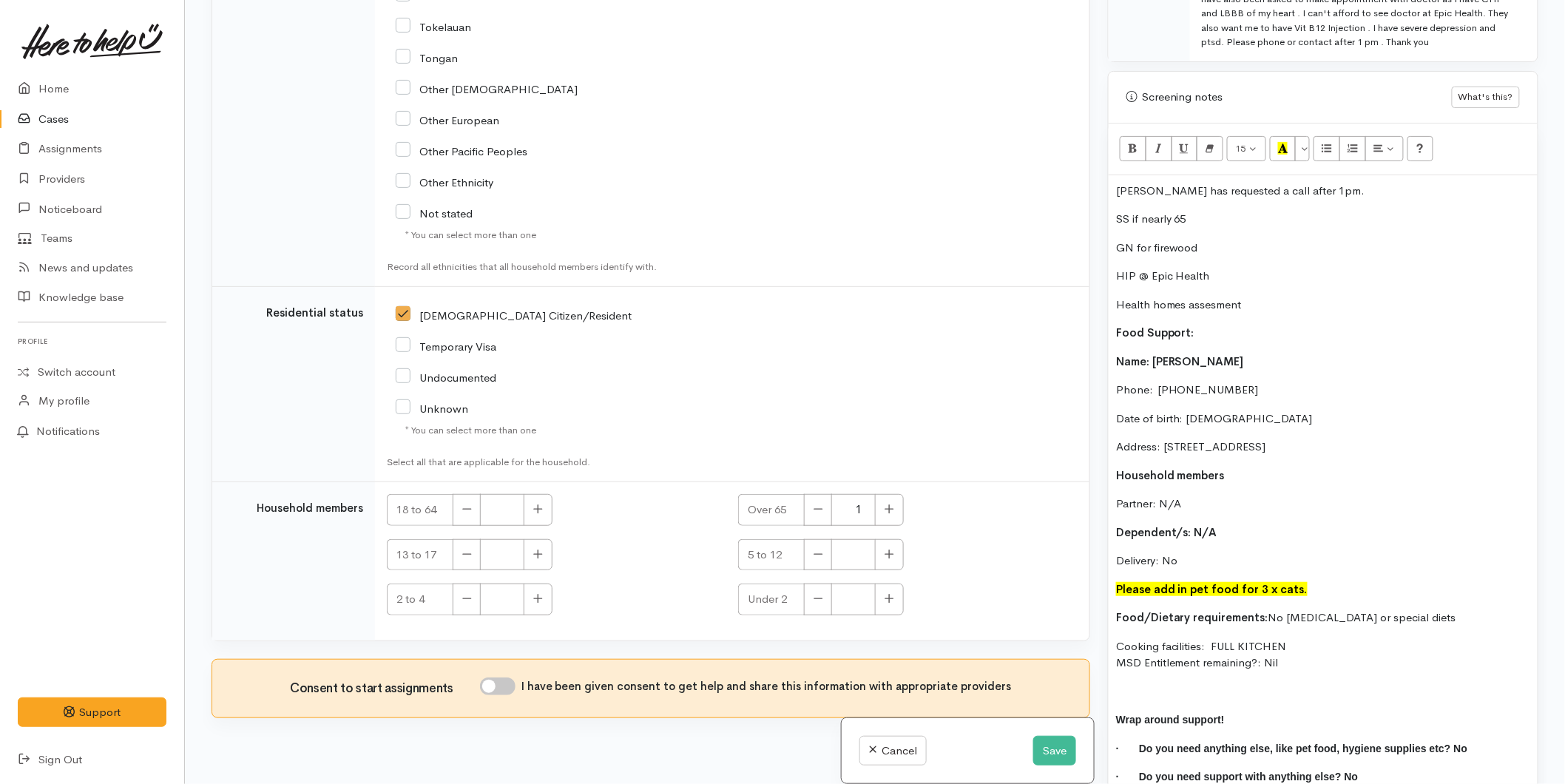
drag, startPoint x: 515, startPoint y: 656, endPoint x: 524, endPoint y: 621, distance: 36.1
click at [515, 678] on input "I have been given consent to get help and share this information with appropria…" at bounding box center [498, 686] width 36 height 18
checkbox input "true"
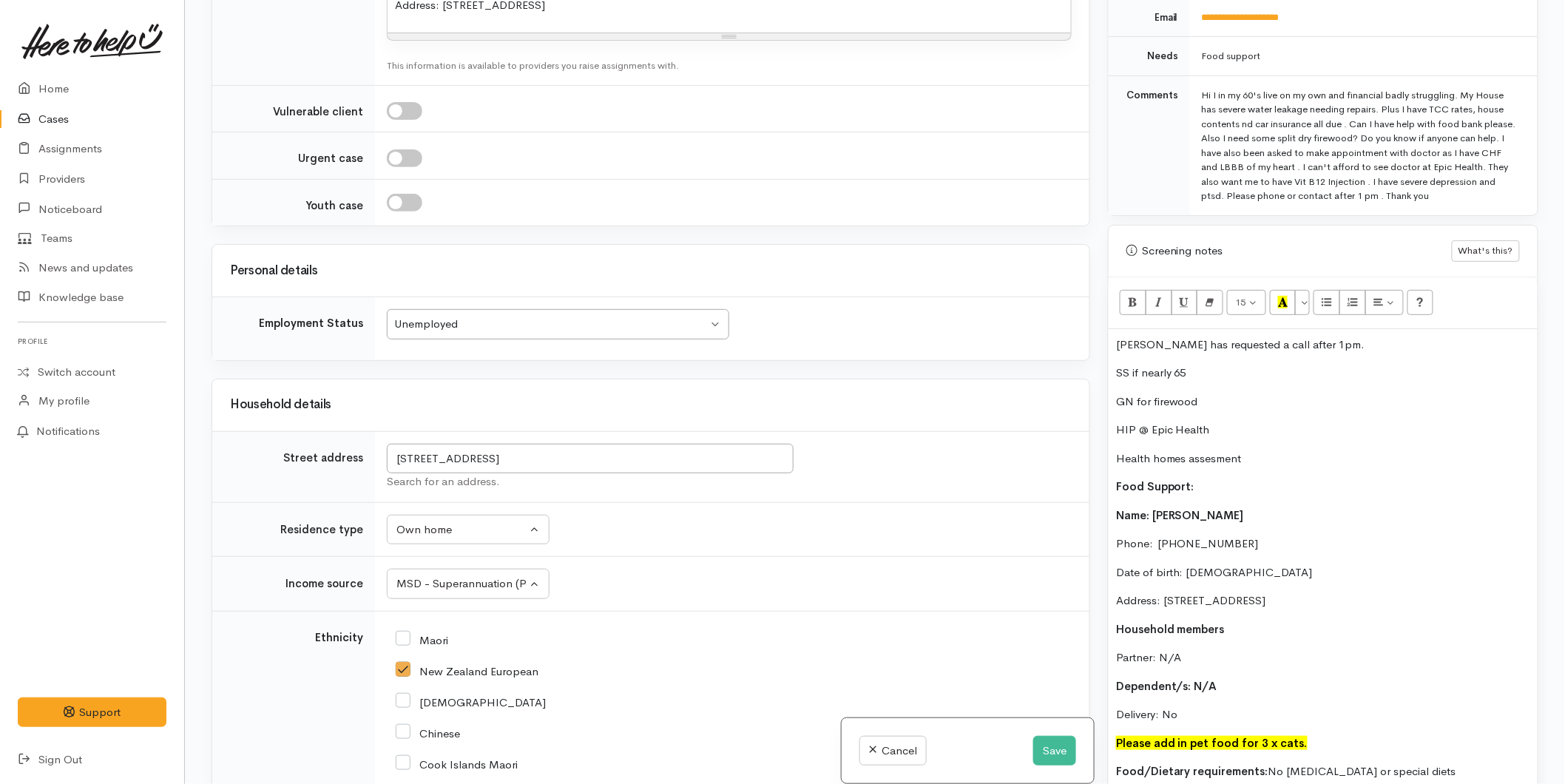
scroll to position [822, 0]
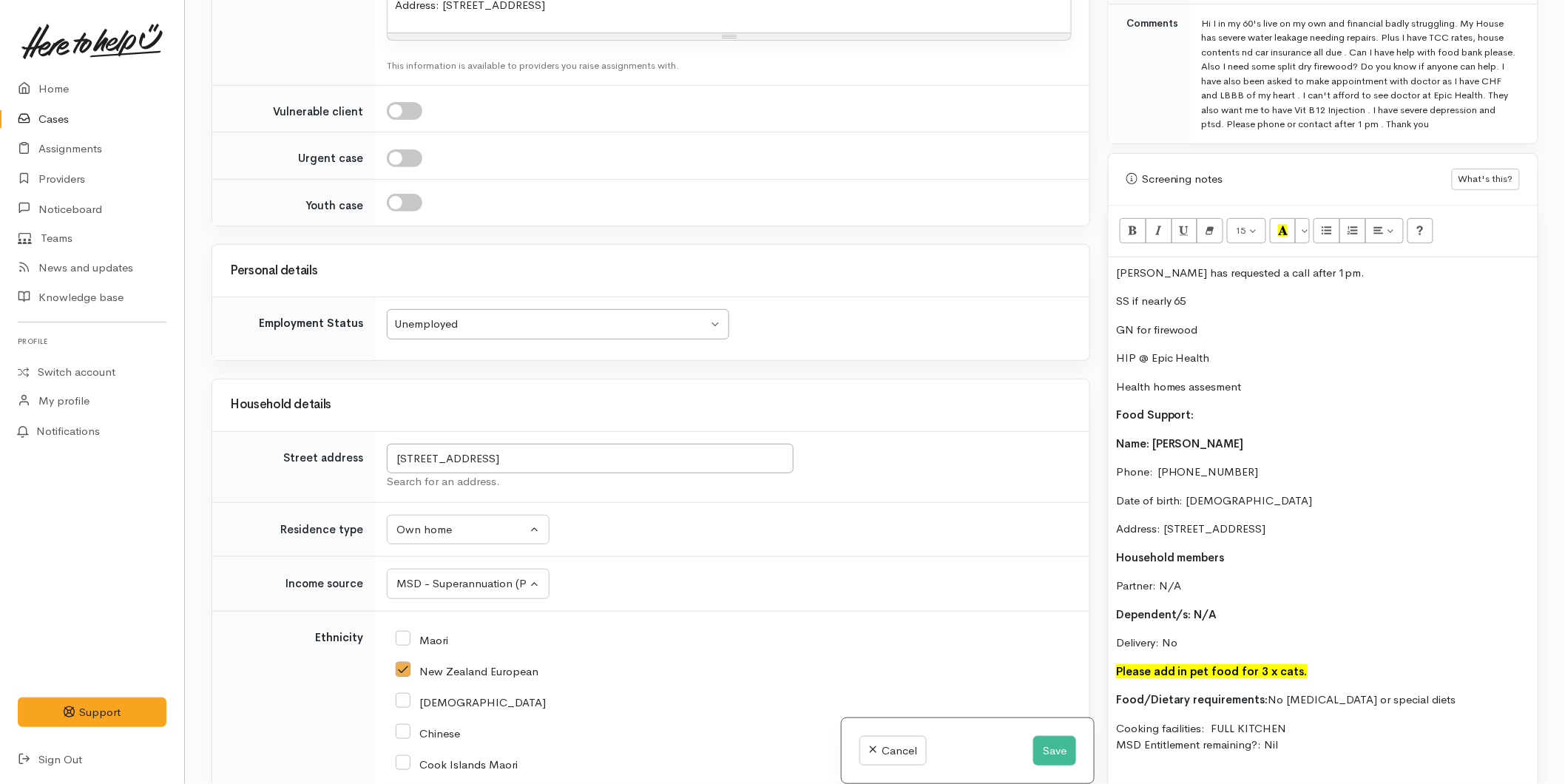
click at [1320, 767] on p at bounding box center [1323, 774] width 414 height 17
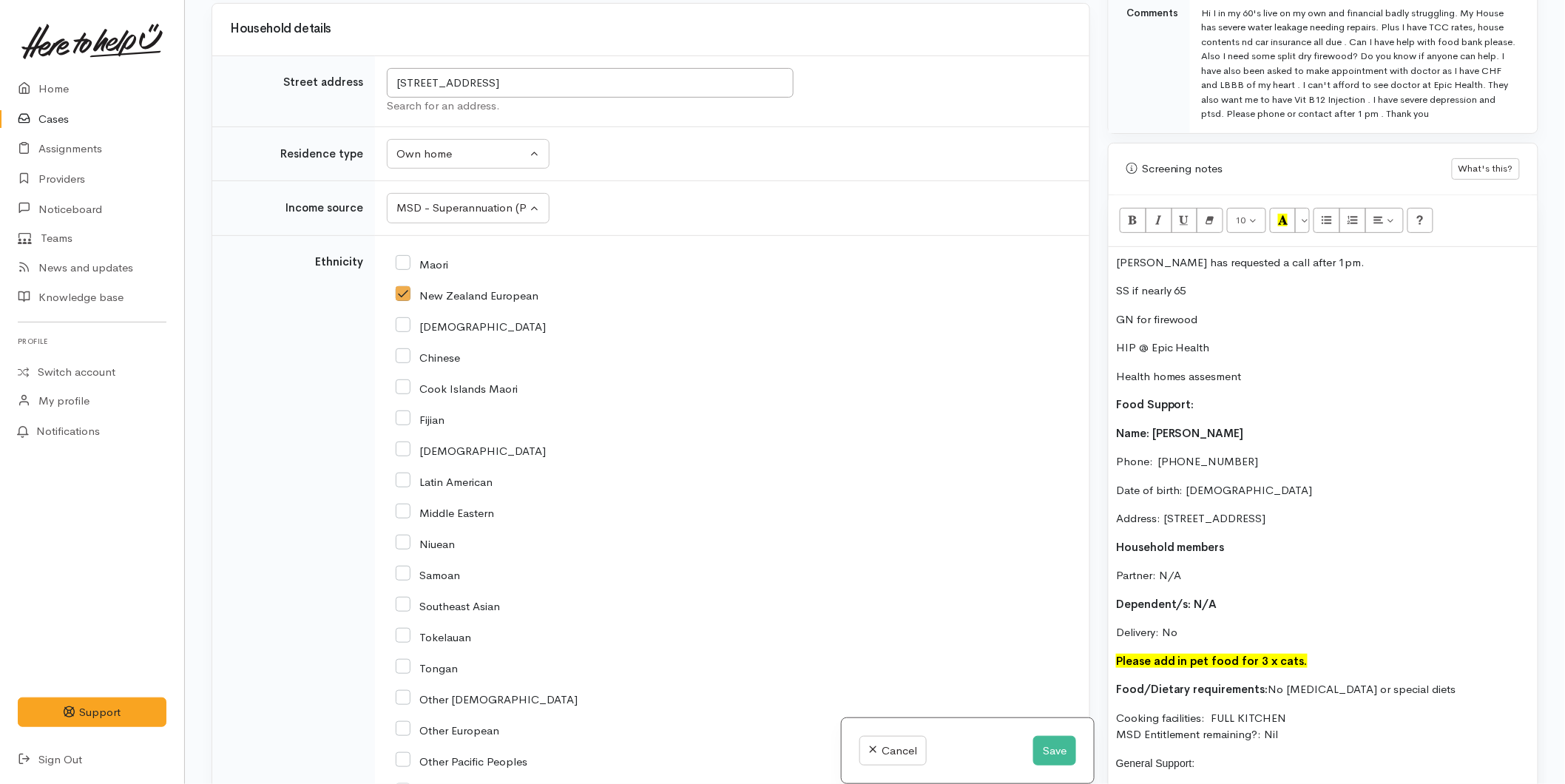
scroll to position [2063, 0]
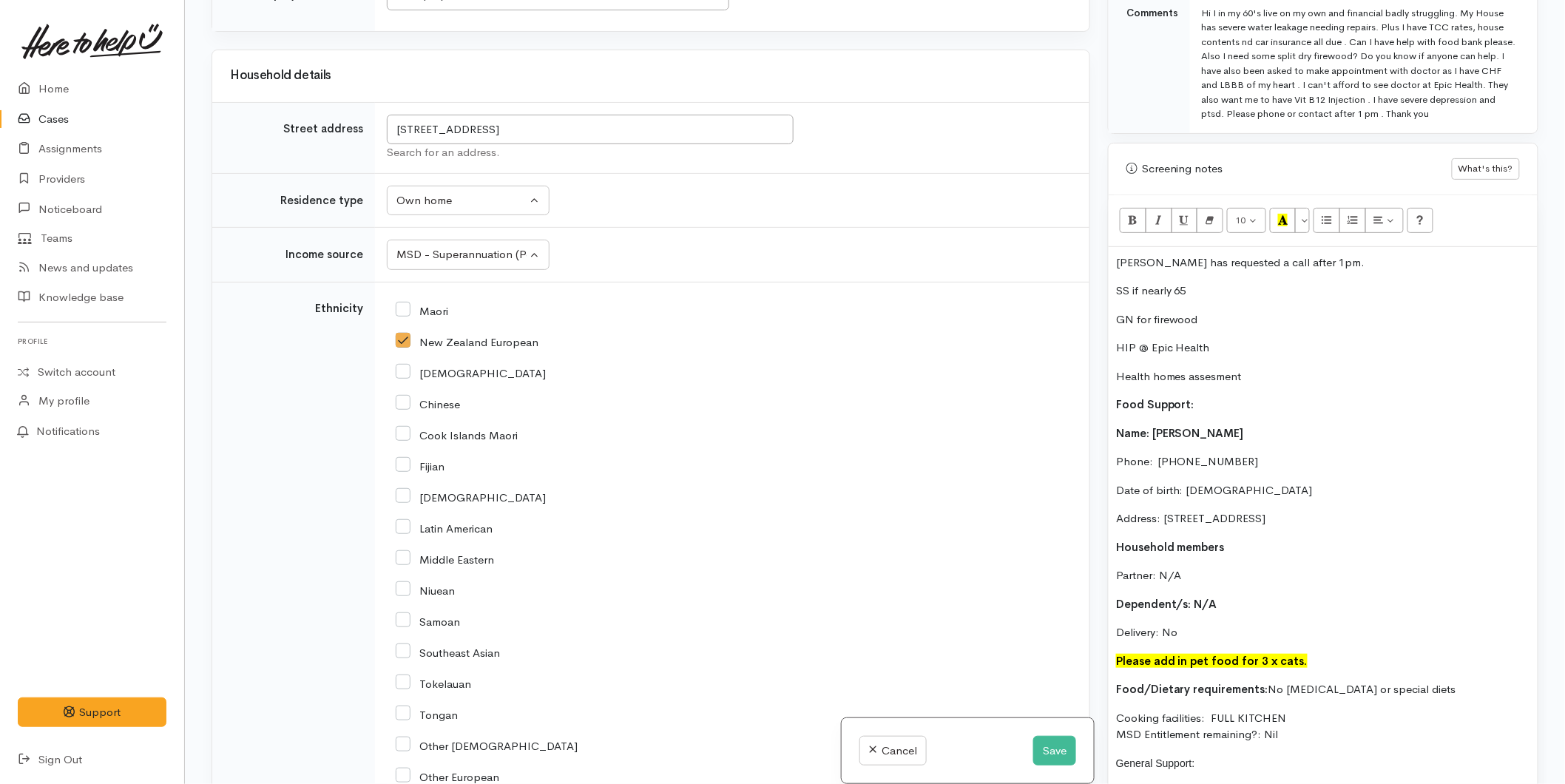
click at [1207, 396] on p "Food Support:" at bounding box center [1323, 405] width 414 height 17
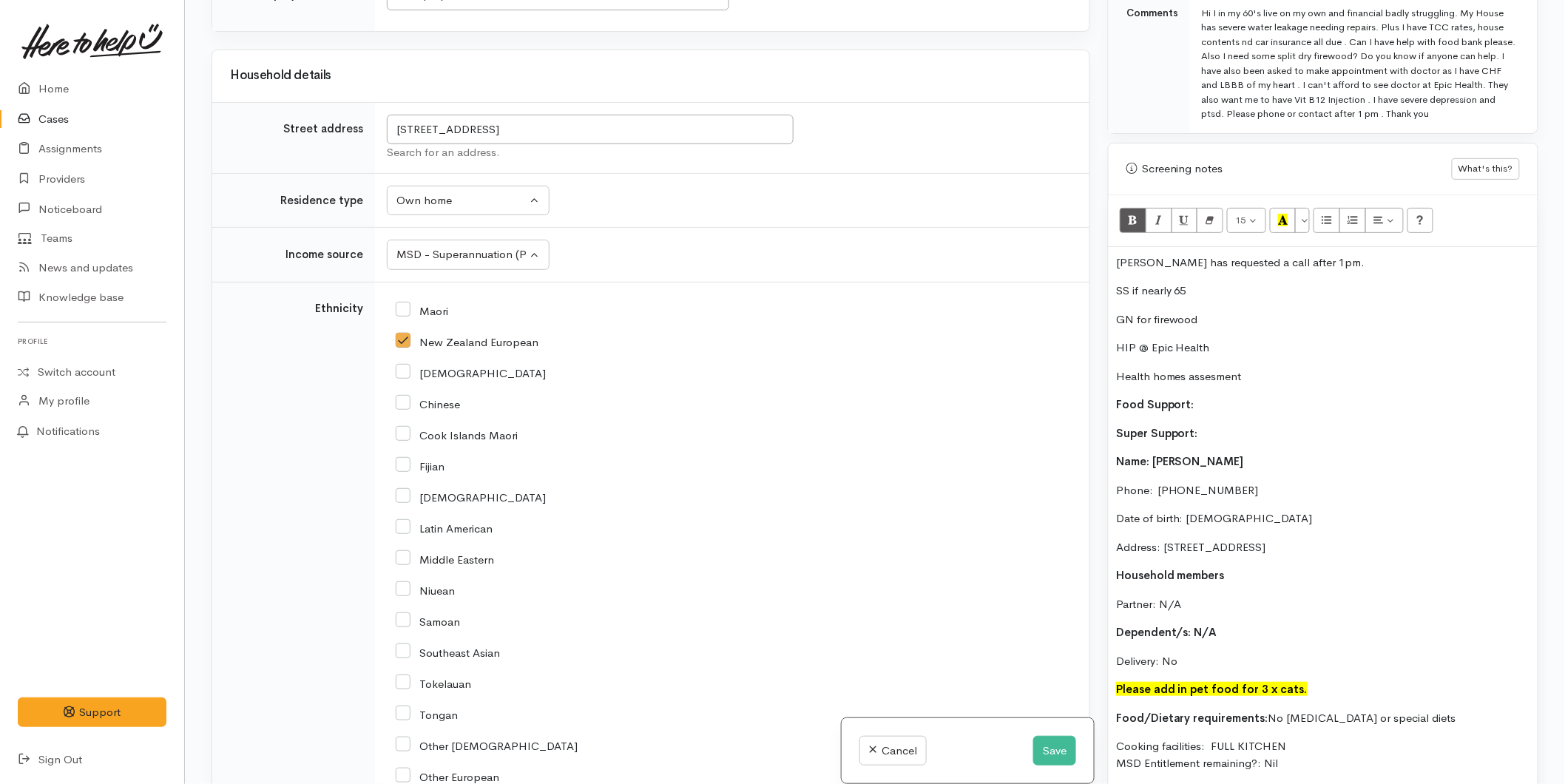
click at [1202, 396] on p "Food Support:" at bounding box center [1323, 405] width 414 height 17
click at [1203, 425] on p "Super Support:" at bounding box center [1323, 434] width 414 height 17
drag, startPoint x: 1199, startPoint y: 411, endPoint x: 1055, endPoint y: 401, distance: 144.3
click at [1043, 406] on div "Related cases There are other cases potentially from the same person, address o…" at bounding box center [875, 392] width 1345 height 784
drag, startPoint x: 1130, startPoint y: 210, endPoint x: 1151, endPoint y: 255, distance: 49.7
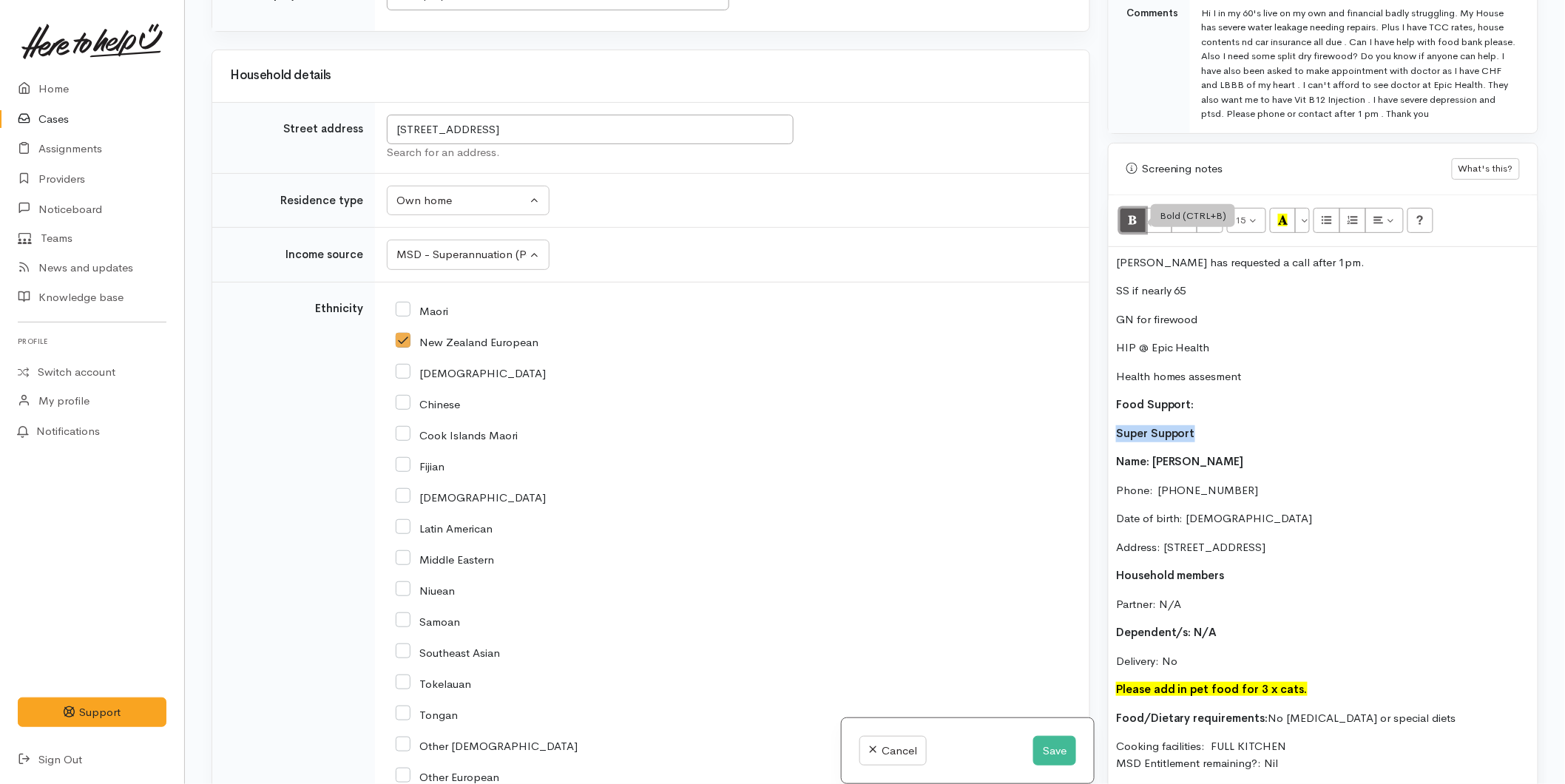
click at [1130, 214] on icon "Bold (CTRL+B)" at bounding box center [1133, 219] width 9 height 12
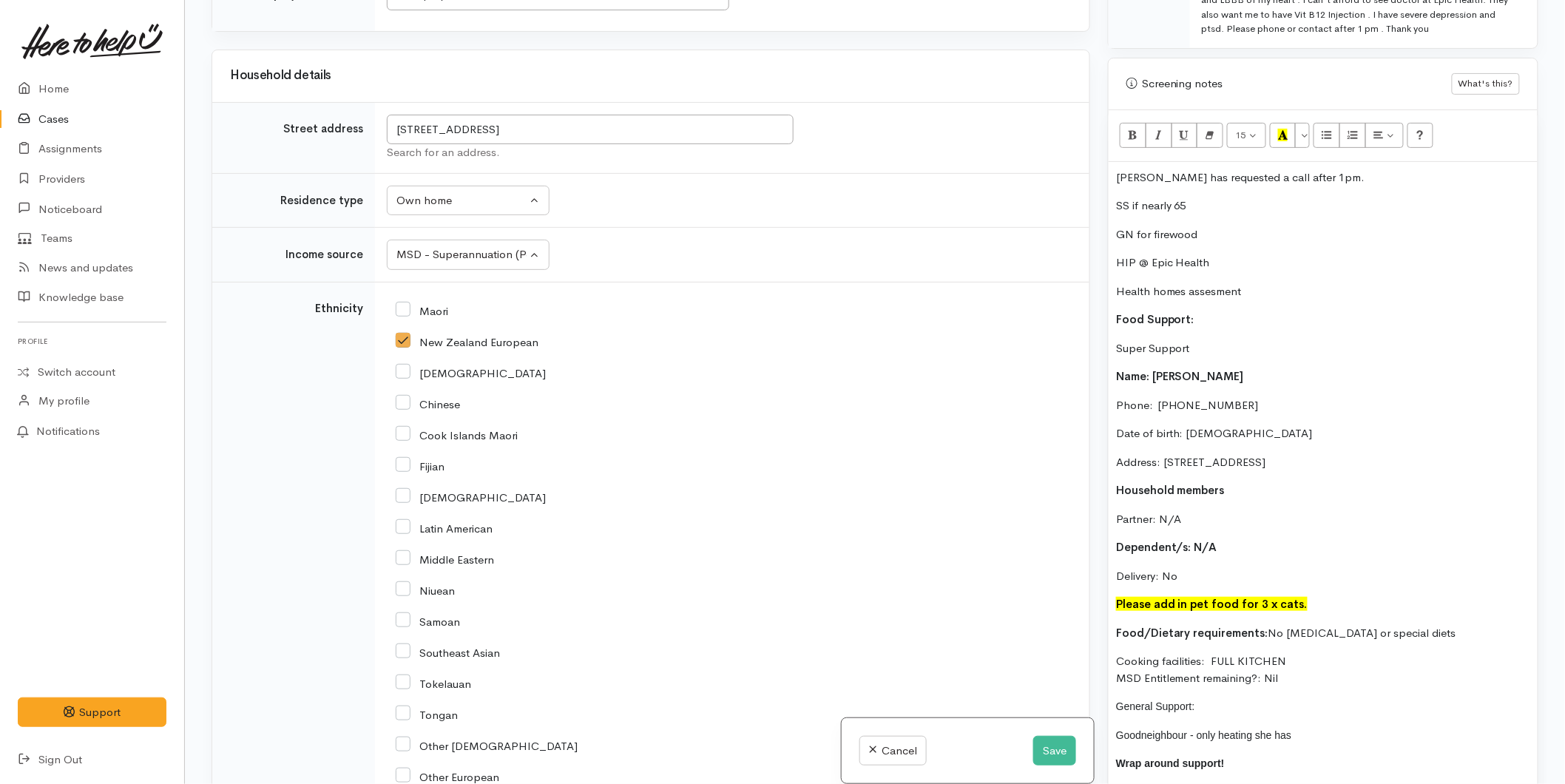
scroll to position [996, 0]
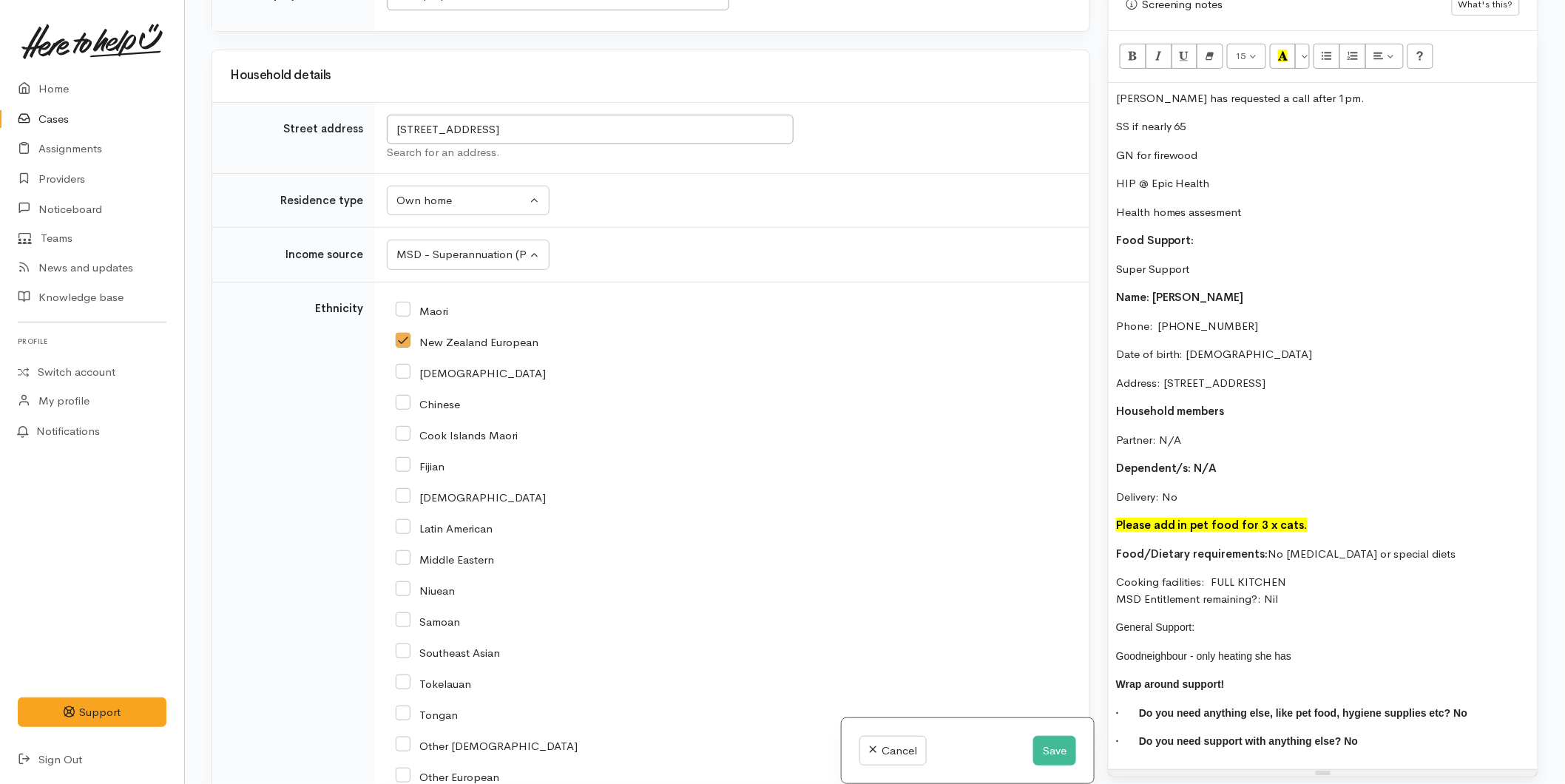
drag, startPoint x: 1295, startPoint y: 585, endPoint x: 1101, endPoint y: 256, distance: 381.9
click at [1101, 256] on div "Warnings Add No warnings have been raised against this case Add Warning Title ●…" at bounding box center [1323, 392] width 448 height 784
copy div "Super Support Name: Judith Dombroski Phone:  0274284074 Date of birth: 13/10/19…"
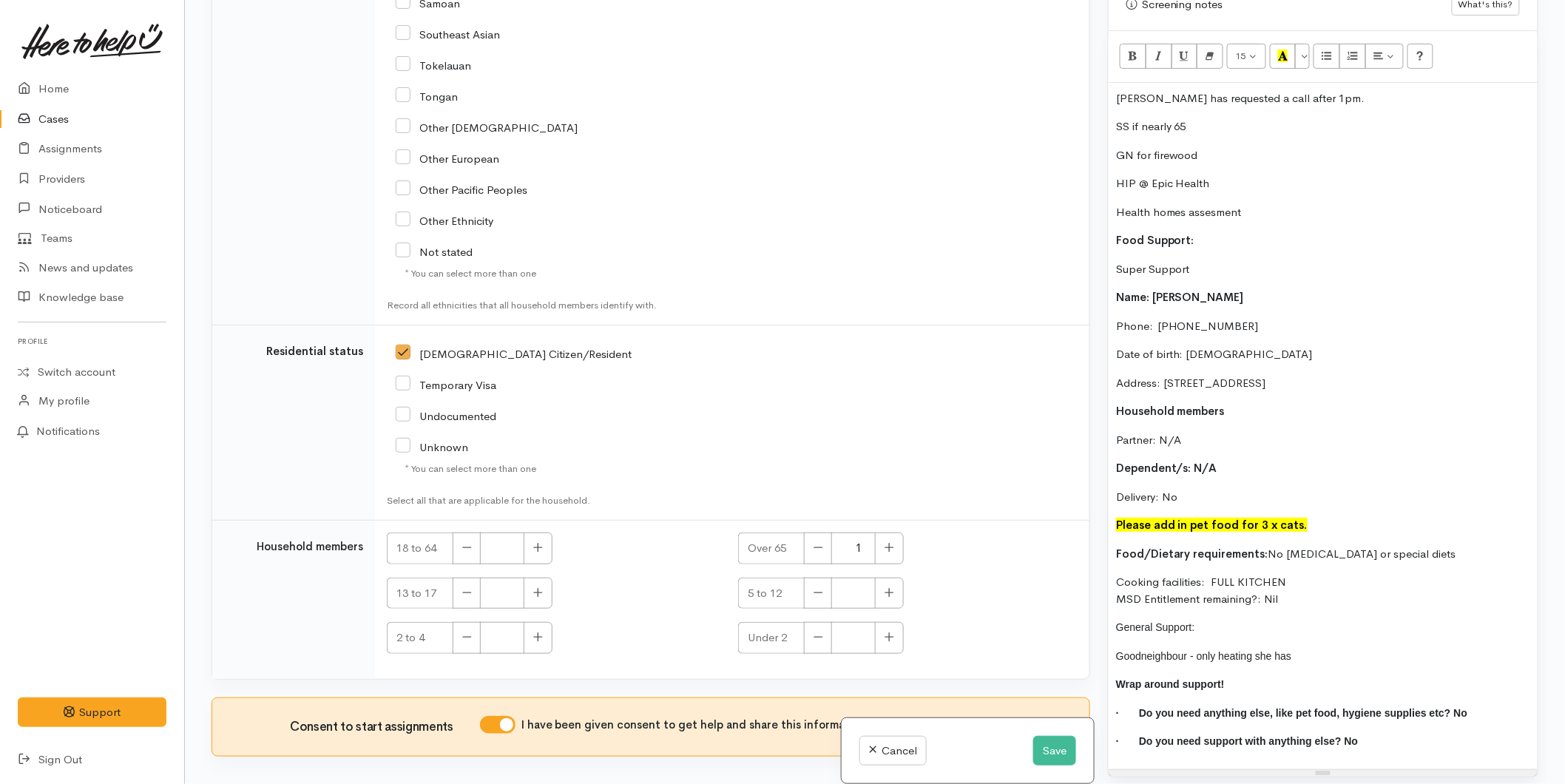
scroll to position [2720, 0]
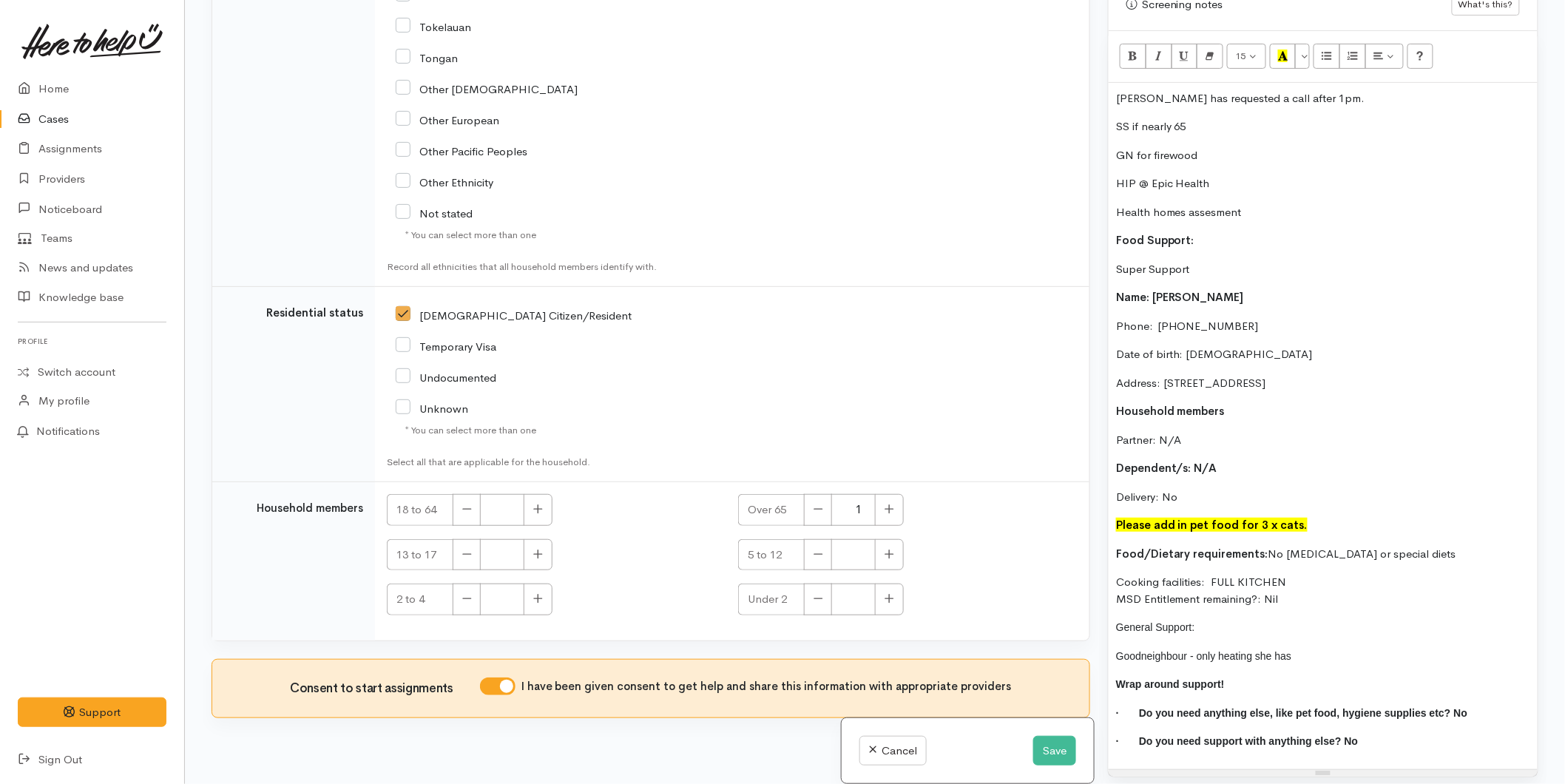
click at [1137, 271] on div "Judith has requested a call after 1pm. SS if nearly 65 GN for firewood HIP @ Ep…" at bounding box center [1324, 425] width 429 height 686
click at [1044, 603] on div "Related cases There are other cases potentially from the same person, address o…" at bounding box center [875, 392] width 1345 height 784
click at [1274, 403] on p "Household members" at bounding box center [1323, 411] width 414 height 17
drag, startPoint x: 1268, startPoint y: 284, endPoint x: 1149, endPoint y: 278, distance: 119.2
click at [1149, 289] on p "Name: Judith Dombroski" at bounding box center [1323, 297] width 414 height 17
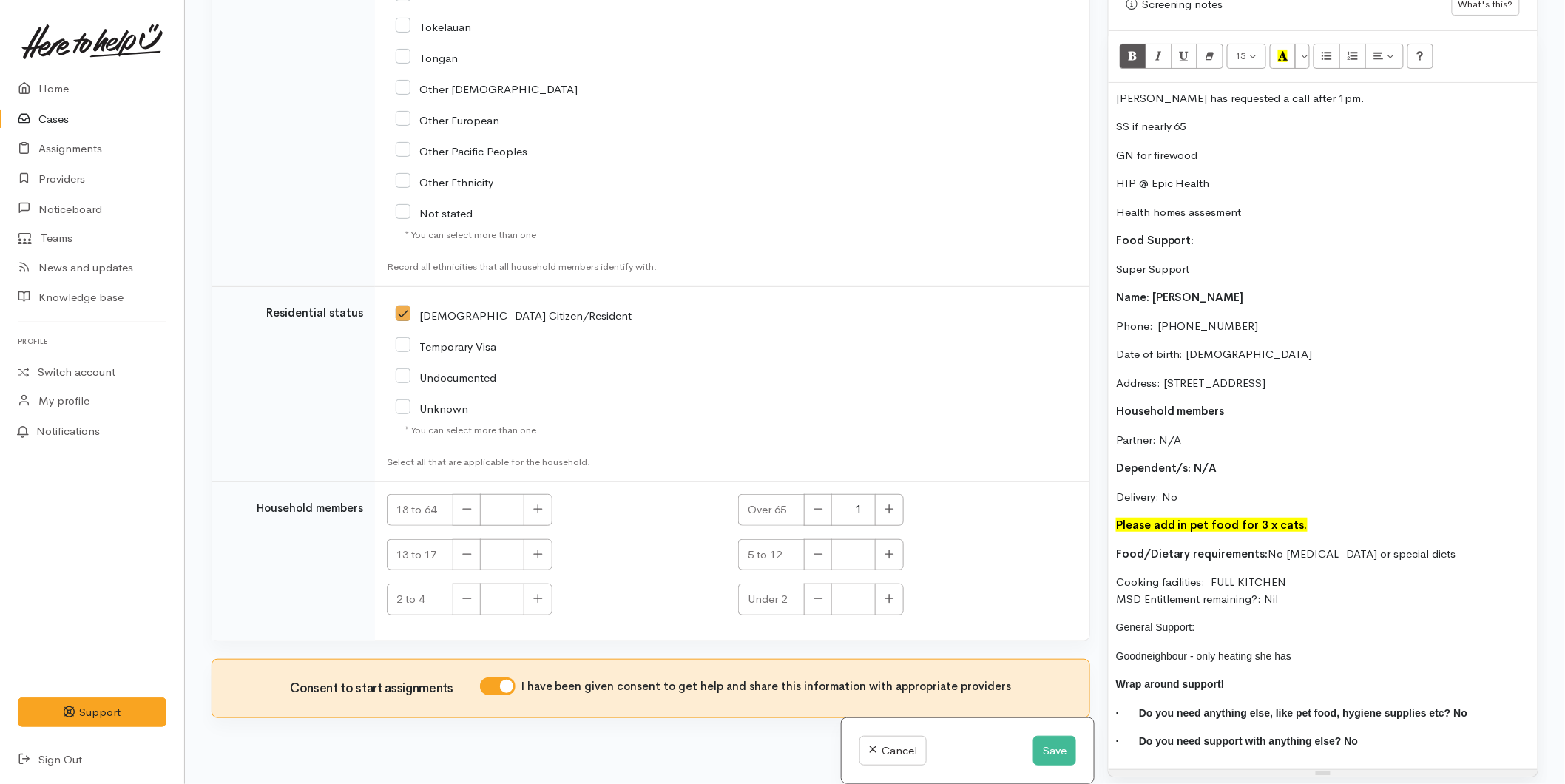
click at [1248, 318] on p "Phone:  0274284074" at bounding box center [1323, 327] width 414 height 17
drag, startPoint x: 1371, startPoint y: 366, endPoint x: 1101, endPoint y: 226, distance: 304.1
click at [1101, 226] on div "Warnings Add No warnings have been raised against this case Add Warning Title ●…" at bounding box center [1323, 392] width 448 height 784
copy div "Food Support: Super Support Name: Judith Dombroski Phone:  0274284074 Date of b…"
click at [1256, 650] on span "Goodneighbour - only heating she has" at bounding box center [1203, 656] width 175 height 12
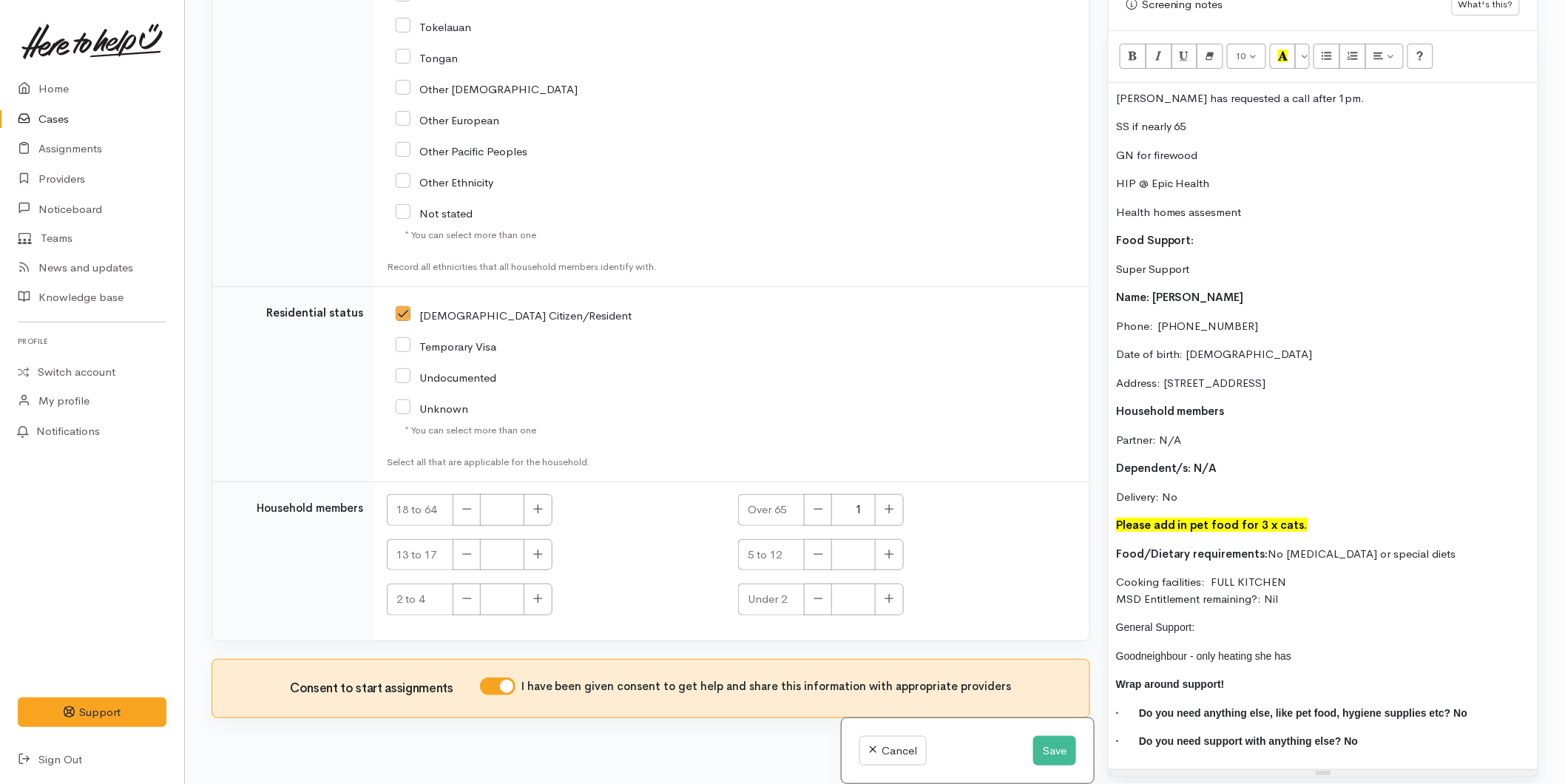
drag, startPoint x: 1305, startPoint y: 640, endPoint x: 1078, endPoint y: 615, distance: 228.4
click at [1078, 615] on div "Related cases There are other cases potentially from the same person, address o…" at bounding box center [875, 392] width 1345 height 784
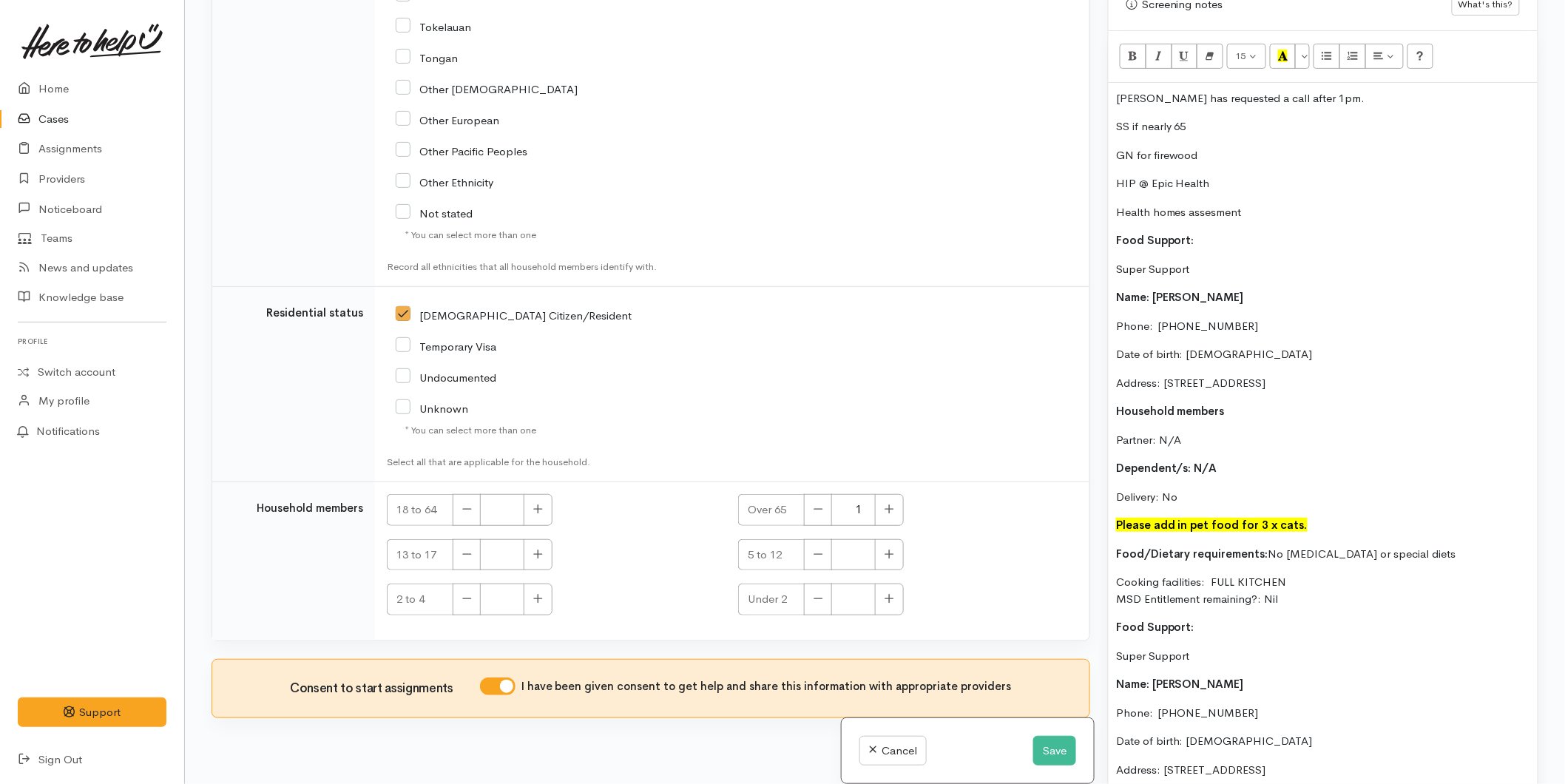
click at [1313, 589] on p "Cooking facilities: FULL KITCHEN MSD Entitlement remaining?: Nil" at bounding box center [1323, 590] width 414 height 33
drag, startPoint x: 1134, startPoint y: 640, endPoint x: 1119, endPoint y: 638, distance: 15.1
click at [1119, 648] on span "Food Support:" at bounding box center [1154, 655] width 78 height 14
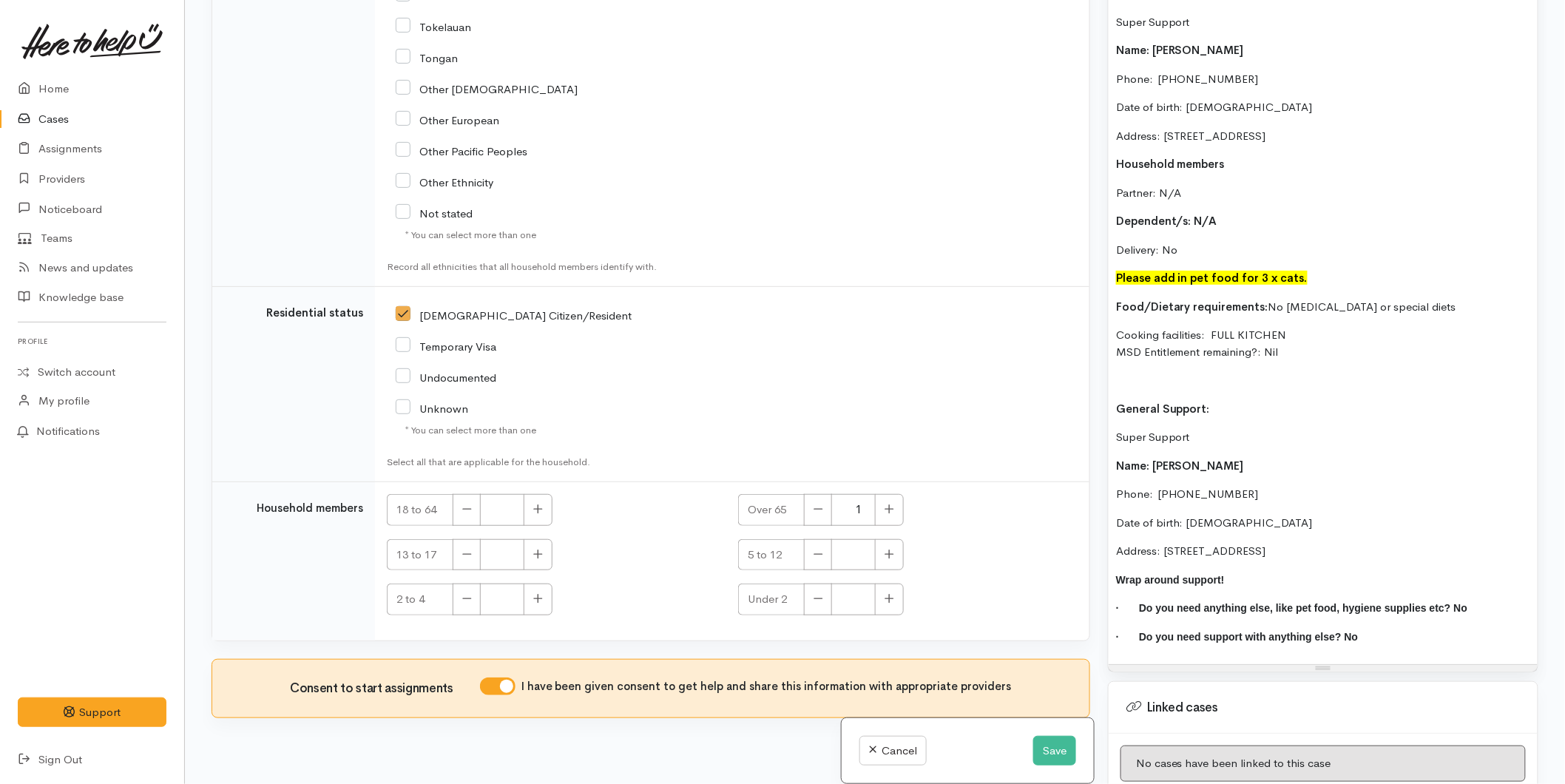
click at [1379, 543] on p "Address: 58 Hollister Lane, Ohauiti, New Zealand" at bounding box center [1323, 552] width 414 height 17
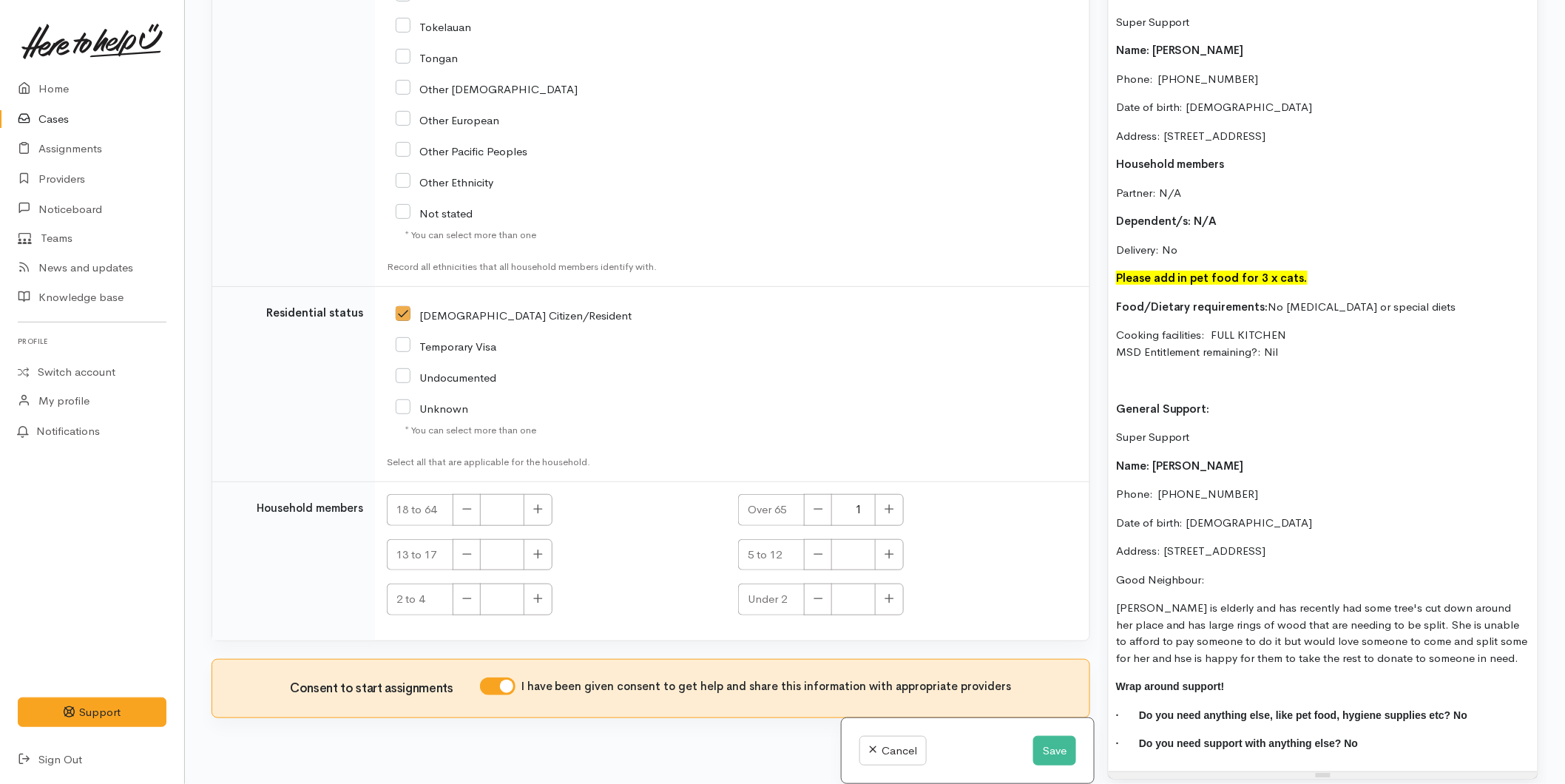
drag, startPoint x: 1216, startPoint y: 560, endPoint x: 1099, endPoint y: 543, distance: 118.2
click at [1089, 551] on div "Related cases There are other cases potentially from the same person, address o…" at bounding box center [875, 392] width 1345 height 784
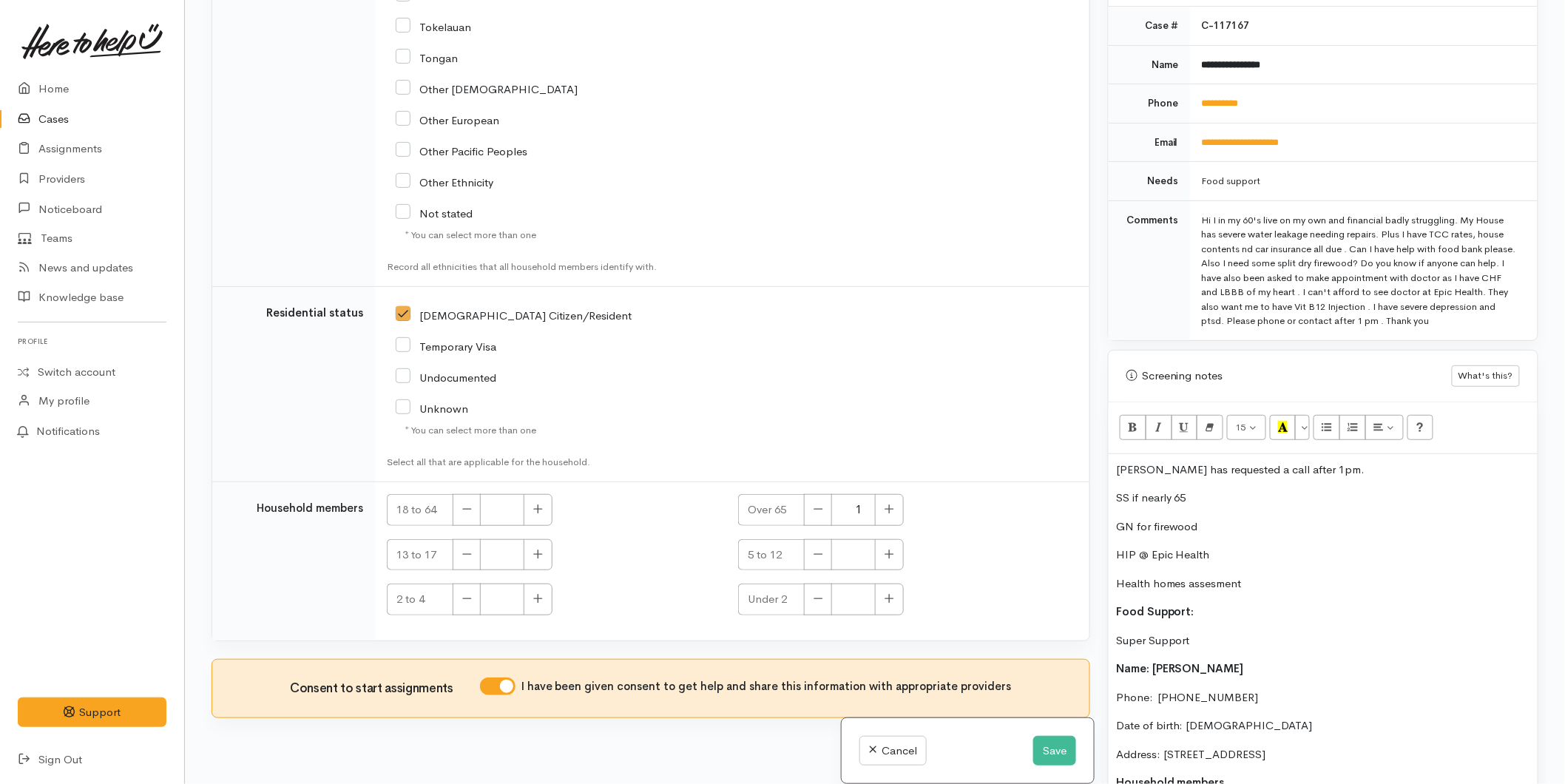
scroll to position [504, 0]
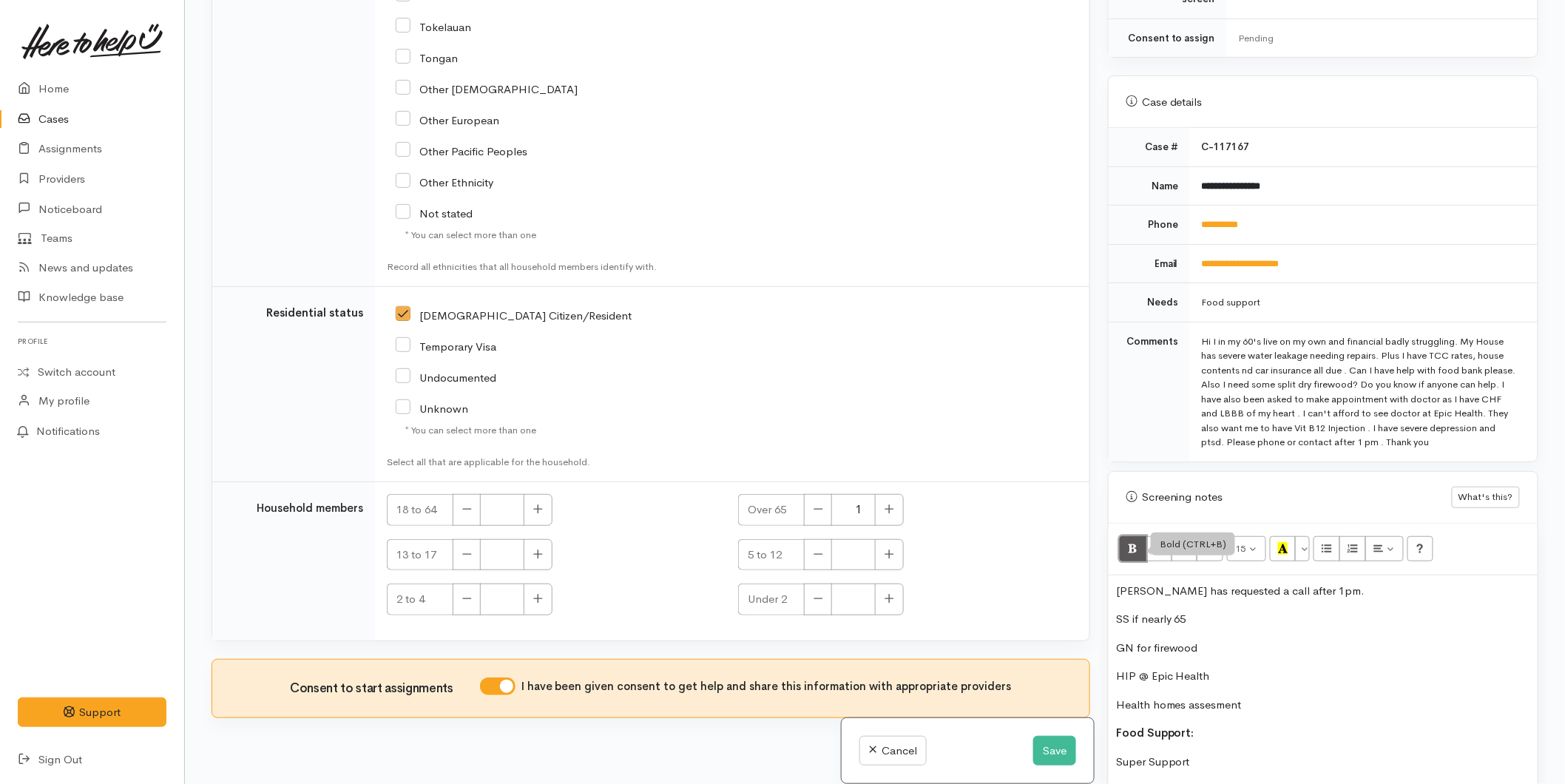
click at [1130, 542] on icon "Bold (CTRL+B)" at bounding box center [1133, 548] width 9 height 12
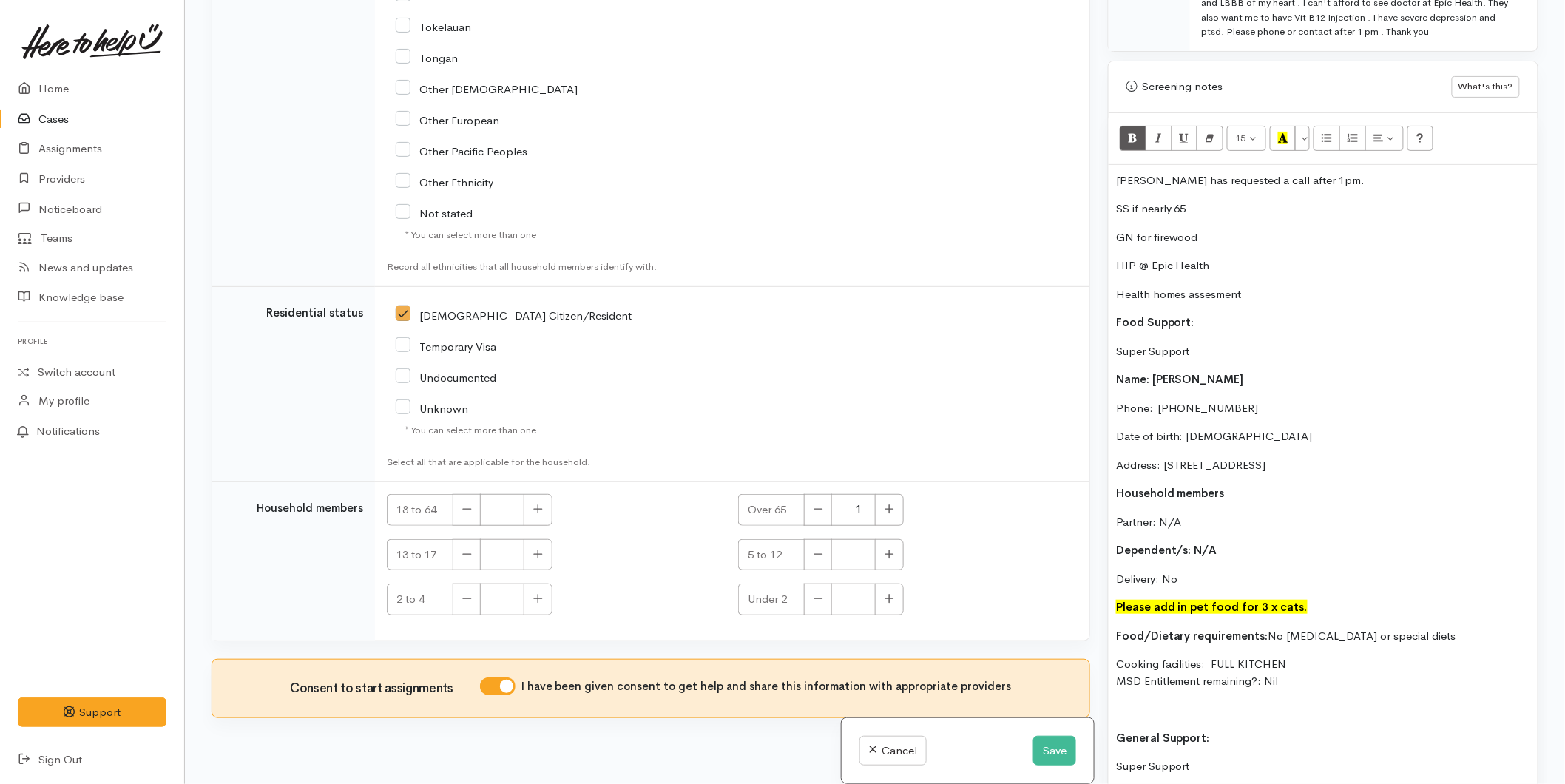
scroll to position [1160, 0]
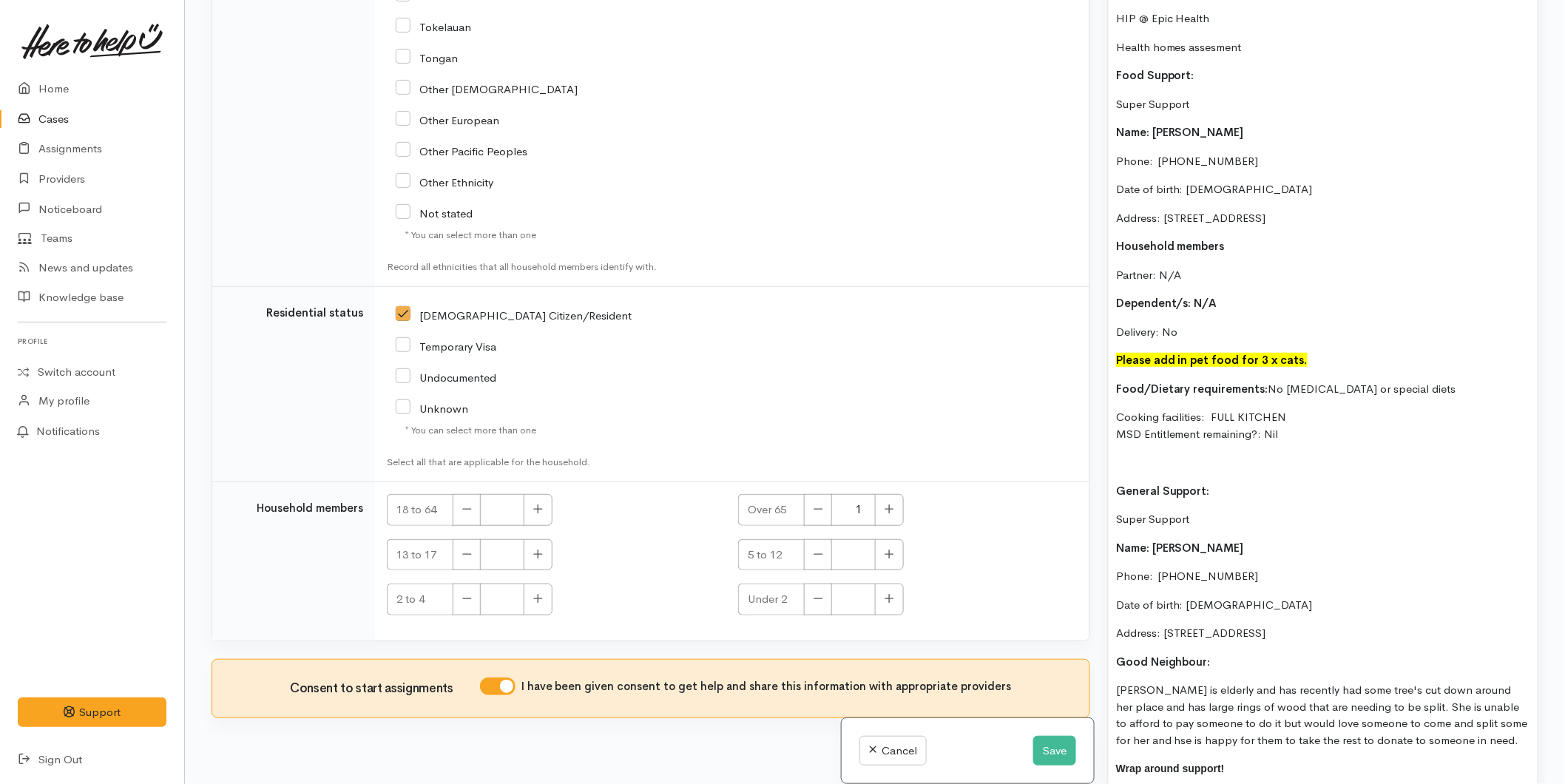
click at [1224, 483] on p "General Support:" at bounding box center [1323, 491] width 414 height 17
drag, startPoint x: 1086, startPoint y: 458, endPoint x: 1038, endPoint y: 459, distance: 48.0
click at [1038, 459] on div "Related cases There are other cases potentially from the same person, address o…" at bounding box center [875, 392] width 1345 height 784
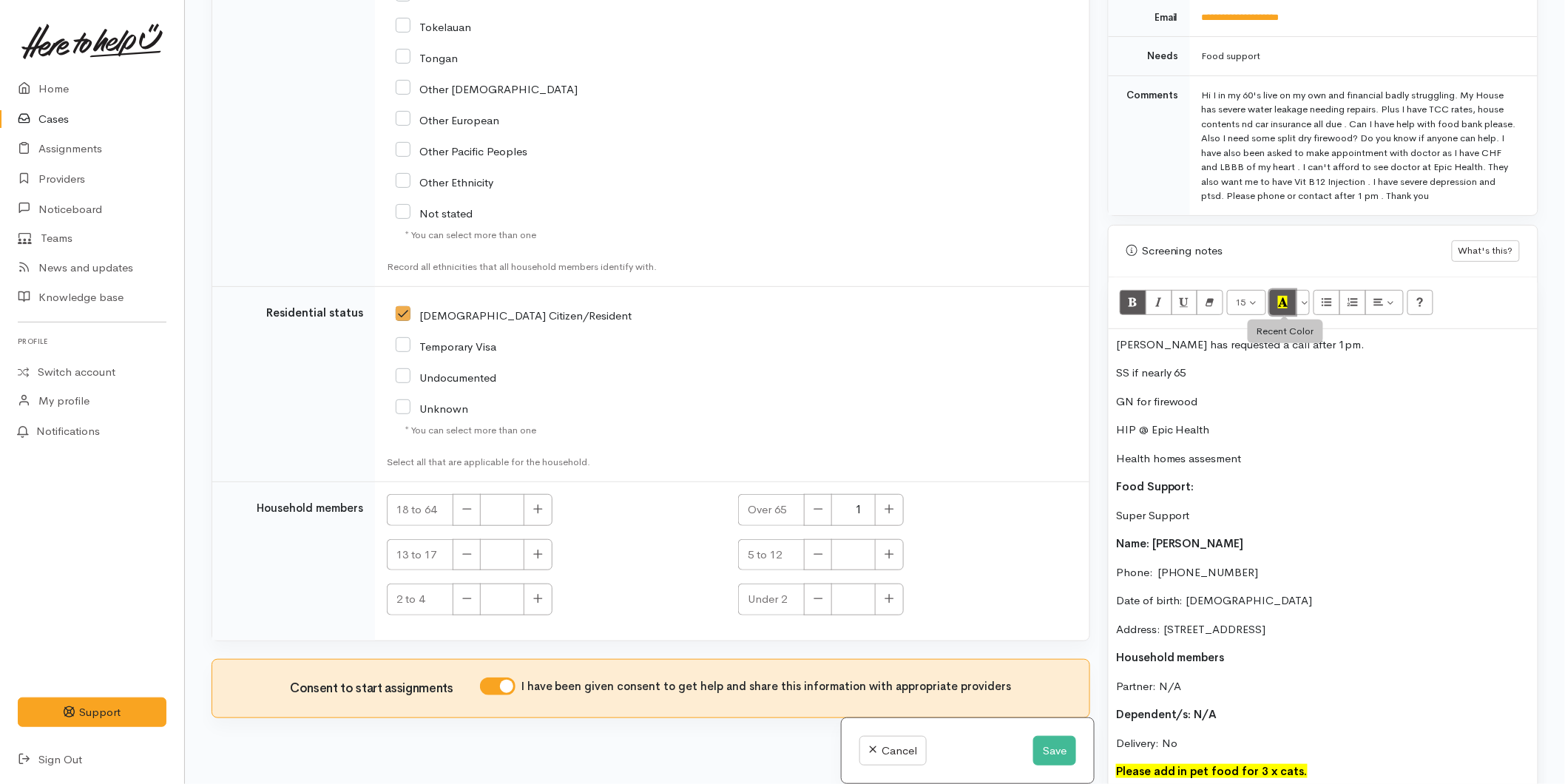
click at [1288, 296] on icon "Recent Color" at bounding box center [1283, 301] width 9 height 12
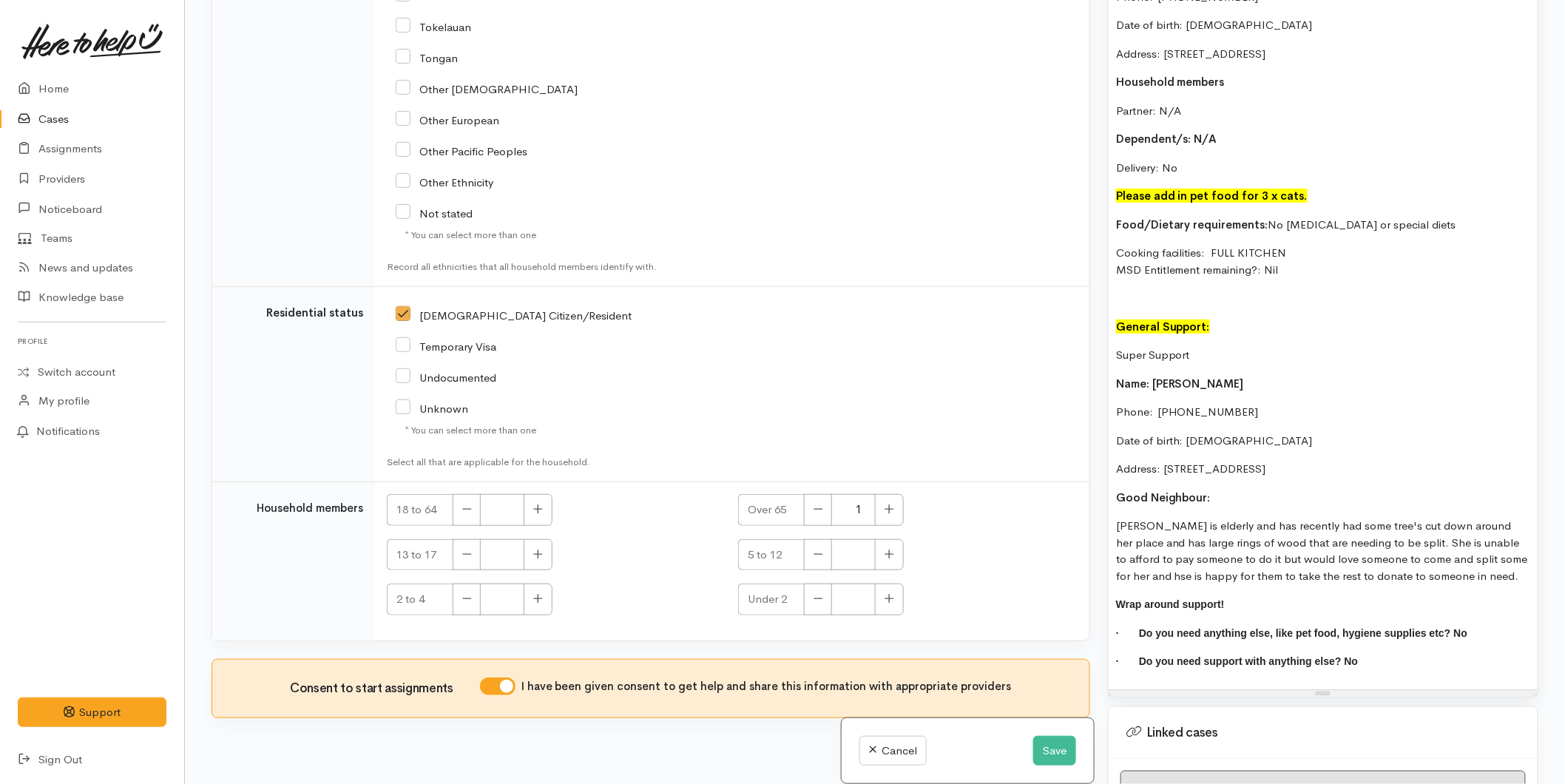
click at [1239, 518] on p "Judith is elderly and has recently had some tree's cut down around her place an…" at bounding box center [1323, 551] width 414 height 67
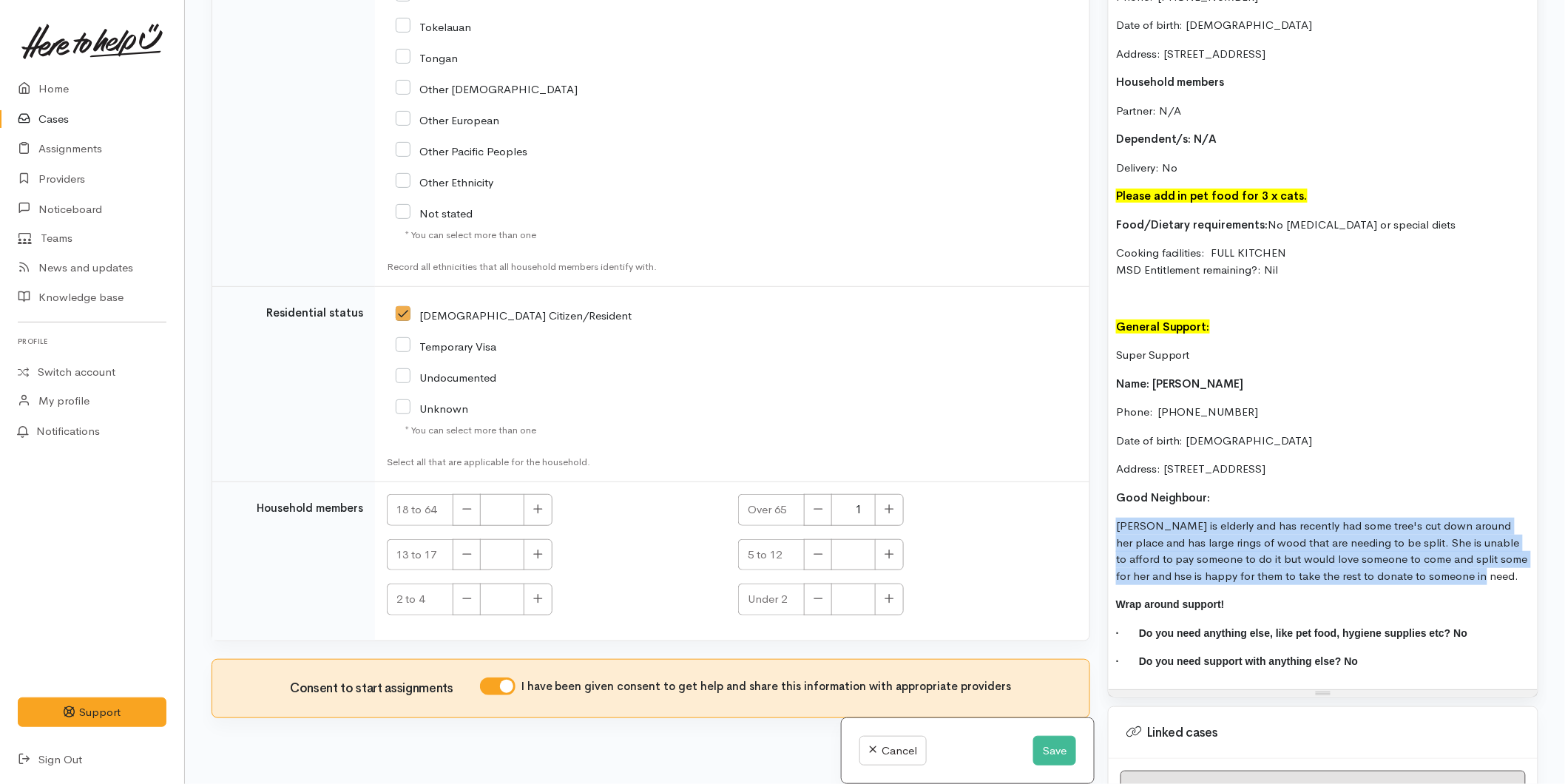
drag, startPoint x: 1343, startPoint y: 547, endPoint x: 1104, endPoint y: 506, distance: 242.5
click at [1104, 506] on div "Warnings Add No warnings have been raised against this case Add Warning Title ●…" at bounding box center [1323, 392] width 448 height 784
copy p "Judith is elderly and has recently had some tree's cut down around her place an…"
click at [1385, 550] on p "Judith is elderly and has recently had some tree's cut down around her place an…" at bounding box center [1323, 551] width 414 height 67
drag, startPoint x: 1462, startPoint y: 560, endPoint x: 1100, endPoint y: 516, distance: 364.7
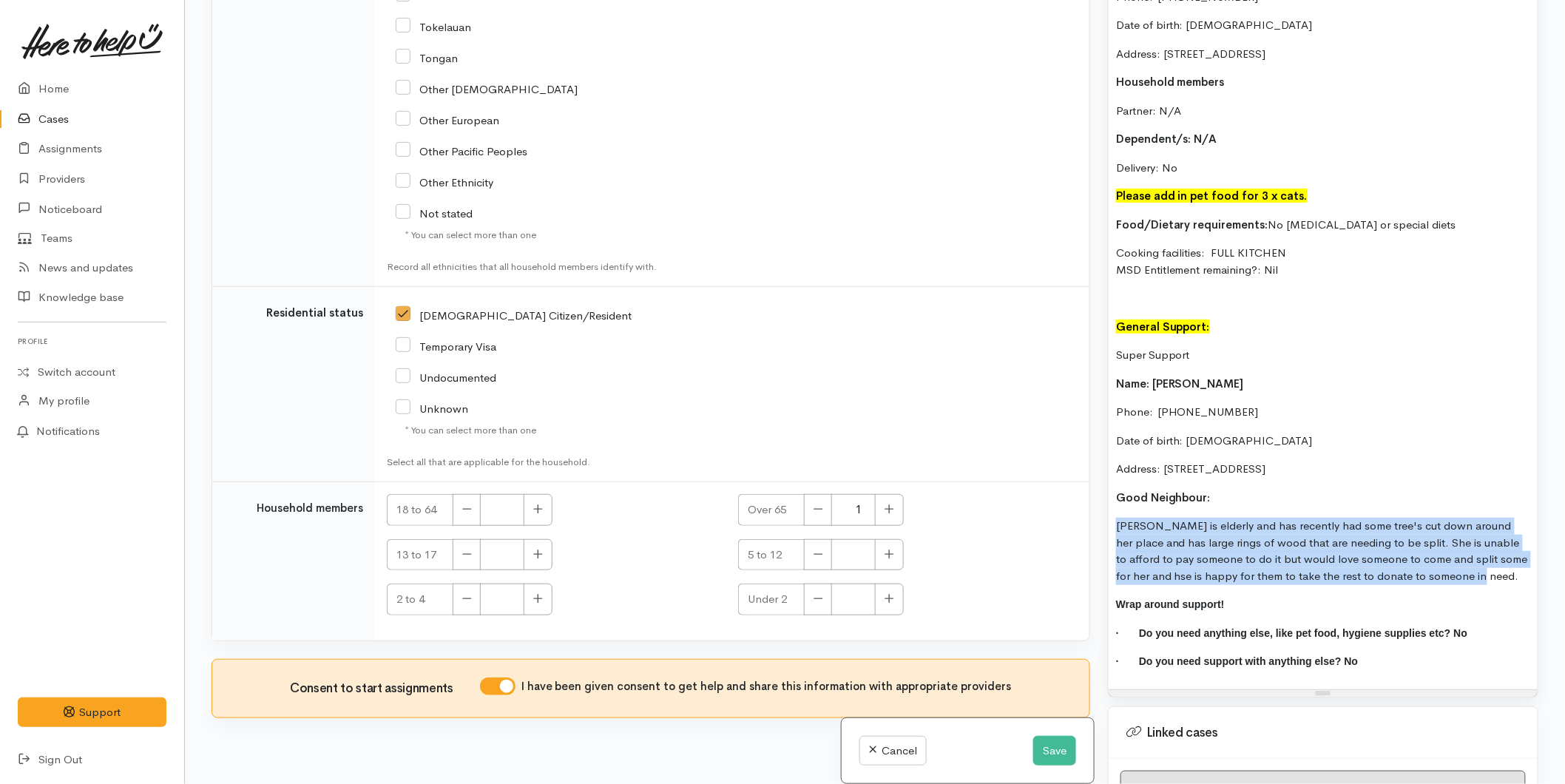
click at [1100, 516] on div "Warnings Add No warnings have been raised against this case Add Warning Title ●…" at bounding box center [1323, 392] width 448 height 784
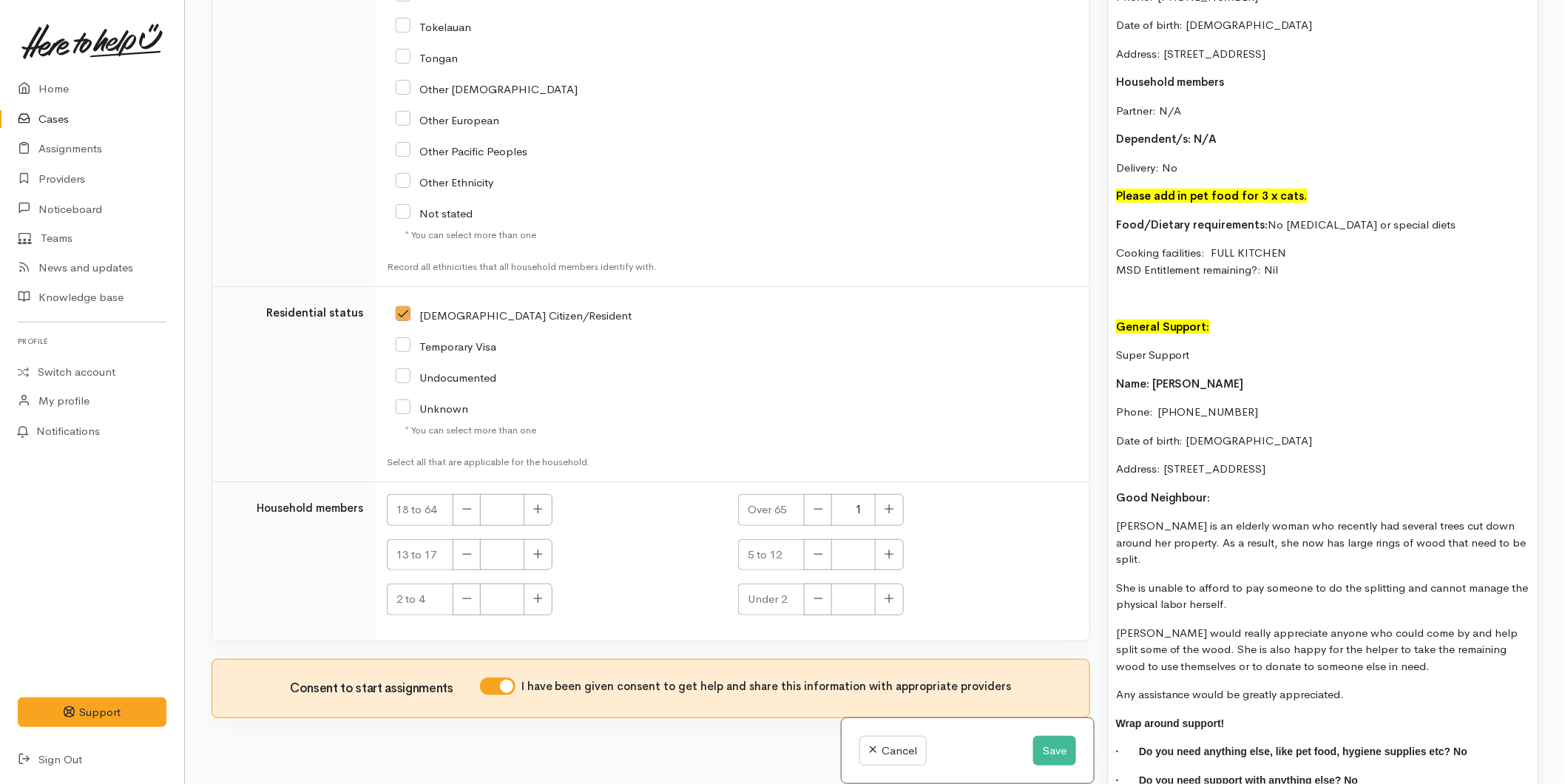
click at [1114, 555] on div "Judith has requested a call after 1pm. SS if nearly 65 GN for firewood HIP @ Ep…" at bounding box center [1324, 280] width 429 height 1054
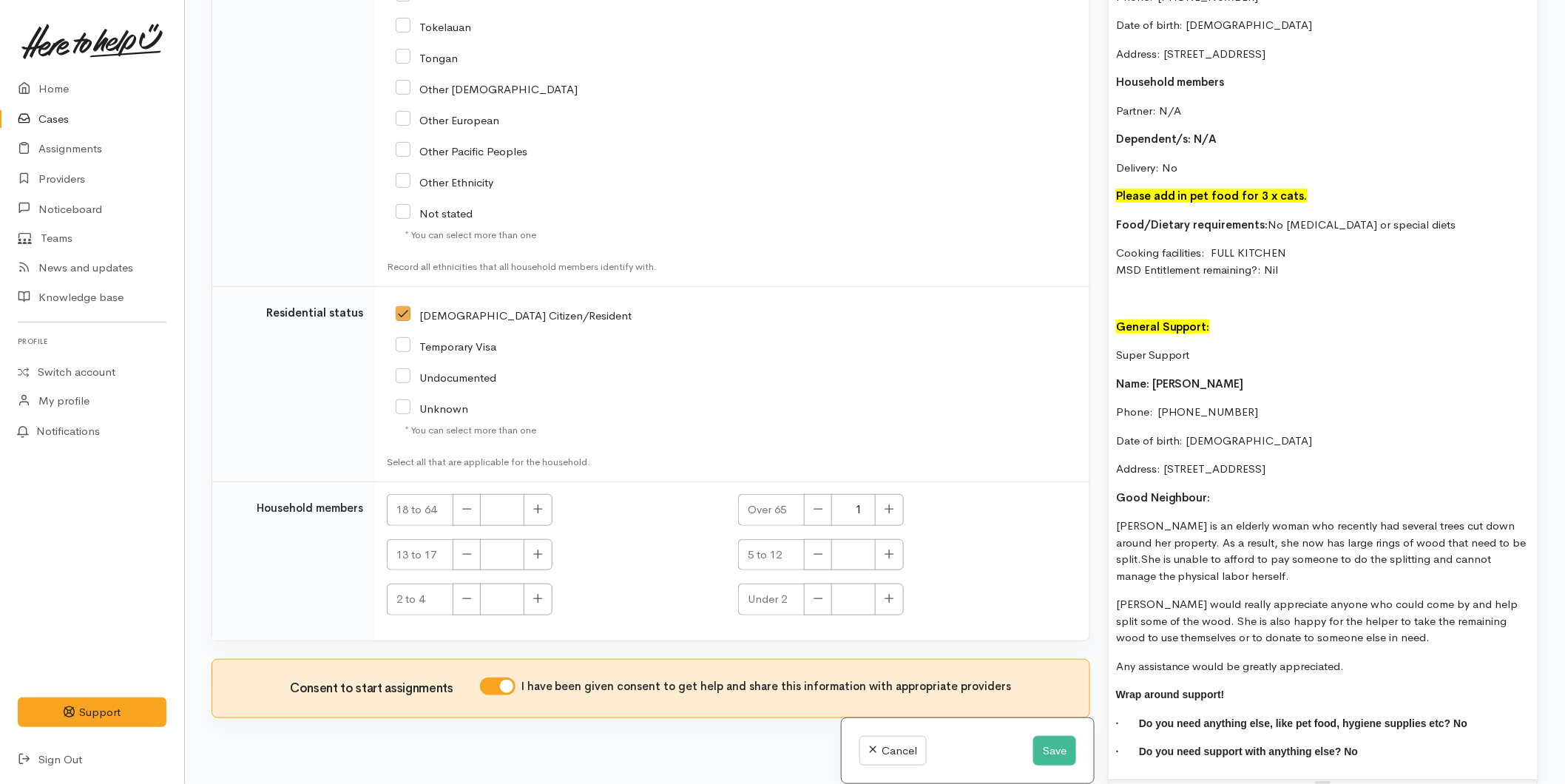
click at [1113, 589] on div "Judith has requested a call after 1pm. SS if nearly 65 GN for firewood HIP @ Ep…" at bounding box center [1324, 266] width 429 height 1026
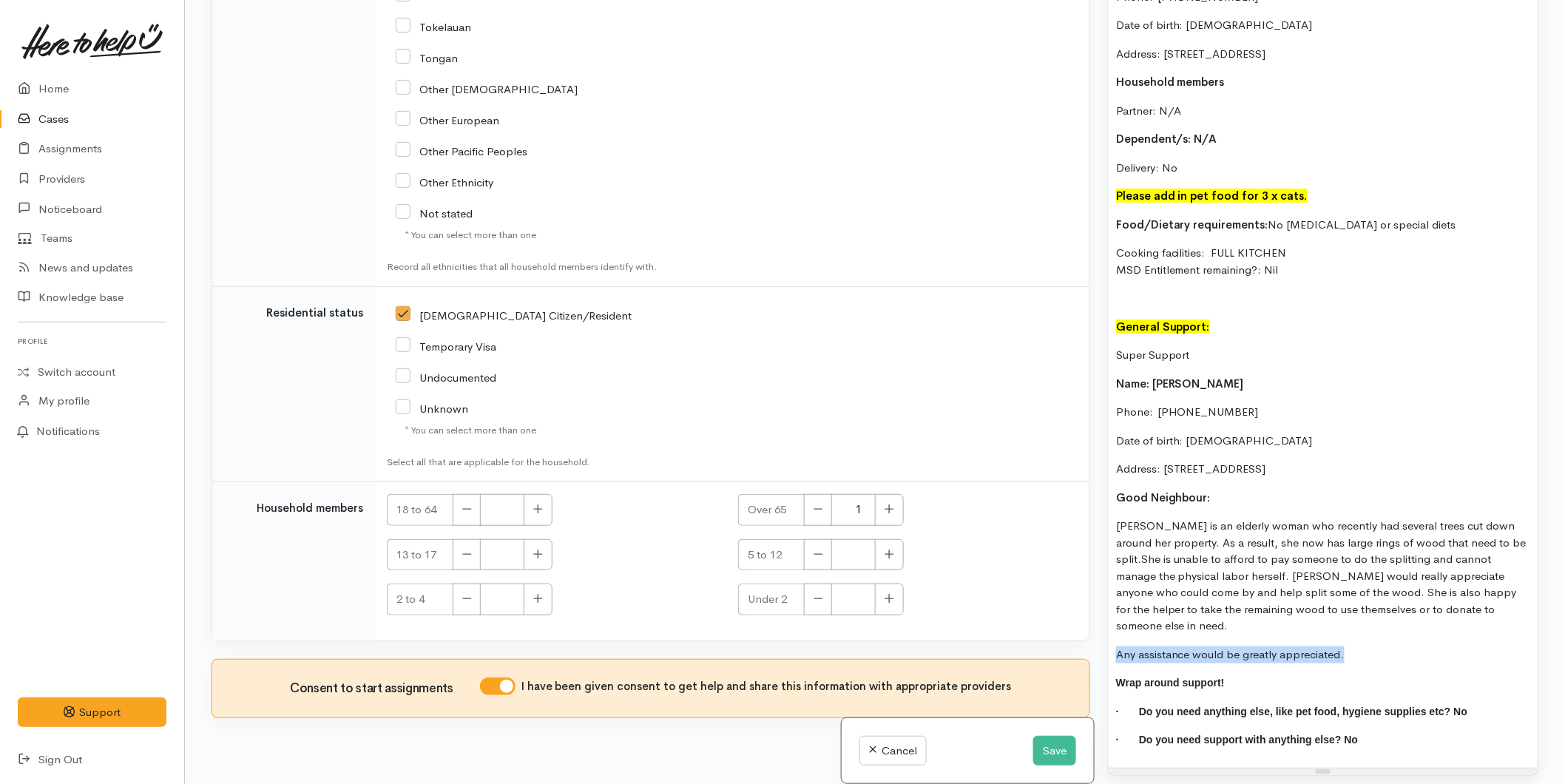
drag, startPoint x: 1351, startPoint y: 622, endPoint x: 1110, endPoint y: 618, distance: 241.0
click at [1110, 618] on div "Judith has requested a call after 1pm. SS if nearly 65 GN for firewood HIP @ Ep…" at bounding box center [1324, 260] width 429 height 1014
click at [1325, 608] on div "Judith has requested a call after 1pm. SS if nearly 65 GN for firewood HIP @ Ep…" at bounding box center [1324, 260] width 429 height 1014
drag, startPoint x: 1352, startPoint y: 612, endPoint x: 1099, endPoint y: 616, distance: 253.0
click at [1099, 616] on div "Related cases There are other cases potentially from the same person, address o…" at bounding box center [875, 392] width 1345 height 784
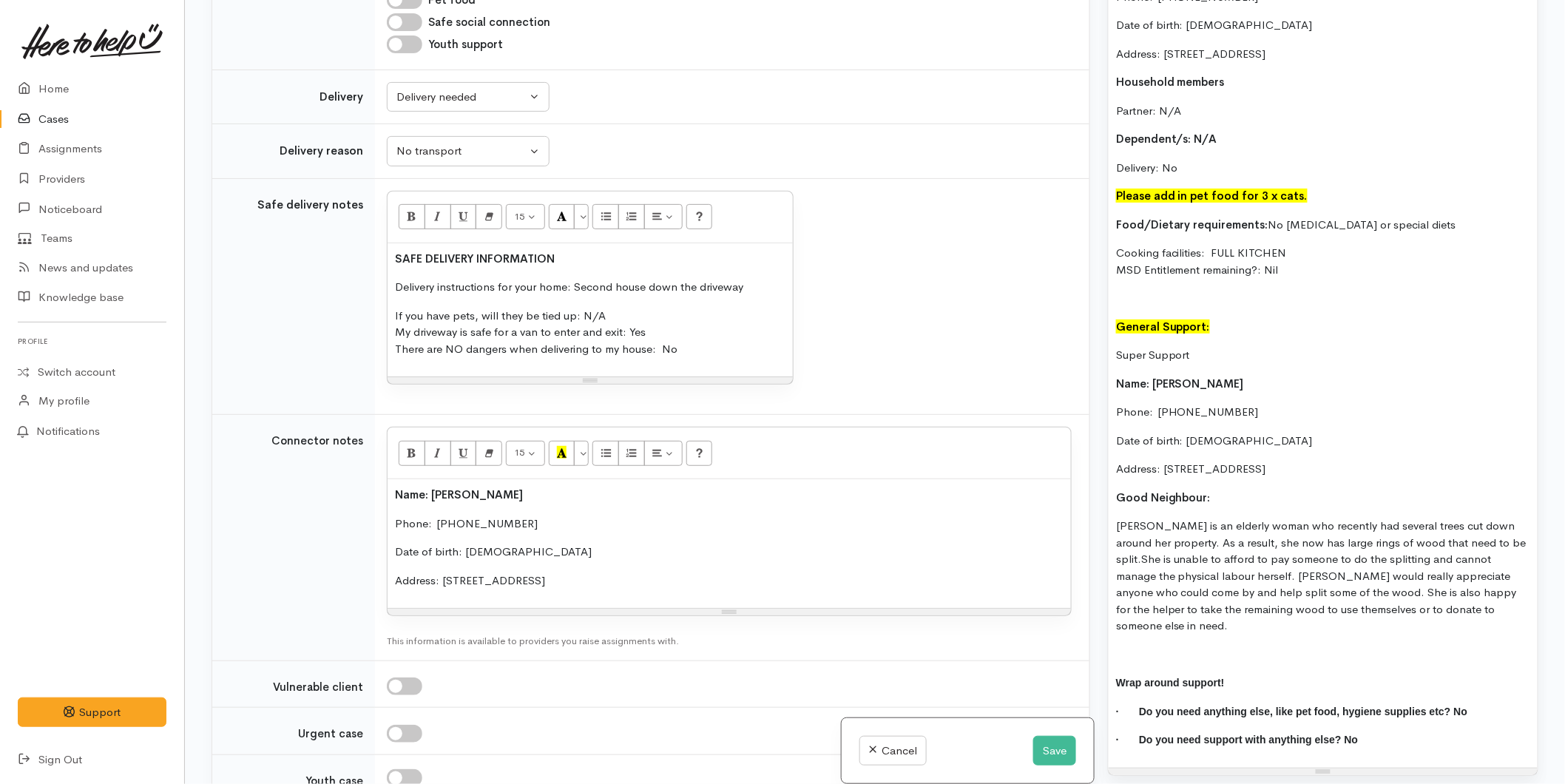
scroll to position [584, 0]
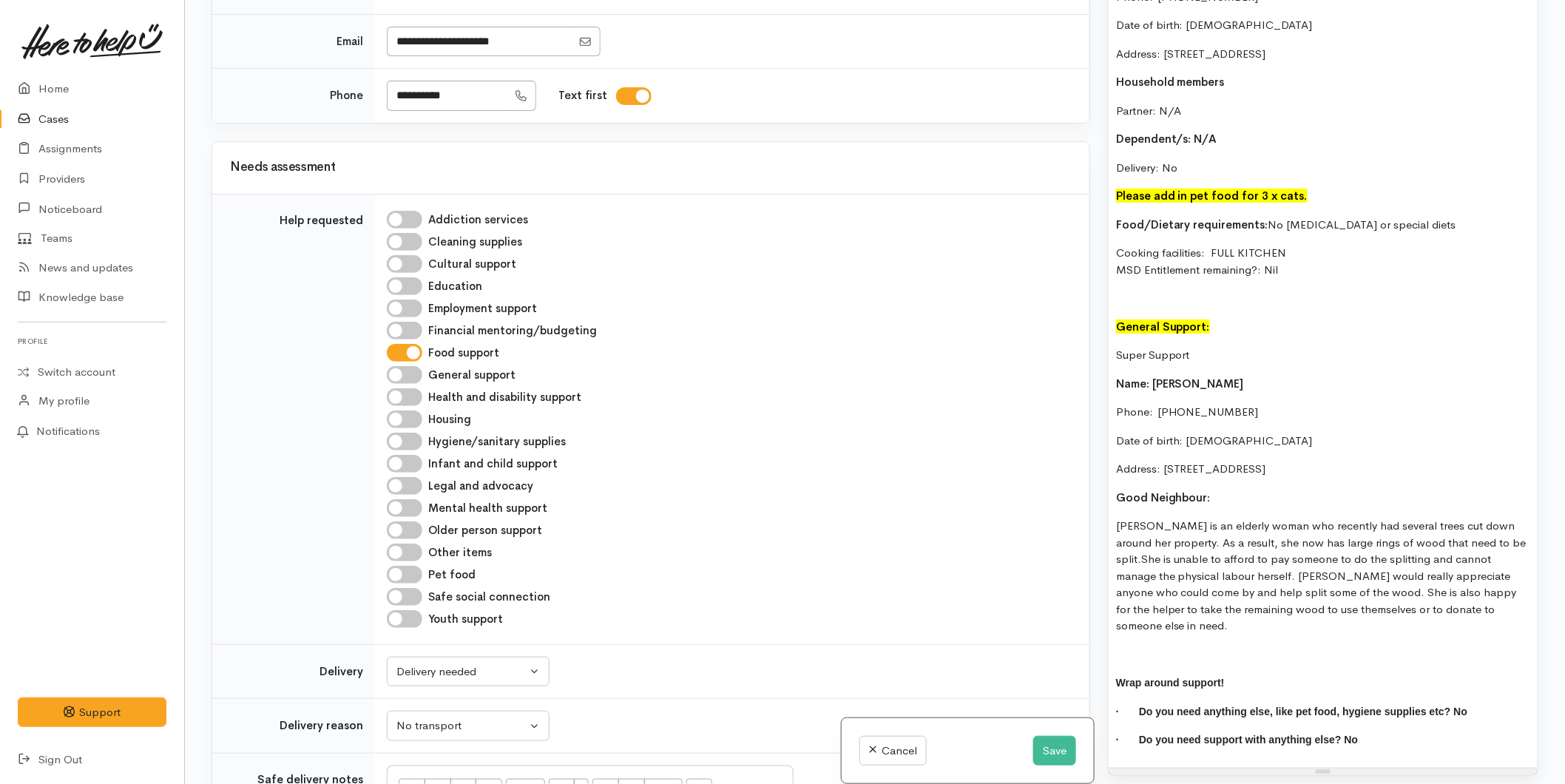
click at [397, 388] on input "Health and disability support" at bounding box center [405, 396] width 36 height 18
checkbox input "true"
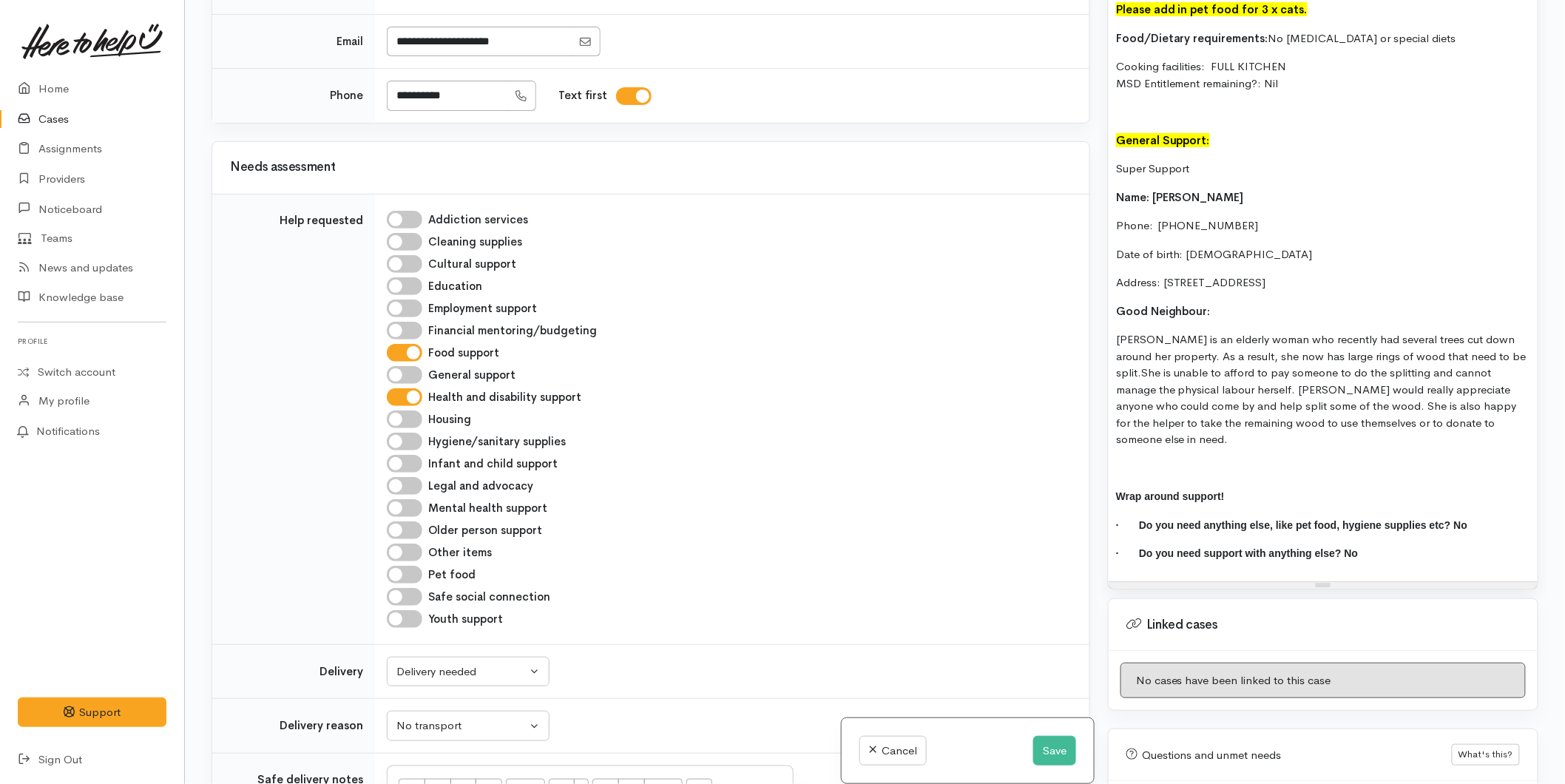
scroll to position [1291, 0]
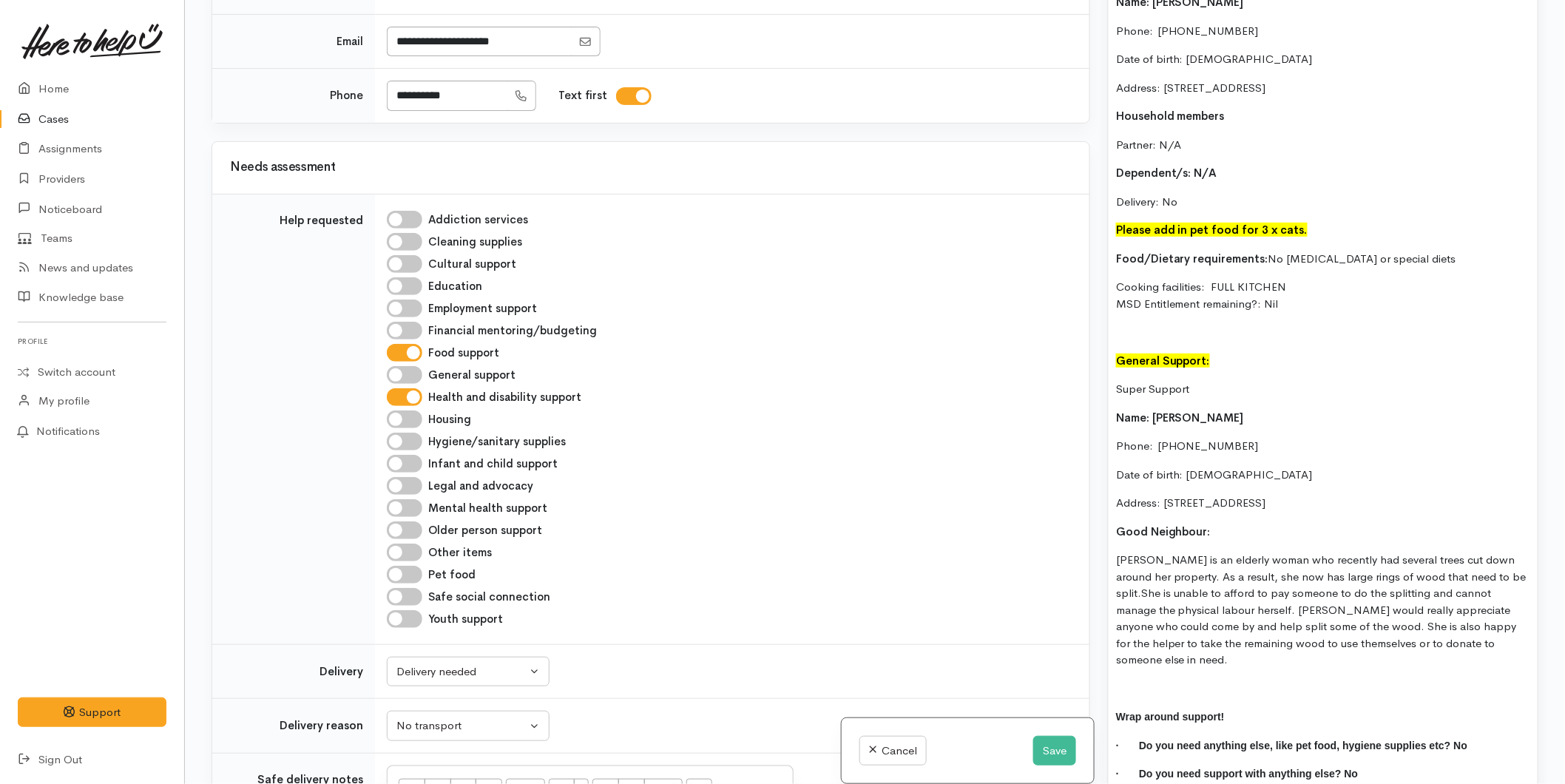
drag, startPoint x: 1327, startPoint y: 485, endPoint x: 1105, endPoint y: 334, distance: 268.5
click at [1105, 334] on div "Warnings Add No warnings have been raised against this case Add Warning Title ●…" at bounding box center [1323, 392] width 448 height 784
copy div "General Support: Super Support Name: Judith Dombroski Phone:  0274284074 Date o…"
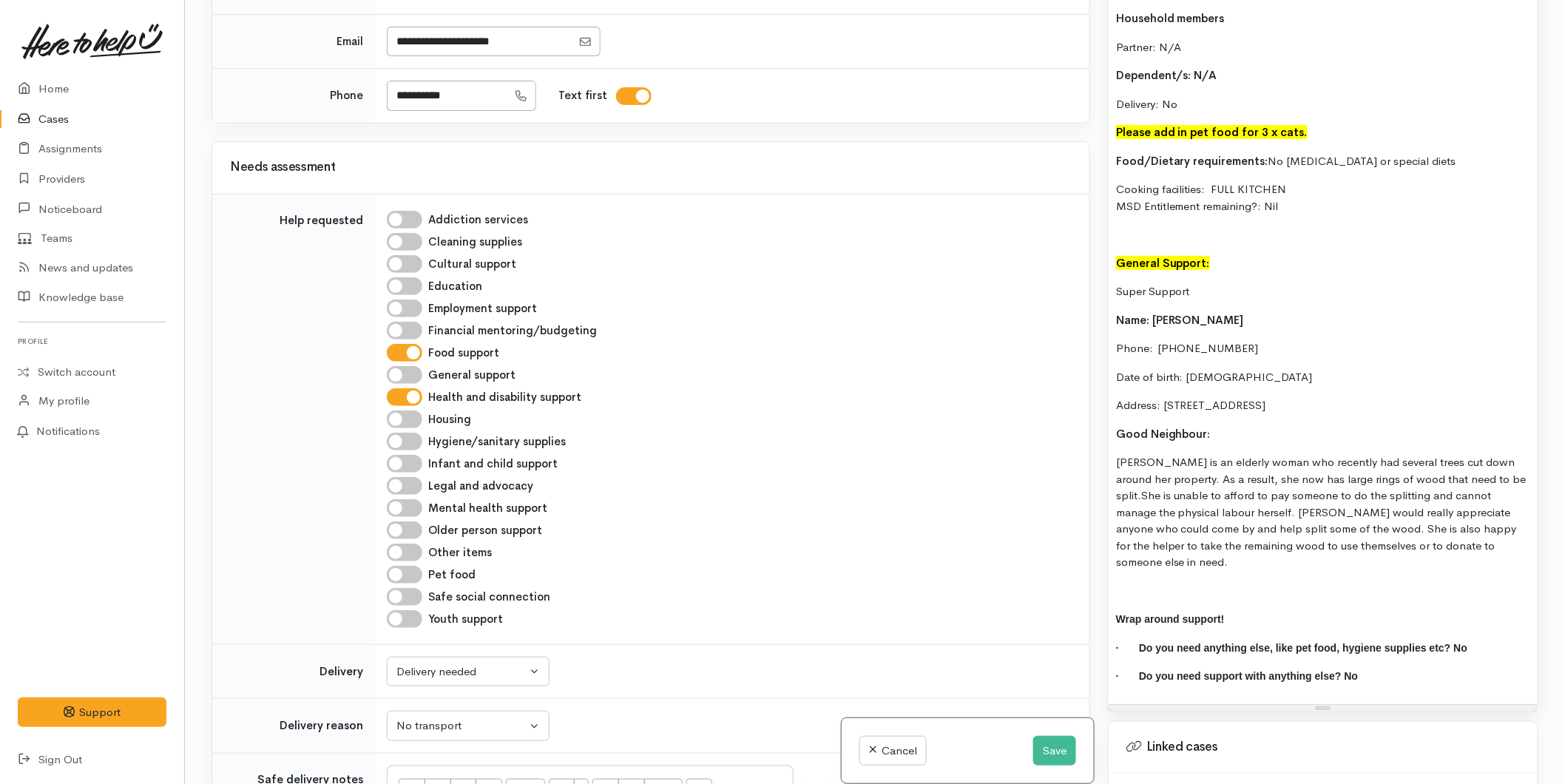
scroll to position [1620, 0]
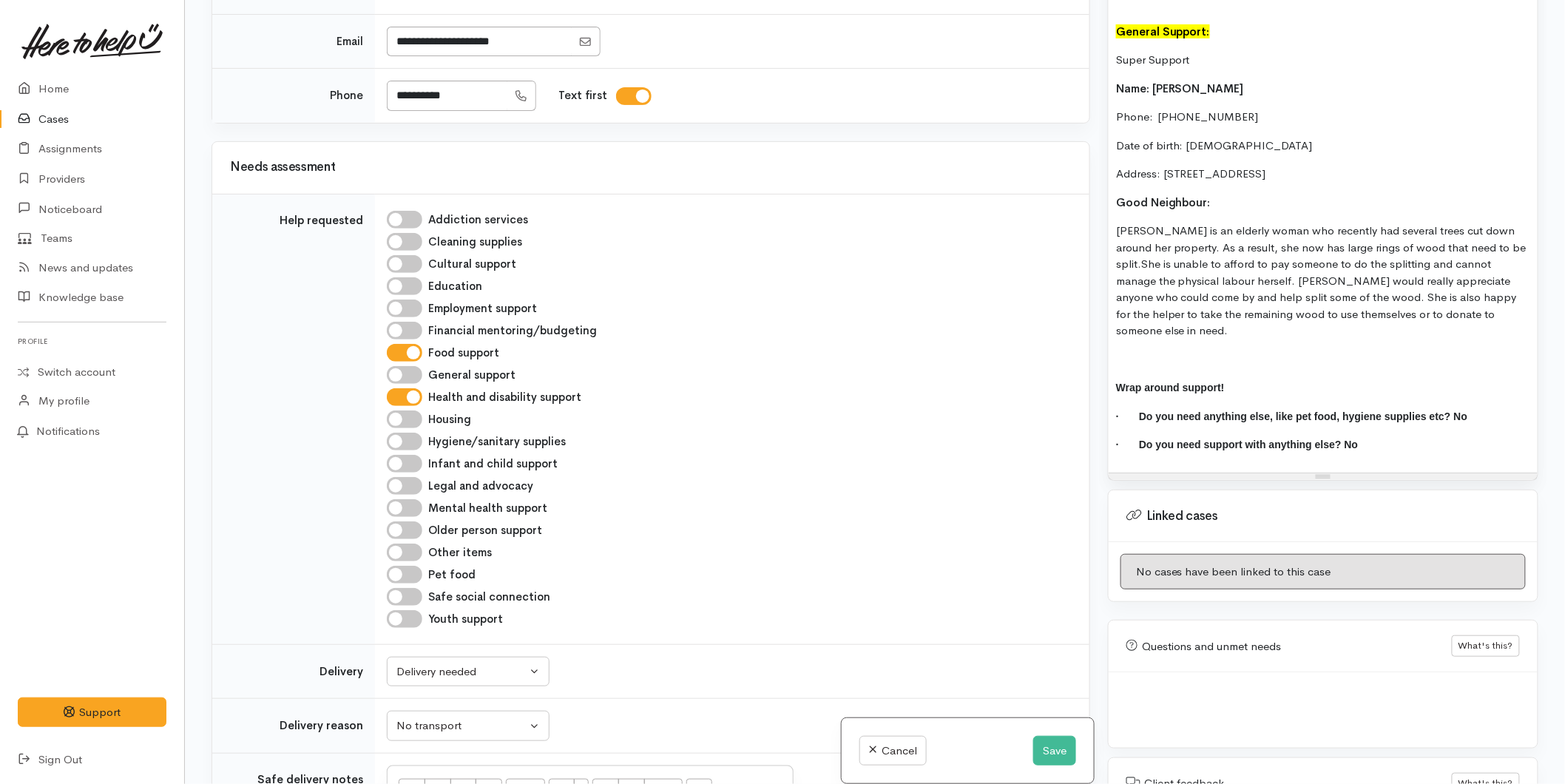
click at [1145, 351] on p at bounding box center [1323, 360] width 414 height 17
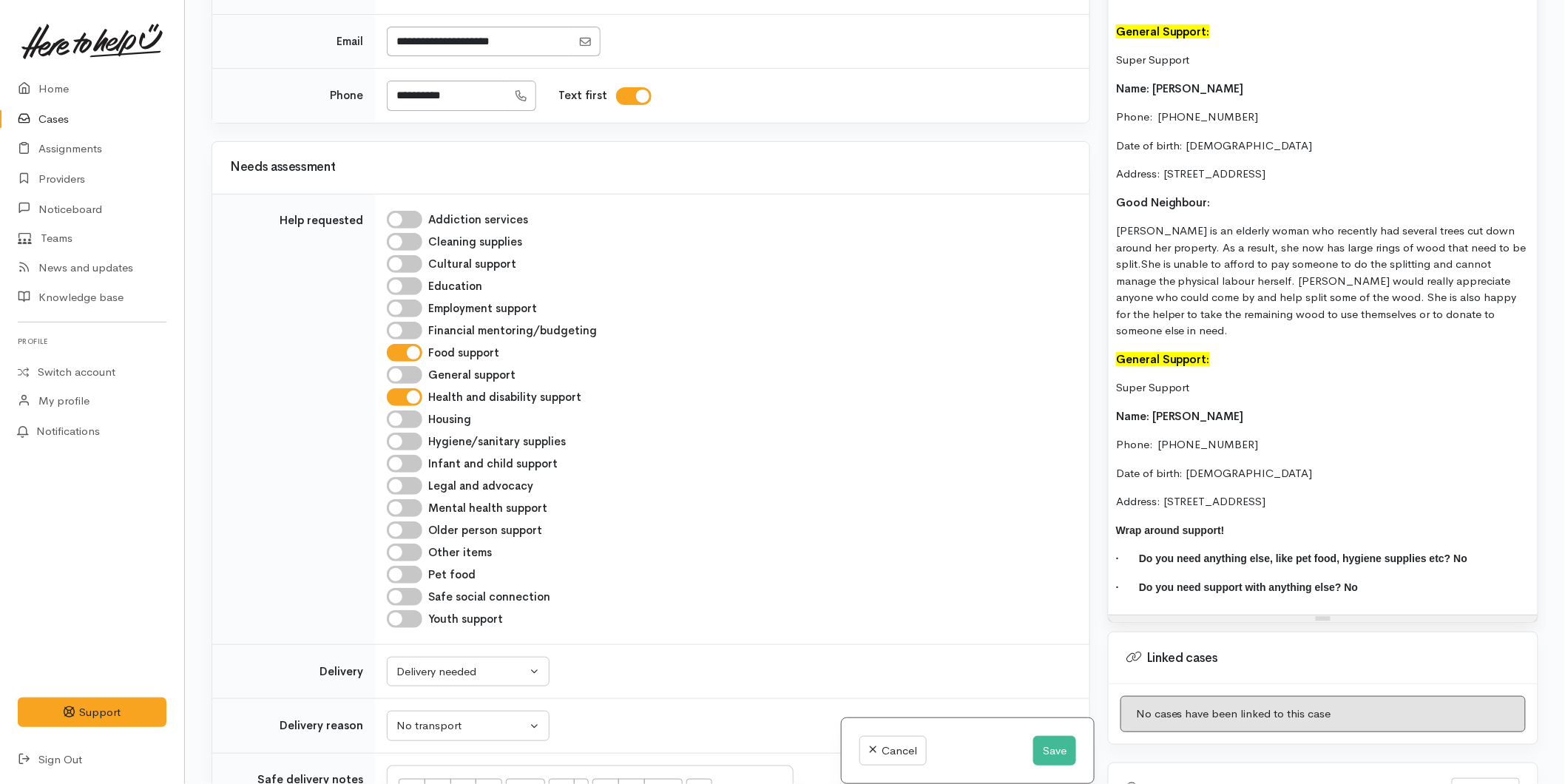
drag, startPoint x: 1218, startPoint y: 333, endPoint x: 1107, endPoint y: 328, distance: 111.1
drag, startPoint x: 1210, startPoint y: 357, endPoint x: 1083, endPoint y: 355, distance: 127.0
click at [1083, 355] on div "Related cases There are other cases potentially from the same person, address o…" at bounding box center [875, 392] width 1345 height 784
drag, startPoint x: 1171, startPoint y: 44, endPoint x: 1092, endPoint y: 50, distance: 79.2
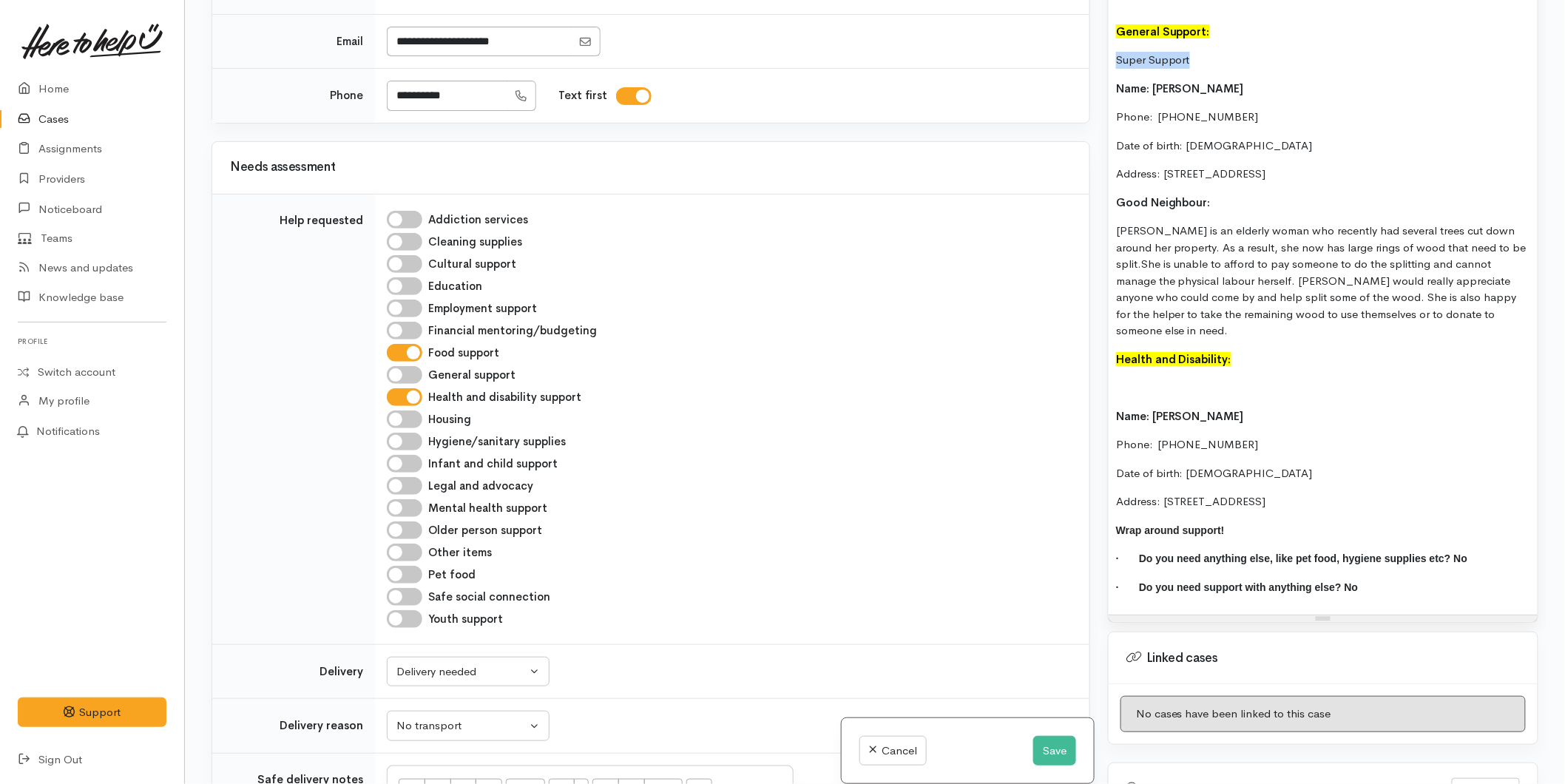
click at [1092, 50] on div "Related cases There are other cases potentially from the same person, address o…" at bounding box center [875, 392] width 1345 height 784
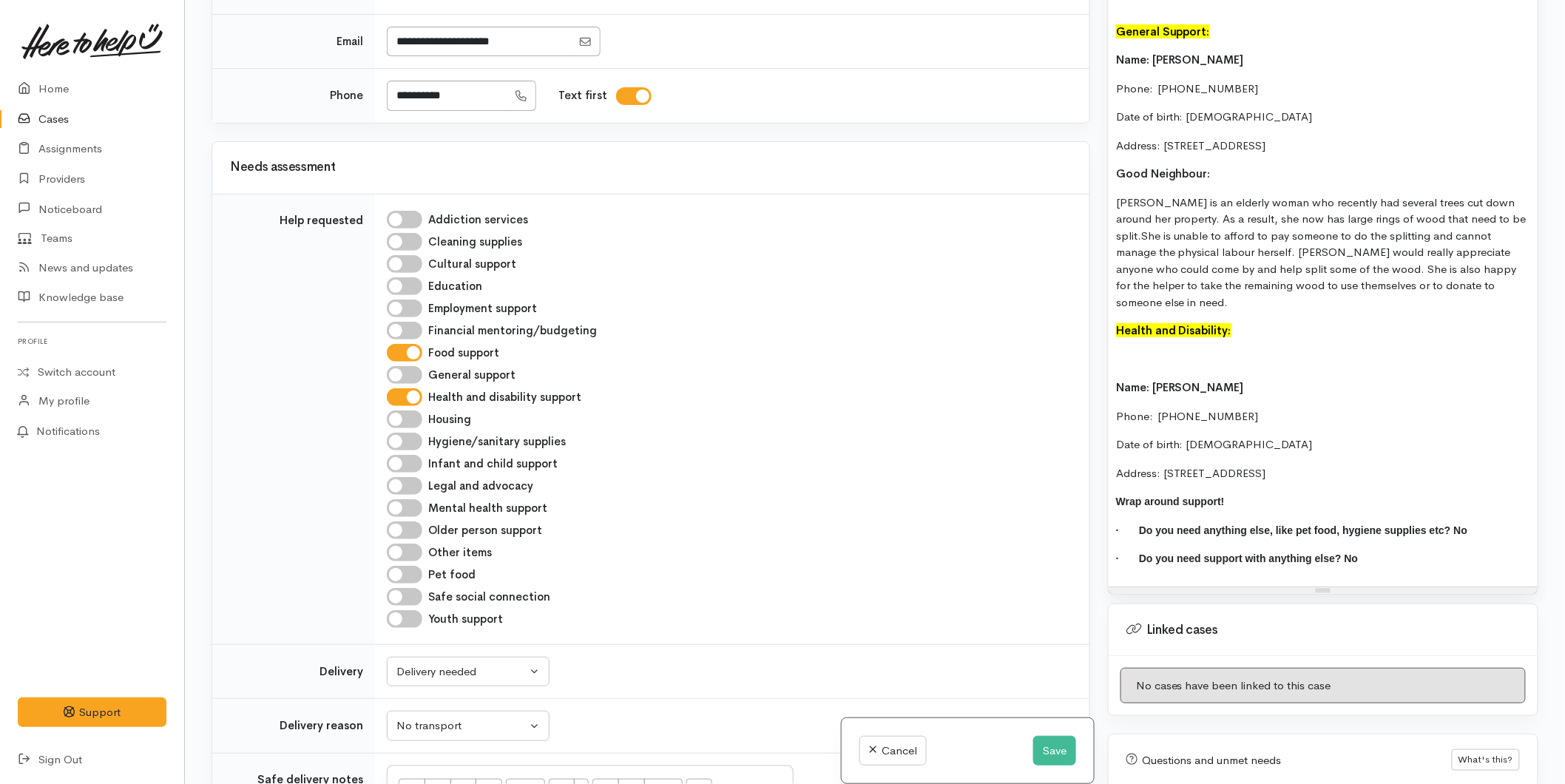
click at [1152, 351] on p at bounding box center [1323, 360] width 414 height 17
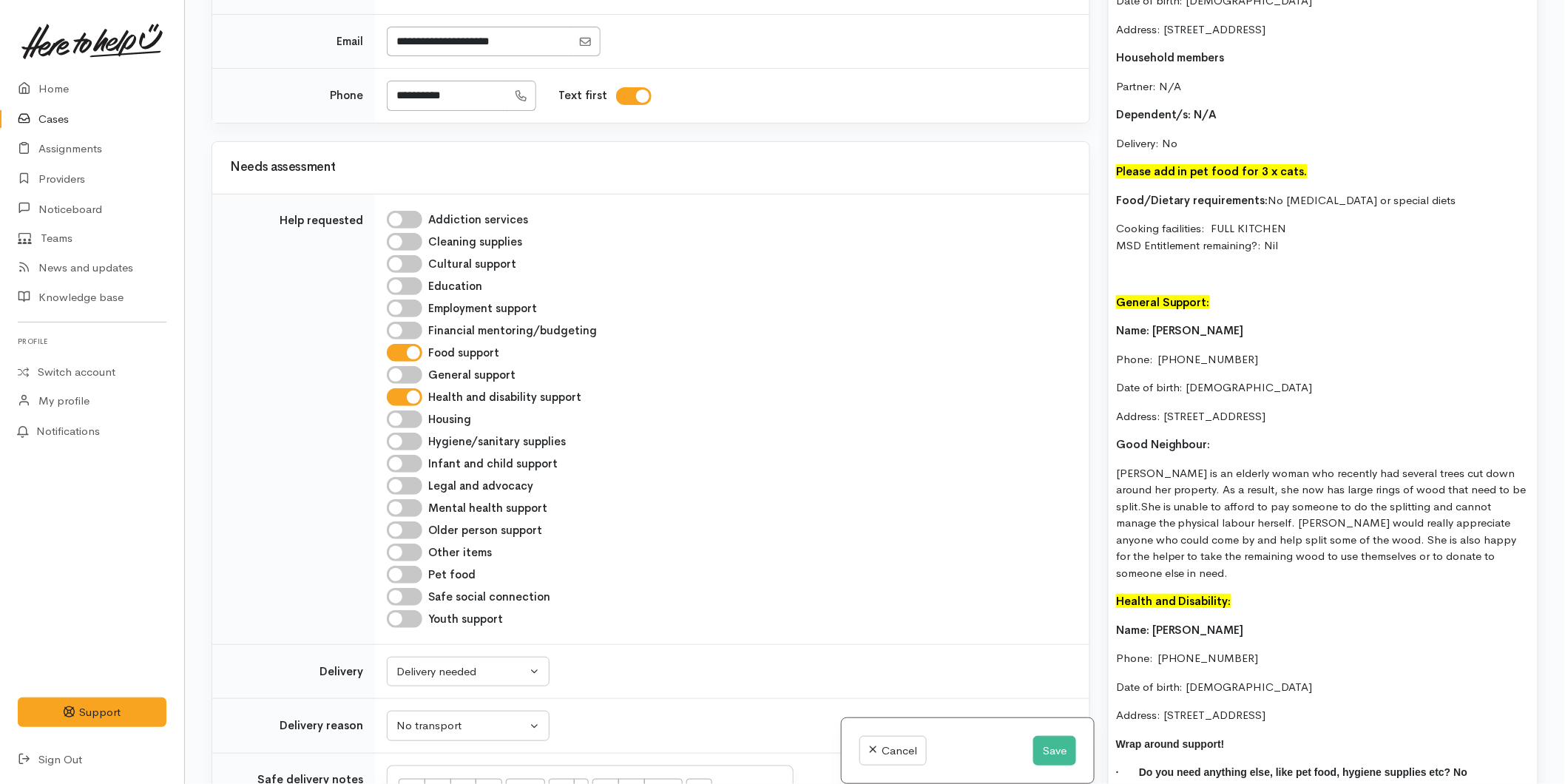
scroll to position [1373, 0]
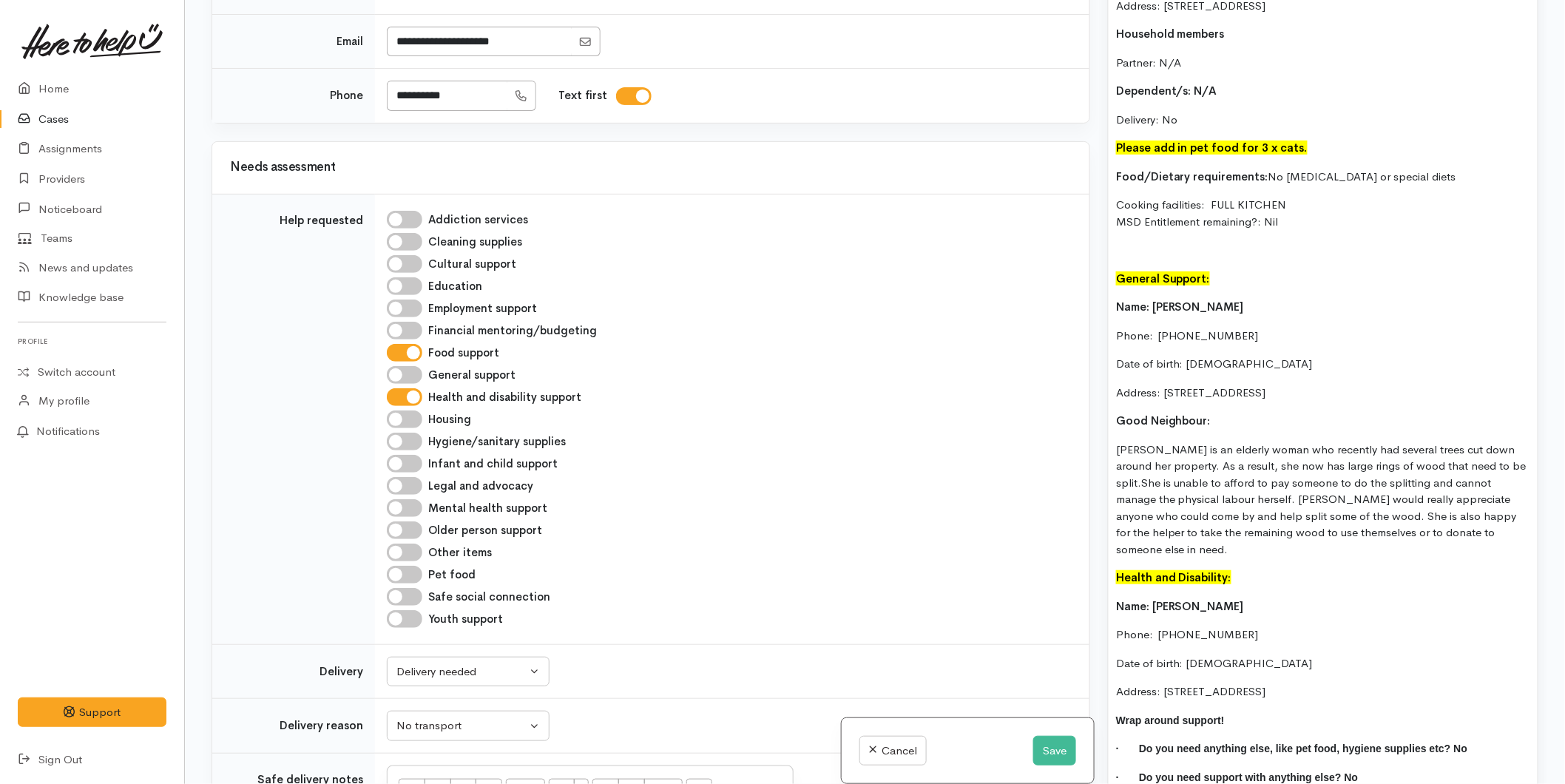
click at [1486, 520] on p "Judith is an elderly woman who recently had several trees cut down around her p…" at bounding box center [1323, 500] width 414 height 117
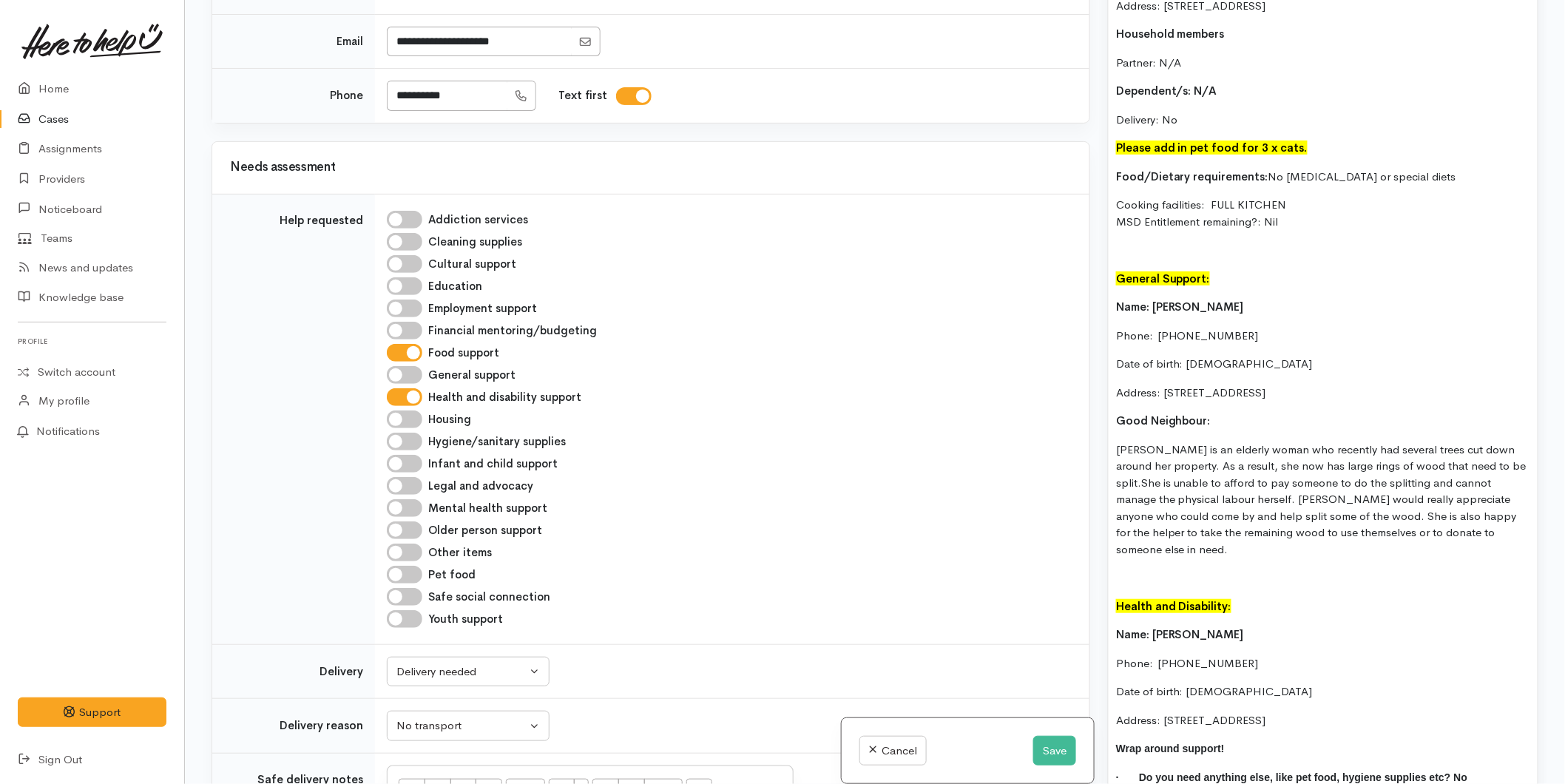
click at [403, 521] on input "Older person support" at bounding box center [405, 530] width 36 height 18
checkbox input "true"
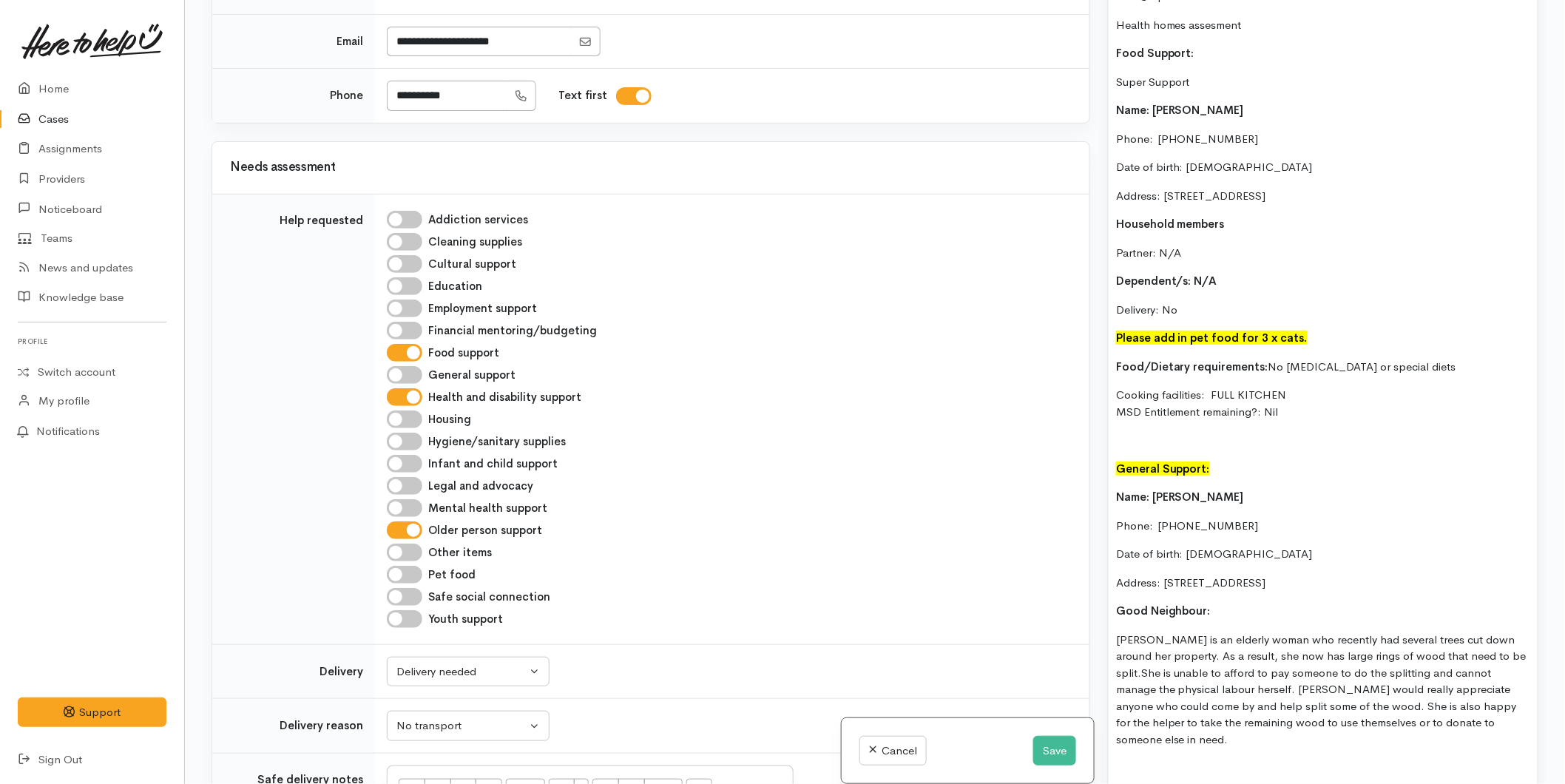
scroll to position [1208, 0]
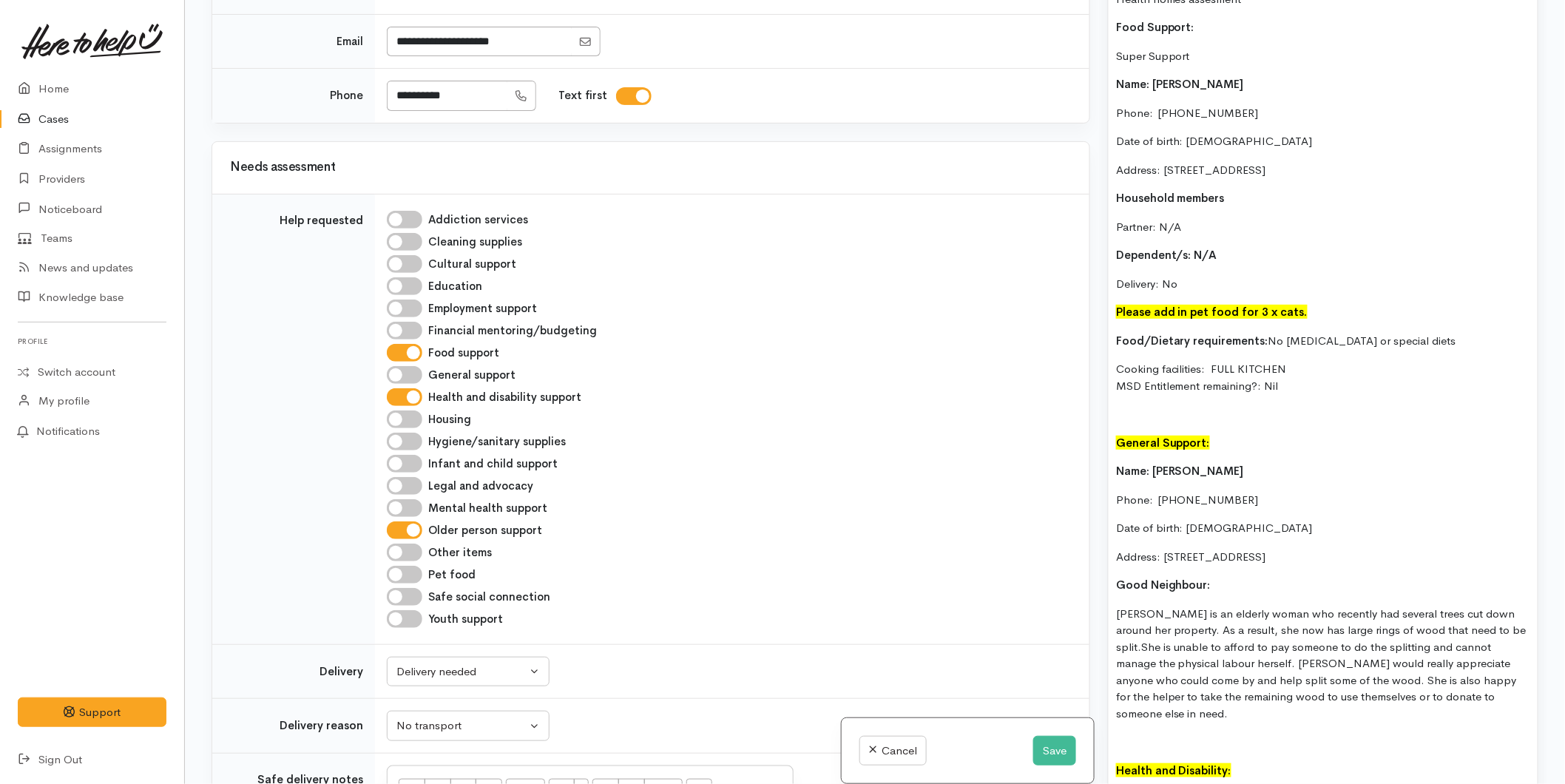
drag, startPoint x: 1106, startPoint y: 507, endPoint x: 1086, endPoint y: 426, distance: 83.4
click at [1086, 426] on div "Related cases There are other cases potentially from the same person, address o…" at bounding box center [875, 392] width 1345 height 784
click at [1111, 399] on div "Judith has requested a call after 1pm. SS if nearly 65 GN for firewood HIP @ Ep…" at bounding box center [1324, 434] width 429 height 1128
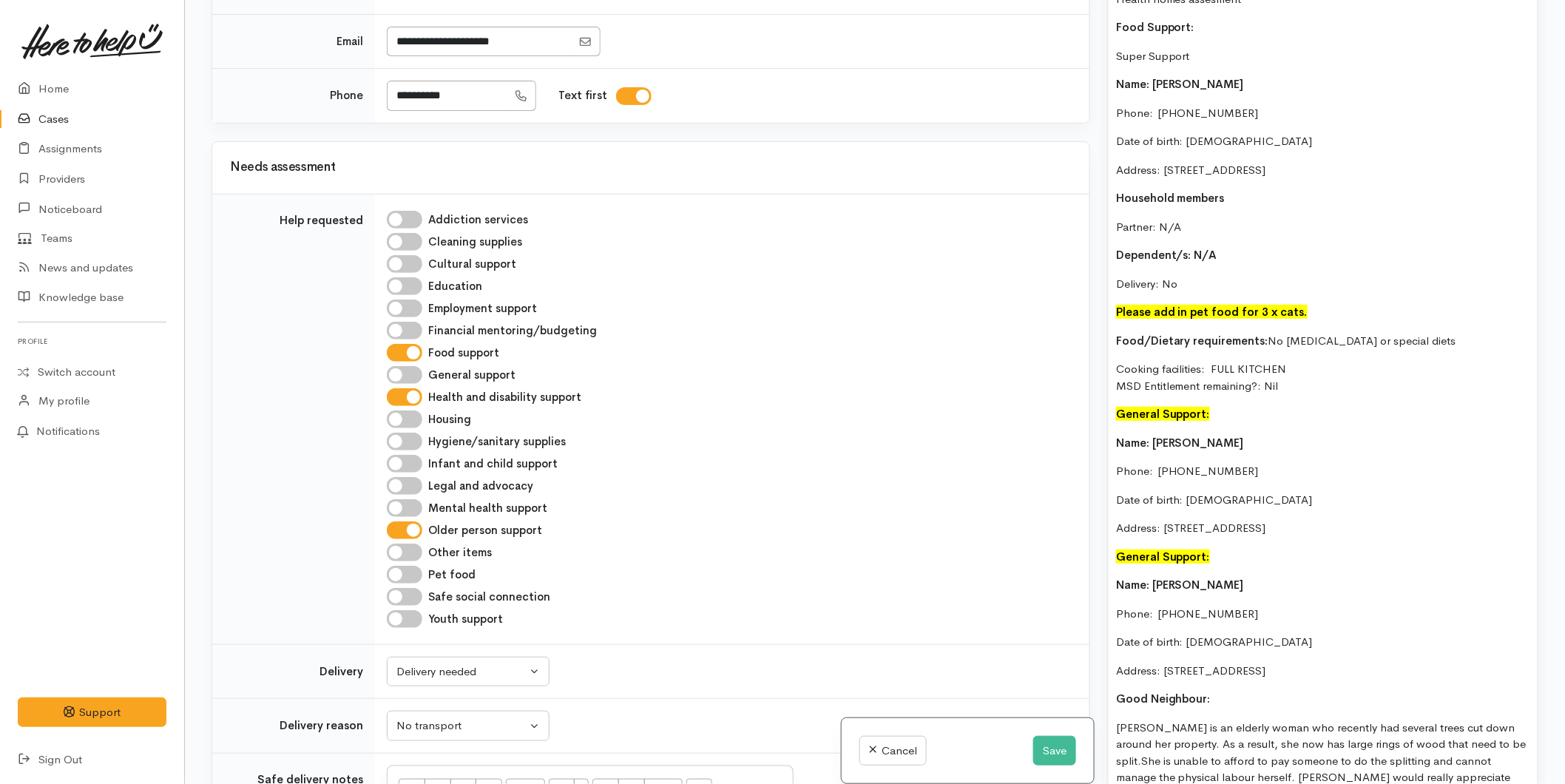
drag, startPoint x: 1186, startPoint y: 402, endPoint x: 1118, endPoint y: 399, distance: 68.1
click at [1118, 406] on p "General Support:" at bounding box center [1323, 414] width 414 height 17
click at [1189, 408] on p "Older" at bounding box center [1323, 414] width 414 height 17
click at [1319, 377] on p "Cooking facilities: FULL KITCHEN MSD Entitlement remaining?: Nil" at bounding box center [1323, 376] width 414 height 33
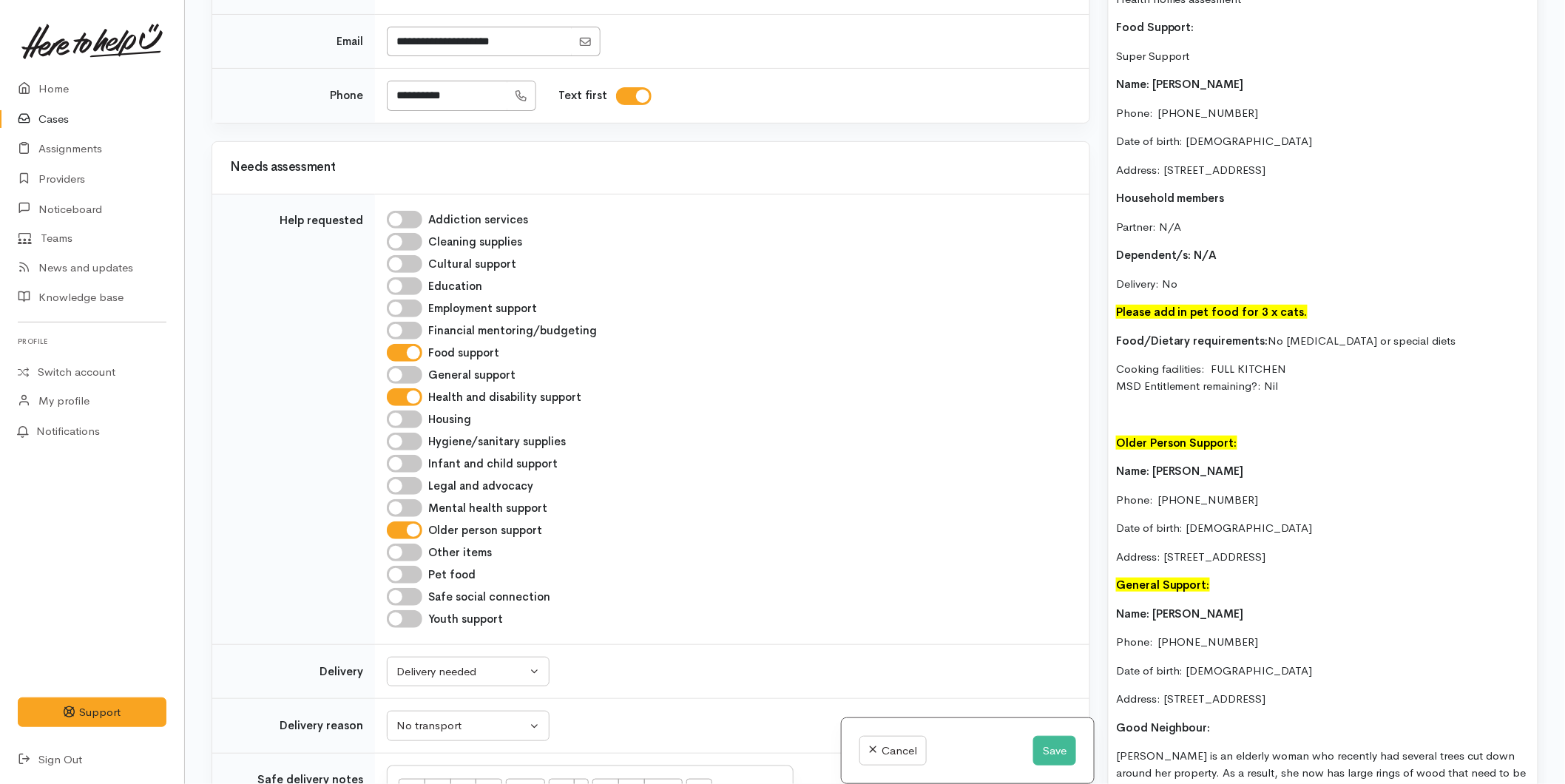
click at [1391, 549] on p "Address: 58 Hollister Lane, Ohauiti, New Zealand" at bounding box center [1323, 557] width 414 height 17
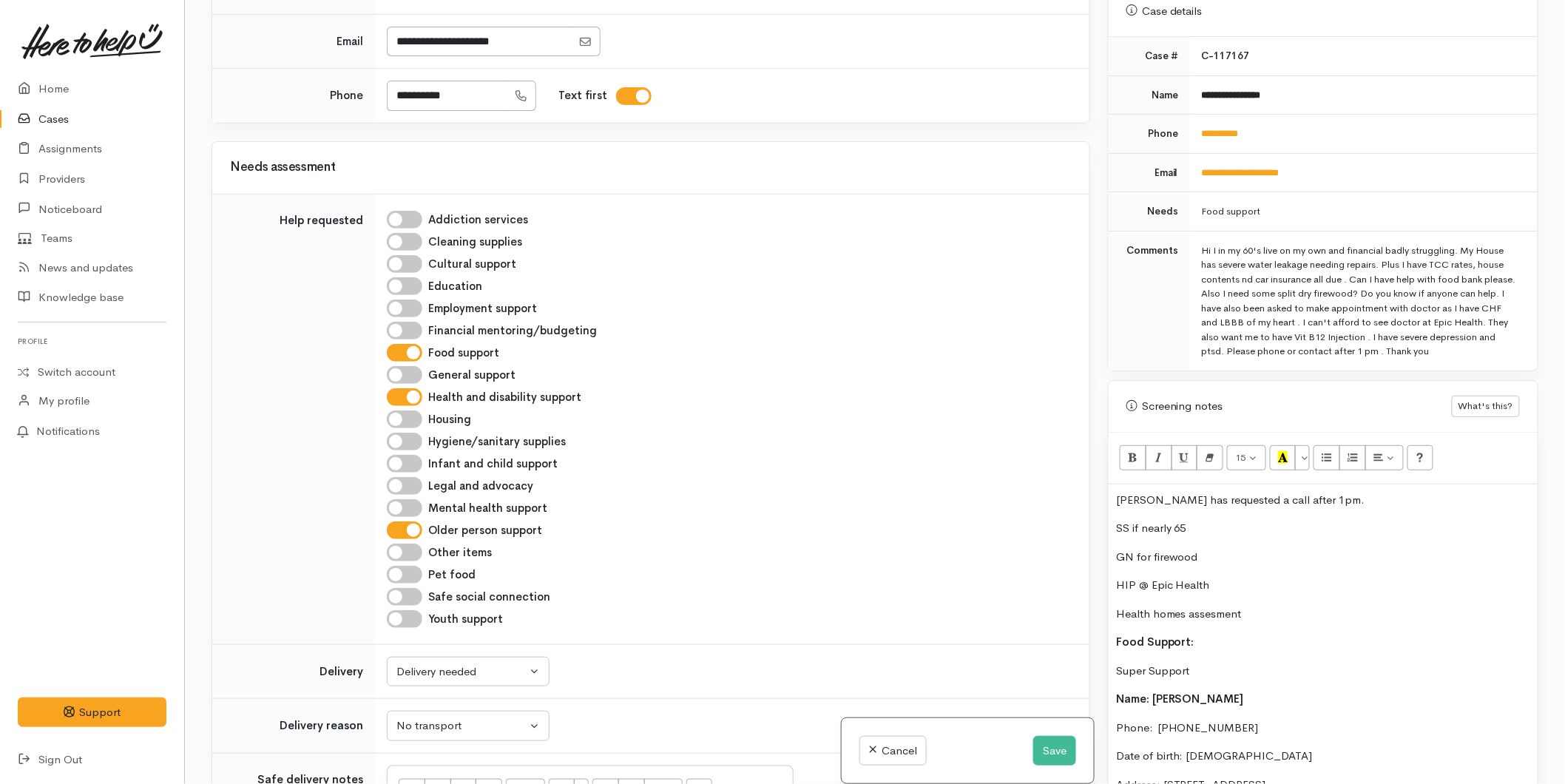
scroll to position [470, 0]
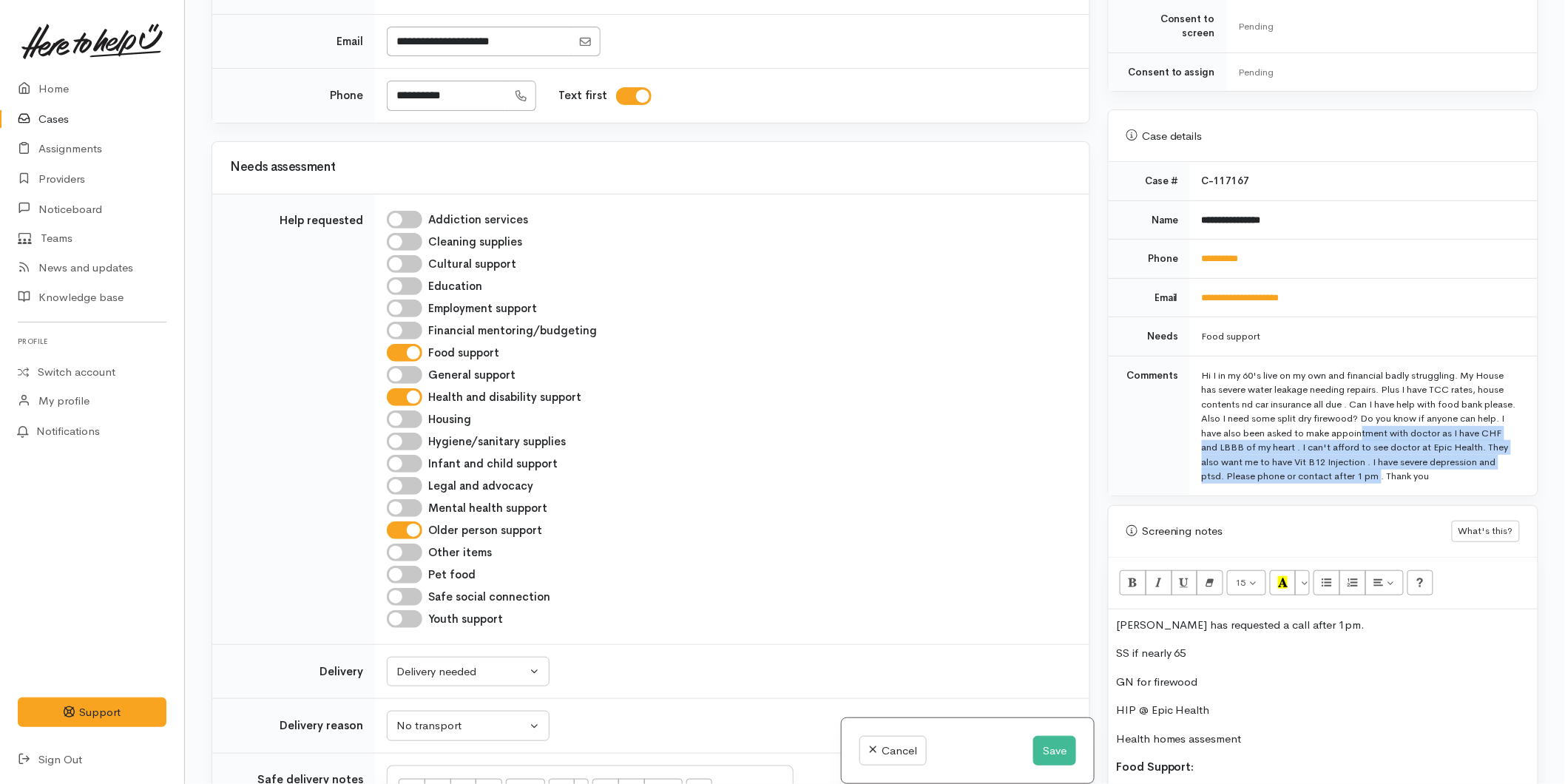
drag, startPoint x: 1236, startPoint y: 458, endPoint x: 1225, endPoint y: 424, distance: 35.7
click at [1225, 424] on div "Hi I in my 60's live on my own and financial badly struggling. My House has sev…" at bounding box center [1362, 425] width 318 height 116
copy div "I have also been asked to make appointment with doctor as I have CHF and LBBB o…"
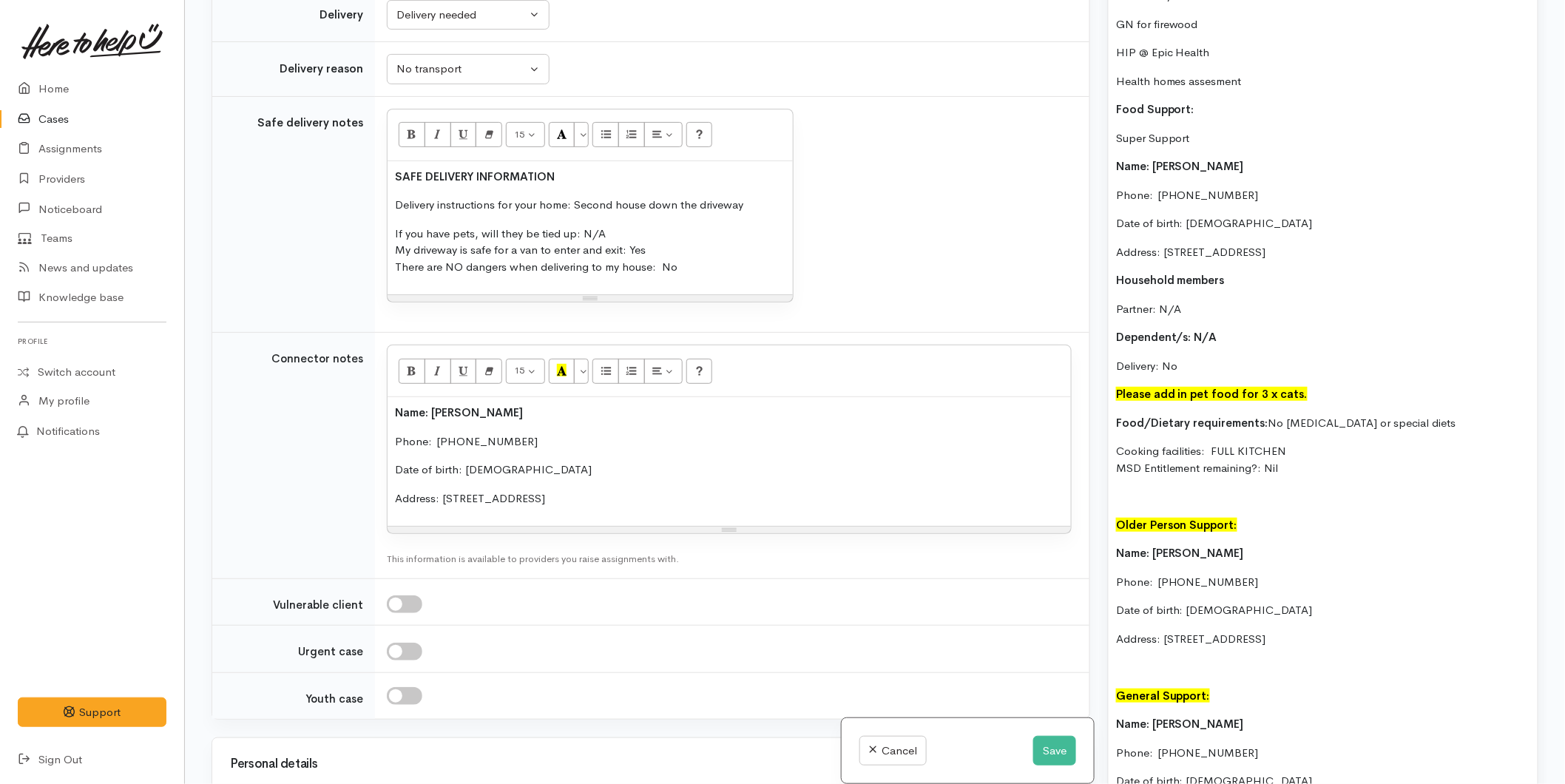
scroll to position [1784, 0]
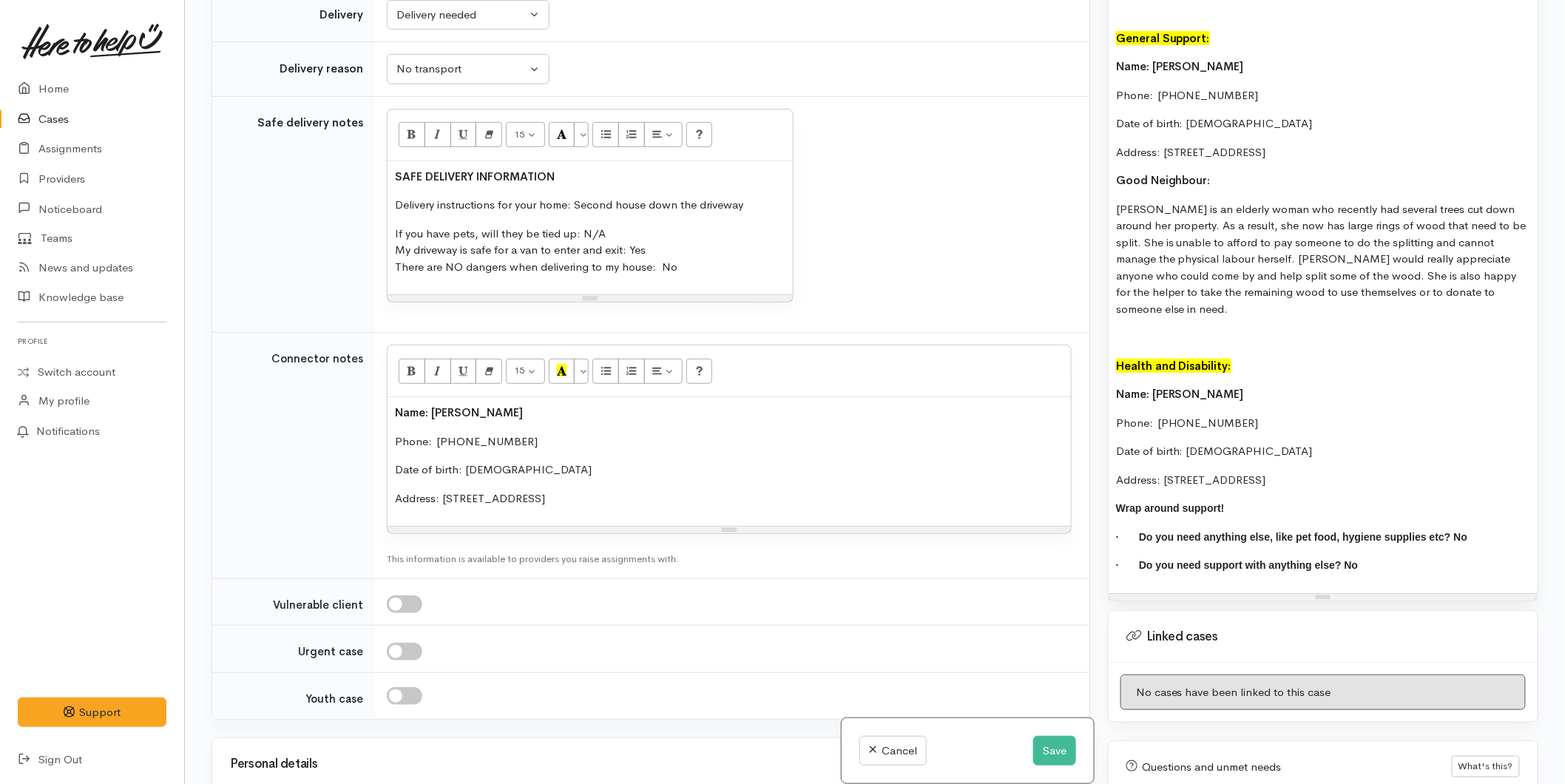
click at [1393, 472] on p "Address: 58 Hollister Lane, Ohauiti, New Zealand" at bounding box center [1323, 480] width 414 height 17
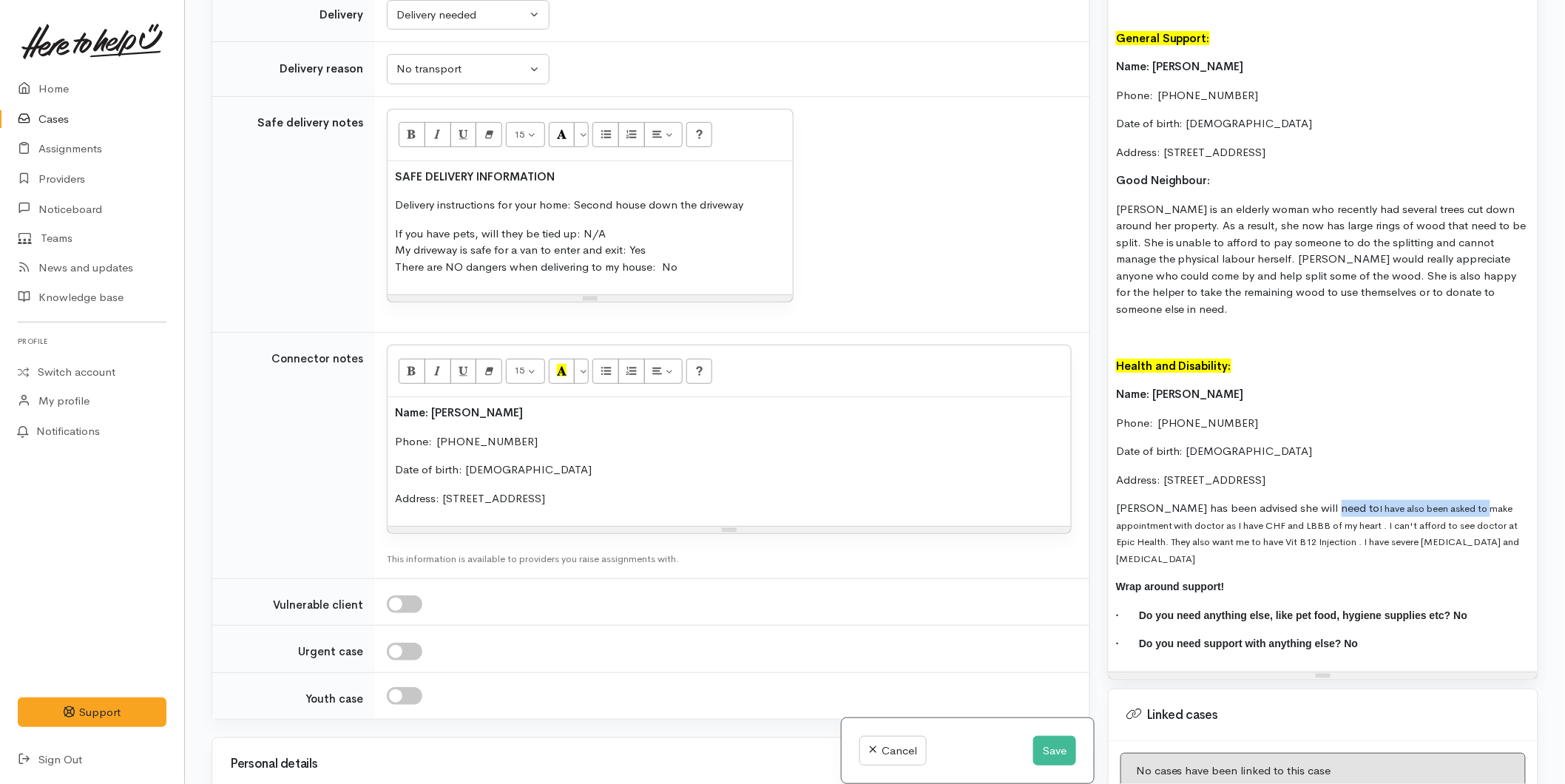
drag, startPoint x: 1435, startPoint y: 478, endPoint x: 1319, endPoint y: 481, distance: 116.0
click at [1319, 500] on p "Judith has been advised she will need to I have also been asked to make appoint…" at bounding box center [1323, 533] width 414 height 67
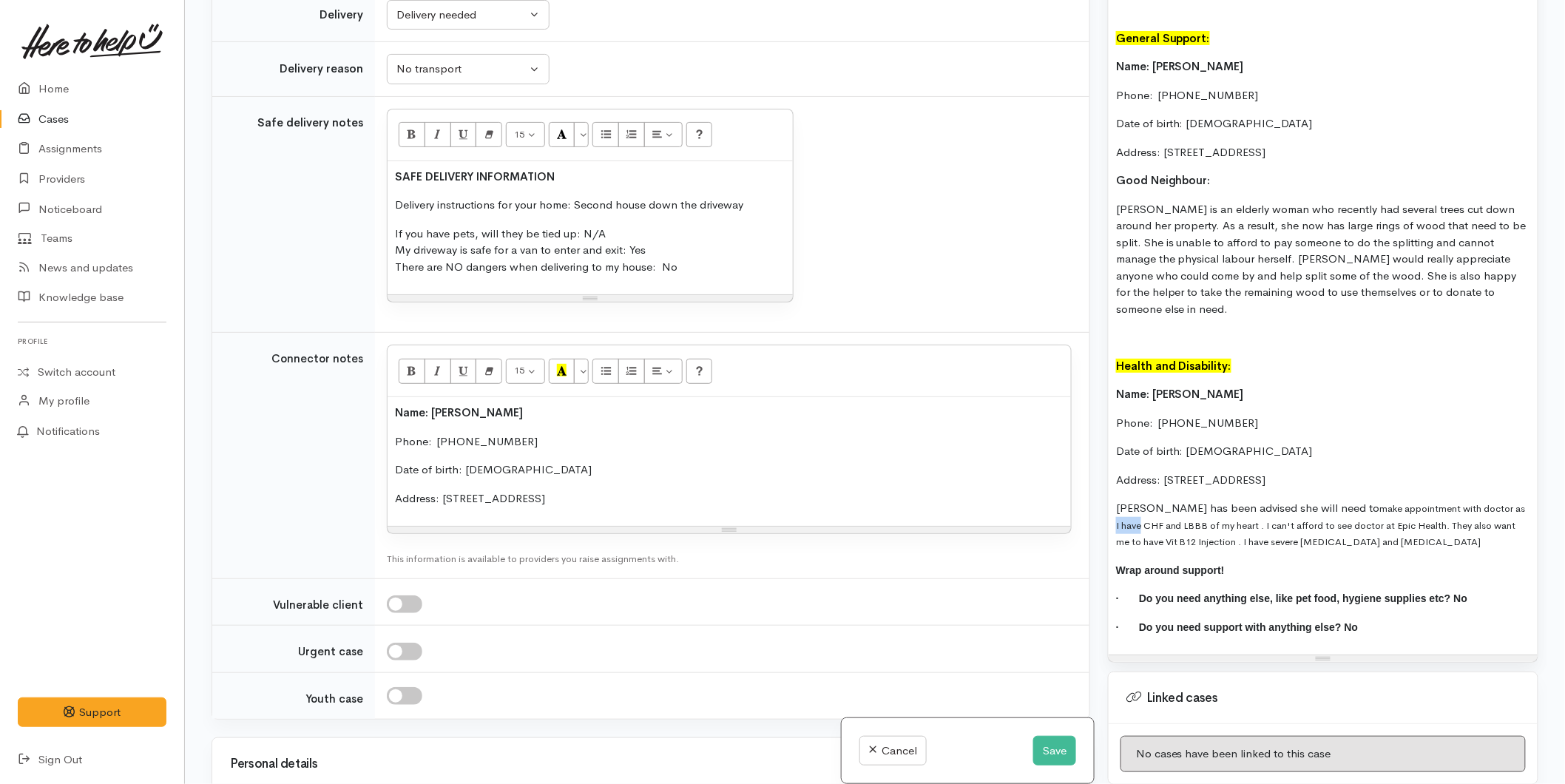
drag, startPoint x: 1495, startPoint y: 475, endPoint x: 1467, endPoint y: 478, distance: 28.2
click at [1467, 502] on span "make appointment with doctor as I have CHF and LBBB of my heart . I can't affor…" at bounding box center [1320, 524] width 410 height 46
click at [1182, 502] on span "make appointment with doctor as she has CHF and LBBB of my heart . I can't affo…" at bounding box center [1320, 524] width 410 height 46
drag, startPoint x: 1376, startPoint y: 490, endPoint x: 1206, endPoint y: 491, distance: 170.0
click at [1206, 502] on span "make appointment with doctor as she has CHF and LBBB her heart . I can't afford…" at bounding box center [1321, 524] width 411 height 46
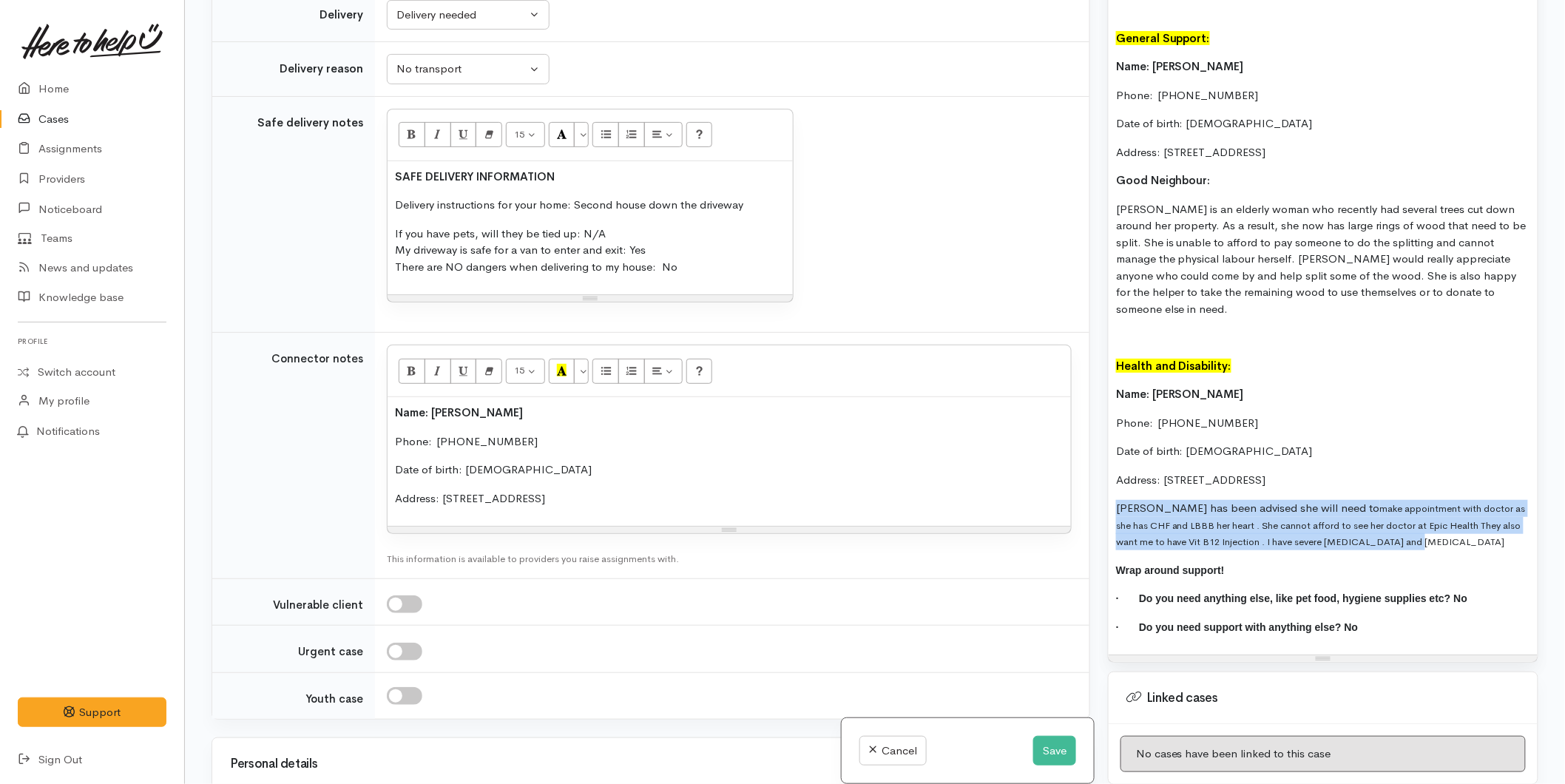
drag, startPoint x: 1130, startPoint y: 460, endPoint x: 1085, endPoint y: 470, distance: 46.1
click at [1085, 470] on div "Related cases There are other cases potentially from the same person, address o…" at bounding box center [875, 392] width 1345 height 784
copy p "Judith has been advised she will need to make appointment with doctor as she ha…"
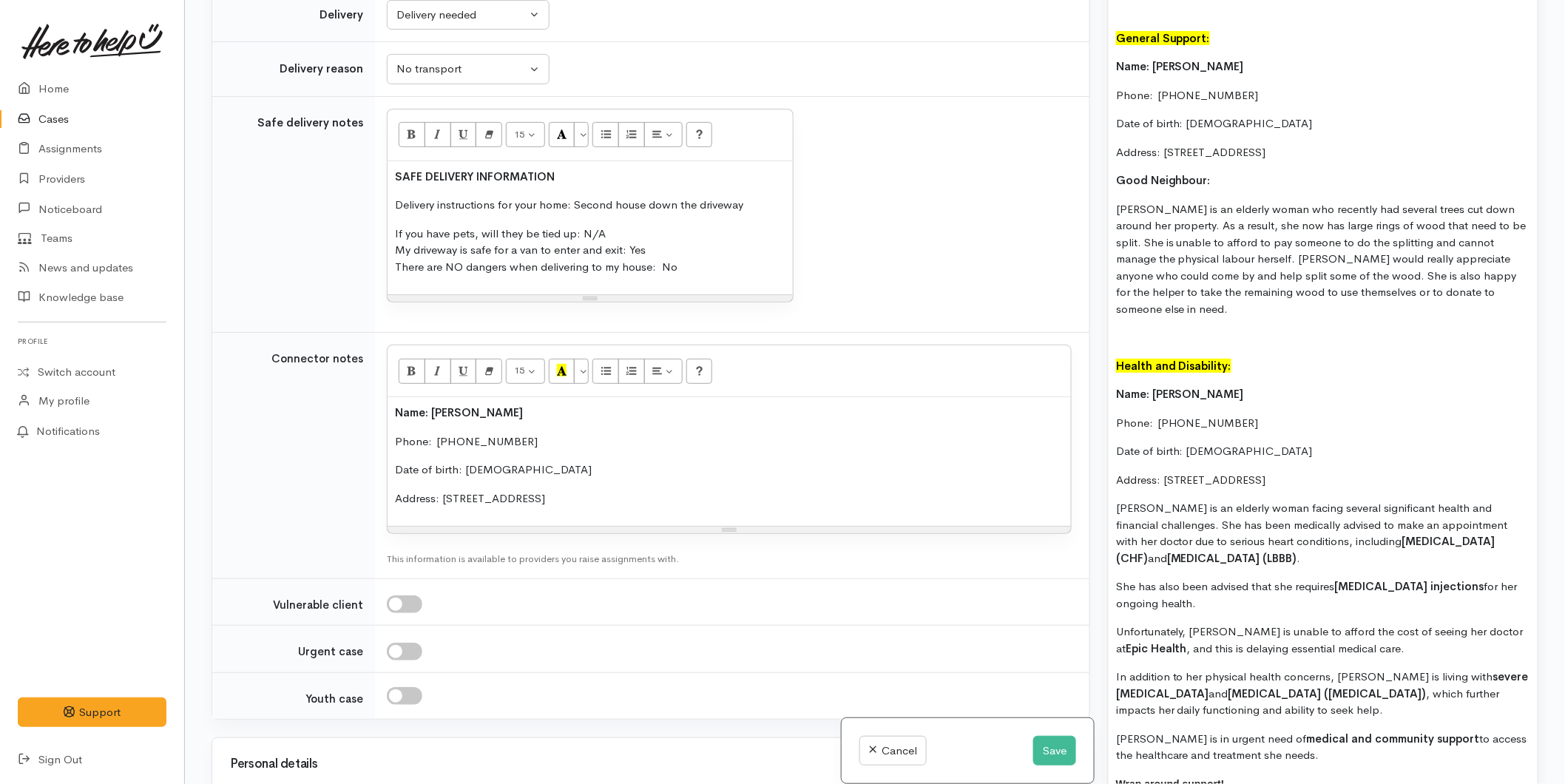
scroll to position [1866, 0]
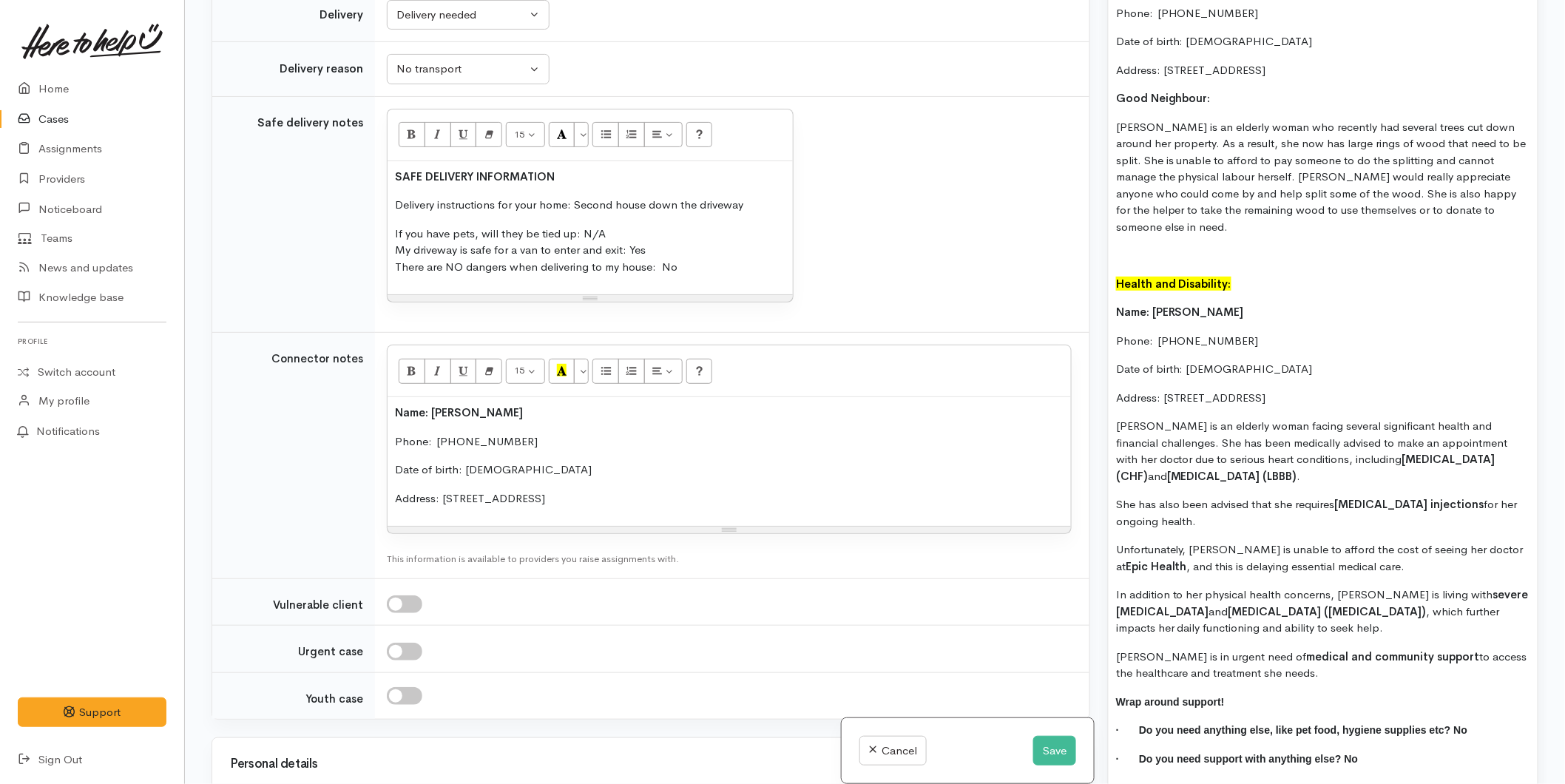
click at [1115, 518] on div "Judith has requested a call after 1pm. SS if nearly 65 GN for firewood HIP @ Ep…" at bounding box center [1324, -1] width 429 height 1575
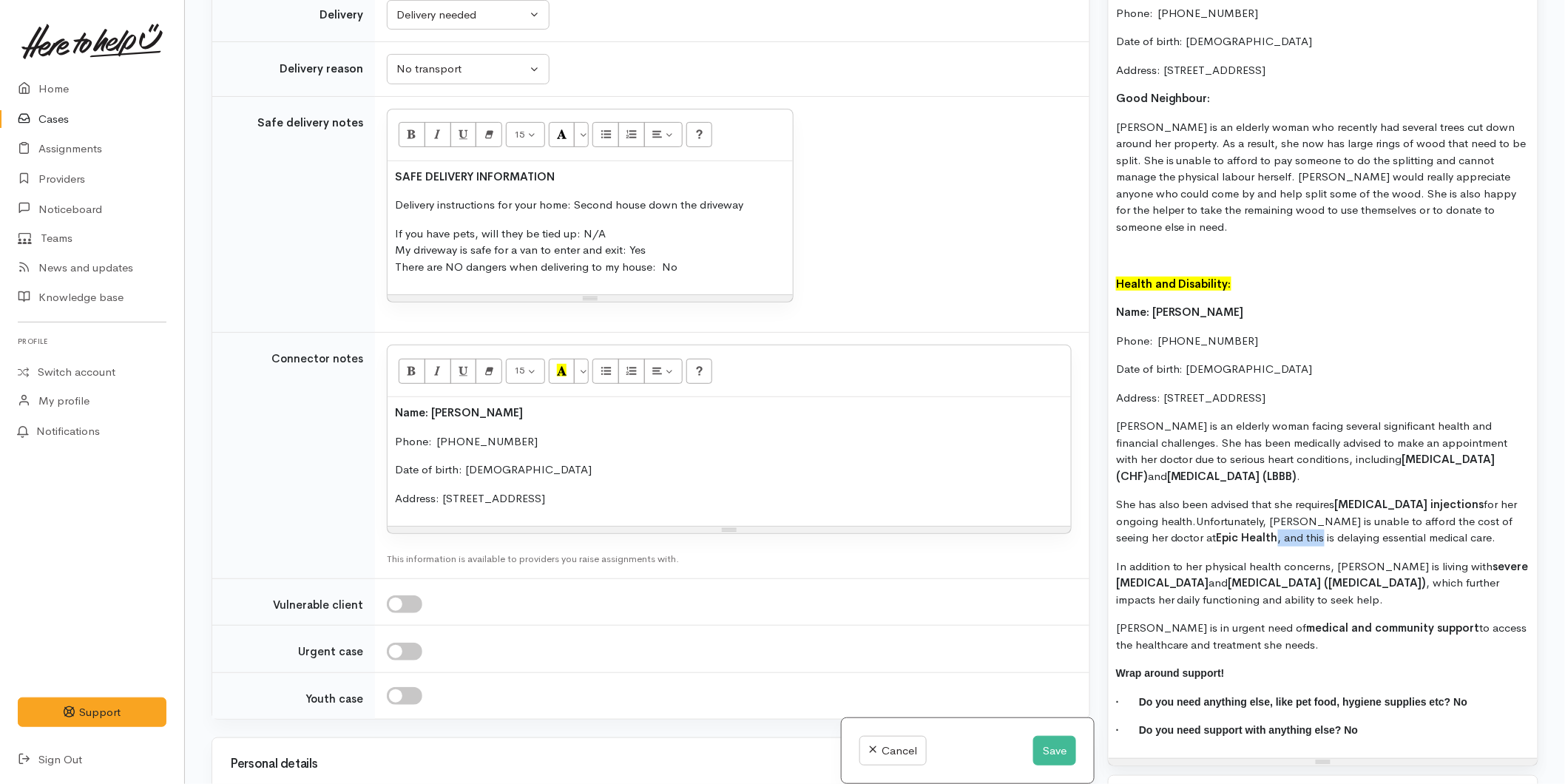
drag, startPoint x: 1269, startPoint y: 504, endPoint x: 1222, endPoint y: 509, distance: 47.3
click at [1222, 509] on p "She has also been advised that she requires Vitamin B12 injections for her ongo…" at bounding box center [1323, 520] width 414 height 50
drag, startPoint x: 1337, startPoint y: 534, endPoint x: 1014, endPoint y: 528, distance: 323.1
click at [1014, 528] on div "Related cases There are other cases potentially from the same person, address o…" at bounding box center [875, 392] width 1345 height 784
click at [1161, 558] on p "Judith is living with severe depression and Post-Traumatic Stress Disorder (PTS…" at bounding box center [1323, 583] width 414 height 50
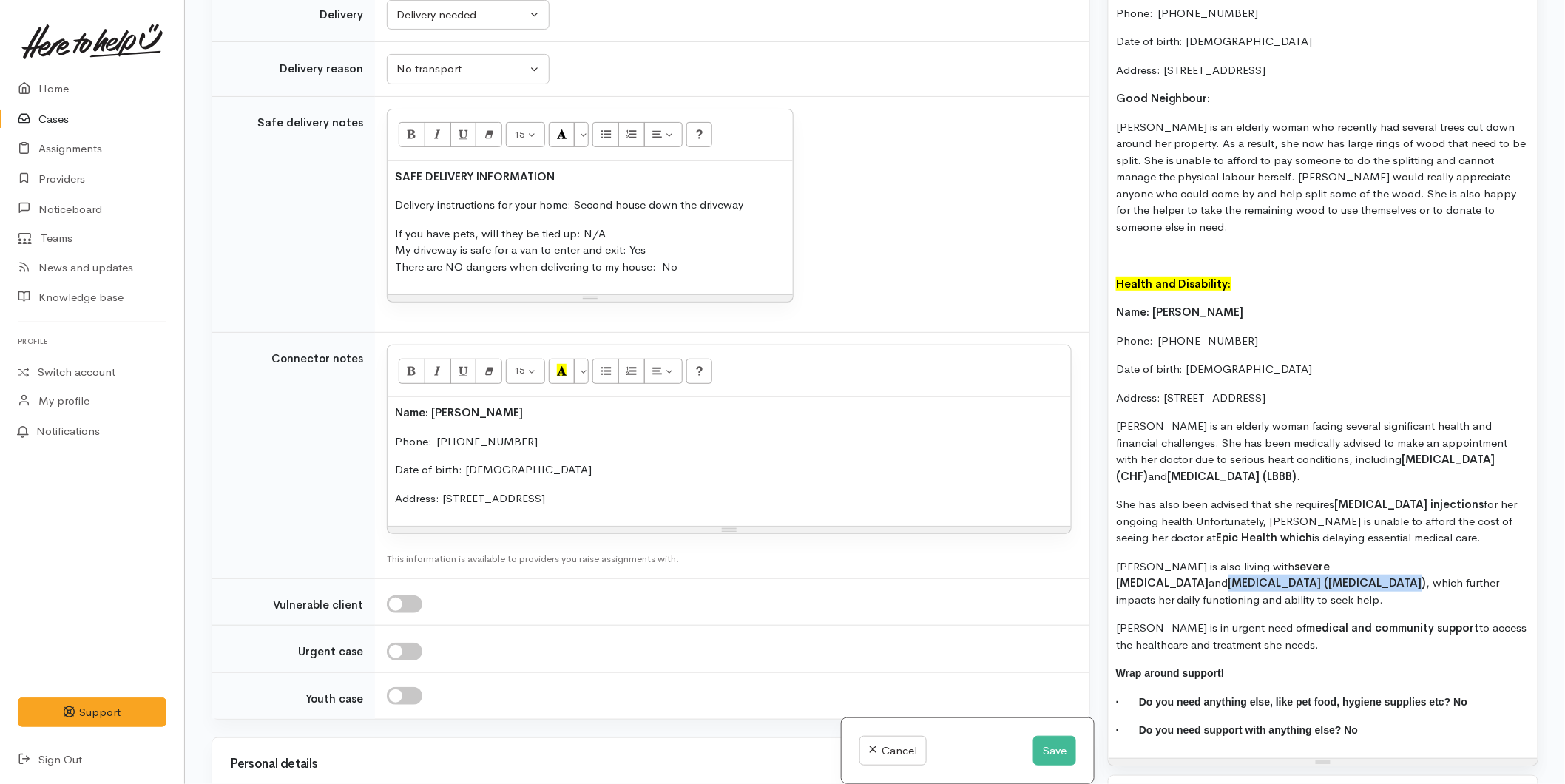
drag, startPoint x: 1517, startPoint y: 531, endPoint x: 1357, endPoint y: 533, distance: 160.0
click at [1357, 575] on strong "Post-Traumatic Stress Disorder (PTSD)" at bounding box center [1328, 582] width 199 height 14
drag, startPoint x: 1319, startPoint y: 544, endPoint x: 1389, endPoint y: 536, distance: 70.5
click at [1389, 558] on p "Judith is also living with severe depression and PTSD , which further impacts h…" at bounding box center [1323, 583] width 414 height 50
drag, startPoint x: 1268, startPoint y: 598, endPoint x: 1086, endPoint y: 588, distance: 182.3
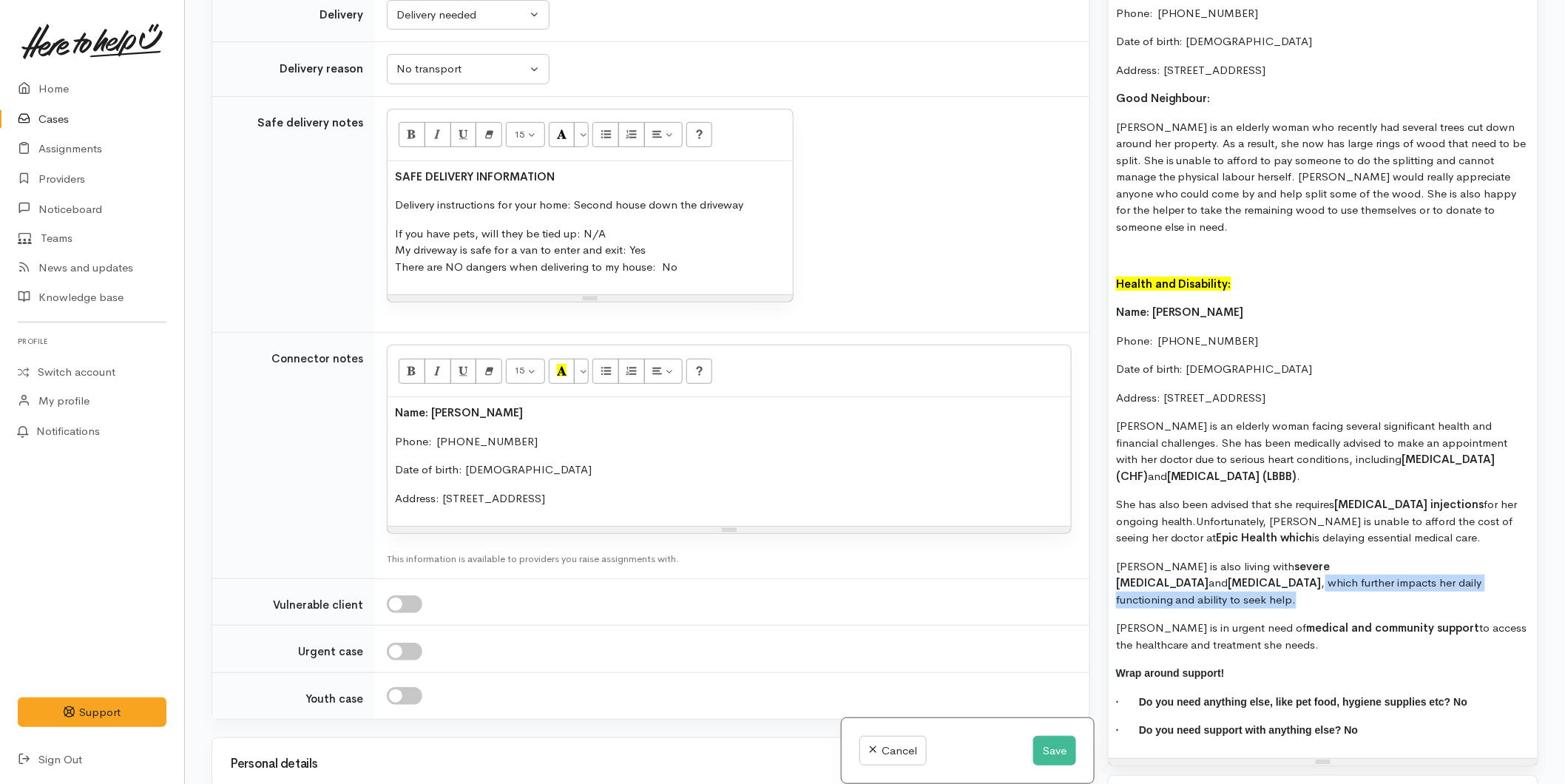
click at [1086, 588] on div "Related cases There are other cases potentially from the same person, address o…" at bounding box center [875, 392] width 1345 height 784
click at [1218, 619] on p "Judith is in urgent need of medical and community support to access the healthc…" at bounding box center [1323, 635] width 414 height 33
drag, startPoint x: 1318, startPoint y: 593, endPoint x: 1384, endPoint y: 534, distance: 88.5
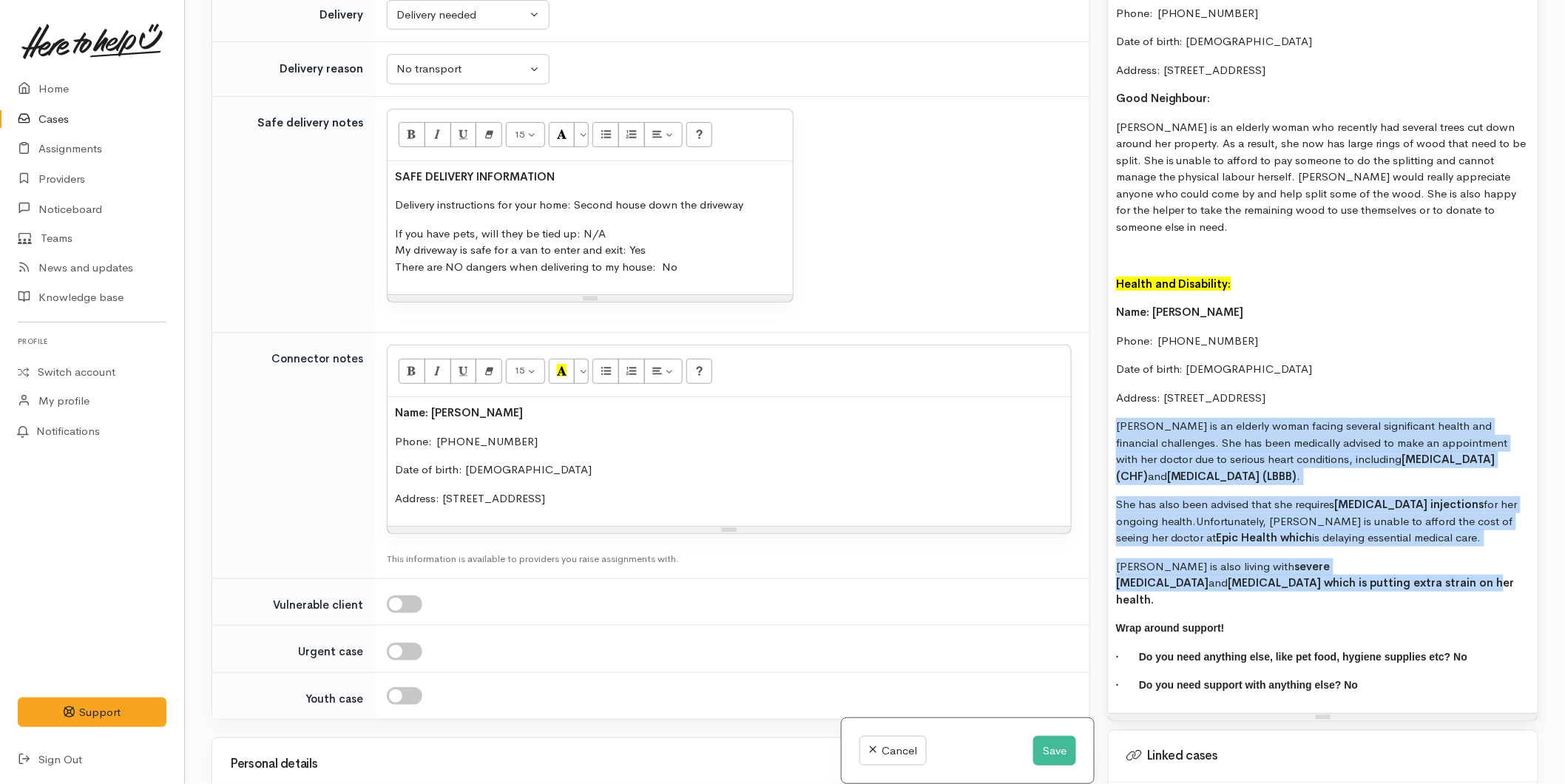
drag, startPoint x: 1217, startPoint y: 552, endPoint x: 1075, endPoint y: 392, distance: 213.9
click at [1075, 392] on div "Related cases There are other cases potentially from the same person, address o…" at bounding box center [875, 392] width 1345 height 784
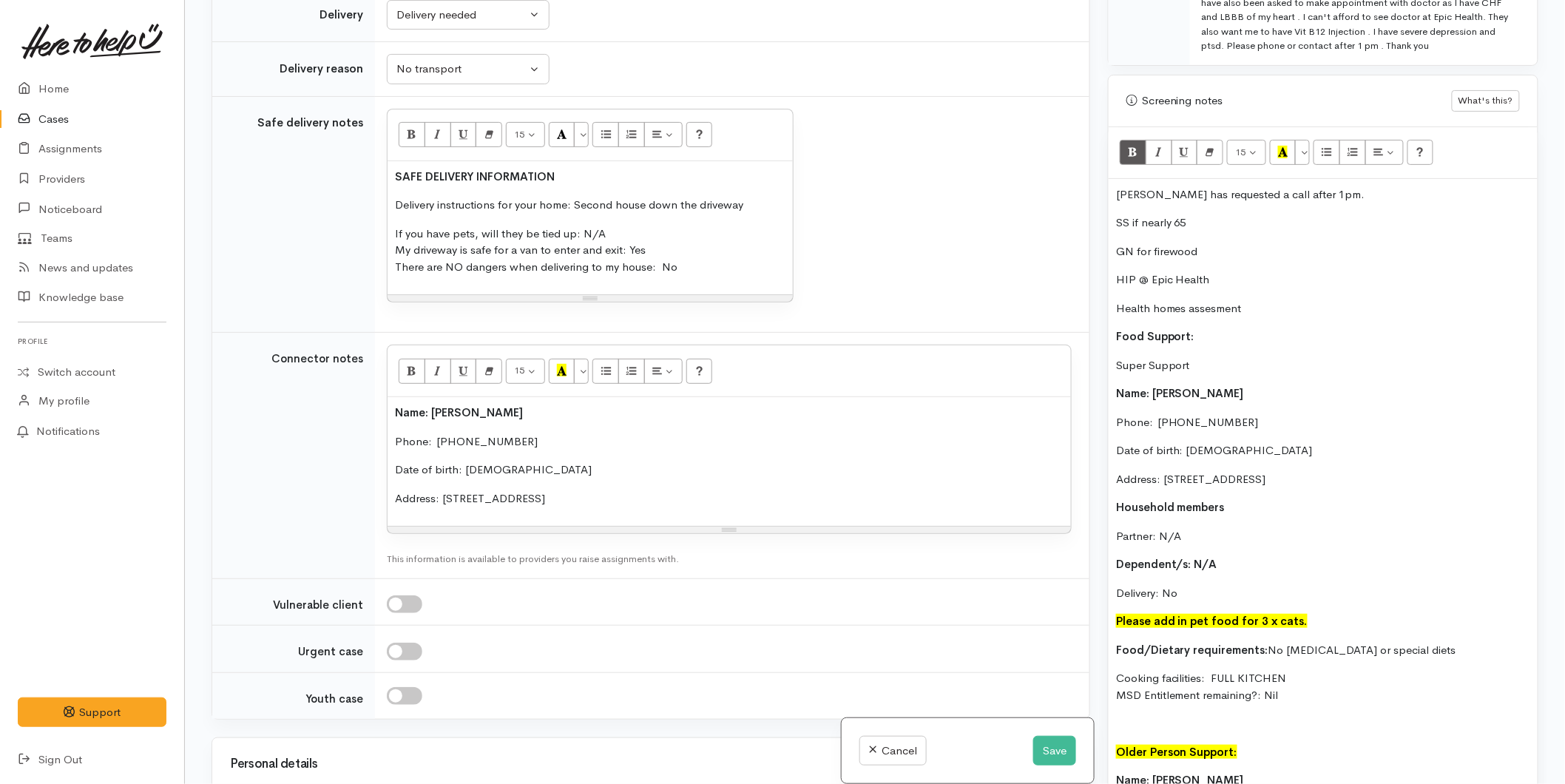
scroll to position [715, 0]
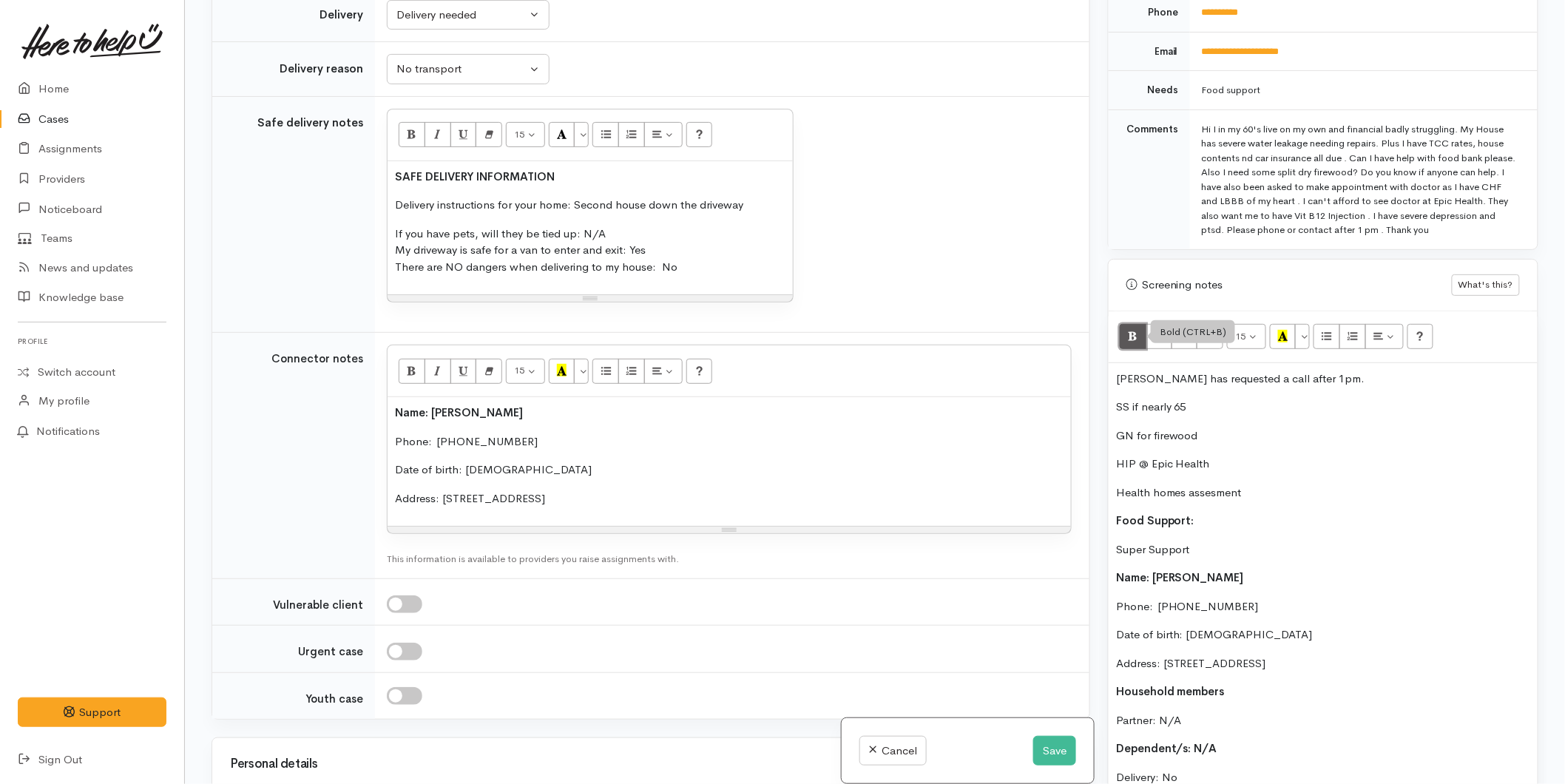
click at [1142, 324] on button "Bold (CTRL+B)" at bounding box center [1133, 336] width 26 height 25
drag, startPoint x: 1216, startPoint y: 446, endPoint x: 1264, endPoint y: 471, distance: 54.1
drag, startPoint x: 1209, startPoint y: 471, endPoint x: 1114, endPoint y: 362, distance: 144.6
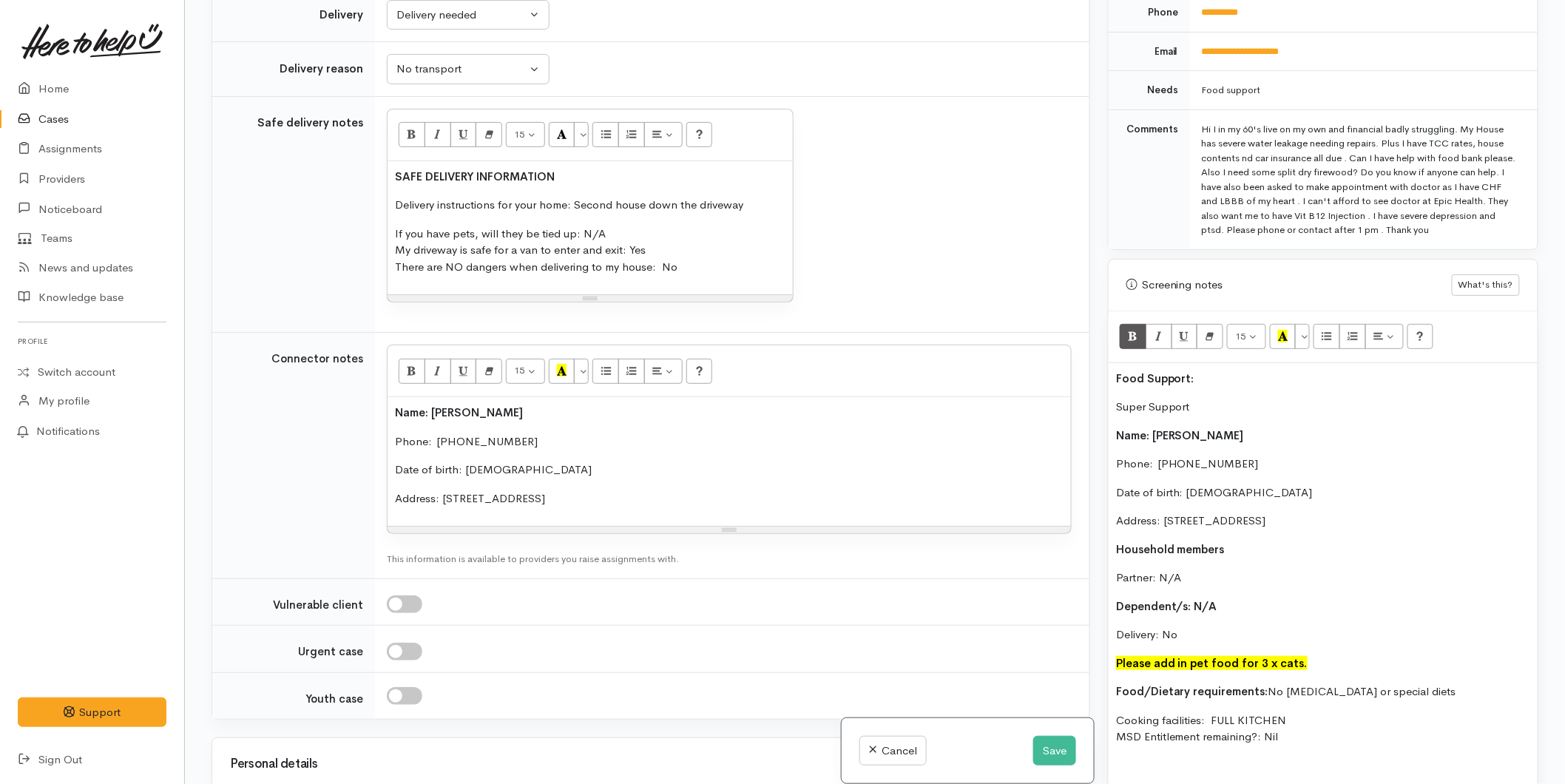
drag, startPoint x: 1046, startPoint y: 330, endPoint x: 1124, endPoint y: 330, distance: 78.0
click at [1056, 330] on div "Related cases There are other cases potentially from the same person, address o…" at bounding box center [875, 392] width 1345 height 784
click at [1285, 329] on icon "Recent Color" at bounding box center [1283, 335] width 9 height 12
click at [1218, 398] on p "Super Support" at bounding box center [1323, 407] width 414 height 17
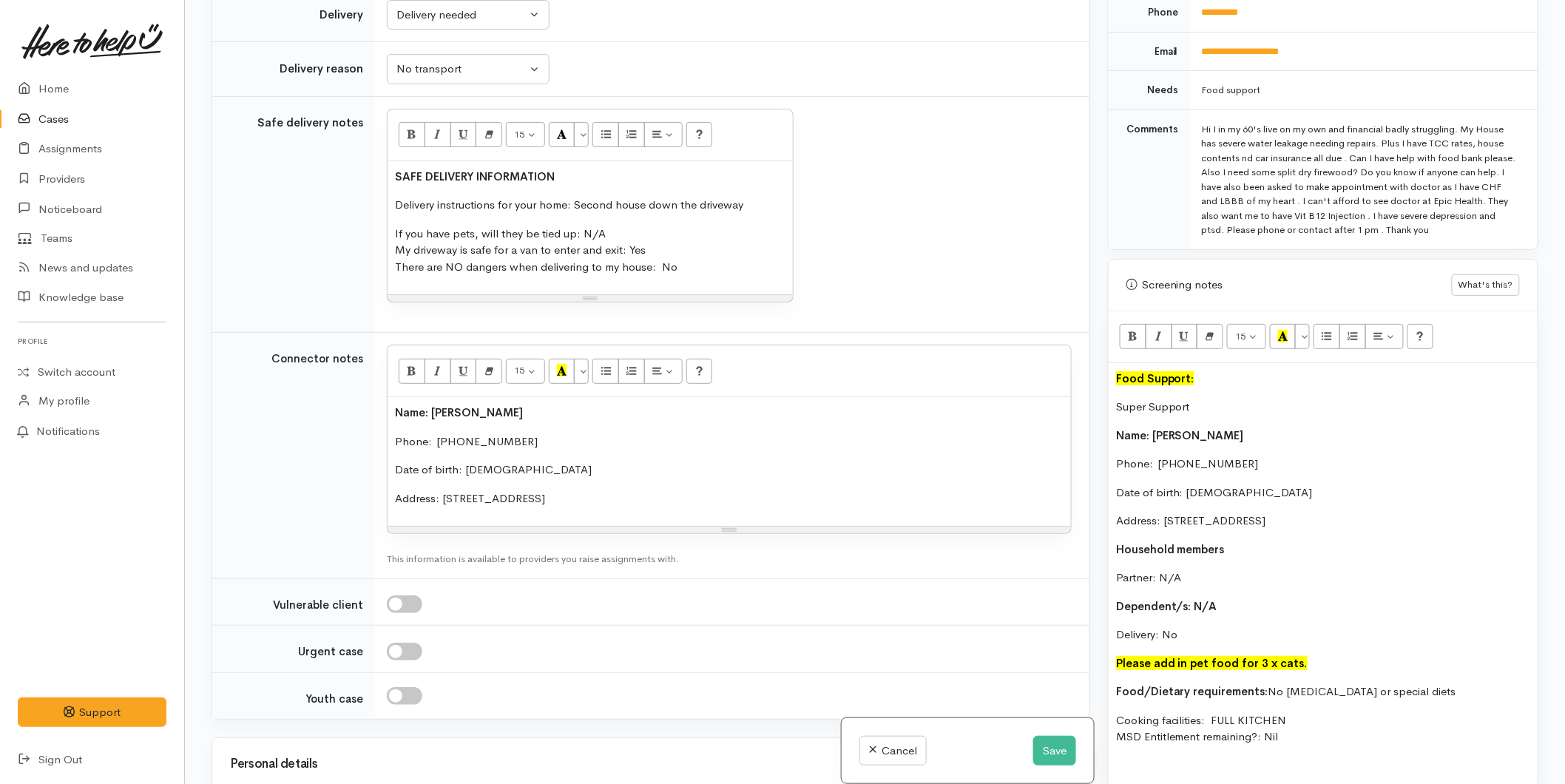
click at [1215, 398] on p "Super Support" at bounding box center [1323, 407] width 414 height 17
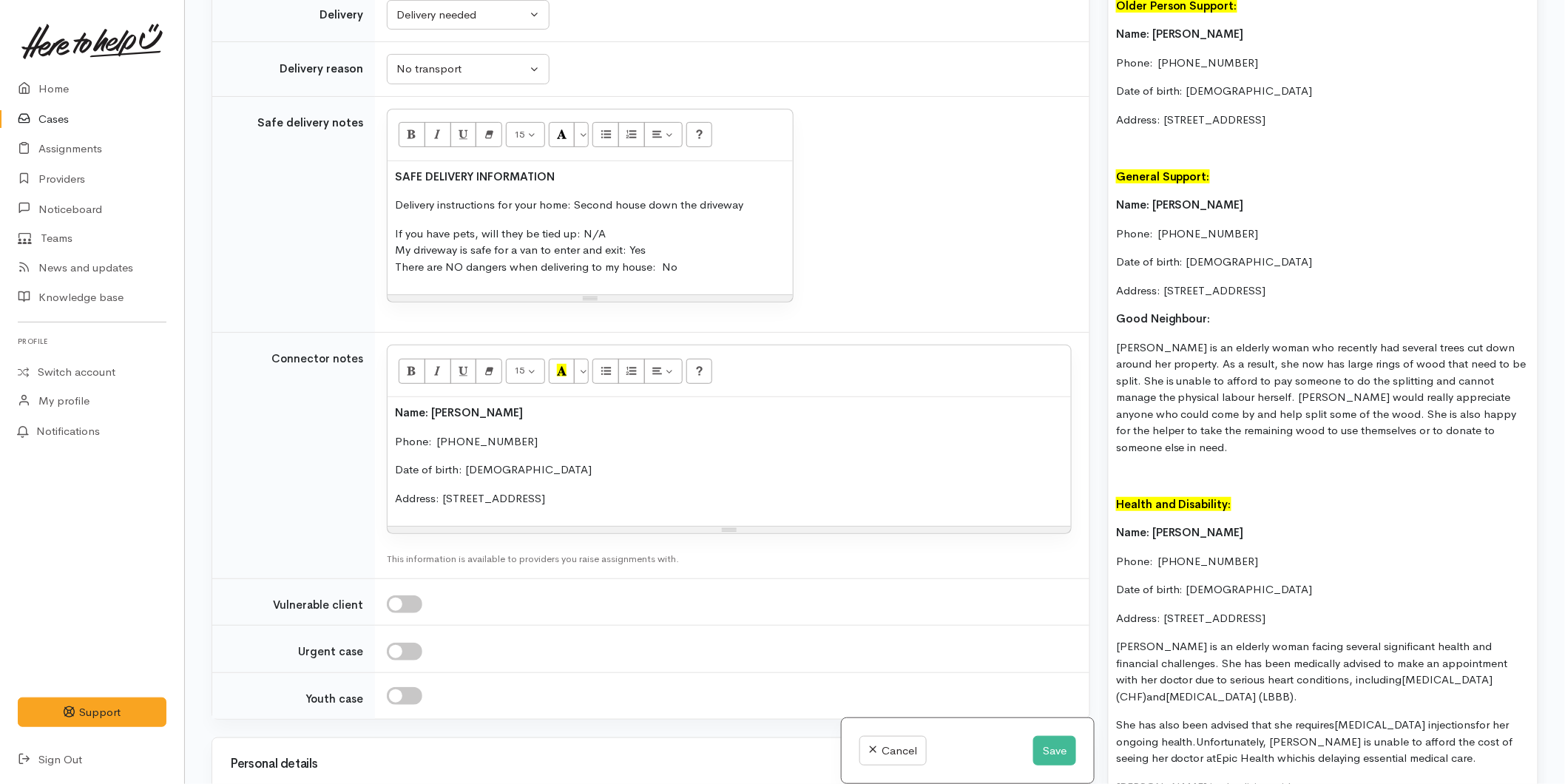
scroll to position [1866, 0]
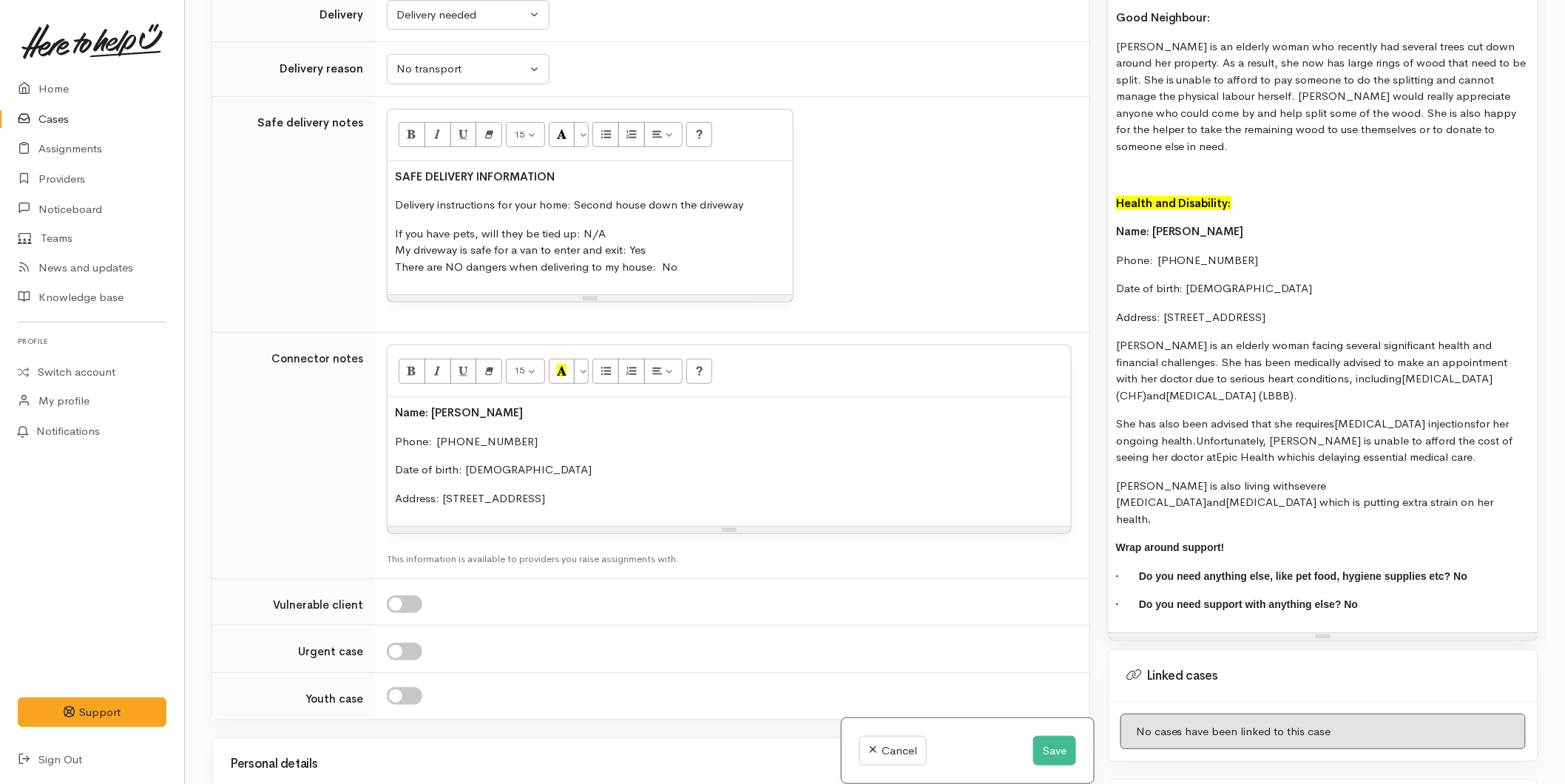
click at [1202, 416] on p "She has also been advised that she requires Vitamin B12 injections for her ongo…" at bounding box center [1323, 440] width 414 height 50
click at [1192, 478] on p "Judith is also living with severe depression and PTSD which is putting extra st…" at bounding box center [1323, 503] width 414 height 50
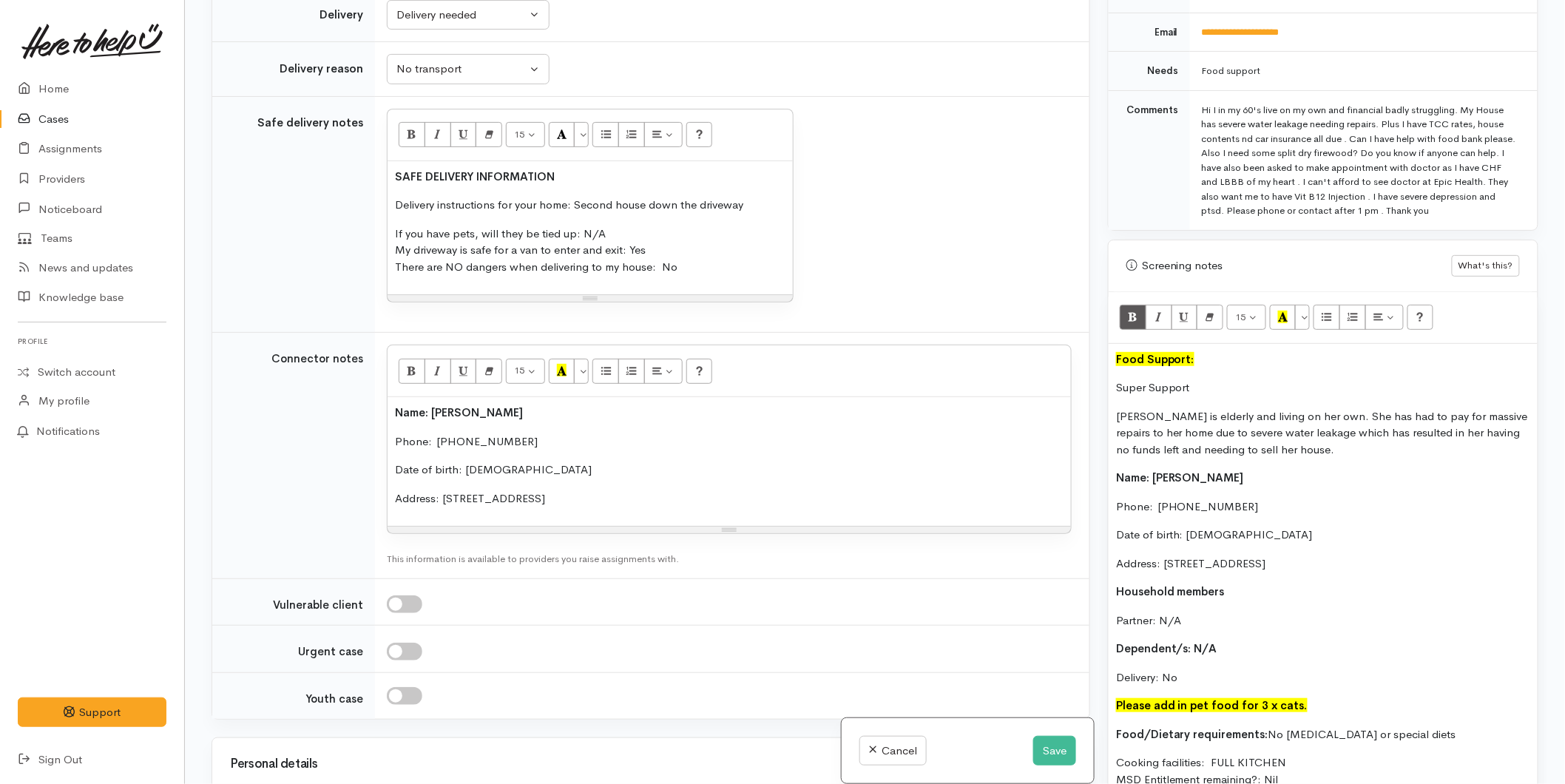
scroll to position [715, 0]
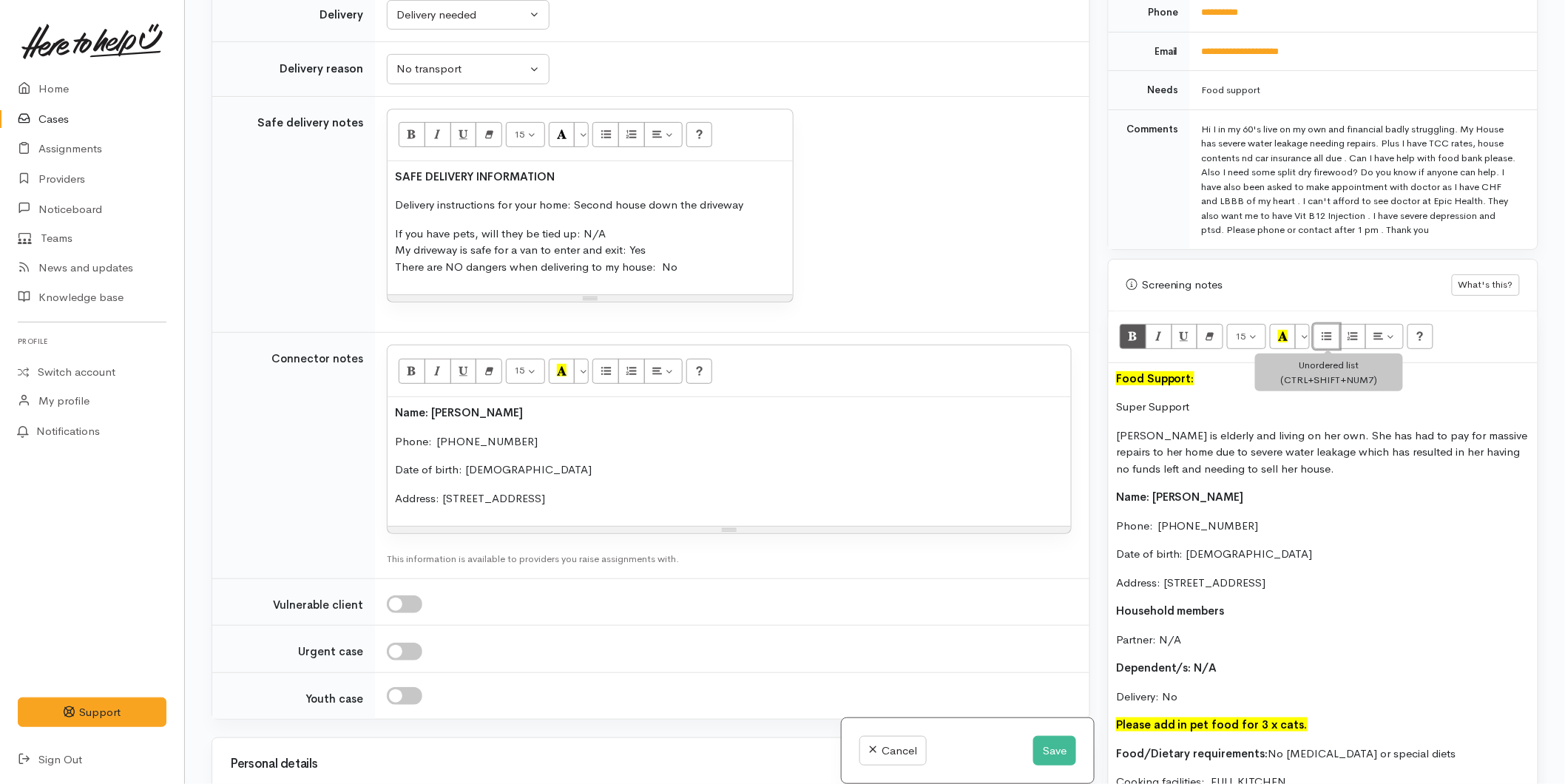
click at [1327, 329] on icon "Unordered list (CTRL+SHIFT+NUM7)" at bounding box center [1328, 335] width 9 height 12
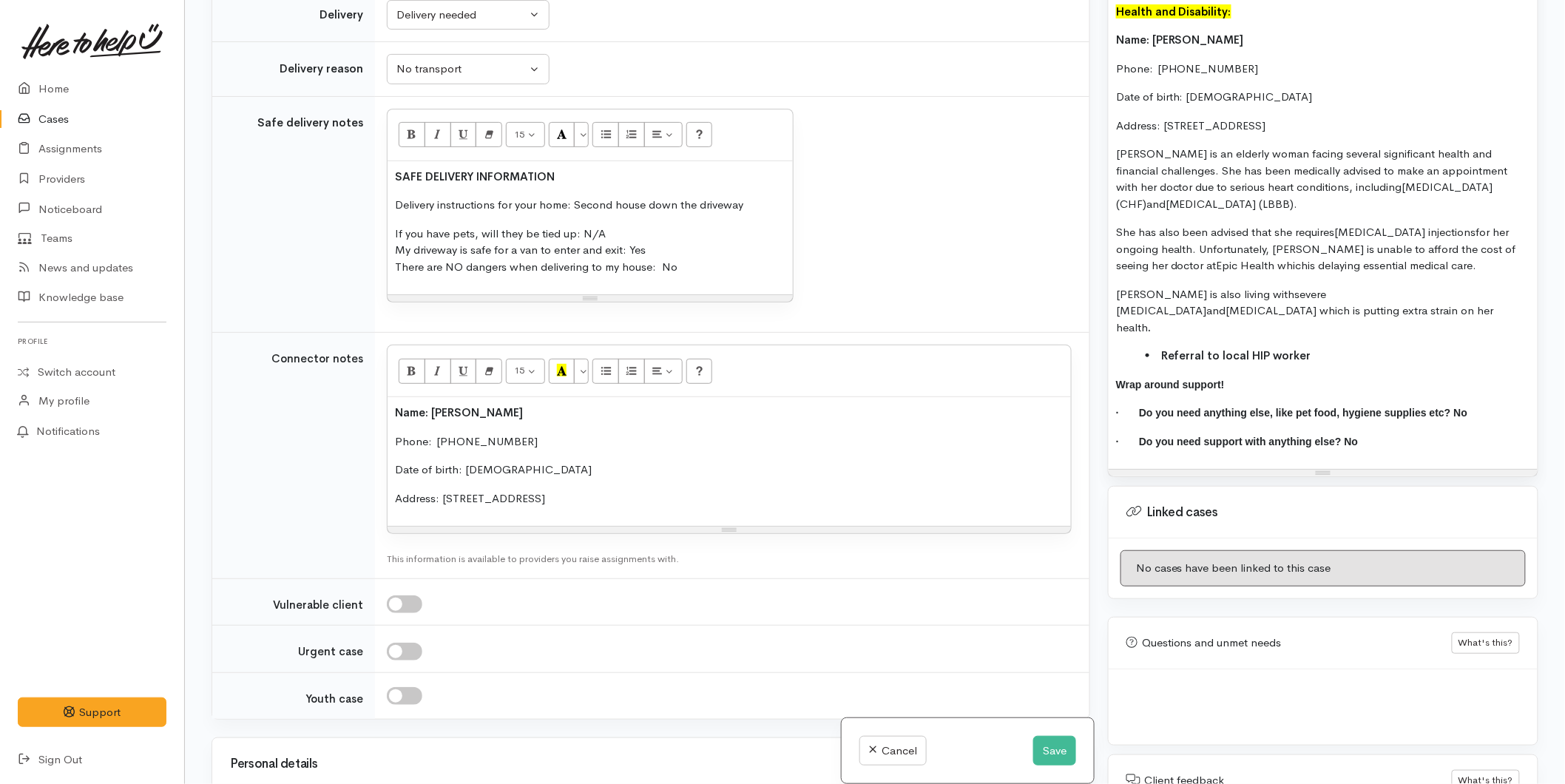
scroll to position [1873, 0]
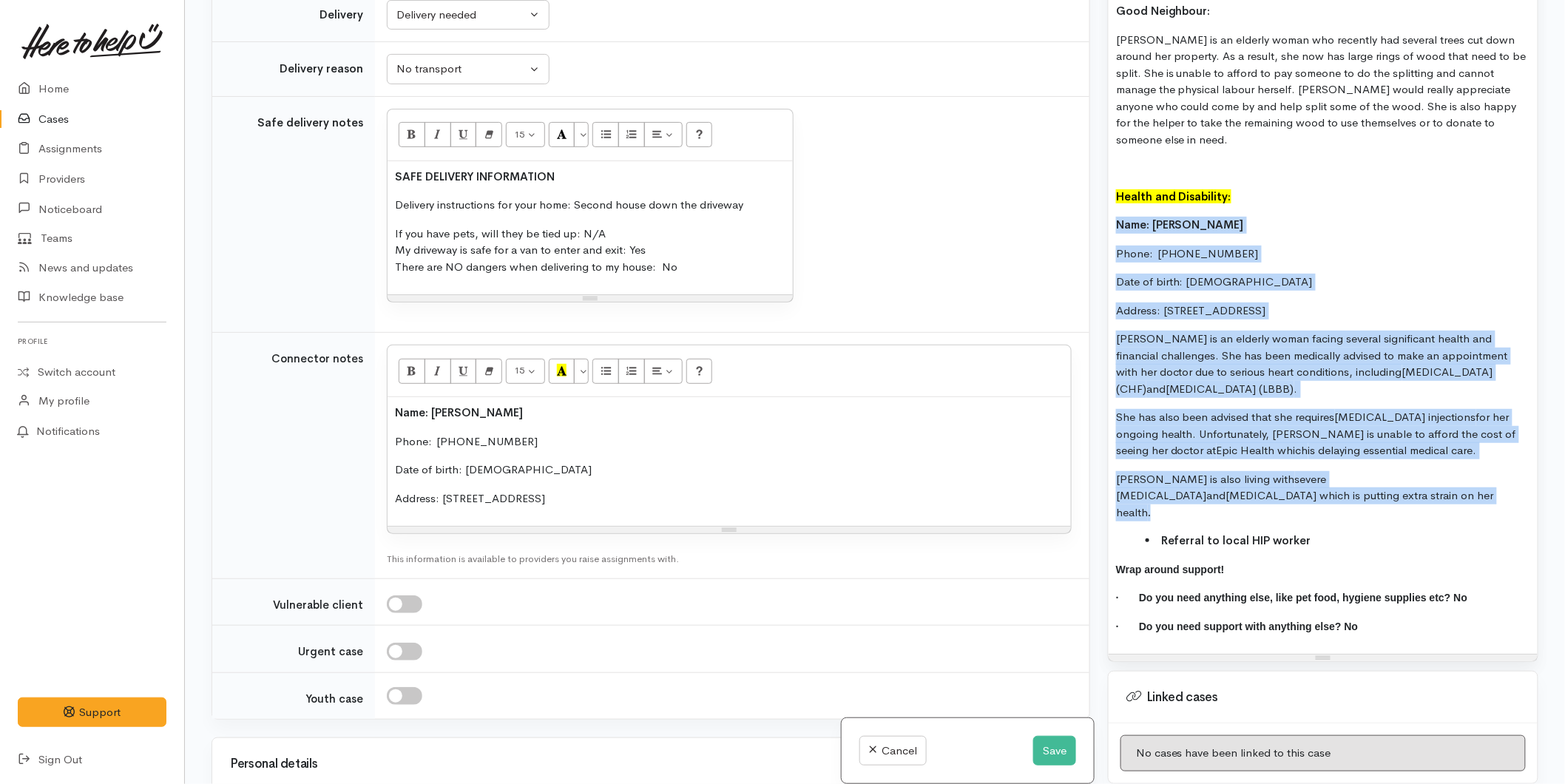
drag, startPoint x: 1181, startPoint y: 464, endPoint x: 1099, endPoint y: 185, distance: 290.8
click at [1099, 185] on div "Related cases There are other cases potentially from the same person, address o…" at bounding box center [875, 392] width 1345 height 784
copy div "Name: Judith Dombroski Phone:  0274284074 Date of birth: 13/10/1961 Address: 58…"
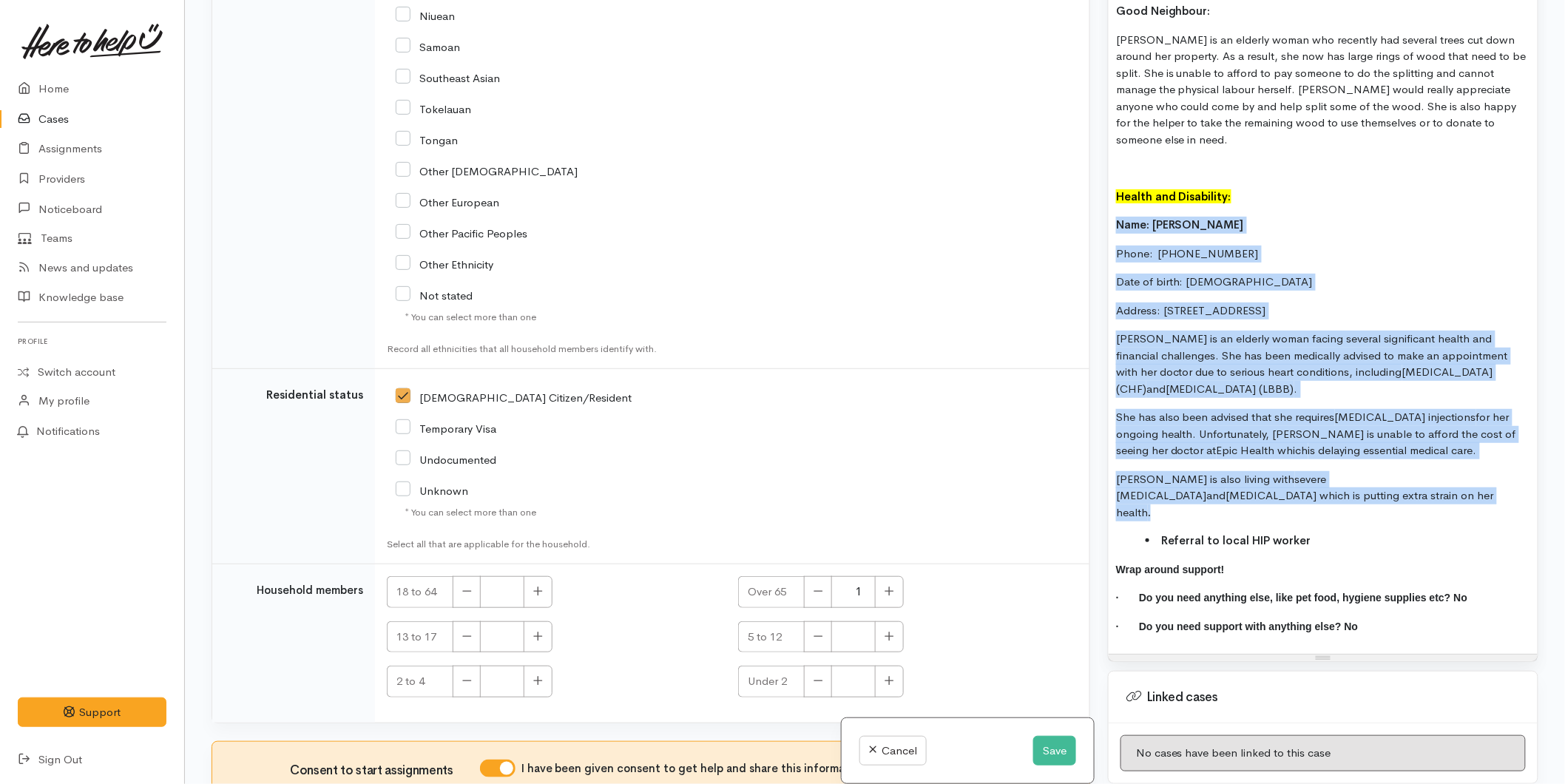
scroll to position [2720, 0]
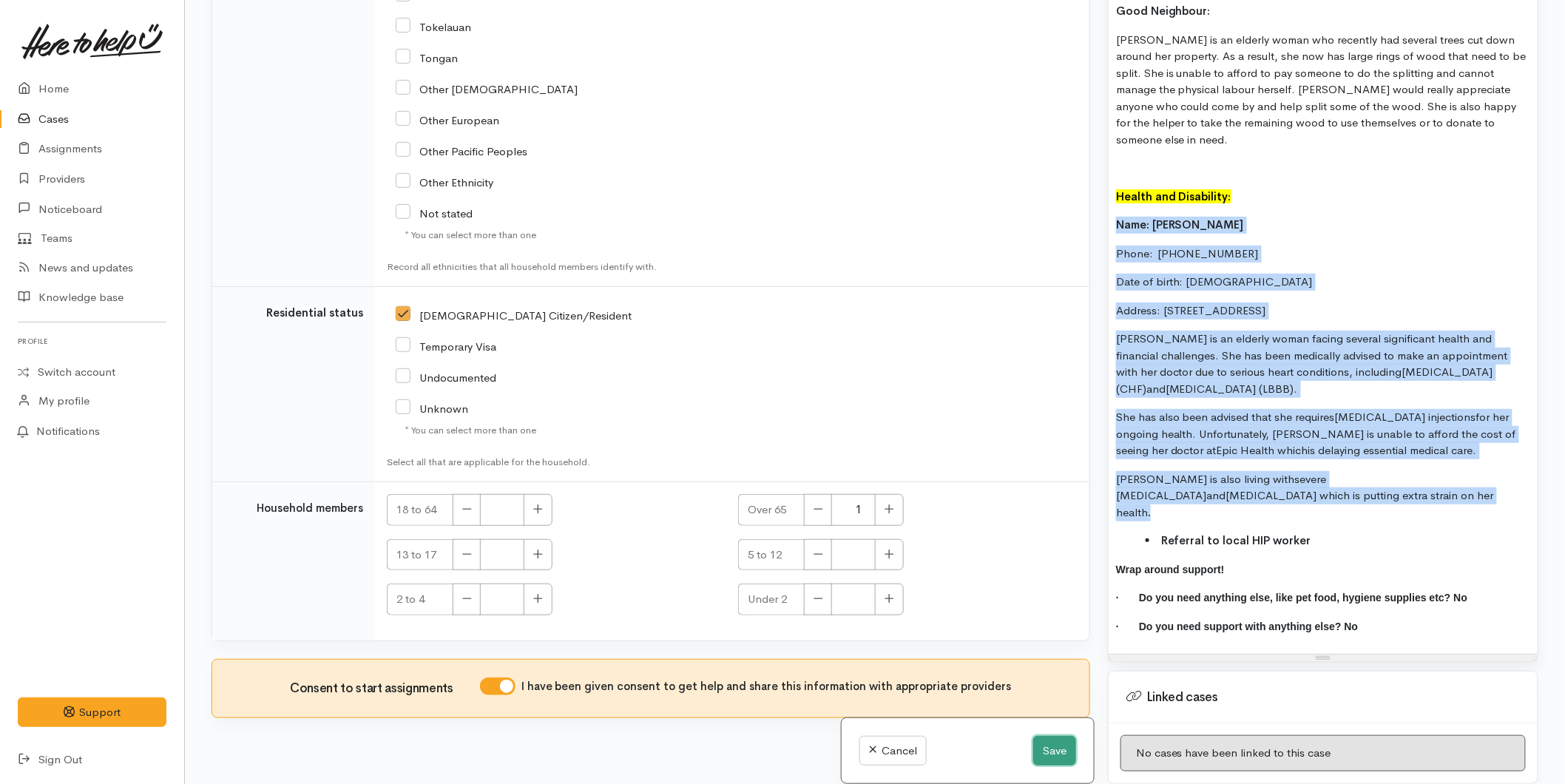
click at [1043, 746] on button "Save" at bounding box center [1056, 751] width 43 height 30
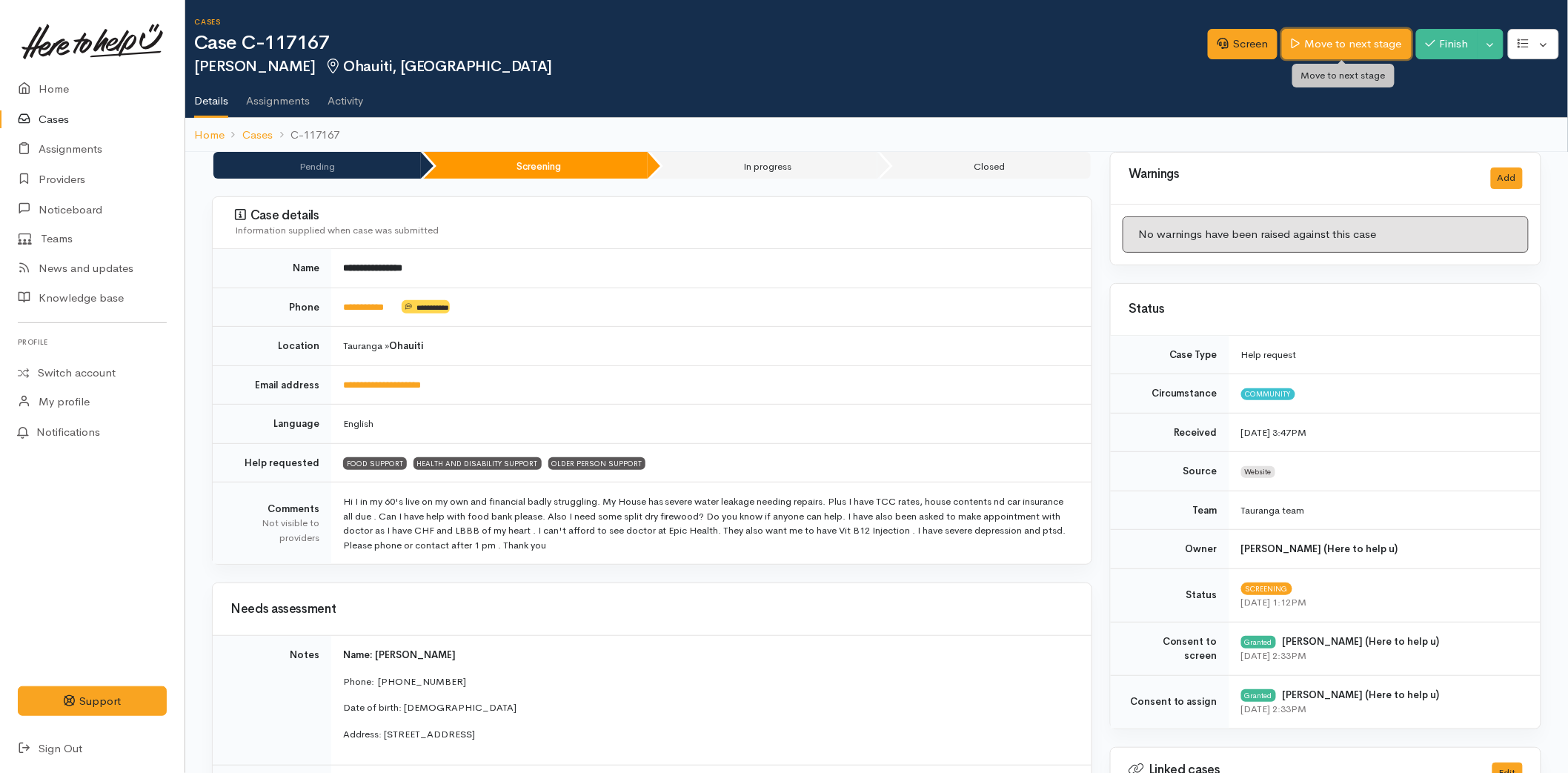
click at [1340, 47] on link "Move to next stage" at bounding box center [1346, 44] width 129 height 30
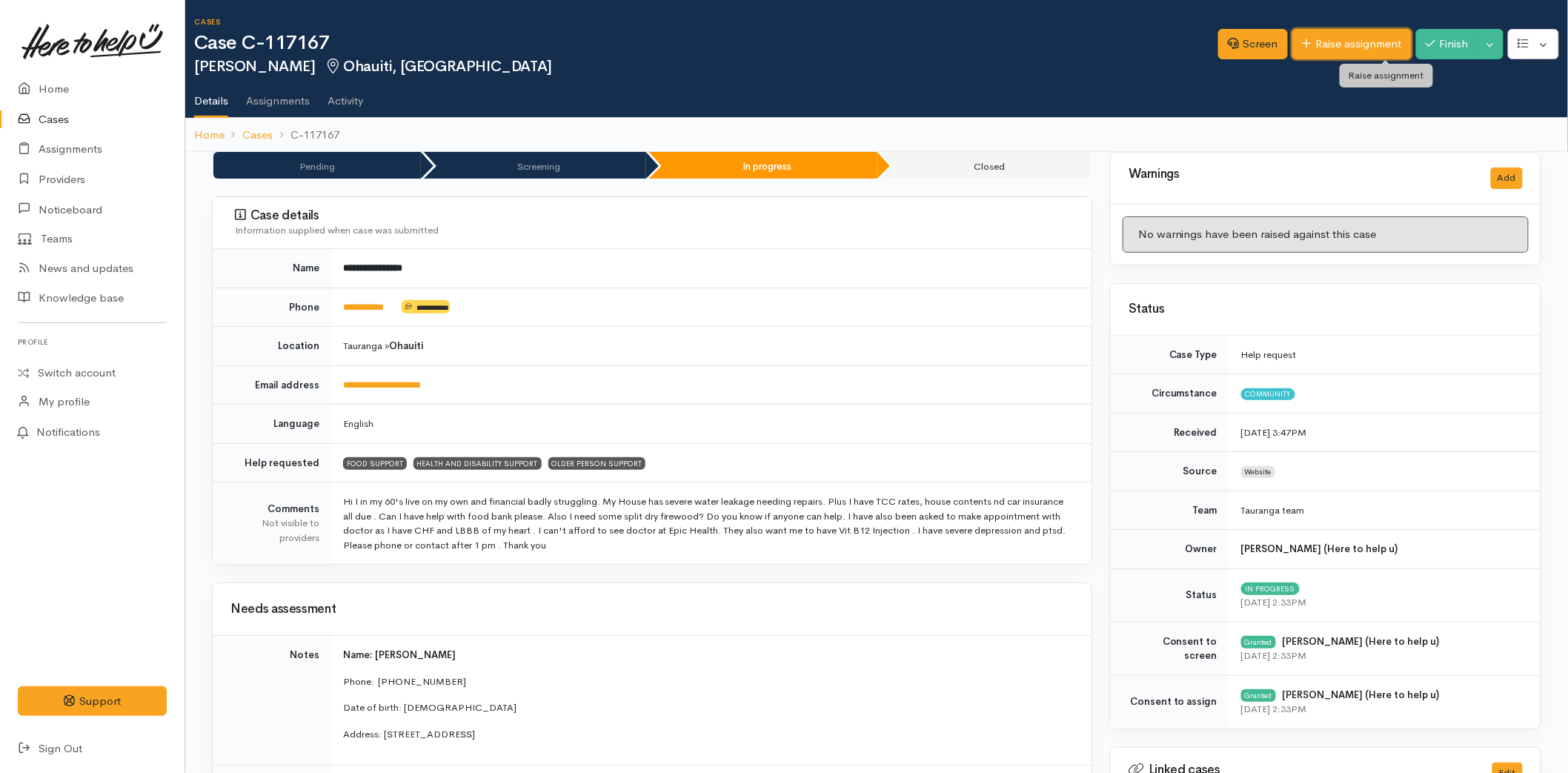
click at [1347, 47] on link "Raise assignment" at bounding box center [1352, 44] width 119 height 30
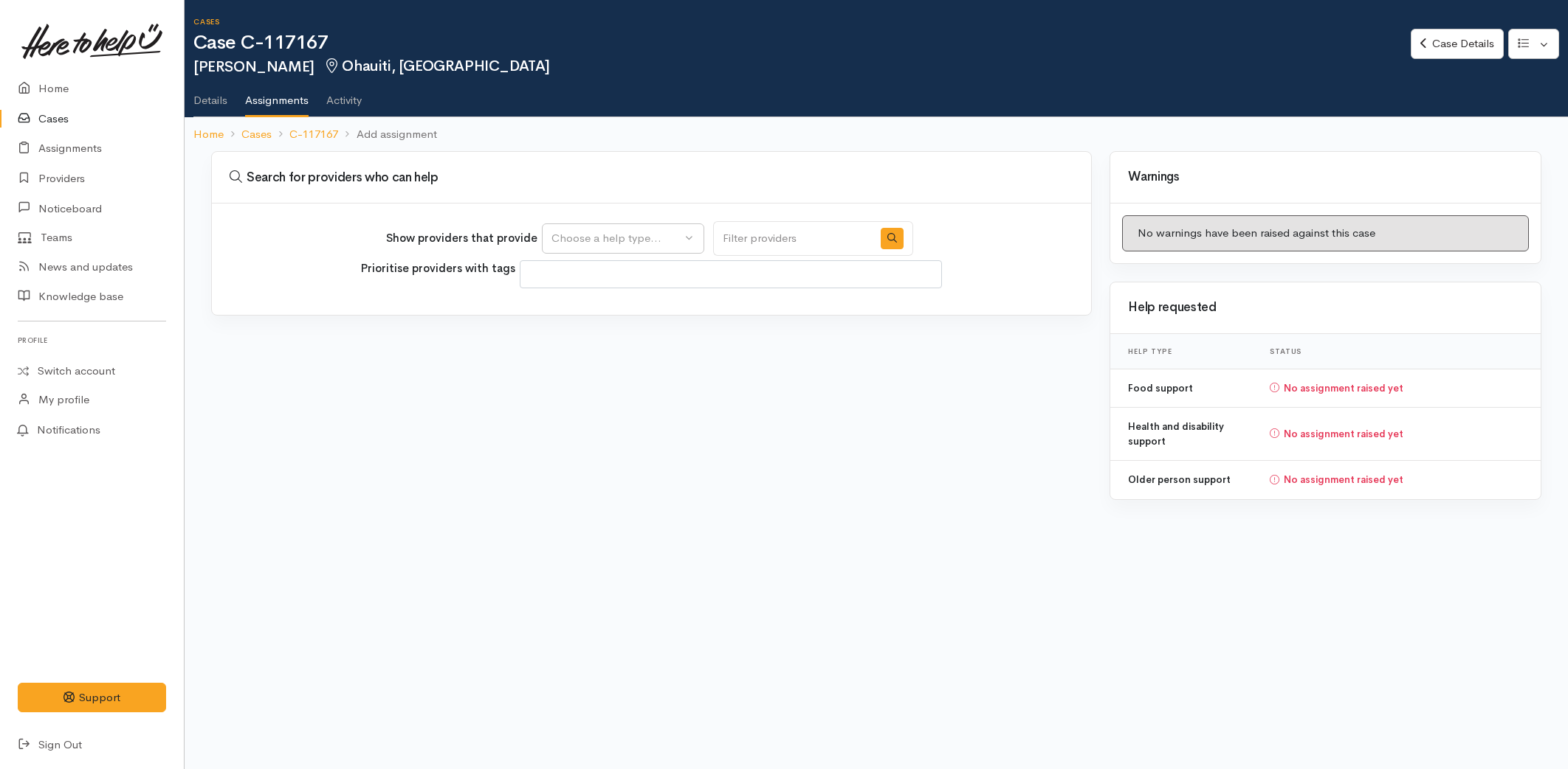
select select
click at [572, 246] on div "Choose a help type..." at bounding box center [616, 238] width 130 height 17
click at [598, 322] on span "Health and disability support" at bounding box center [632, 331] width 146 height 17
select select "26"
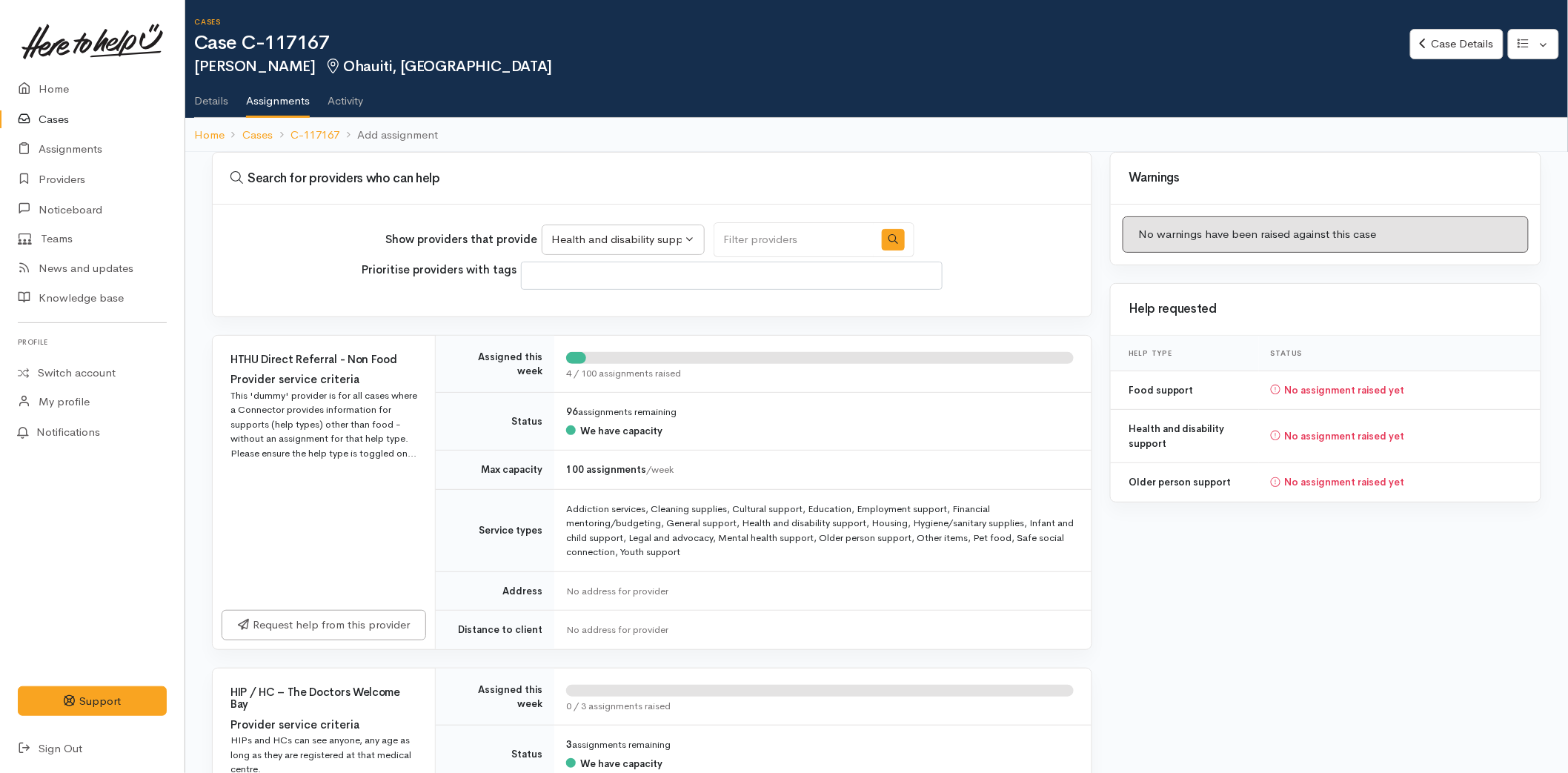
click at [773, 236] on input "Search" at bounding box center [794, 240] width 160 height 35
type input "epic"
click at [889, 234] on icon "button" at bounding box center [893, 239] width 9 height 9
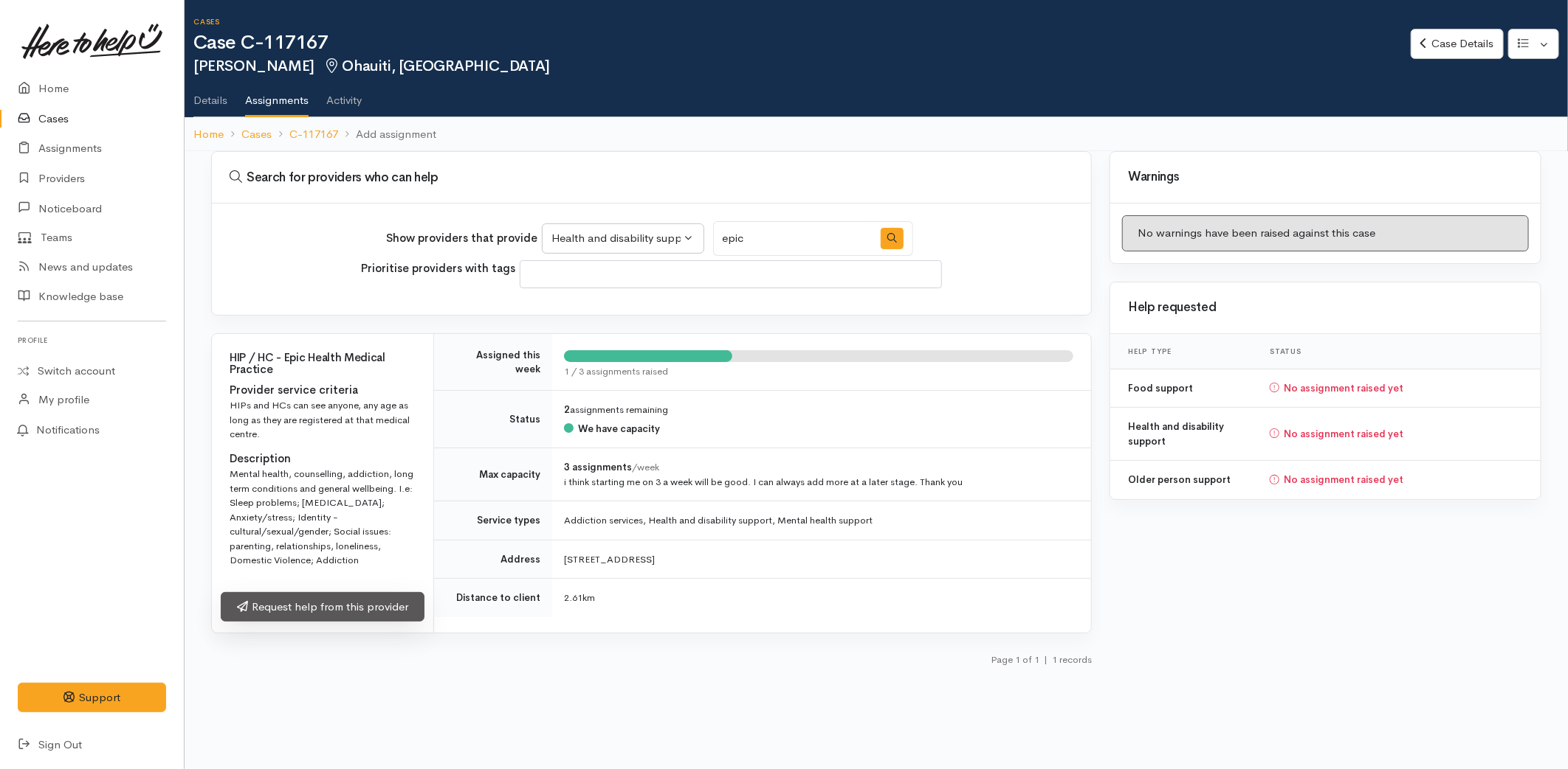
click at [339, 598] on link "Request help from this provider" at bounding box center [322, 608] width 204 height 30
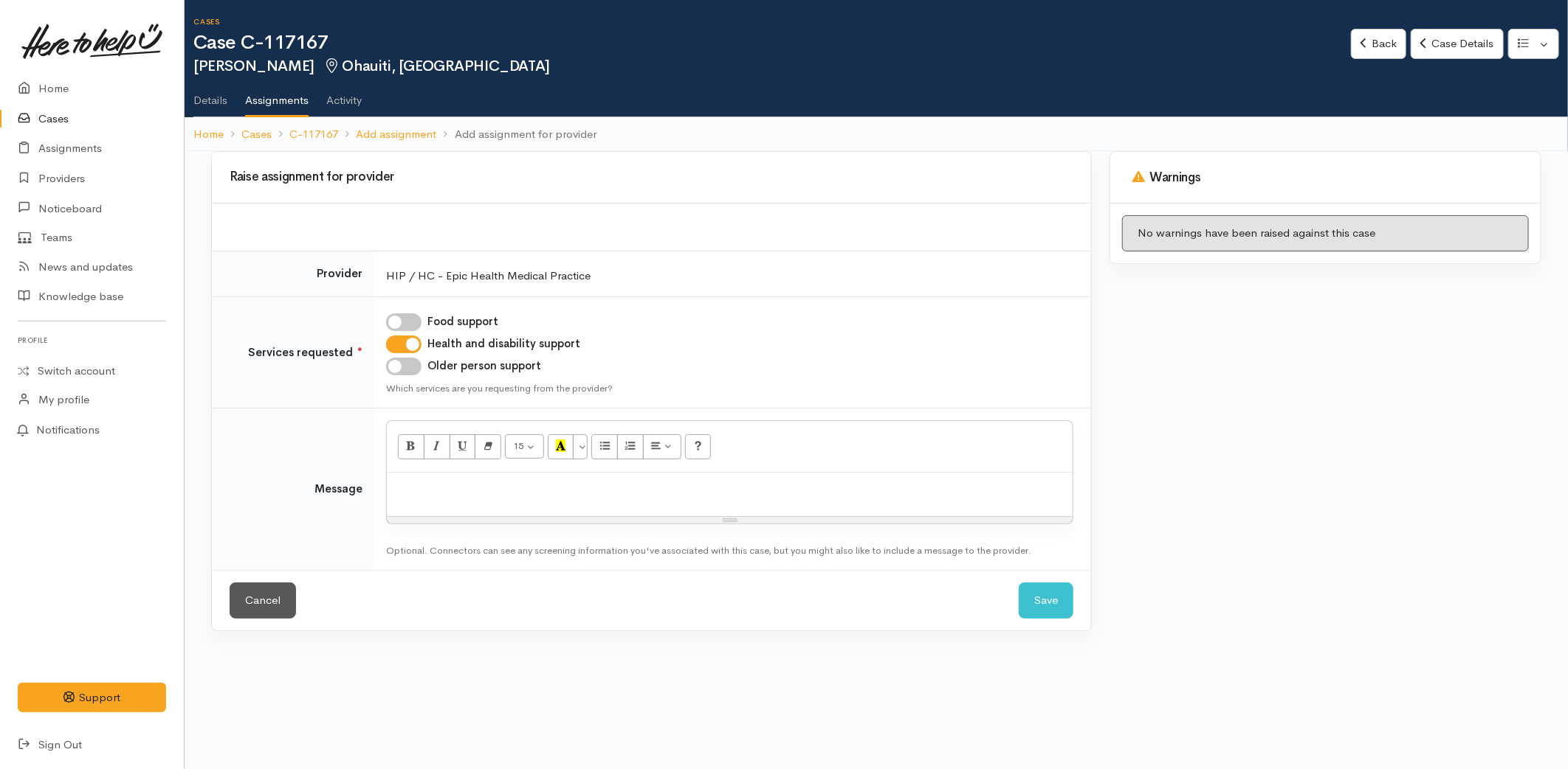
click at [428, 490] on p at bounding box center [730, 488] width 671 height 17
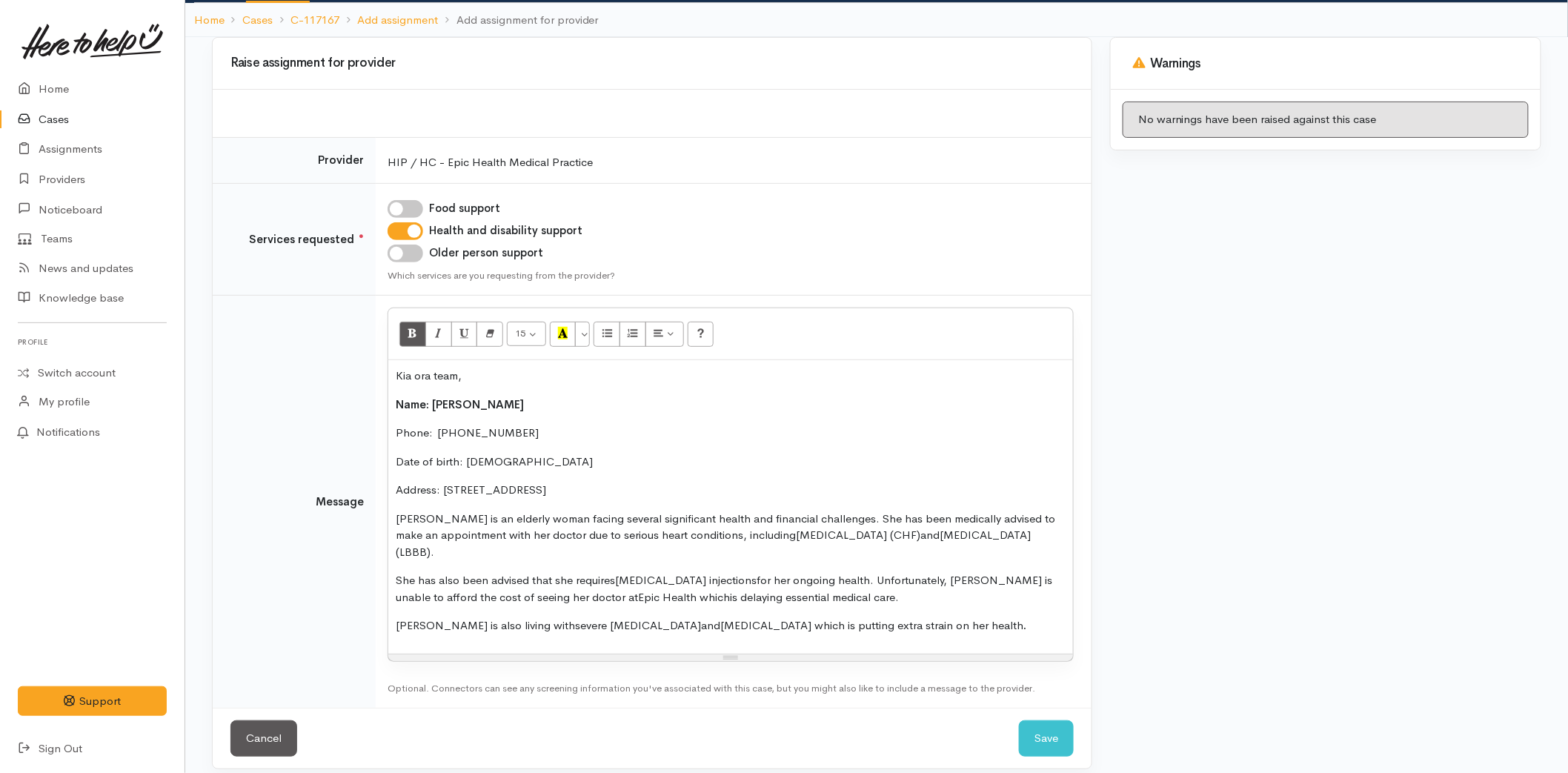
scroll to position [128, 0]
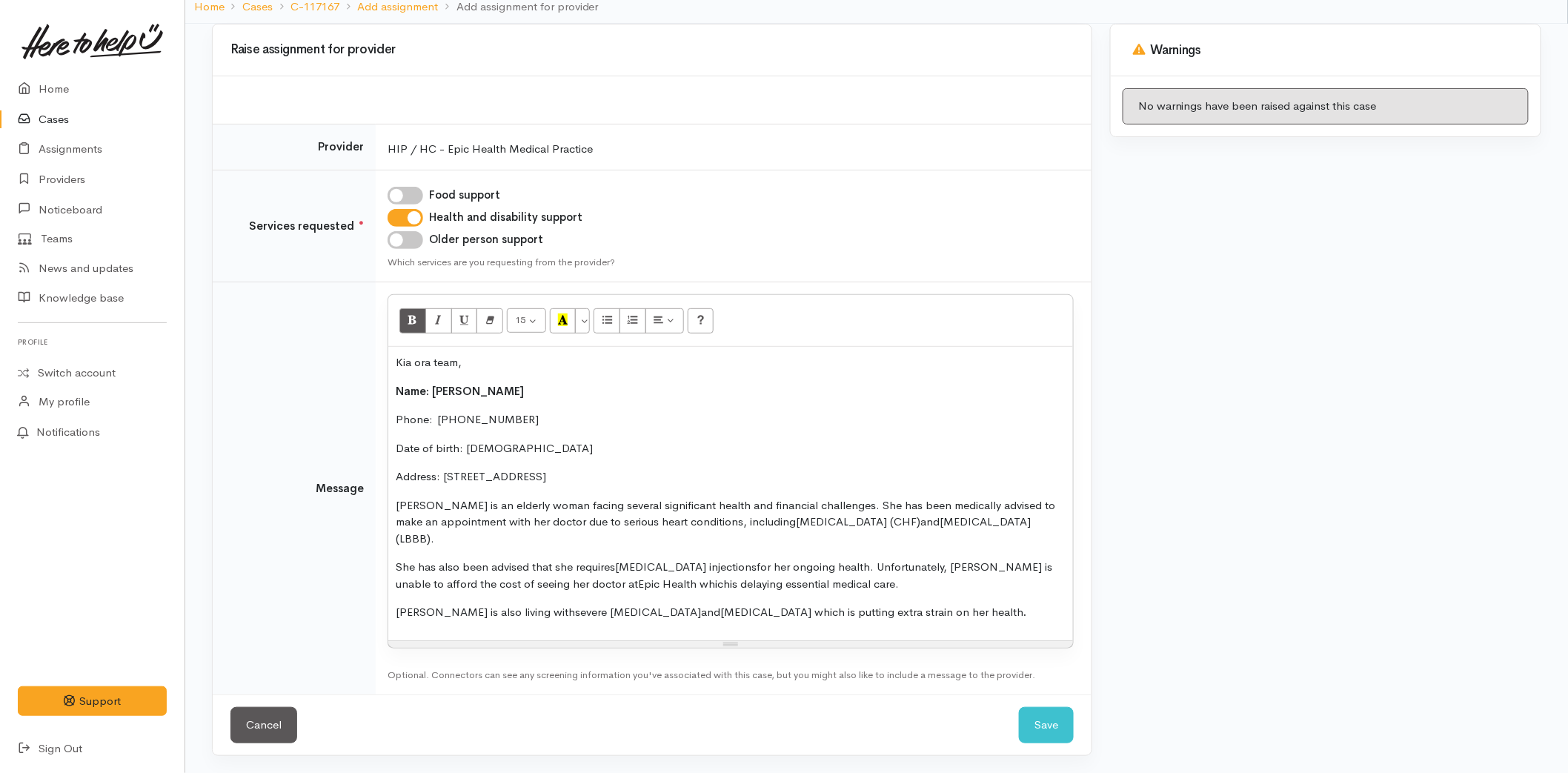
click at [919, 623] on div "Kia ora team, Name: [PERSON_NAME] Phone:  [PHONE_NUMBER] Date of birth: [DEMOGR…" at bounding box center [731, 494] width 685 height 294
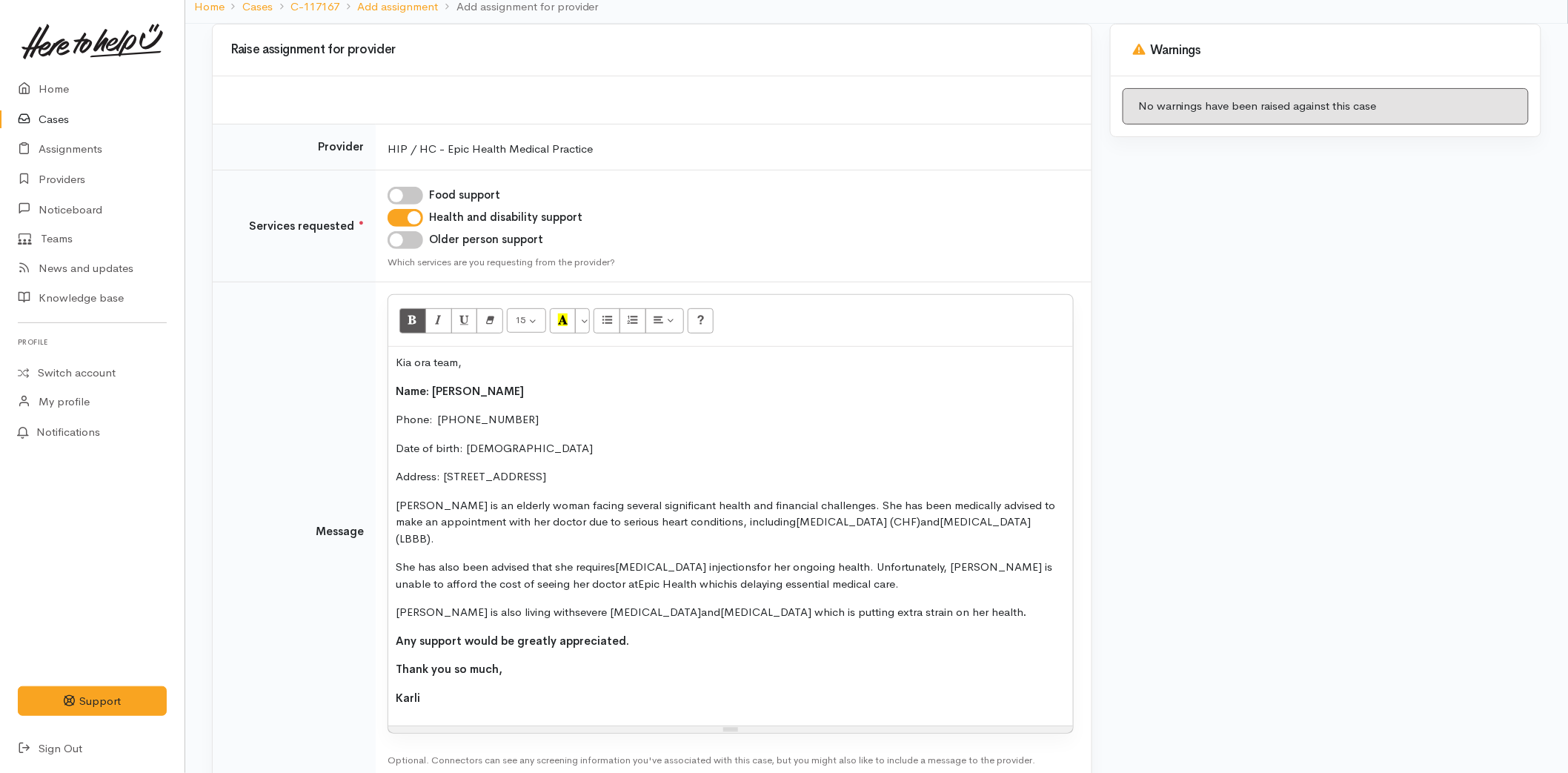
drag, startPoint x: 425, startPoint y: 694, endPoint x: 396, endPoint y: 641, distance: 60.4
click at [396, 641] on div "Kia ora team, Name: [PERSON_NAME] Phone:  [PHONE_NUMBER] Date of birth: [DEMOGR…" at bounding box center [731, 536] width 685 height 378
drag, startPoint x: 409, startPoint y: 310, endPoint x: 451, endPoint y: 361, distance: 66.1
click at [409, 309] on button "Bold (CTRL+B)" at bounding box center [412, 321] width 26 height 25
drag, startPoint x: 590, startPoint y: 470, endPoint x: 659, endPoint y: 504, distance: 76.9
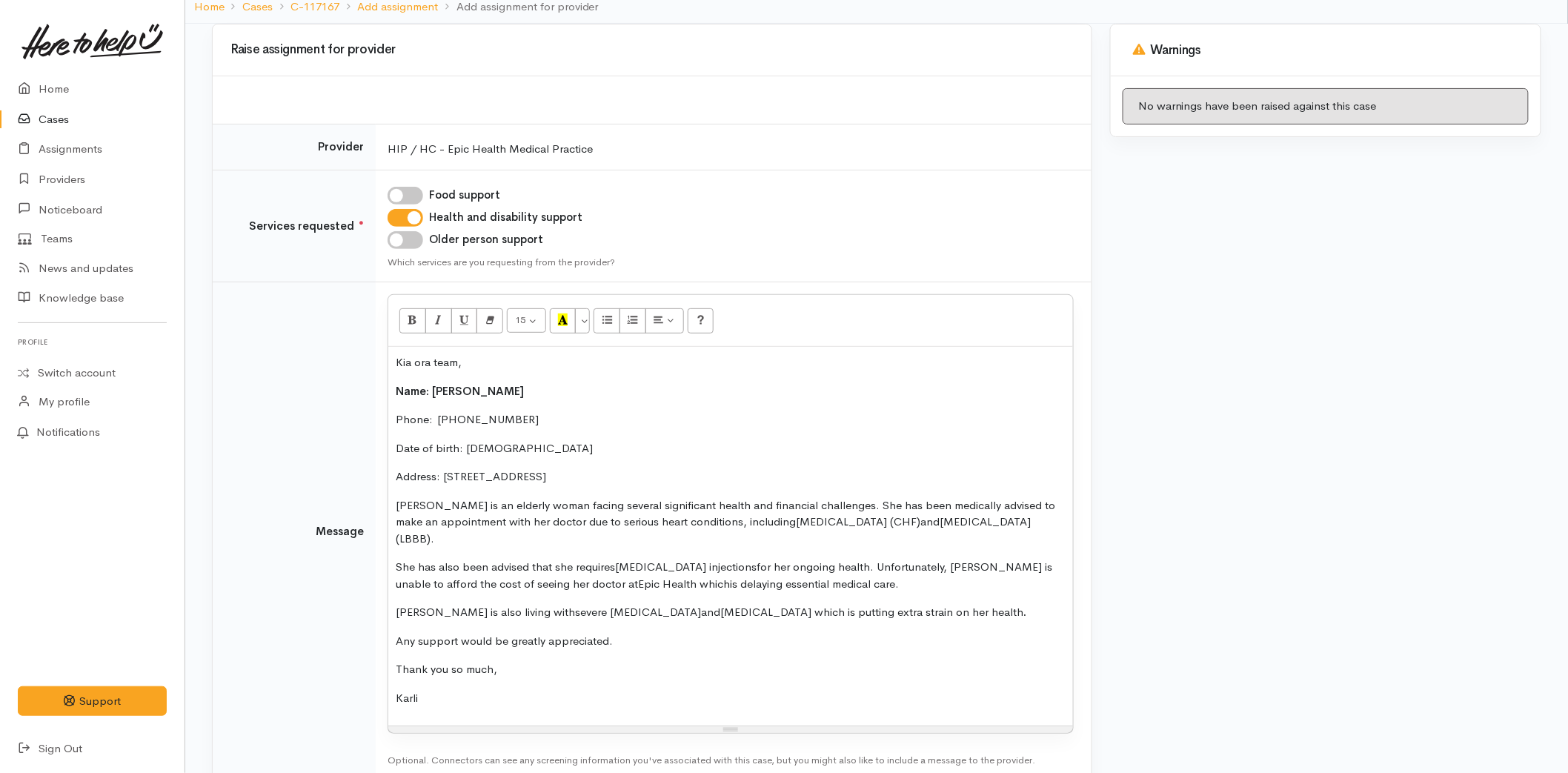
click at [591, 470] on p "Address: [STREET_ADDRESS]" at bounding box center [731, 478] width 670 height 17
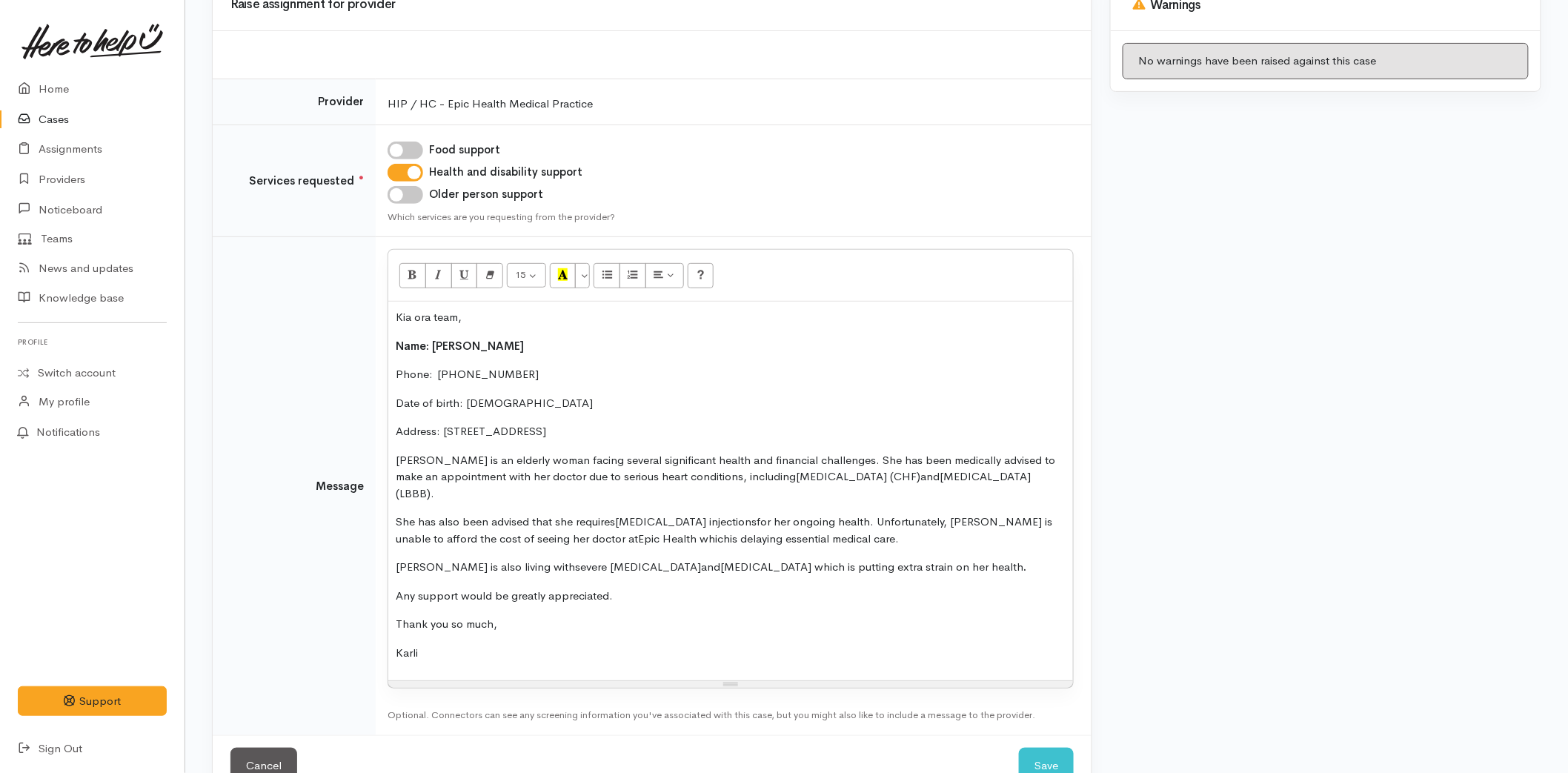
scroll to position [213, 0]
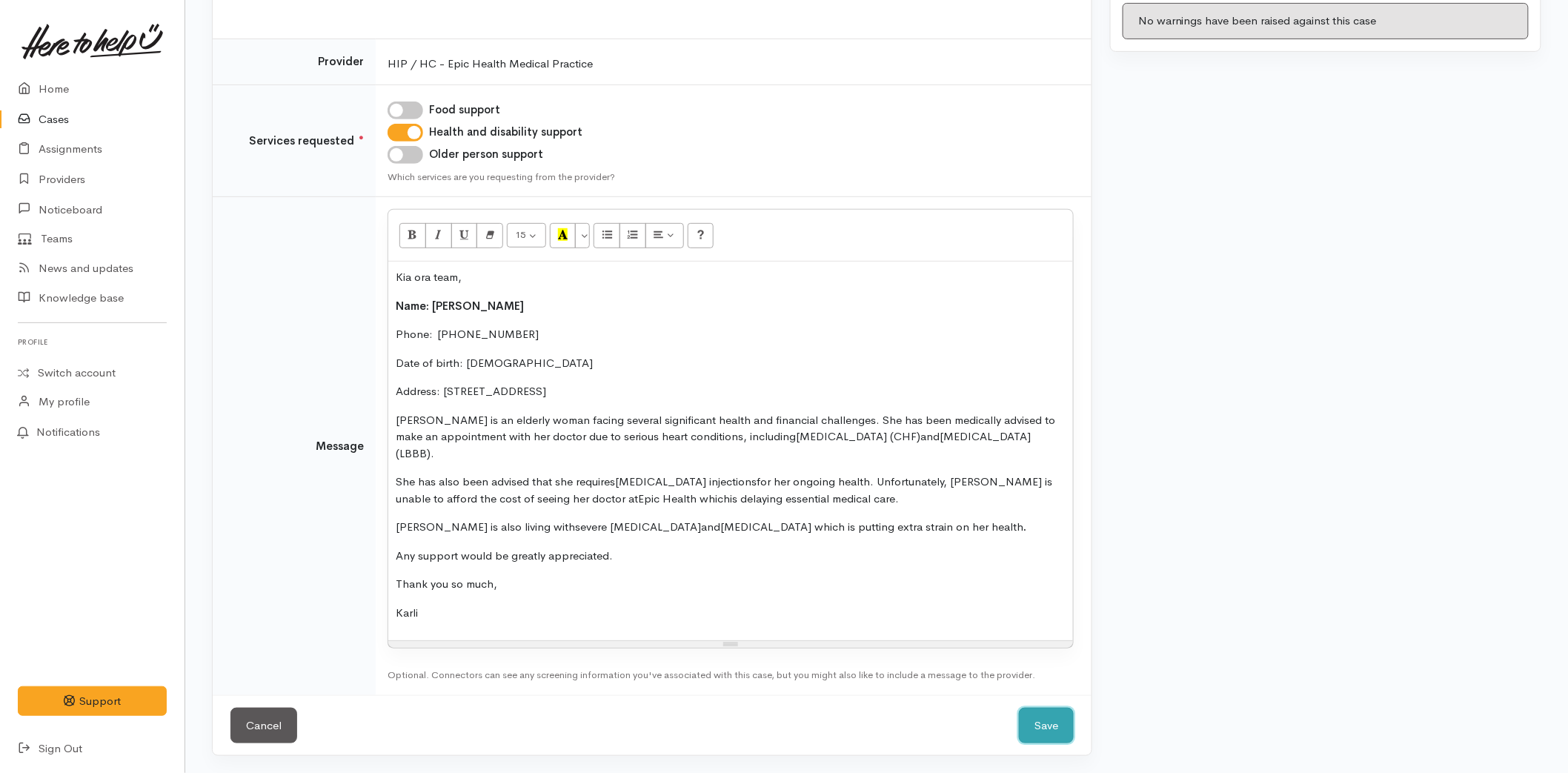
click at [1043, 717] on button "Save" at bounding box center [1046, 726] width 55 height 36
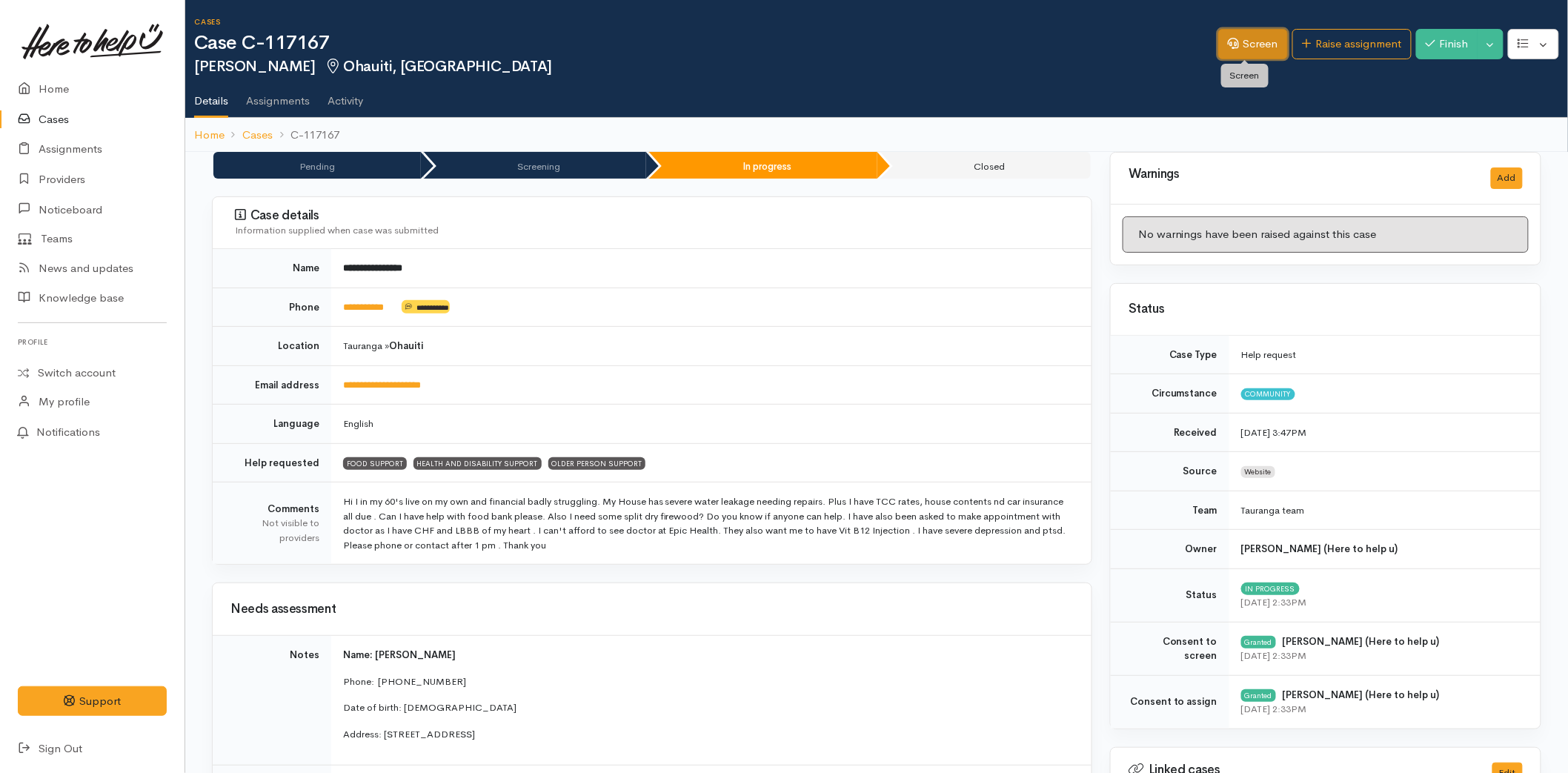
click at [1261, 45] on link "Screen" at bounding box center [1254, 44] width 70 height 30
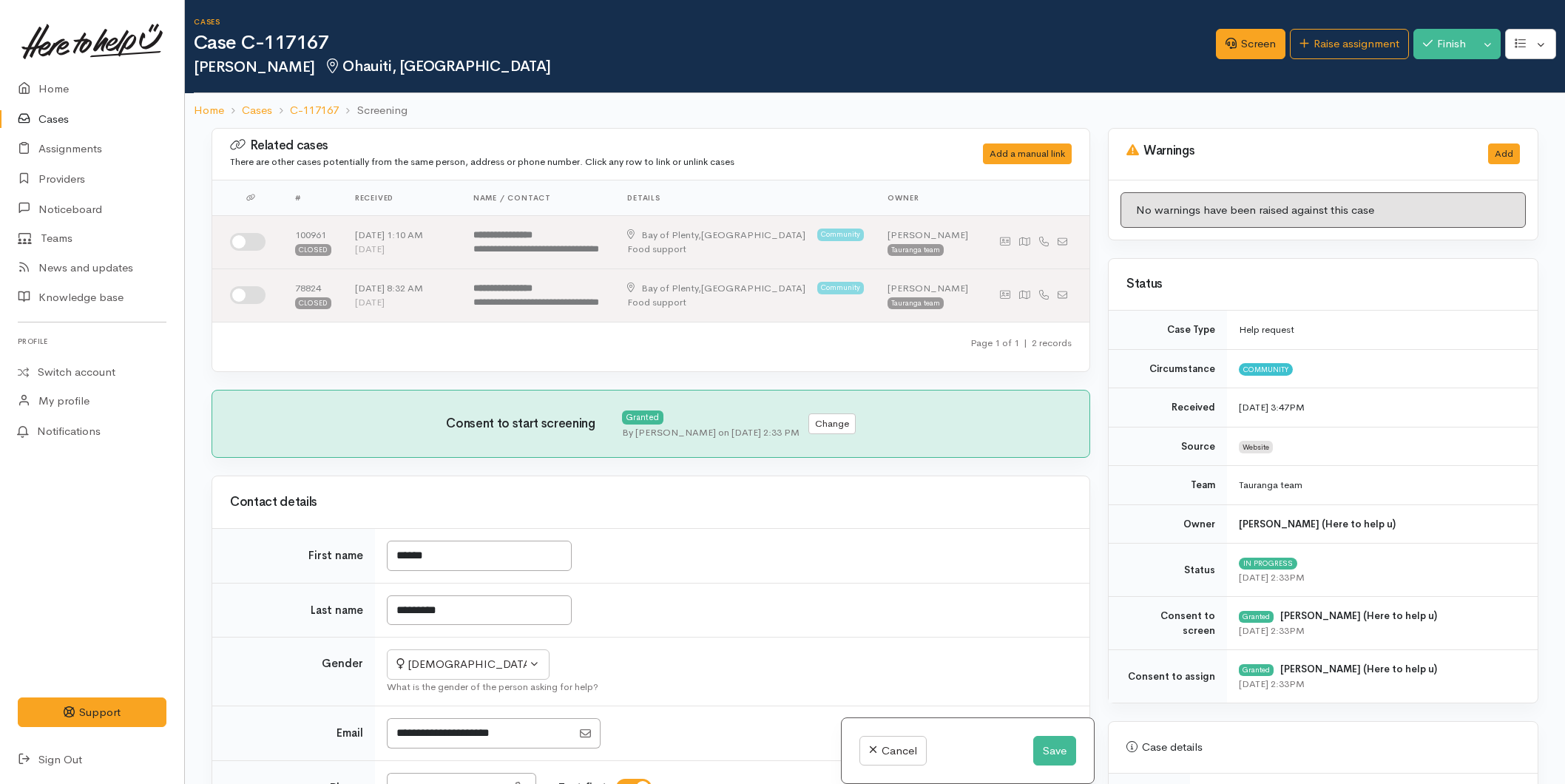
select select "2"
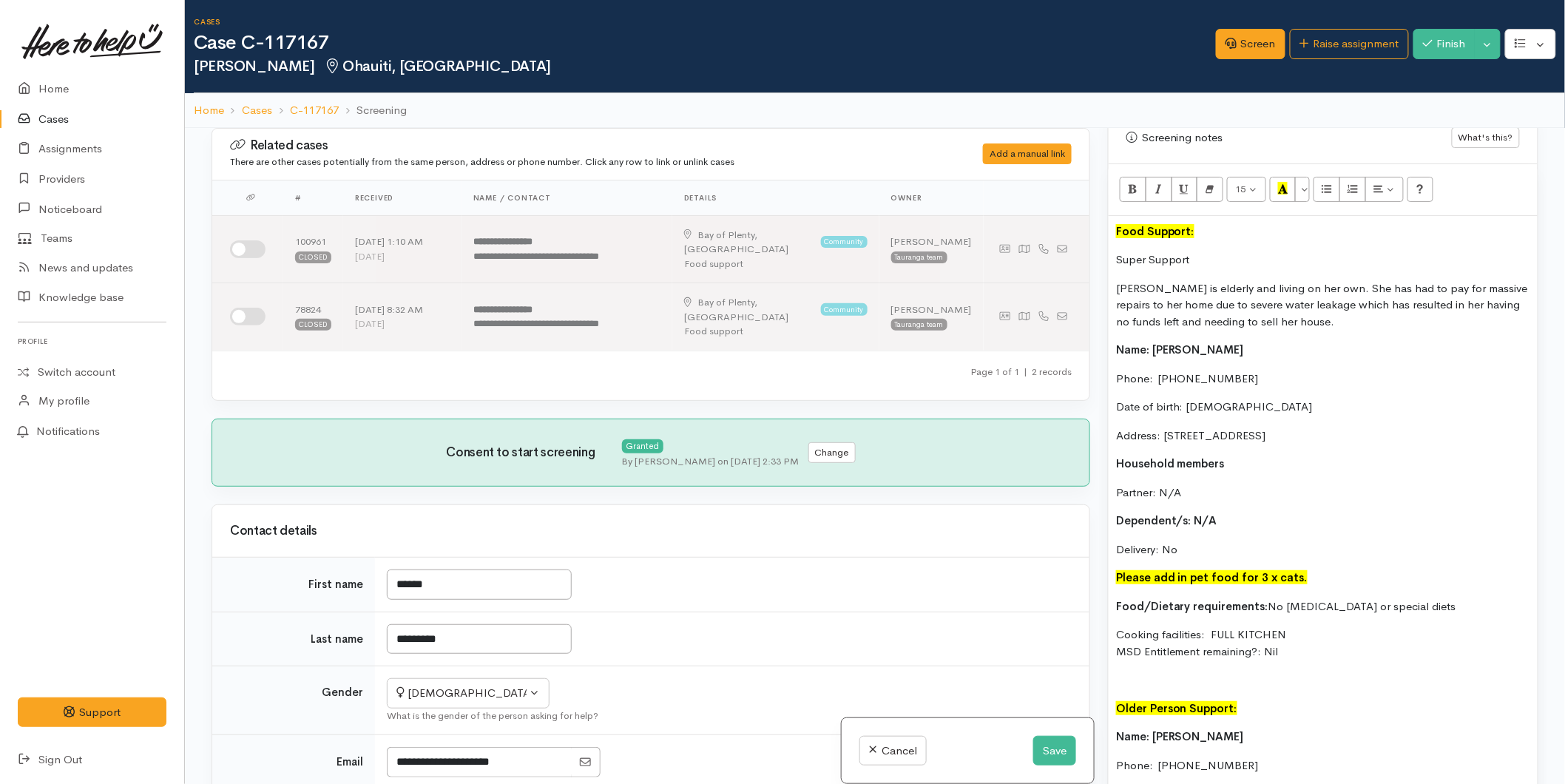
scroll to position [985, 0]
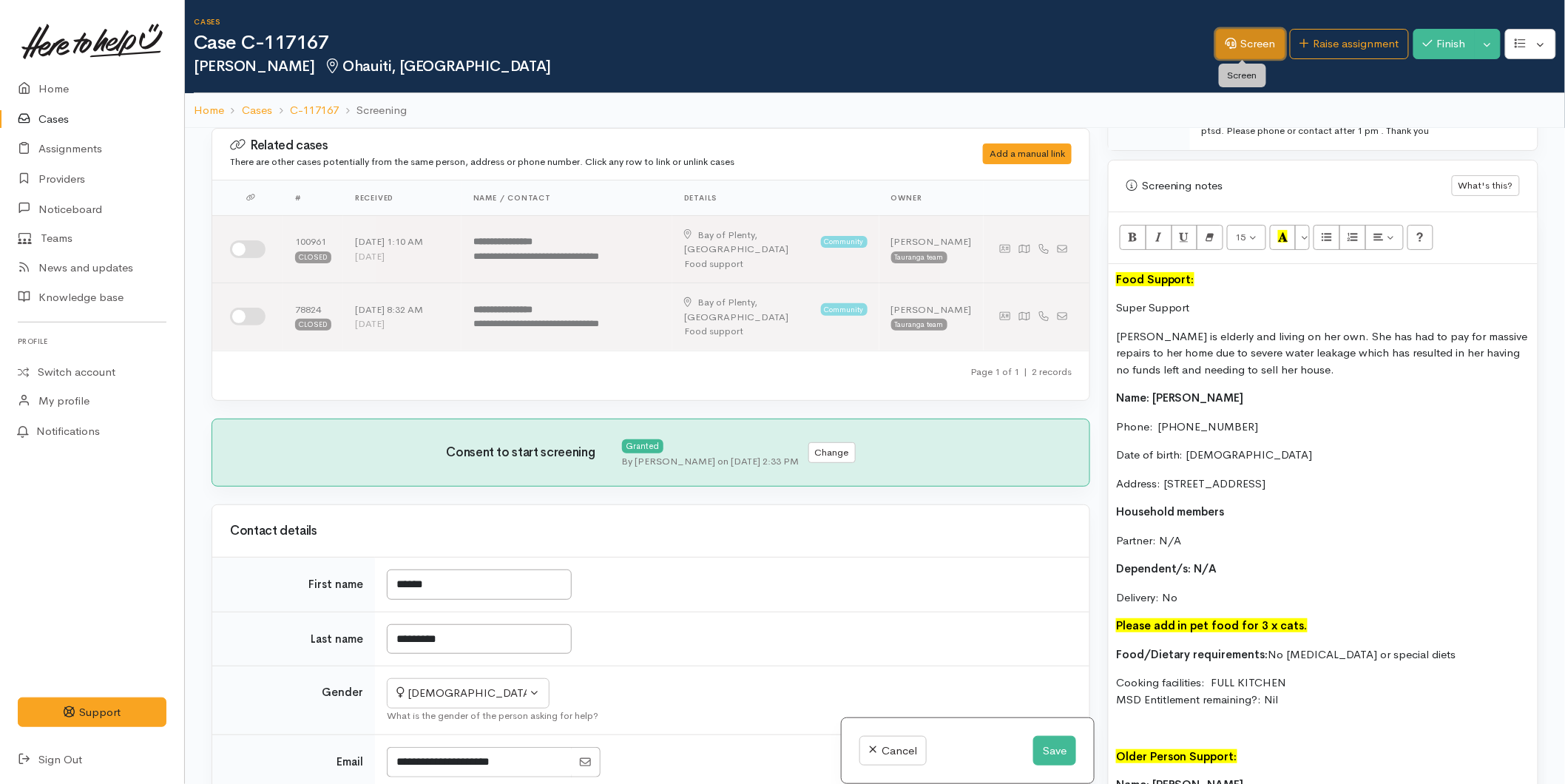
click at [1244, 48] on link "Screen" at bounding box center [1251, 44] width 70 height 30
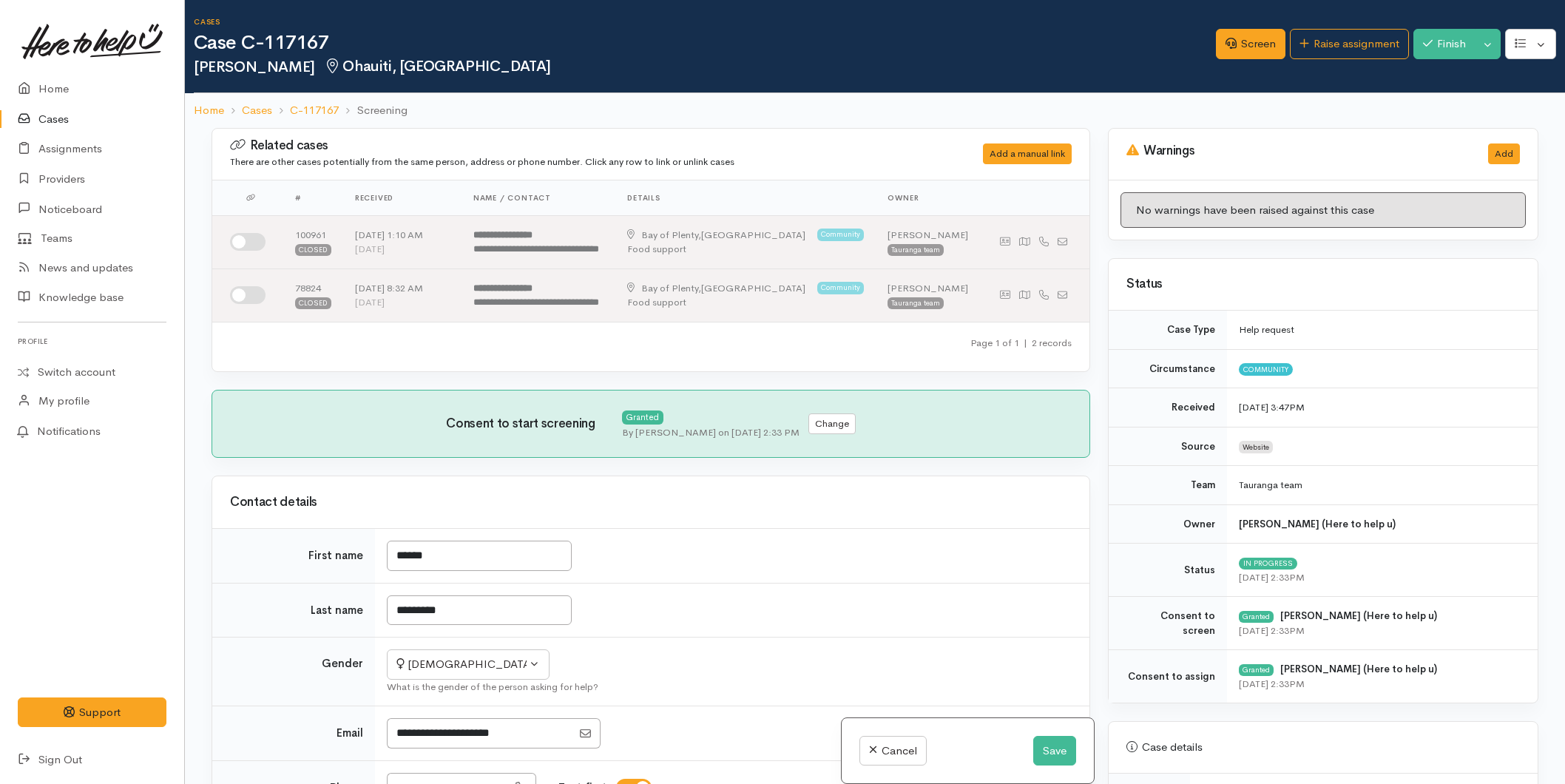
select select "2"
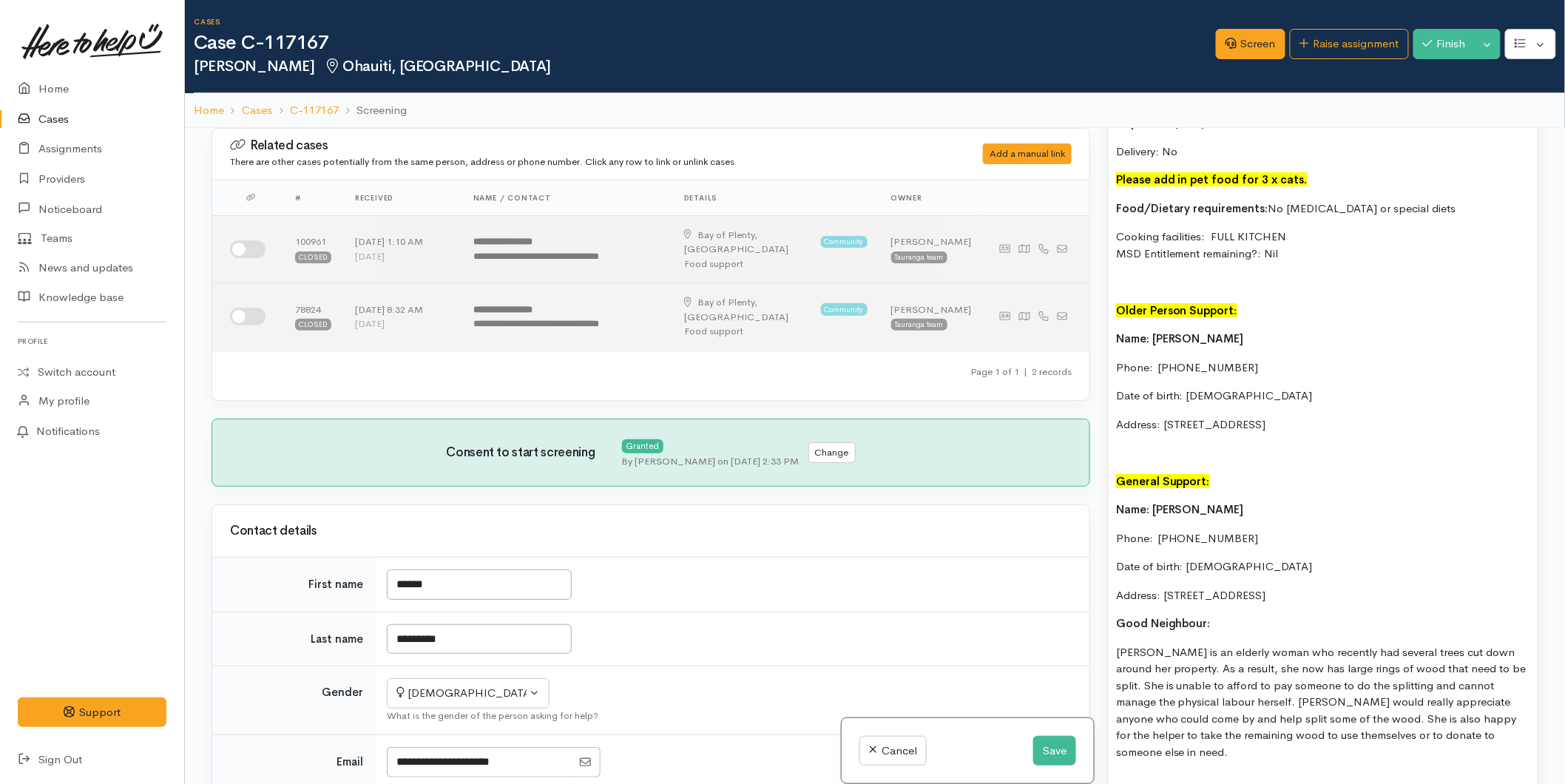
scroll to position [1479, 0]
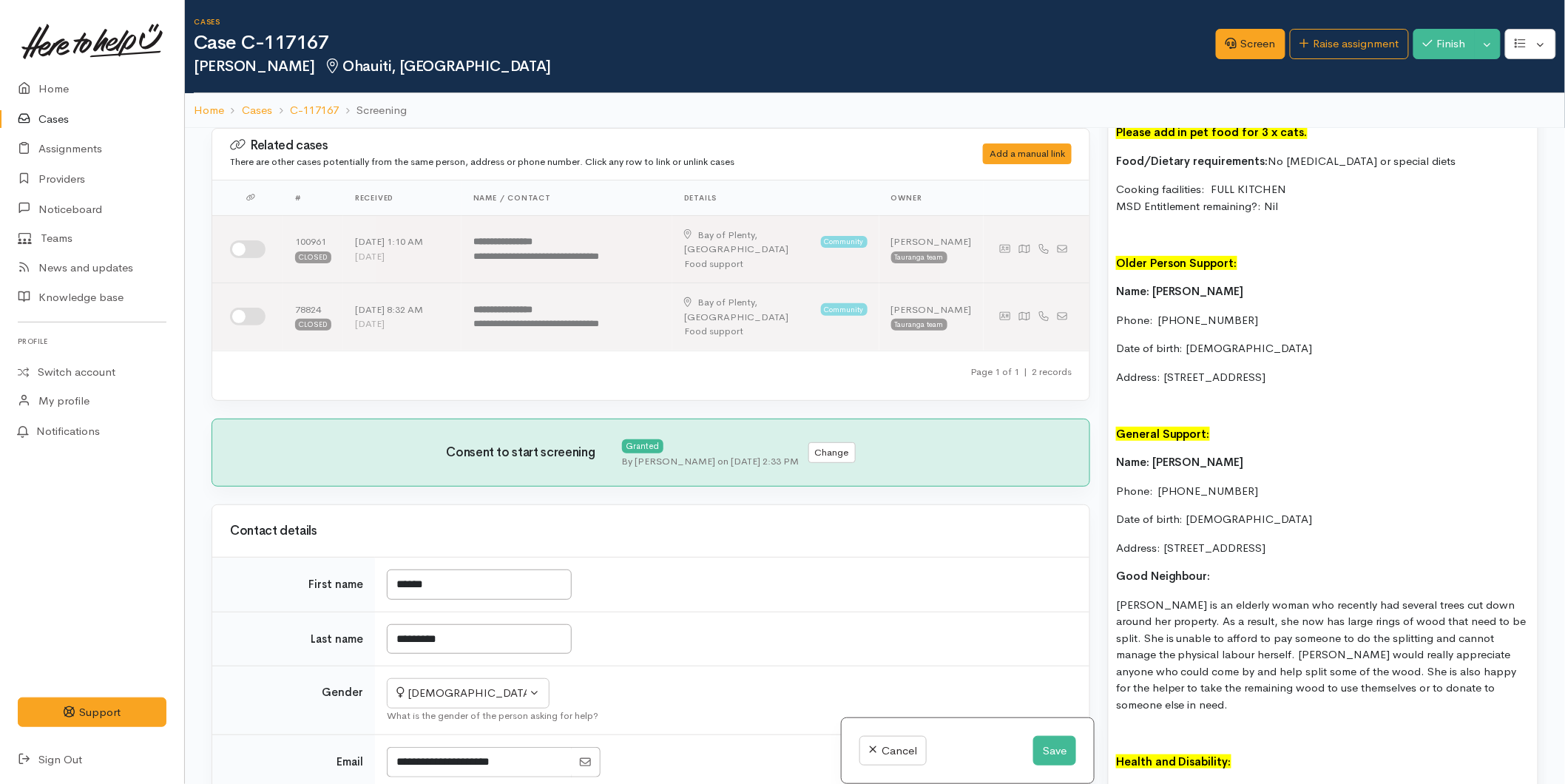
click at [1379, 375] on p "Address: [STREET_ADDRESS]" at bounding box center [1323, 377] width 414 height 17
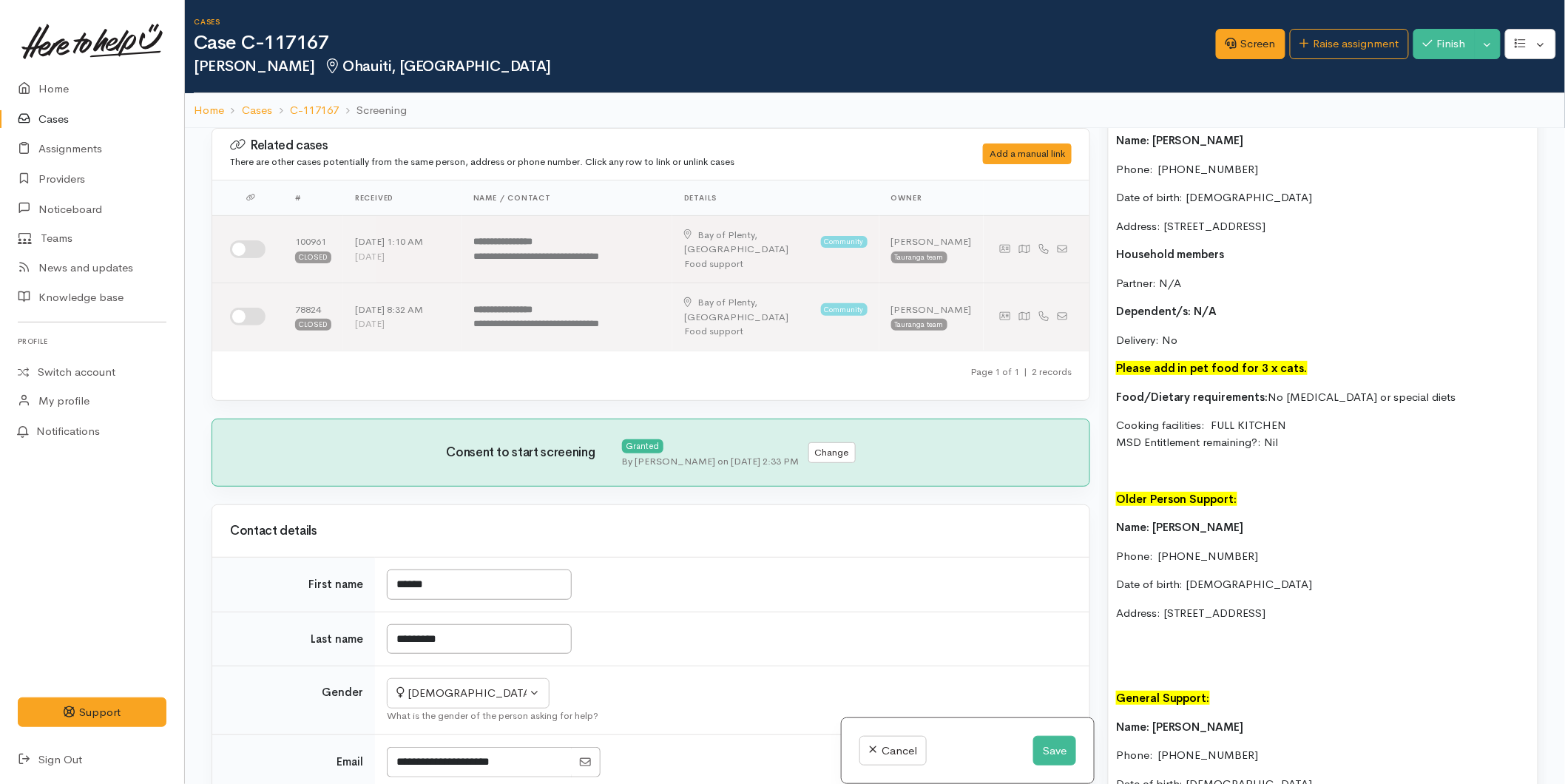
scroll to position [985, 0]
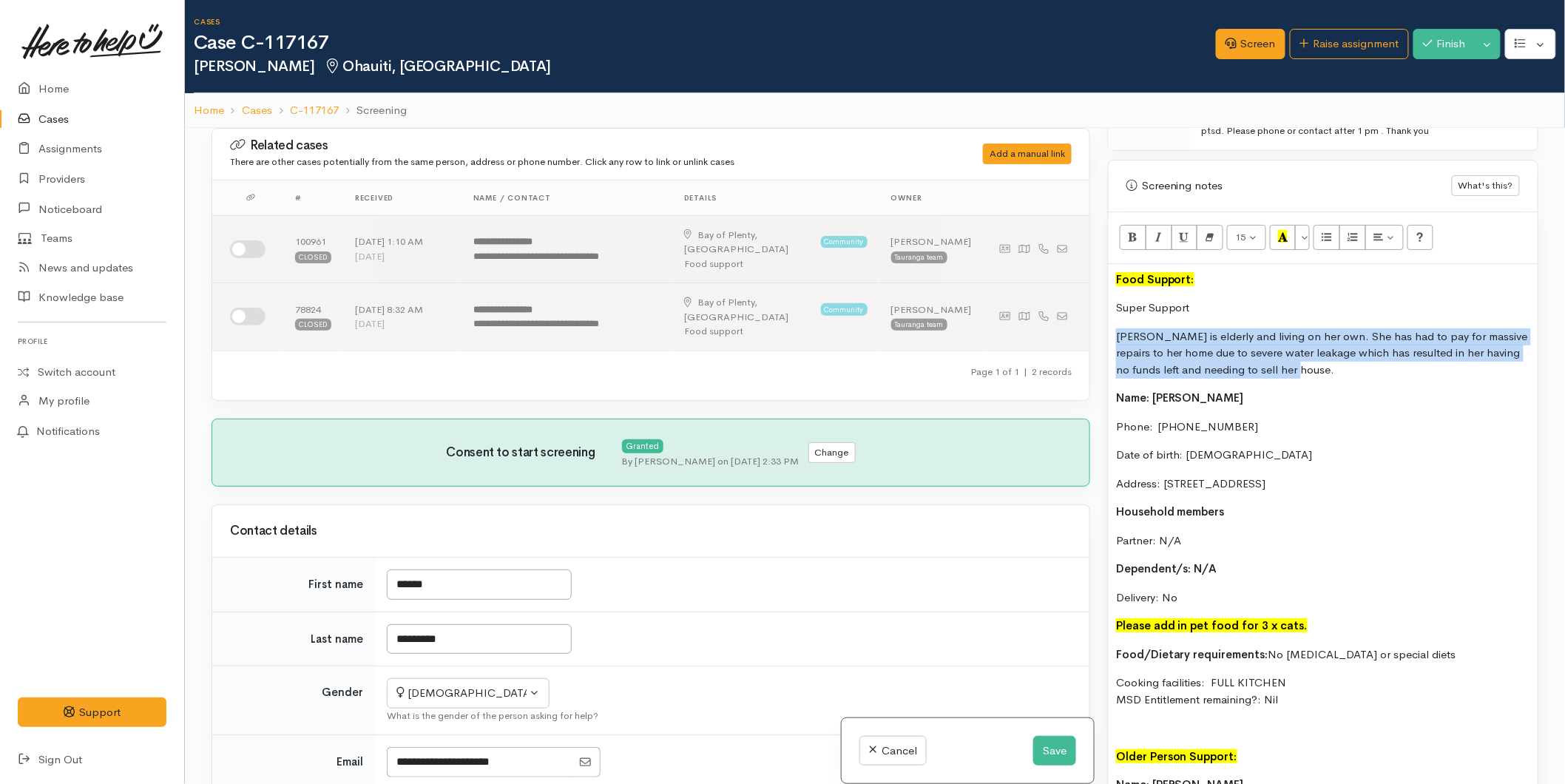
drag, startPoint x: 1212, startPoint y: 346, endPoint x: 1108, endPoint y: 329, distance: 105.4
copy p "[PERSON_NAME] is elderly and living on her own. She has had to pay for massive …"
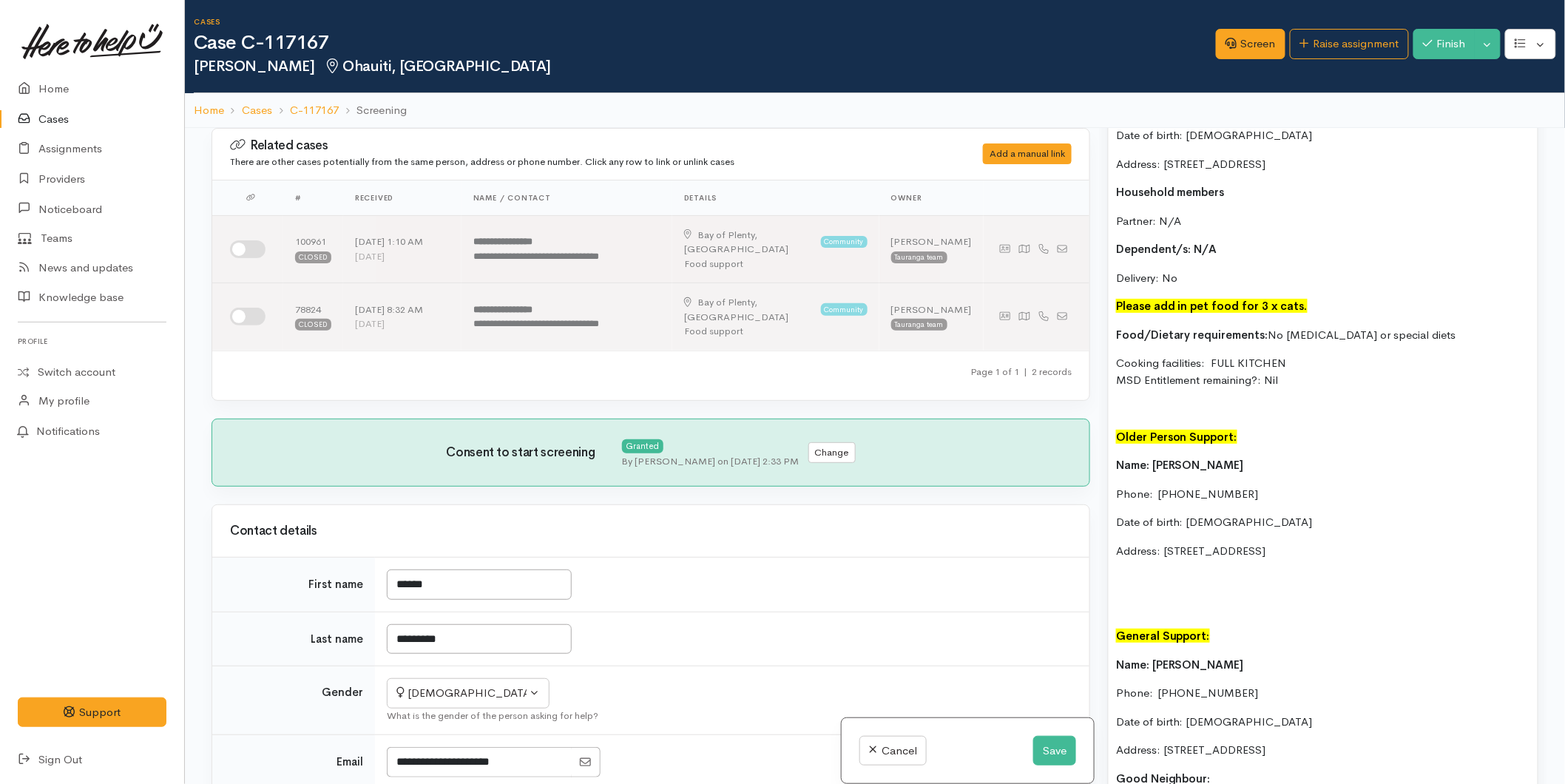
scroll to position [1560, 0]
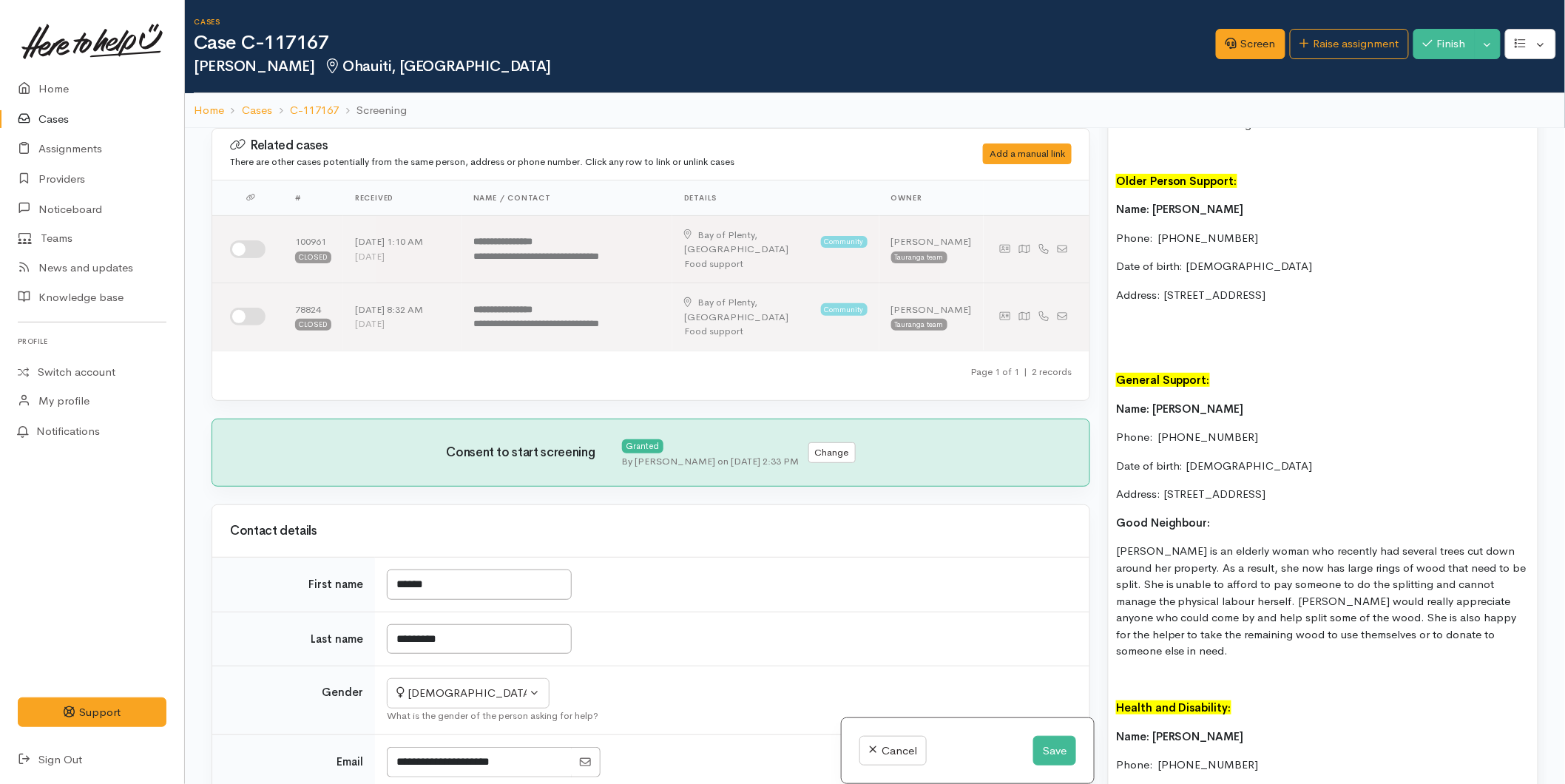
click at [1166, 334] on div "Food Support: Super Support Judith is elderly and living on her own. She has ha…" at bounding box center [1324, 426] width 429 height 1477
click at [1147, 324] on p at bounding box center [1323, 324] width 414 height 17
paste div
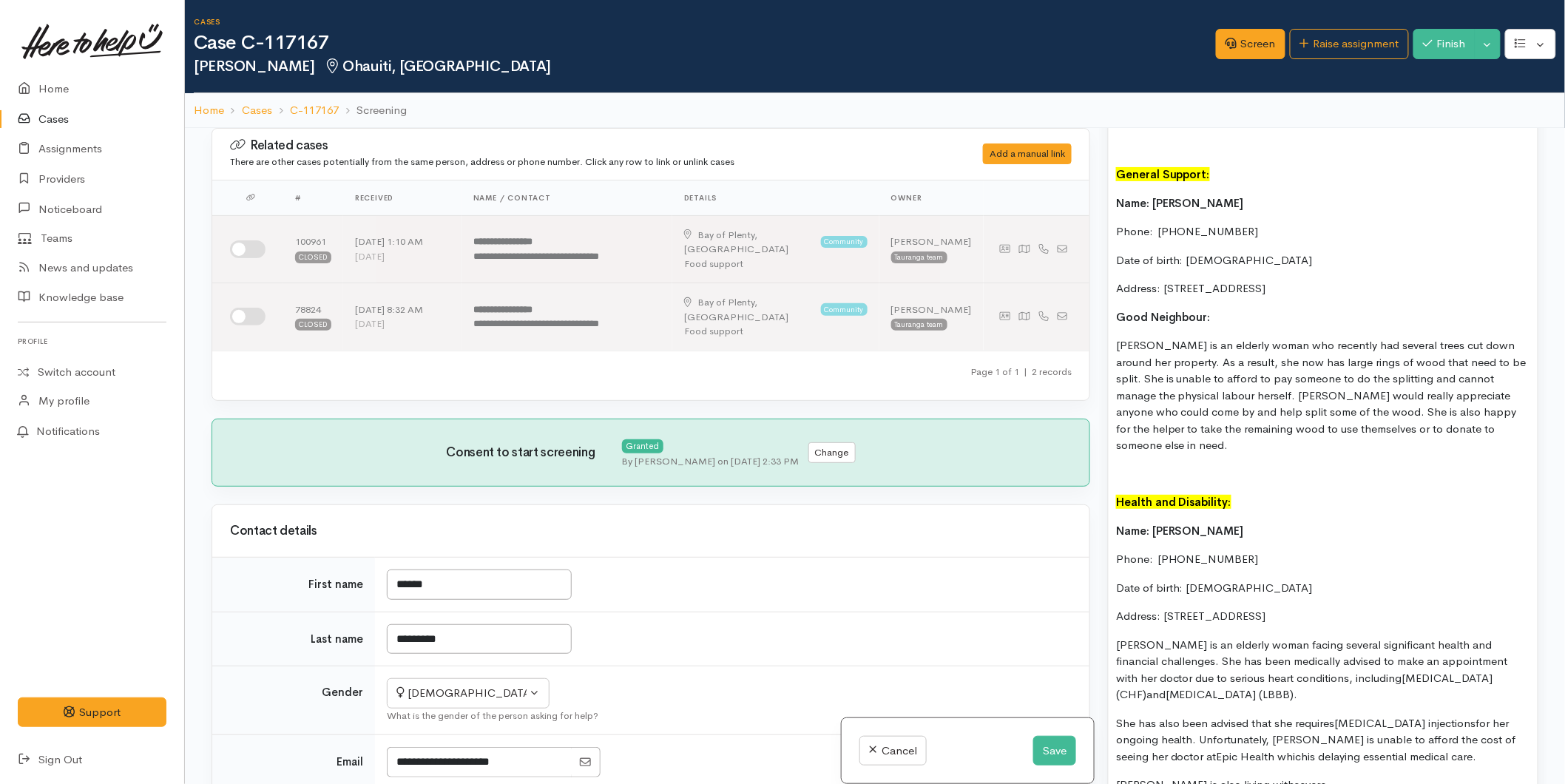
scroll to position [1971, 0]
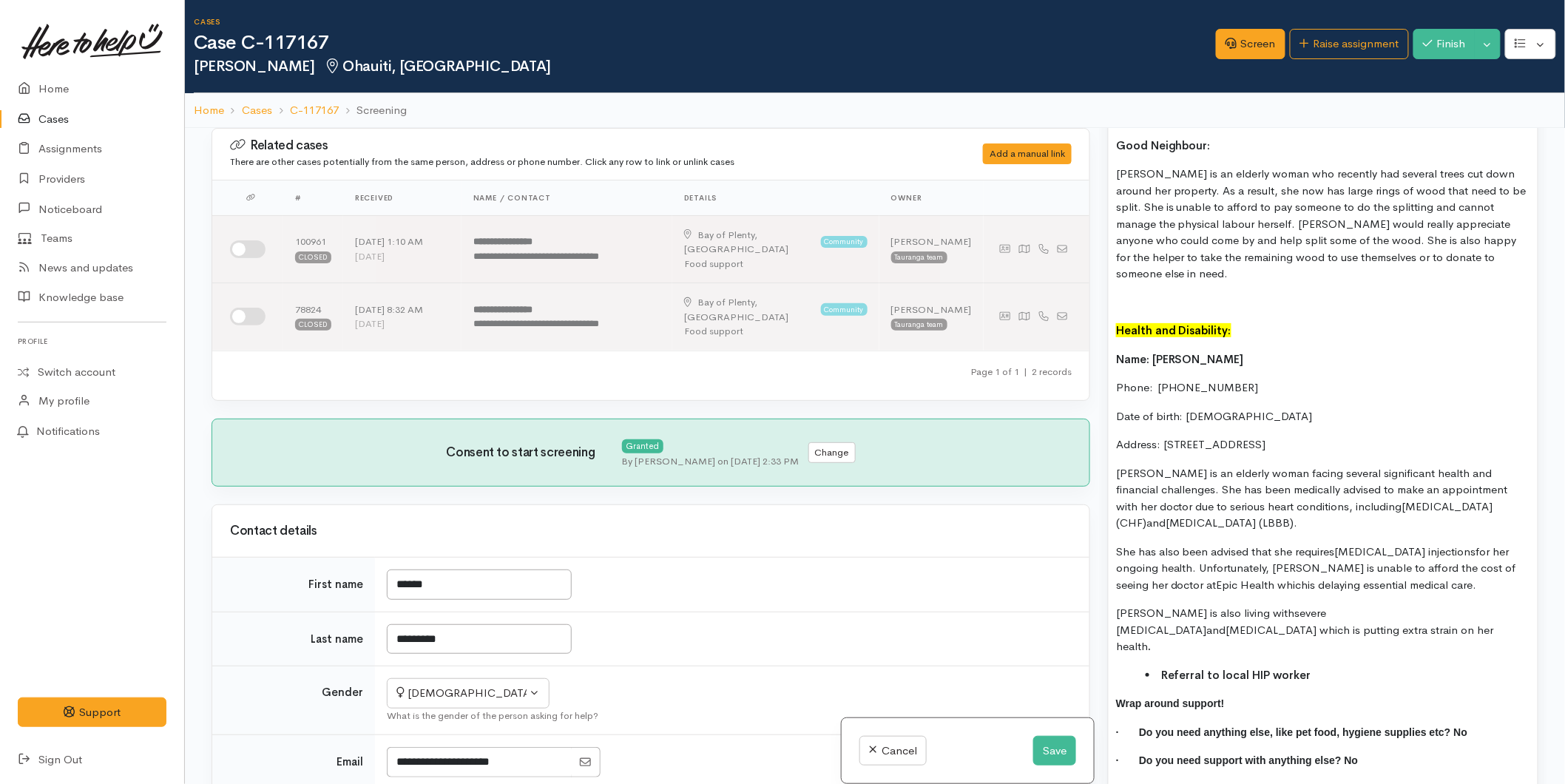
drag, startPoint x: 1248, startPoint y: 454, endPoint x: 1499, endPoint y: 615, distance: 298.2
click at [1499, 615] on div "Food Support: Super Support Judith is elderly and living on her own. She has ha…" at bounding box center [1324, 33] width 429 height 1510
copy div "facing several significant health and financial challenges. She has been medica…"
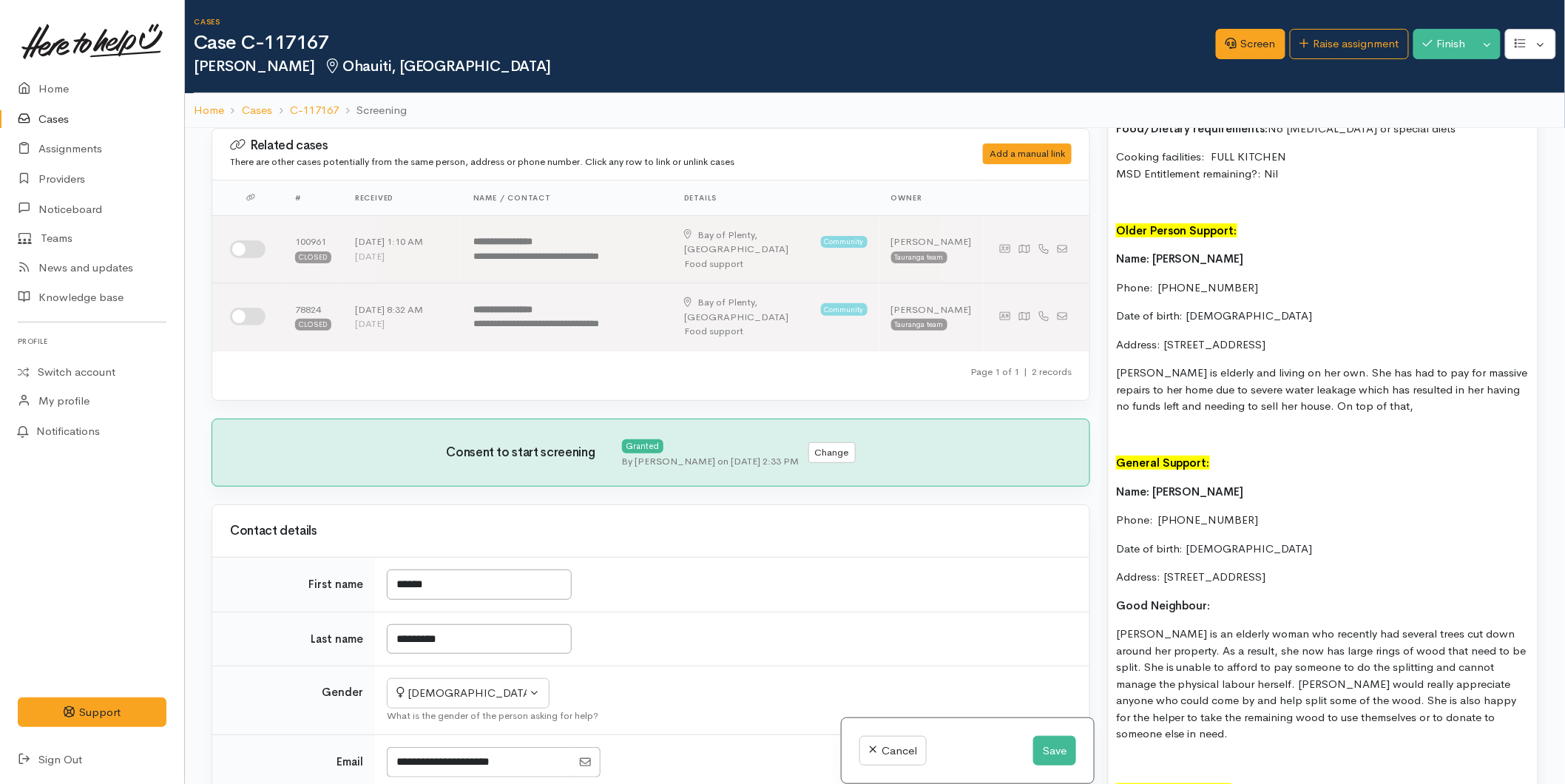
scroll to position [1479, 0]
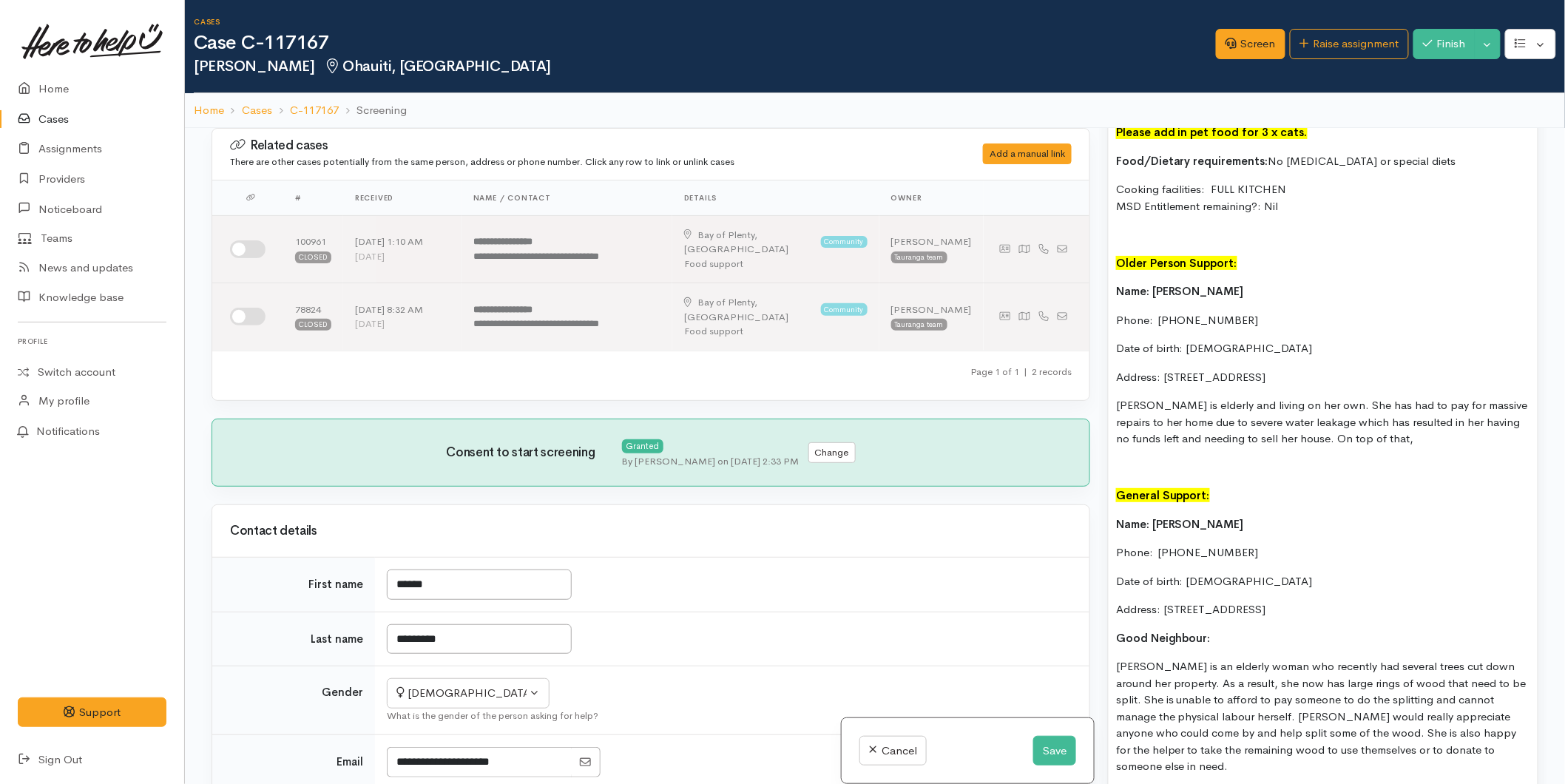
click at [1396, 439] on p "Judith is elderly and living on her own. She has had to pay for massive repairs…" at bounding box center [1323, 422] width 414 height 50
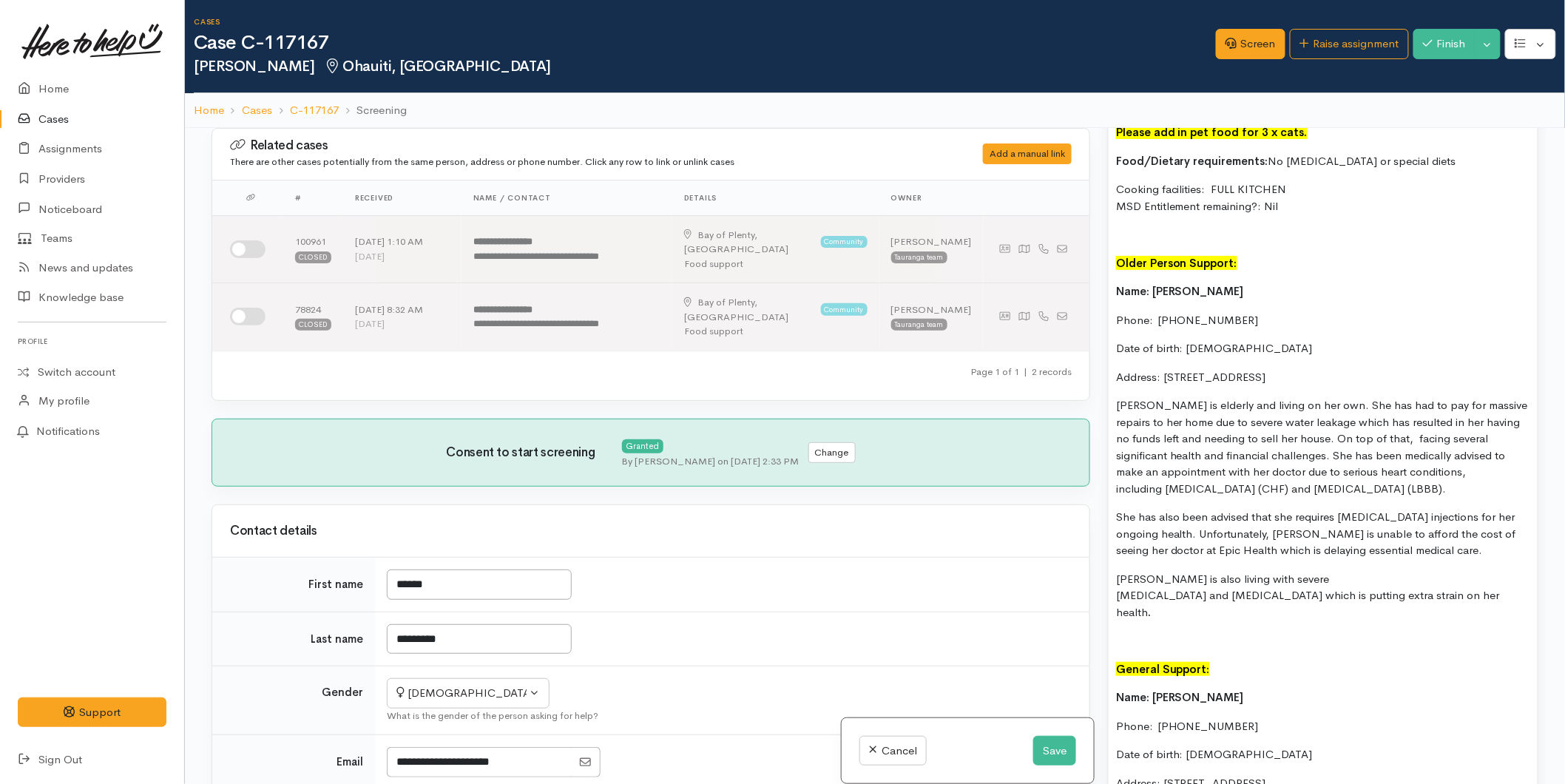
click at [1373, 441] on p "Judith is elderly and living on her own. She has had to pay for massive repairs…" at bounding box center [1323, 447] width 414 height 100
click at [1367, 439] on p "Judith is elderly and living on her own. She has had to pay for massive repairs…" at bounding box center [1323, 447] width 414 height 100
drag, startPoint x: 1203, startPoint y: 588, endPoint x: 1118, endPoint y: 575, distance: 86.0
click at [1118, 575] on p "Judith is also living with severe depression and PTSD which is putting extra st…" at bounding box center [1323, 595] width 414 height 50
click at [1125, 578] on p "Judith is also living with severe depression and PTSD which is putting extra st…" at bounding box center [1323, 595] width 414 height 50
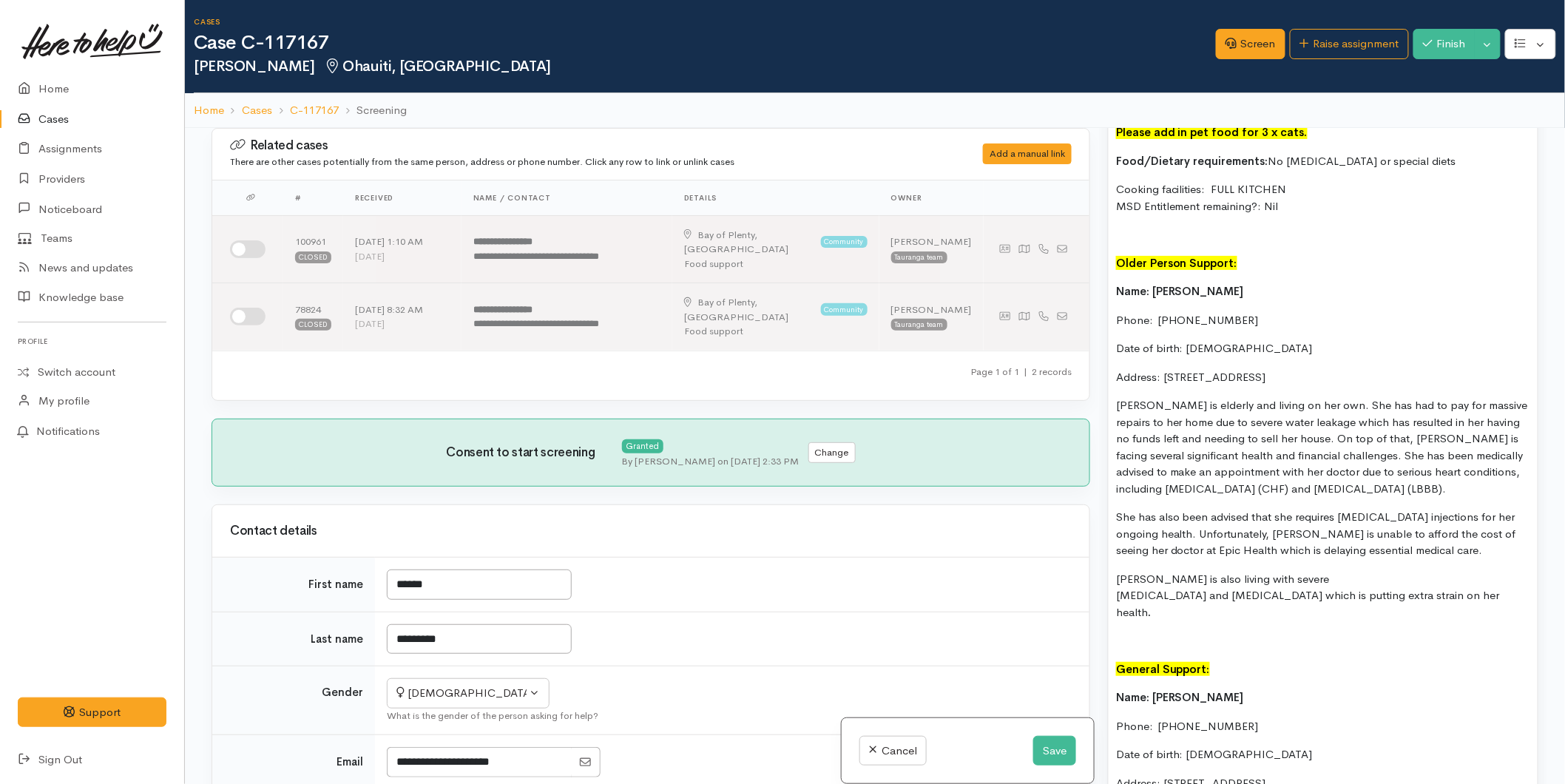
click at [1202, 595] on p "Judith is also living with severe depression and PTSD which is putting extra st…" at bounding box center [1323, 595] width 414 height 50
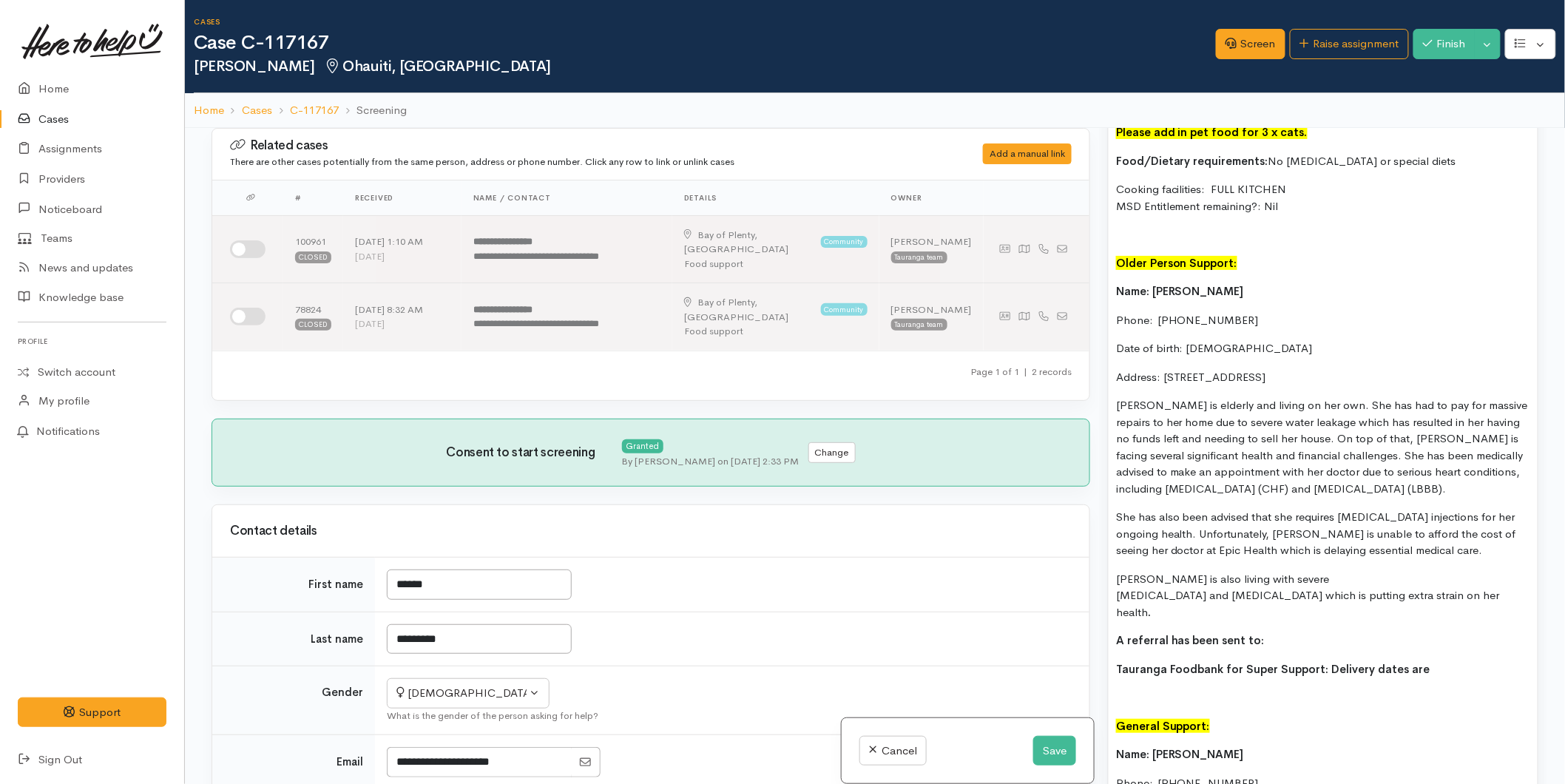
click at [1437, 661] on p "Tauranga Foodbank for Super Support: Delivery dates are" at bounding box center [1323, 669] width 414 height 17
click at [1321, 662] on span "Tauranga Foodbank for Super Support: Delivery dates are" at bounding box center [1273, 668] width 315 height 14
click at [1462, 661] on p "Tauranga Foodbank for Super Support delivery dates are" at bounding box center [1323, 669] width 414 height 17
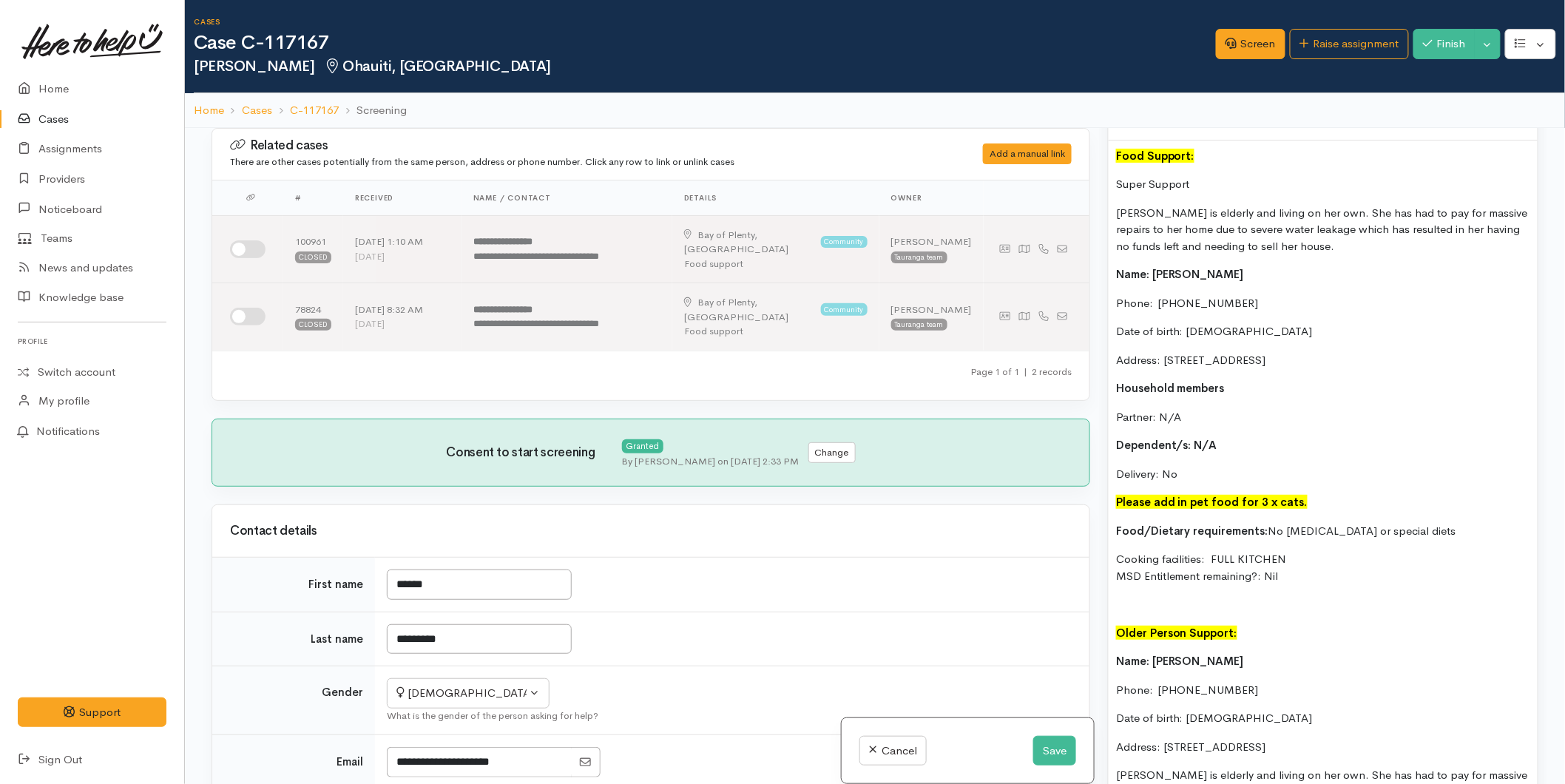
scroll to position [822, 0]
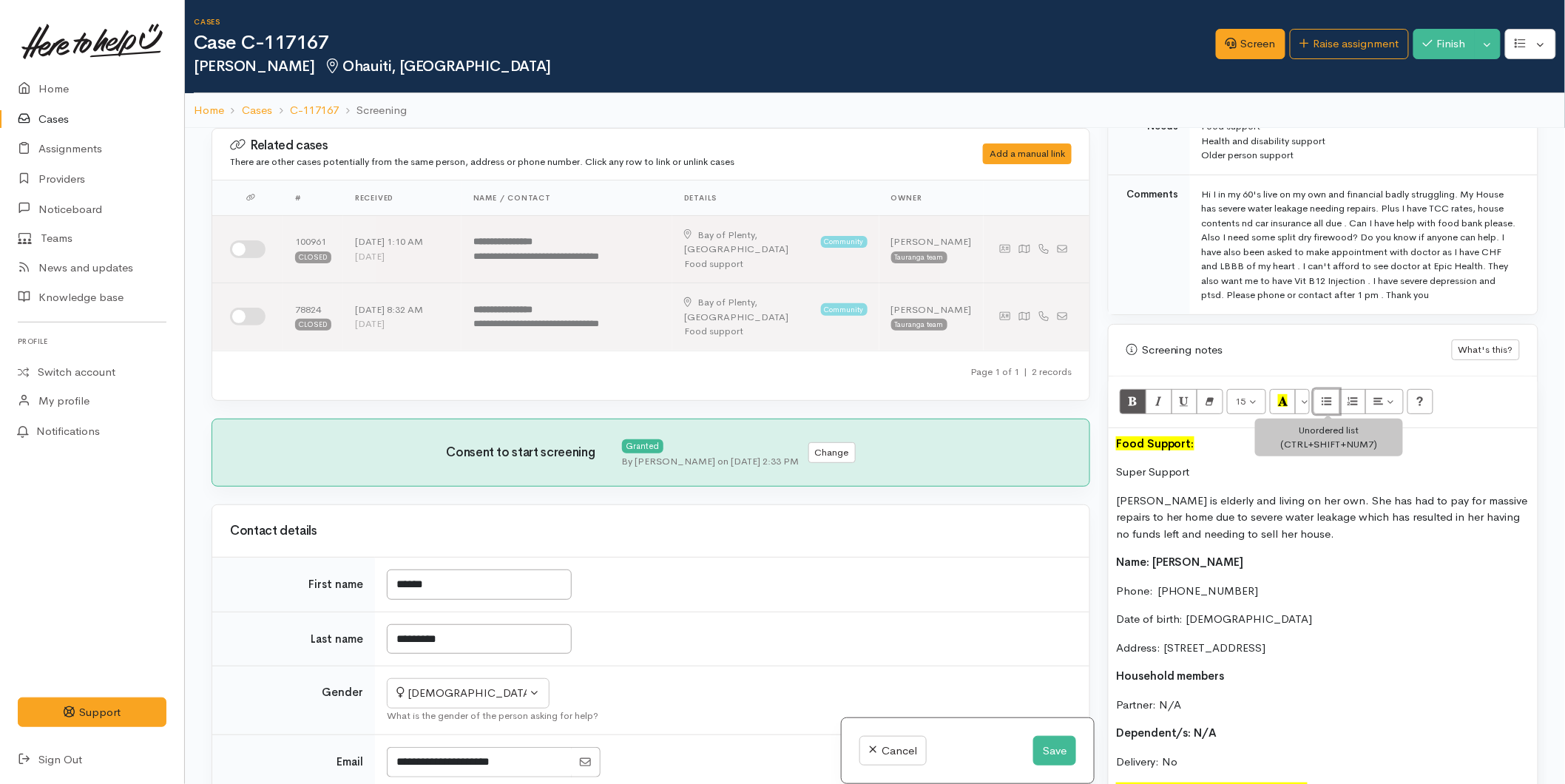
drag, startPoint x: 1330, startPoint y: 403, endPoint x: 1304, endPoint y: 476, distance: 77.5
click at [1330, 402] on icon "Unordered list (CTRL+SHIFT+NUM7)" at bounding box center [1328, 400] width 9 height 12
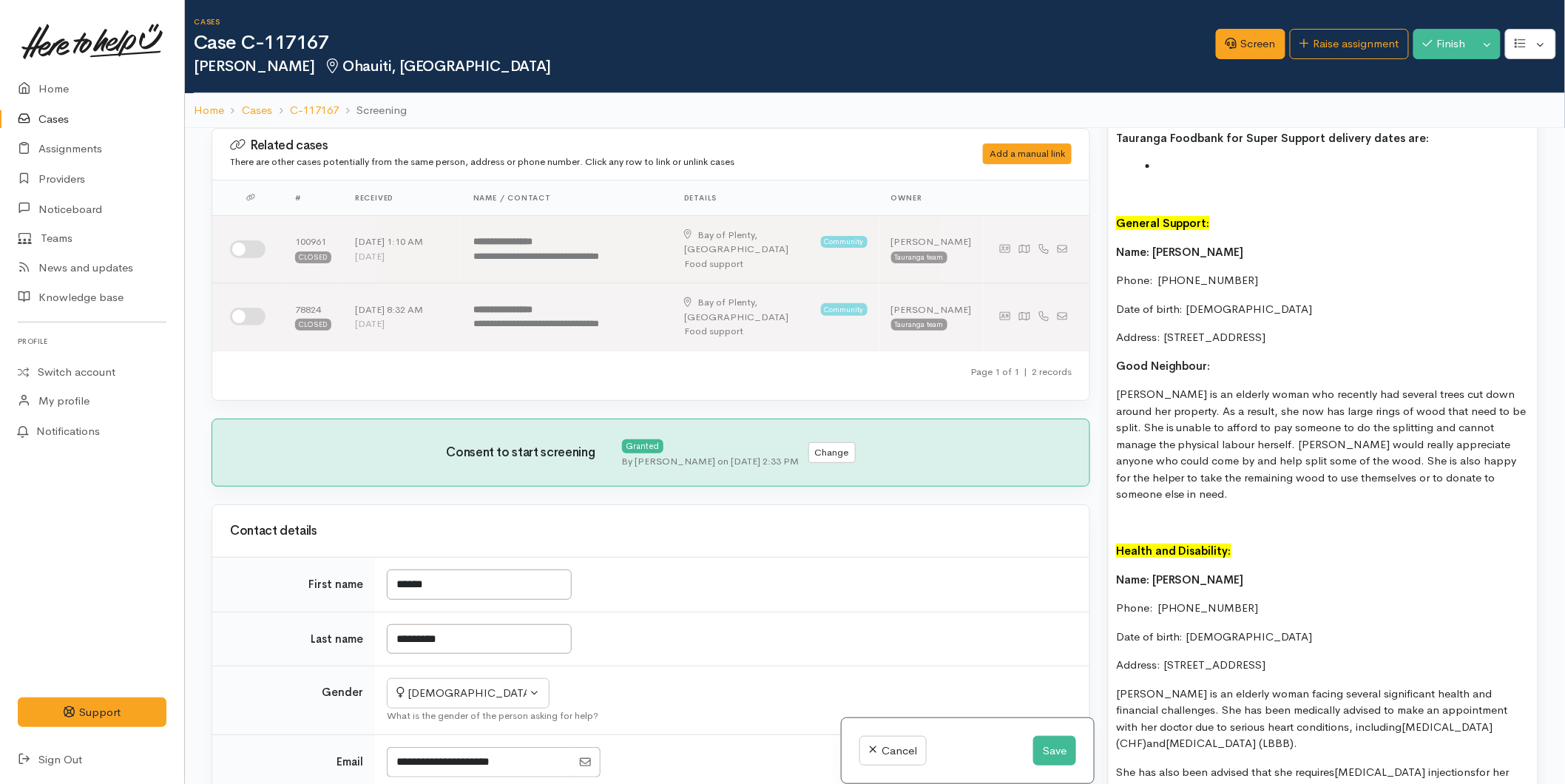
scroll to position [1805, 0]
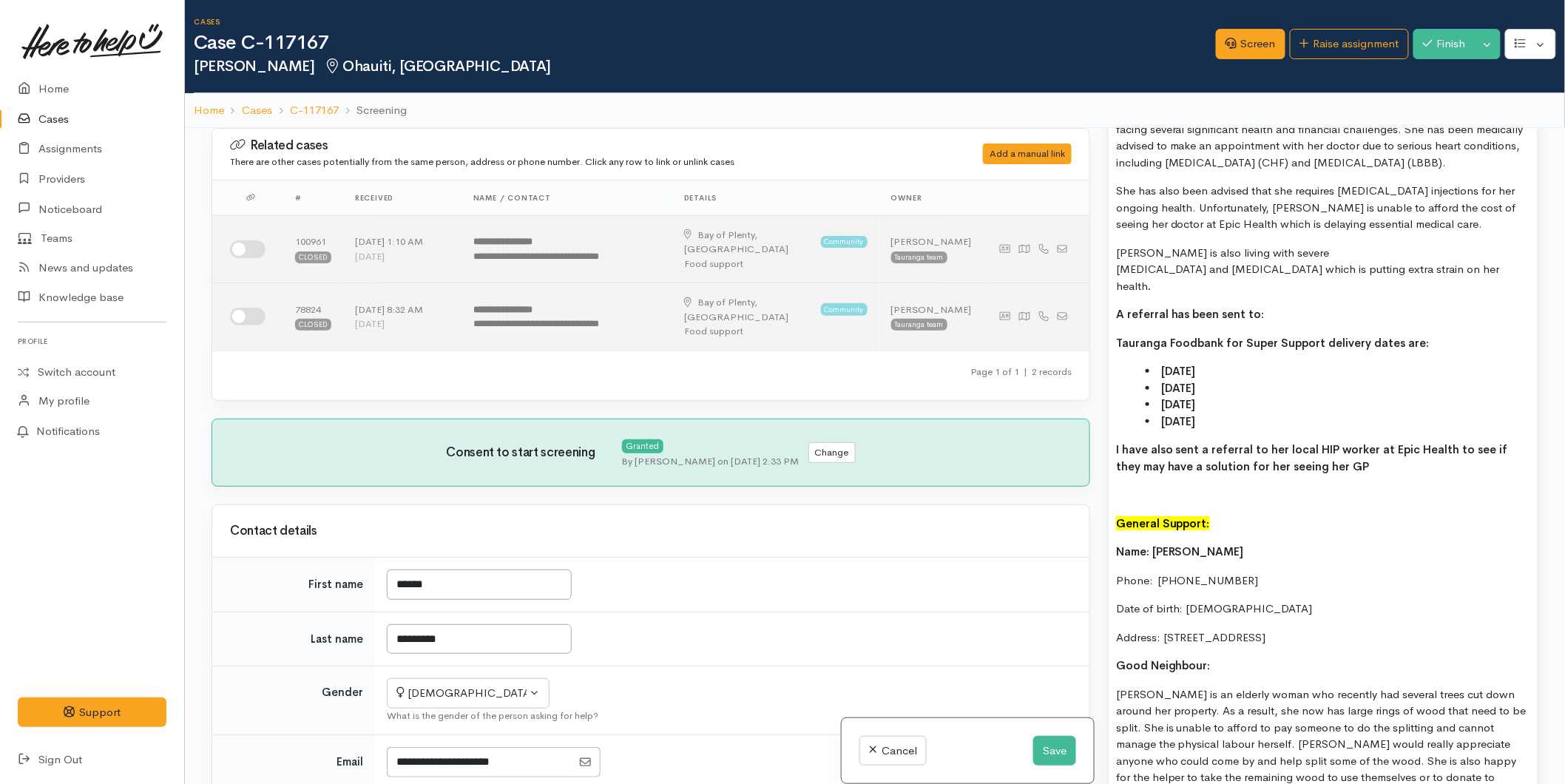
drag, startPoint x: 1362, startPoint y: 452, endPoint x: 1046, endPoint y: 433, distance: 316.6
click at [1047, 434] on div "Related cases There are other cases potentially from the same person, address o…" at bounding box center [875, 520] width 1345 height 784
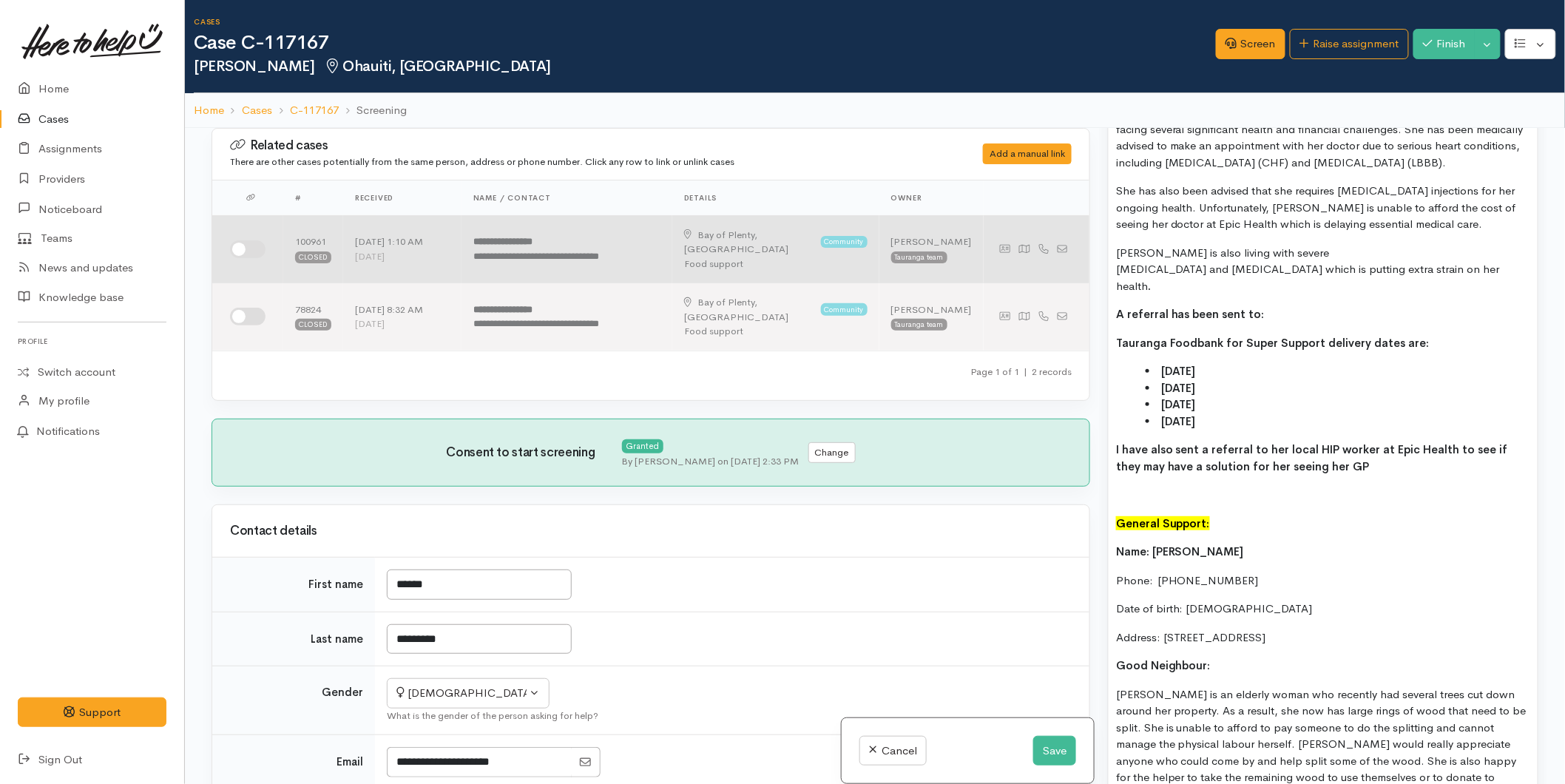
copy span "I have also sent a referral to her local HIP worker at Epic Health to see if th…"
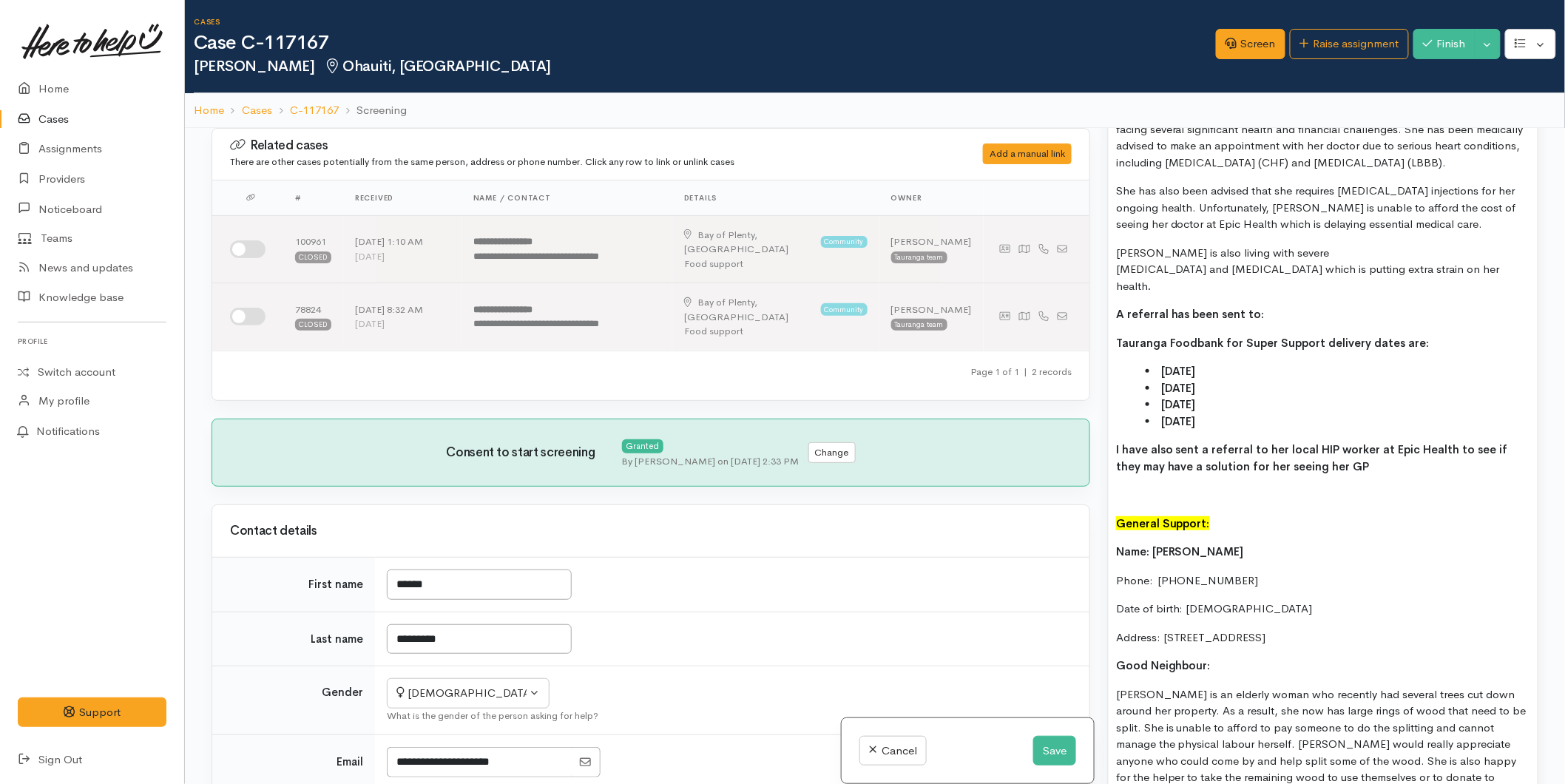
click at [1337, 461] on div "Food Support: Super Support Judith is elderly and living on her own. She has ha…" at bounding box center [1324, 376] width 429 height 1864
drag, startPoint x: 1344, startPoint y: 454, endPoint x: 1105, endPoint y: 430, distance: 240.2
click at [1105, 430] on div "Warnings Add No warnings have been raised against this case Add Warning Title ●…" at bounding box center [1323, 520] width 448 height 784
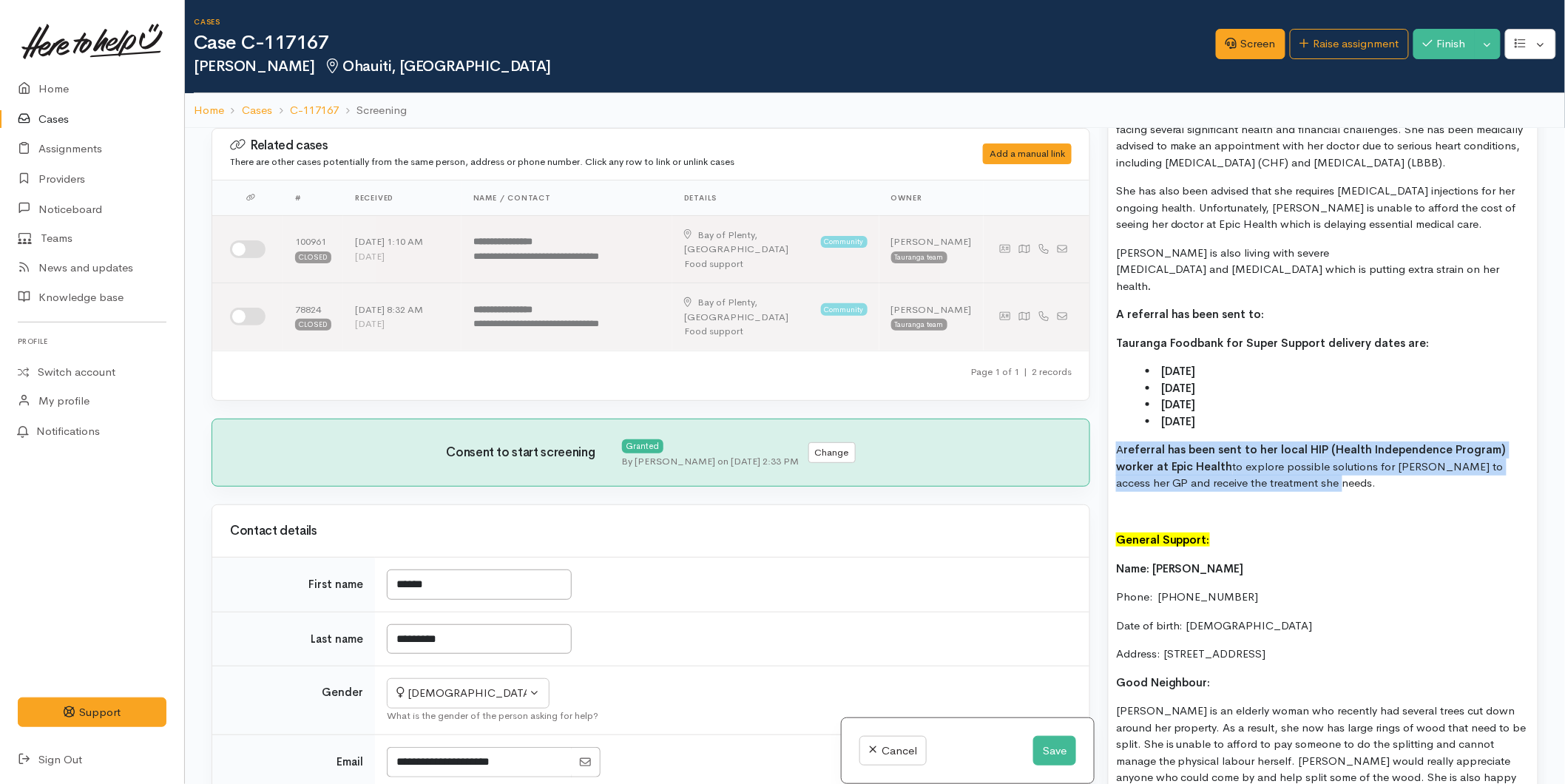
drag, startPoint x: 1324, startPoint y: 467, endPoint x: 1080, endPoint y: 434, distance: 246.2
click at [1080, 434] on div "Related cases There are other cases potentially from the same person, address o…" at bounding box center [875, 520] width 1345 height 784
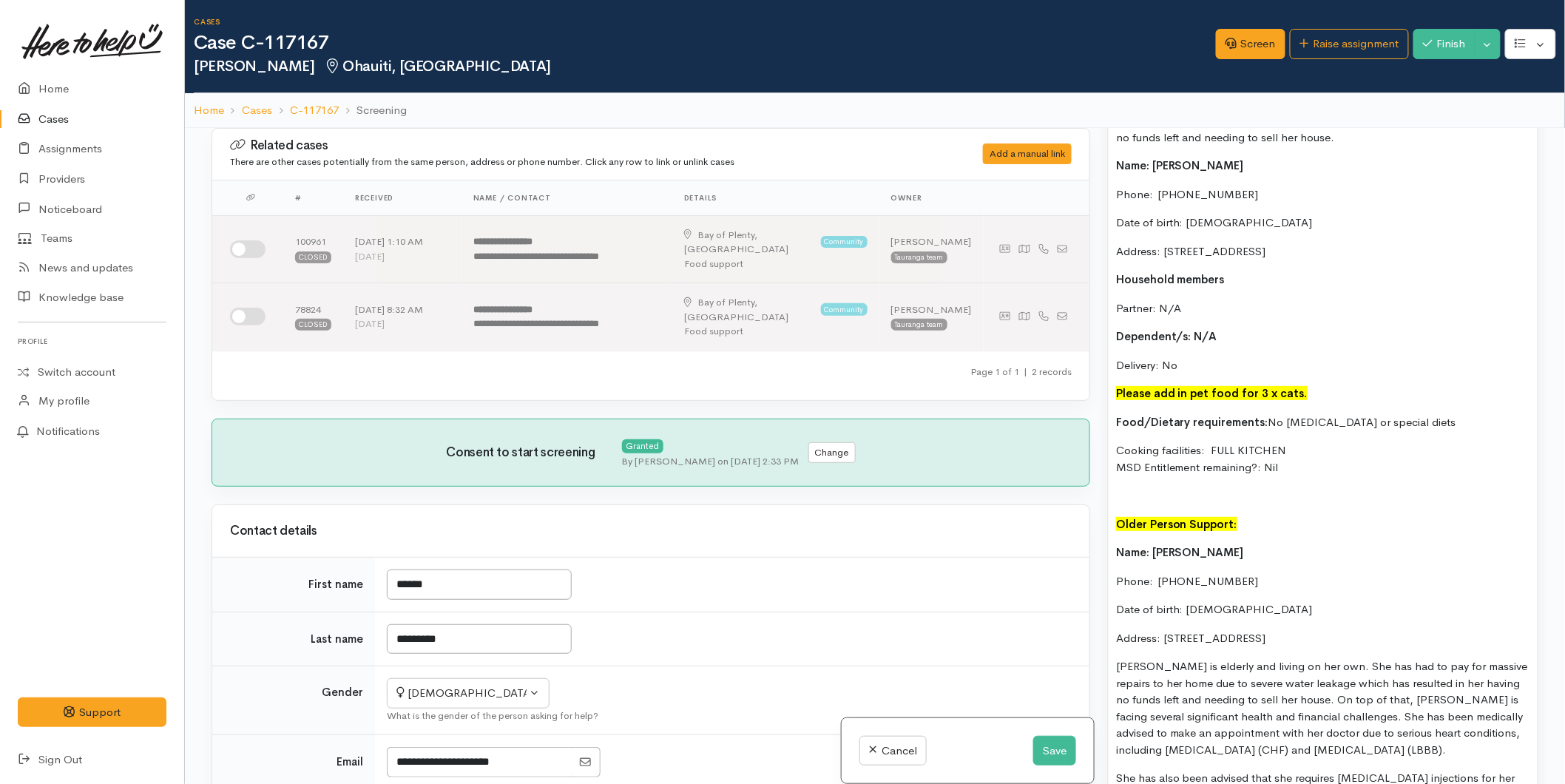
scroll to position [901, 0]
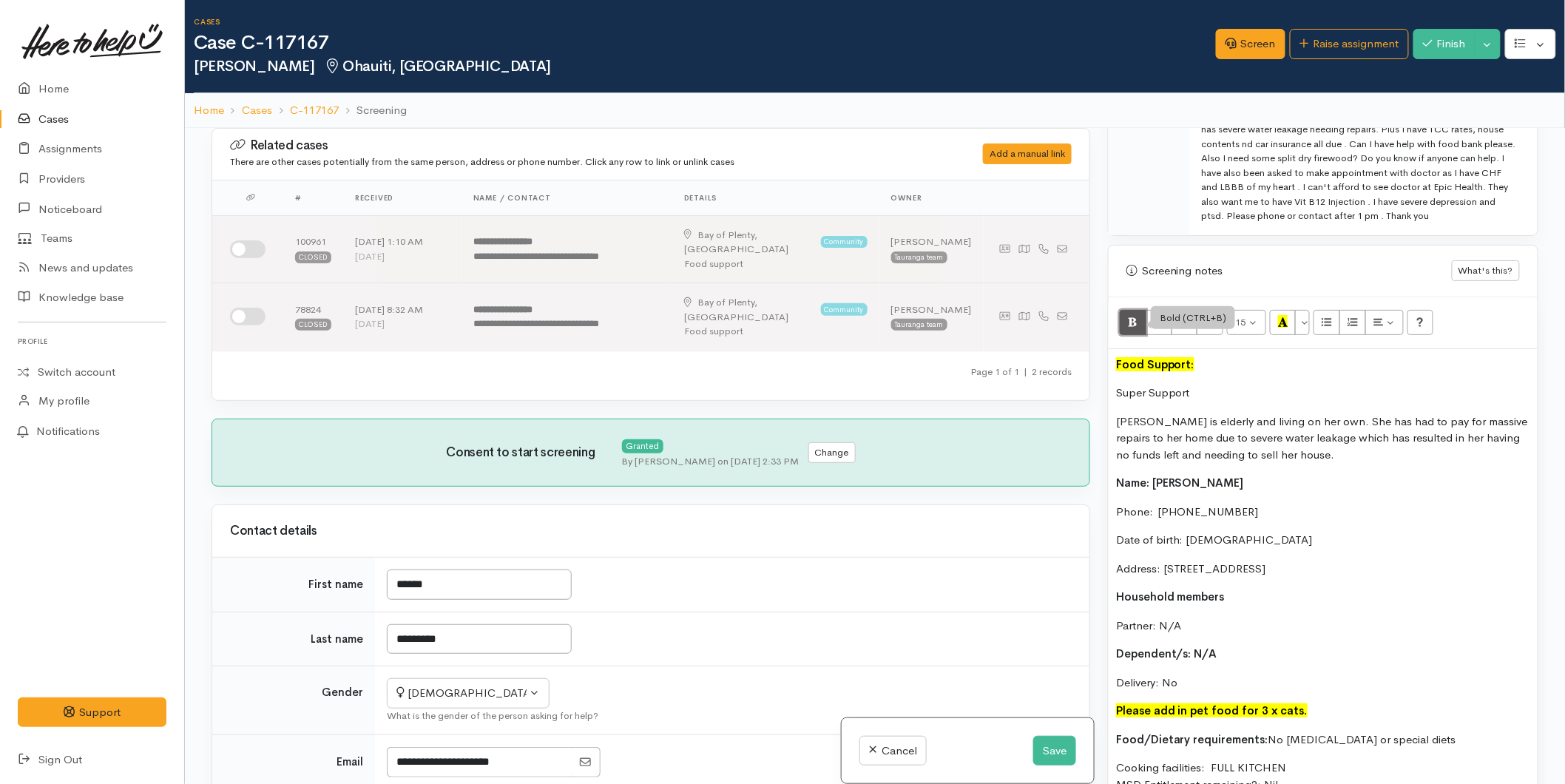
click at [1136, 318] on icon "Bold (CTRL+B)" at bounding box center [1133, 321] width 9 height 12
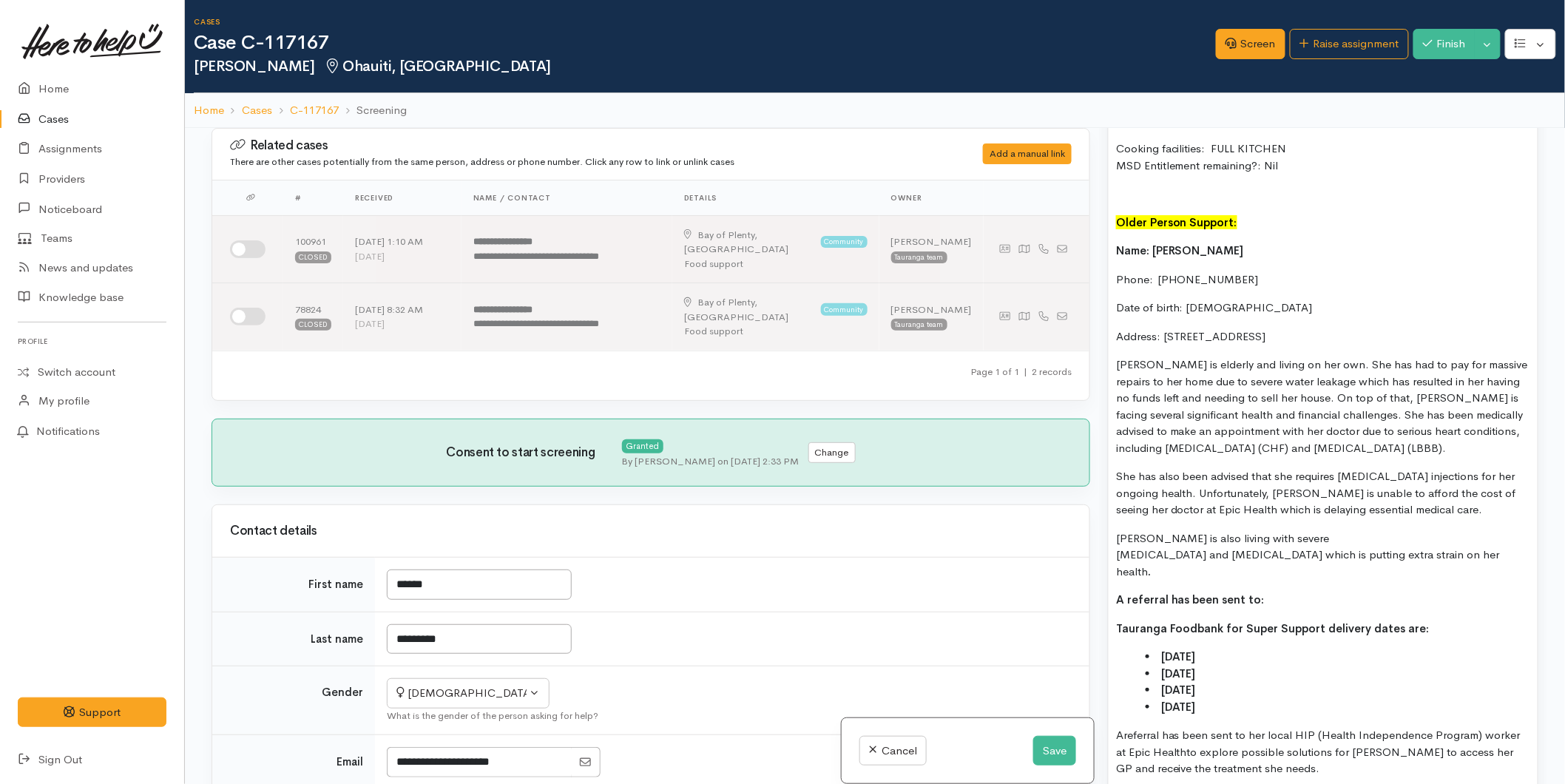
scroll to position [1558, 0]
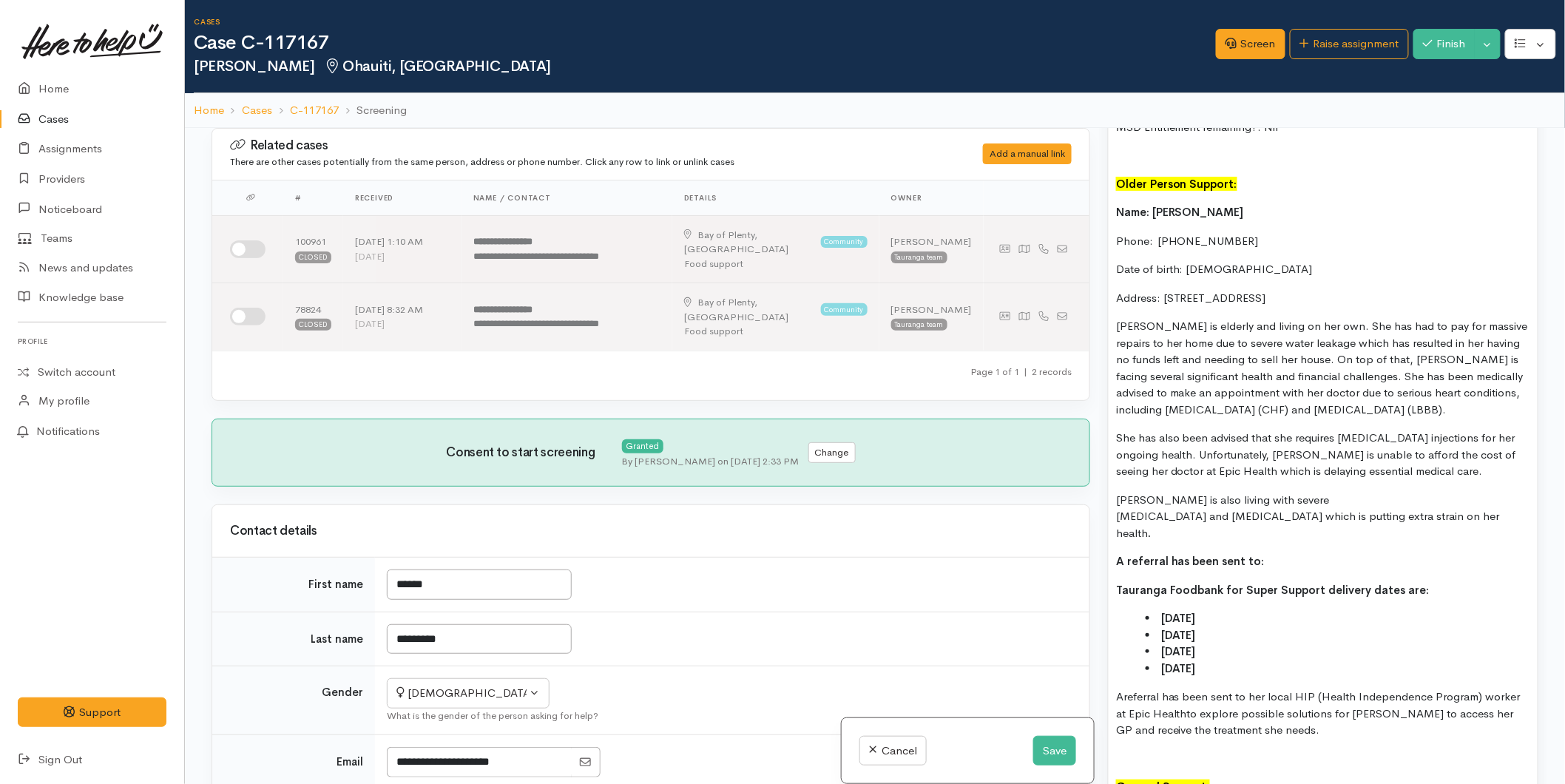
click at [1238, 582] on p "Tauranga Foodbank for Super Support delivery dates are:" at bounding box center [1323, 590] width 414 height 17
drag, startPoint x: 1299, startPoint y: 569, endPoint x: 1096, endPoint y: 567, distance: 203.0
click at [1096, 566] on div "Related cases There are other cases potentially from the same person, address o…" at bounding box center [875, 520] width 1345 height 784
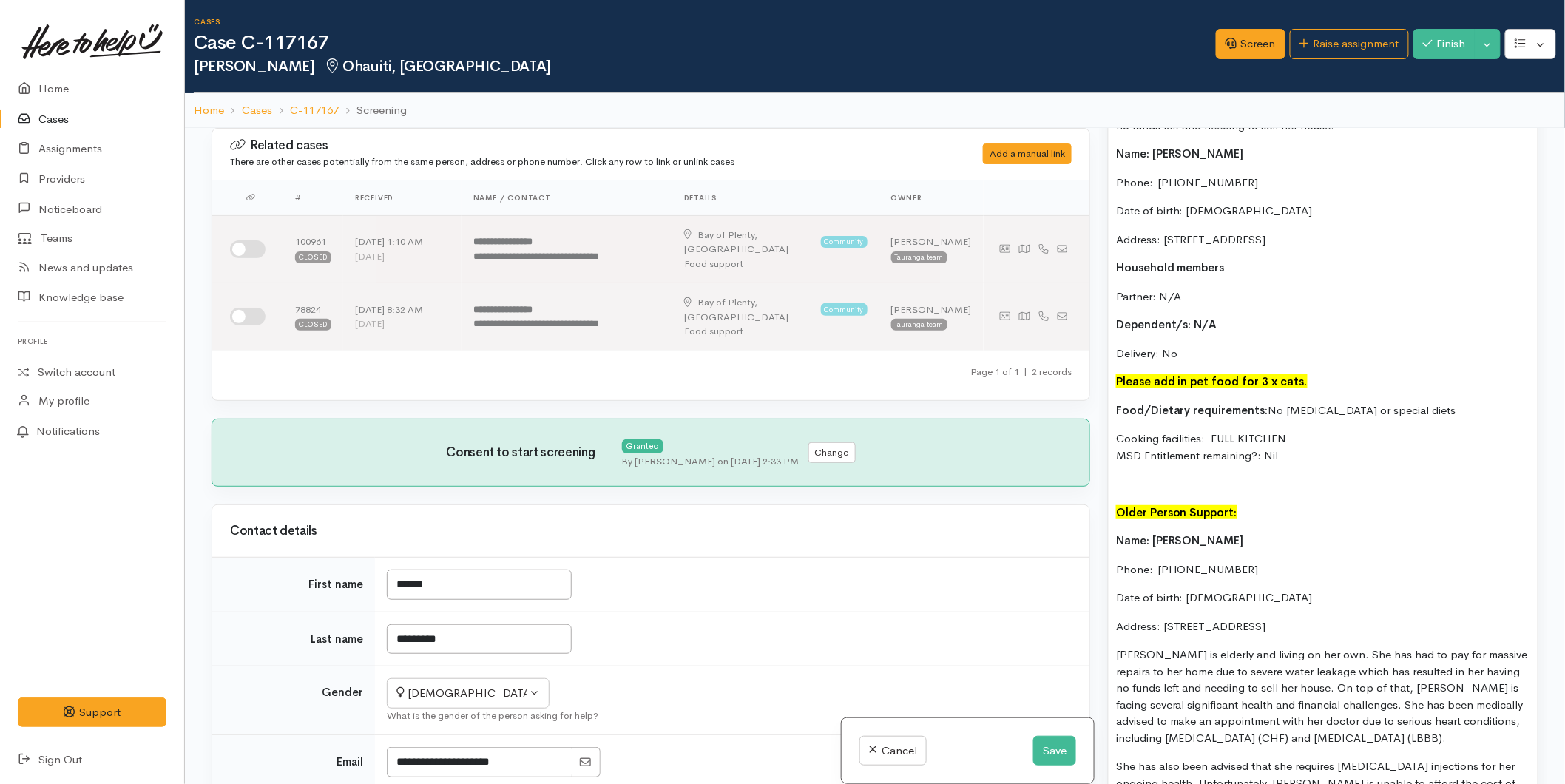
scroll to position [1640, 0]
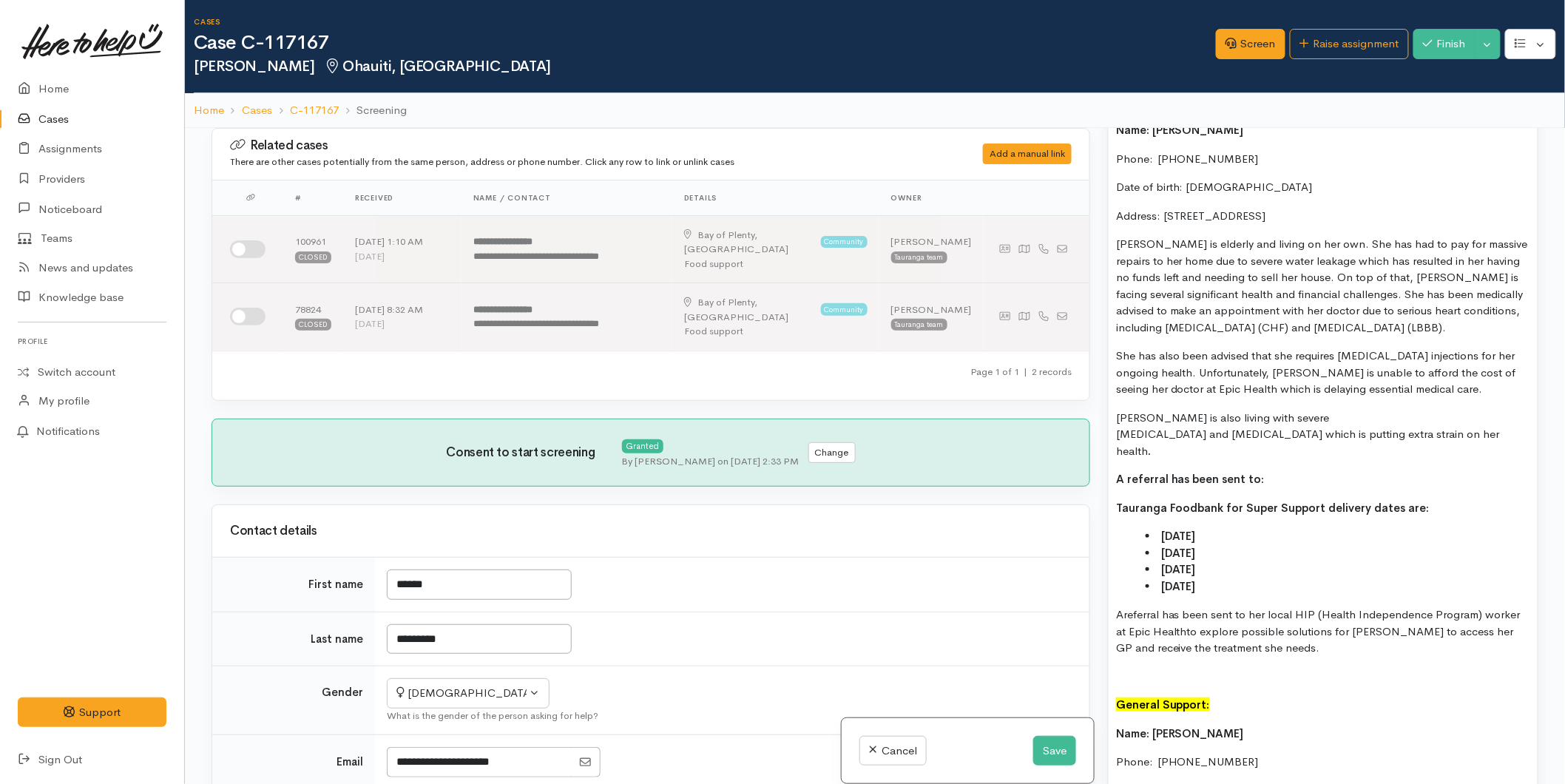
drag, startPoint x: 1236, startPoint y: 559, endPoint x: 1162, endPoint y: 516, distance: 85.6
click at [1162, 528] on ul "Wednesday, 3rd of Sep Wednesday, 10th of Sep Wednesday, 24th of Sep Wednesday, …" at bounding box center [1323, 561] width 414 height 67
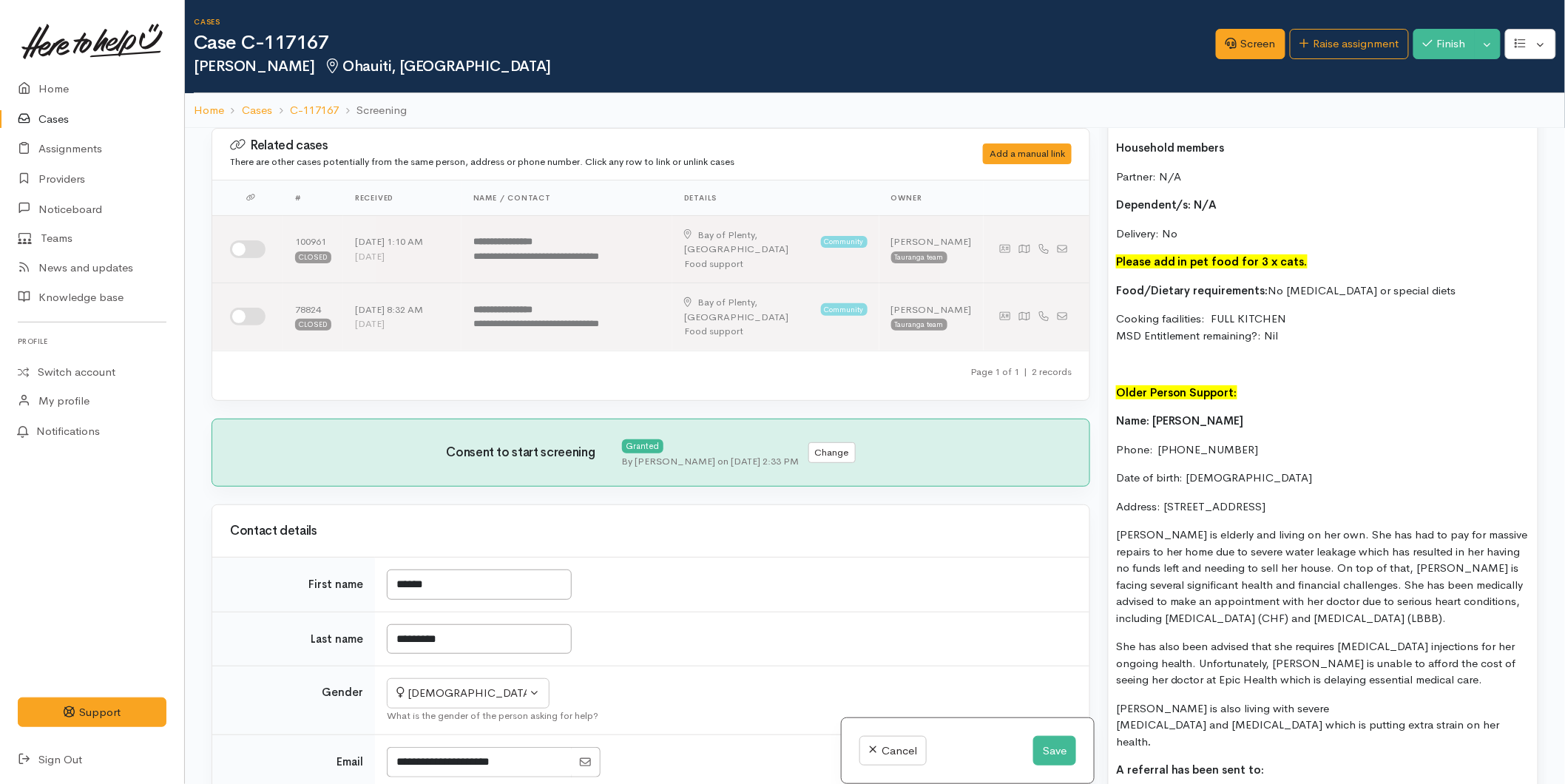
scroll to position [1065, 0]
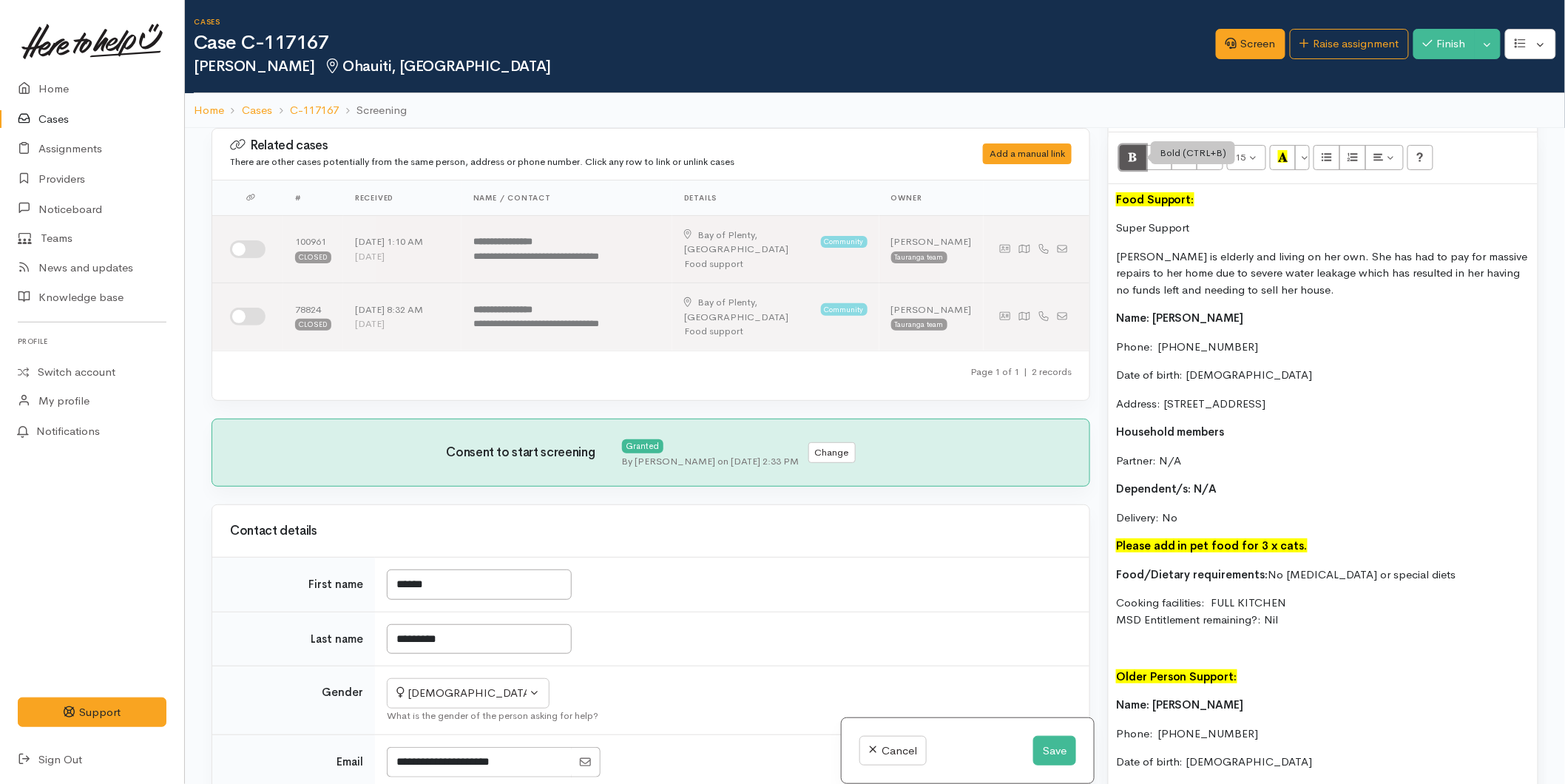
click at [1137, 153] on icon "Bold (CTRL+B)" at bounding box center [1133, 155] width 9 height 12
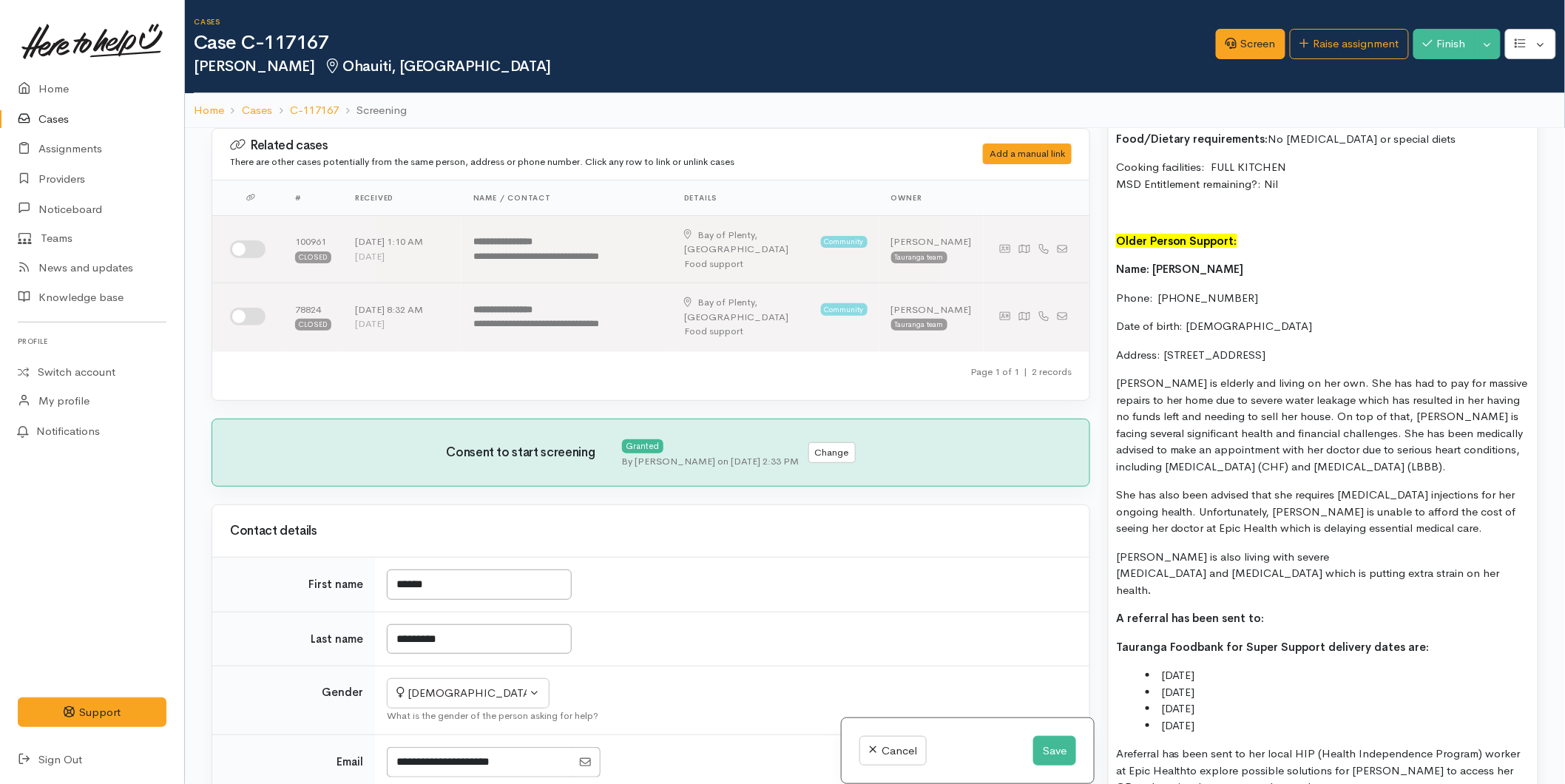
scroll to position [1640, 0]
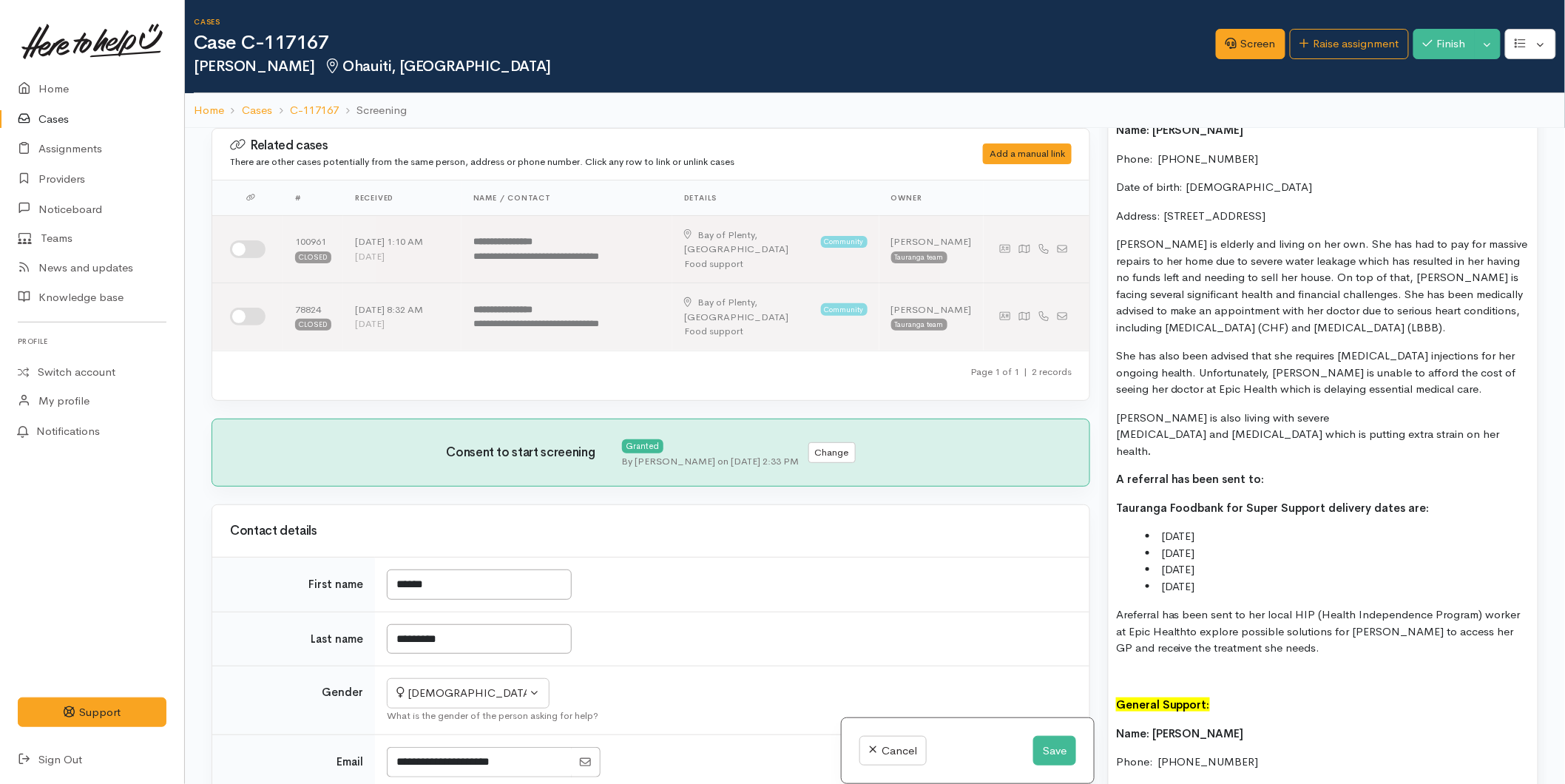
click at [1180, 607] on p "A referral has been sent to her local HIP (Health Independence Program) worker …" at bounding box center [1323, 631] width 414 height 50
click at [1331, 633] on p "A referral has also been sent to her local HIP (Health Independence Program) wo…" at bounding box center [1323, 631] width 414 height 50
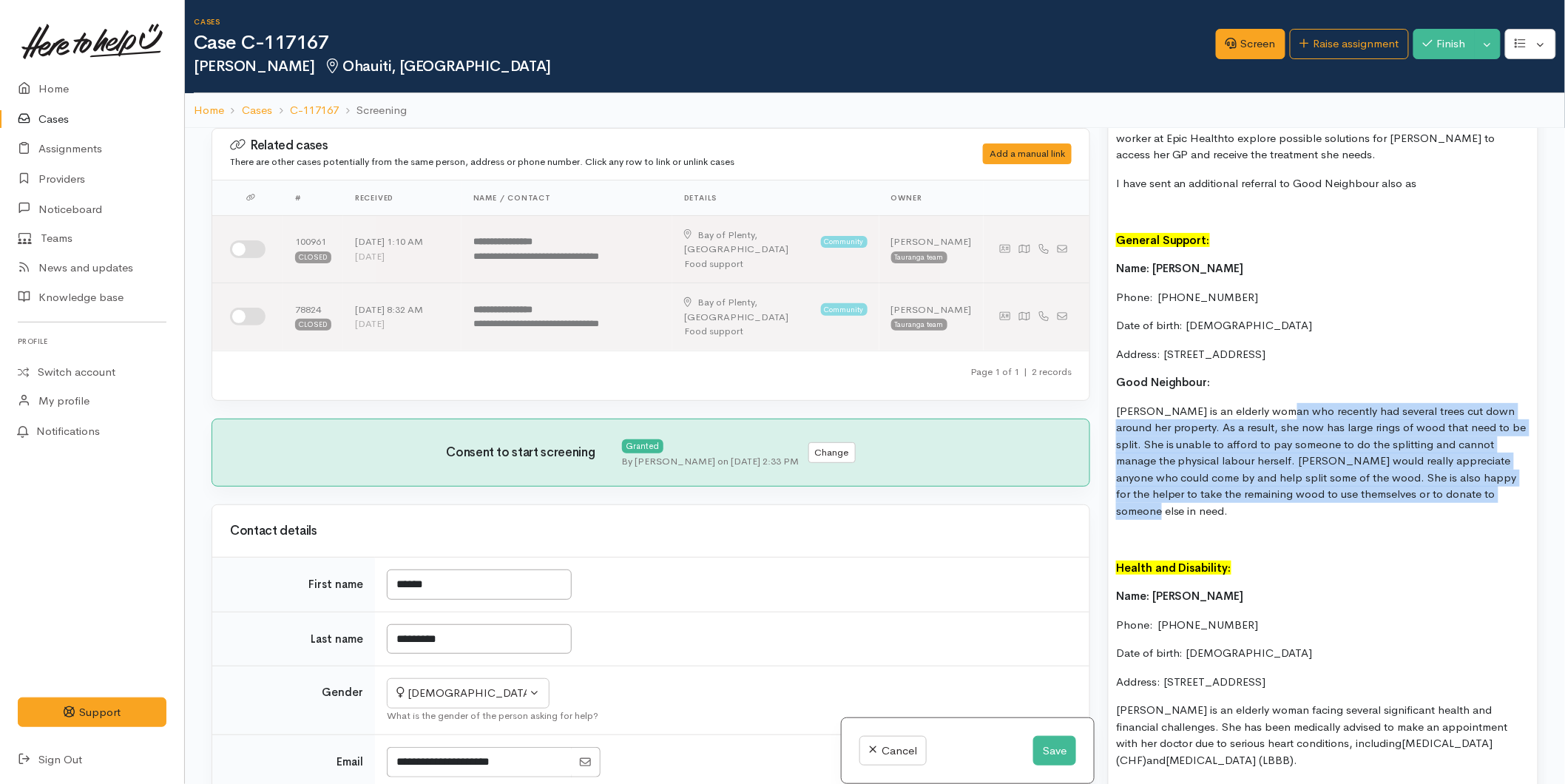
drag, startPoint x: 1490, startPoint y: 481, endPoint x: 1276, endPoint y: 385, distance: 234.5
click at [1276, 385] on div "Food Support: Super Support Judith is elderly and living on her own. She has ha…" at bounding box center [1324, 71] width 429 height 1909
copy p "recently had several trees cut down around her property. As a result, she now h…"
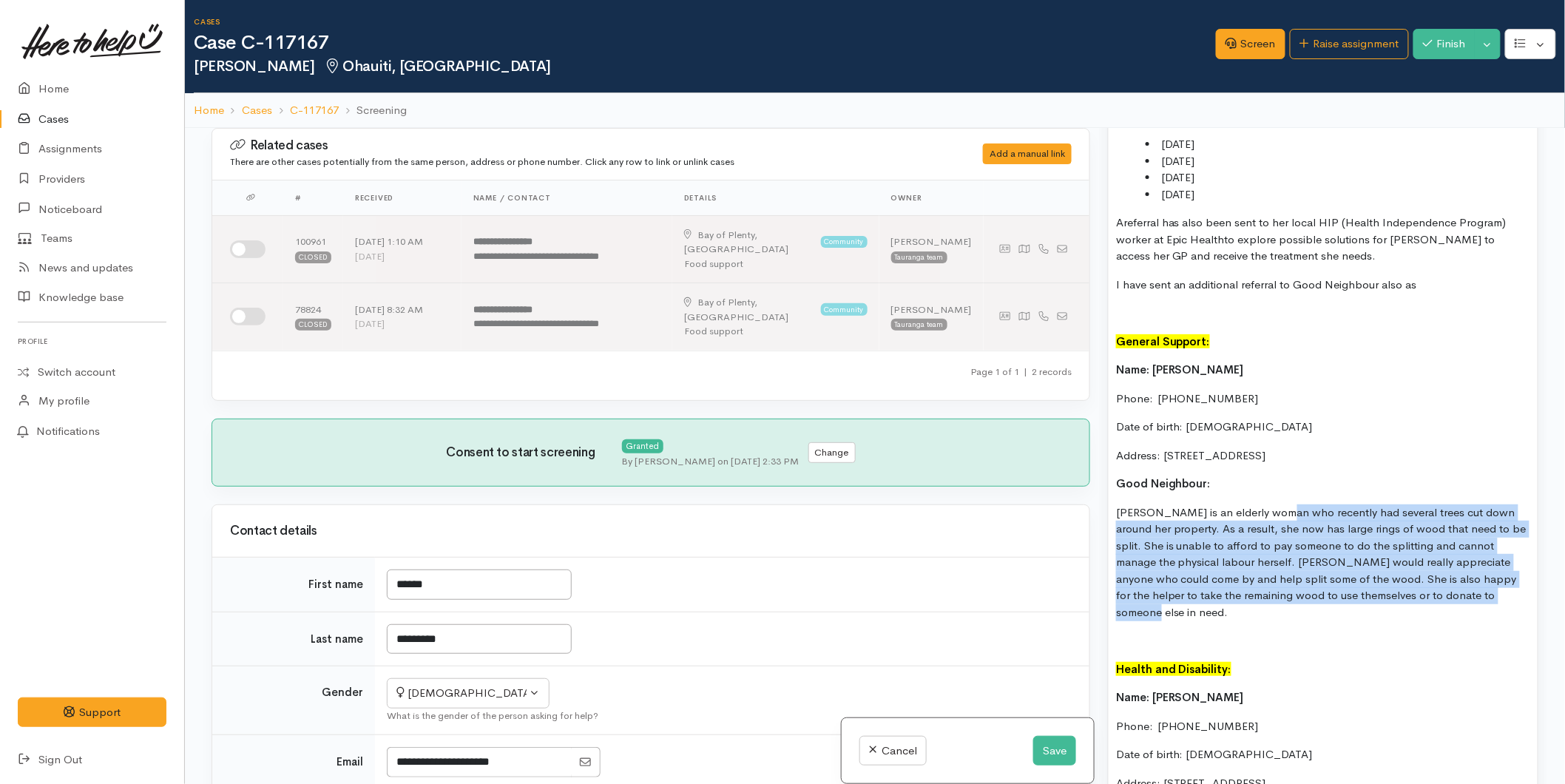
scroll to position [1722, 0]
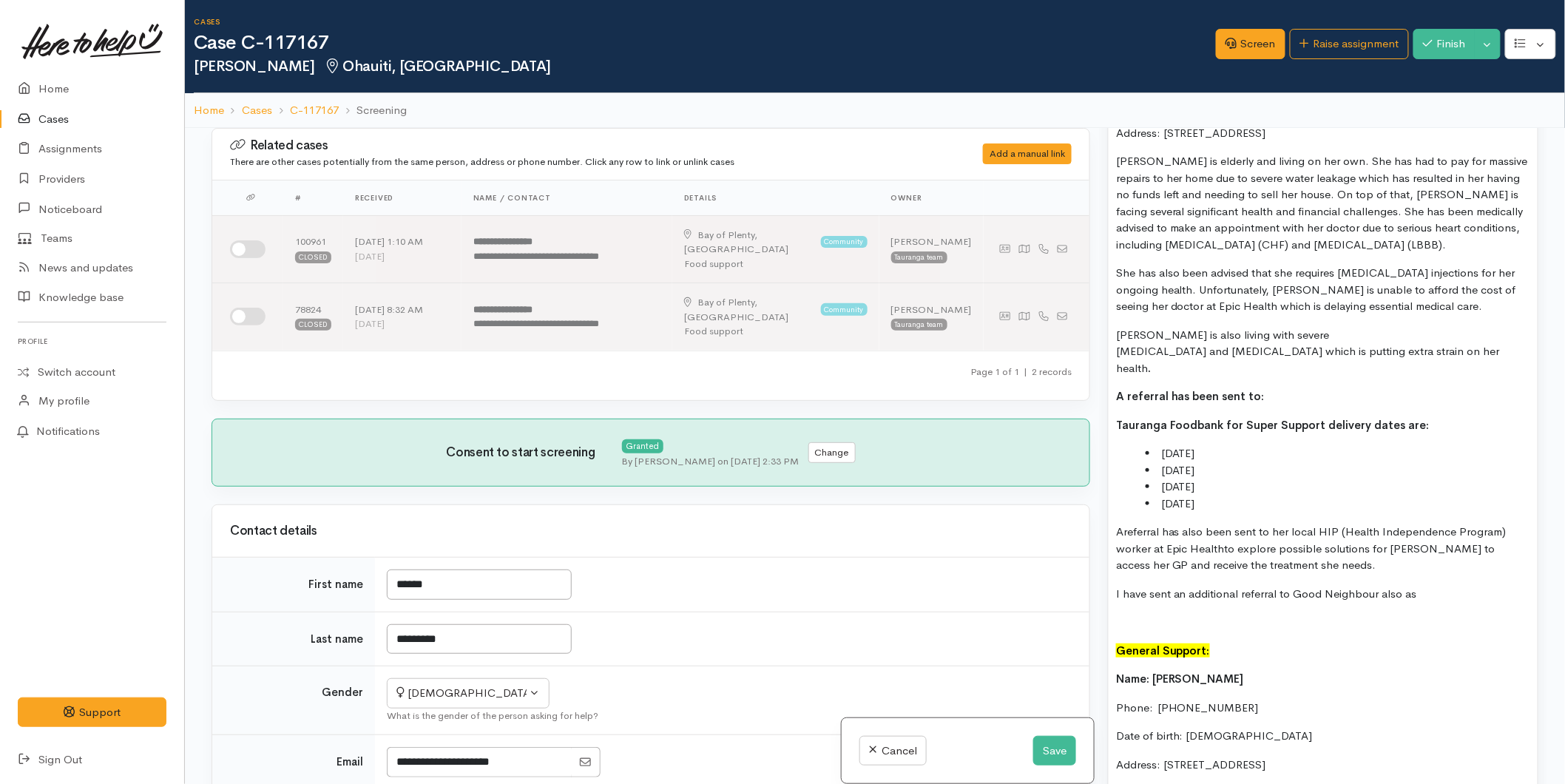
click at [1450, 585] on p "I have sent an additional referral to Good Neighbour also as" at bounding box center [1323, 594] width 414 height 17
drag, startPoint x: 1487, startPoint y: 563, endPoint x: 1497, endPoint y: 584, distance: 23.3
click at [1492, 574] on div "Food Support: Super Support Judith is elderly and living on her own. She has ha…" at bounding box center [1324, 489] width 429 height 1926
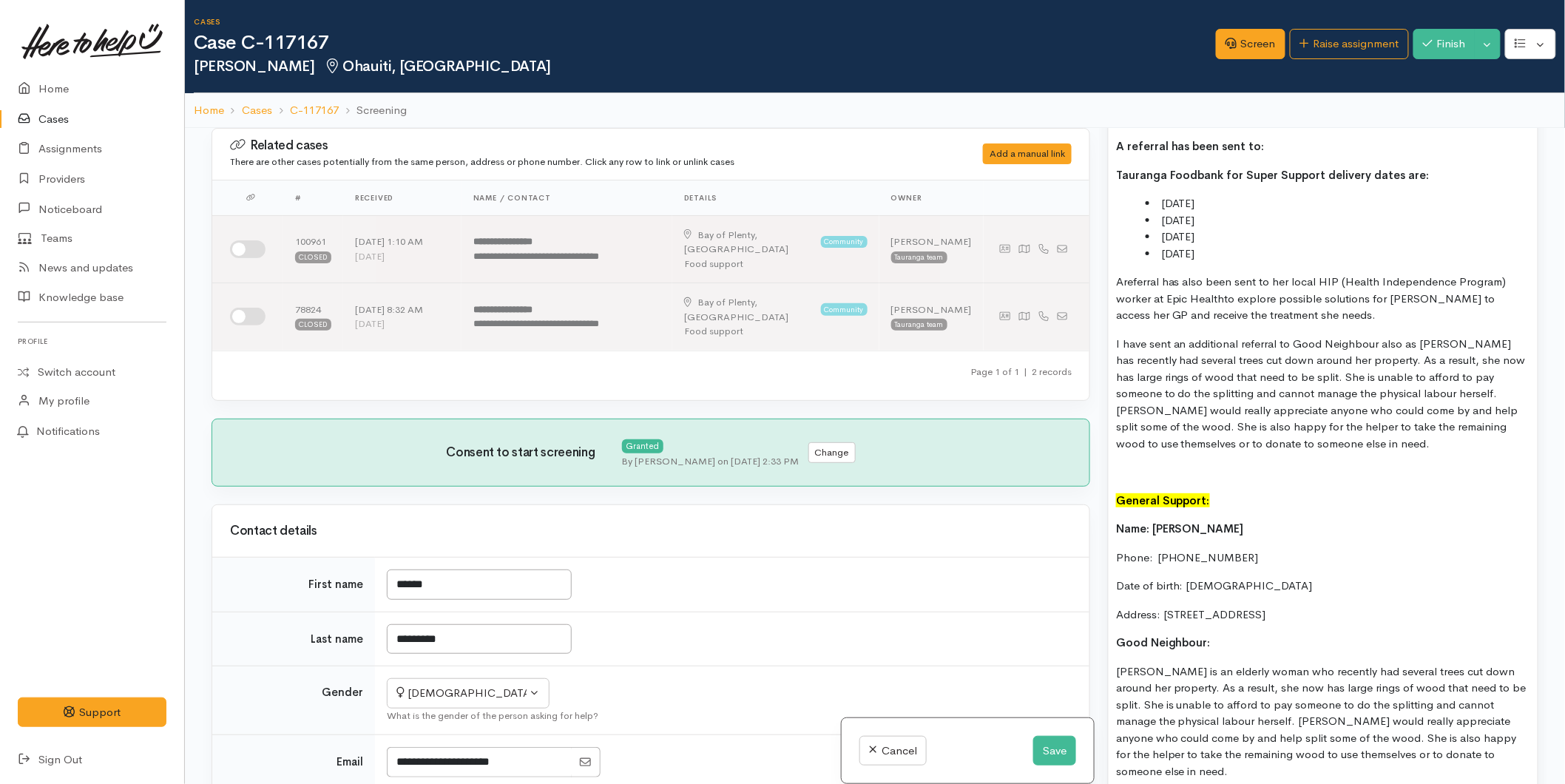
scroll to position [2297, 0]
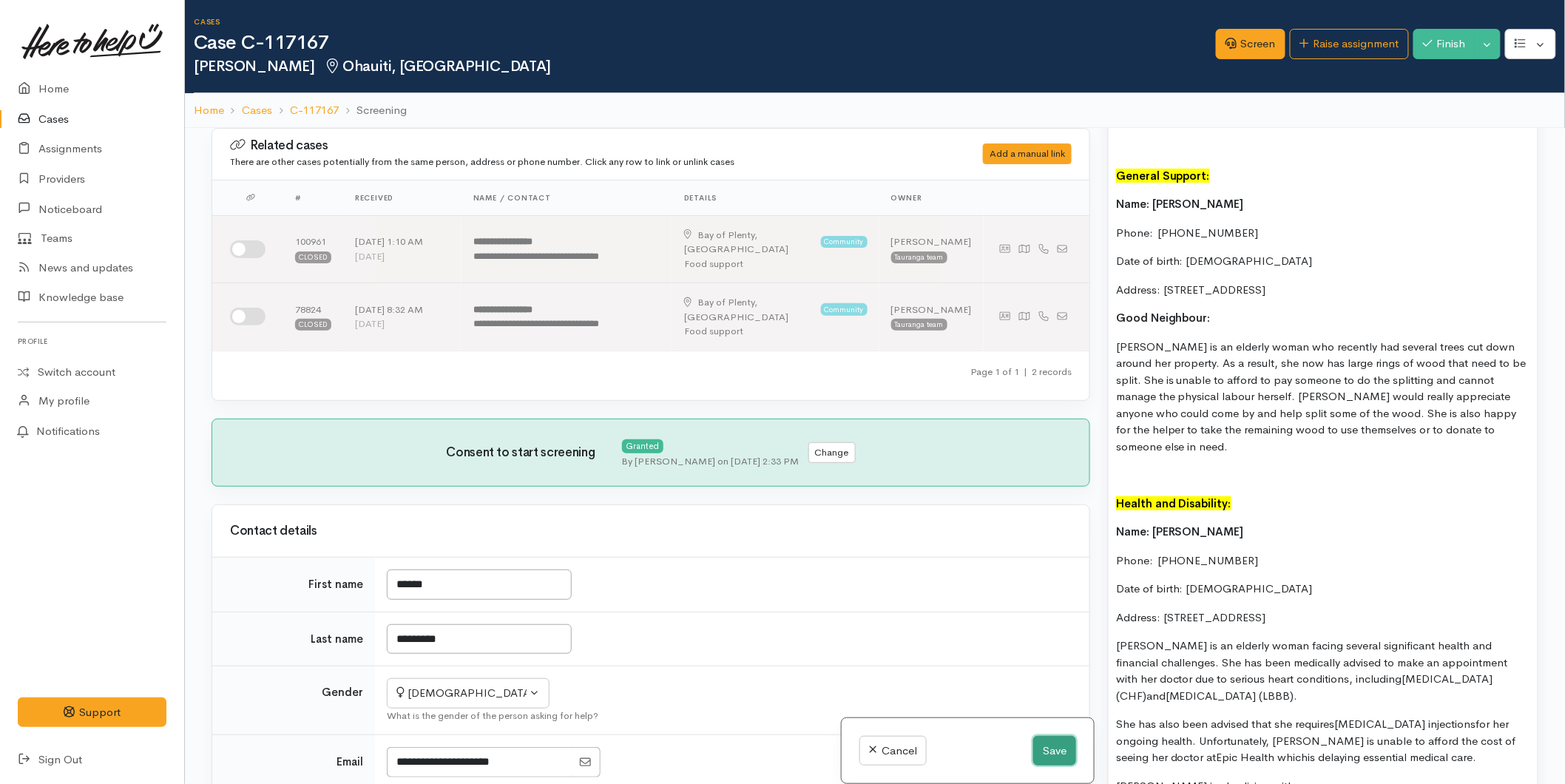
click at [1044, 744] on button "Save" at bounding box center [1056, 751] width 43 height 30
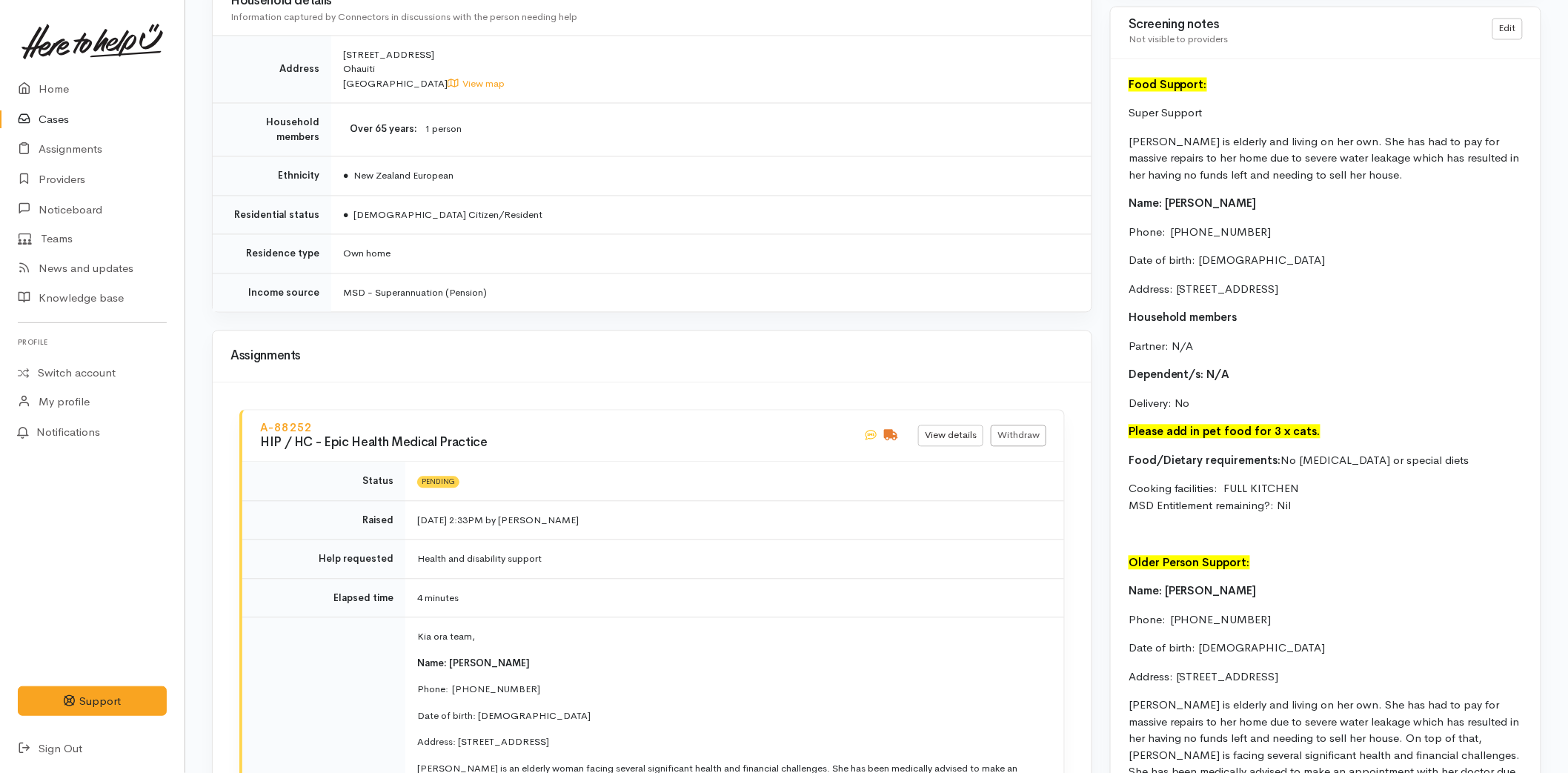
scroll to position [1153, 0]
drag, startPoint x: 1298, startPoint y: 506, endPoint x: 1120, endPoint y: 115, distance: 429.6
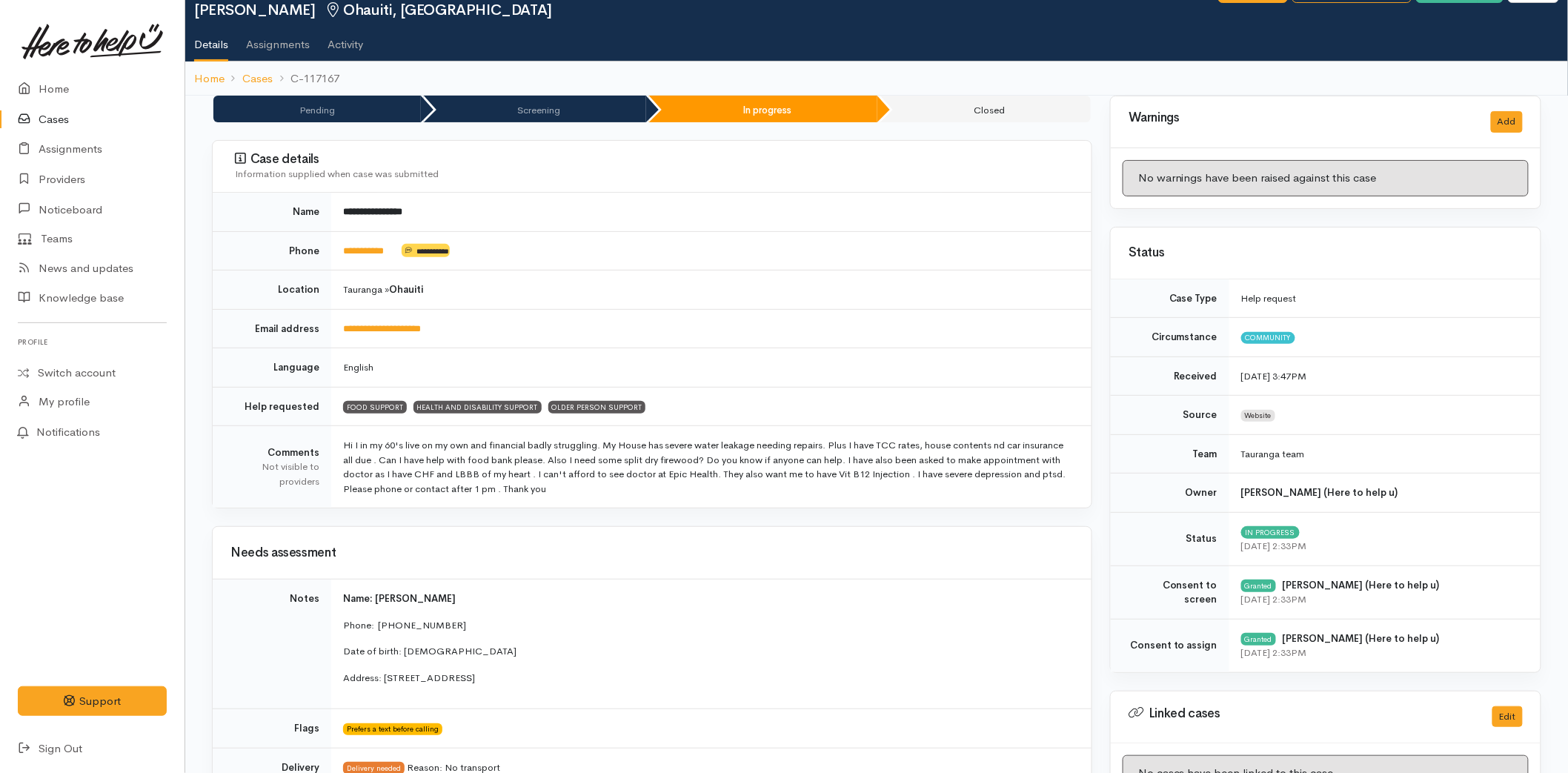
scroll to position [0, 0]
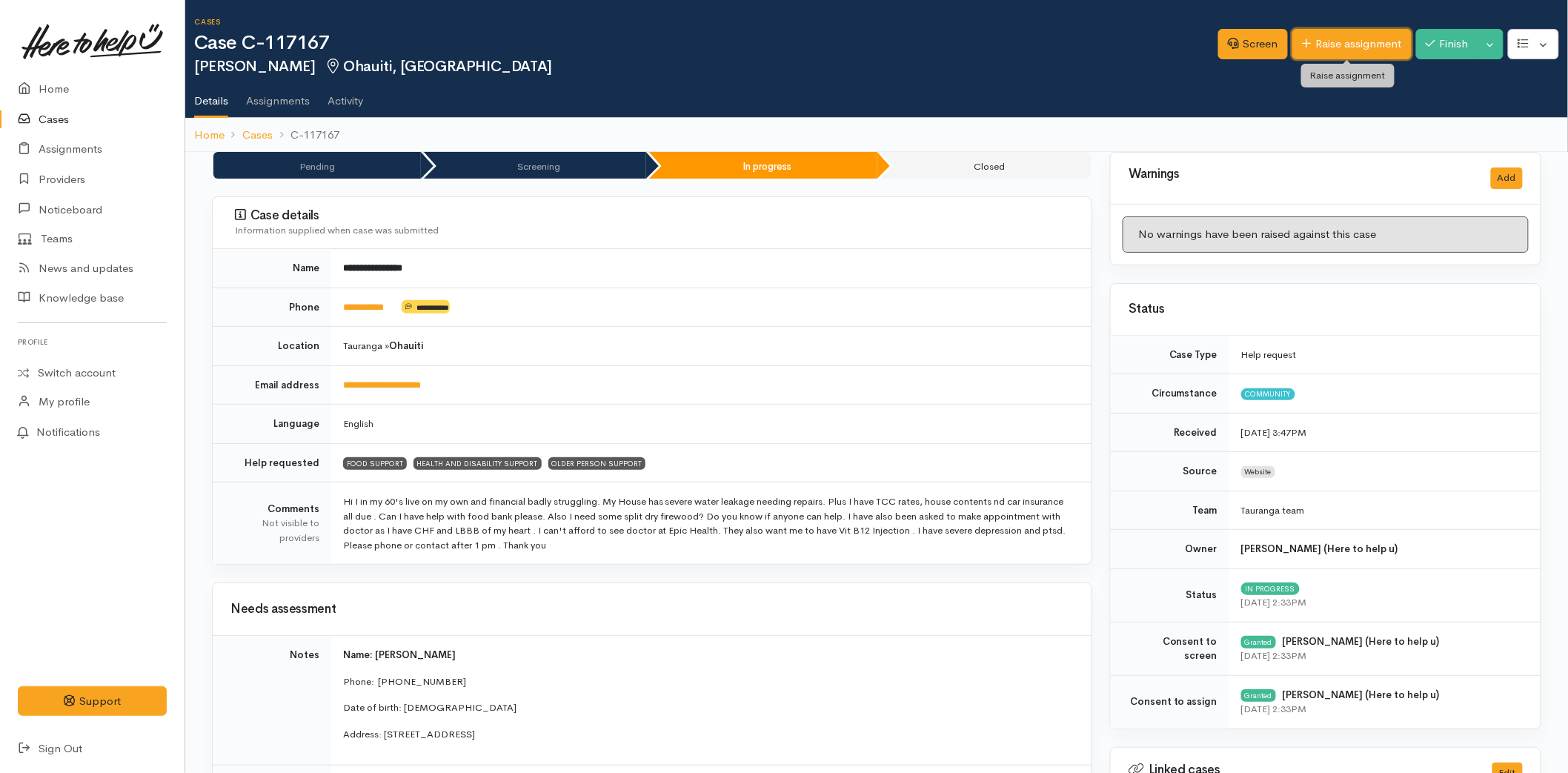
click at [1375, 42] on link "Raise assignment" at bounding box center [1352, 44] width 119 height 30
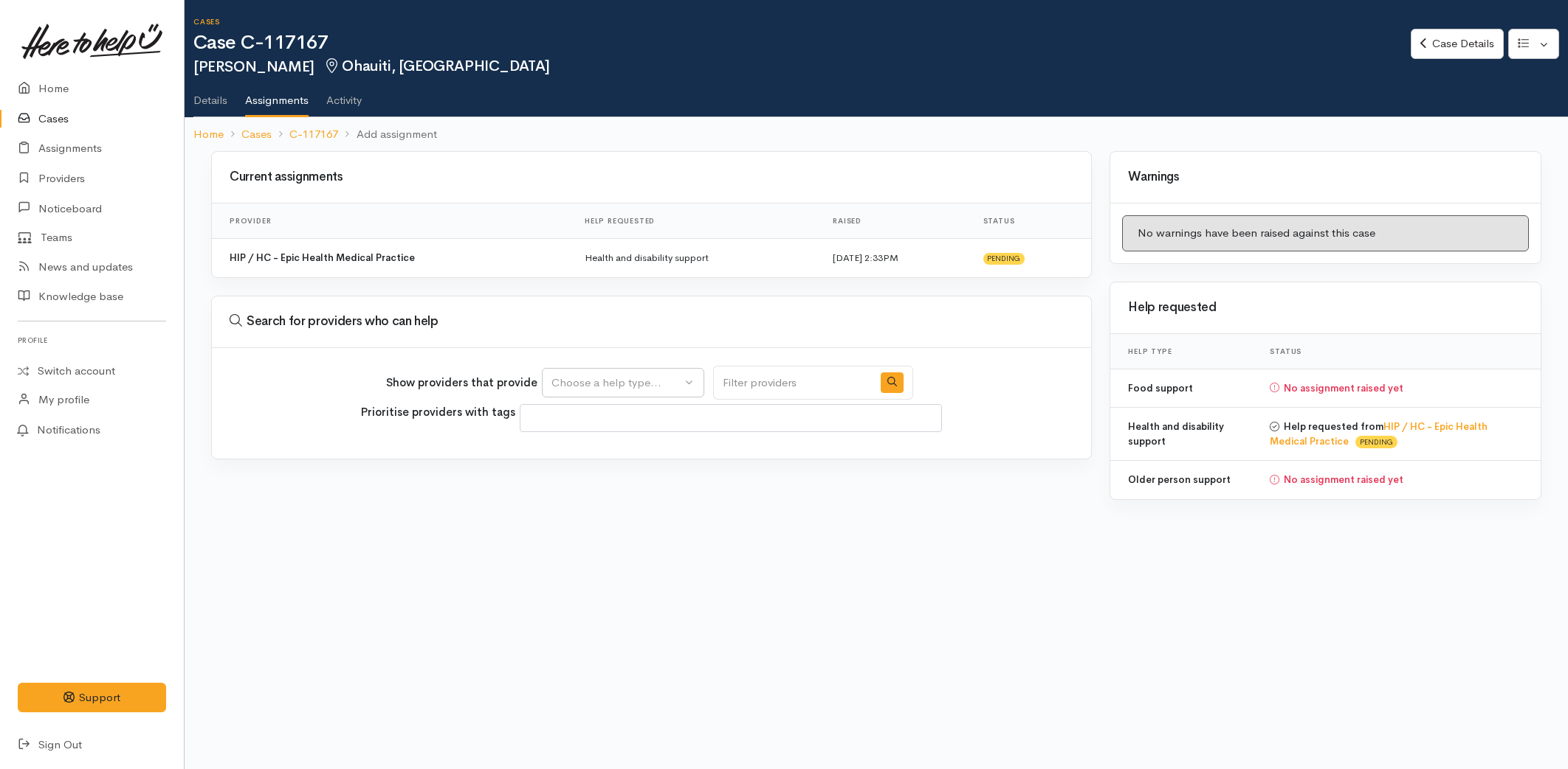
select select
click at [618, 377] on div "Choose a help type..." at bounding box center [616, 383] width 130 height 17
click at [582, 447] on span "Food support" at bounding box center [594, 453] width 69 height 17
select select "3"
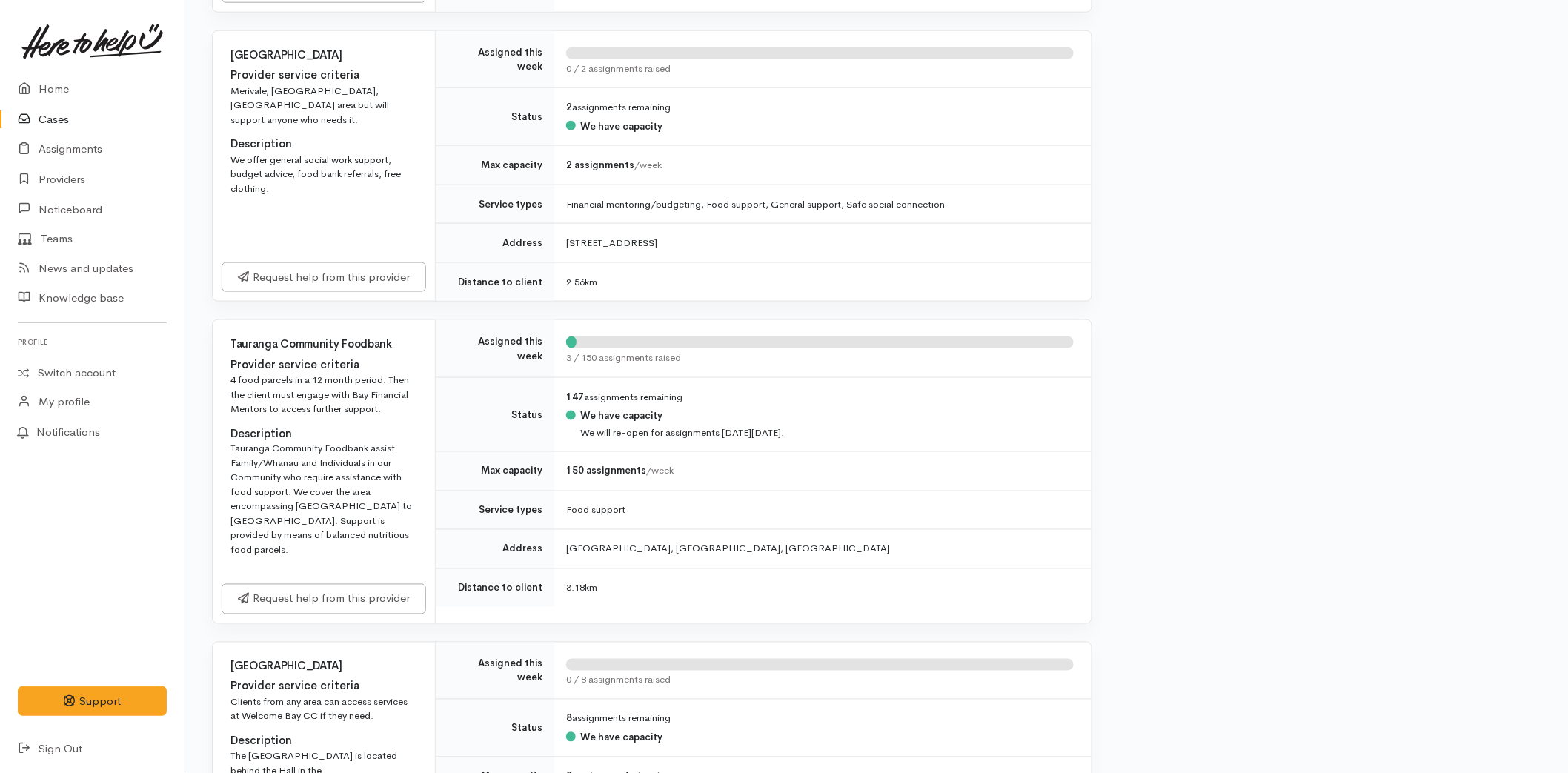
scroll to position [742, 0]
click at [280, 597] on link "Request help from this provider" at bounding box center [324, 595] width 205 height 30
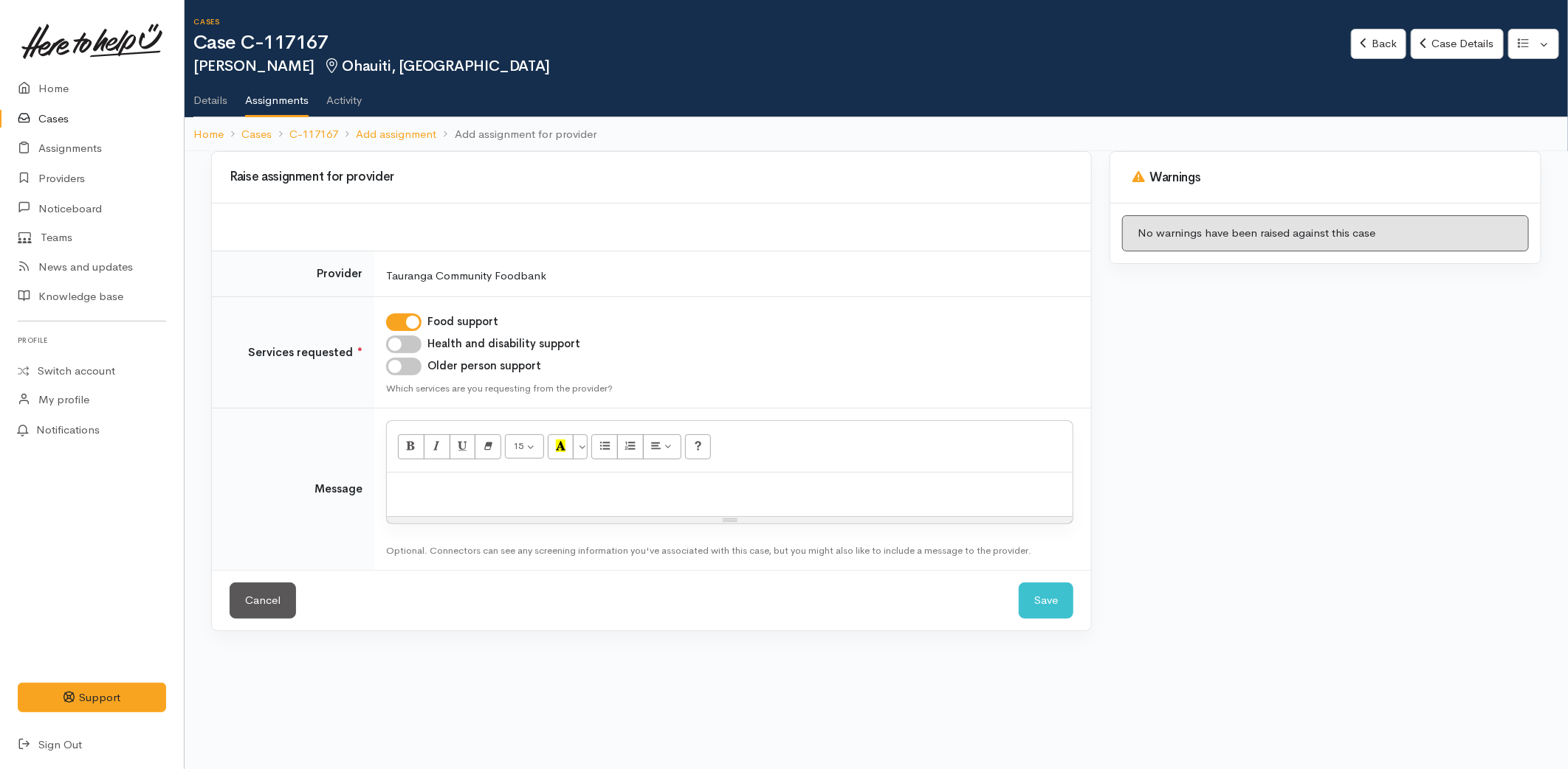
click at [438, 508] on div at bounding box center [730, 495] width 686 height 43
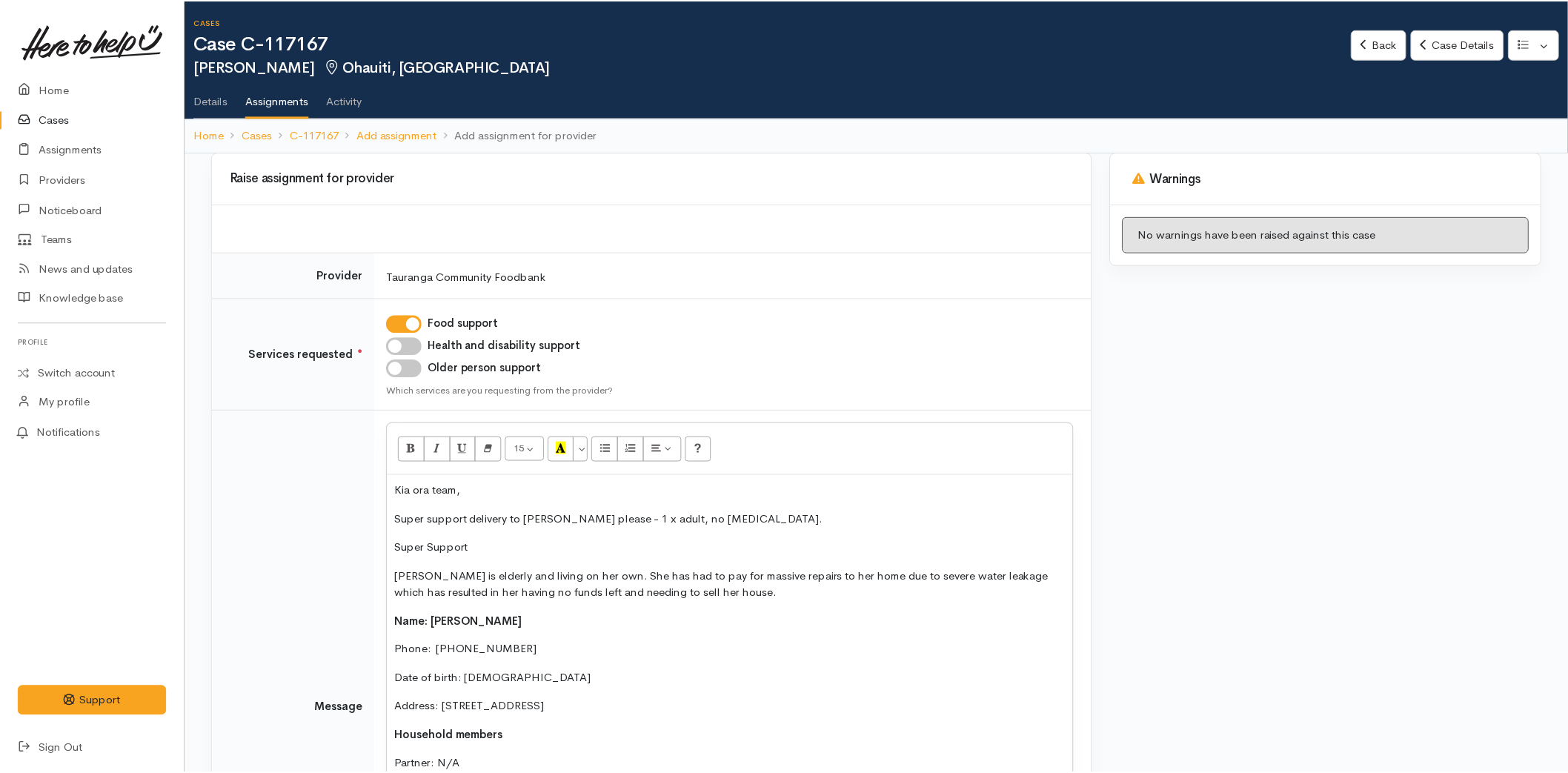
scroll to position [158, 0]
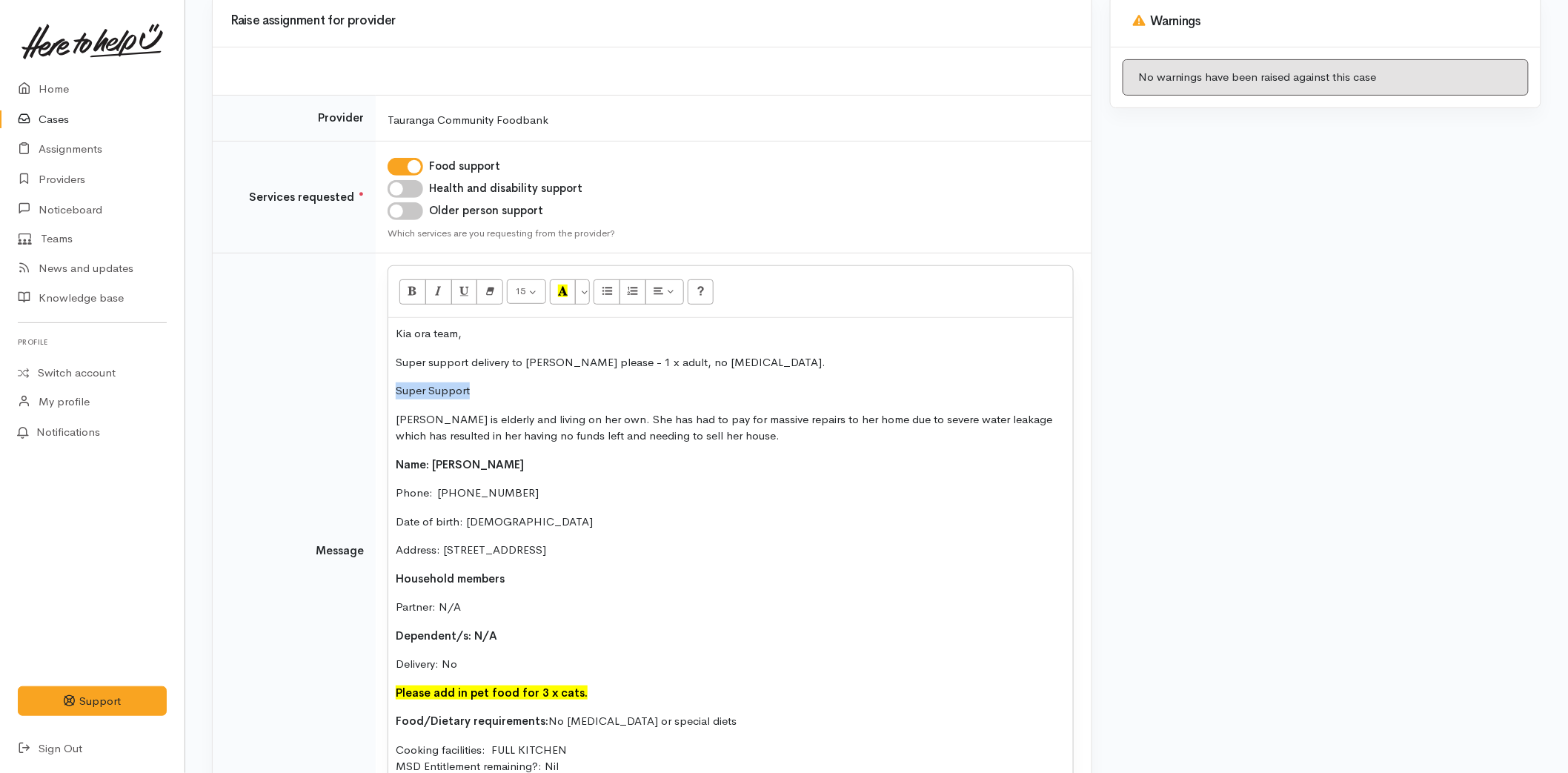
drag, startPoint x: 459, startPoint y: 386, endPoint x: 380, endPoint y: 355, distance: 84.9
click at [342, 378] on tr "Message 15 8 9 10 11 12 14 18 24 36 Background Color Transparent Select #ffff00…" at bounding box center [652, 552] width 879 height 597
drag, startPoint x: 412, startPoint y: 291, endPoint x: 425, endPoint y: 330, distance: 41.1
click at [412, 290] on icon "Bold (CTRL+B)" at bounding box center [412, 291] width 9 height 12
drag, startPoint x: 458, startPoint y: 412, endPoint x: 467, endPoint y: 427, distance: 17.5
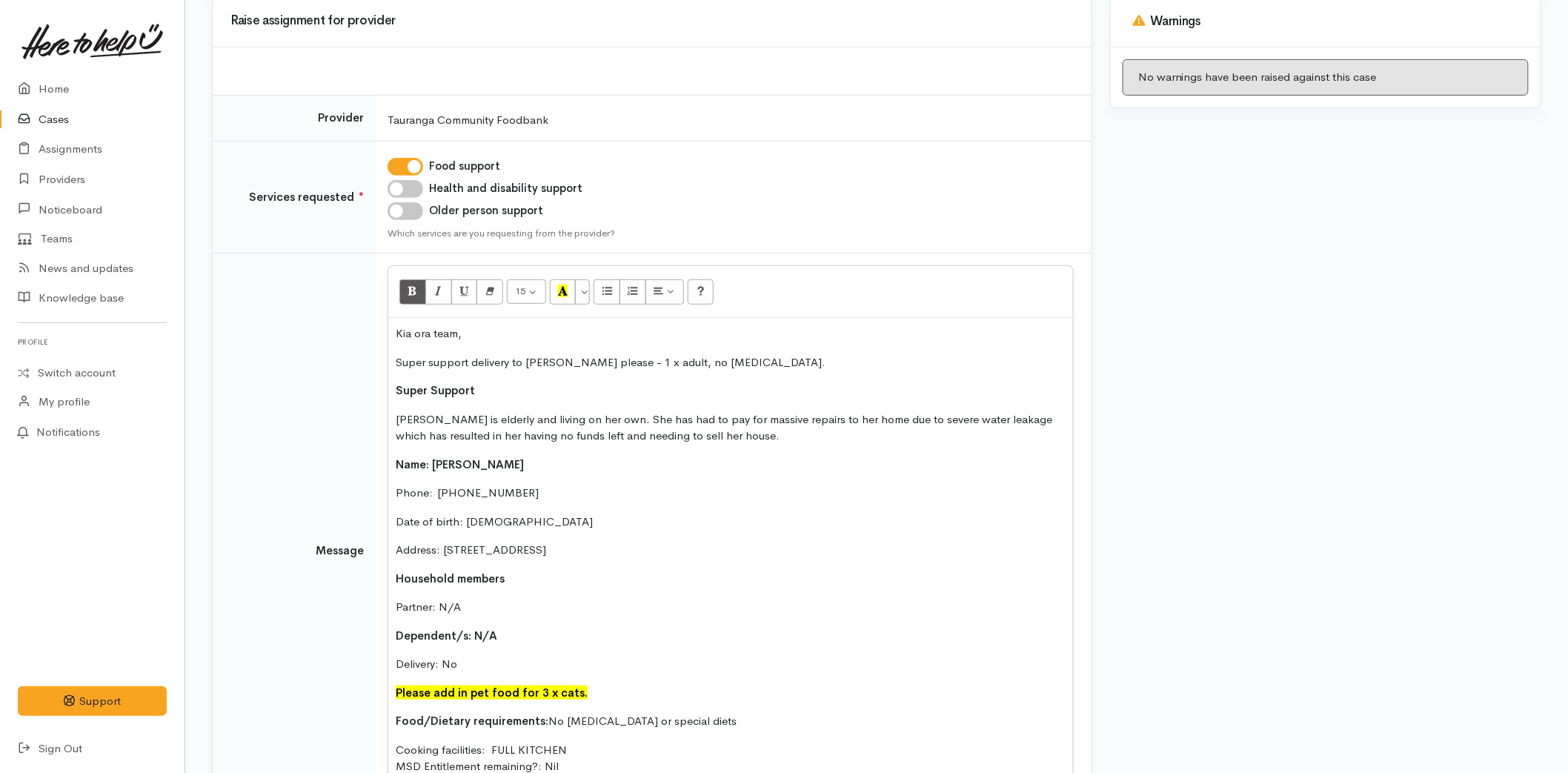
click at [459, 412] on p "[PERSON_NAME] is elderly and living on her own. She has had to pay for massive …" at bounding box center [731, 428] width 670 height 33
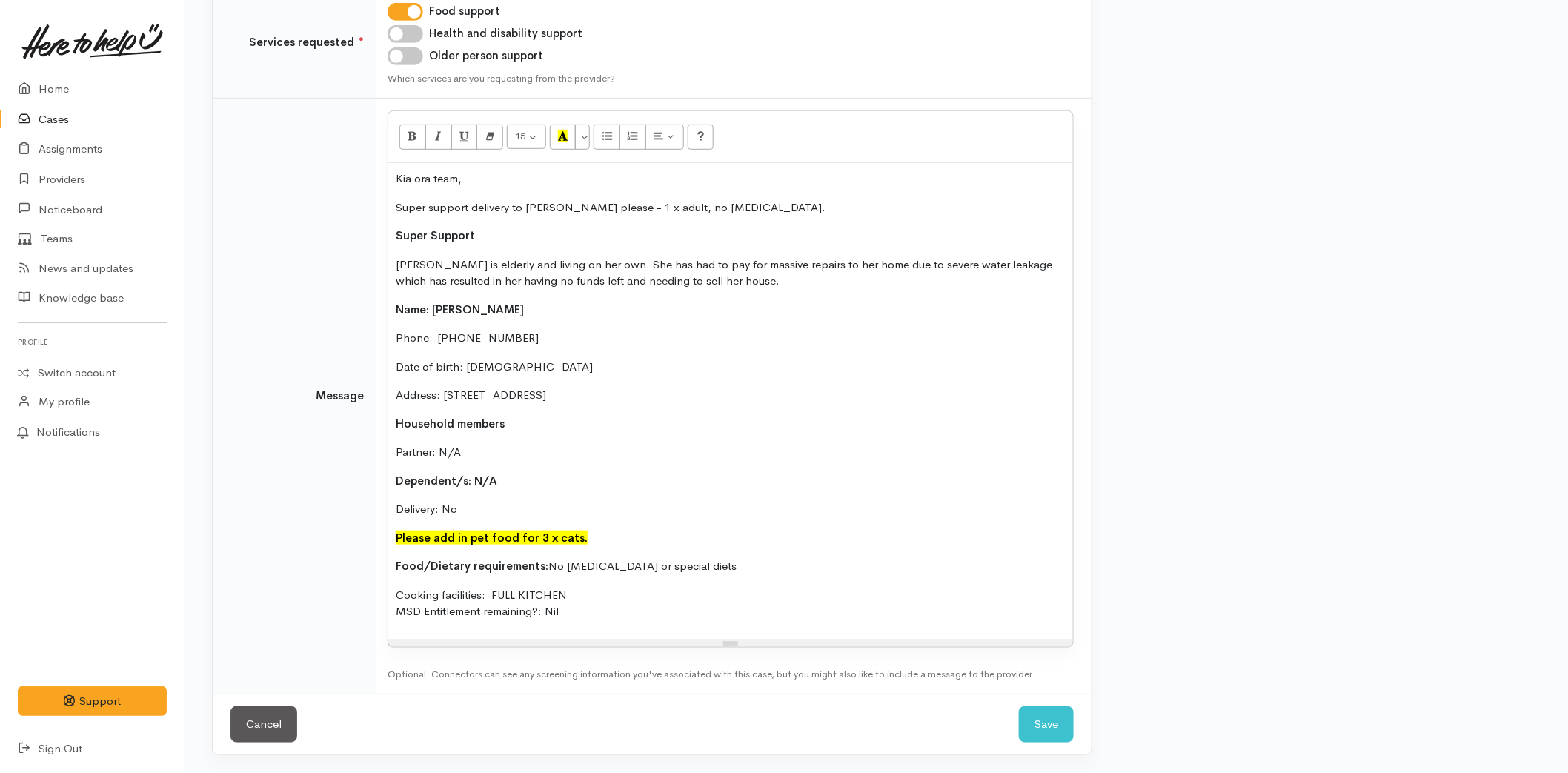
click at [596, 627] on div "Kia ora team, Super support delivery to [PERSON_NAME] please - 1 x adult, no [M…" at bounding box center [731, 401] width 685 height 477
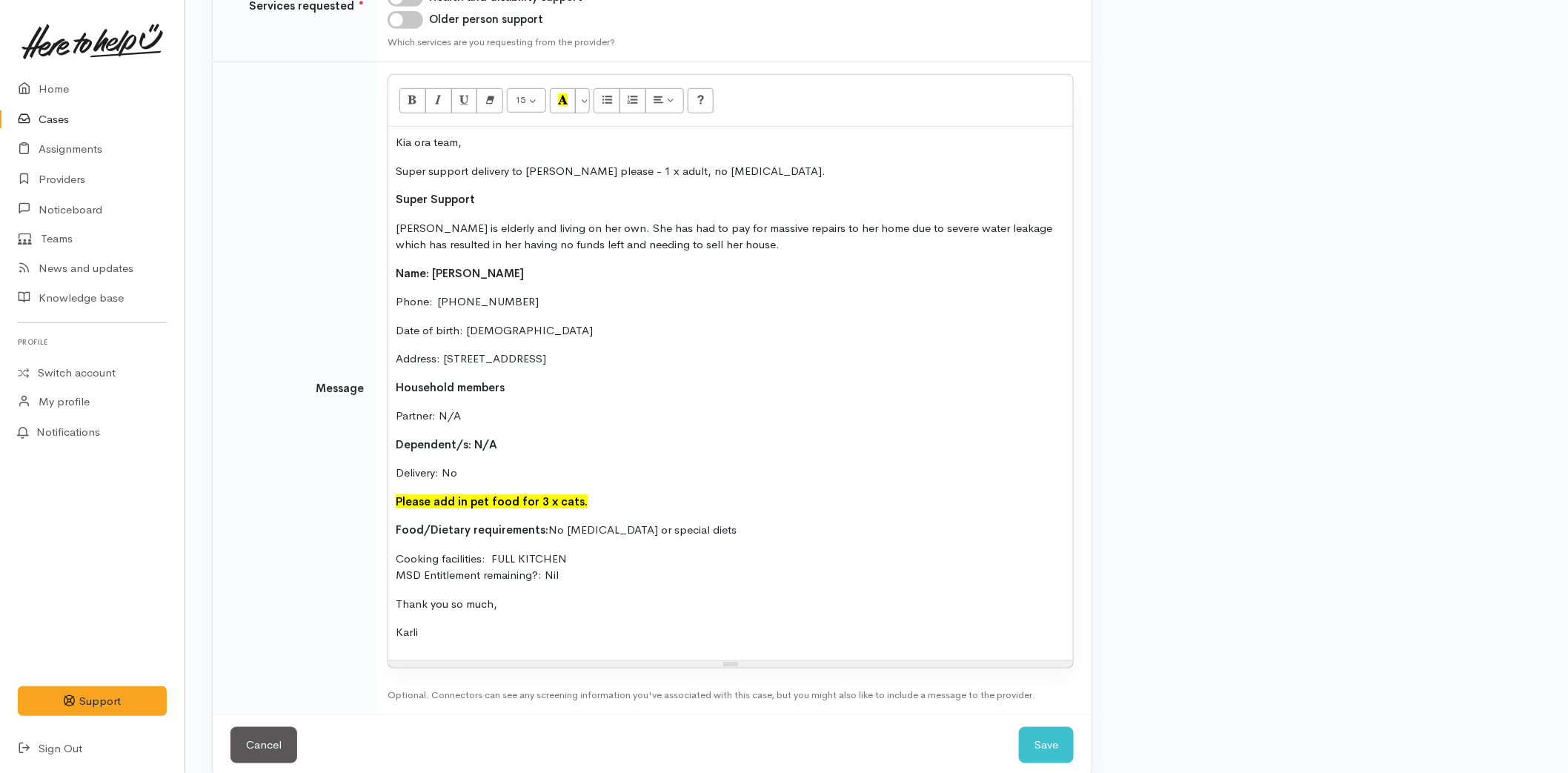
scroll to position [368, 0]
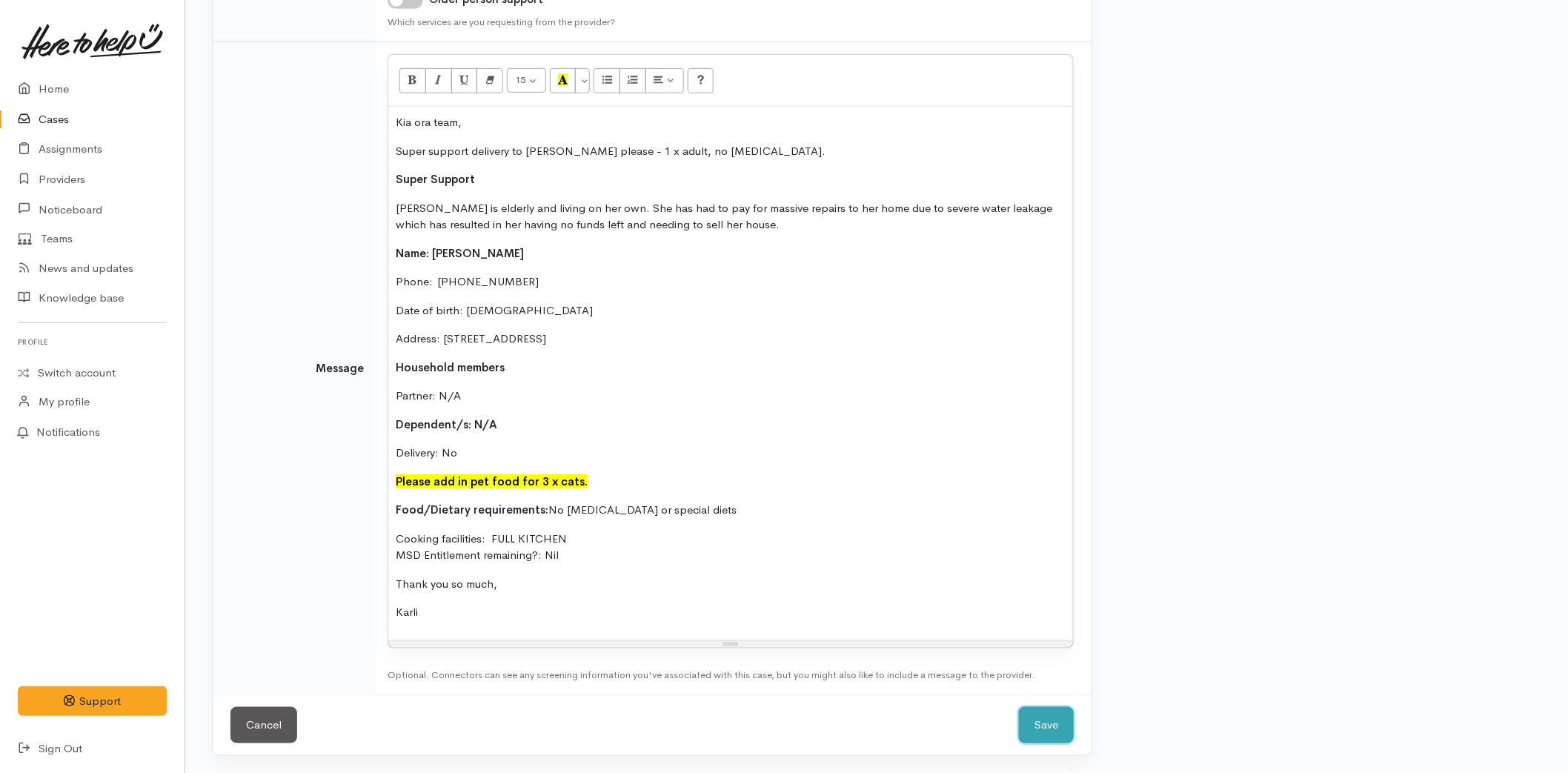
click at [1041, 714] on button "Save" at bounding box center [1046, 725] width 55 height 36
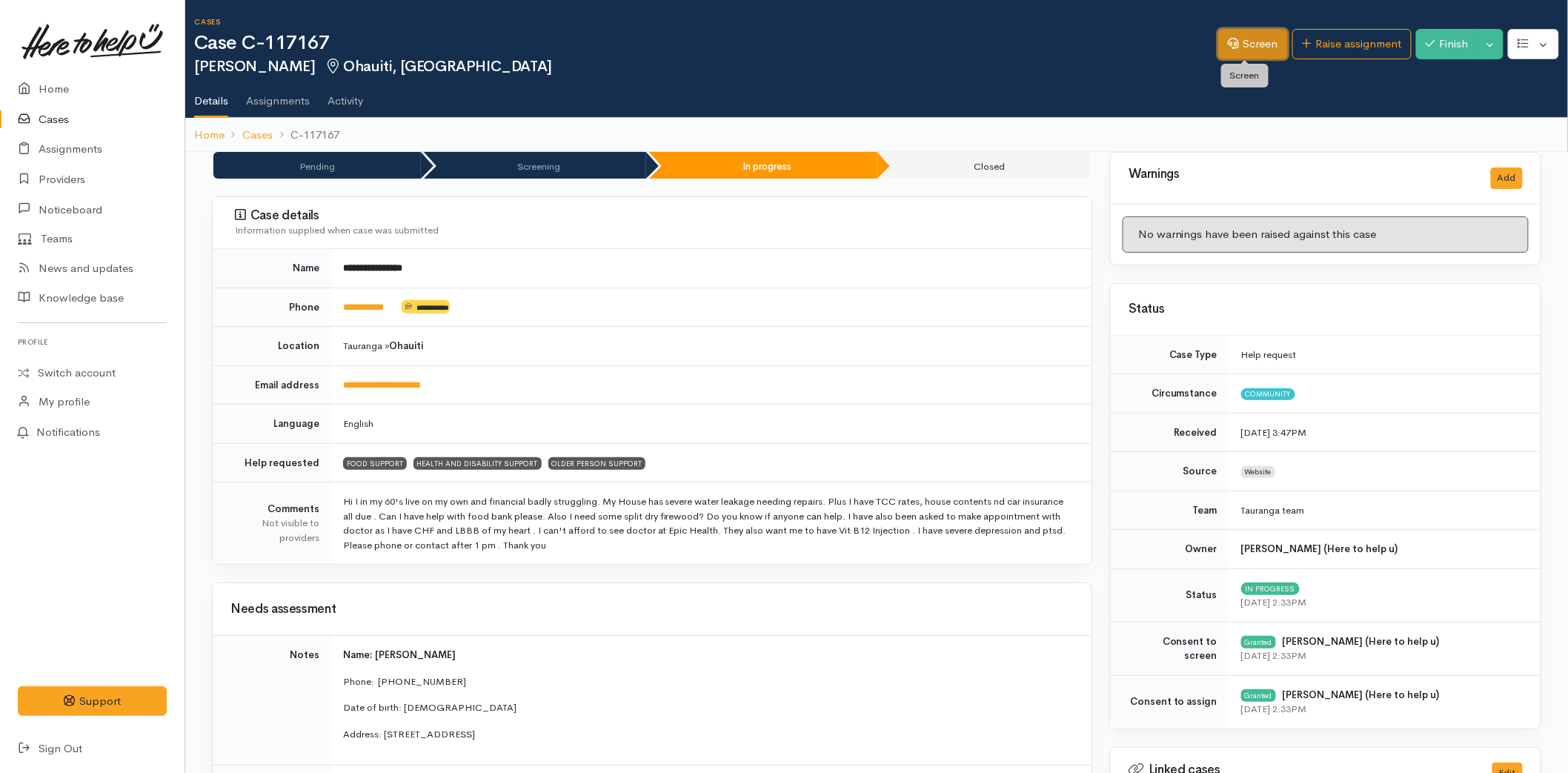
click at [1259, 38] on link "Screen" at bounding box center [1254, 44] width 70 height 30
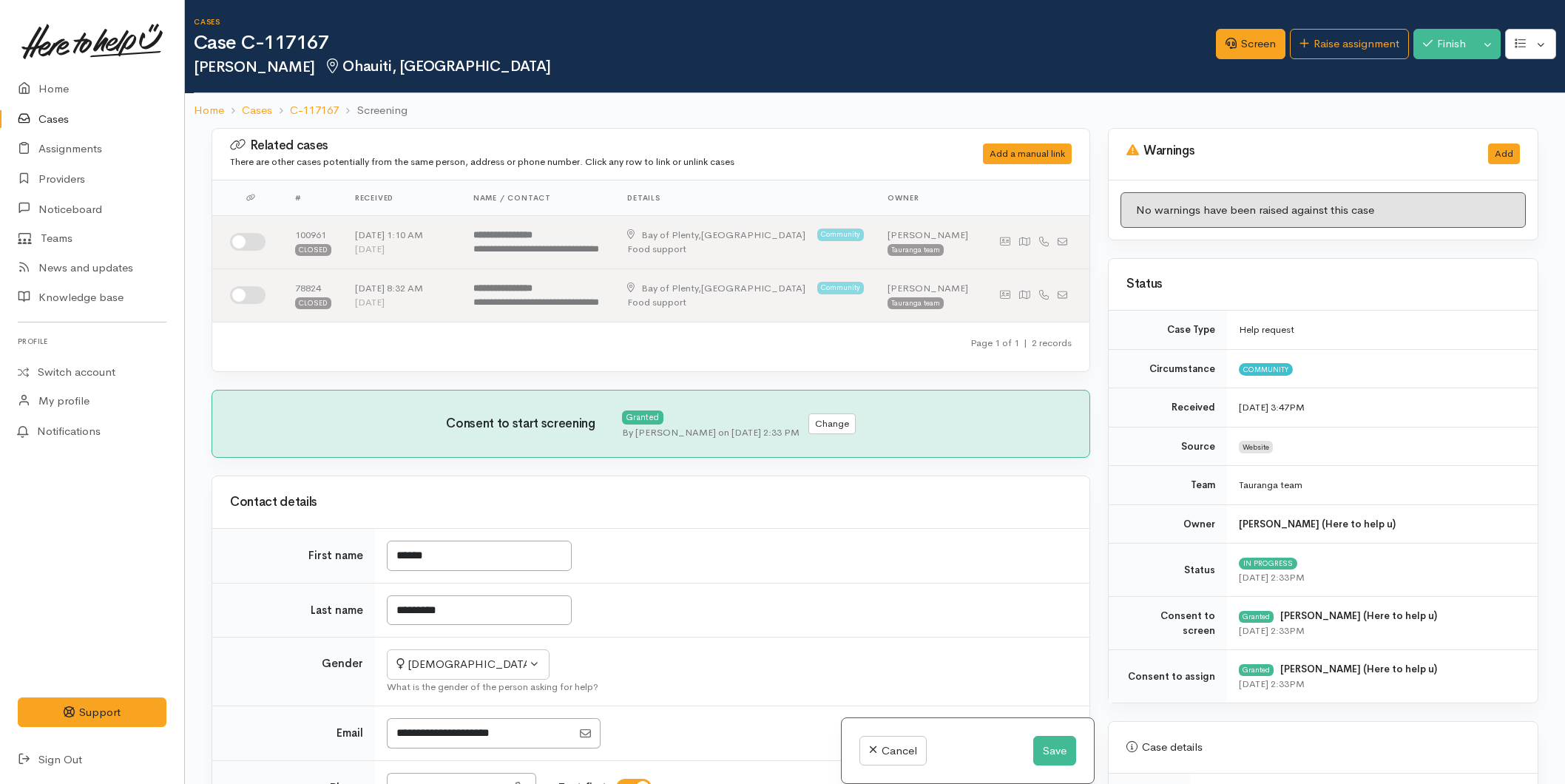
select select "2"
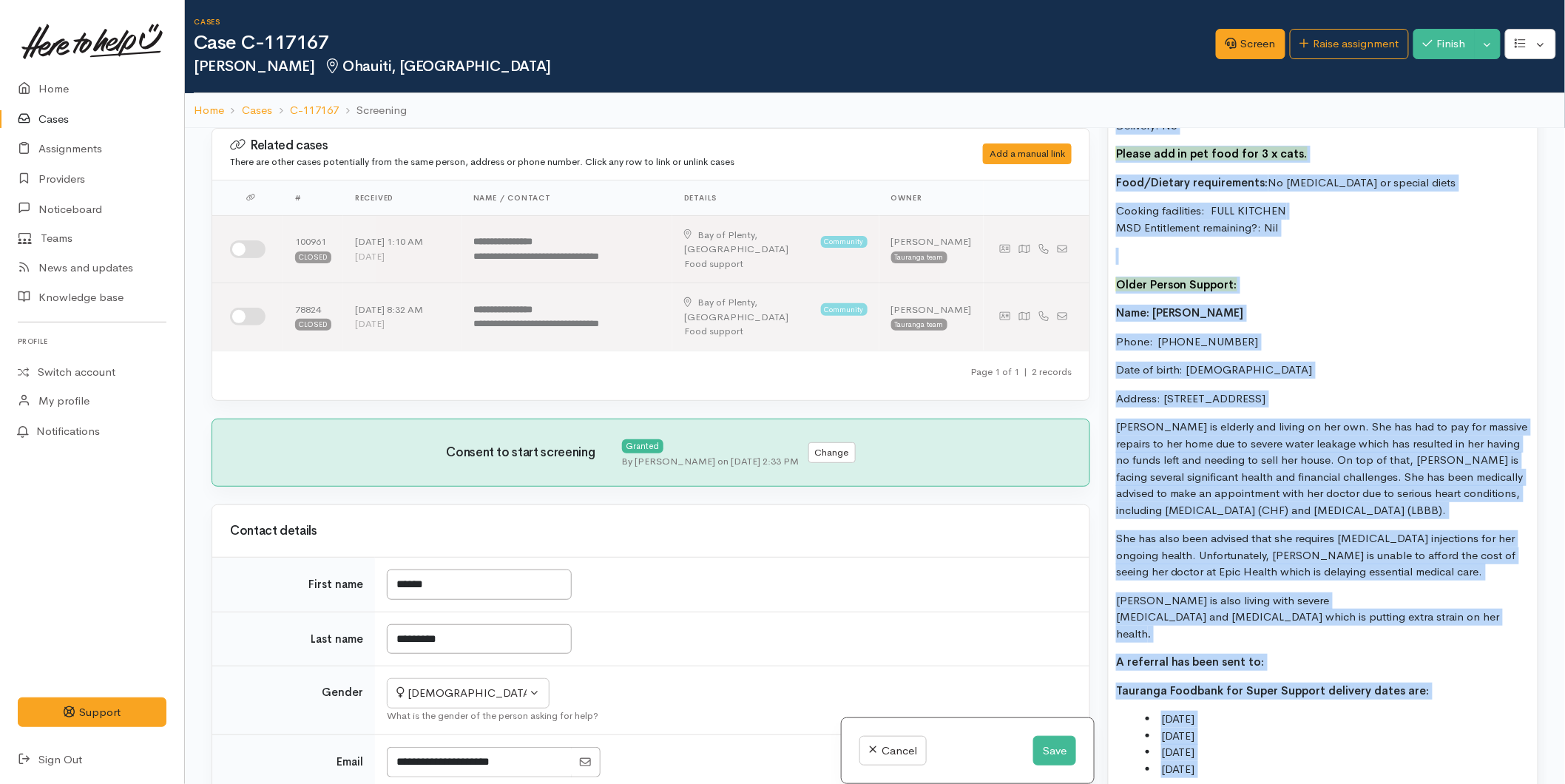
scroll to position [1328, 0]
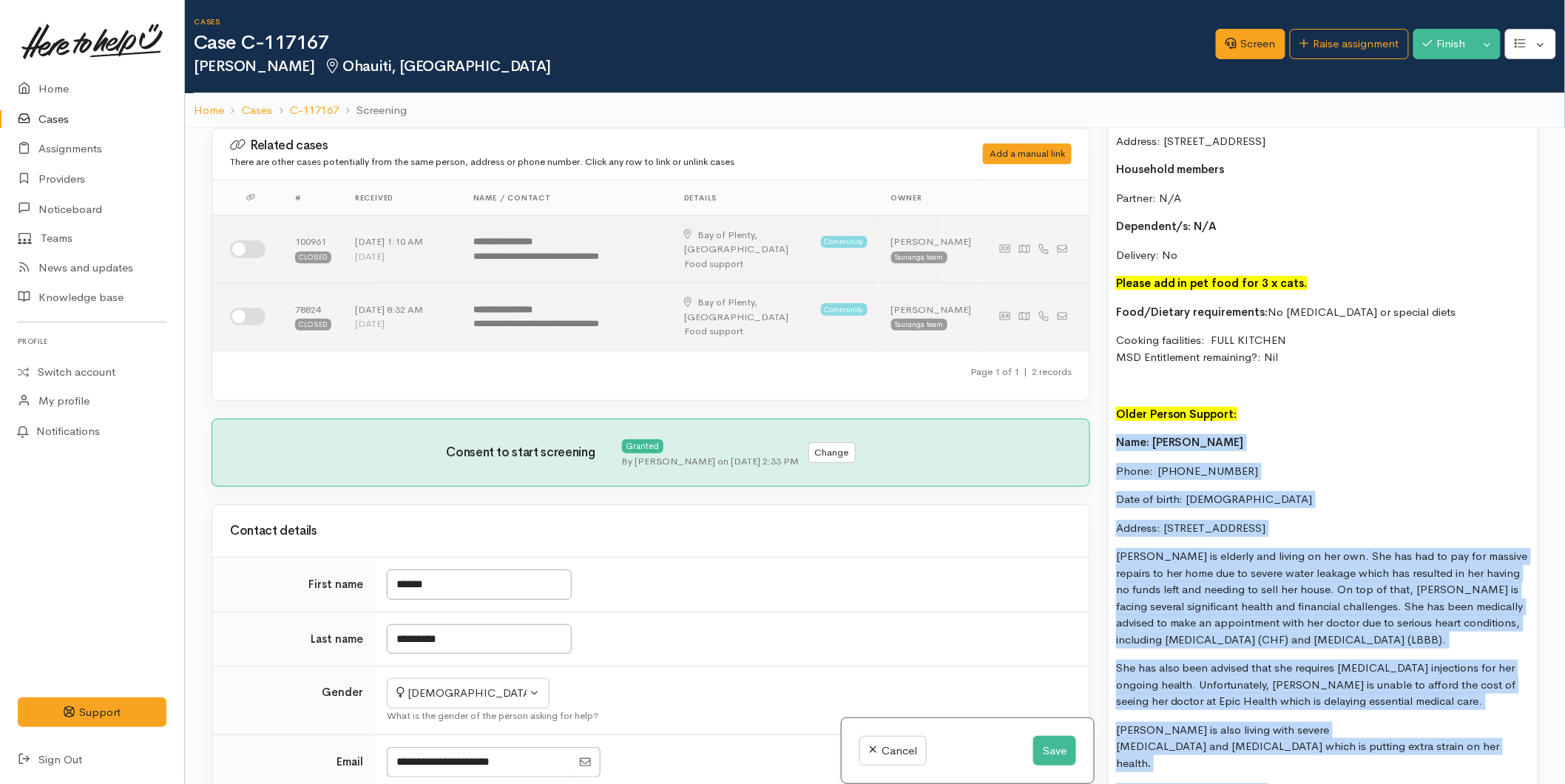
drag, startPoint x: 1299, startPoint y: 603, endPoint x: 1093, endPoint y: 433, distance: 267.1
click at [1097, 433] on div "Related cases There are other cases potentially from the same person, address o…" at bounding box center [875, 520] width 1345 height 784
copy div "Lore: Ipsumd Sitametco Adipi:  1004328365 Elit se doeiu: 17/39/3378 Tempori: 17…"
click at [1047, 737] on button "Save" at bounding box center [1056, 751] width 43 height 30
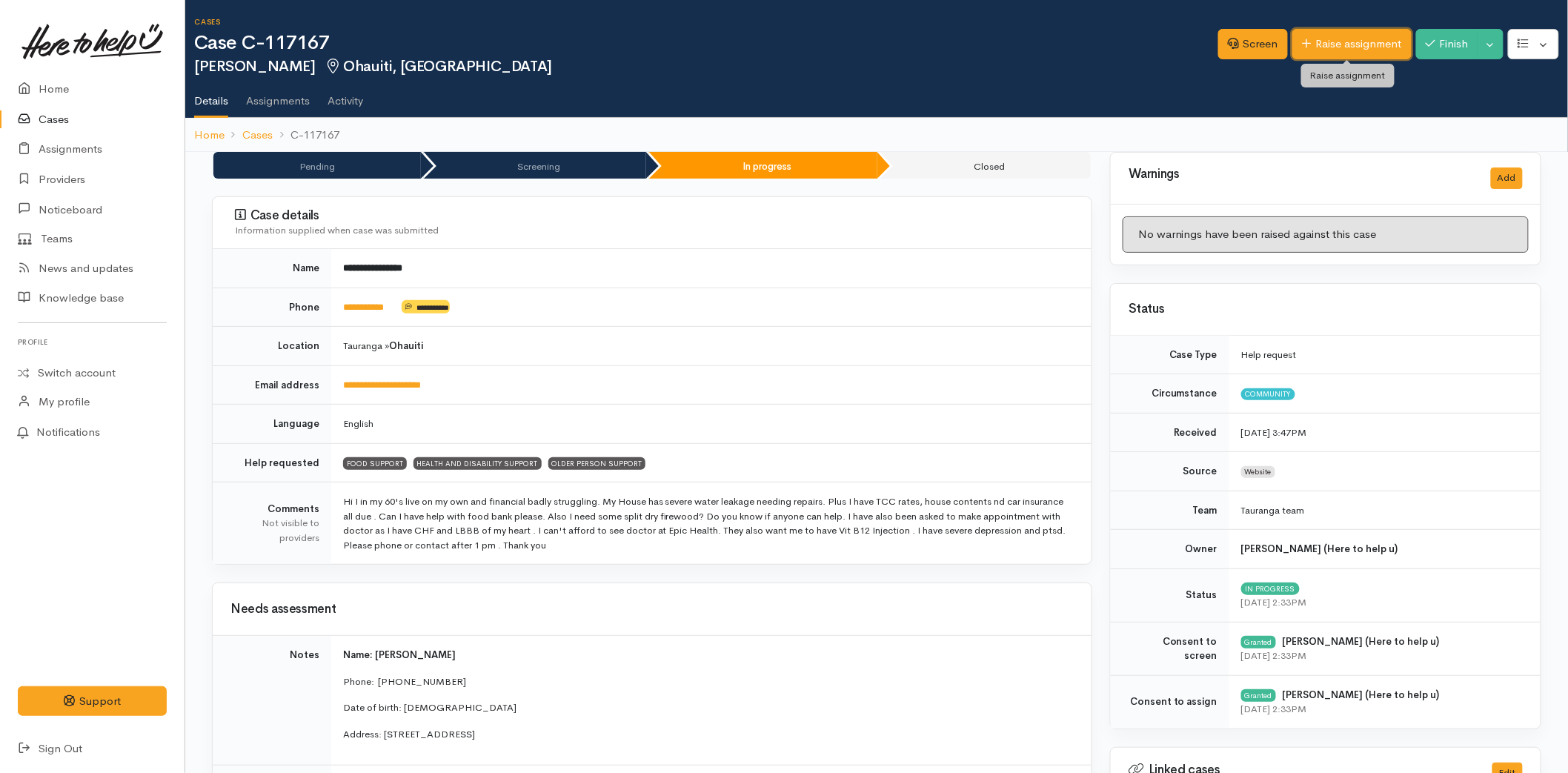
click at [1323, 29] on link "Raise assignment" at bounding box center [1352, 44] width 119 height 30
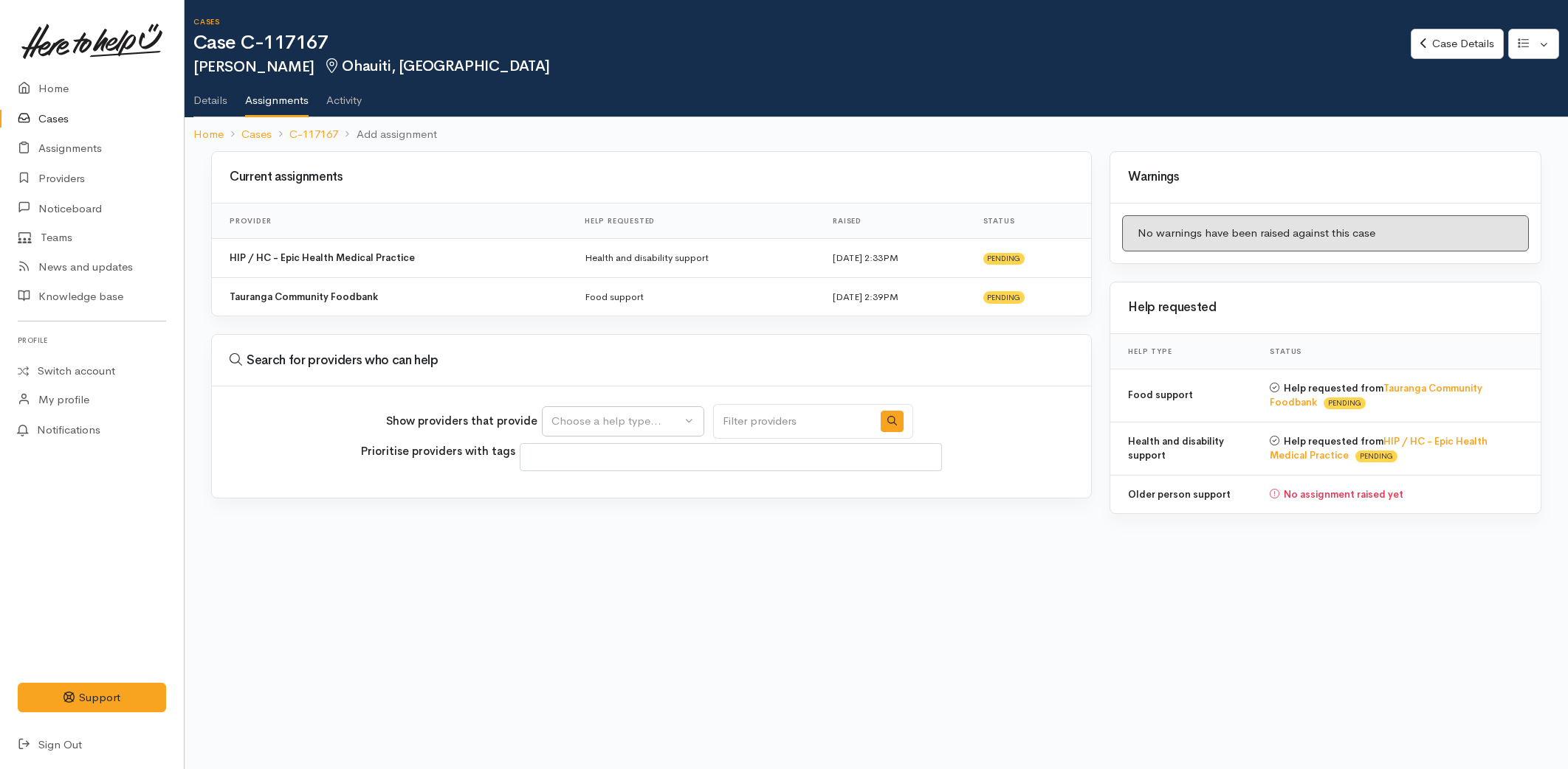
select select
click at [601, 414] on div "Choose a help type..." at bounding box center [616, 422] width 130 height 17
click at [592, 489] on span "Food support" at bounding box center [594, 492] width 69 height 17
select select "3"
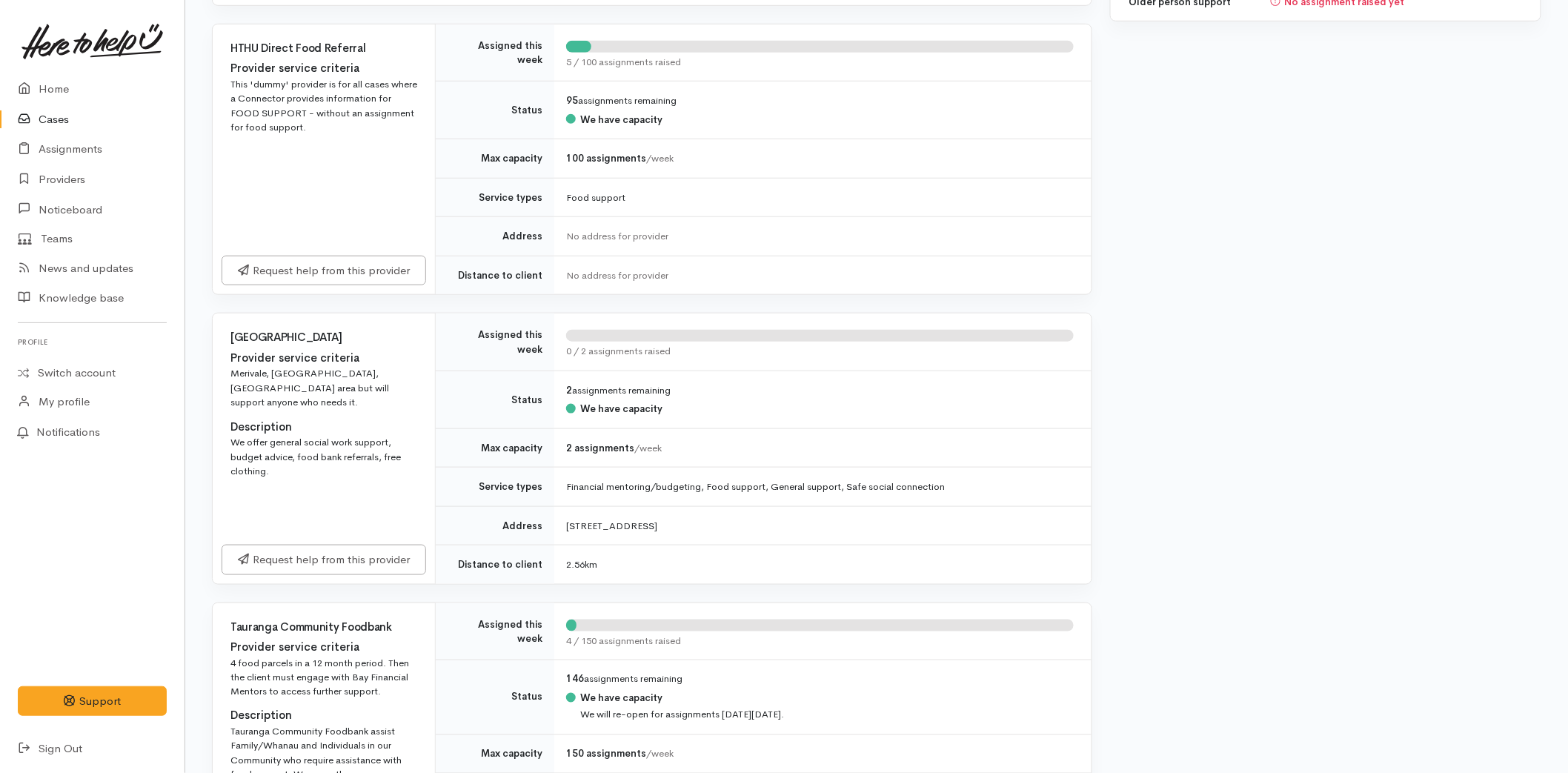
scroll to position [742, 0]
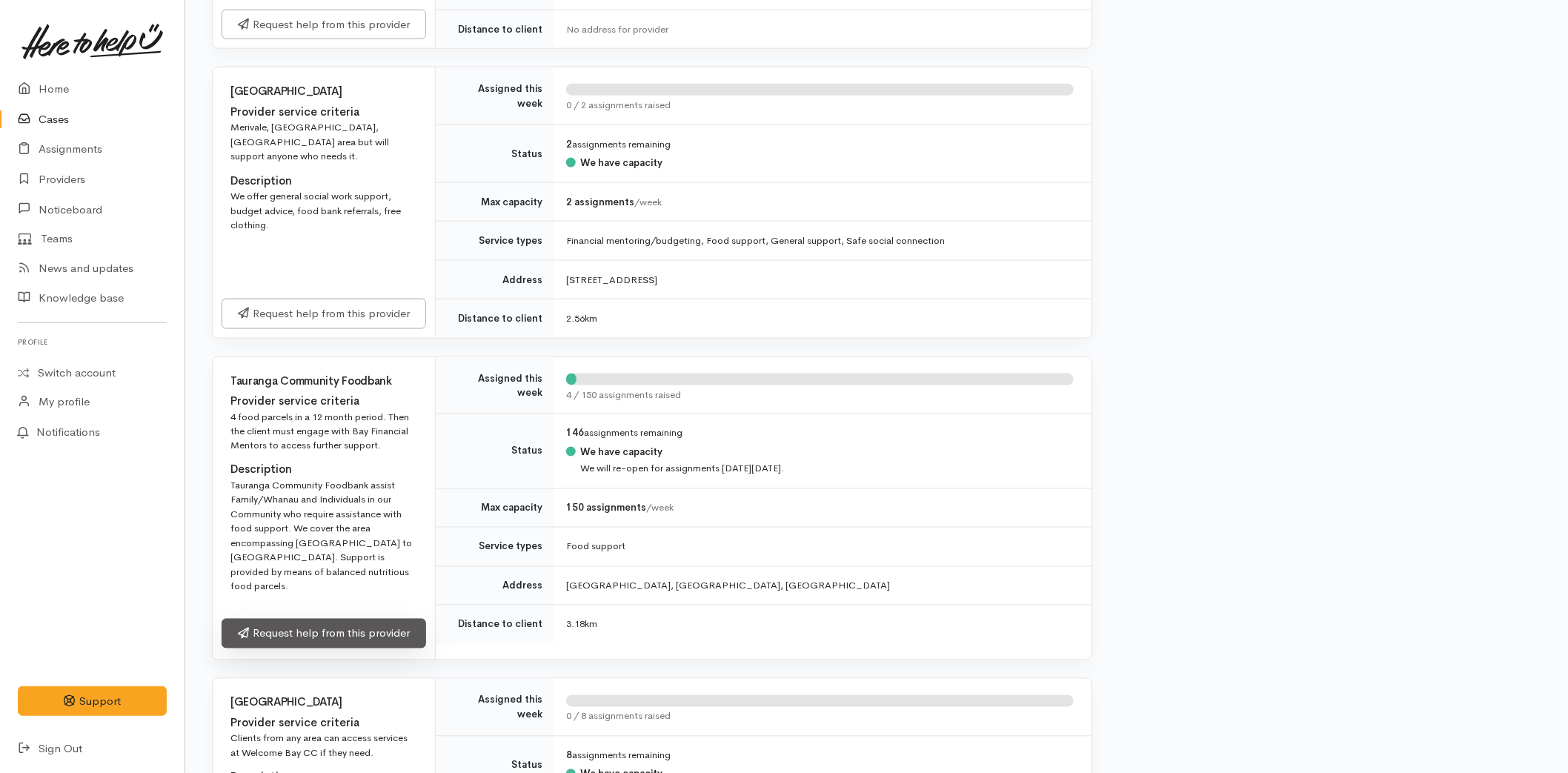
click at [304, 619] on link "Request help from this provider" at bounding box center [324, 634] width 205 height 30
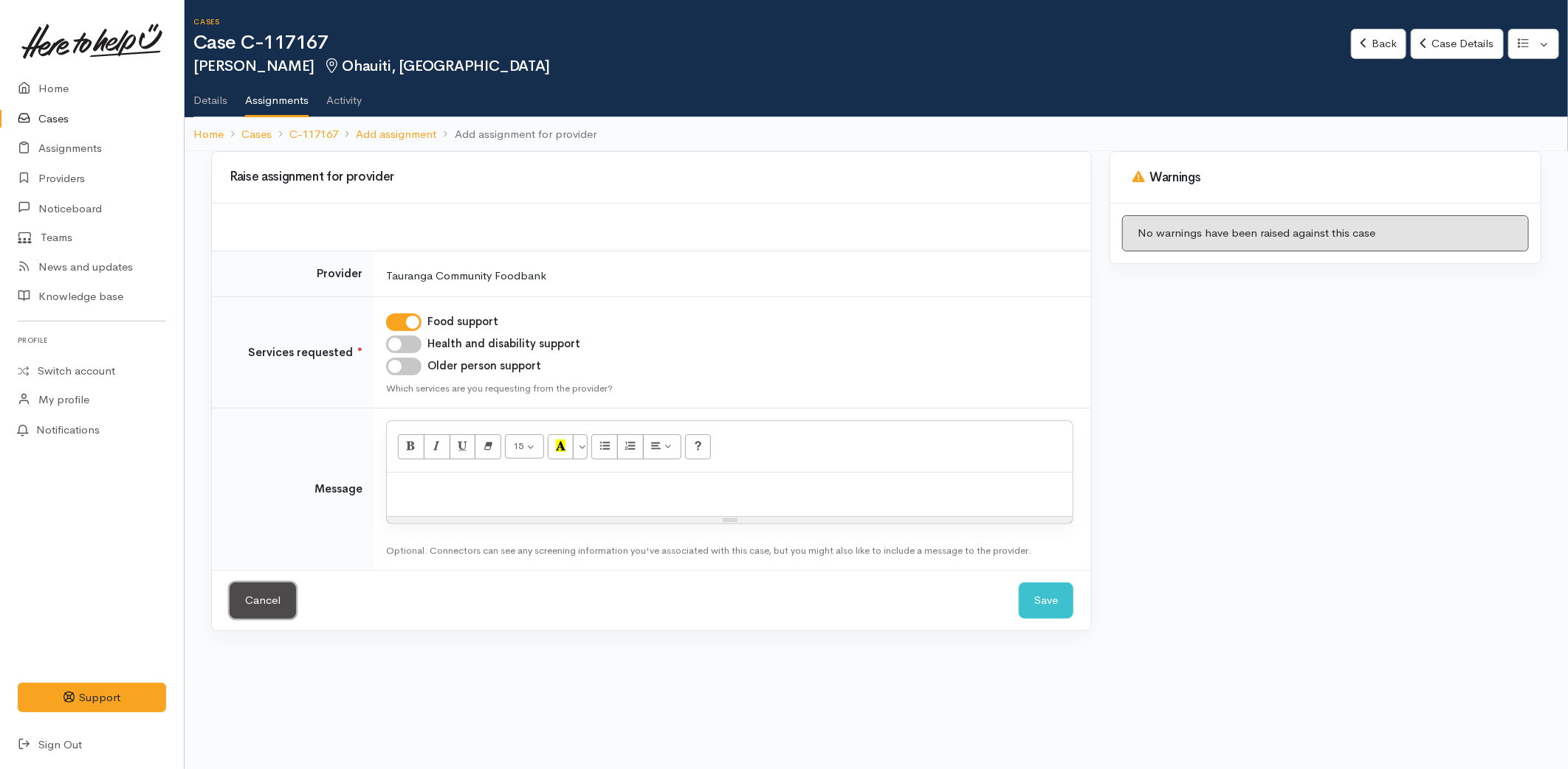
click at [276, 597] on link "Cancel" at bounding box center [262, 601] width 67 height 36
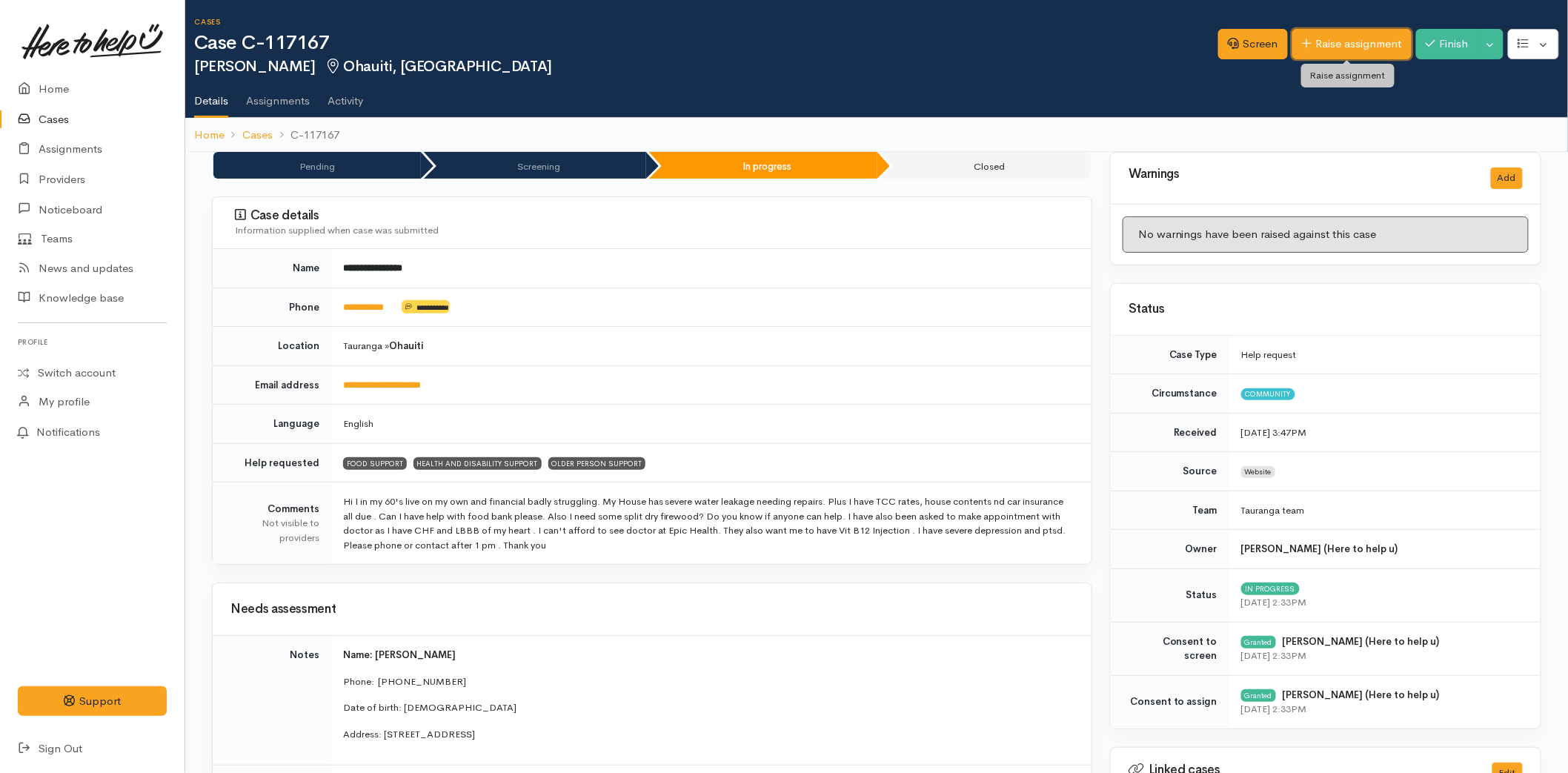
click at [1309, 42] on link "Raise assignment" at bounding box center [1352, 44] width 119 height 30
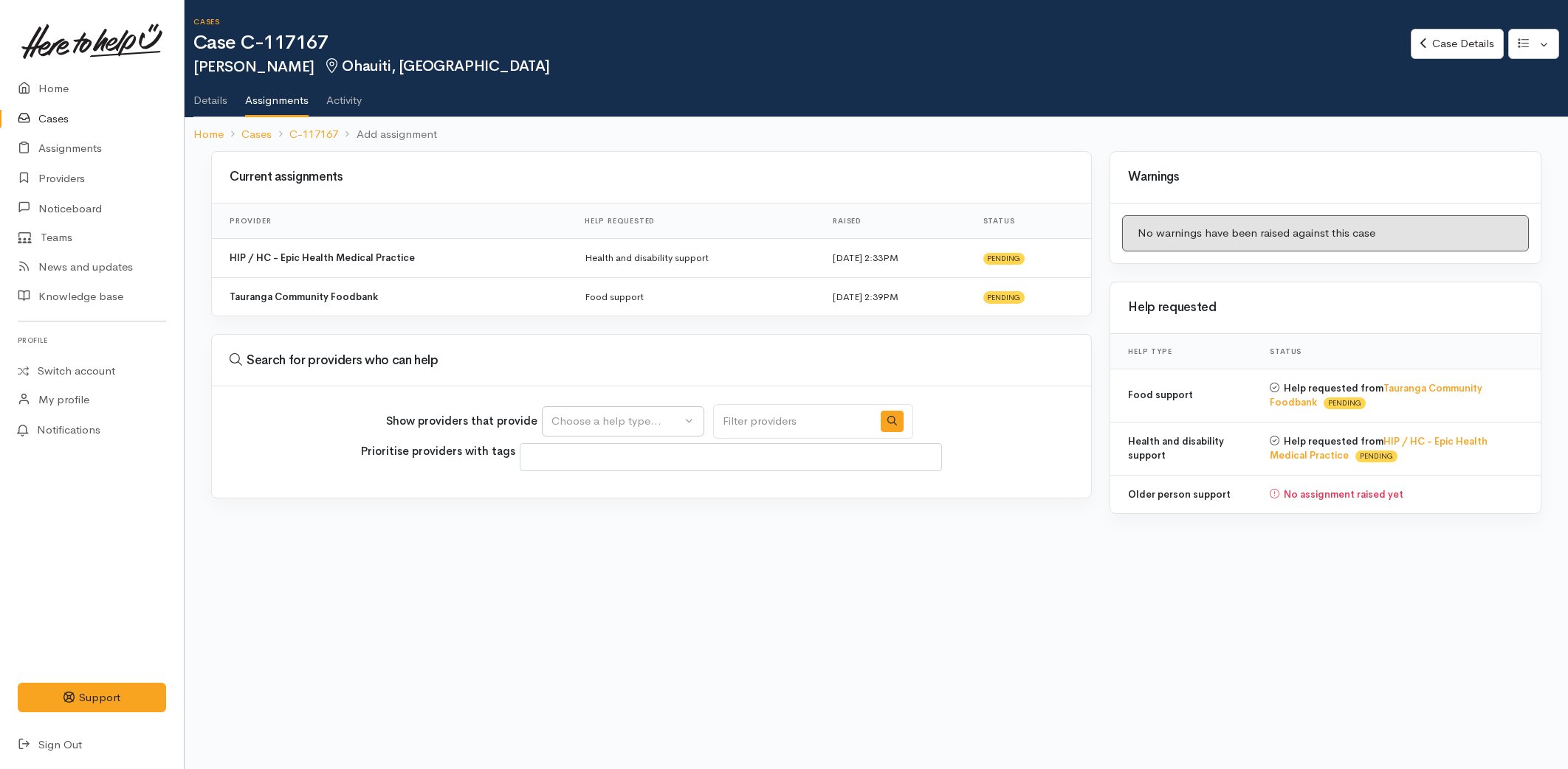
select select
drag, startPoint x: 592, startPoint y: 410, endPoint x: 600, endPoint y: 422, distance: 14.4
click at [594, 409] on button "Choose a help type..." at bounding box center [623, 422] width 163 height 30
click at [613, 531] on span "Older person support" at bounding box center [614, 537] width 109 height 17
select select "29"
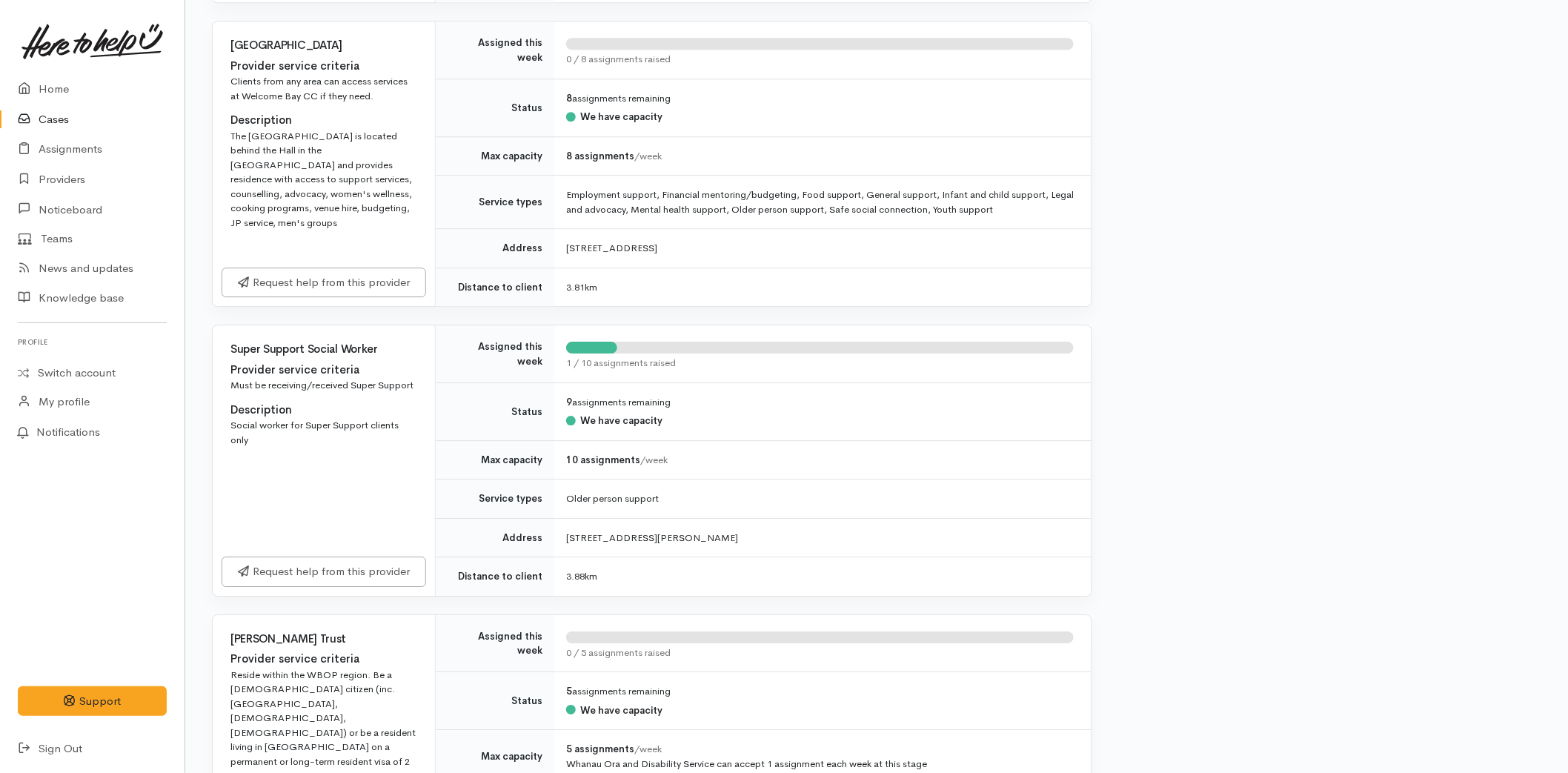
scroll to position [2059, 0]
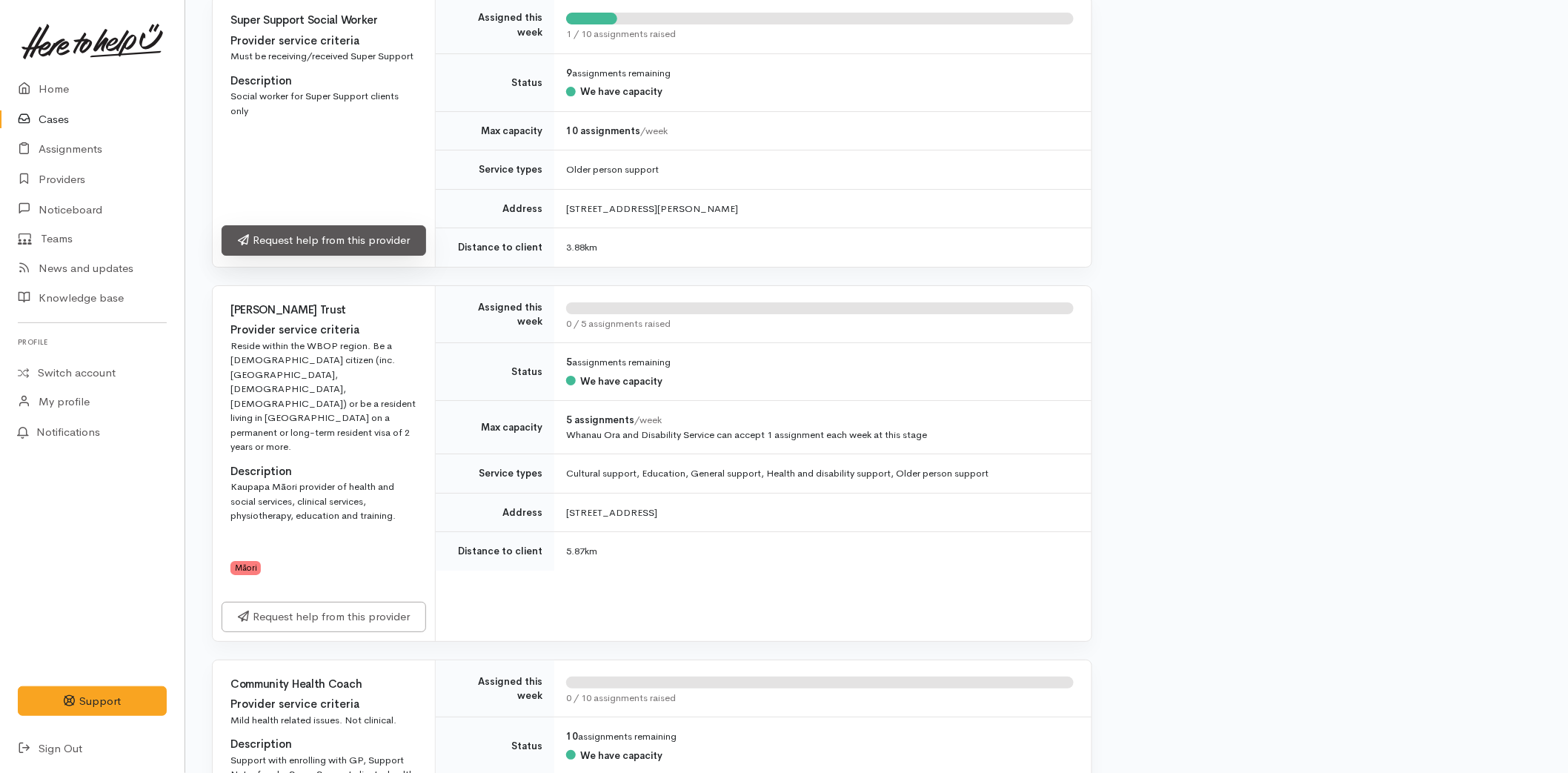
click at [375, 240] on link "Request help from this provider" at bounding box center [324, 241] width 205 height 30
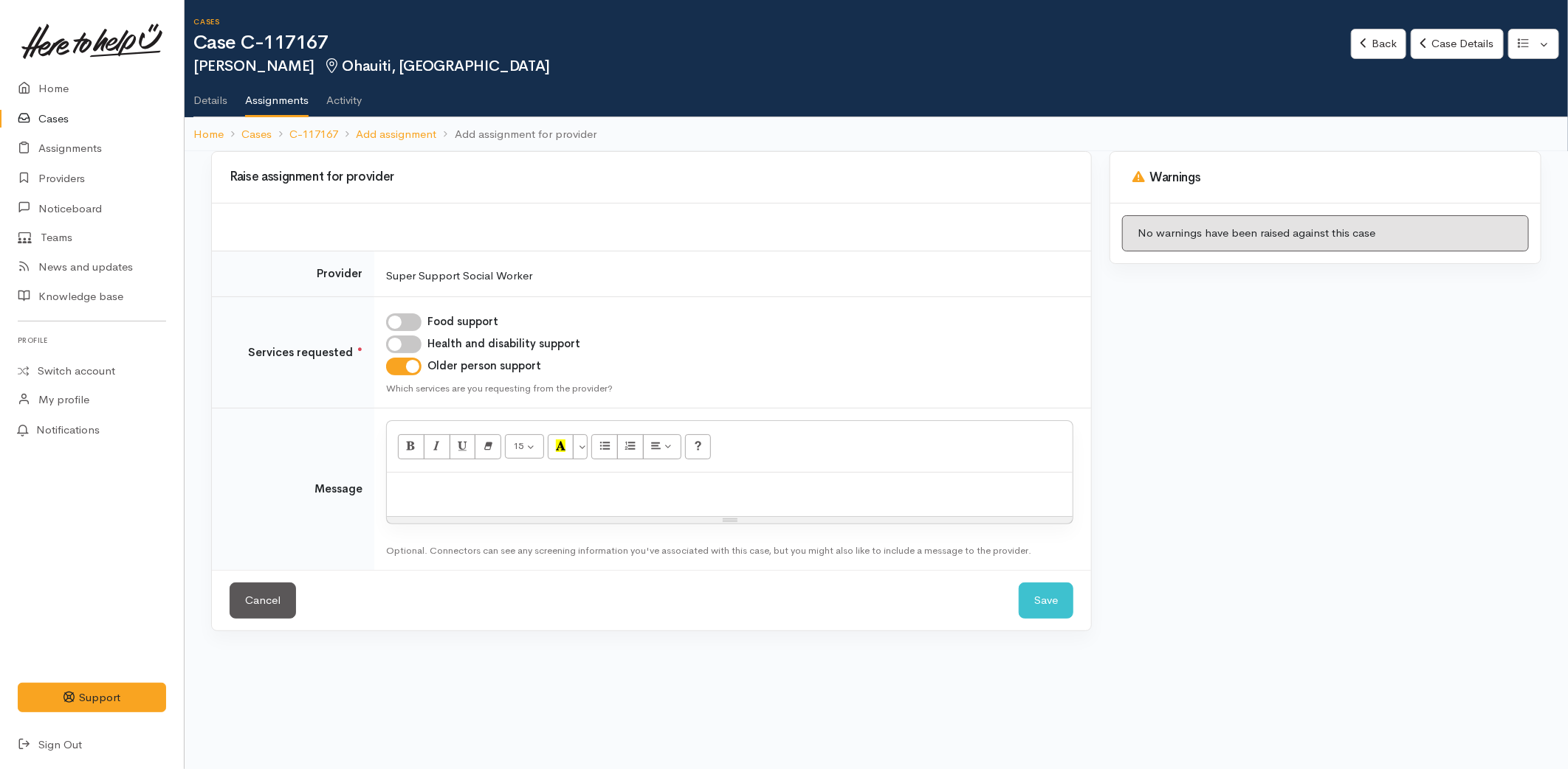
click at [579, 500] on div at bounding box center [730, 495] width 686 height 43
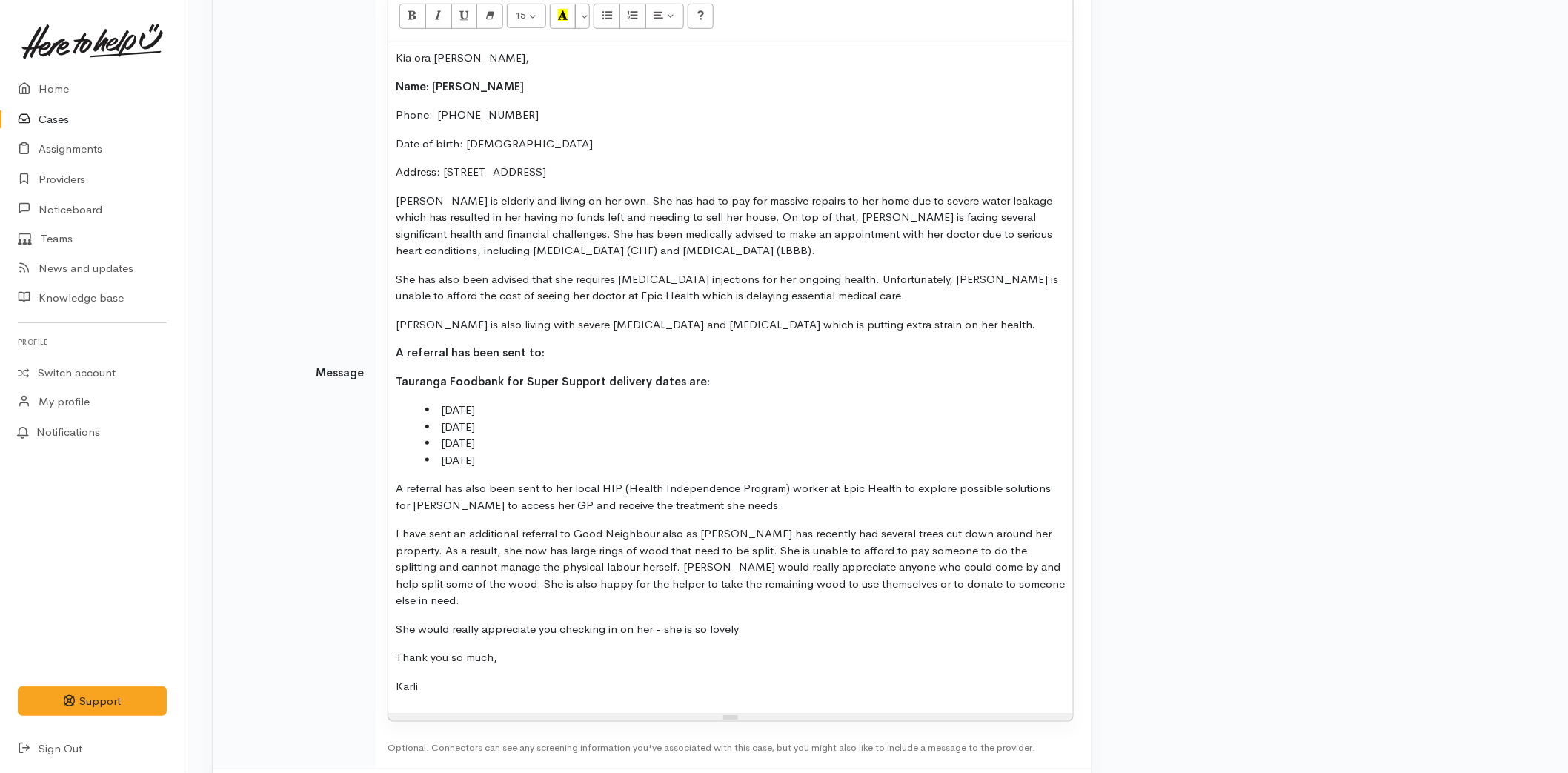
scroll to position [491, 0]
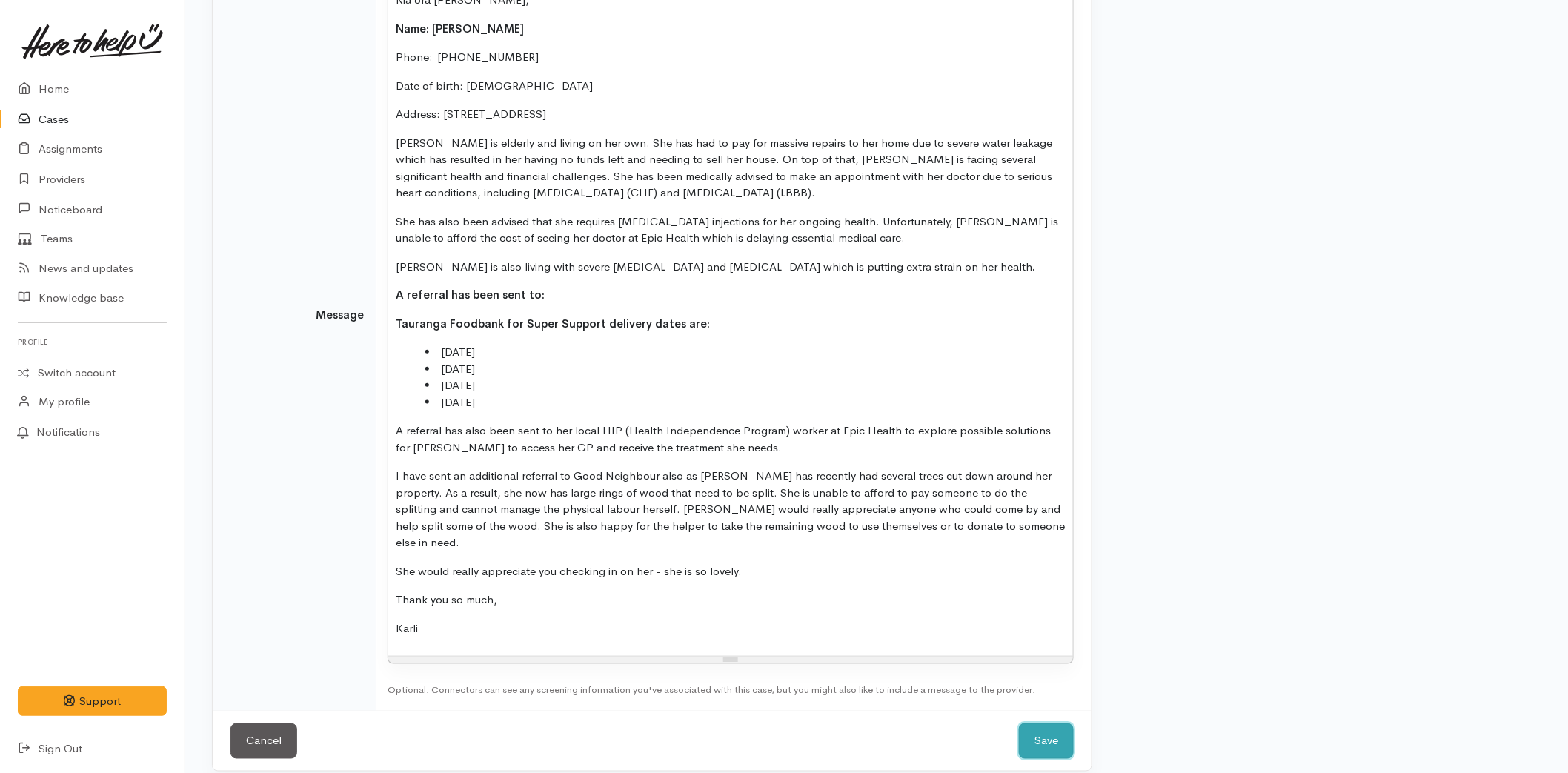
click at [1059, 724] on button "Save" at bounding box center [1046, 742] width 55 height 36
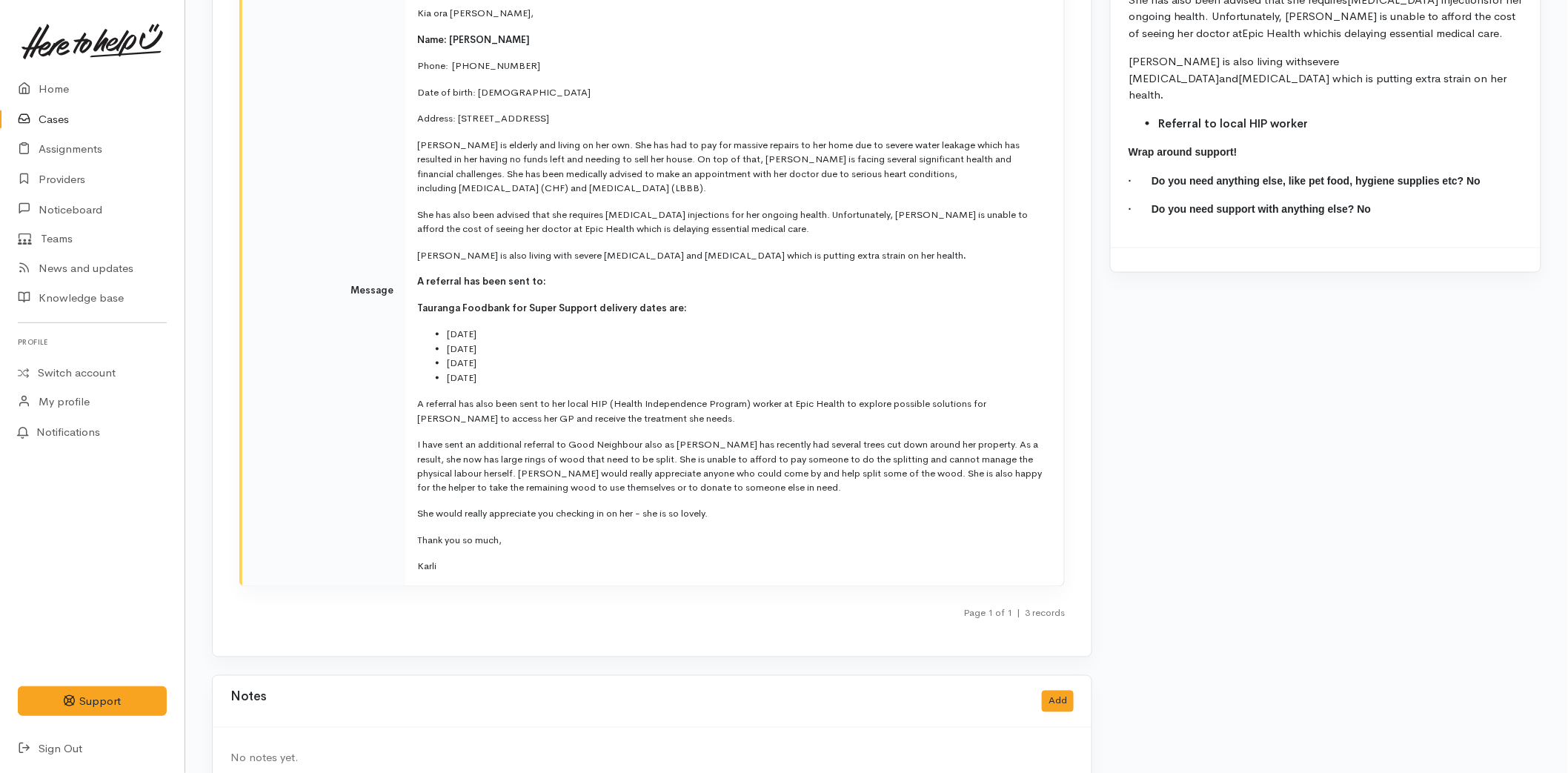
scroll to position [2307, 0]
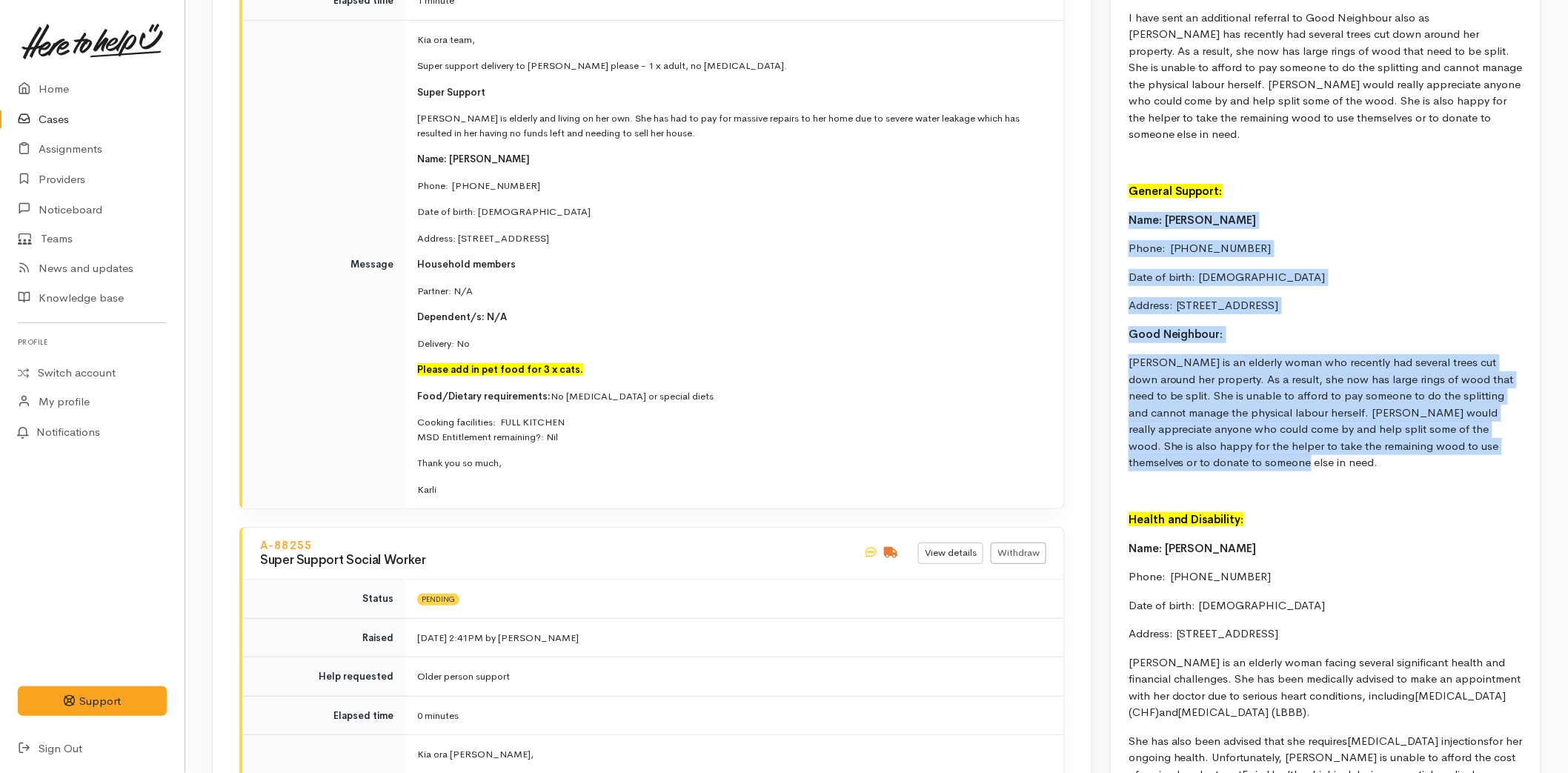
drag, startPoint x: 1145, startPoint y: 408, endPoint x: 1123, endPoint y: 164, distance: 245.0
copy div "Name: Judith Dombroski Phone:  0274284074 Date of birth: 13/10/1961 Address: 58…"
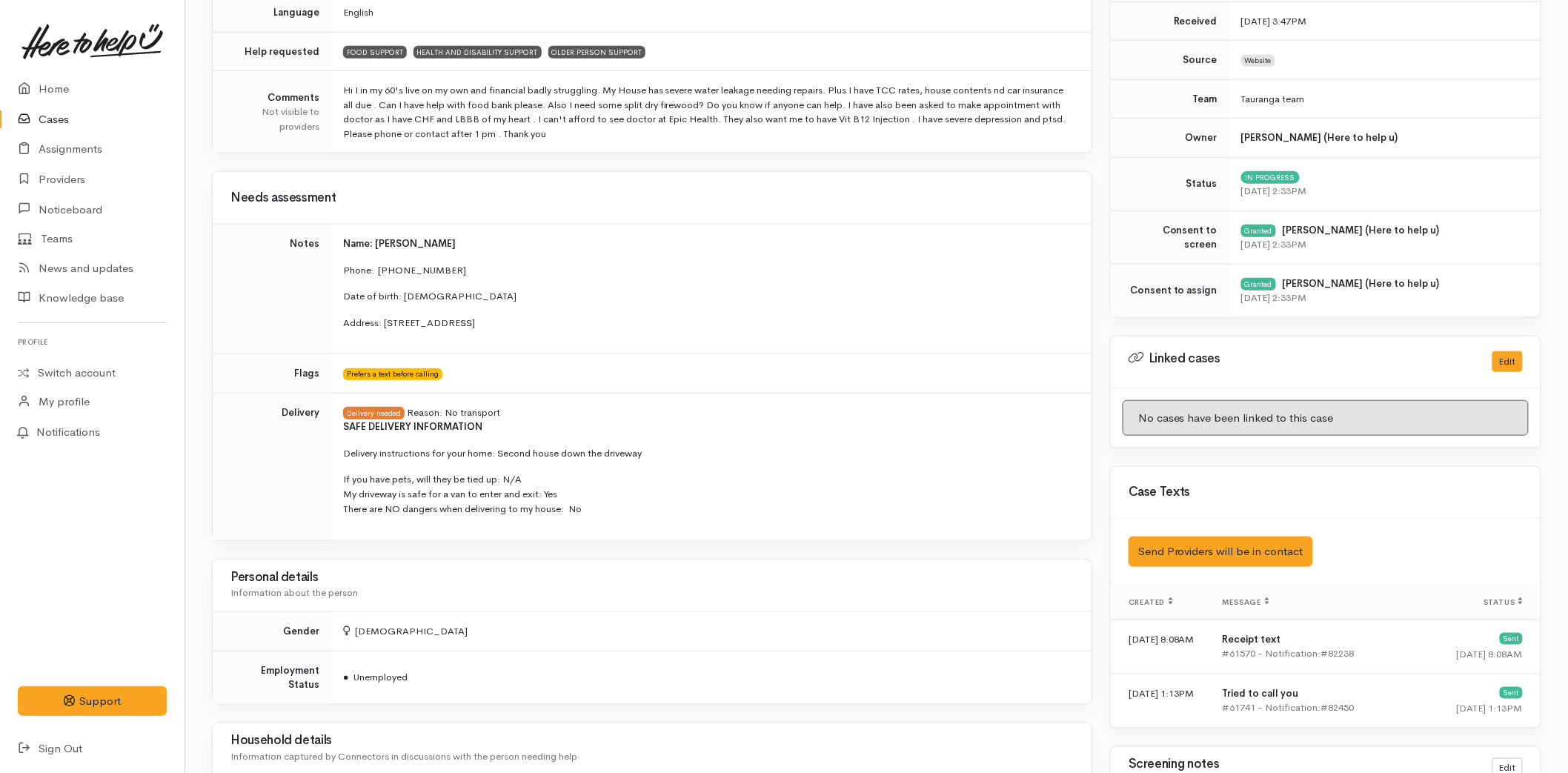
scroll to position [0, 0]
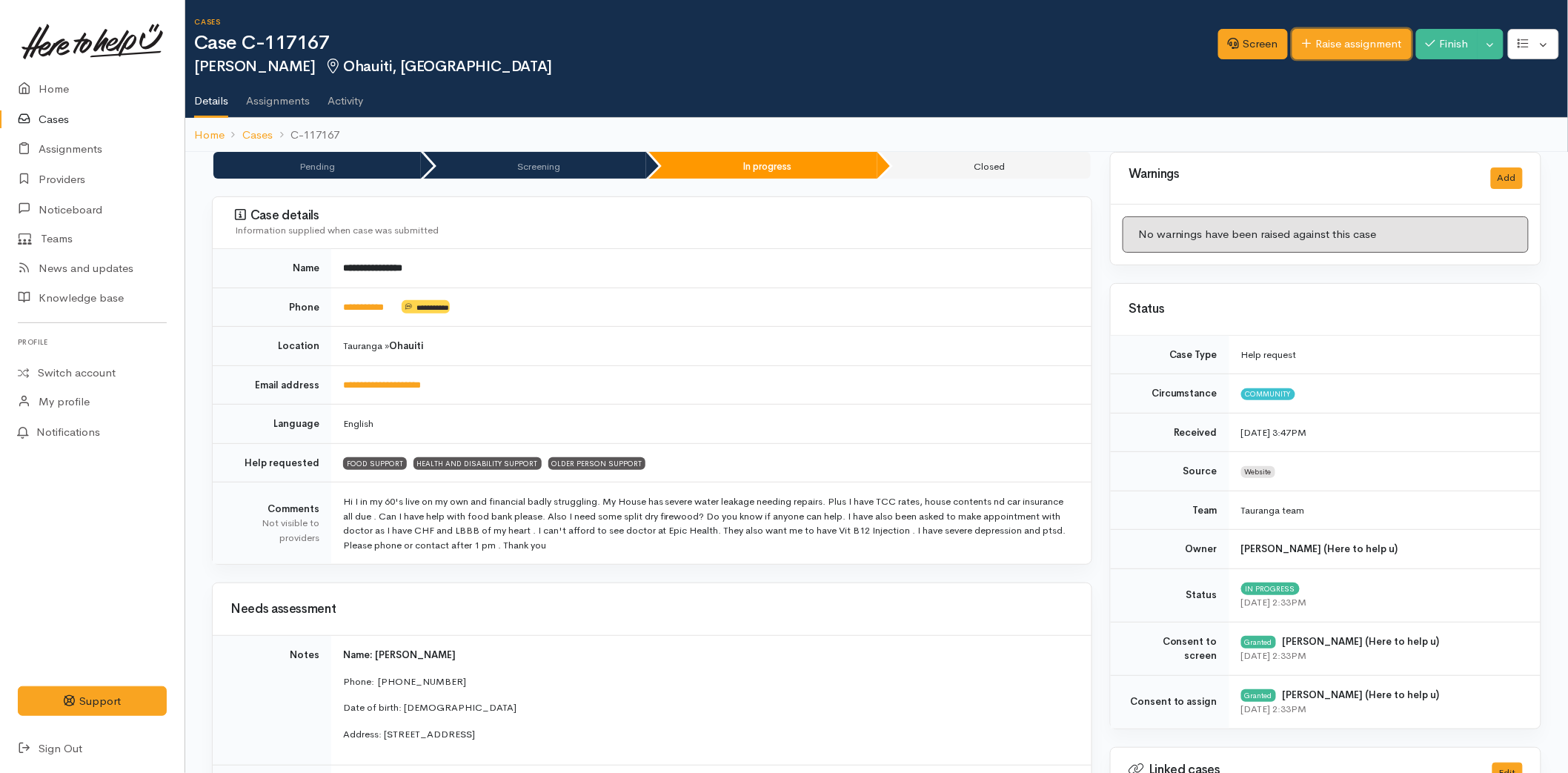
drag, startPoint x: 1321, startPoint y: 49, endPoint x: 1306, endPoint y: 50, distance: 15.0
click at [1321, 48] on link "Raise assignment" at bounding box center [1352, 44] width 119 height 30
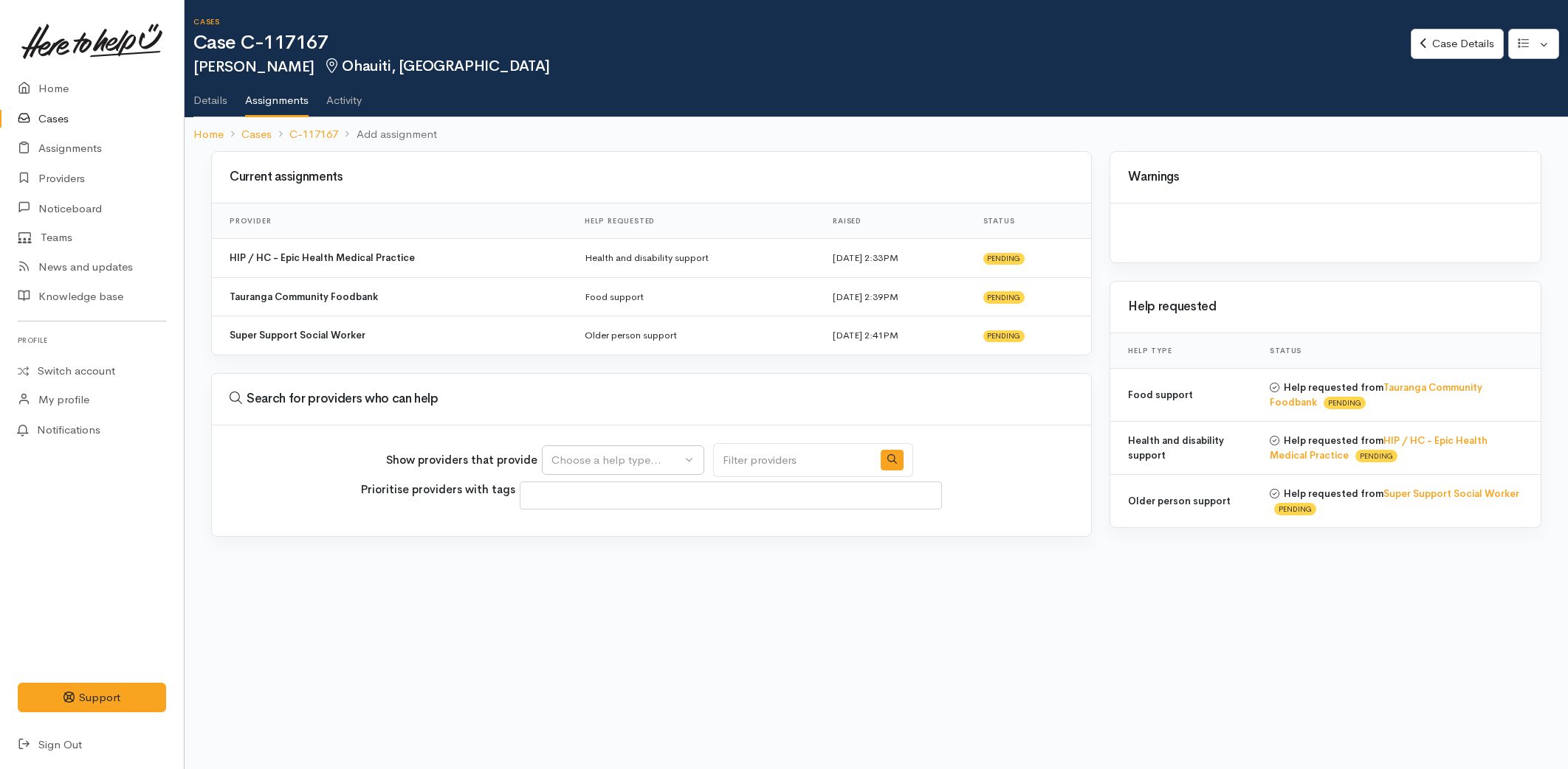
select select
click at [594, 462] on div "Choose a help type..." at bounding box center [616, 461] width 130 height 17
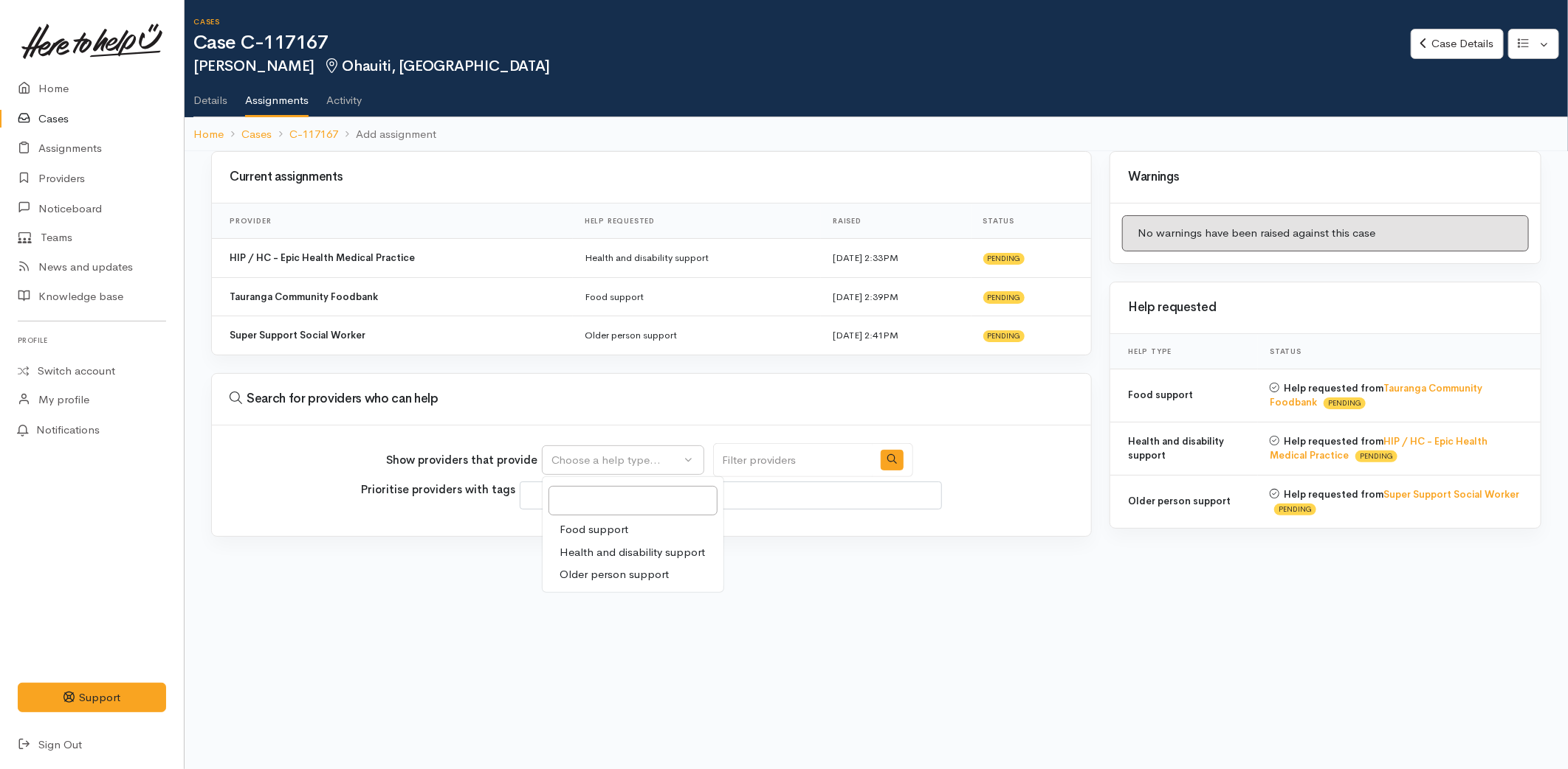
click at [220, 94] on link "Details" at bounding box center [210, 95] width 34 height 41
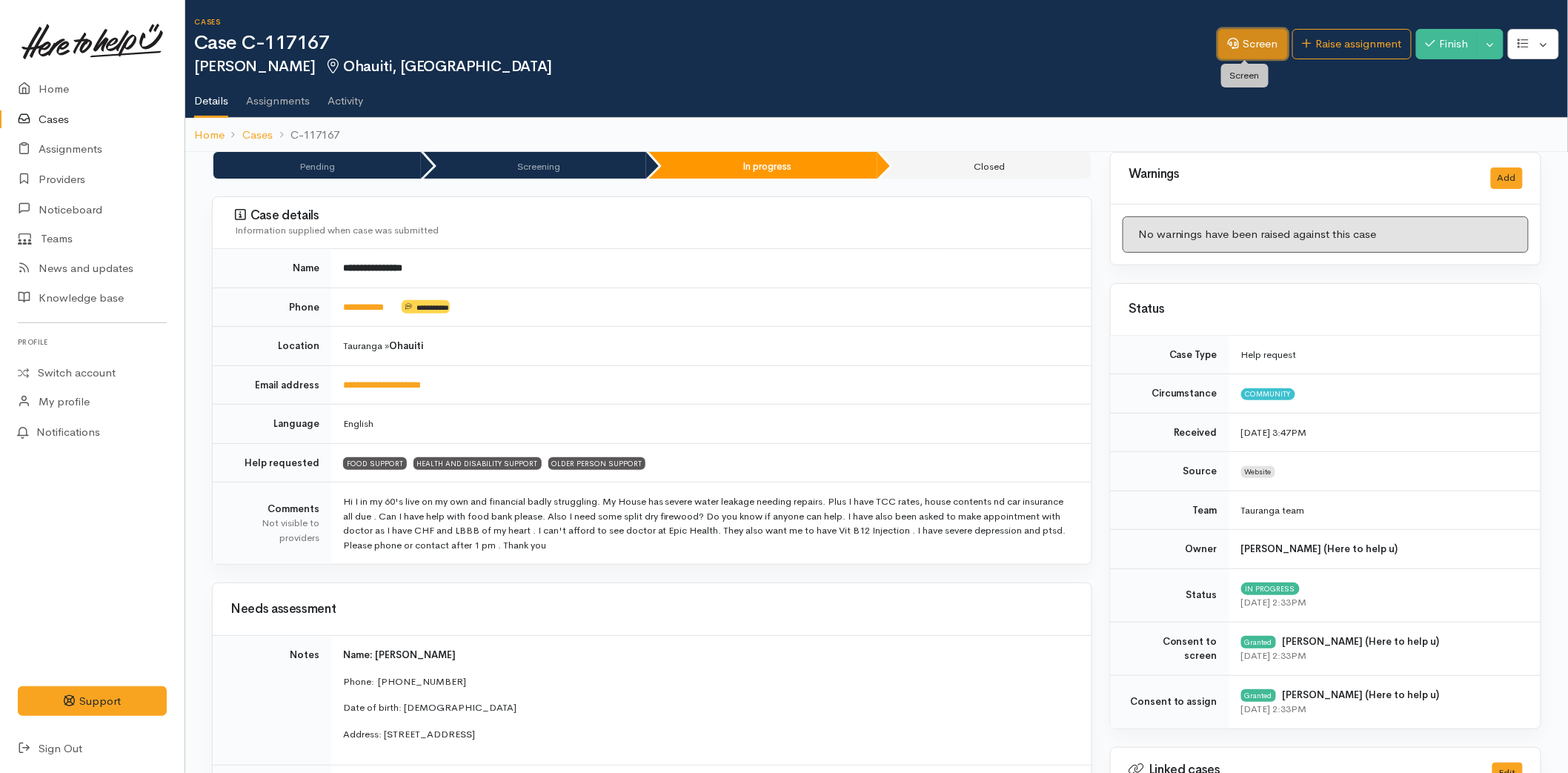
click at [1226, 36] on link "Screen" at bounding box center [1254, 44] width 70 height 30
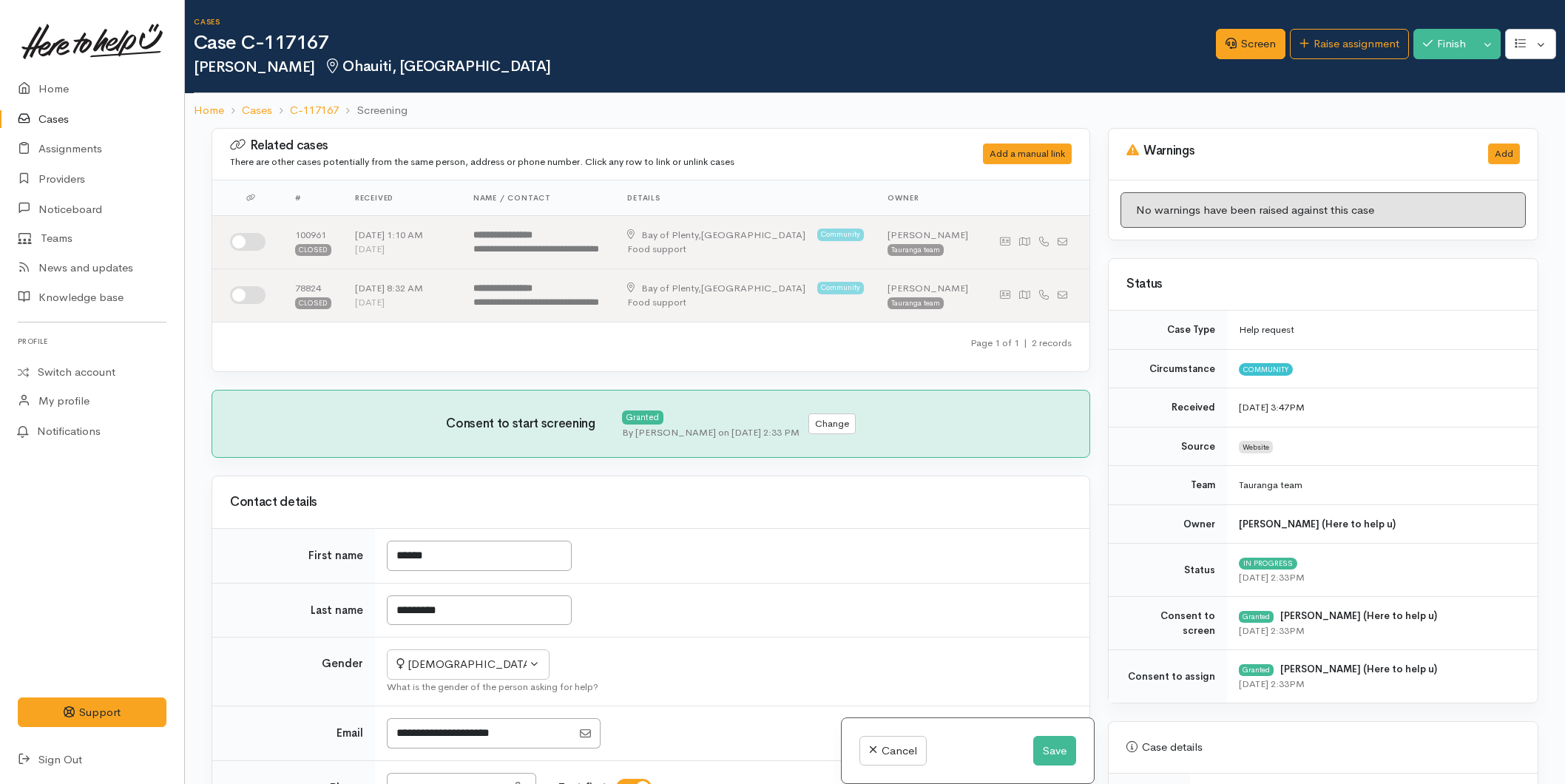
select select "2"
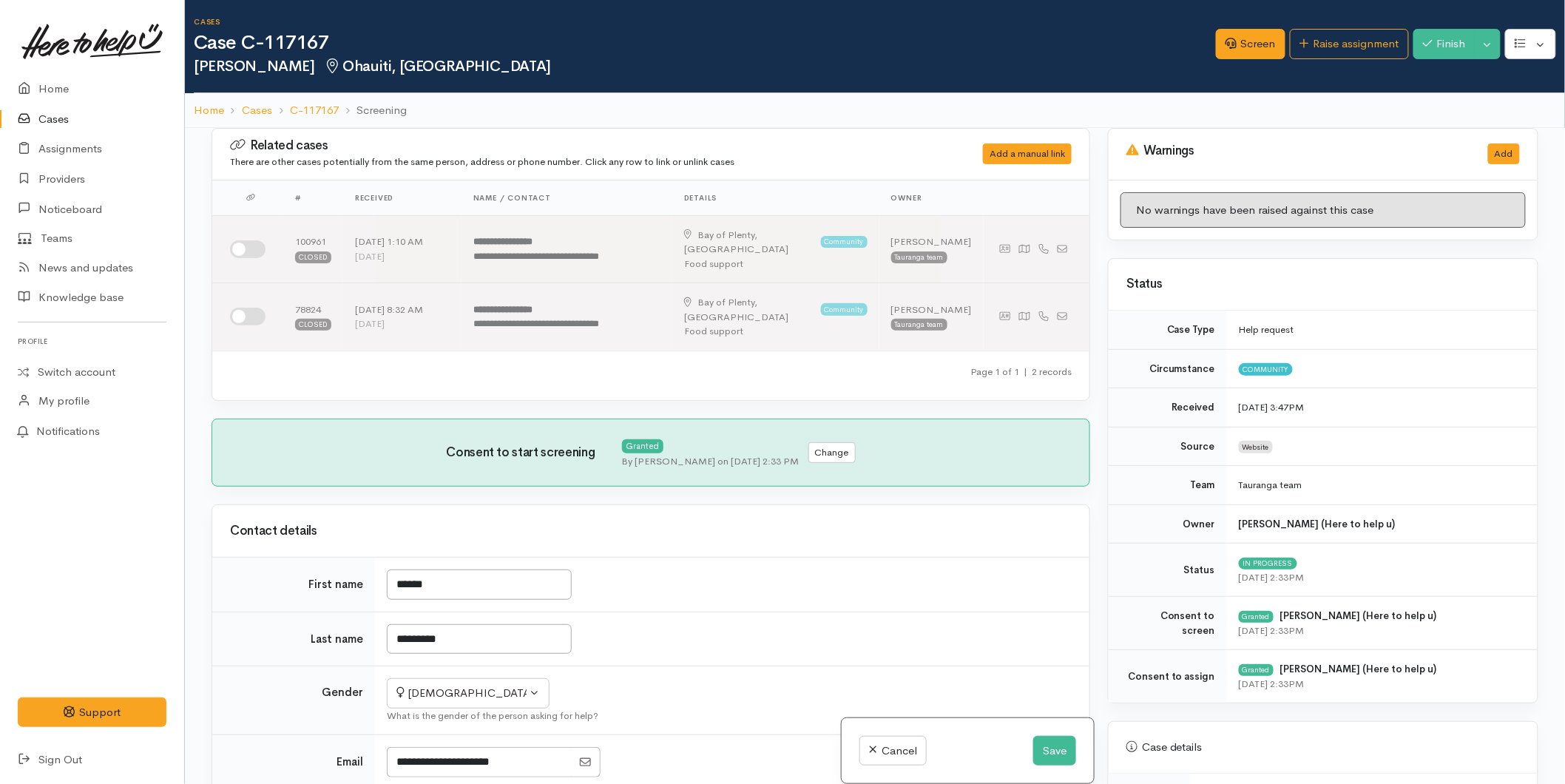
scroll to position [657, 0]
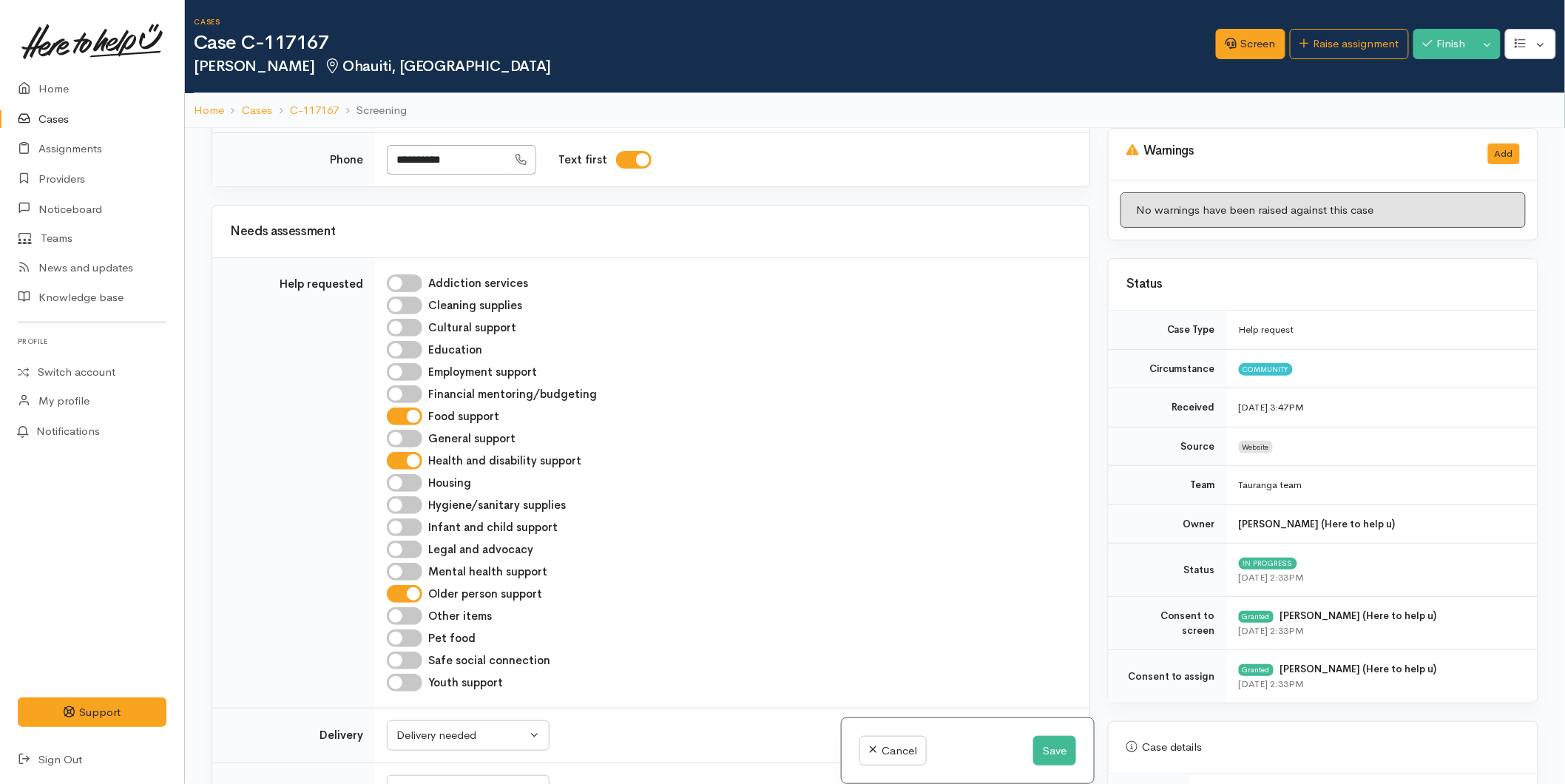
click at [416, 429] on input "General support" at bounding box center [405, 438] width 36 height 18
checkbox input "true"
click at [1051, 745] on button "Save" at bounding box center [1056, 751] width 43 height 30
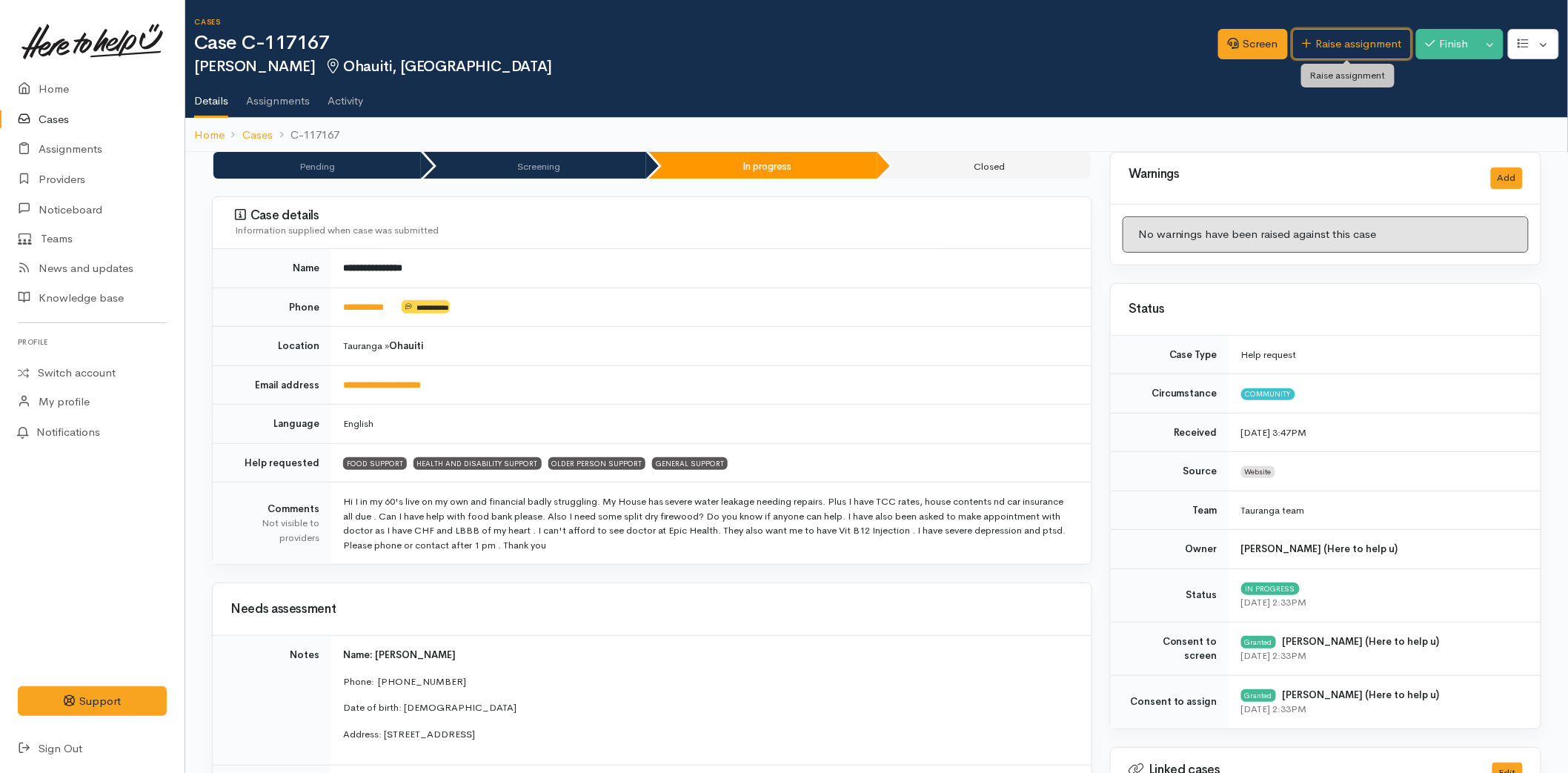
click at [1359, 36] on link "Raise assignment" at bounding box center [1352, 44] width 119 height 30
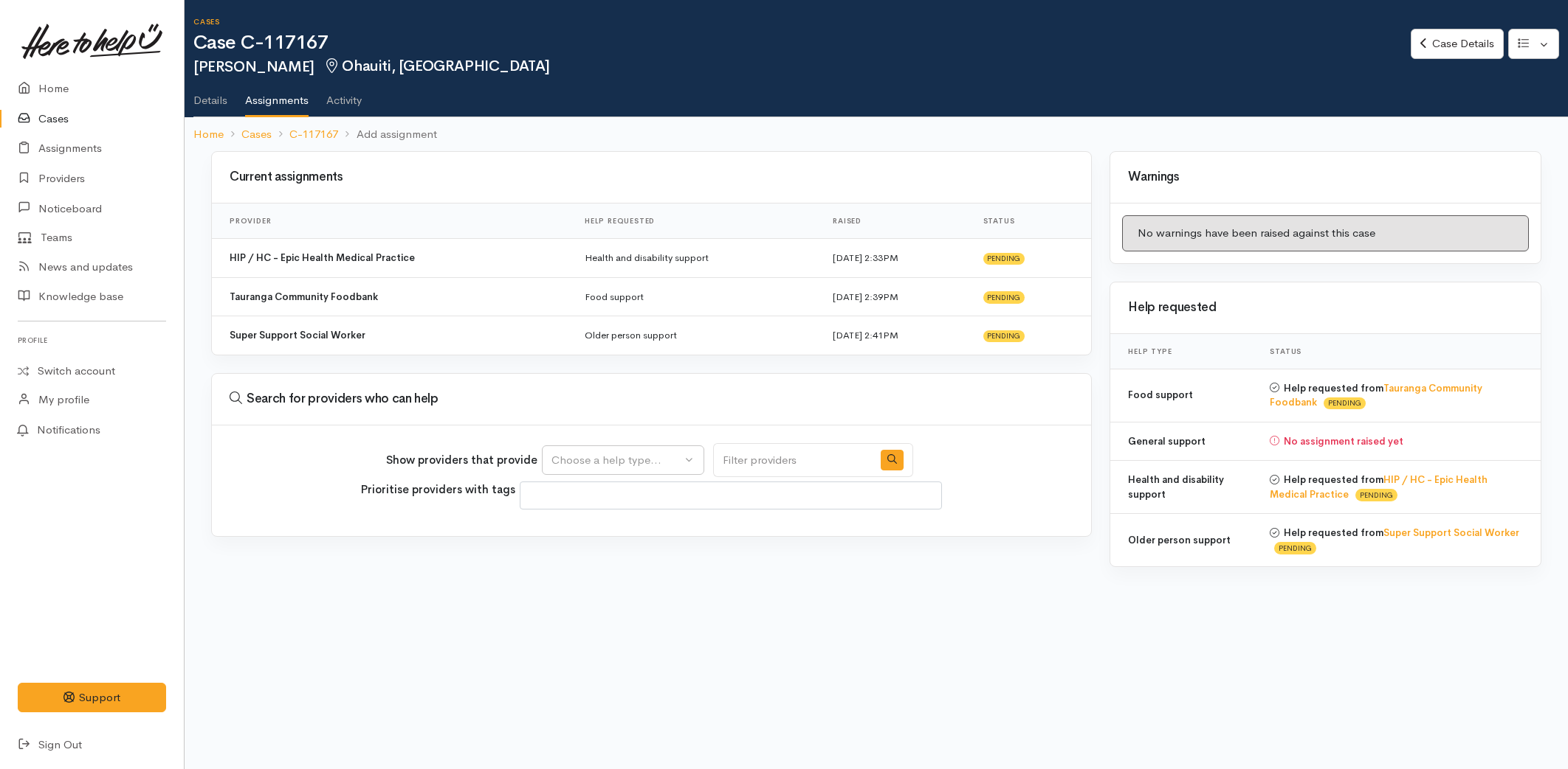
select select
click at [604, 448] on button "Choose a help type..." at bounding box center [623, 461] width 163 height 30
click at [599, 599] on span "General support" at bounding box center [601, 598] width 83 height 17
select select "4"
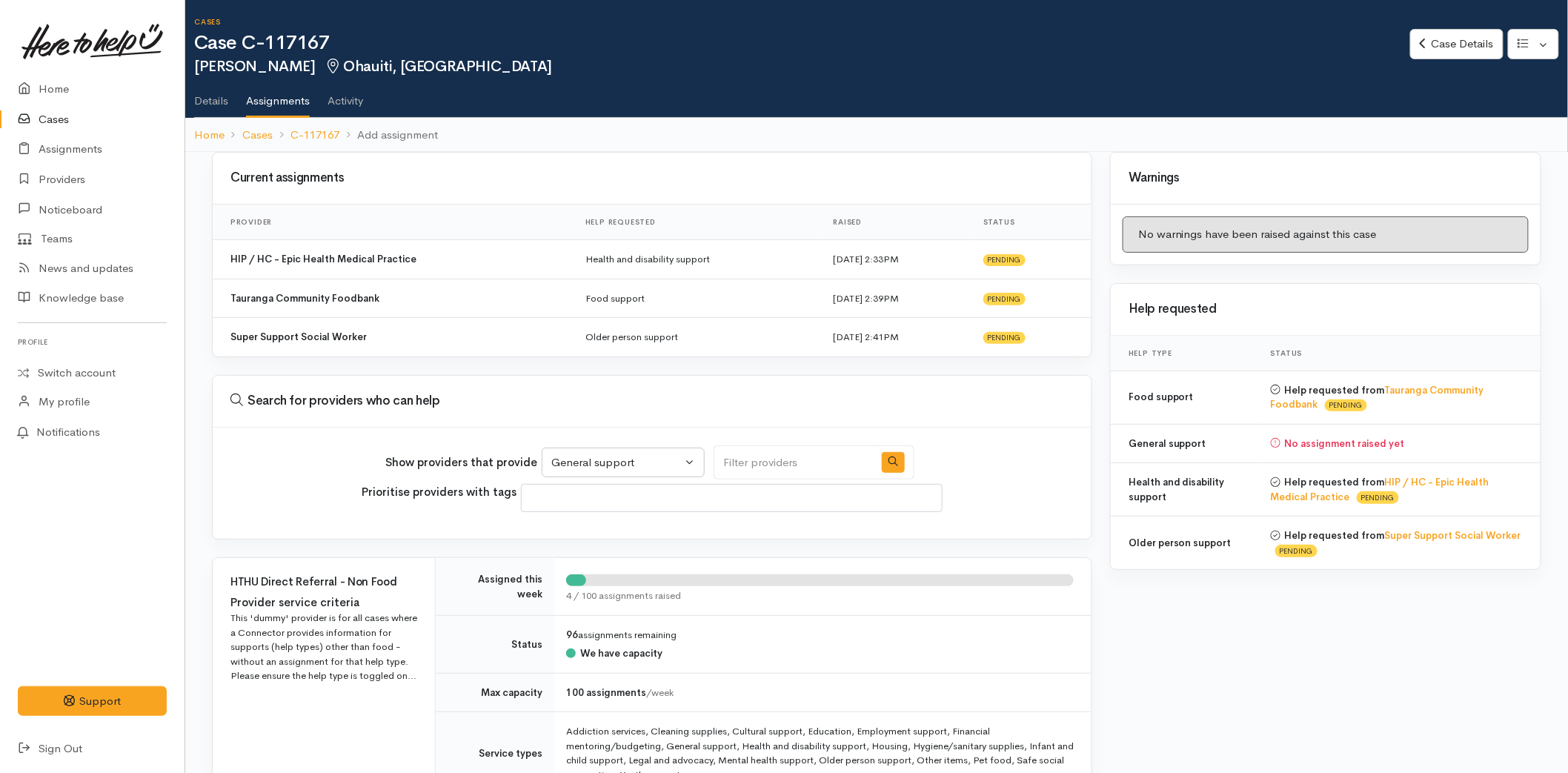
click at [796, 462] on input "Search" at bounding box center [794, 462] width 160 height 35
type input "good ne"
click at [889, 462] on icon "button" at bounding box center [893, 462] width 9 height 9
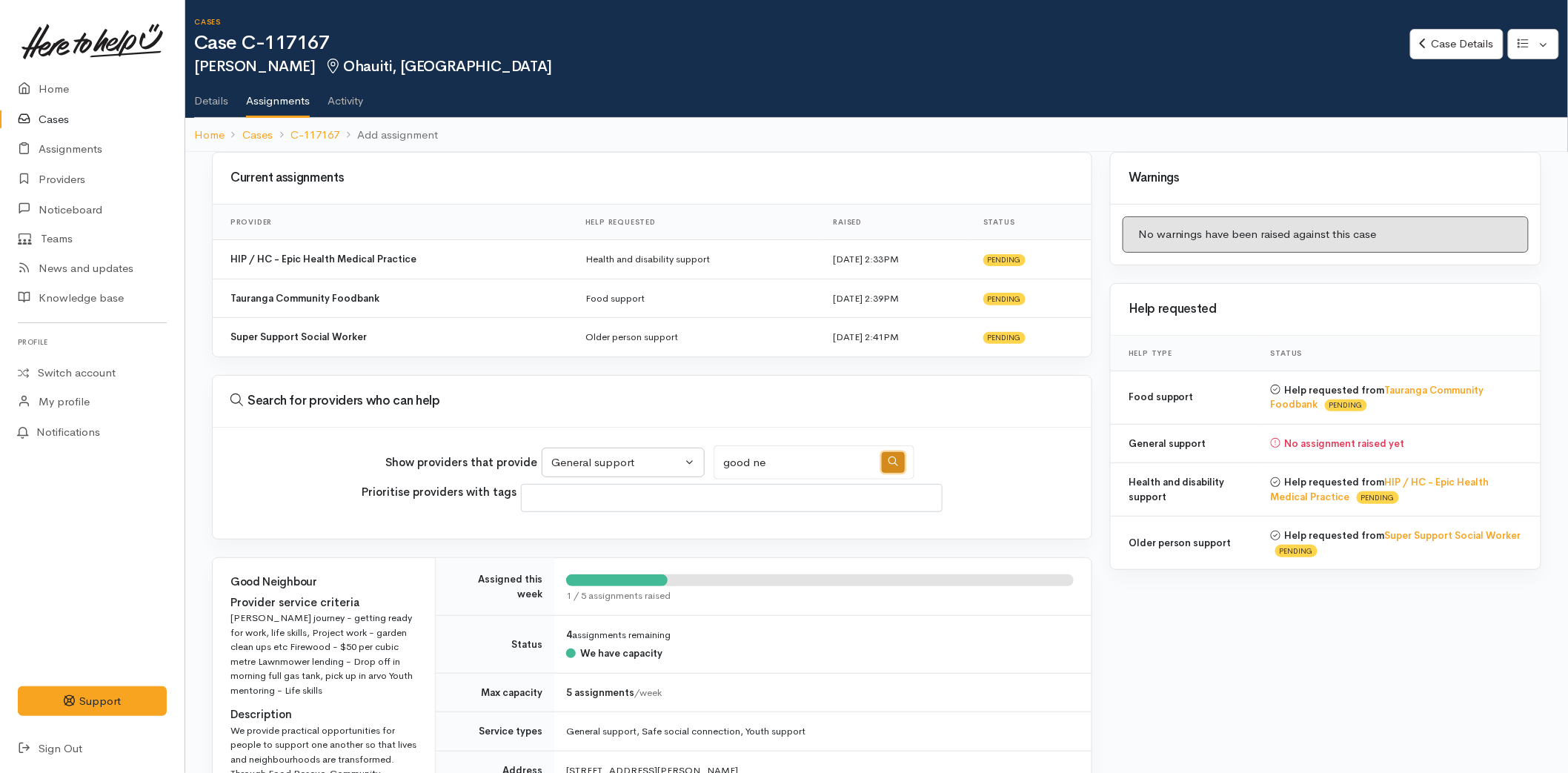
scroll to position [160, 0]
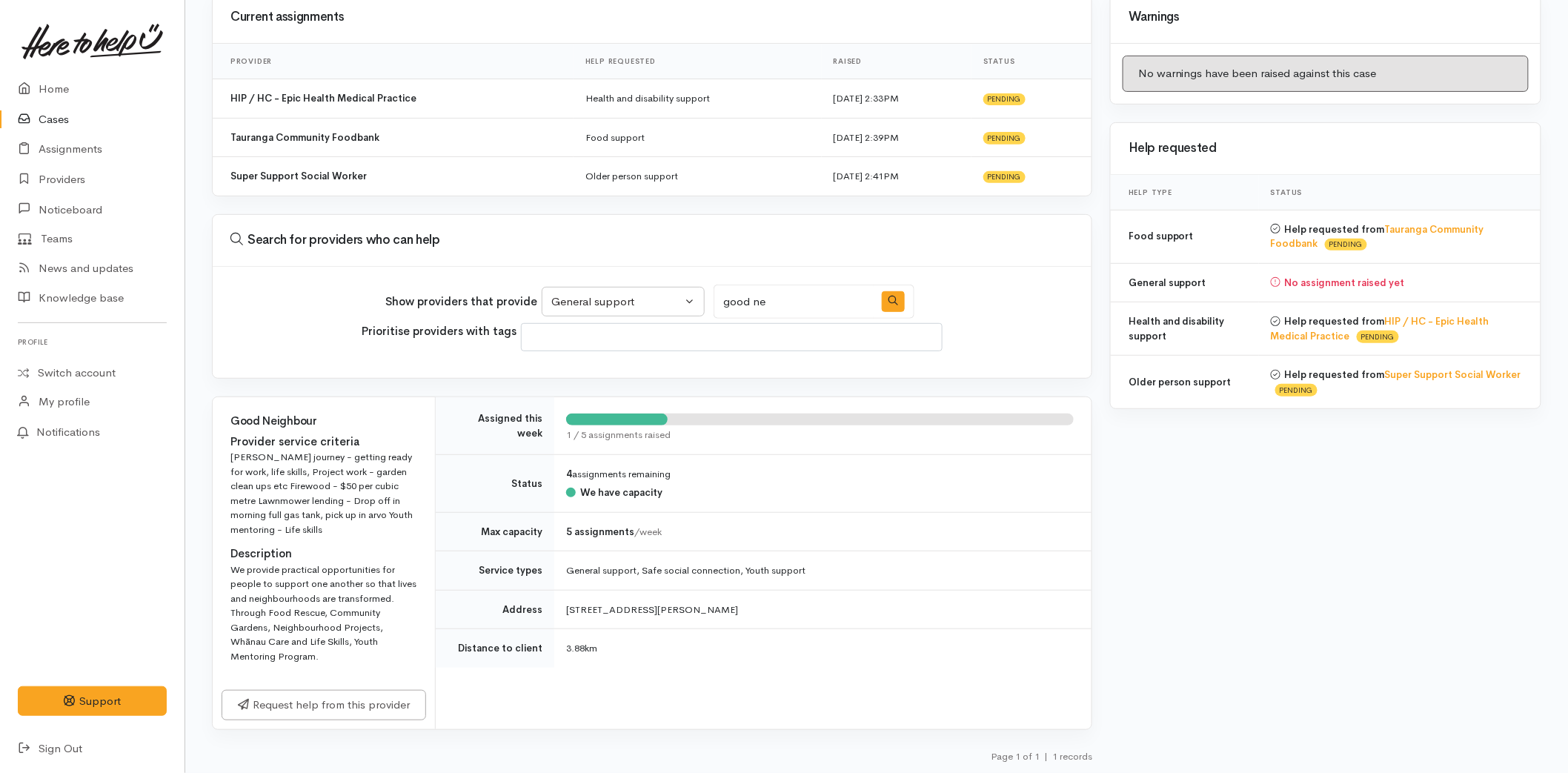
click at [315, 724] on div "Request help from this provider" at bounding box center [324, 705] width 223 height 48
click at [330, 694] on link "Request help from this provider" at bounding box center [324, 703] width 205 height 30
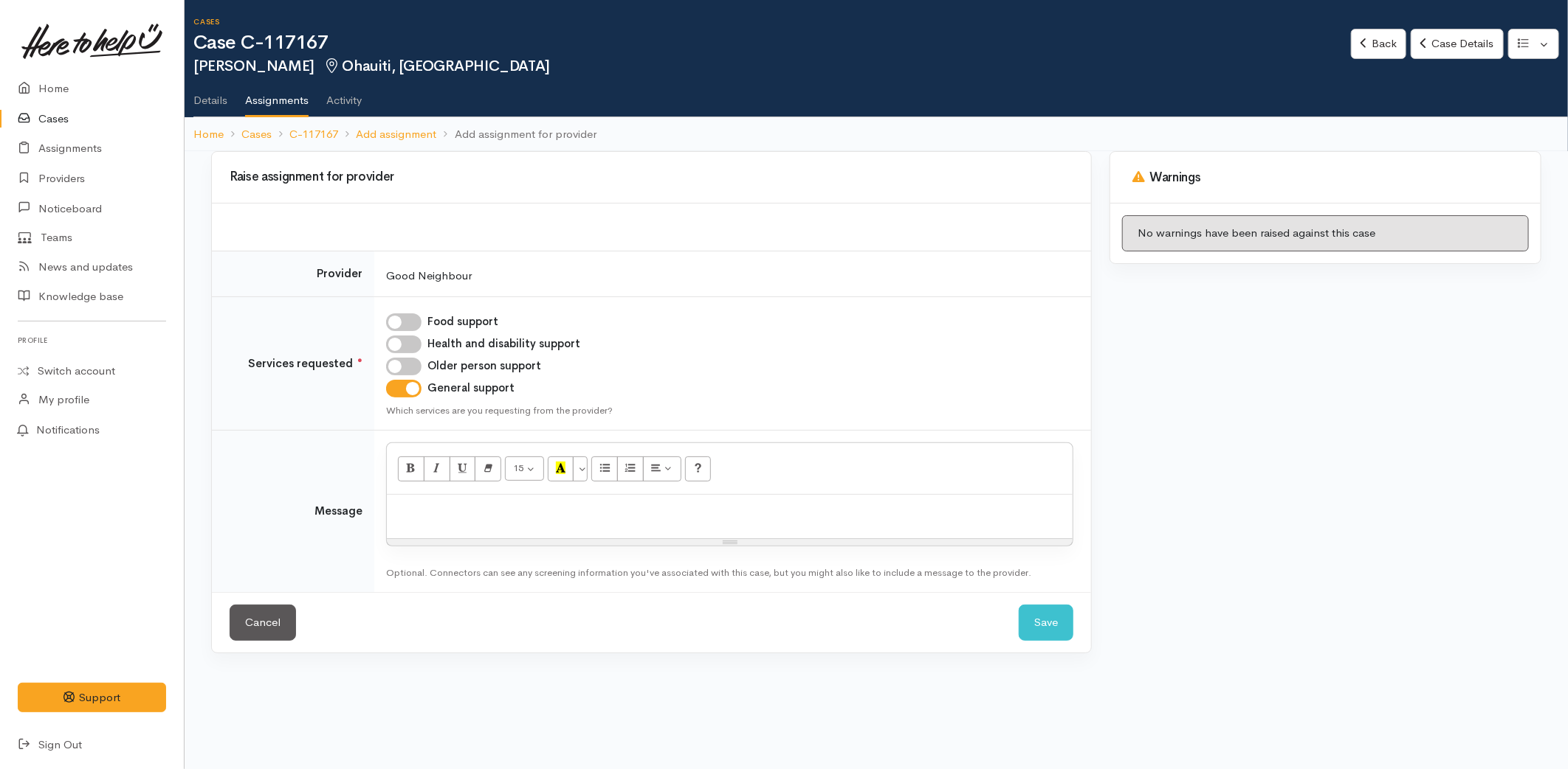
click at [428, 503] on p at bounding box center [730, 511] width 671 height 17
paste div
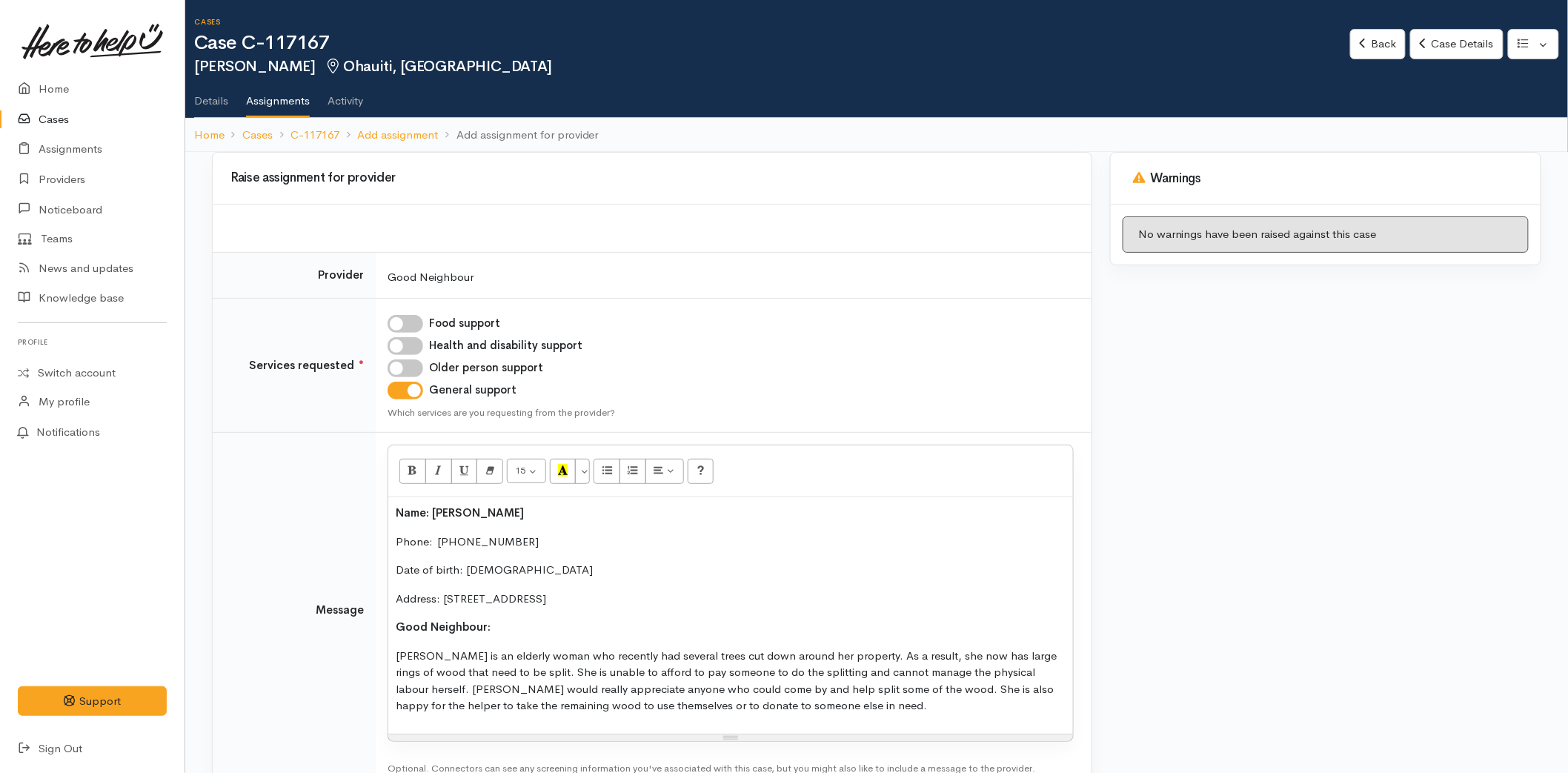
click at [394, 511] on div "Name: Judith Dombroski Phone:  0274284074 Date of birth: 13/10/1961 Address: 58…" at bounding box center [731, 615] width 685 height 237
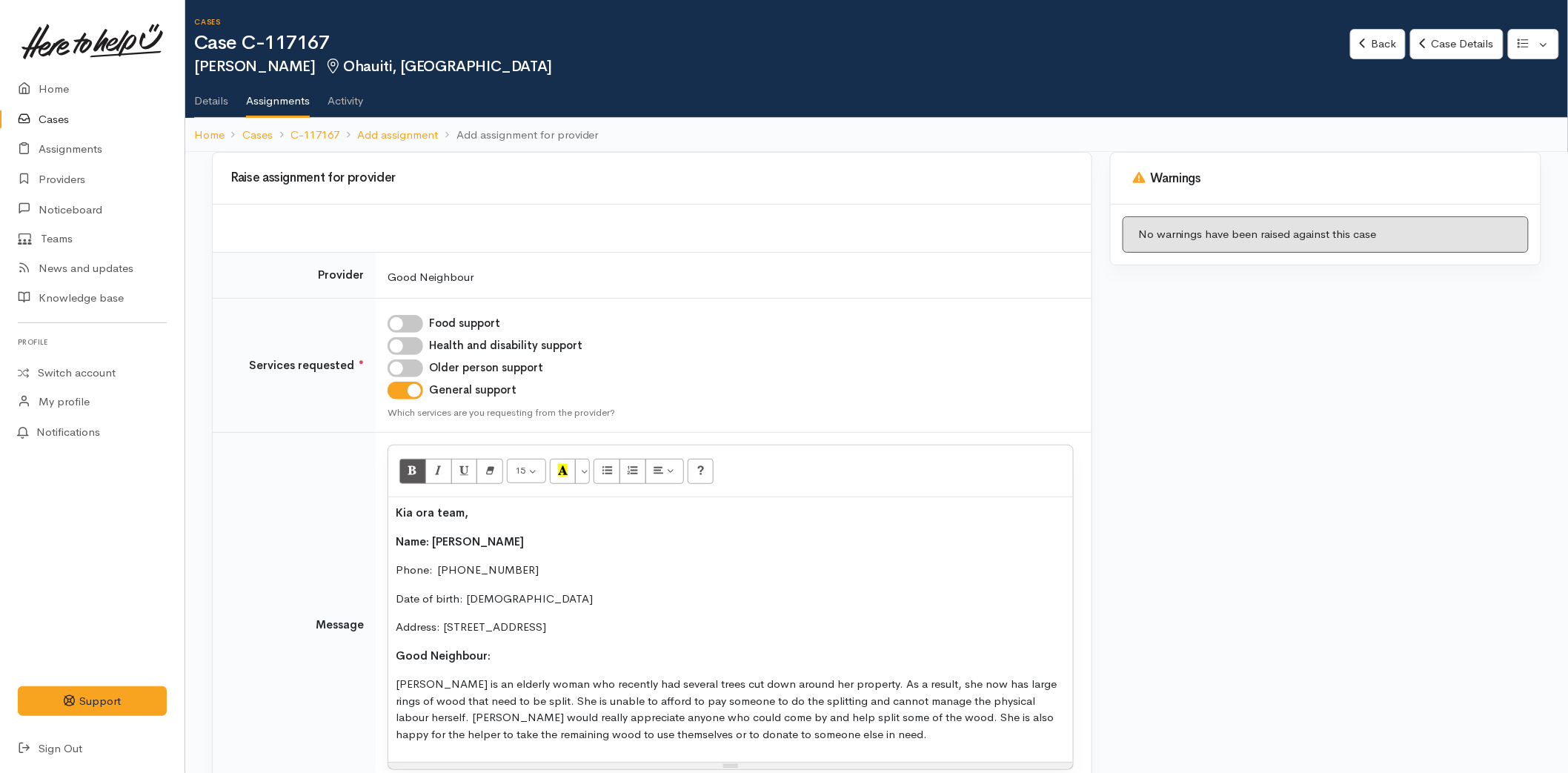
drag, startPoint x: 494, startPoint y: 647, endPoint x: 336, endPoint y: 652, distance: 158.1
click at [336, 652] on tr "Message <p><span style="font-weight: 600;">Kia ora team,</span></p><p><span sty…" at bounding box center [652, 625] width 879 height 384
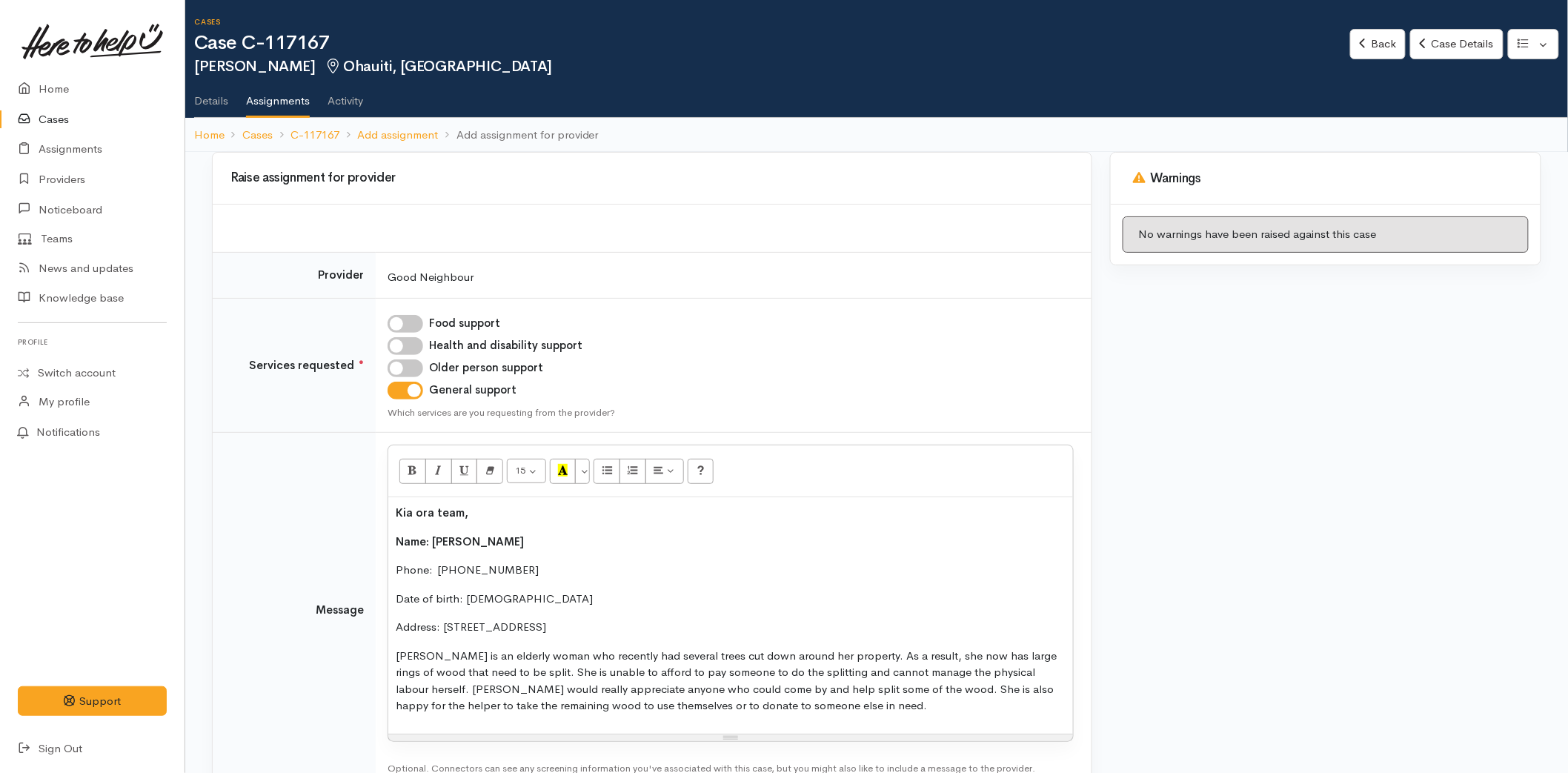
click at [793, 714] on div "Kia ora team, Name: Judith Dombroski Phone:  0274284074 Date of birth: 13/10/19…" at bounding box center [731, 615] width 685 height 237
drag, startPoint x: 460, startPoint y: 509, endPoint x: 341, endPoint y: 502, distance: 119.2
click at [338, 502] on tr "Message <p><span style="font-weight: 600;">Kia ora team,</span></p><p><span sty…" at bounding box center [652, 640] width 879 height 413
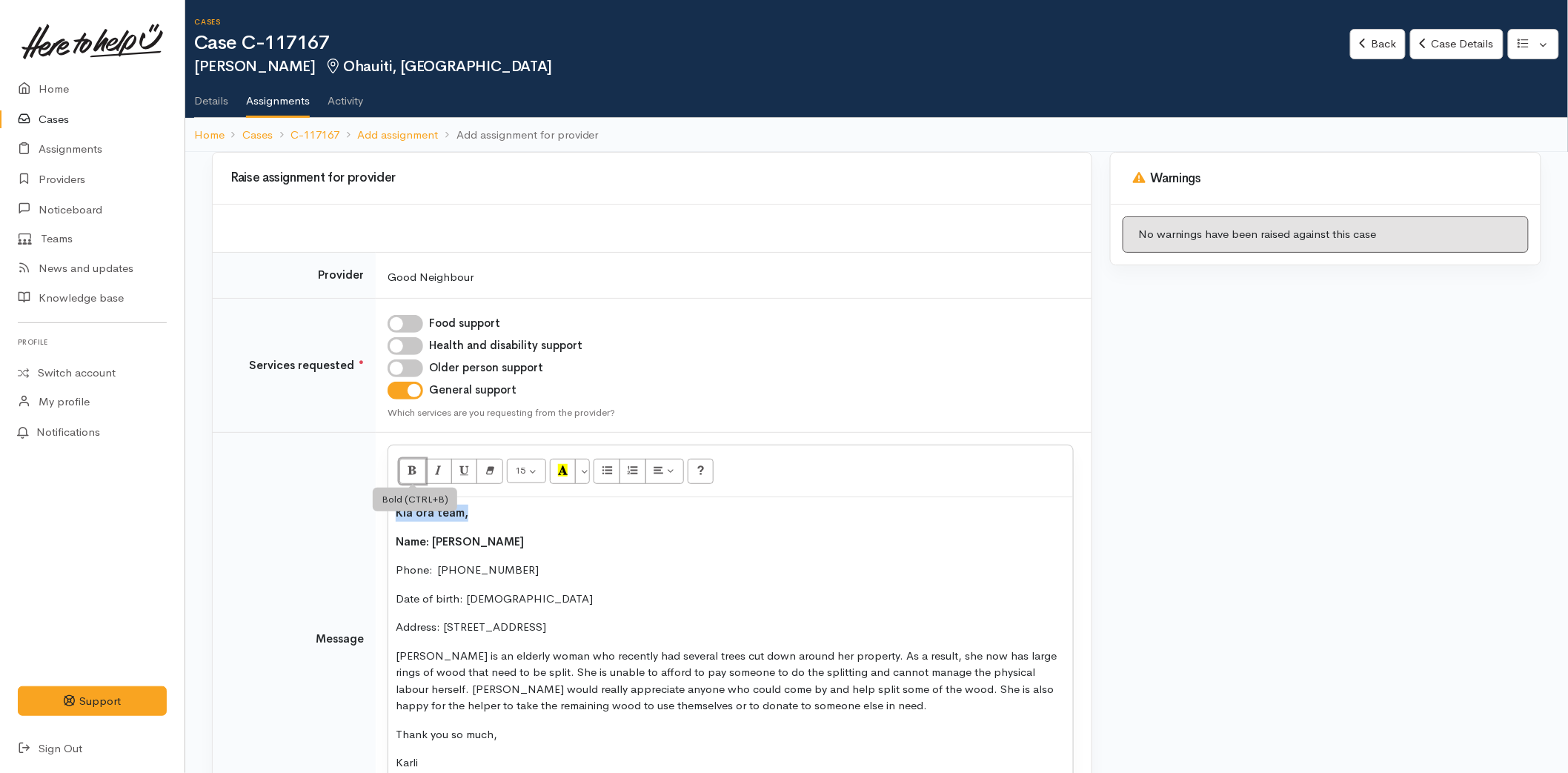
drag, startPoint x: 409, startPoint y: 471, endPoint x: 487, endPoint y: 555, distance: 114.6
click at [410, 472] on icon "Bold (CTRL+B)" at bounding box center [412, 470] width 9 height 12
click at [521, 704] on p "Judith is an elderly woman who recently had several trees cut down around her p…" at bounding box center [731, 681] width 670 height 67
click at [792, 720] on div "Kia ora team, Name: Judith Dombroski Phone:  0274284074 Date of birth: 13/10/19…" at bounding box center [731, 644] width 685 height 294
click at [789, 706] on p "Judith is an elderly woman who recently had several trees cut down around her p…" at bounding box center [731, 681] width 670 height 67
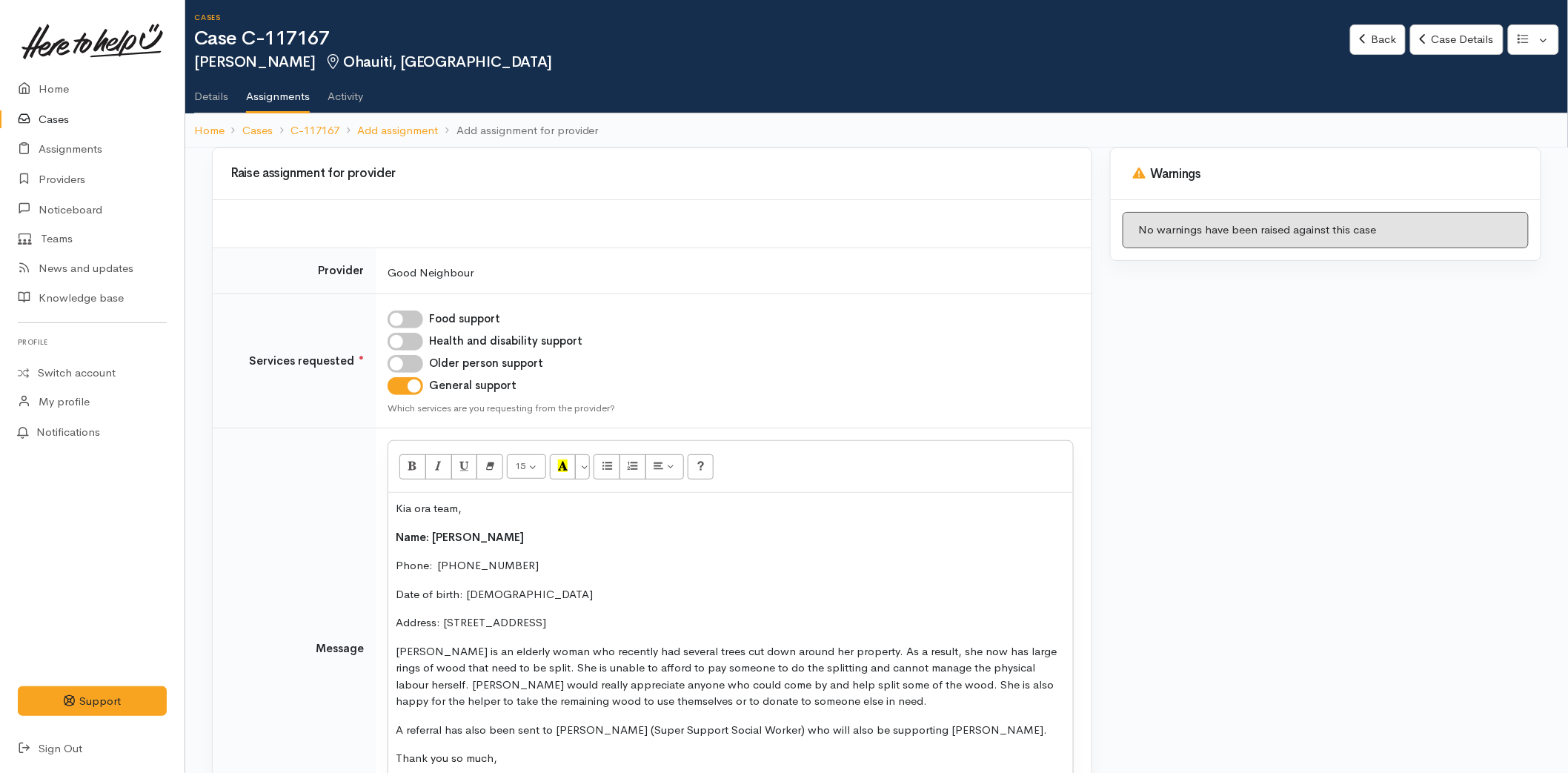
scroll to position [179, 0]
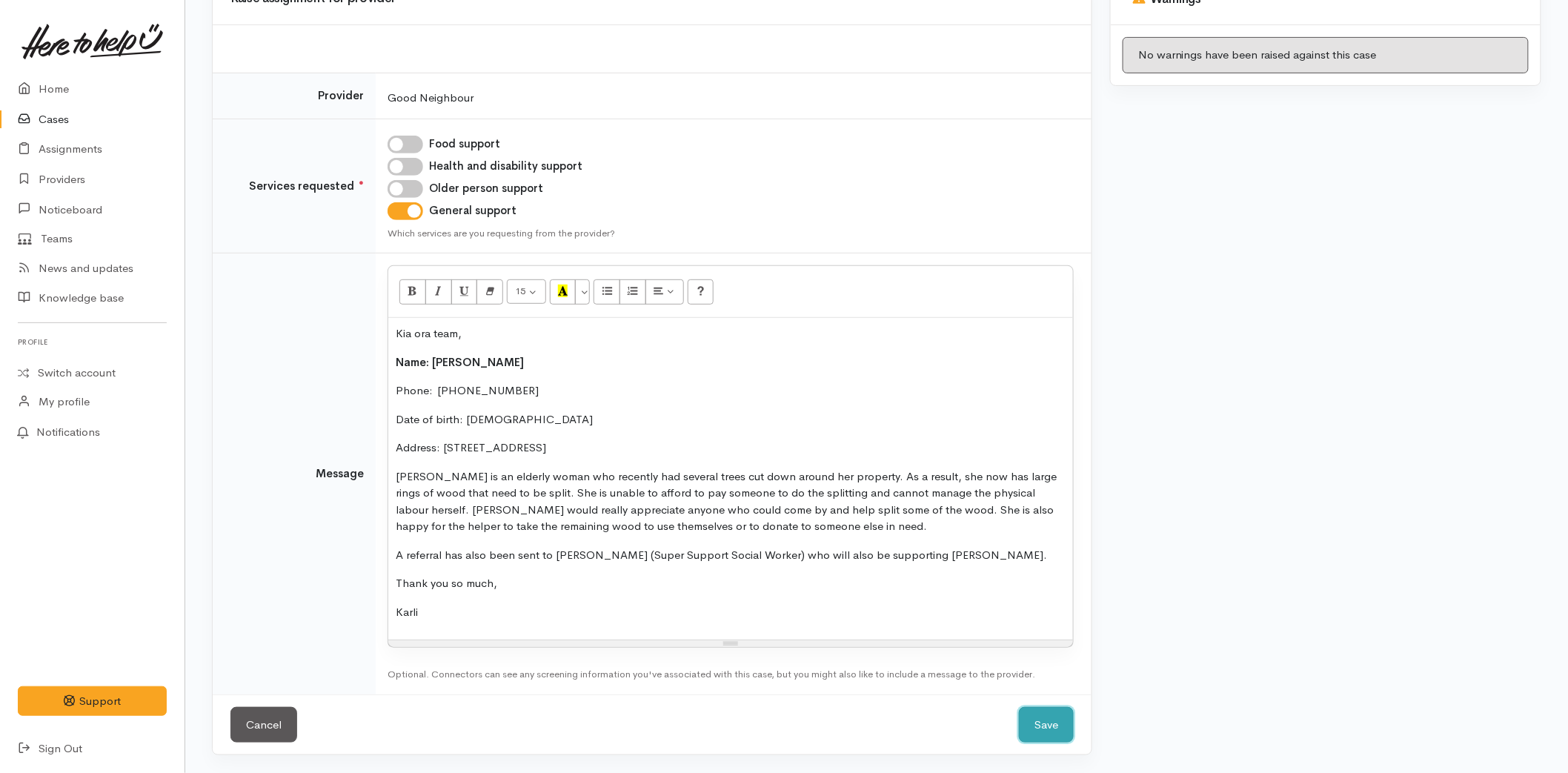
click at [1026, 721] on button "Save" at bounding box center [1046, 725] width 55 height 36
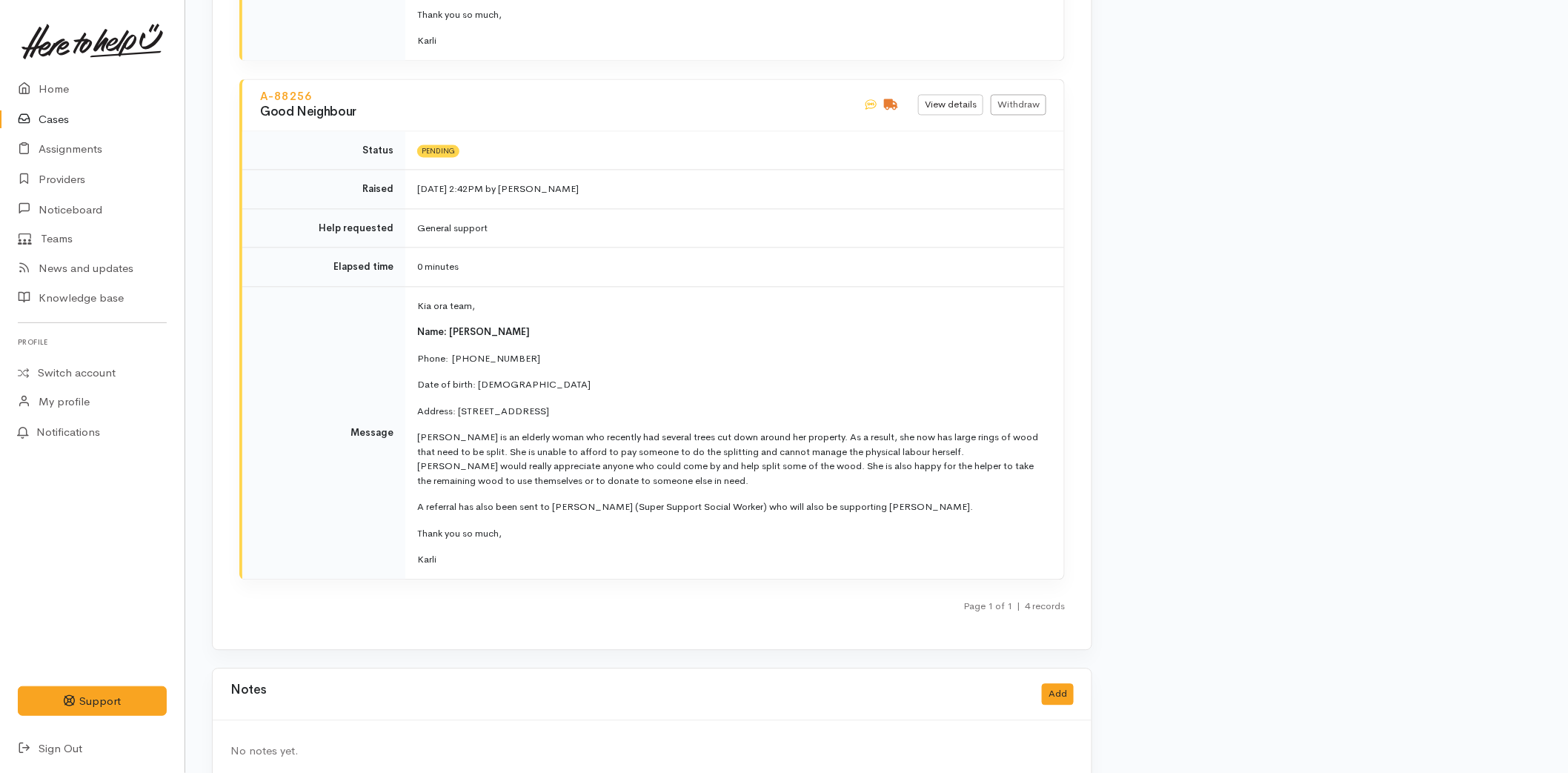
scroll to position [3590, 0]
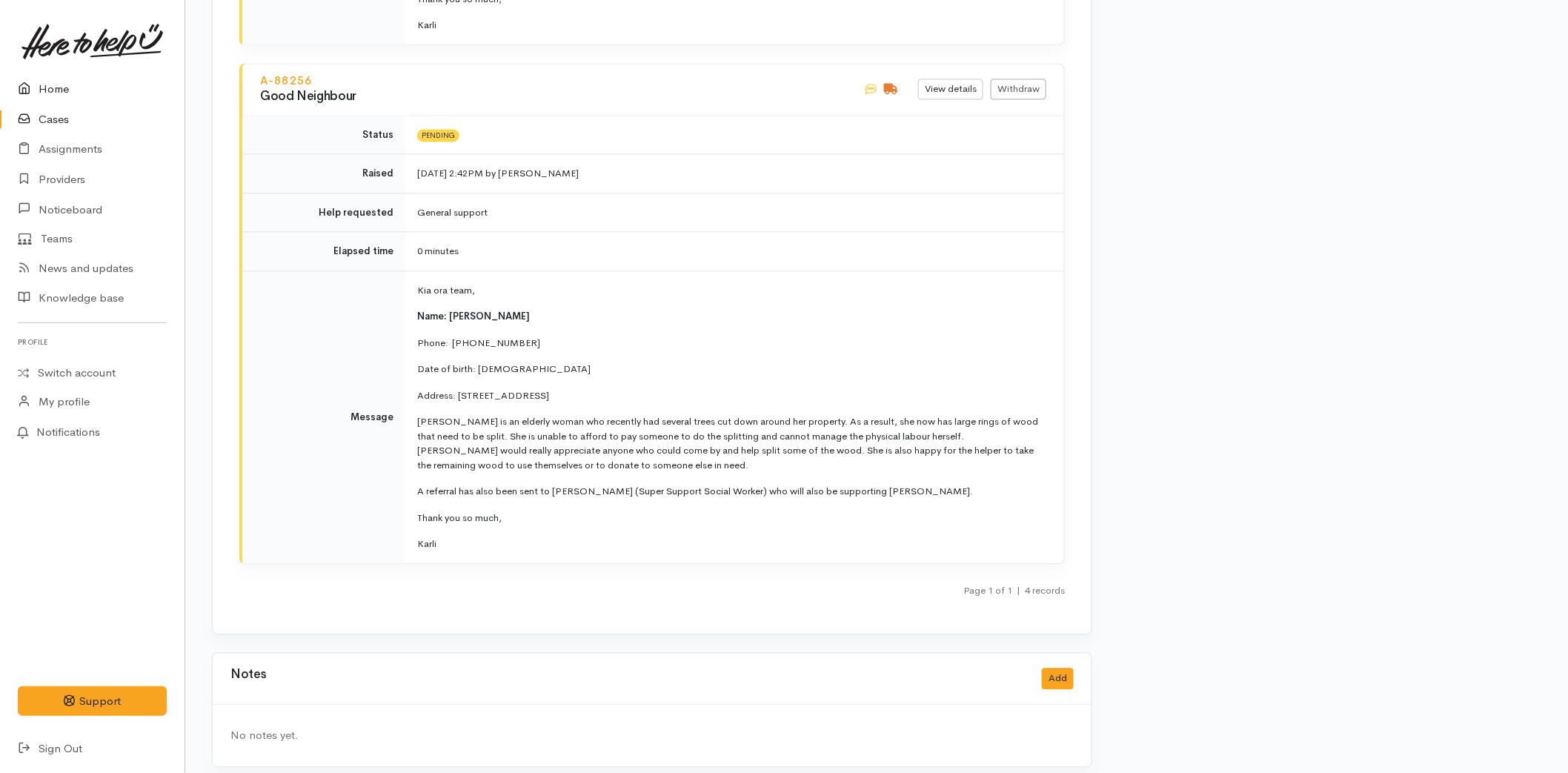
click at [46, 85] on link "Home" at bounding box center [92, 90] width 185 height 30
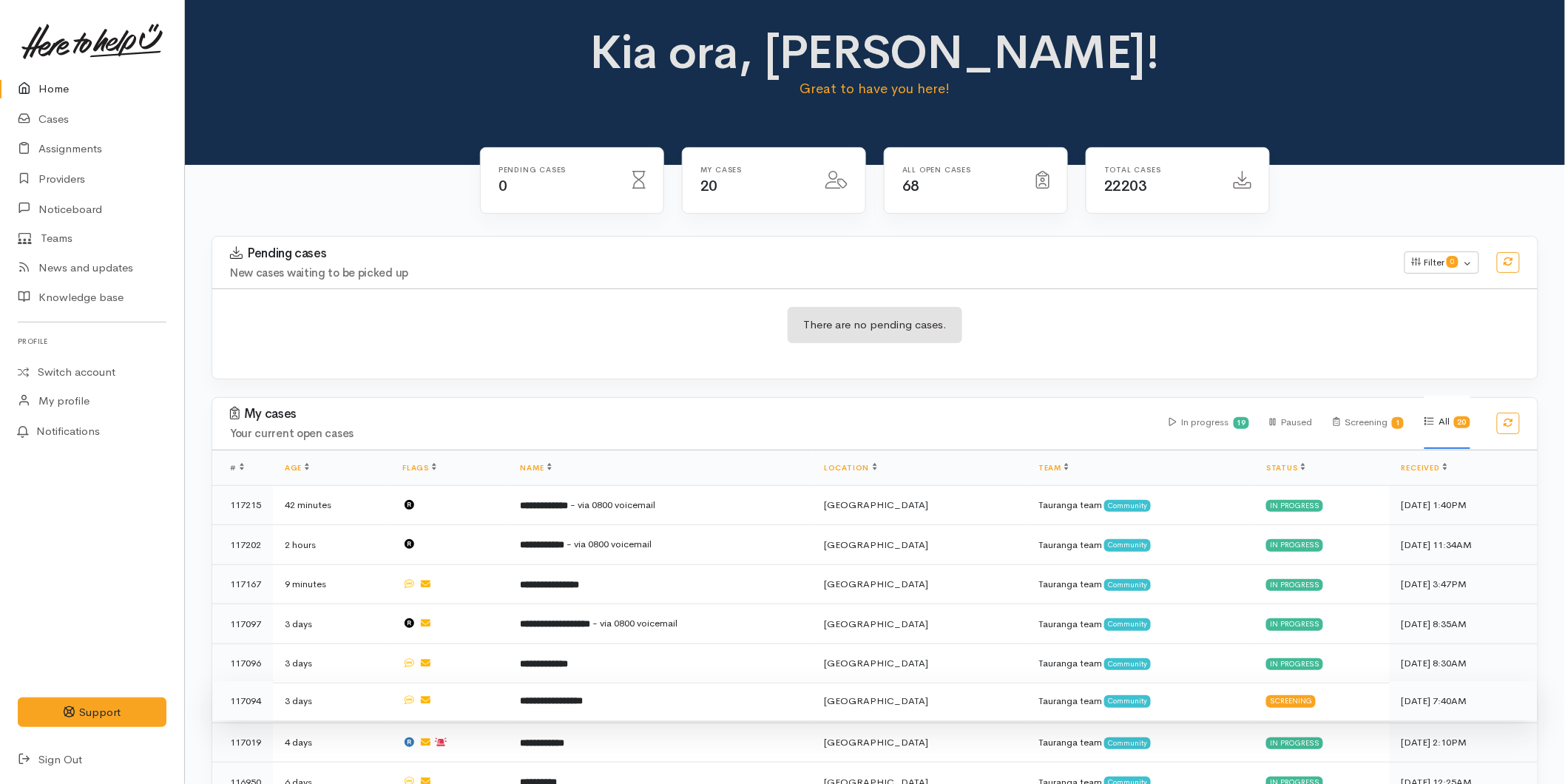
click at [604, 689] on td "**********" at bounding box center [661, 701] width 304 height 40
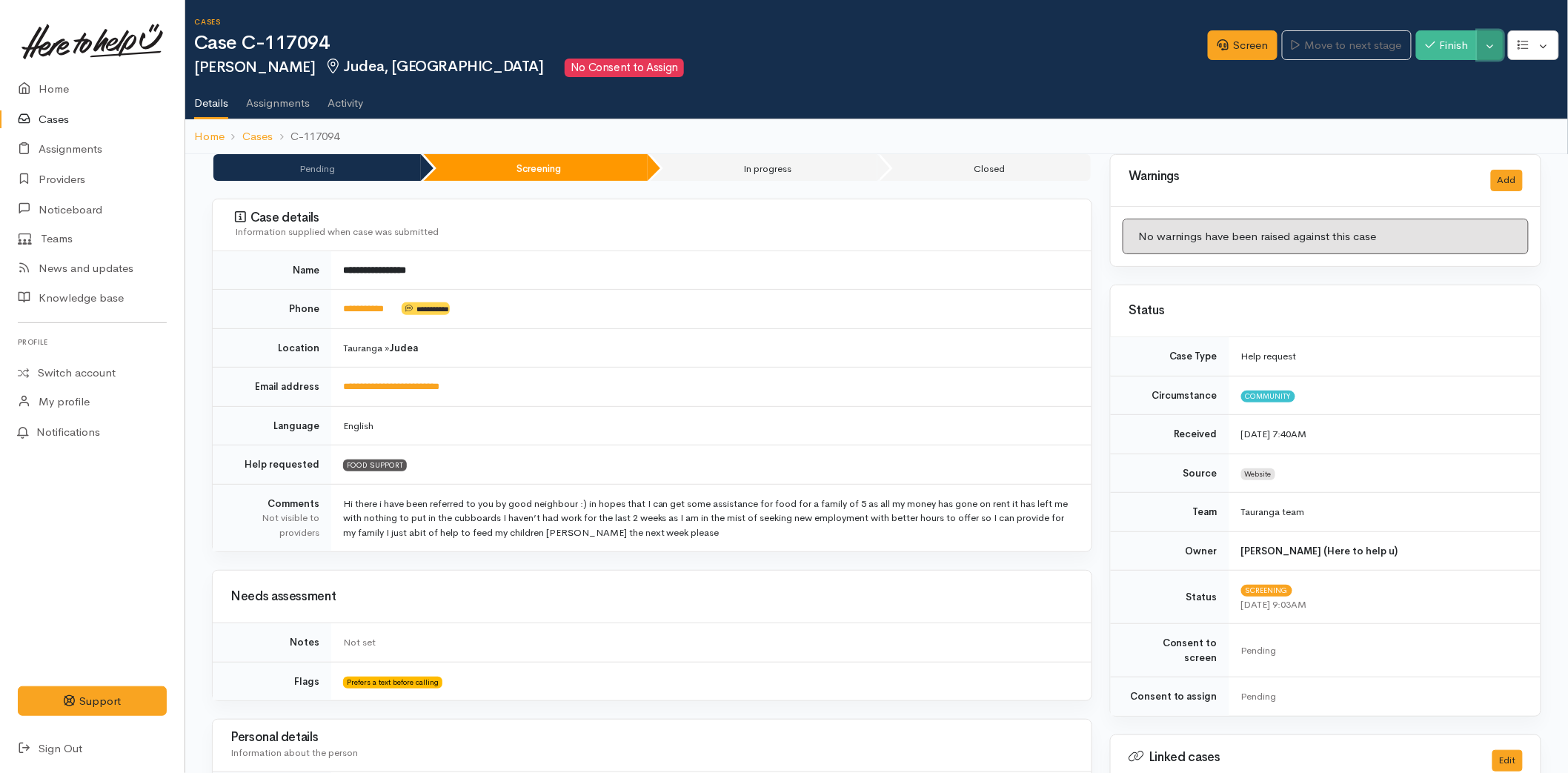
click at [1494, 49] on button "Toggle Dropdown" at bounding box center [1491, 45] width 25 height 30
click at [1449, 104] on link "Cancel" at bounding box center [1443, 102] width 117 height 23
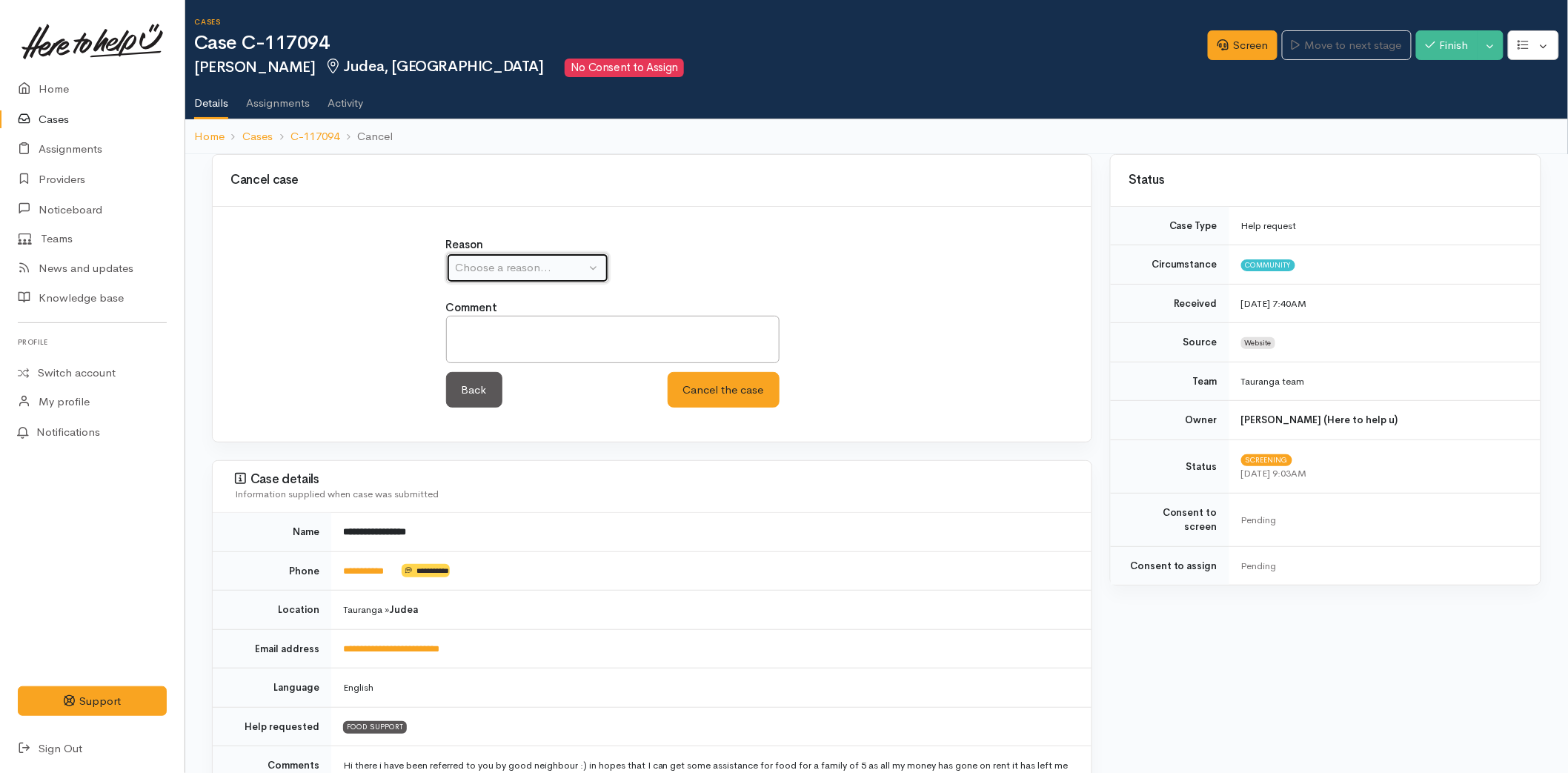
click at [538, 268] on div "Choose a reason..." at bounding box center [521, 268] width 130 height 17
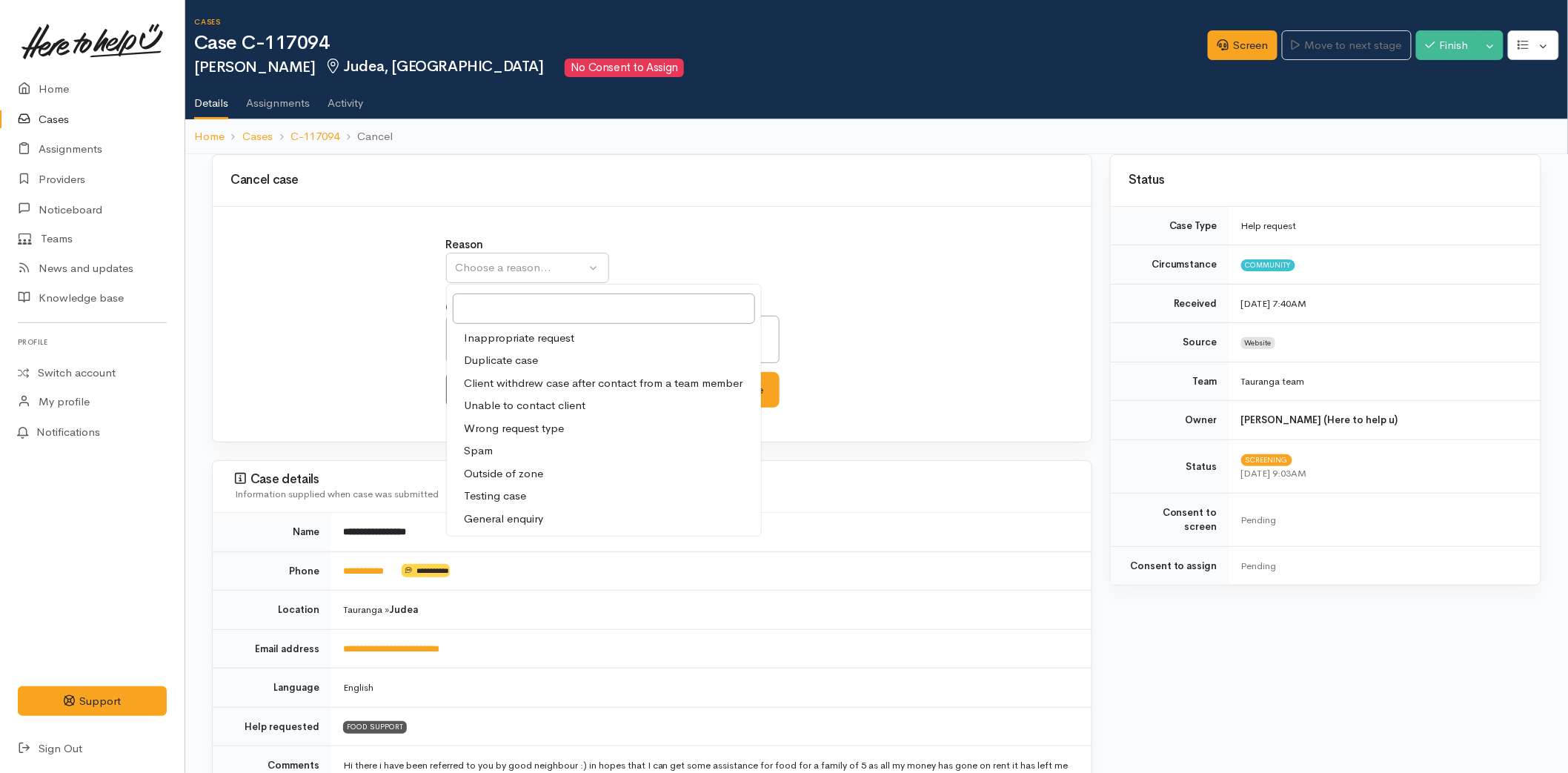
drag, startPoint x: 536, startPoint y: 401, endPoint x: 928, endPoint y: 472, distance: 398.4
click at [537, 401] on span "Unable to contact client" at bounding box center [525, 406] width 122 height 17
select select "4"
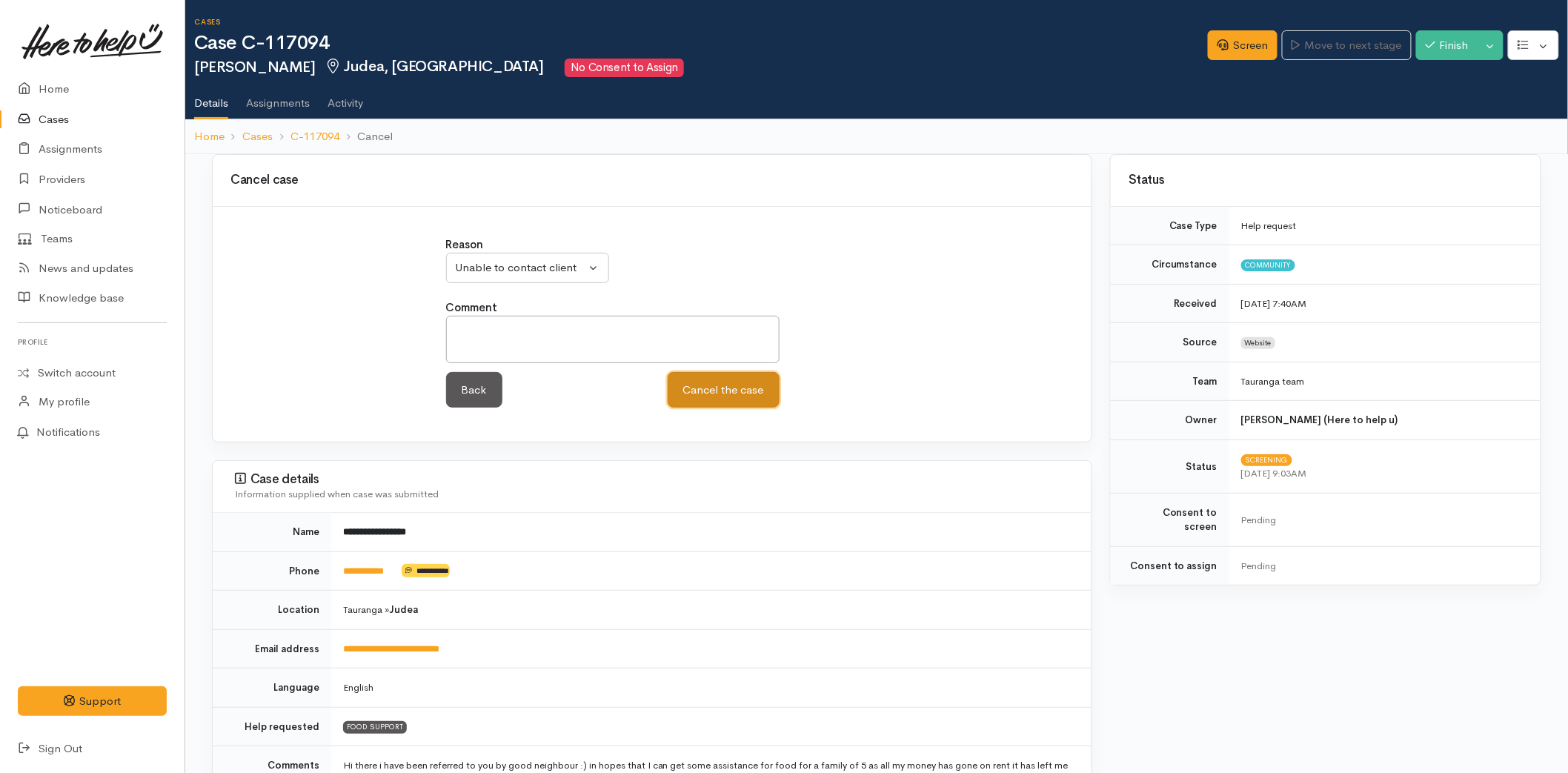
click at [736, 391] on button "Cancel the case" at bounding box center [724, 390] width 112 height 36
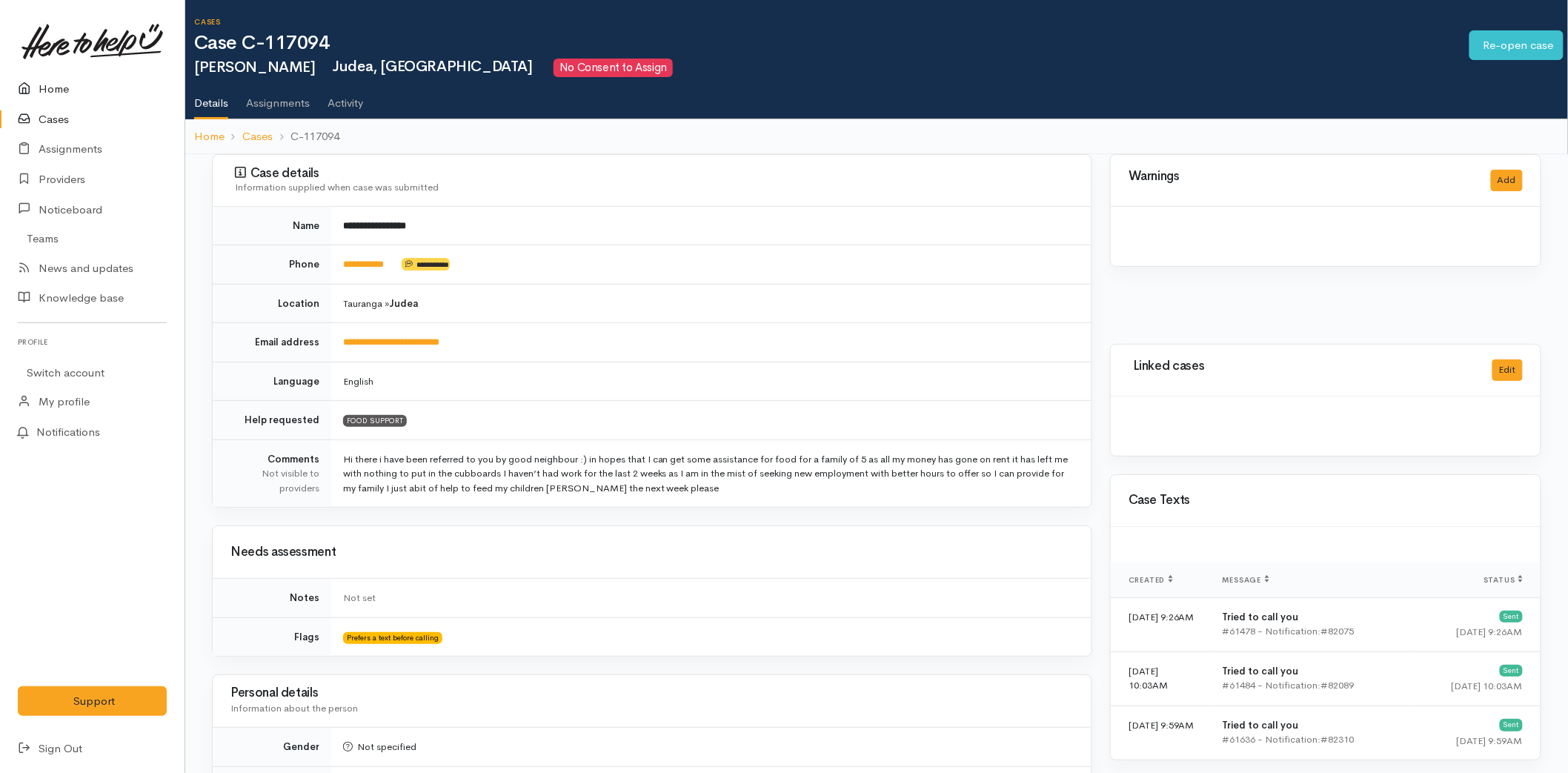
click at [34, 87] on icon at bounding box center [28, 90] width 21 height 19
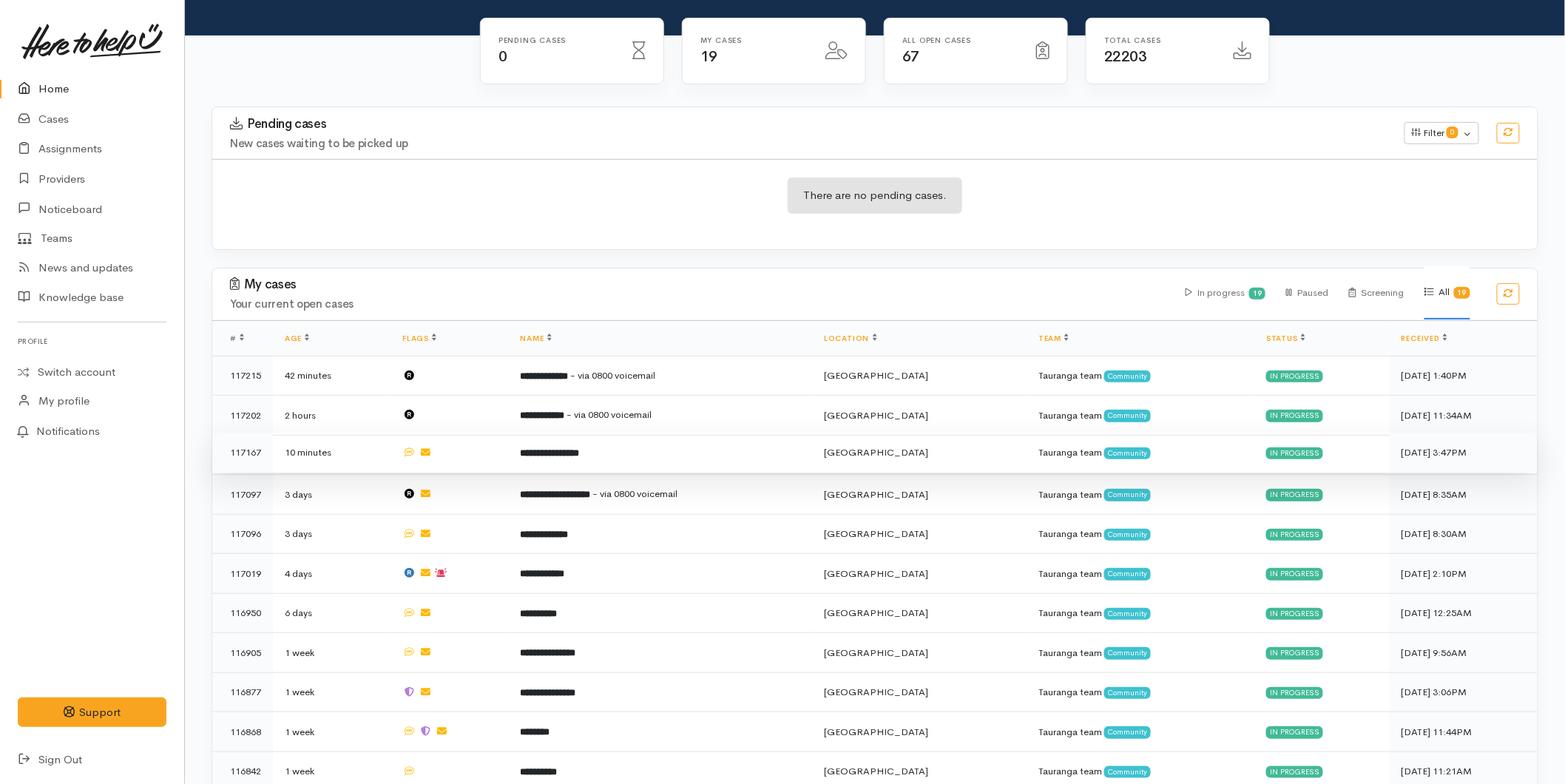
scroll to position [410, 0]
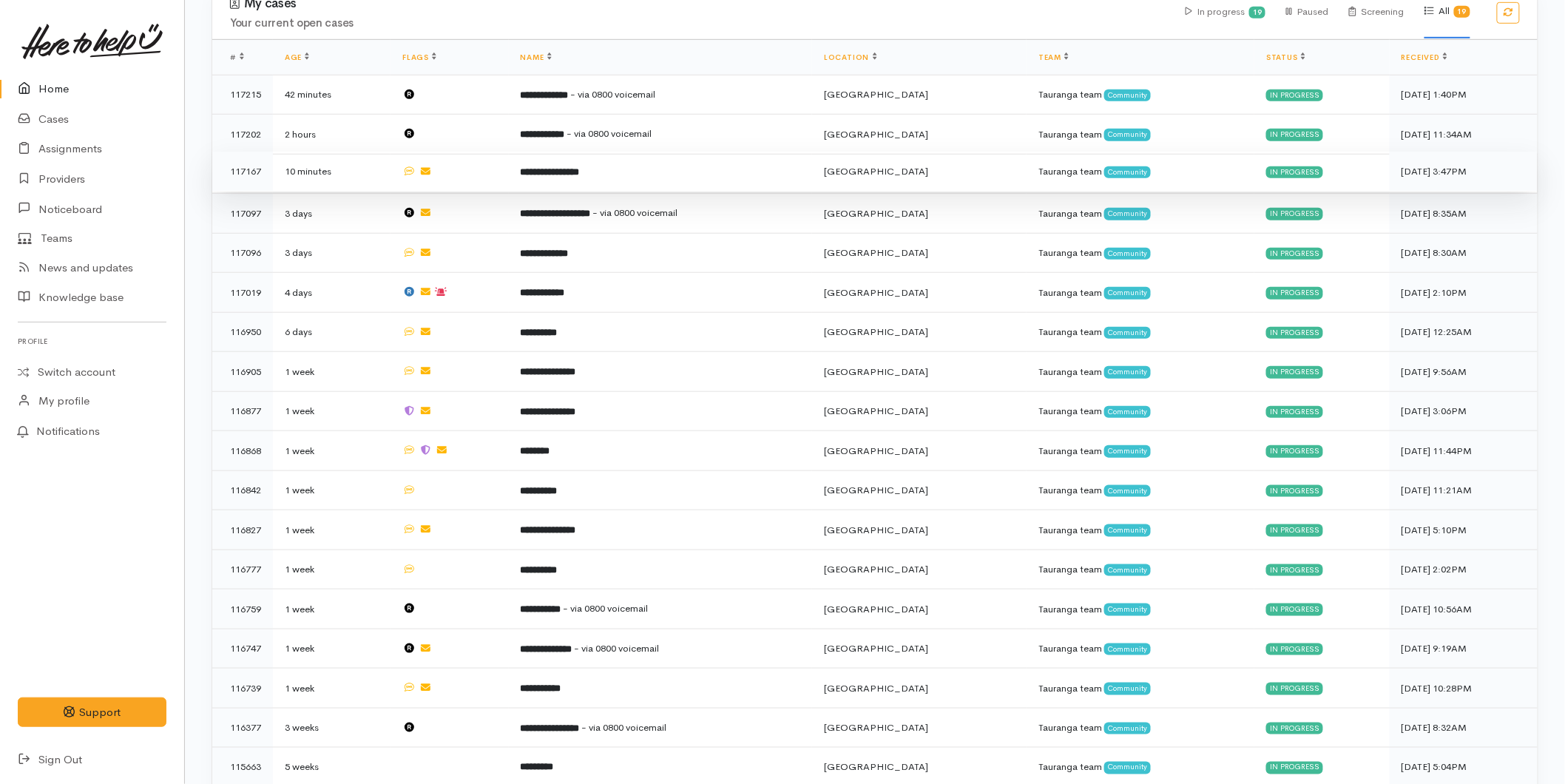
click at [574, 170] on b "**********" at bounding box center [550, 172] width 59 height 9
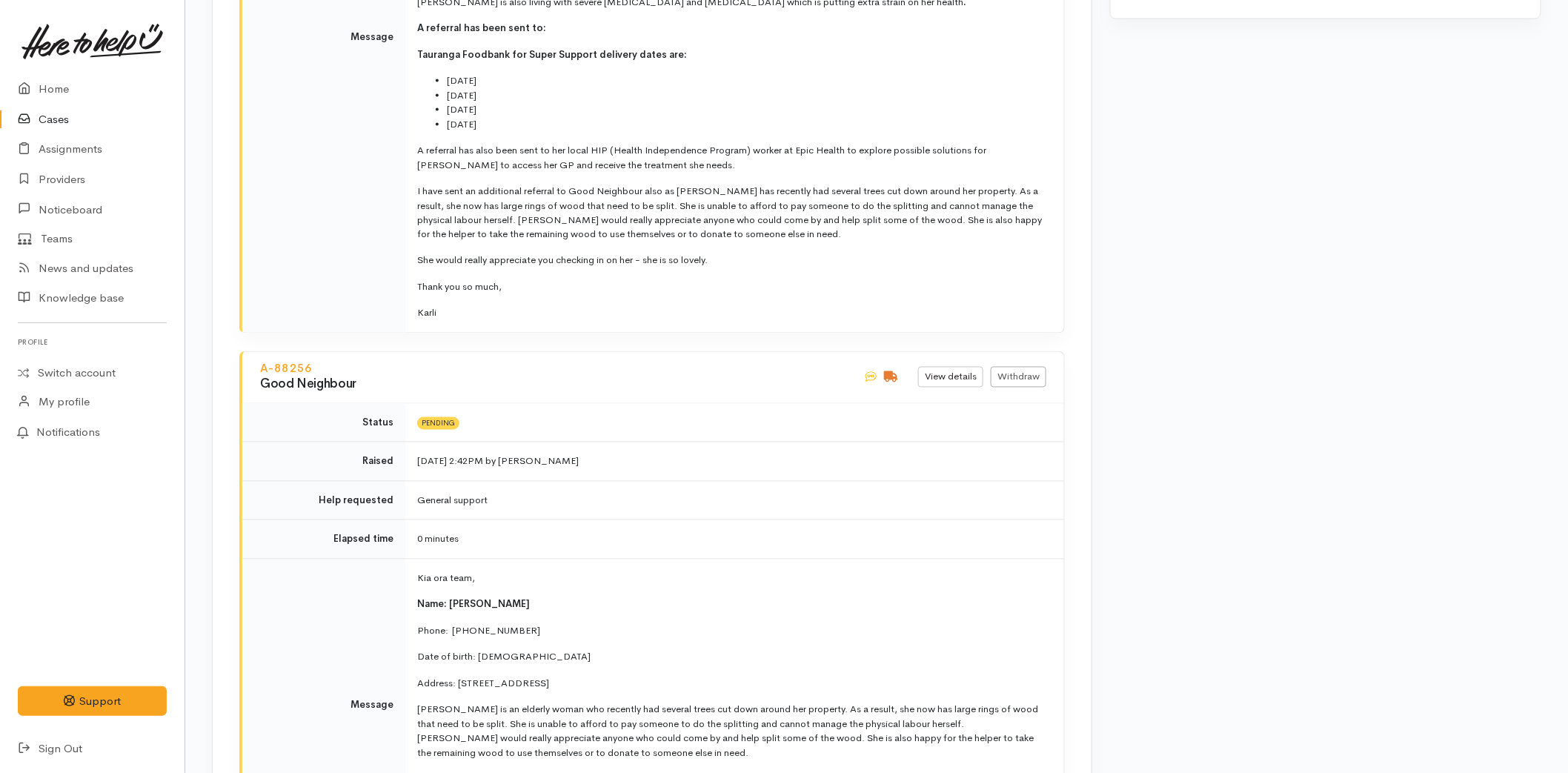
scroll to position [3014, 0]
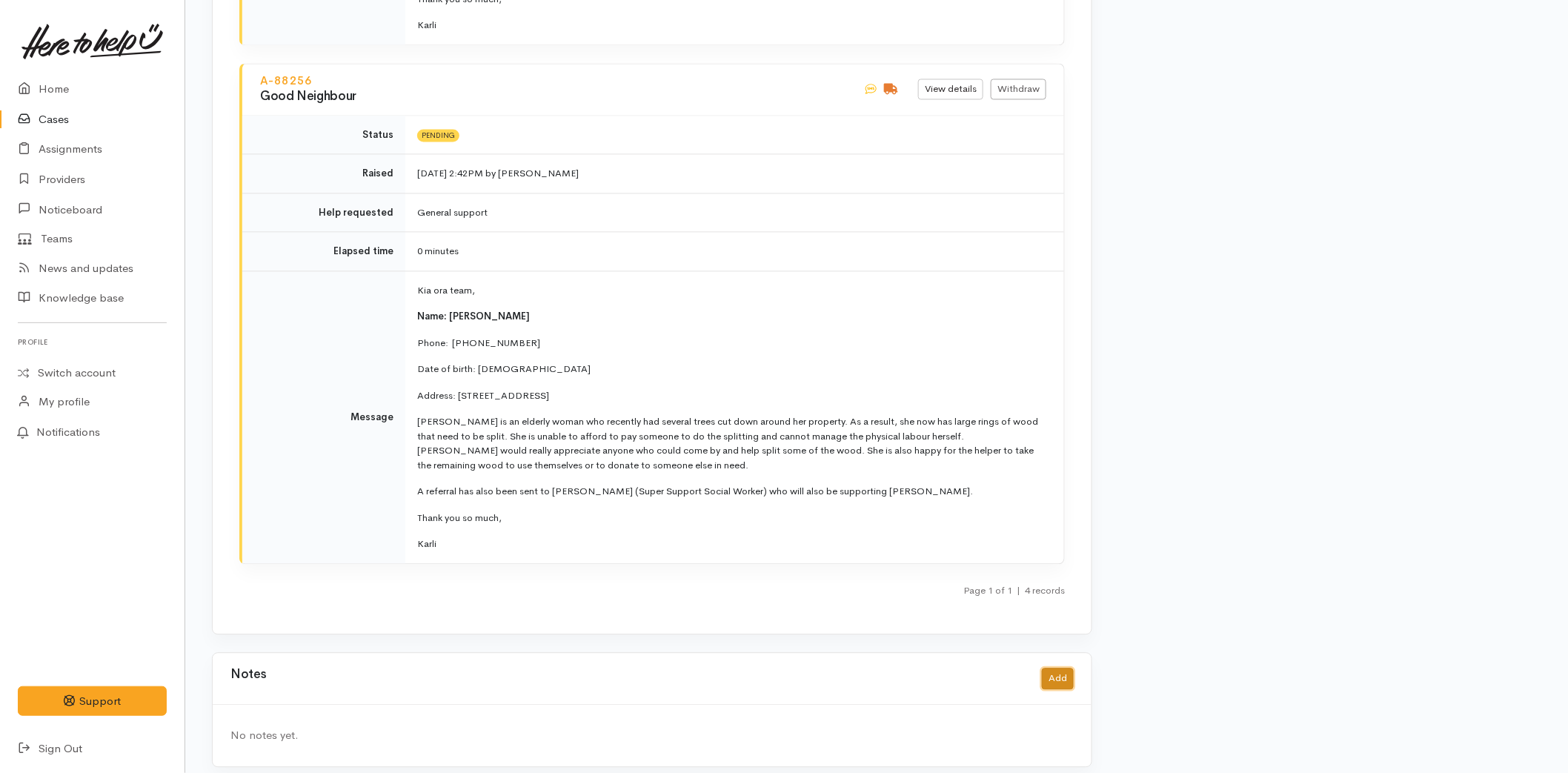
click at [1049, 668] on button "Add" at bounding box center [1059, 679] width 32 height 22
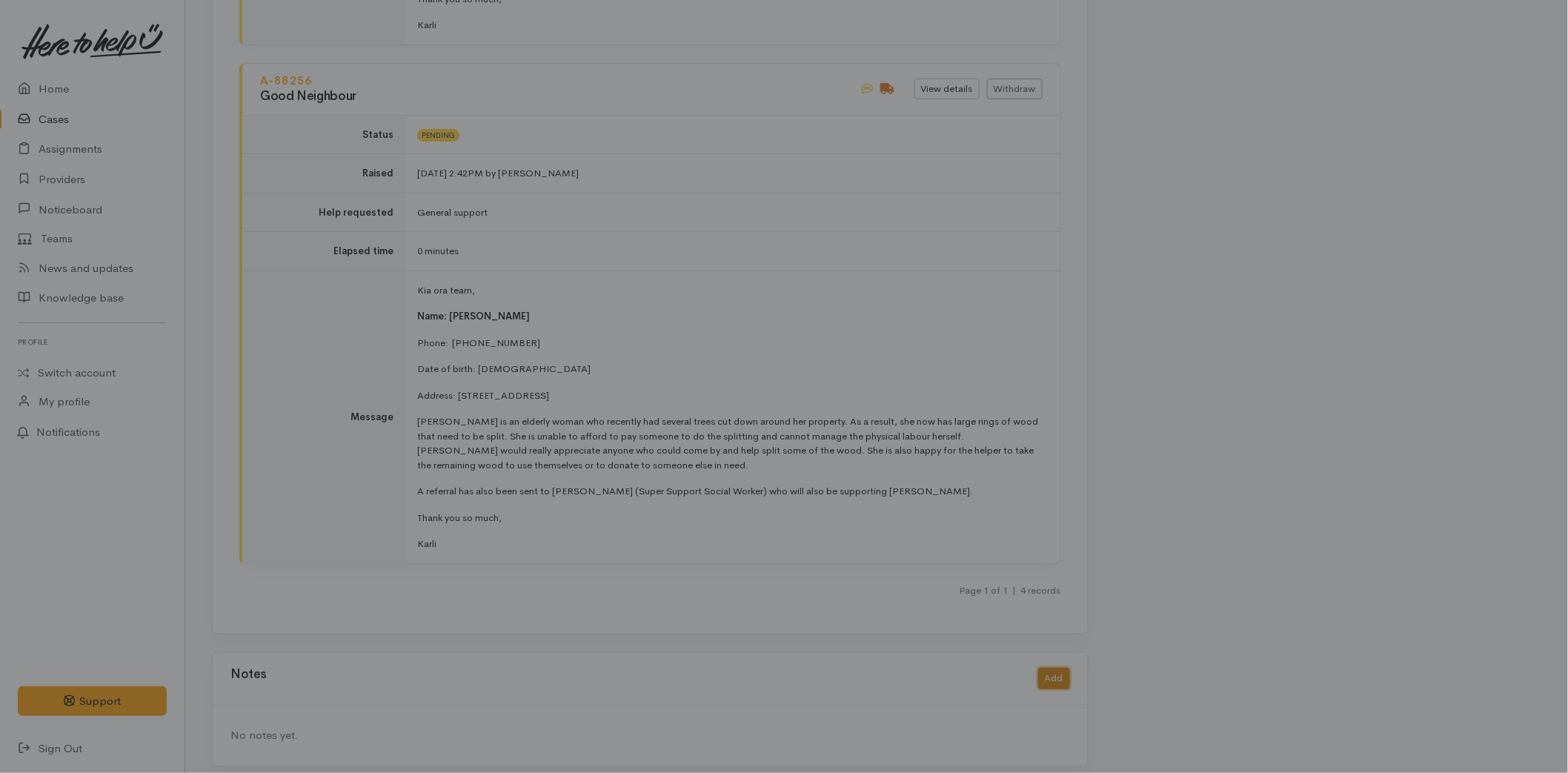
scroll to position [3578, 0]
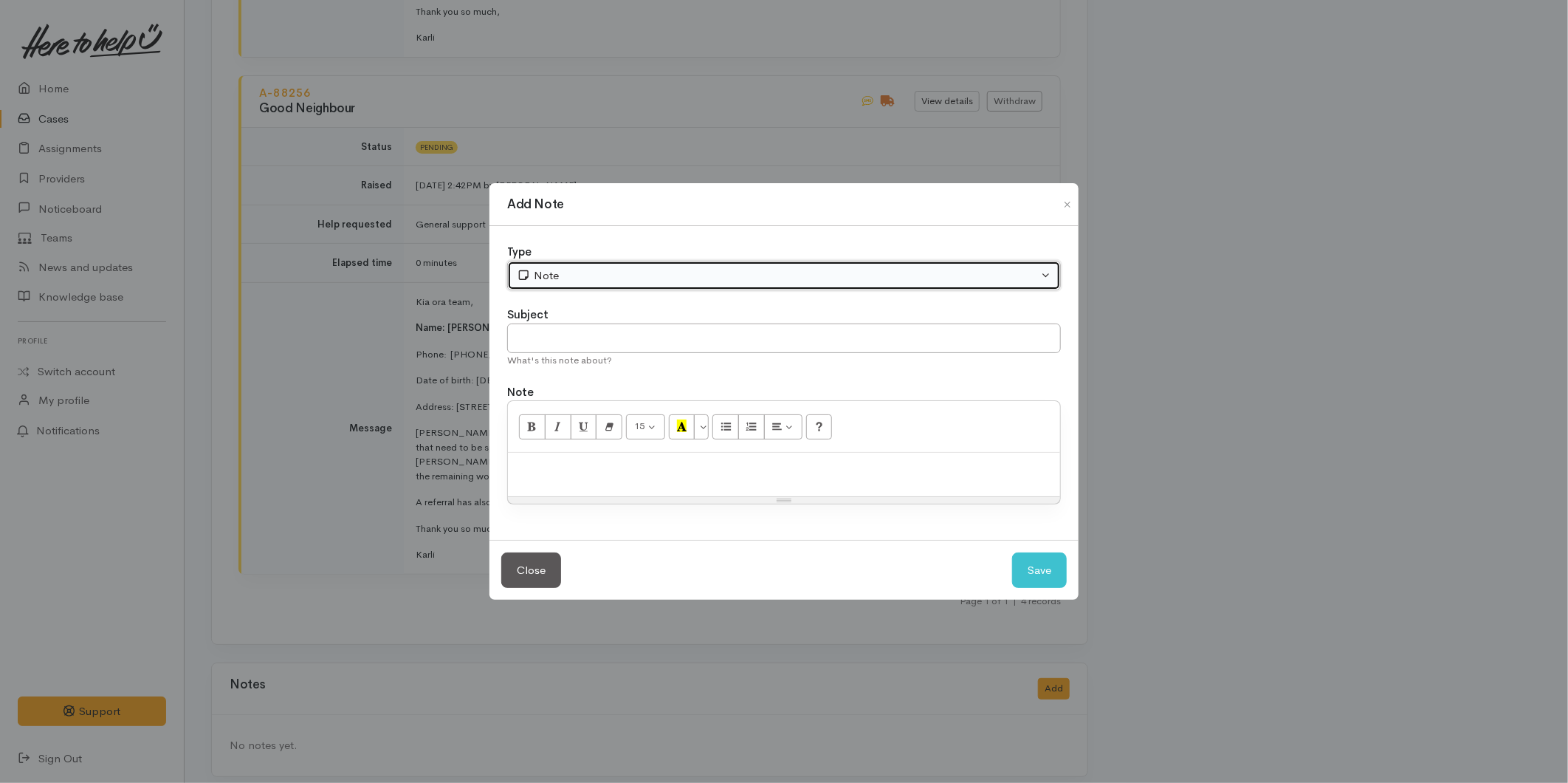
drag, startPoint x: 526, startPoint y: 264, endPoint x: 534, endPoint y: 276, distance: 14.4
click at [527, 264] on button "Note" at bounding box center [784, 275] width 553 height 30
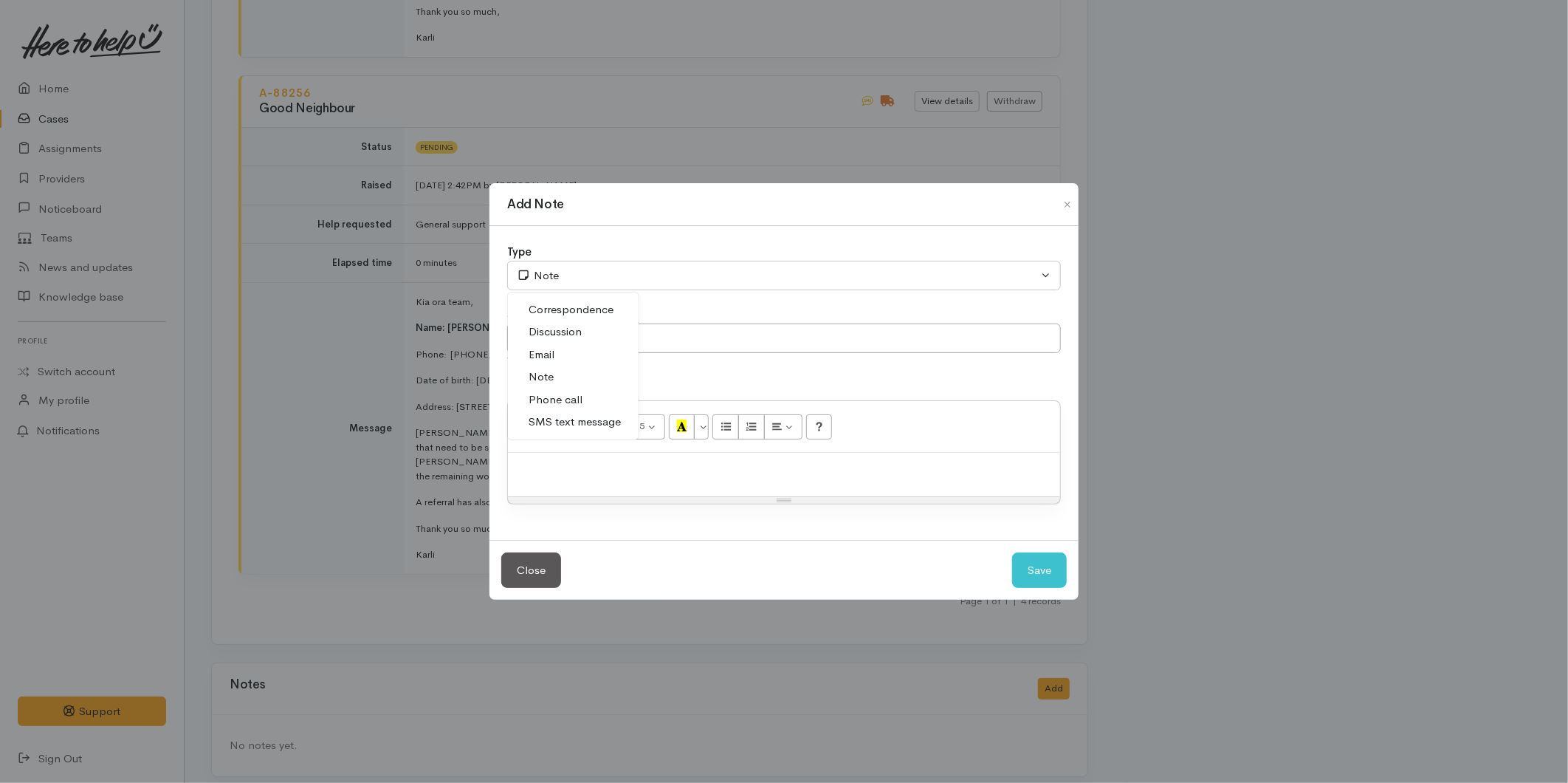
click at [563, 417] on span "SMS text message" at bounding box center [575, 422] width 92 height 17
select select "5"
click at [565, 339] on input "text" at bounding box center [784, 338] width 553 height 30
type input "Super Support delivery dates"
paste div
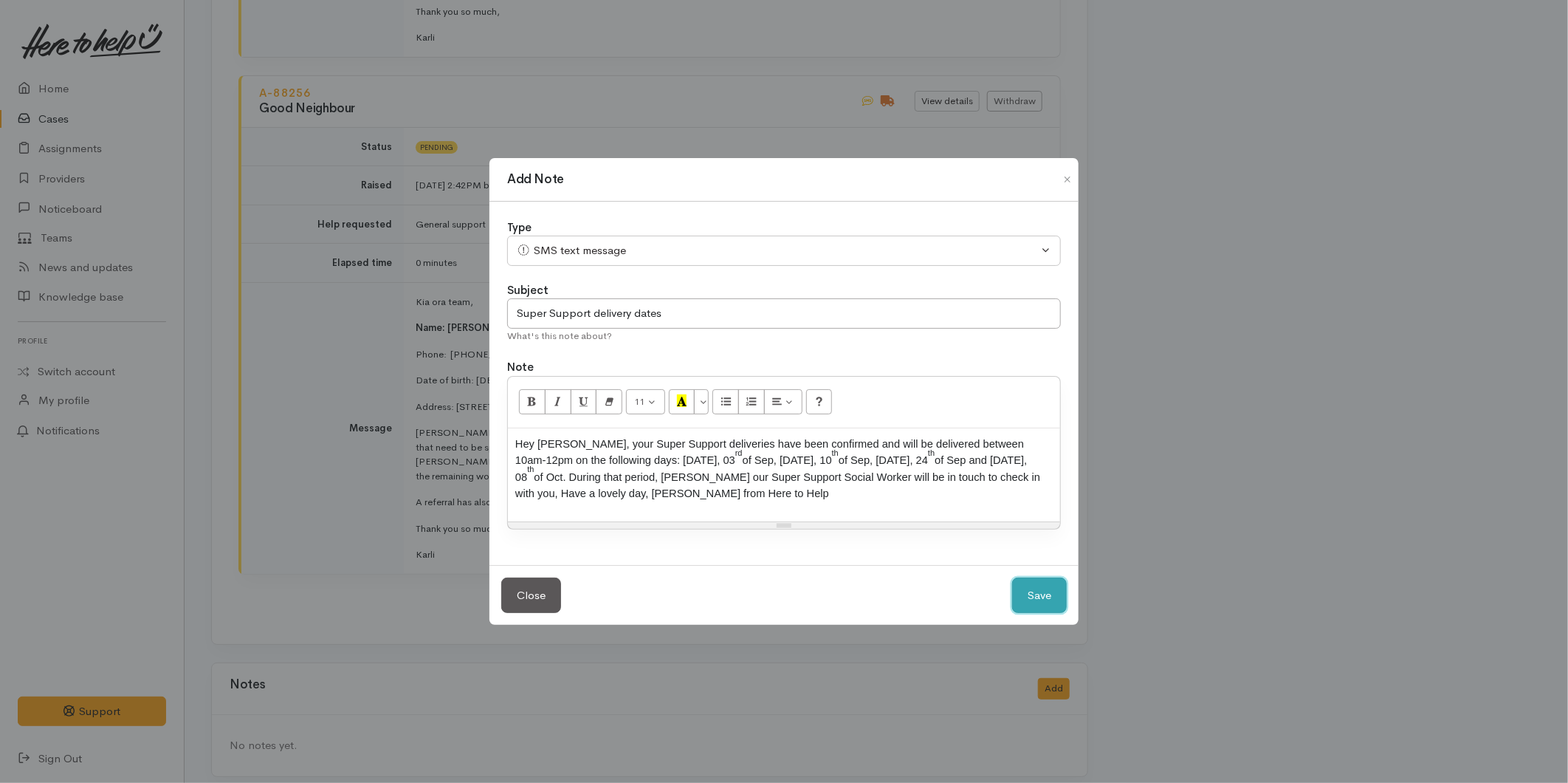
click at [1027, 587] on button "Save" at bounding box center [1039, 595] width 54 height 36
select select "1"
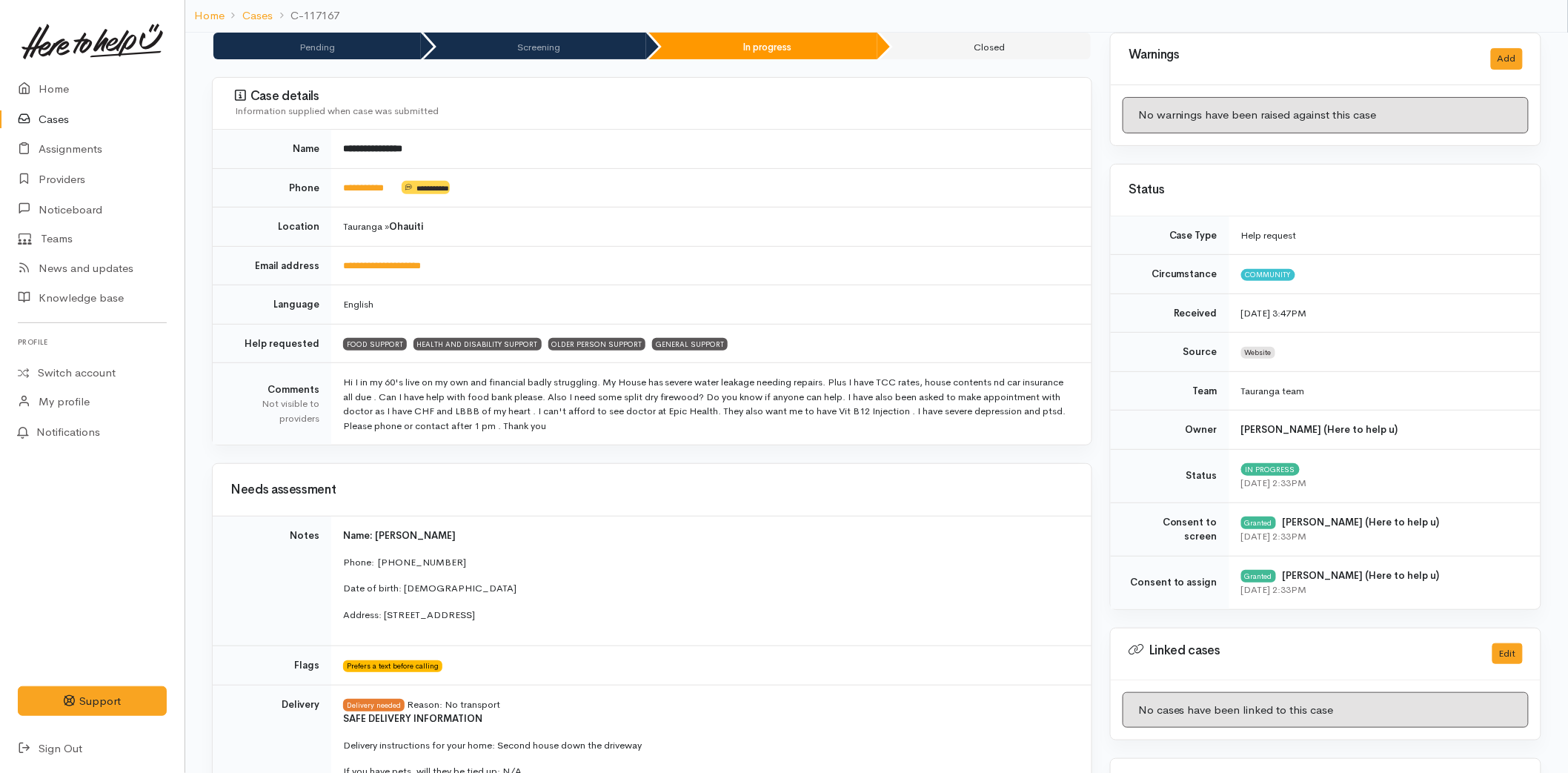
scroll to position [0, 0]
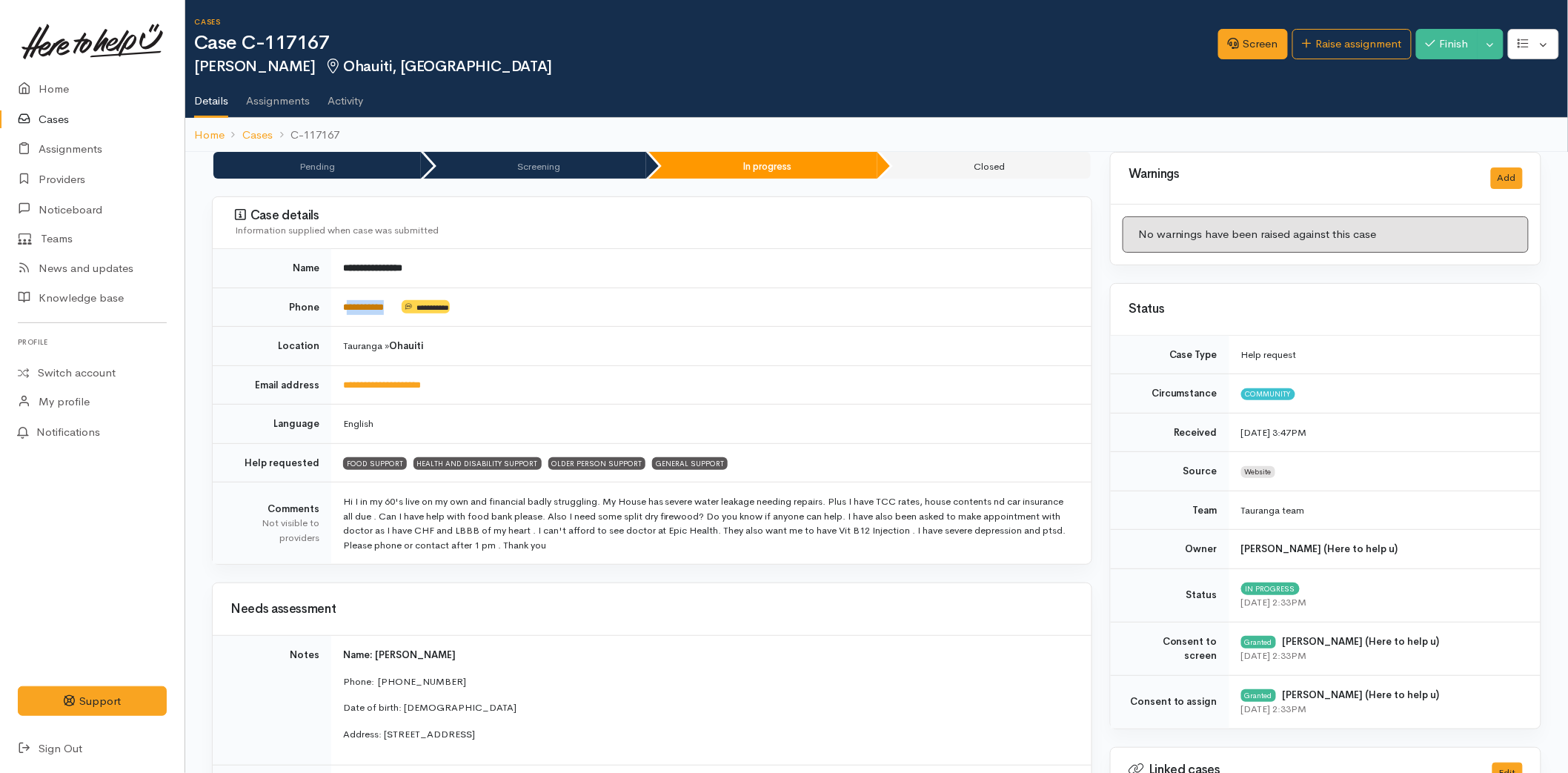
drag, startPoint x: 396, startPoint y: 306, endPoint x: 351, endPoint y: 306, distance: 45.0
click at [351, 306] on td "**********" at bounding box center [711, 308] width 760 height 40
copy td "*********"
click at [46, 86] on link "Home" at bounding box center [92, 90] width 185 height 30
